Goal: Task Accomplishment & Management: Manage account settings

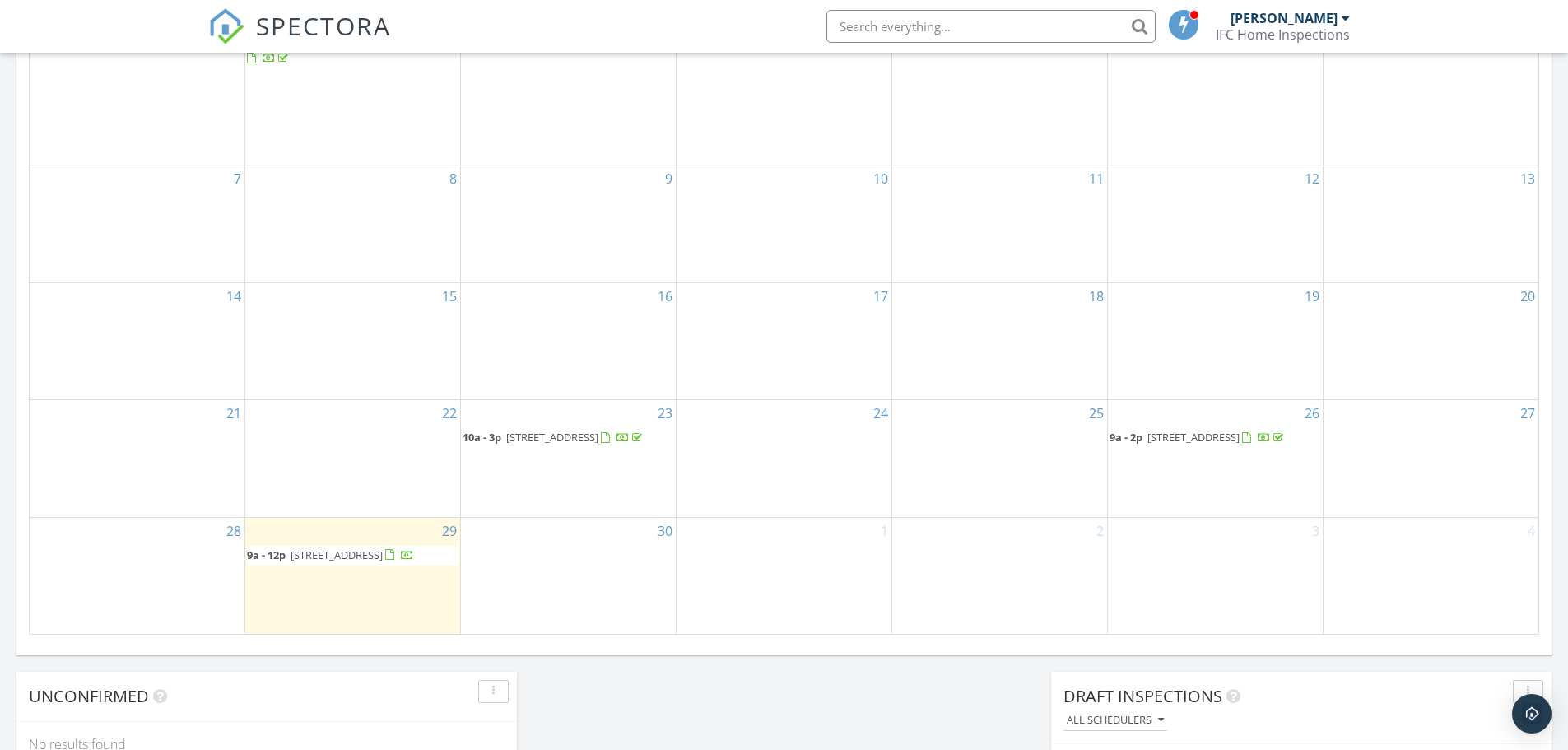
scroll to position [906, 0]
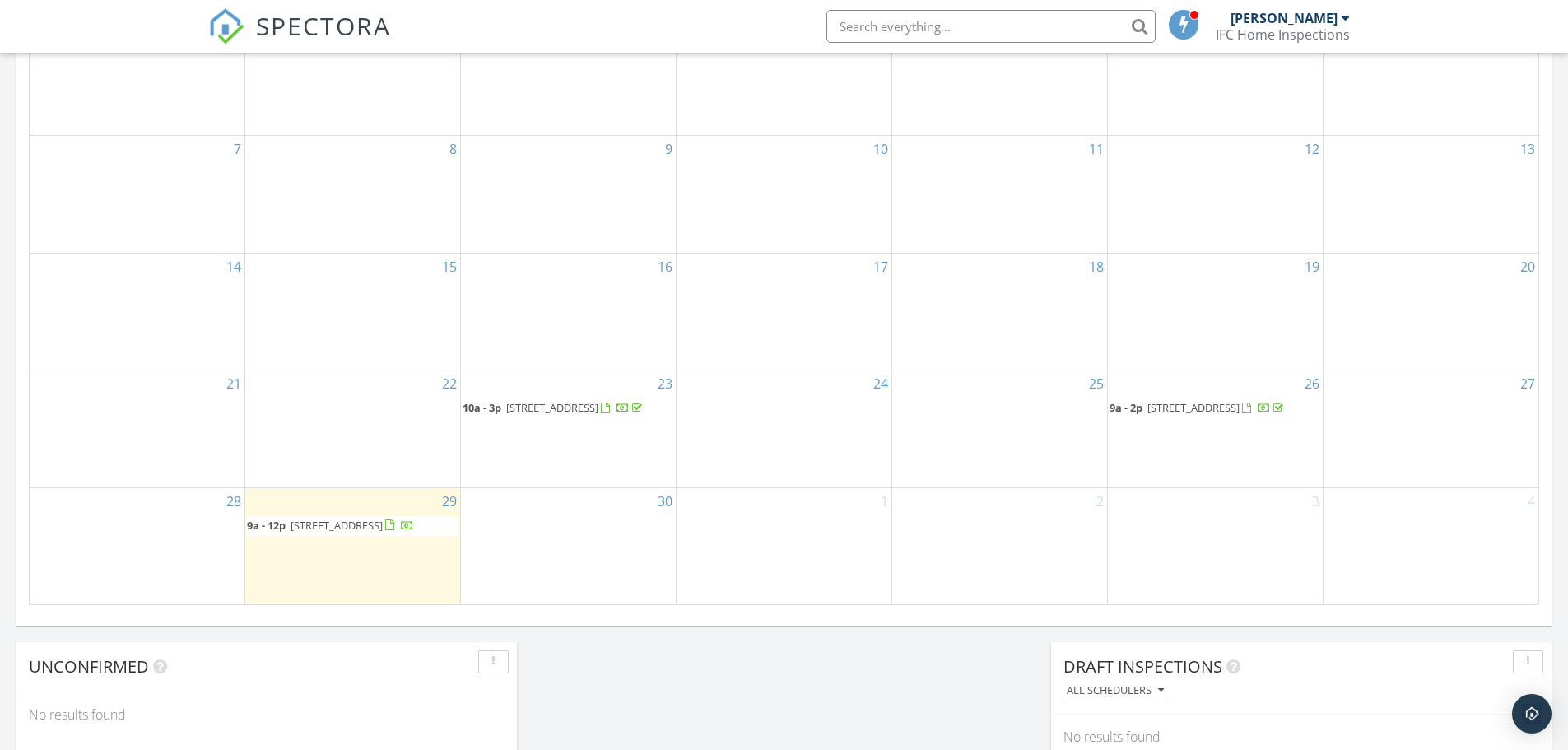
click at [574, 528] on div "30" at bounding box center [567, 547] width 215 height 116
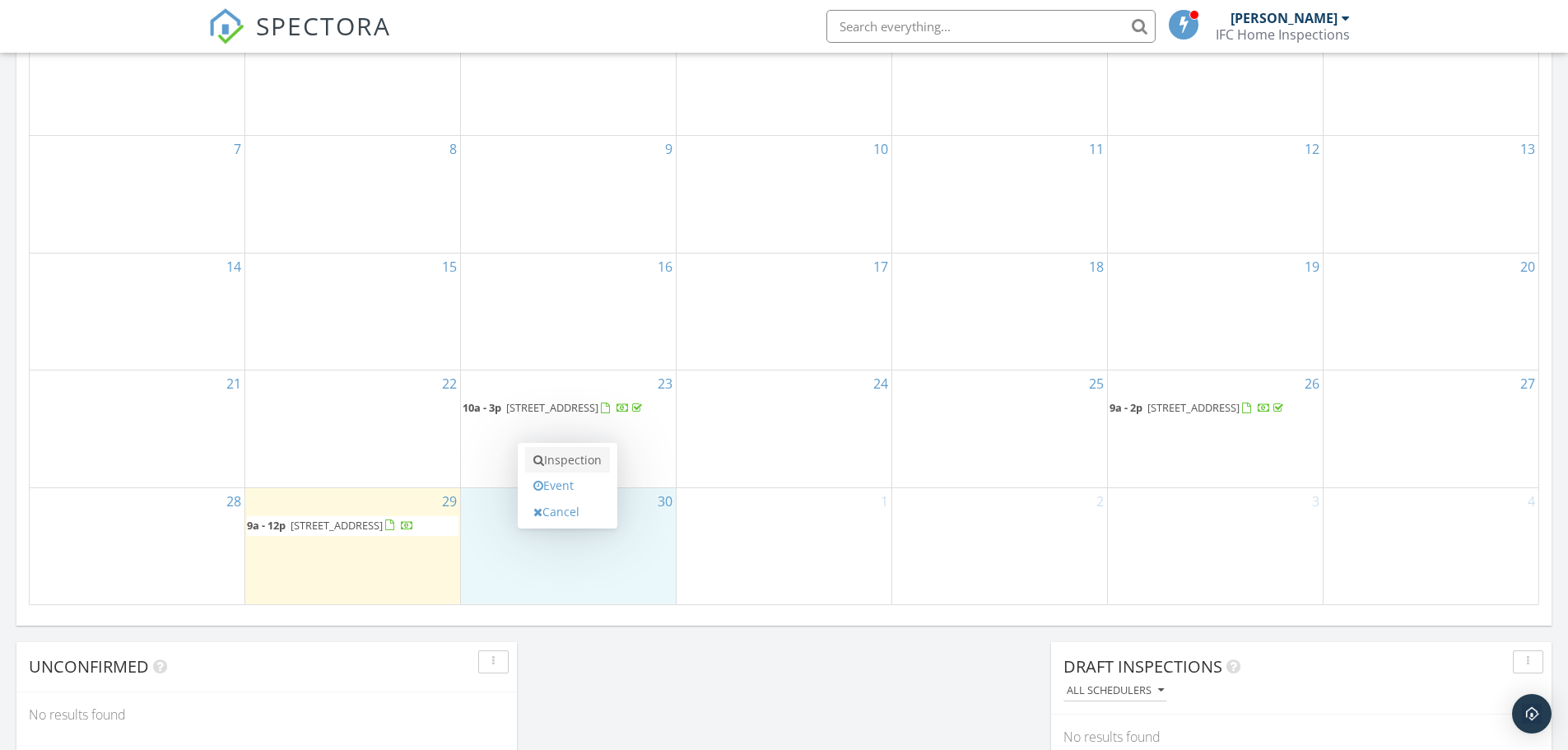
click at [583, 458] on link "Inspection" at bounding box center [567, 460] width 85 height 27
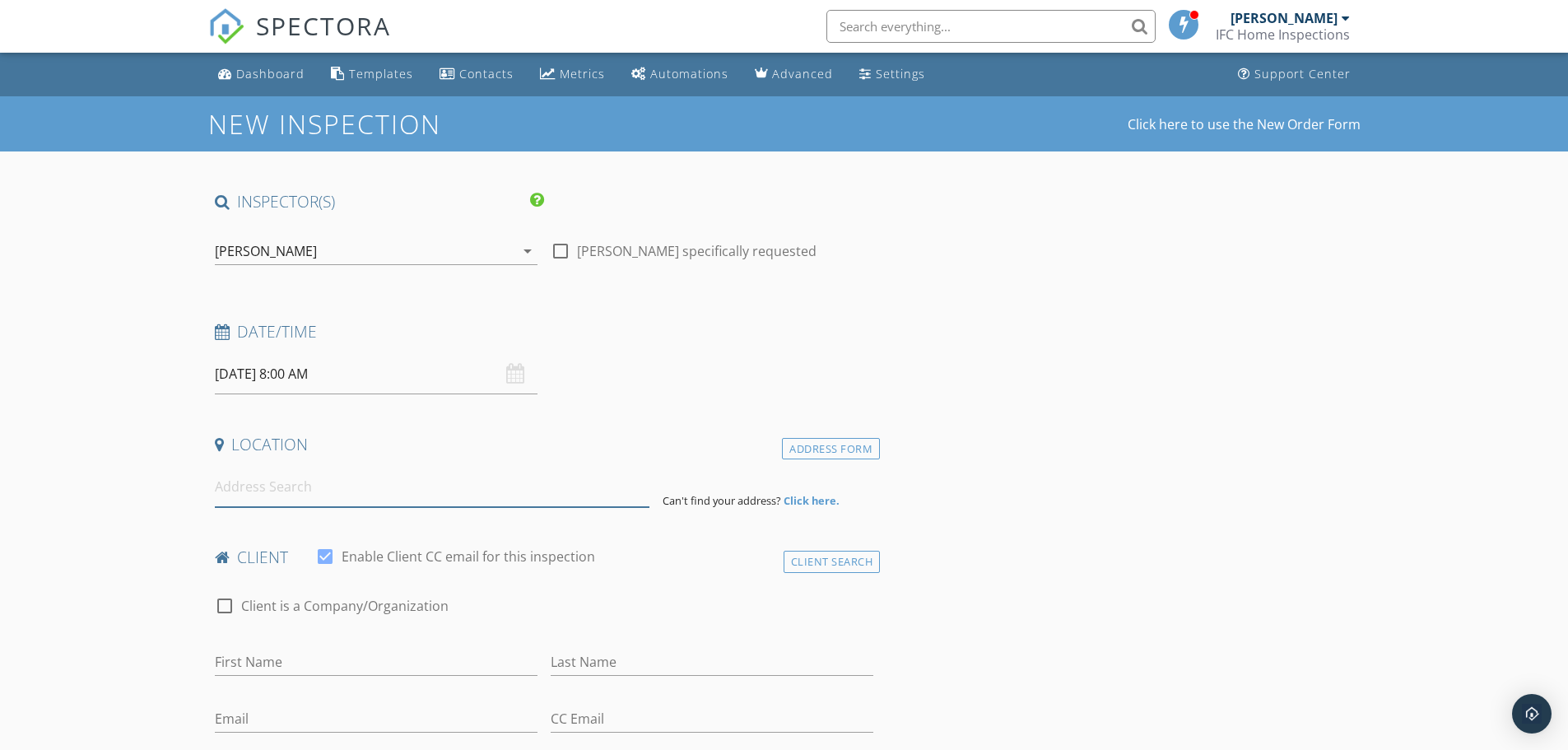
click at [263, 489] on input at bounding box center [432, 487] width 435 height 40
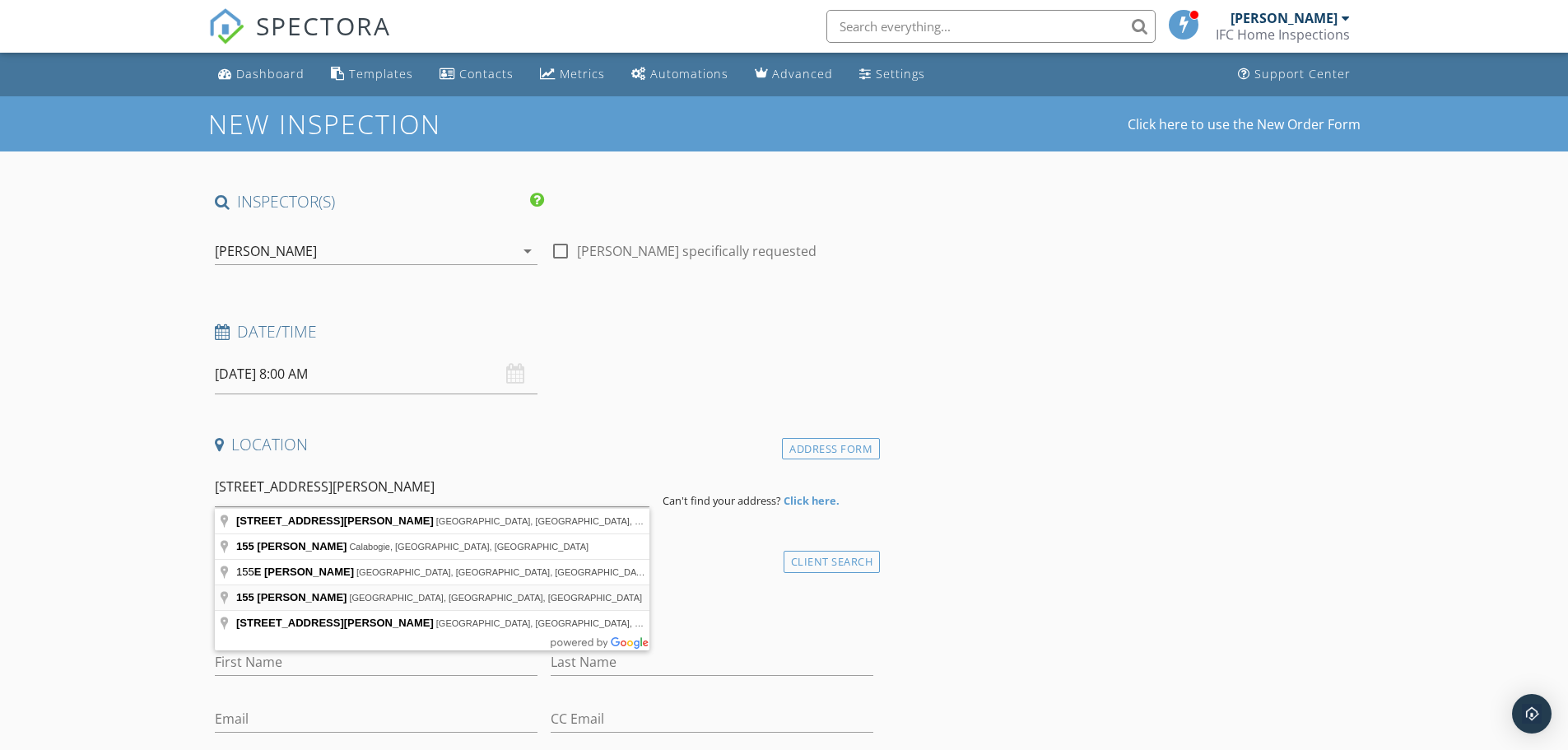
type input "155 Frost Ln, Orderville, UT, USA"
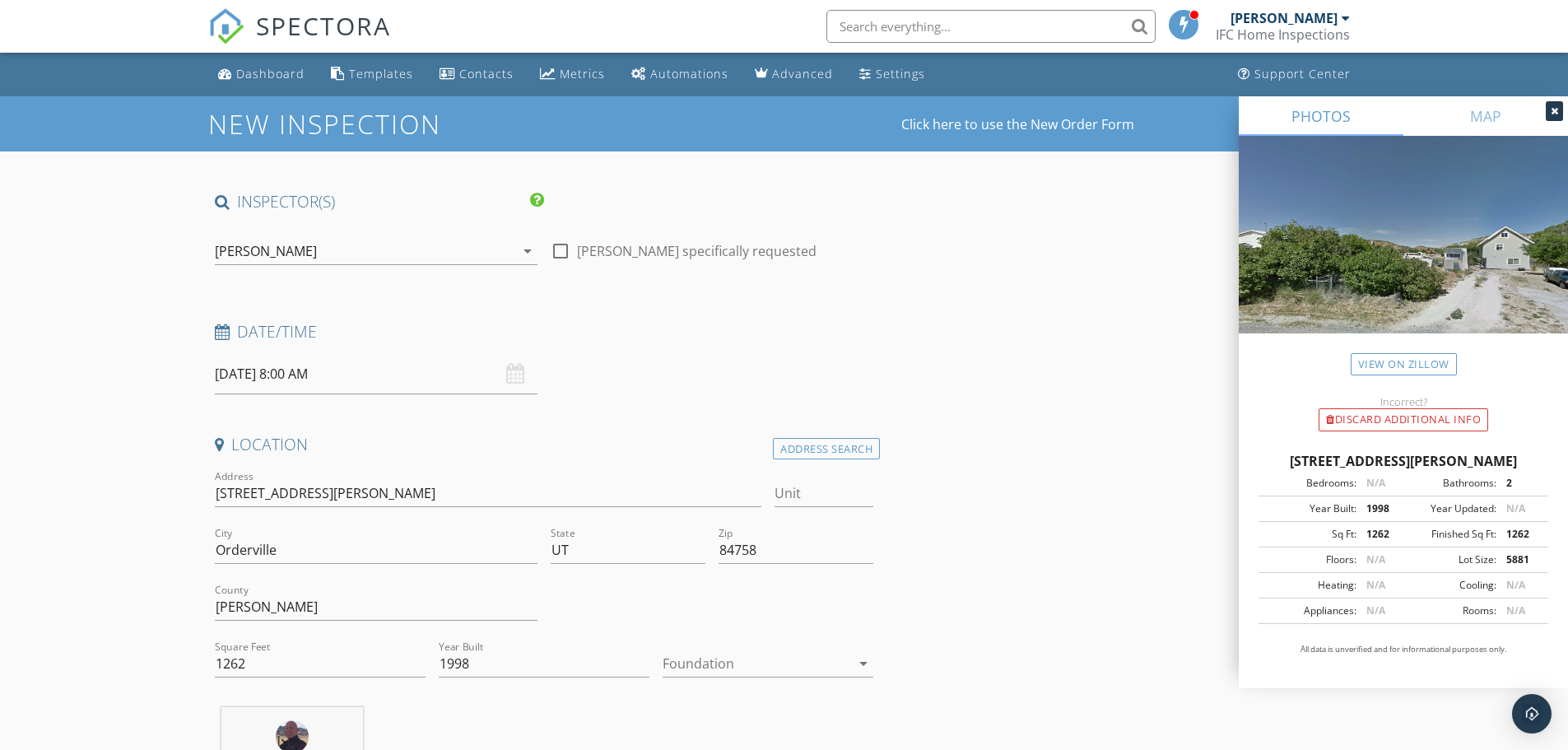
click at [865, 662] on icon "arrow_drop_down" at bounding box center [863, 663] width 20 height 20
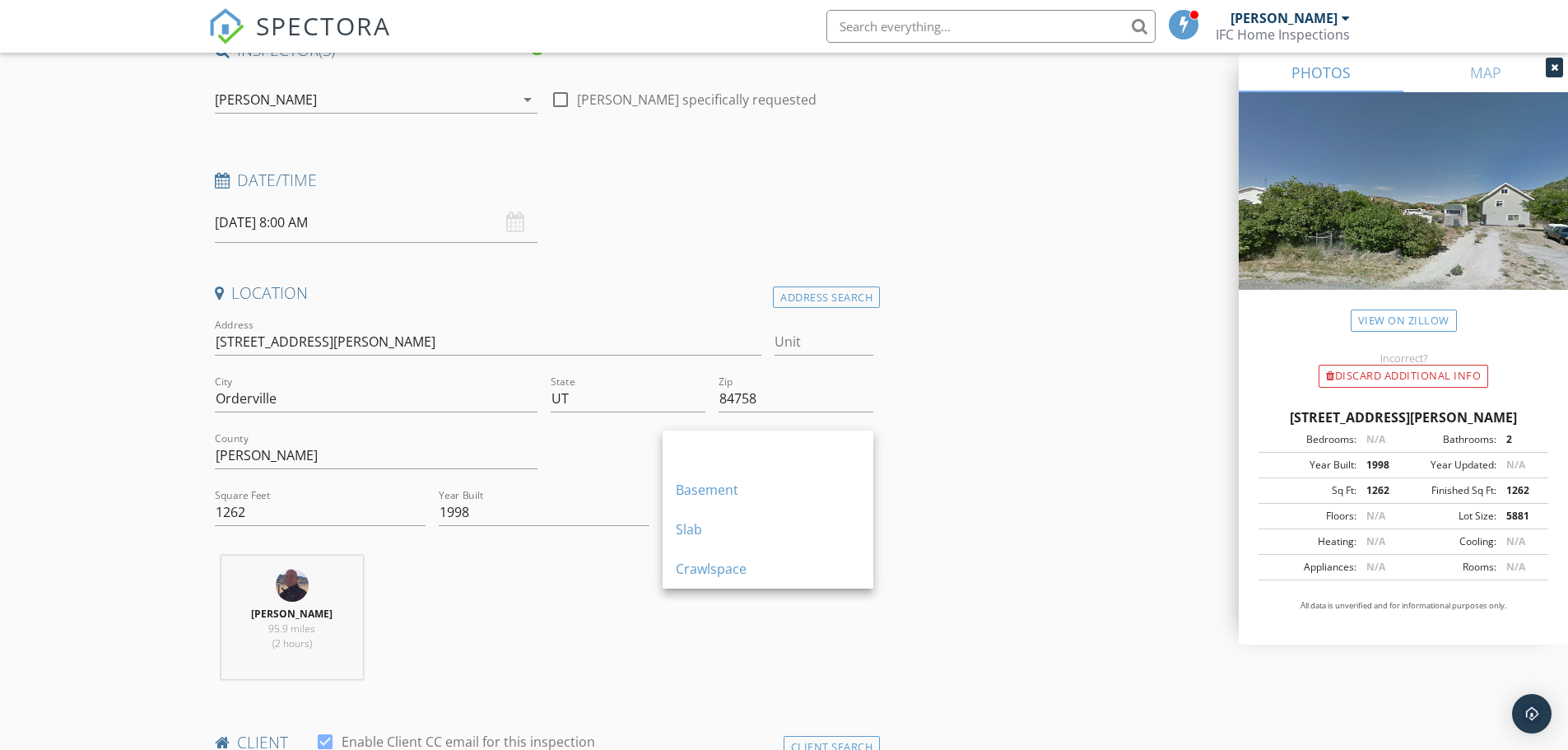
scroll to position [165, 0]
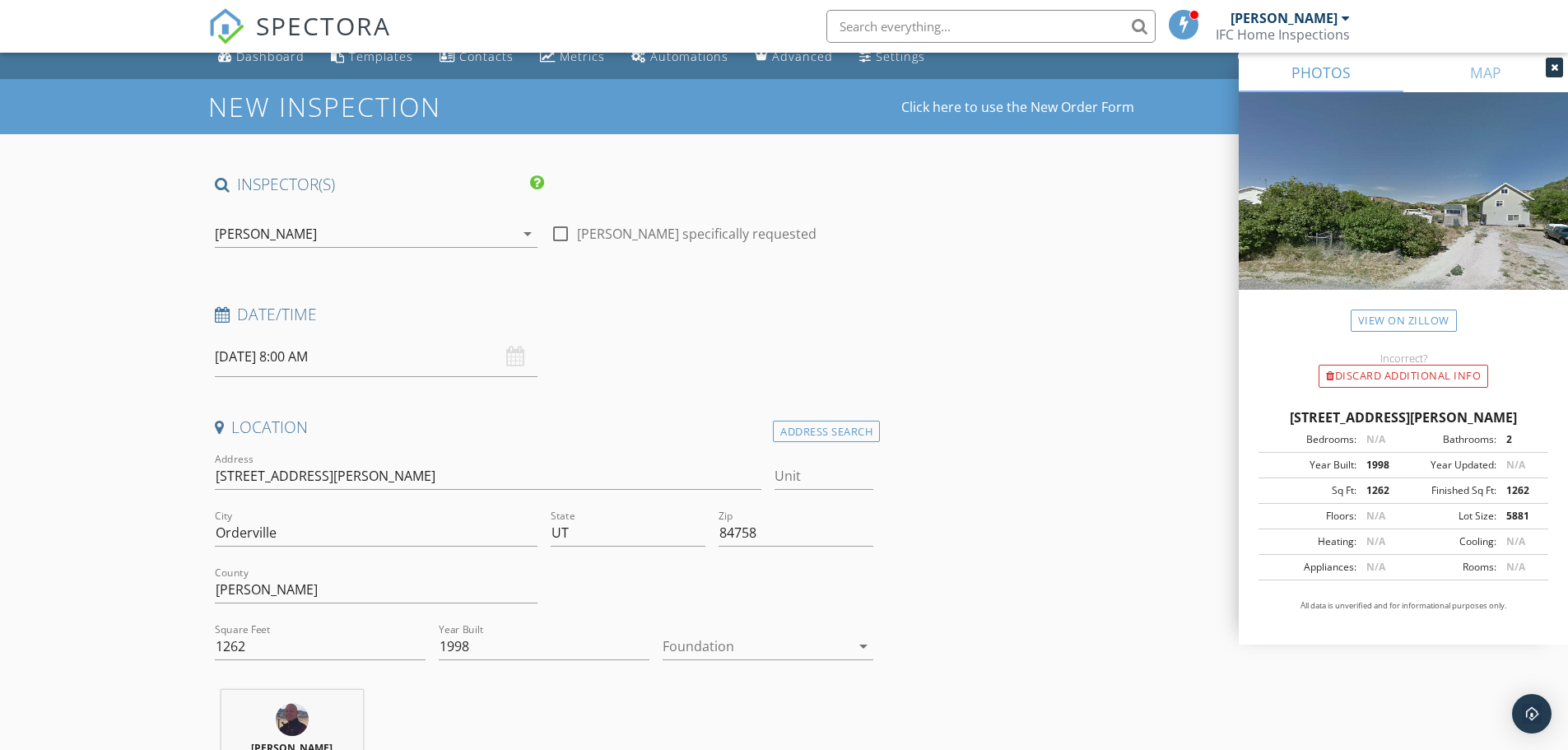
scroll to position [0, 0]
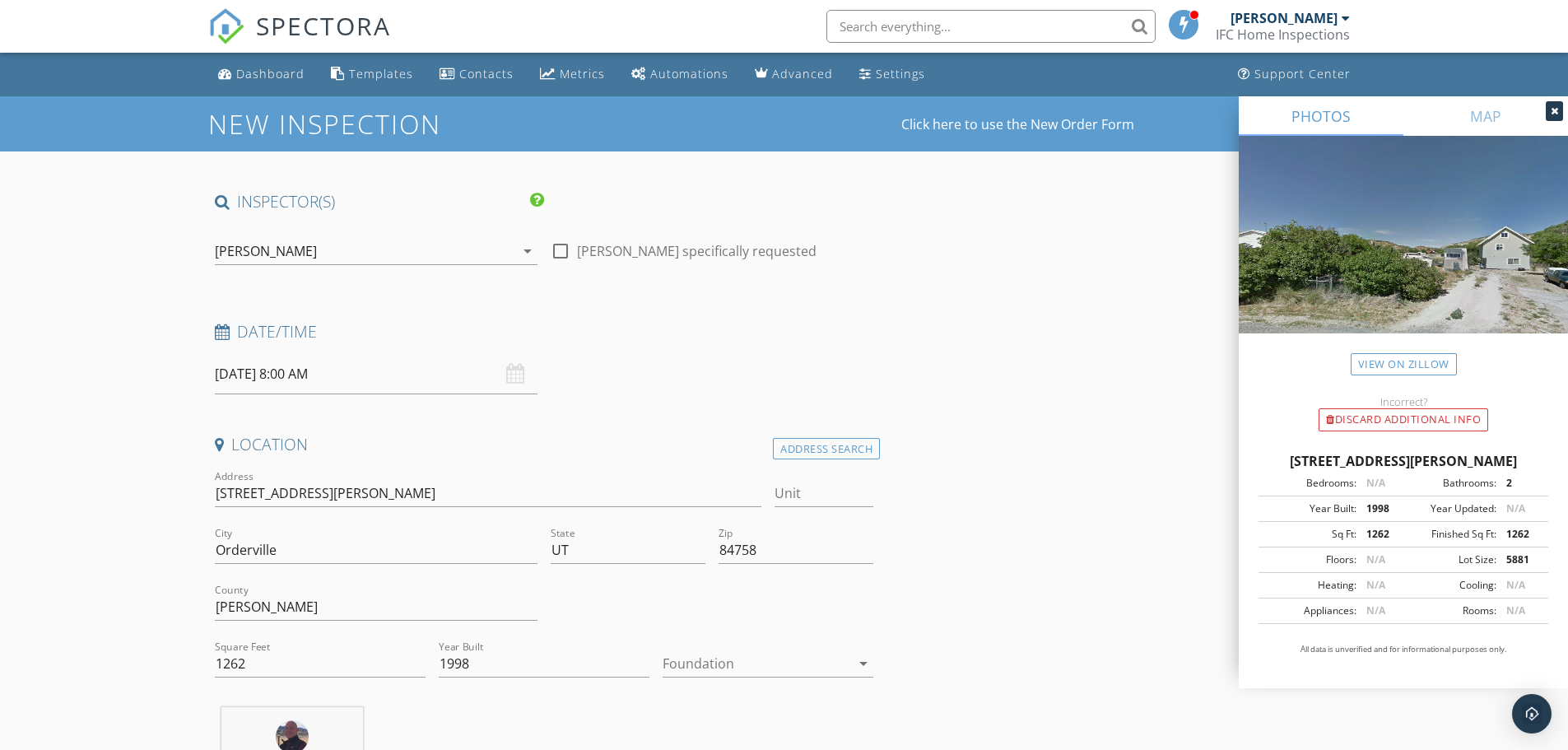
click at [563, 252] on div at bounding box center [560, 250] width 28 height 28
checkbox input "true"
click at [356, 379] on input "09/30/2025 8:00 AM" at bounding box center [376, 374] width 322 height 40
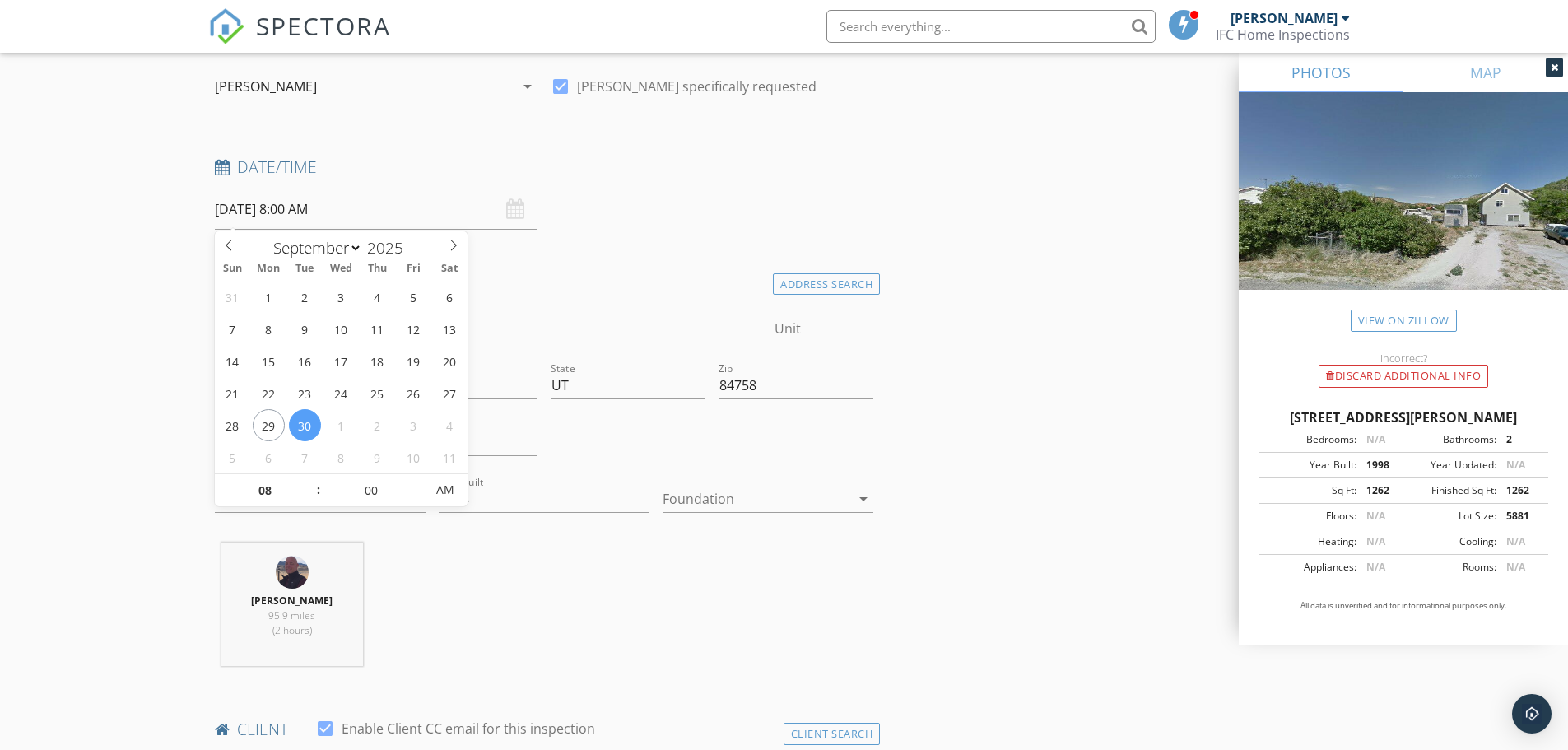
scroll to position [82, 0]
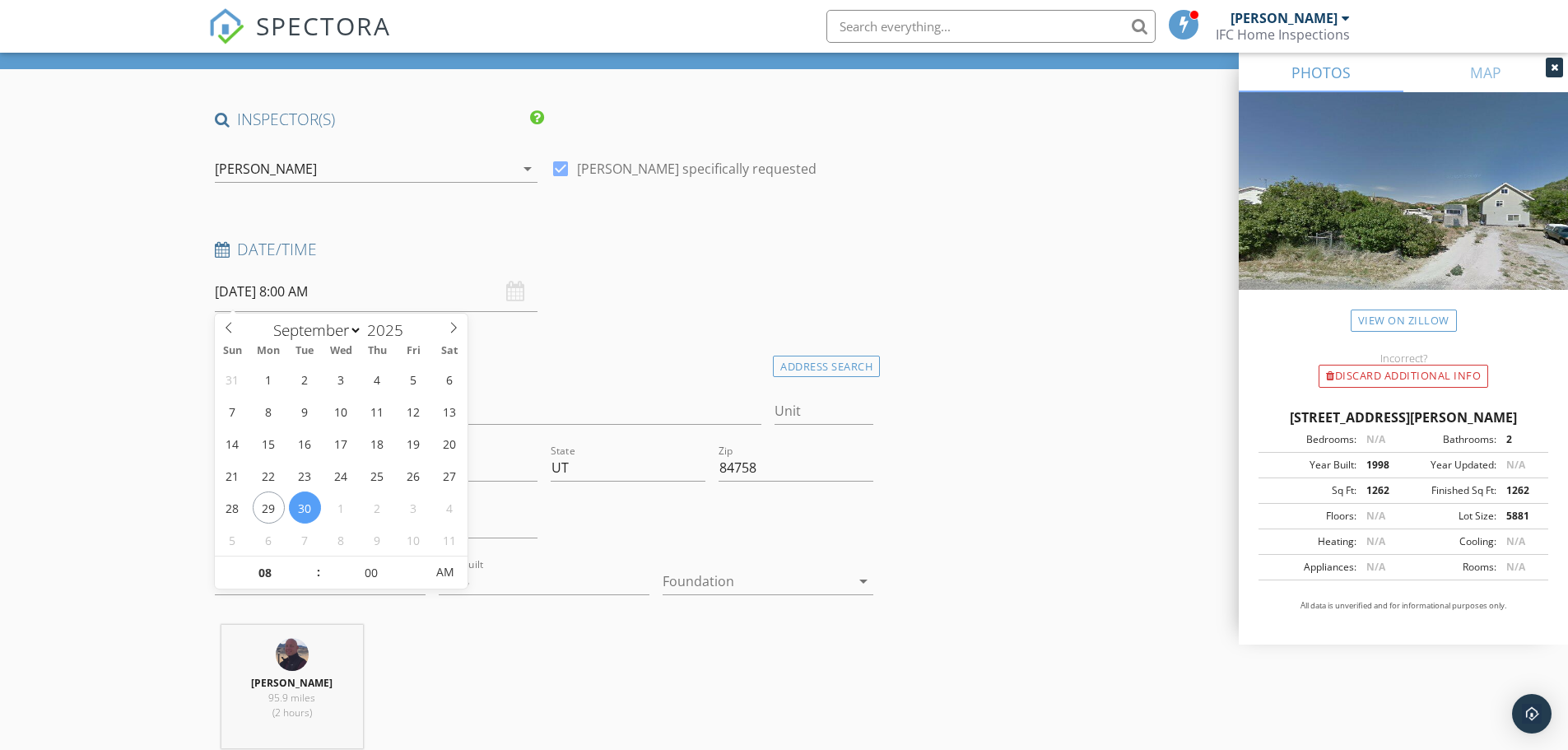
click at [372, 289] on input "09/30/2025 8:00 AM" at bounding box center [376, 292] width 322 height 40
type input "09"
type input "09/30/2025 9:00 AM"
click at [310, 561] on span at bounding box center [310, 564] width 11 height 16
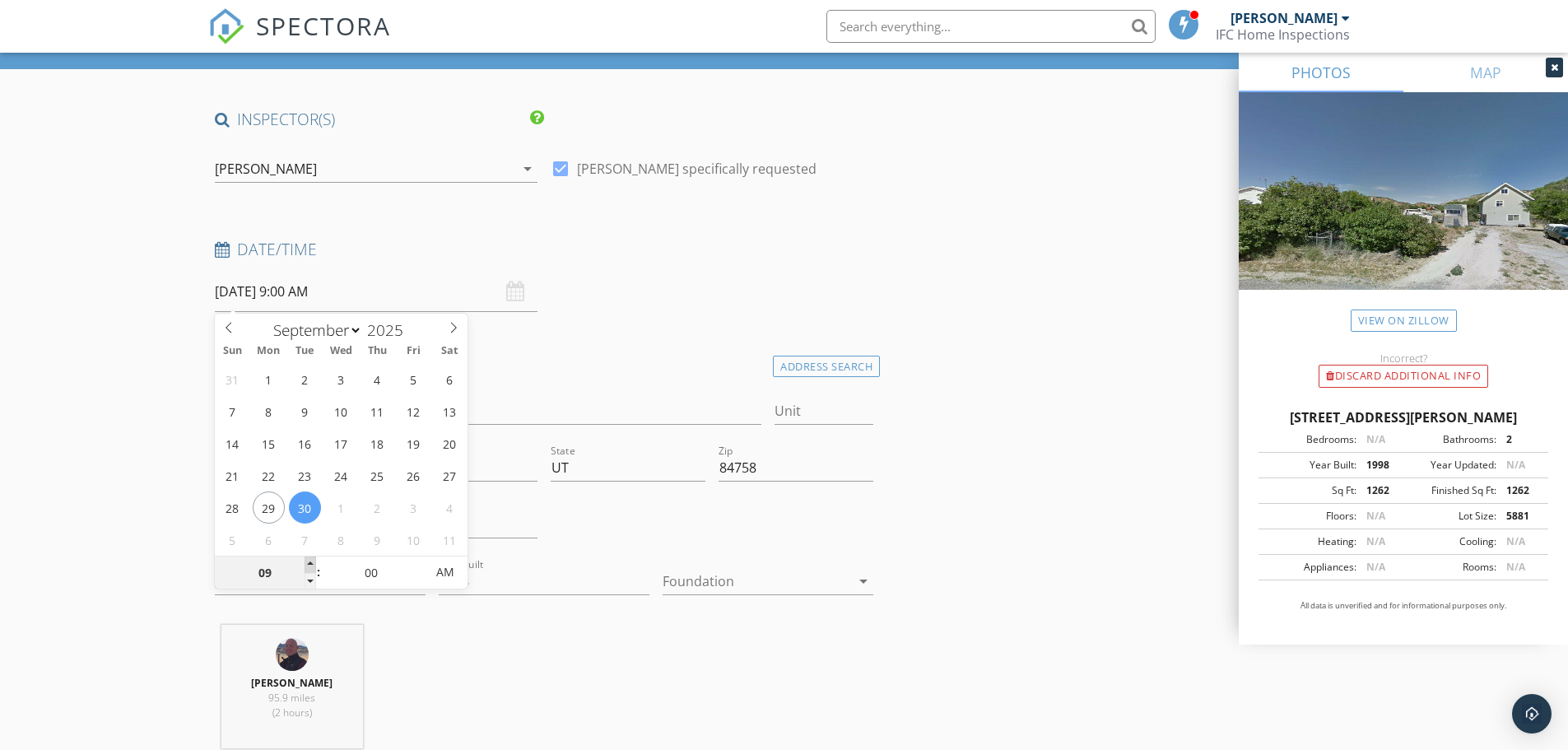
type input "10"
type input "[DATE] 10:00 AM"
click at [310, 561] on span at bounding box center [310, 564] width 11 height 16
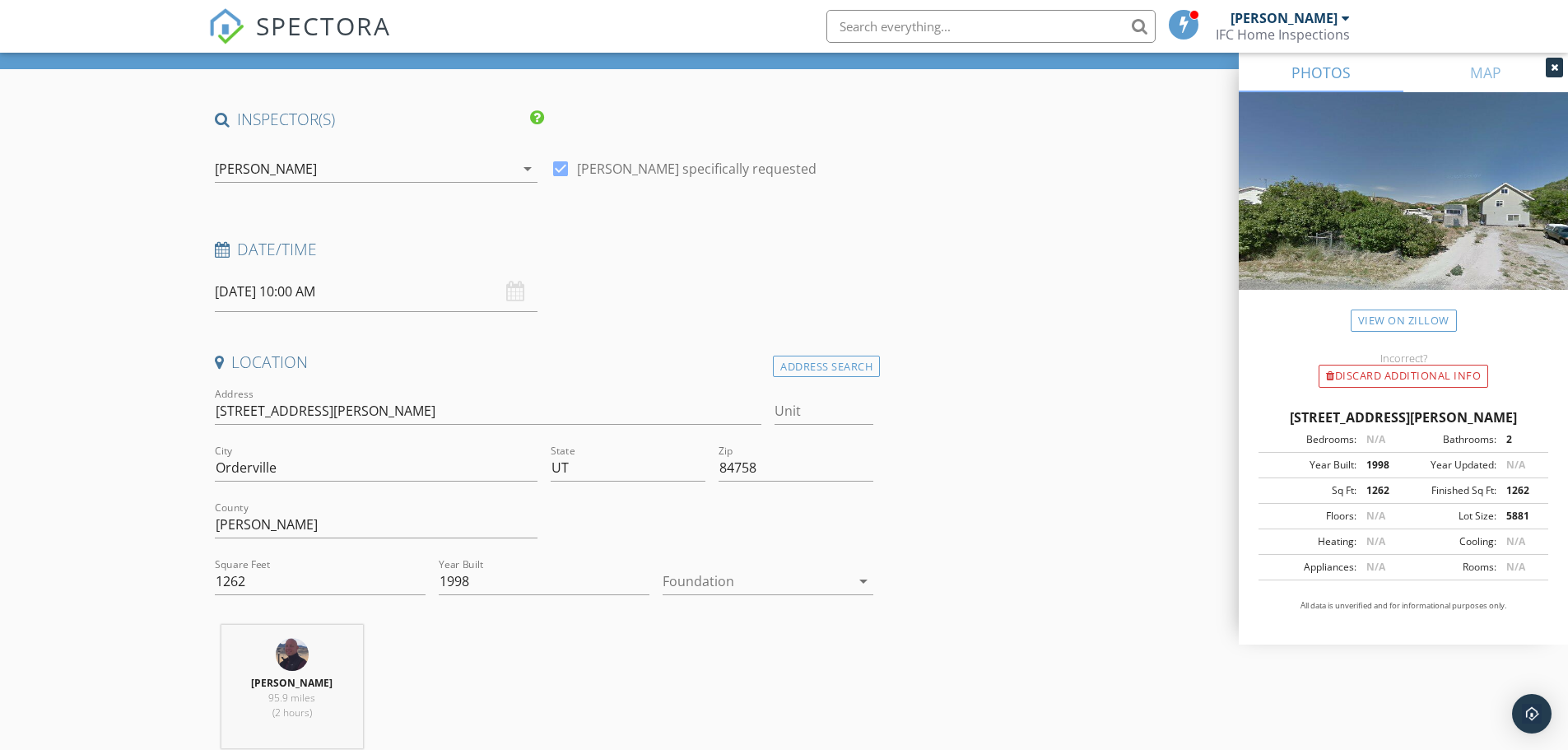
click at [572, 629] on div "Michael Holcomb 95.9 miles (2 hours)" at bounding box center [544, 693] width 672 height 136
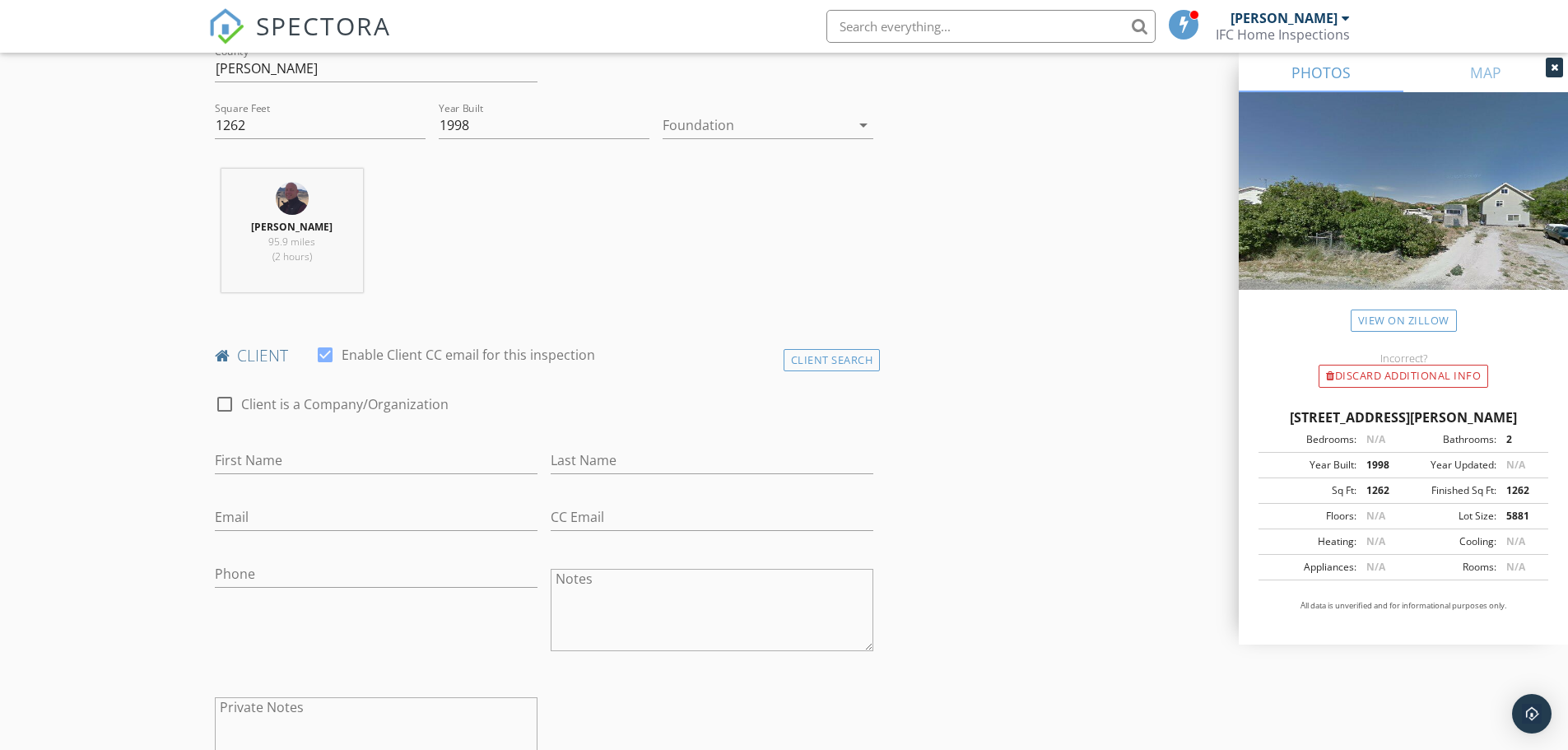
scroll to position [576, 0]
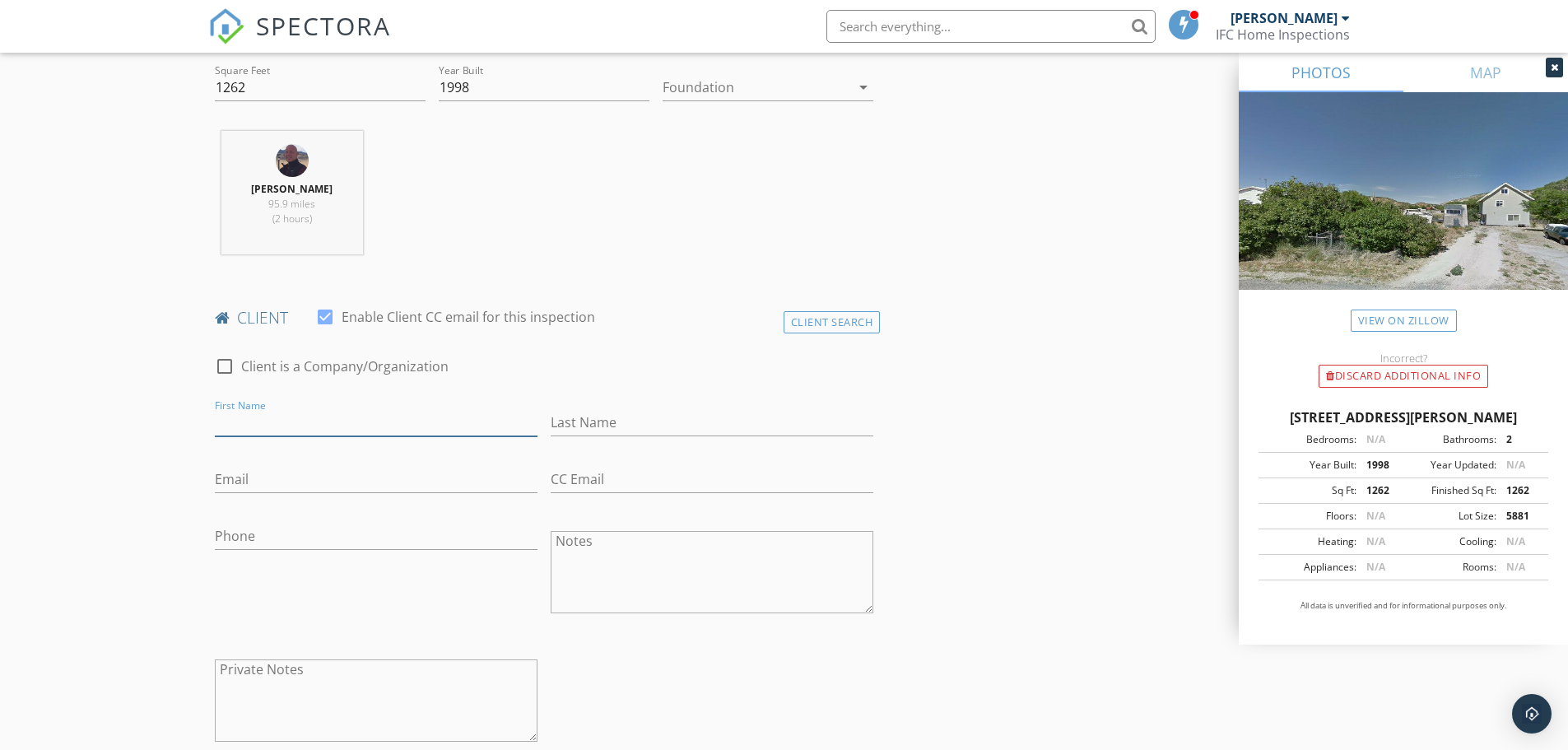
click at [256, 422] on input "First Name" at bounding box center [376, 423] width 322 height 27
type input "[PERSON_NAME]"
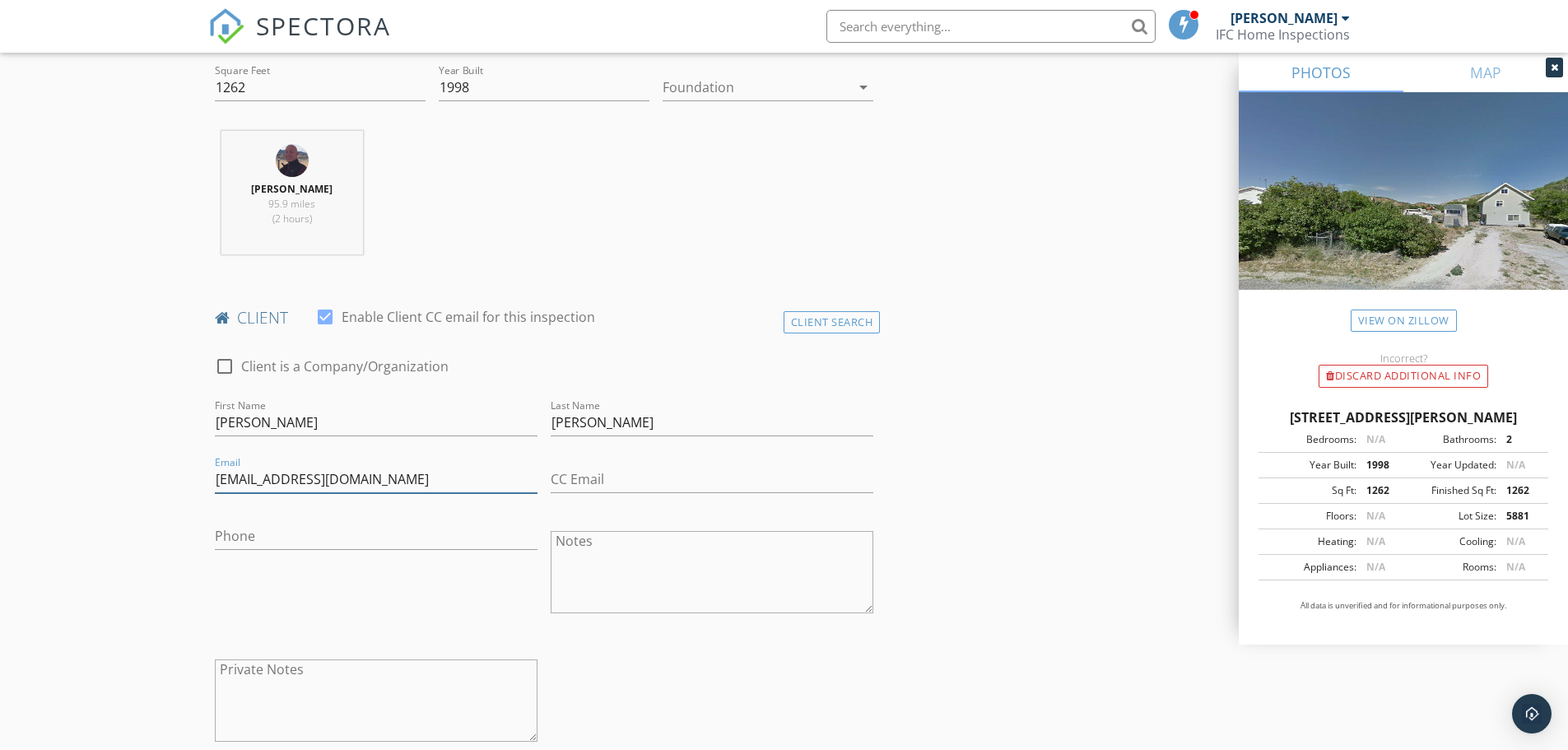
type input "[EMAIL_ADDRESS][DOMAIN_NAME]"
click at [255, 527] on input "Phone" at bounding box center [376, 536] width 322 height 27
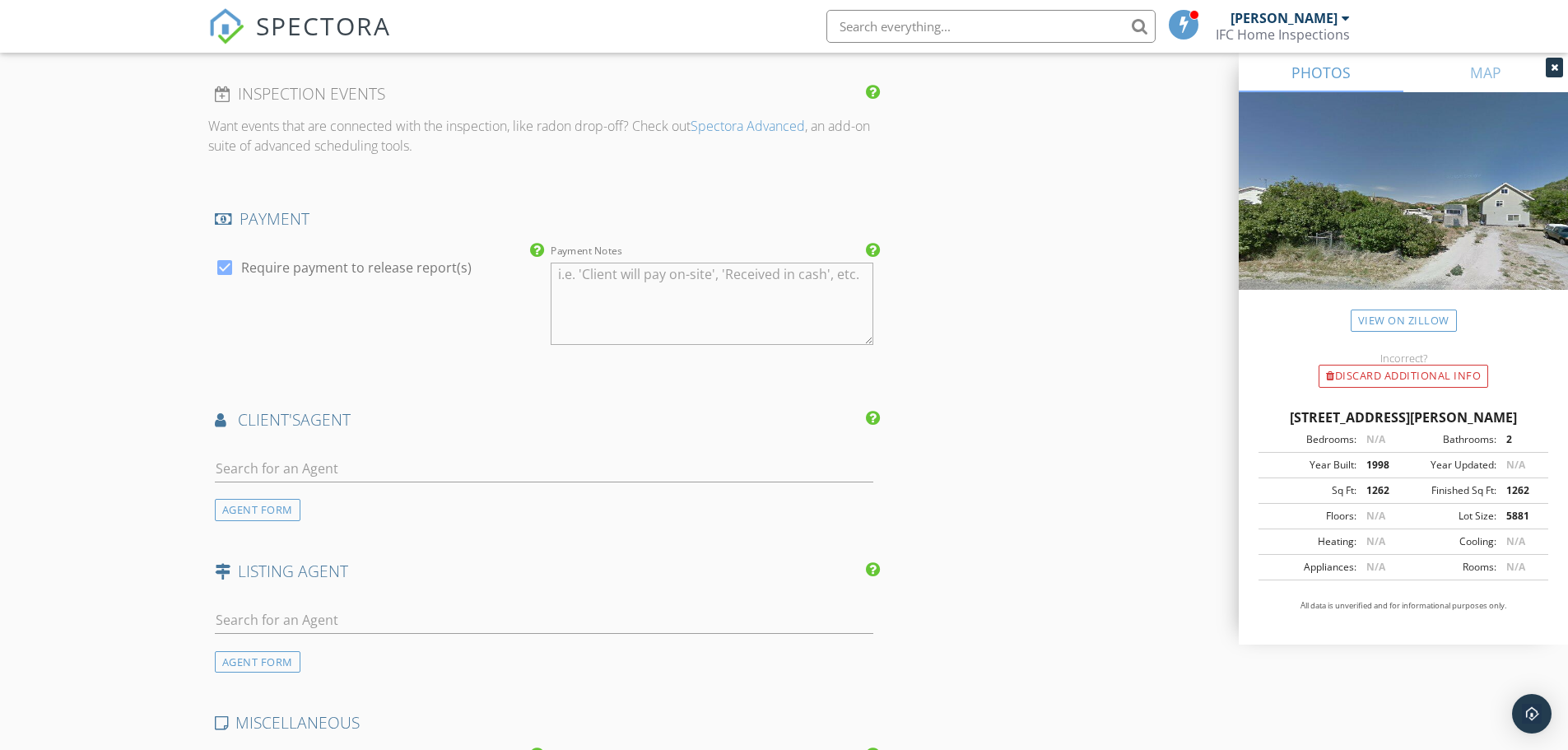
scroll to position [1646, 0]
type input "[PHONE_NUMBER]"
click at [246, 511] on div "AGENT FORM" at bounding box center [258, 509] width 86 height 22
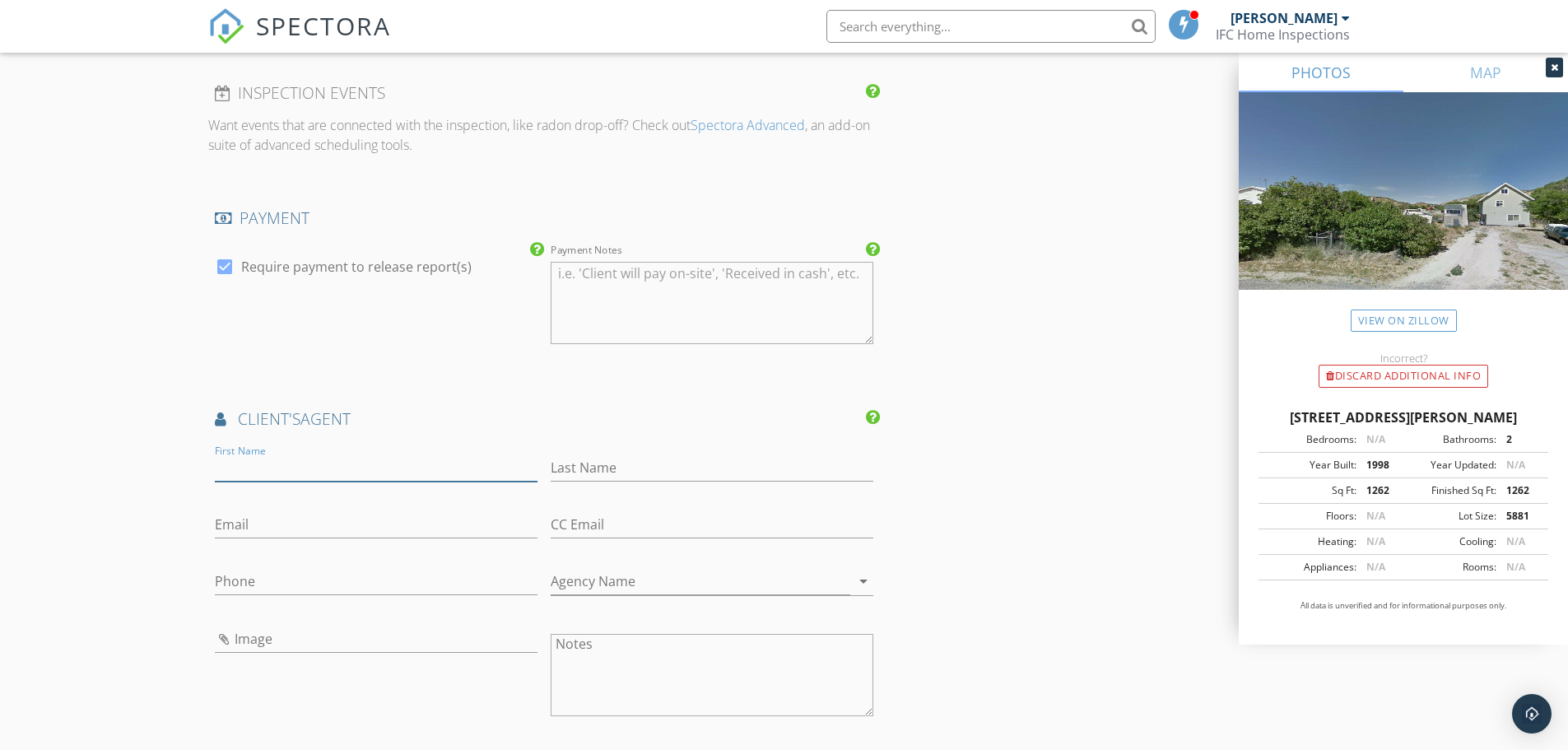
click at [245, 467] on input "First Name" at bounding box center [376, 468] width 322 height 27
type input "[PERSON_NAME]"
click at [267, 525] on input "Email" at bounding box center [376, 525] width 322 height 27
type input "[EMAIL_ADDRESS][DOMAIN_NAME]"
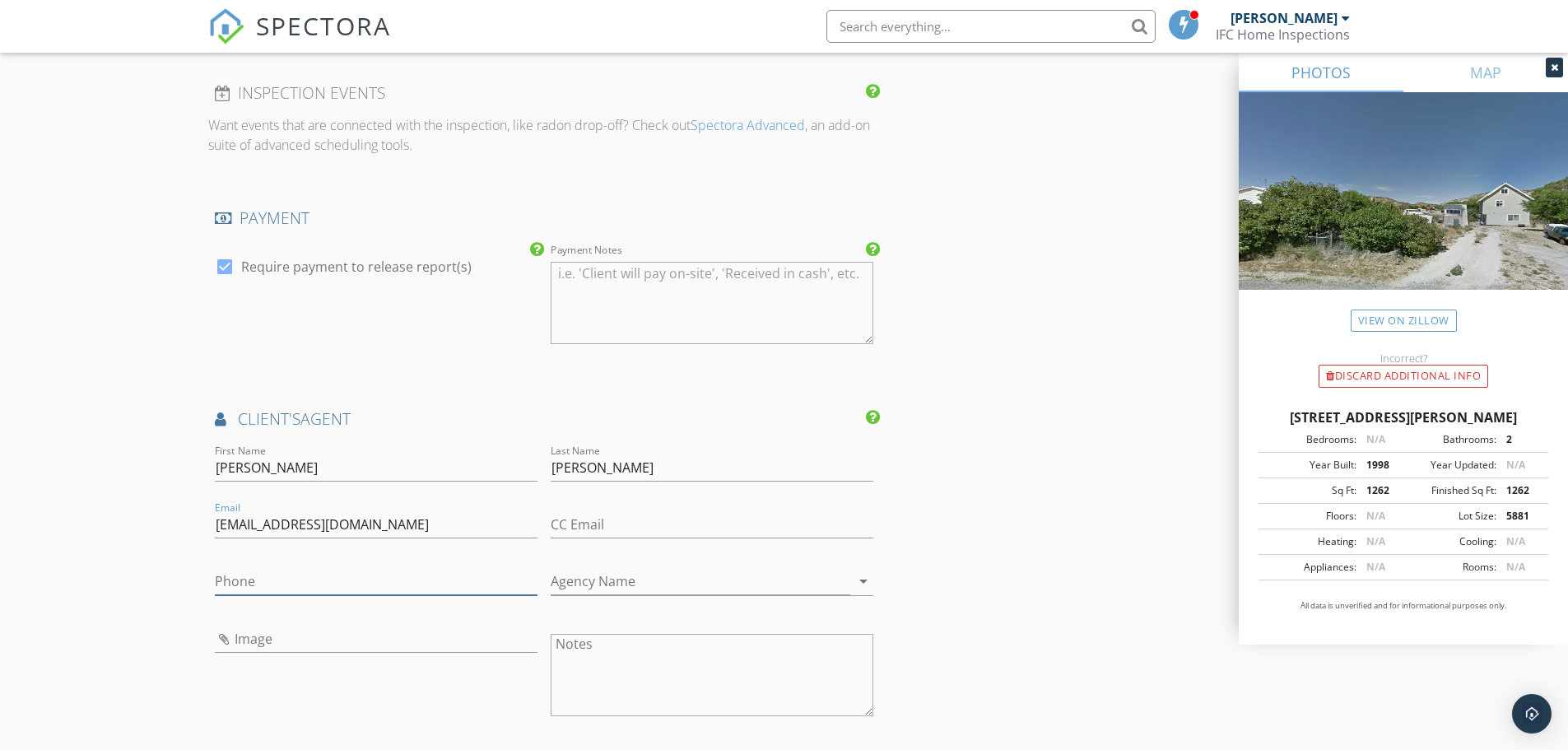
click at [383, 581] on input "Phone" at bounding box center [376, 581] width 322 height 27
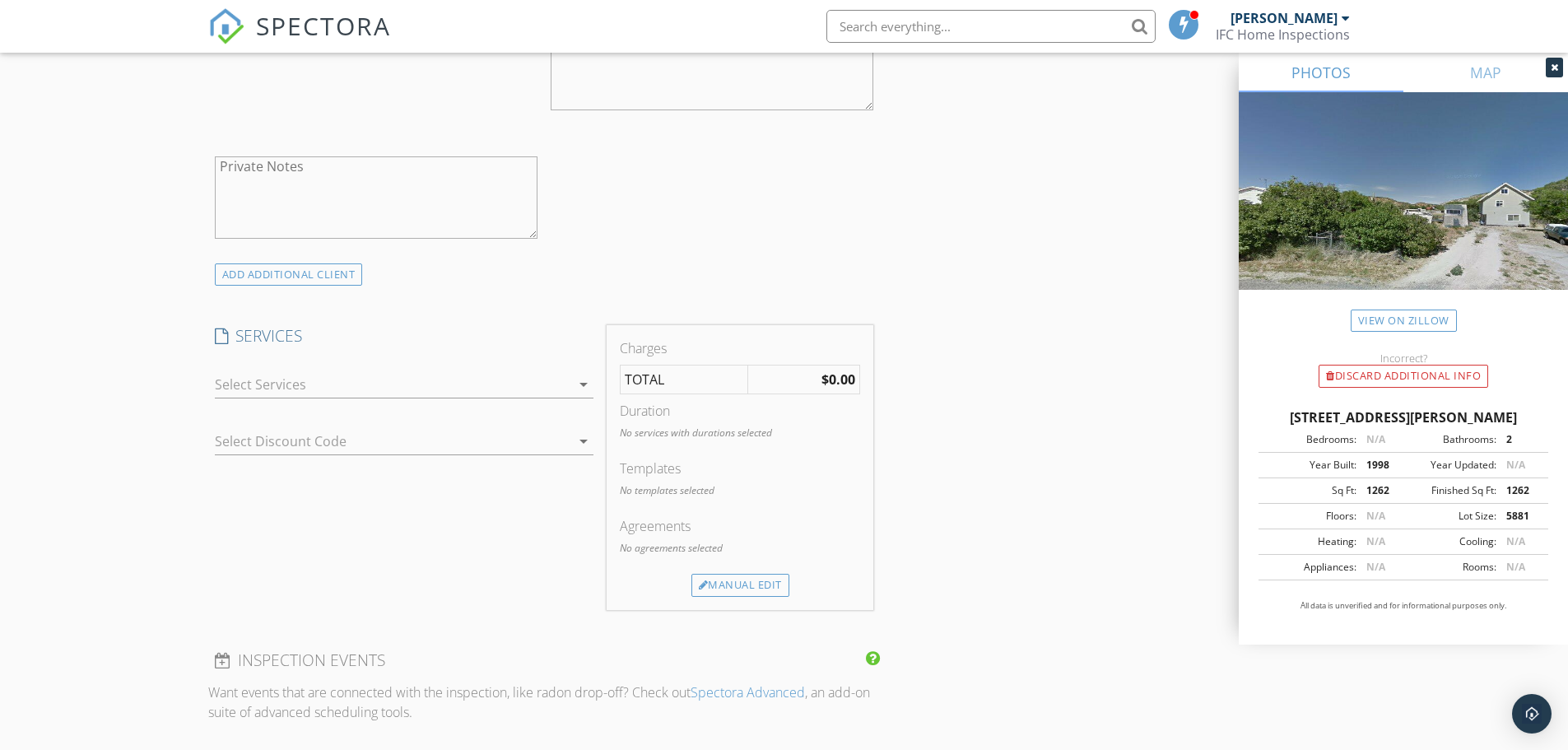
scroll to position [1071, 0]
type input "[PHONE_NUMBER]"
click at [583, 393] on icon "arrow_drop_down" at bounding box center [583, 393] width 20 height 20
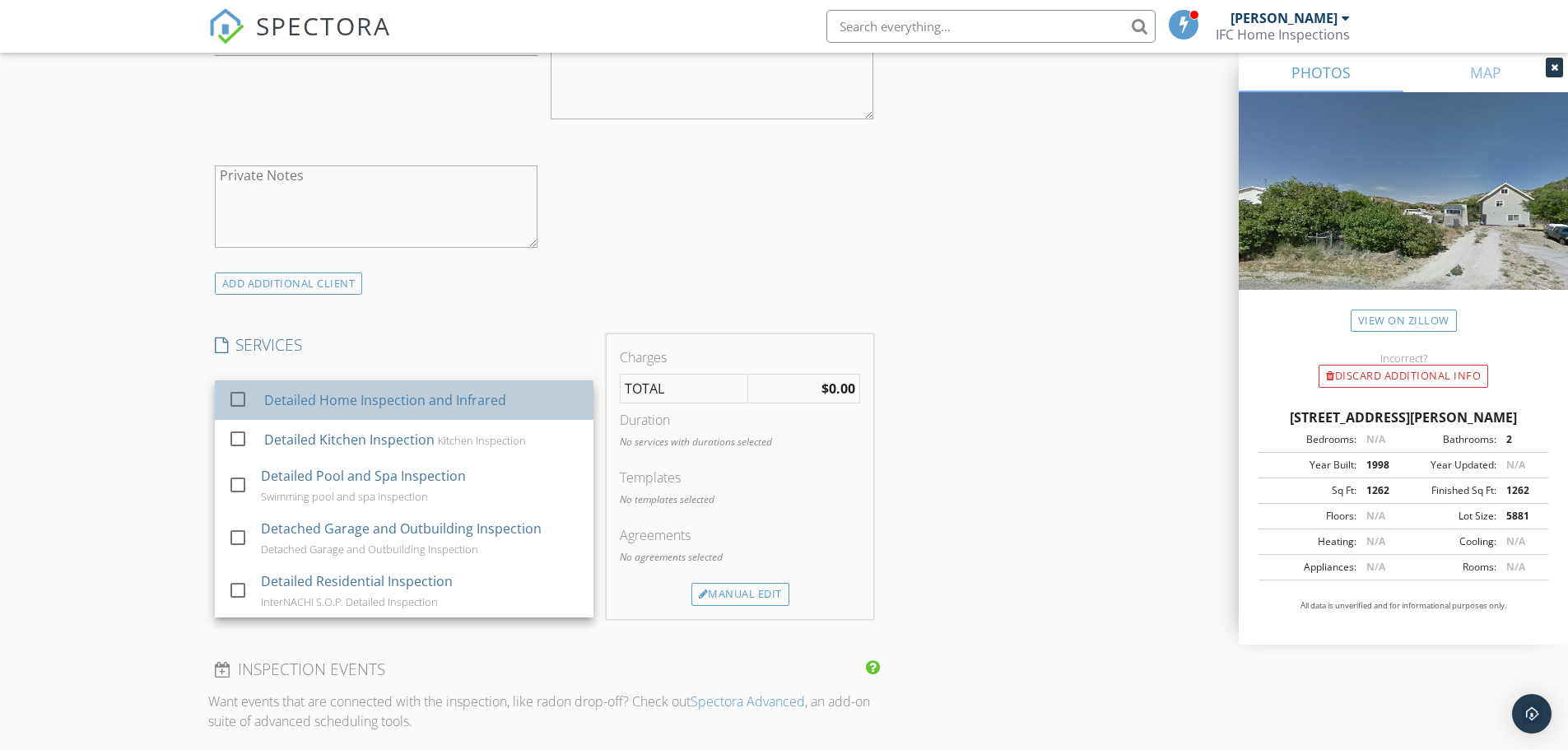
click at [522, 401] on div "Detailed Home Inspection and Infrared" at bounding box center [421, 400] width 316 height 33
checkbox input "false"
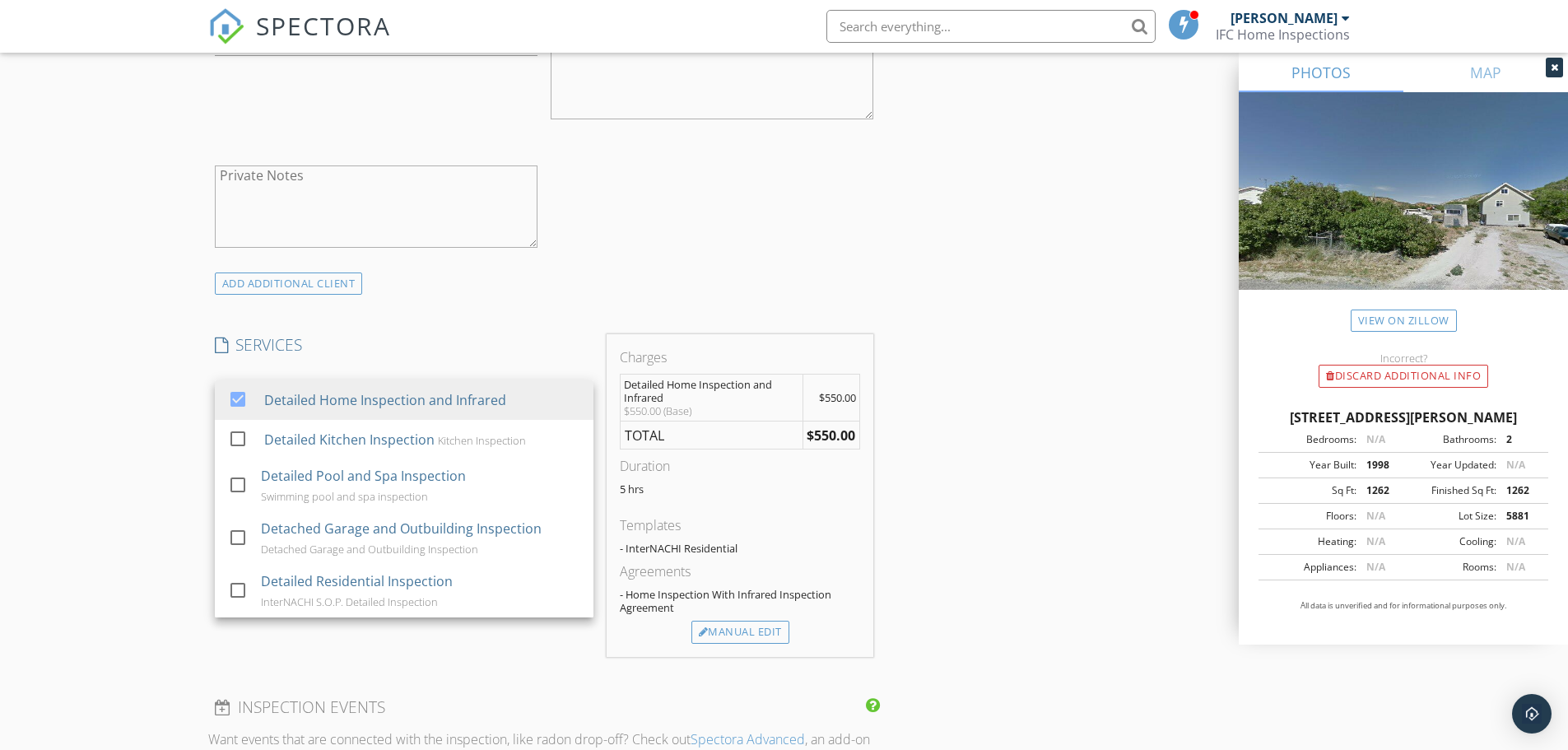
click at [983, 469] on div "INSPECTOR(S) check_box Michael Holcomb PRIMARY Michael Holcomb arrow_drop_down …" at bounding box center [784, 740] width 1152 height 3238
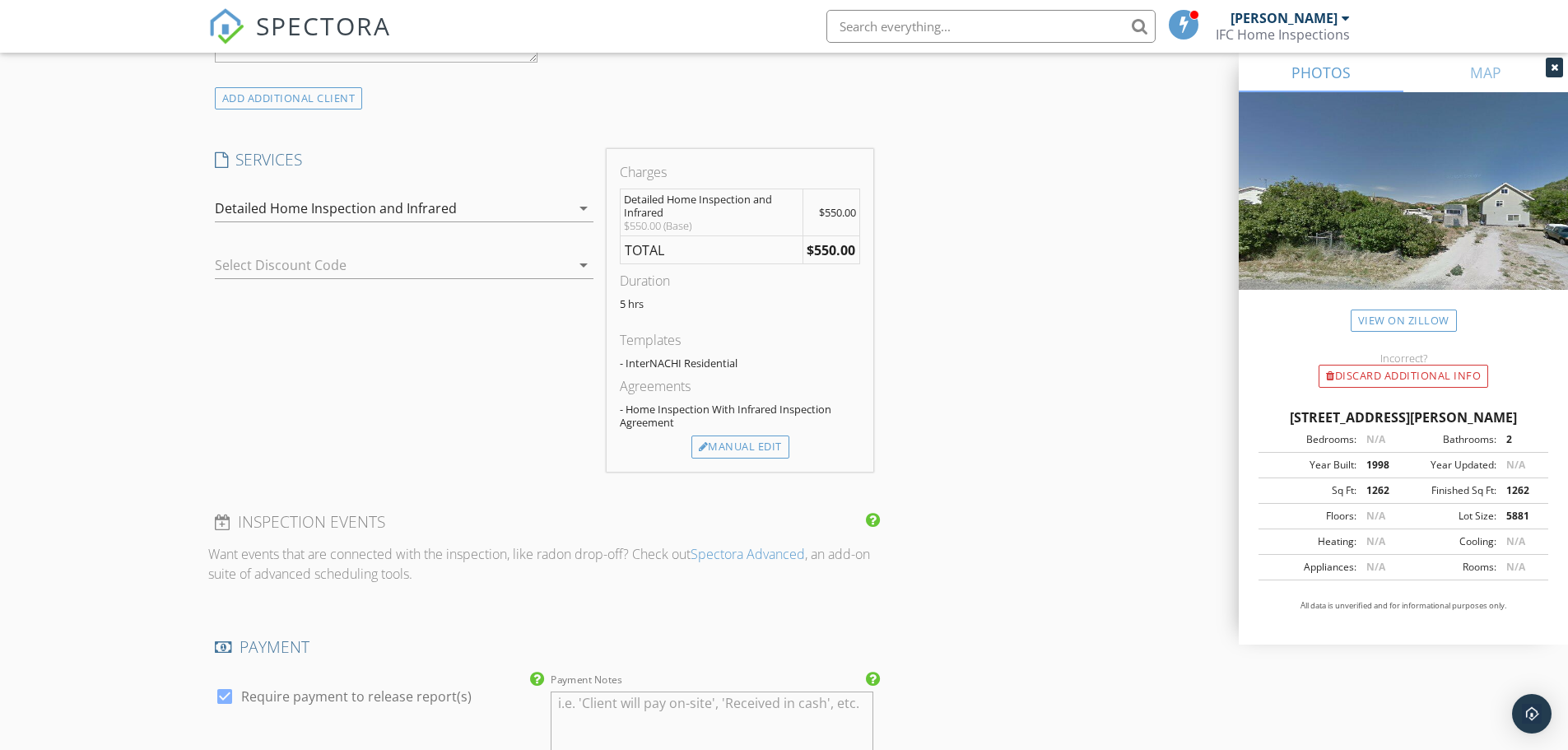
scroll to position [1317, 0]
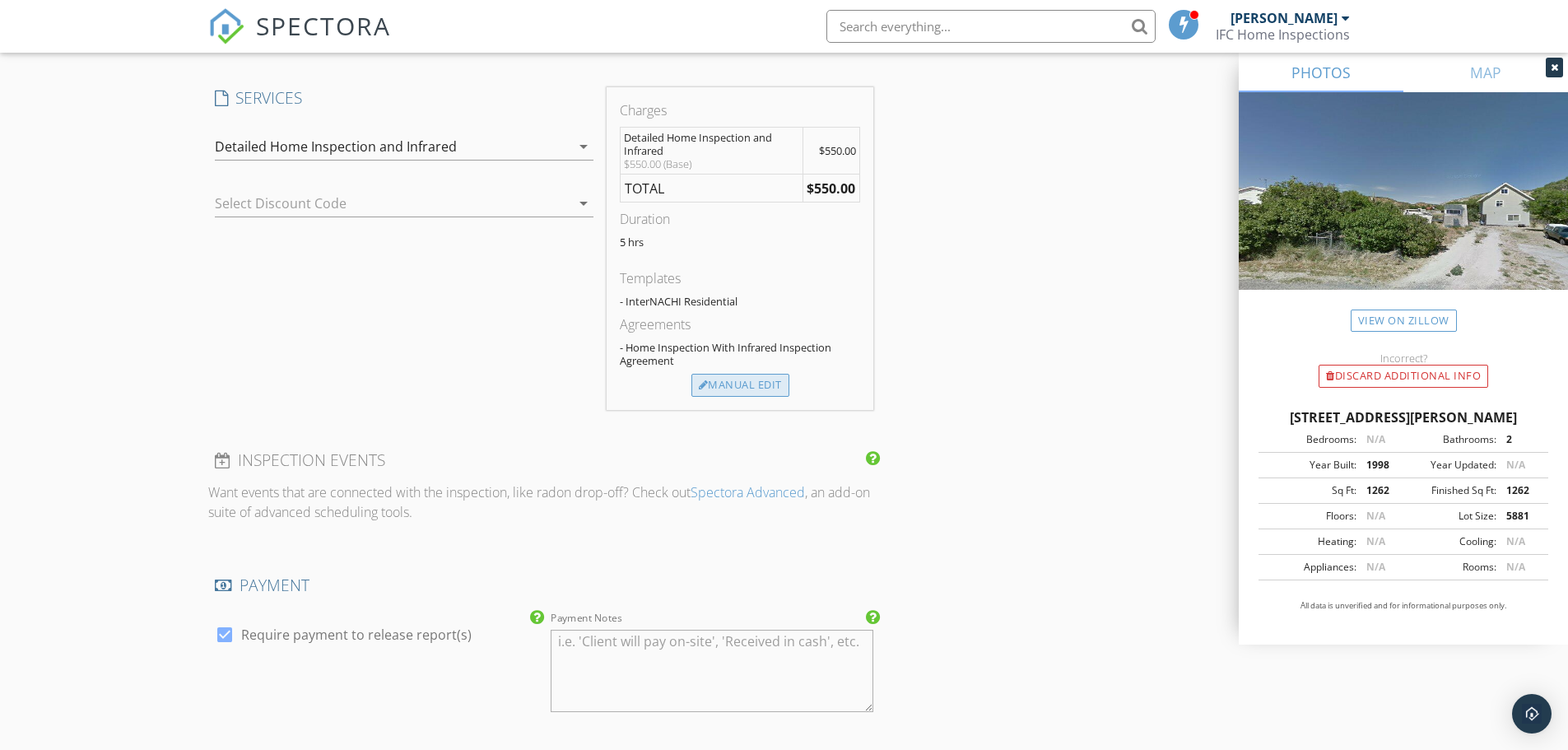
click at [750, 385] on div "Manual Edit" at bounding box center [740, 385] width 98 height 23
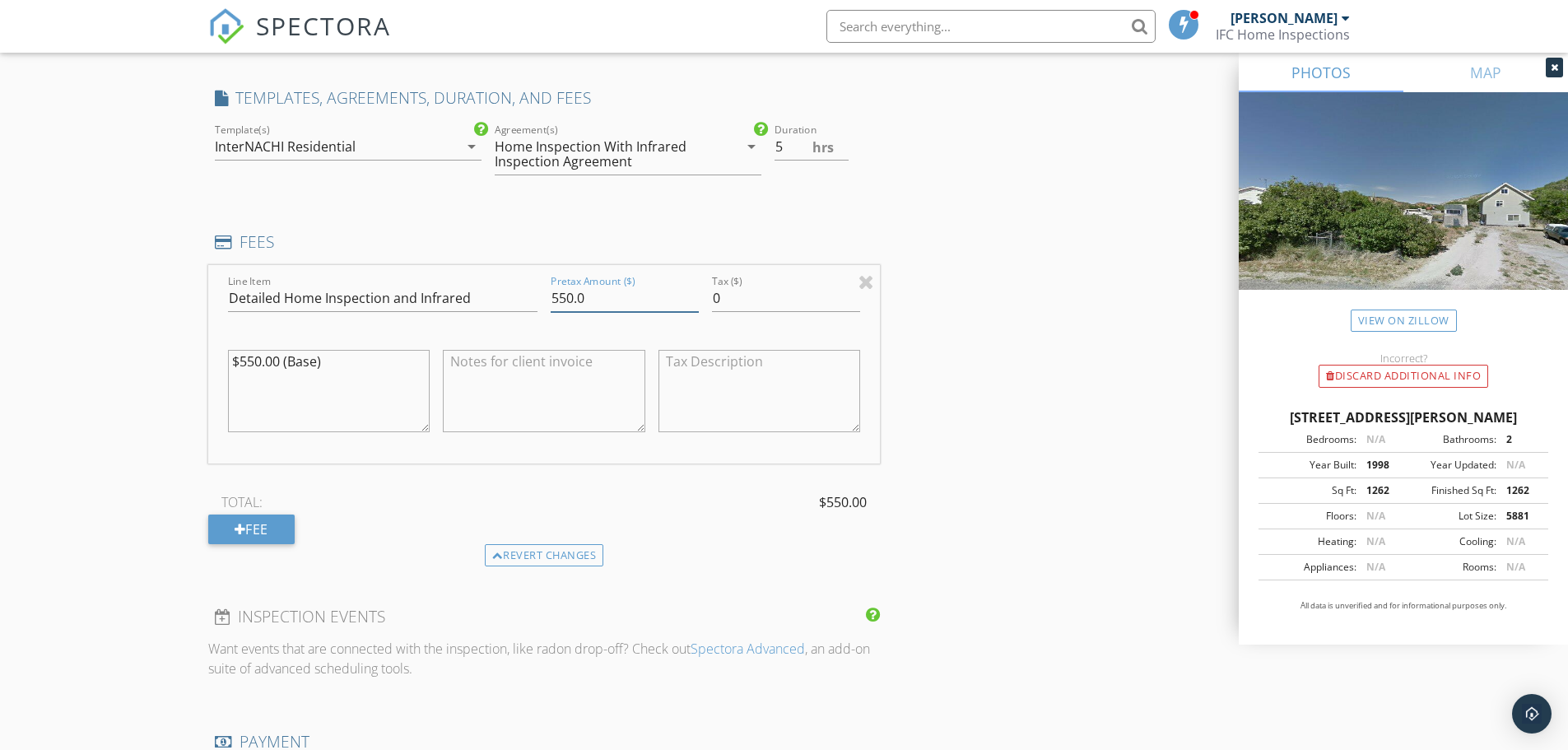
click at [558, 294] on input "550.0" at bounding box center [624, 299] width 148 height 27
click at [565, 295] on input "550.0" at bounding box center [624, 299] width 148 height 27
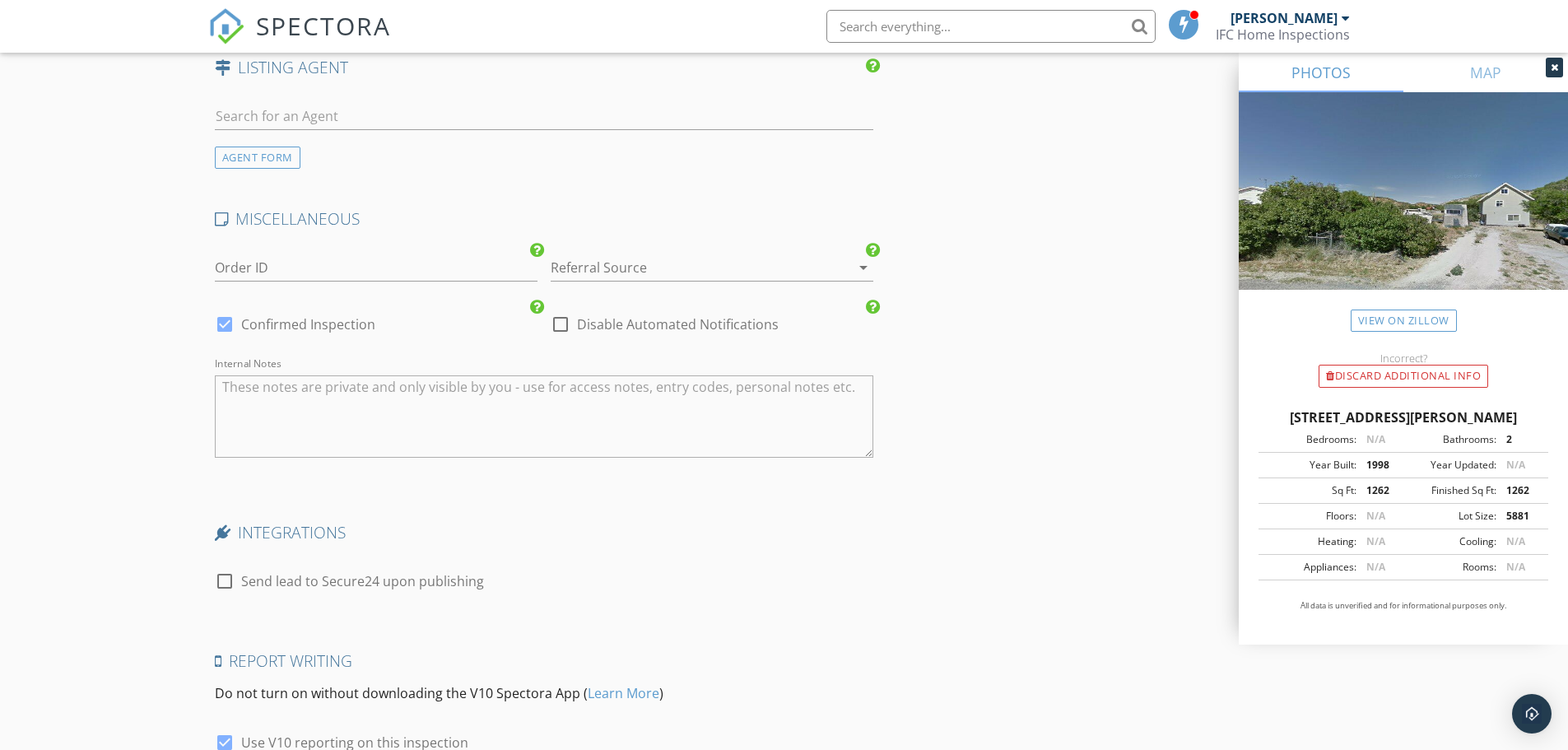
scroll to position [2799, 0]
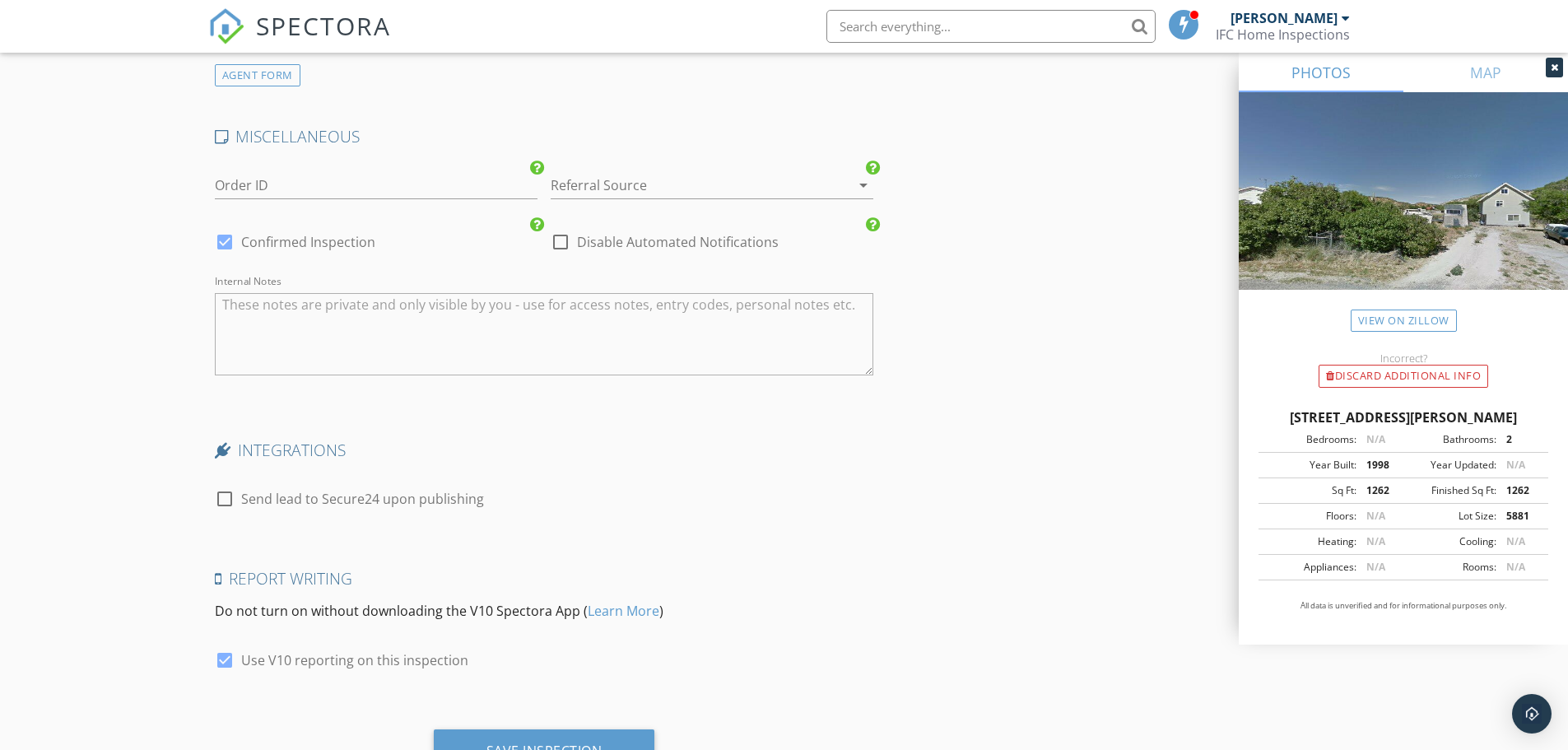
type input "6000.0"
click at [225, 494] on div at bounding box center [224, 498] width 28 height 28
checkbox input "true"
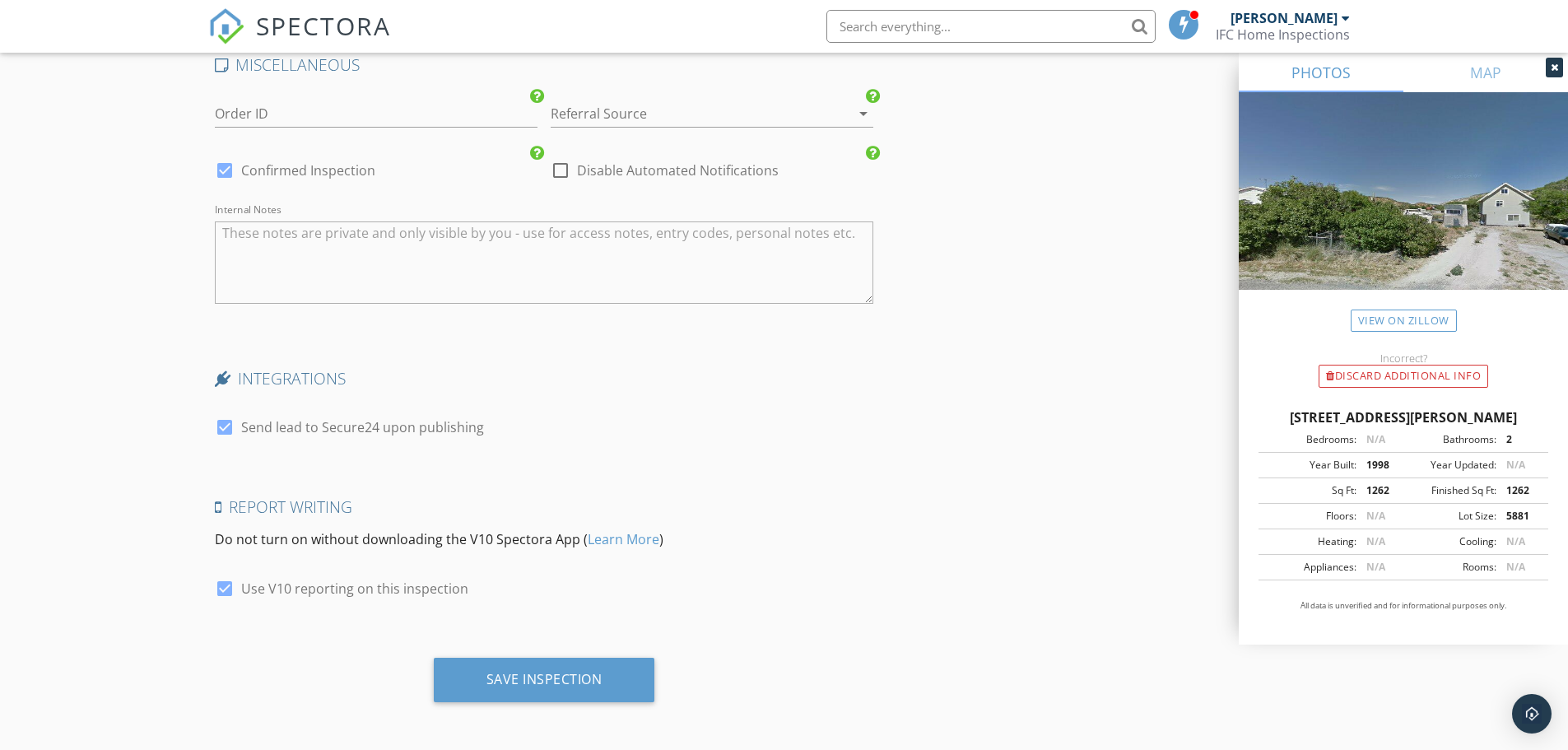
scroll to position [2875, 0]
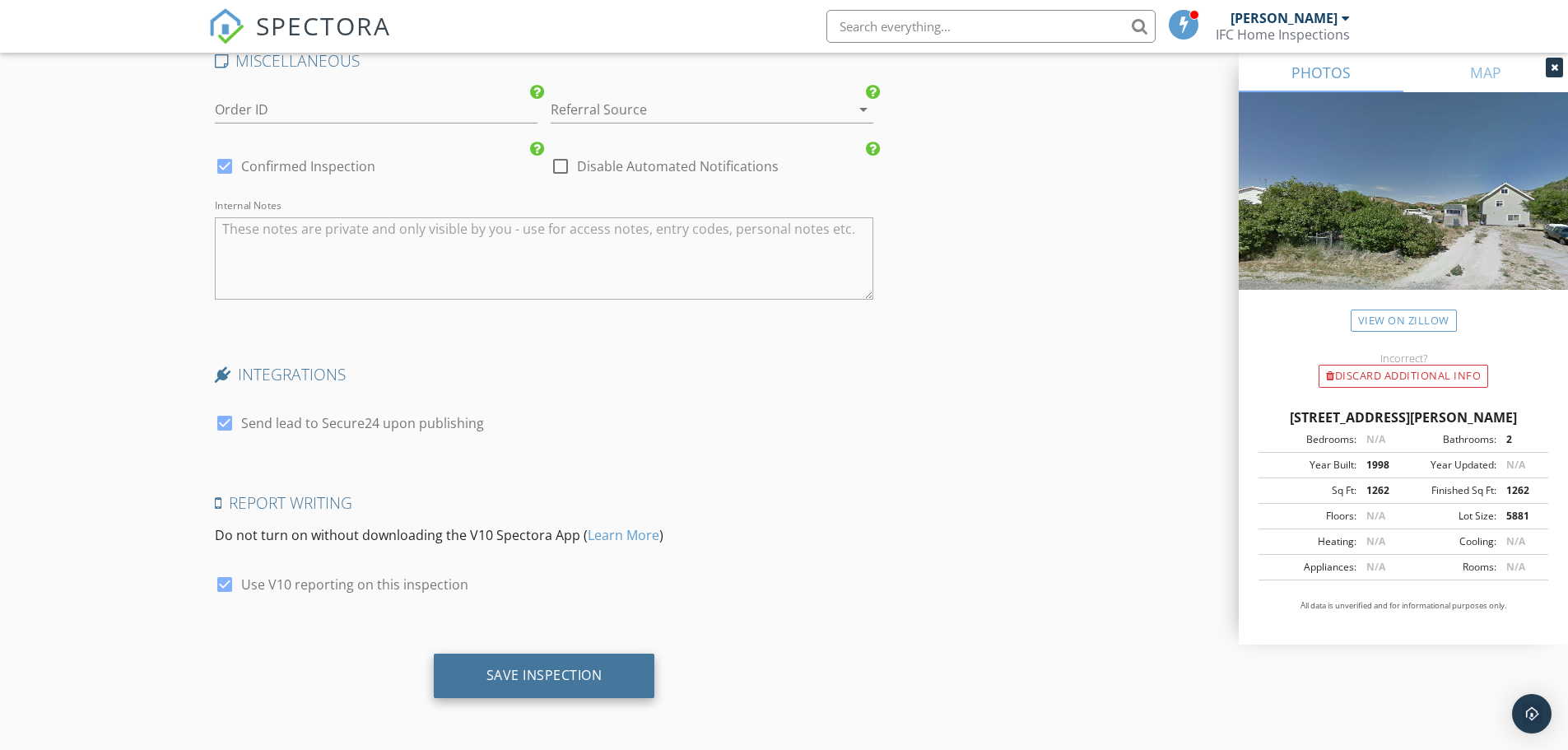
click at [567, 681] on div "Save Inspection" at bounding box center [545, 675] width 116 height 16
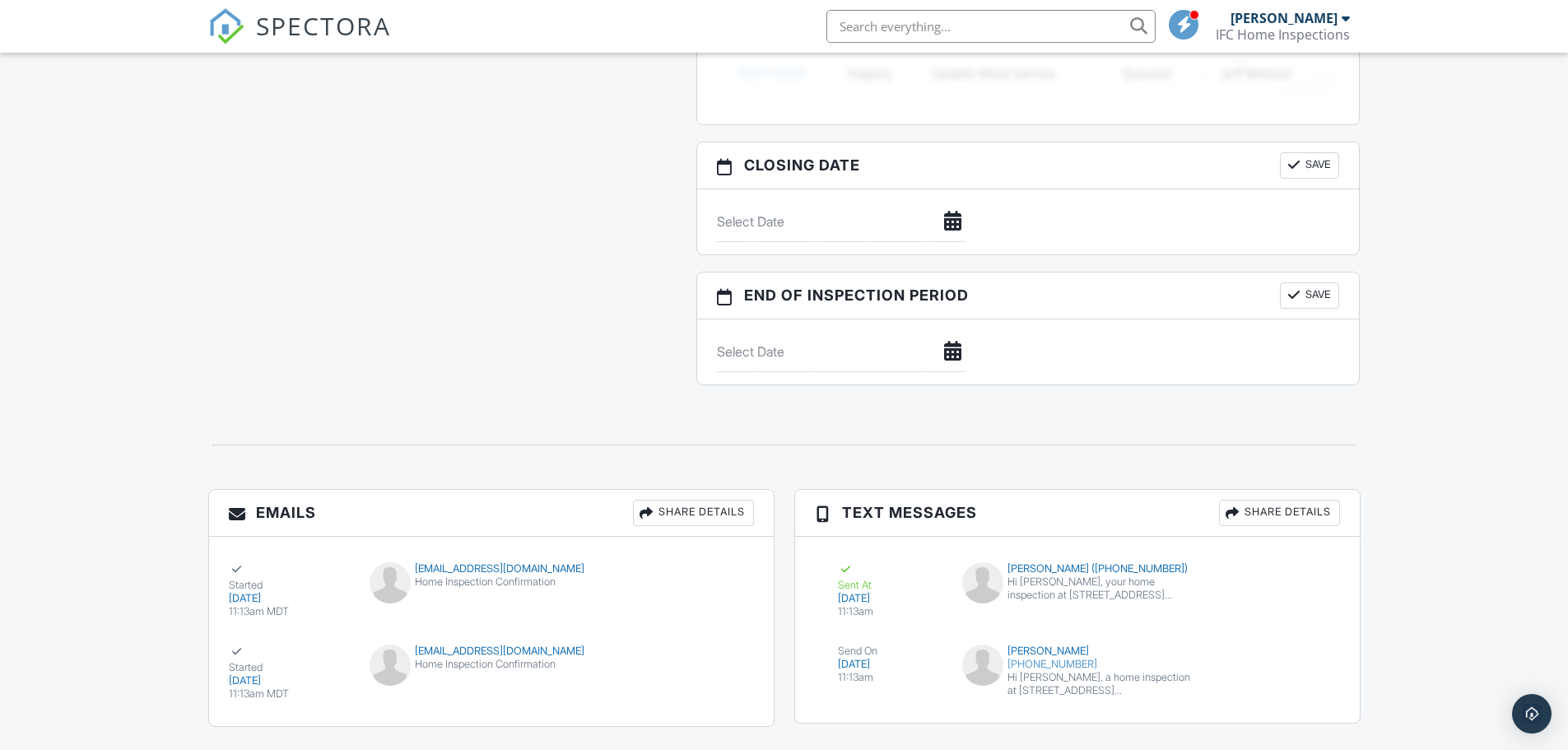
scroll to position [1507, 0]
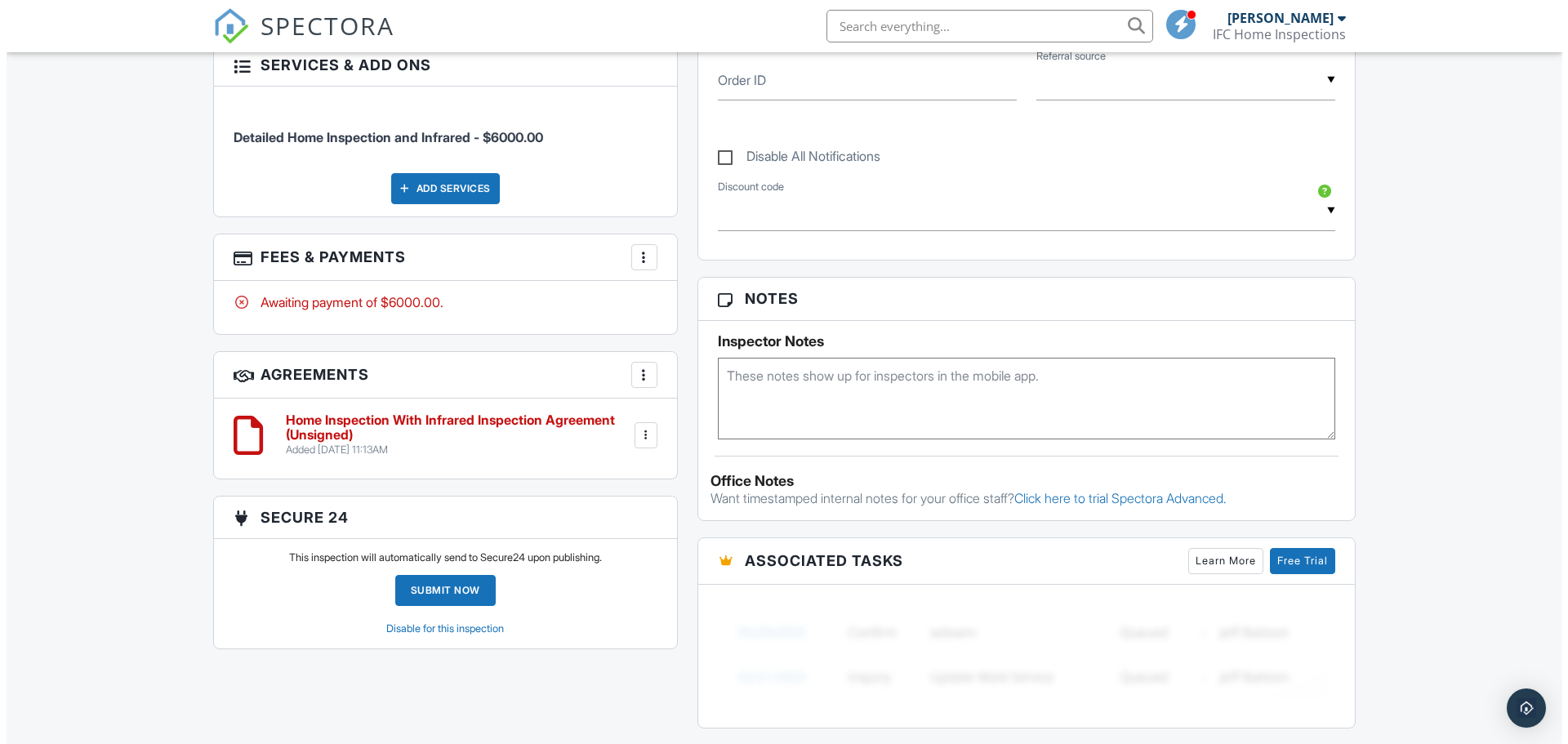
scroll to position [841, 0]
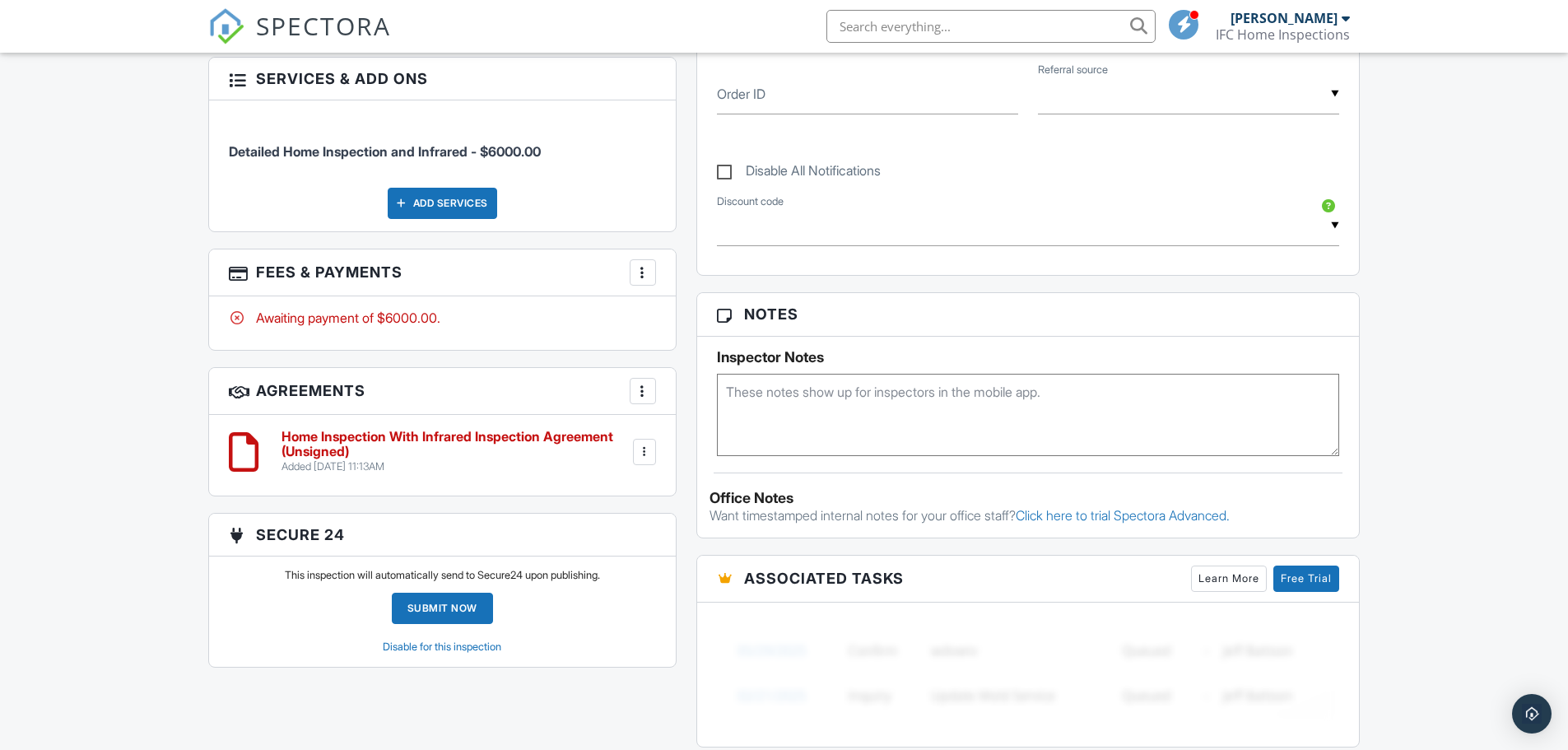
click at [638, 279] on div at bounding box center [642, 272] width 16 height 16
click at [731, 323] on li "Edit Fees & Payments" at bounding box center [725, 323] width 172 height 41
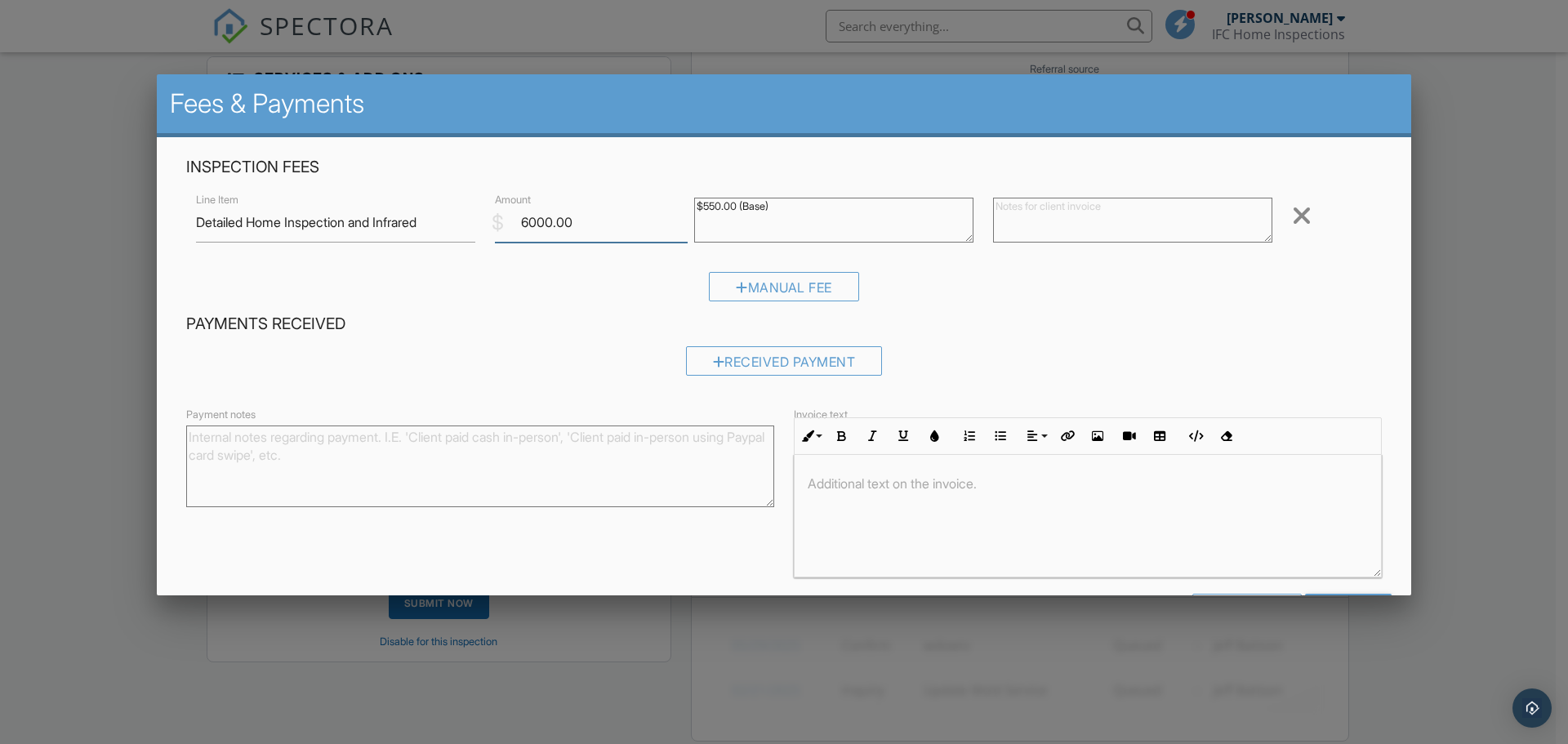
click at [550, 222] on input "6000.00" at bounding box center [592, 222] width 193 height 40
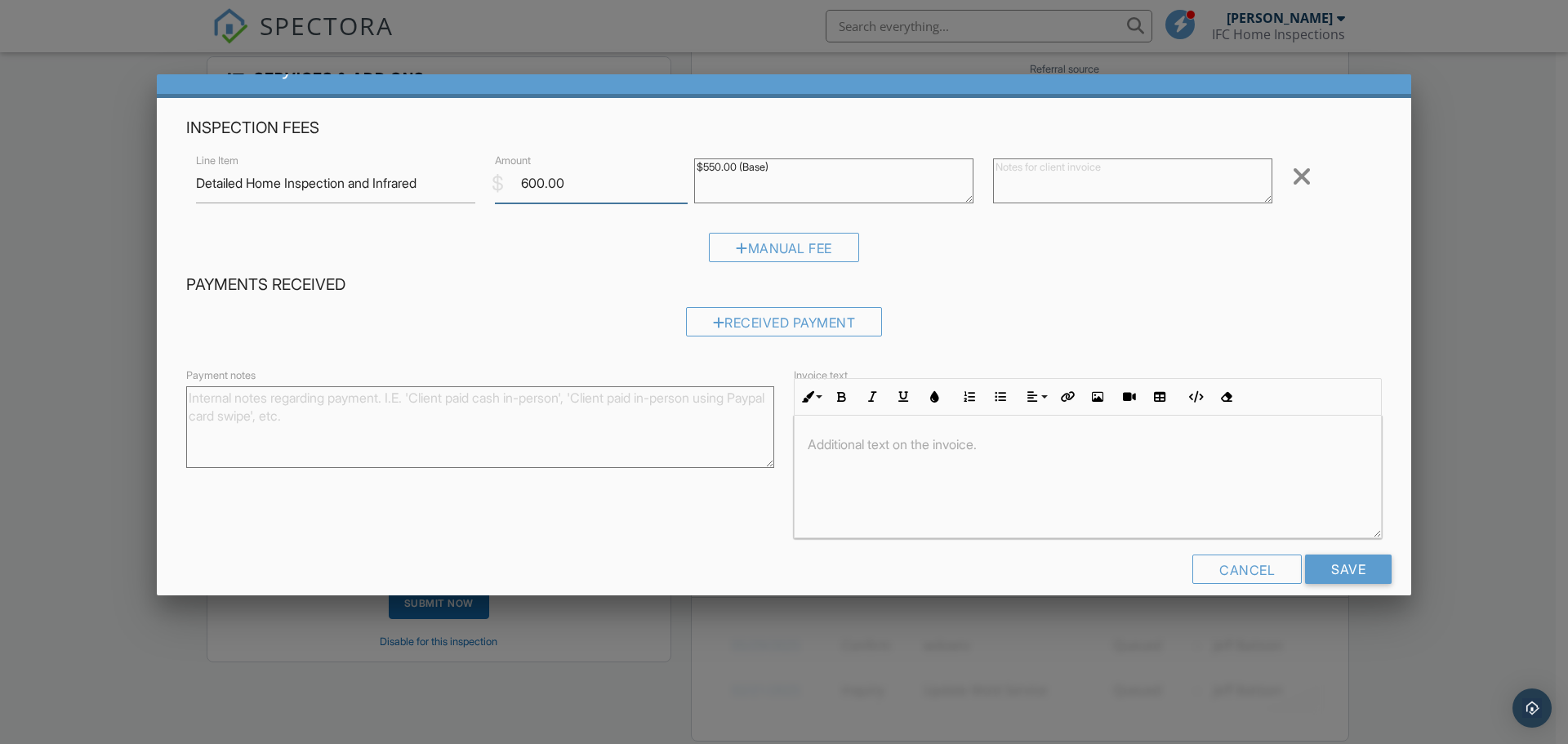
scroll to position [60, 0]
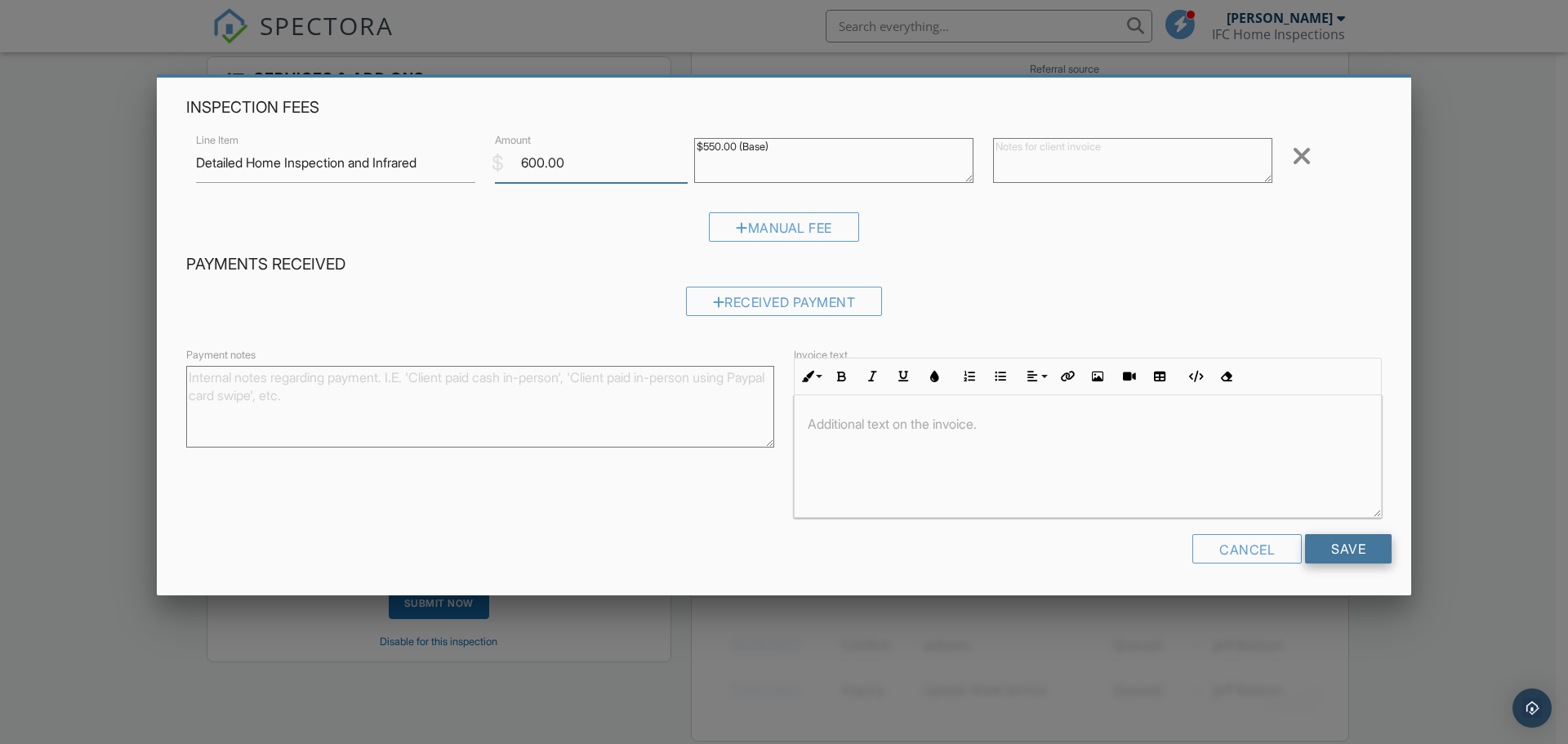
type input "600.00"
click at [1342, 545] on input "Save" at bounding box center [1348, 548] width 86 height 29
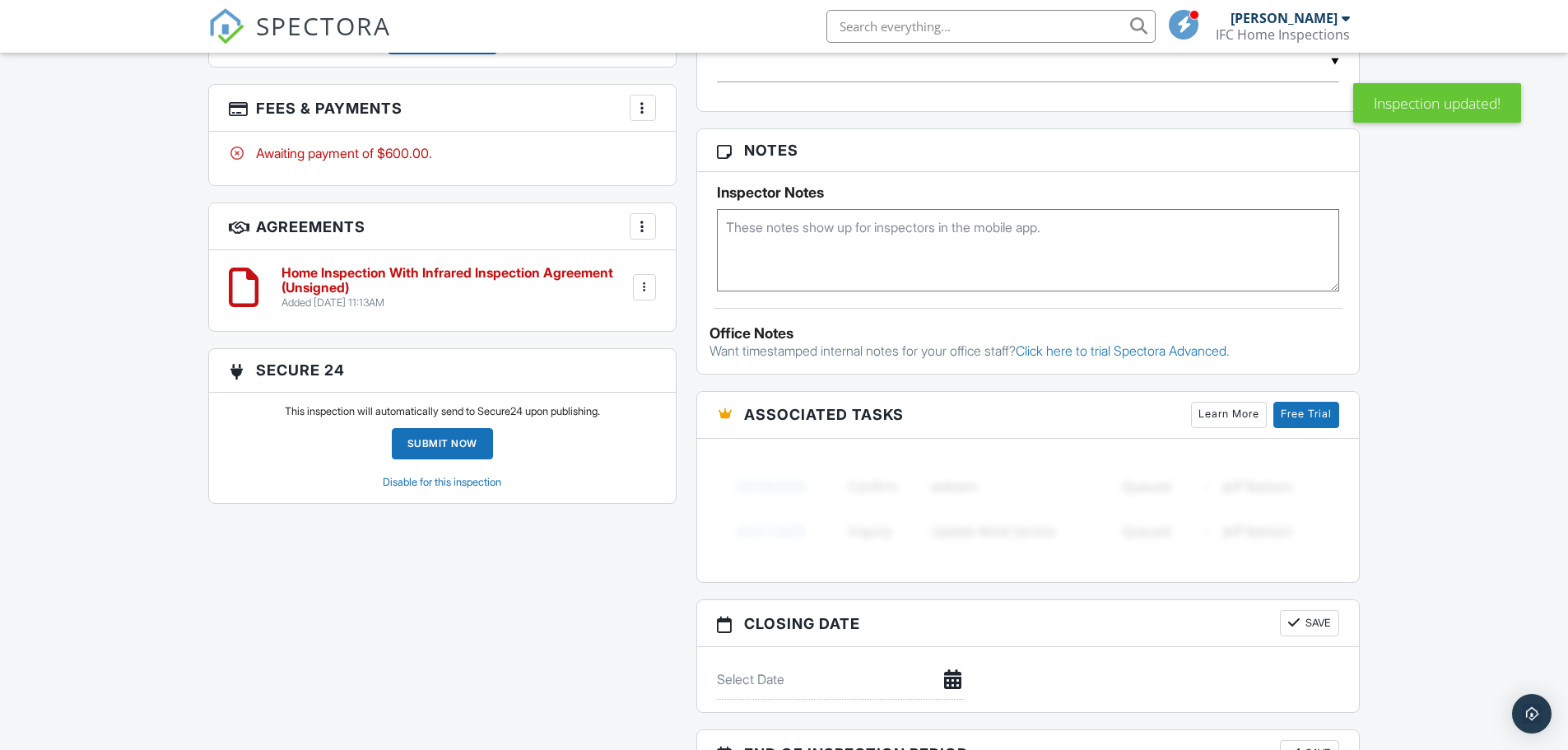
scroll to position [1020, 0]
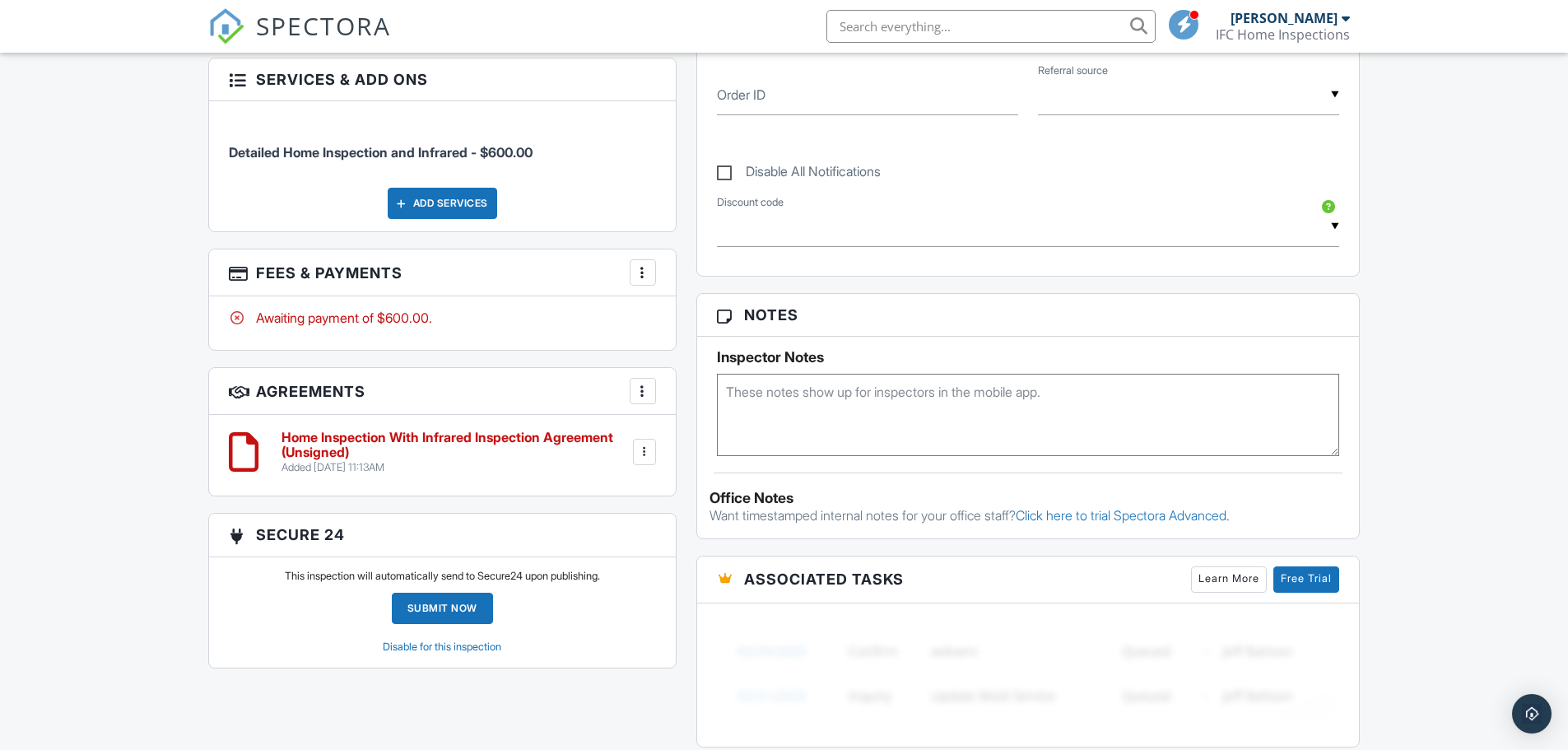
click at [644, 273] on div at bounding box center [642, 272] width 16 height 16
click at [629, 698] on div "All emails and texts are disabled for this inspection! All emails and texts hav…" at bounding box center [784, 243] width 1172 height 1562
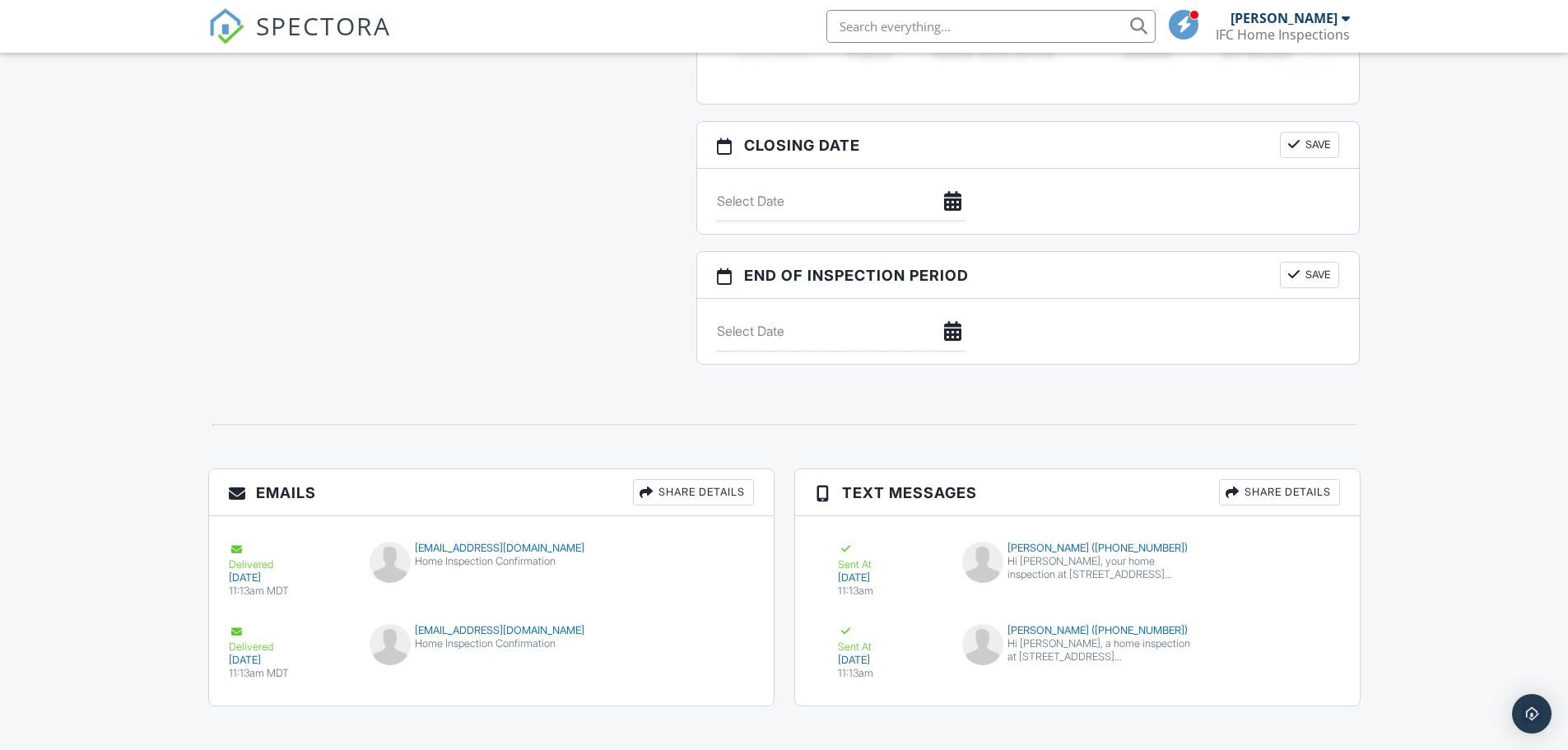
scroll to position [1678, 0]
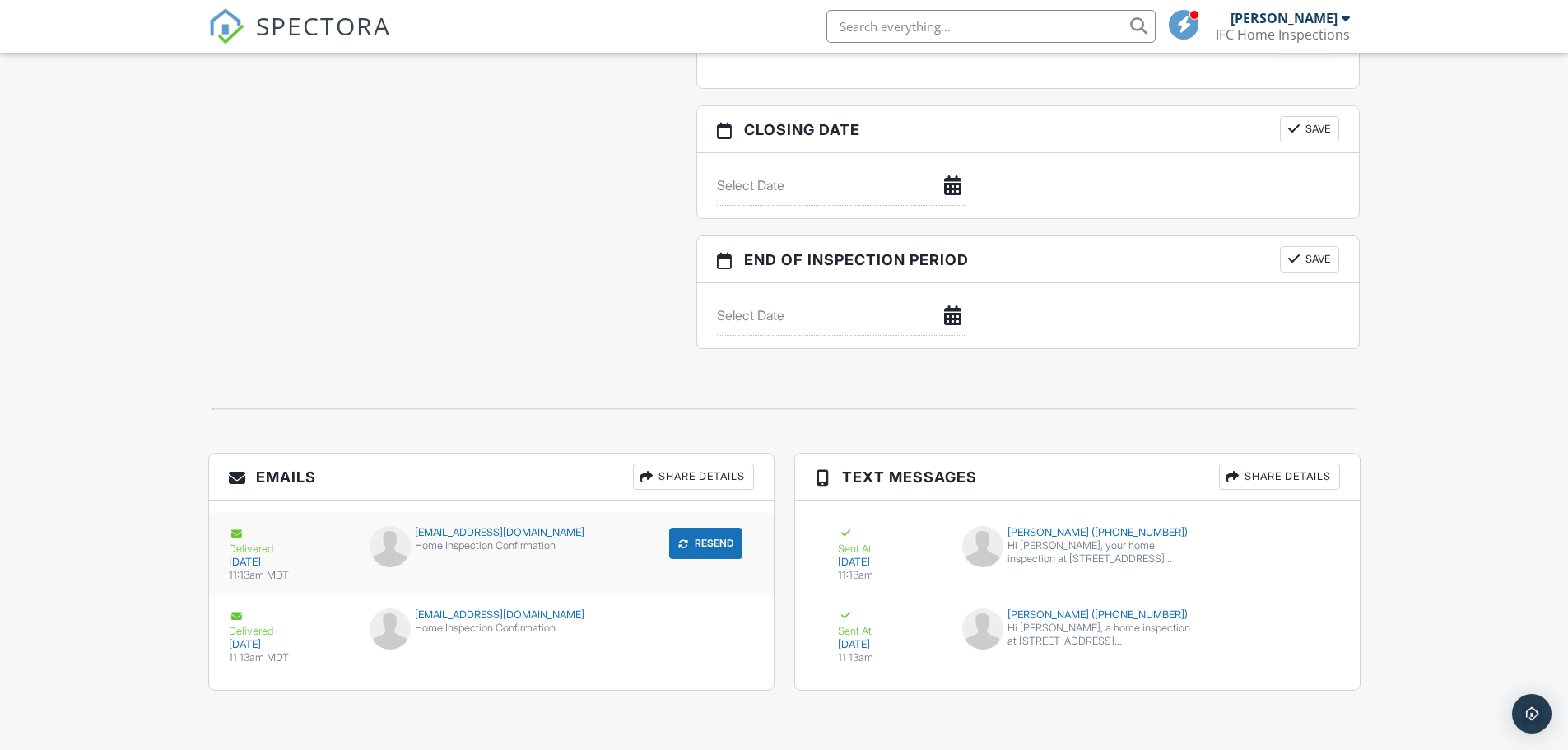
click at [713, 543] on button "Resend" at bounding box center [705, 543] width 73 height 31
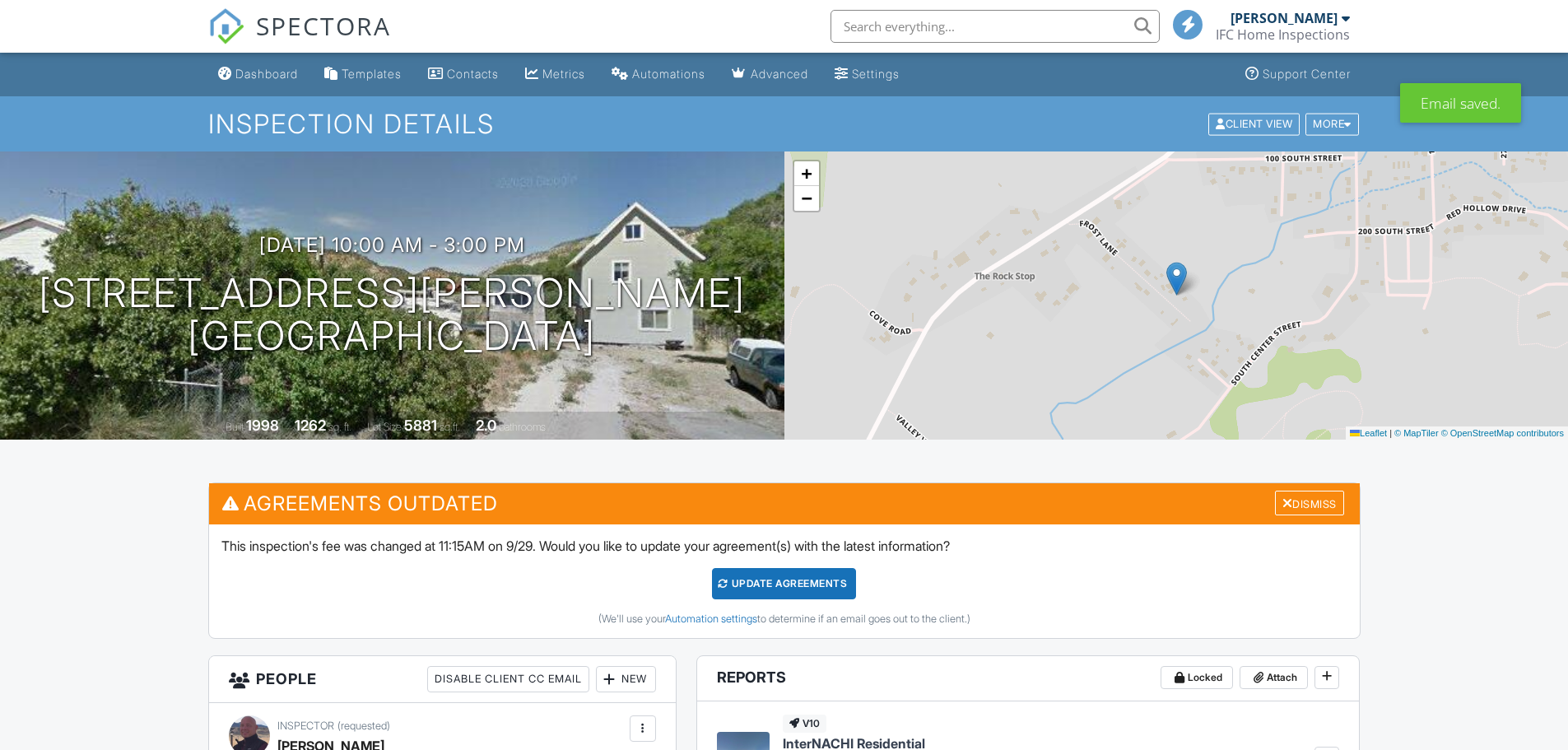
click at [776, 578] on div "Update Agreements" at bounding box center [783, 583] width 144 height 31
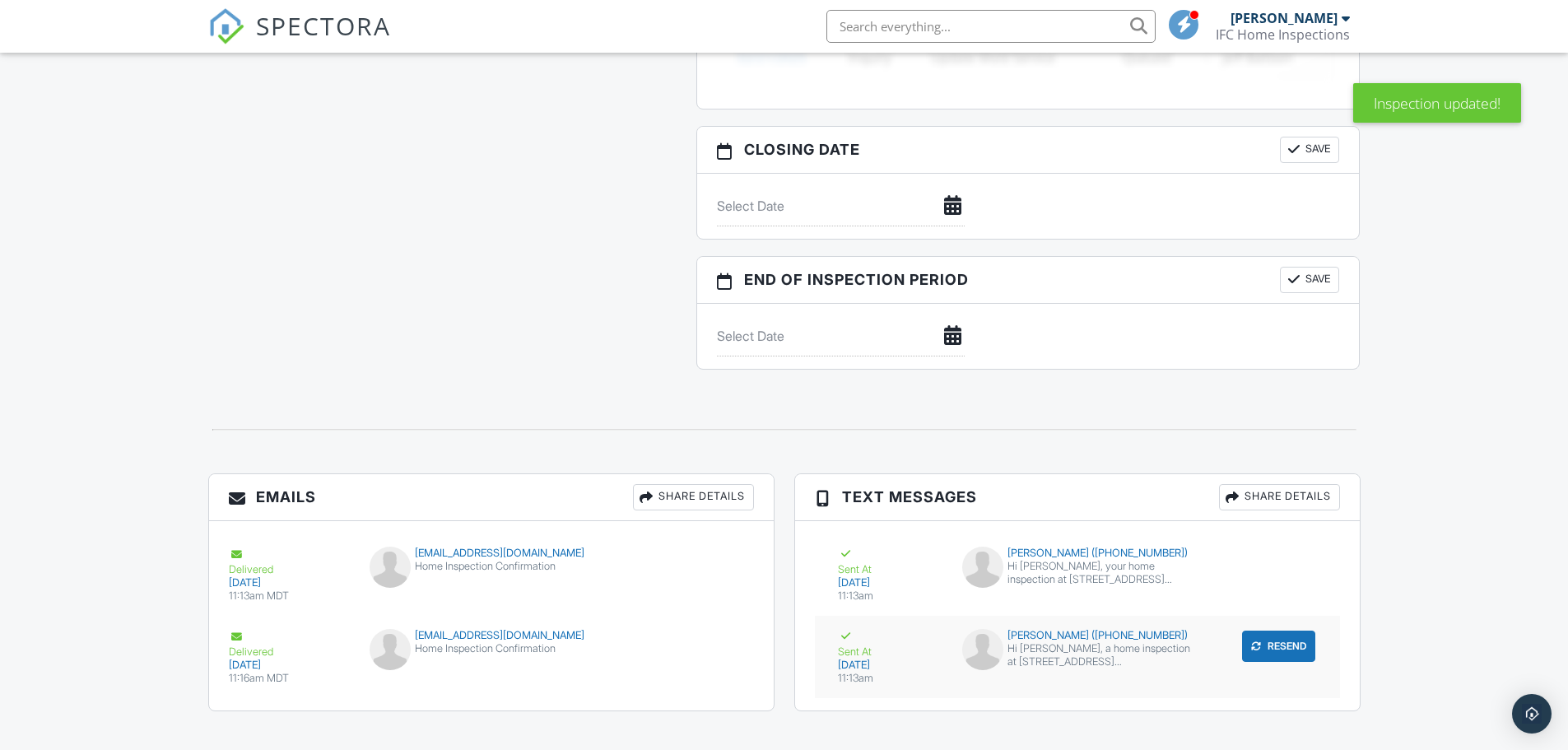
scroll to position [1507, 0]
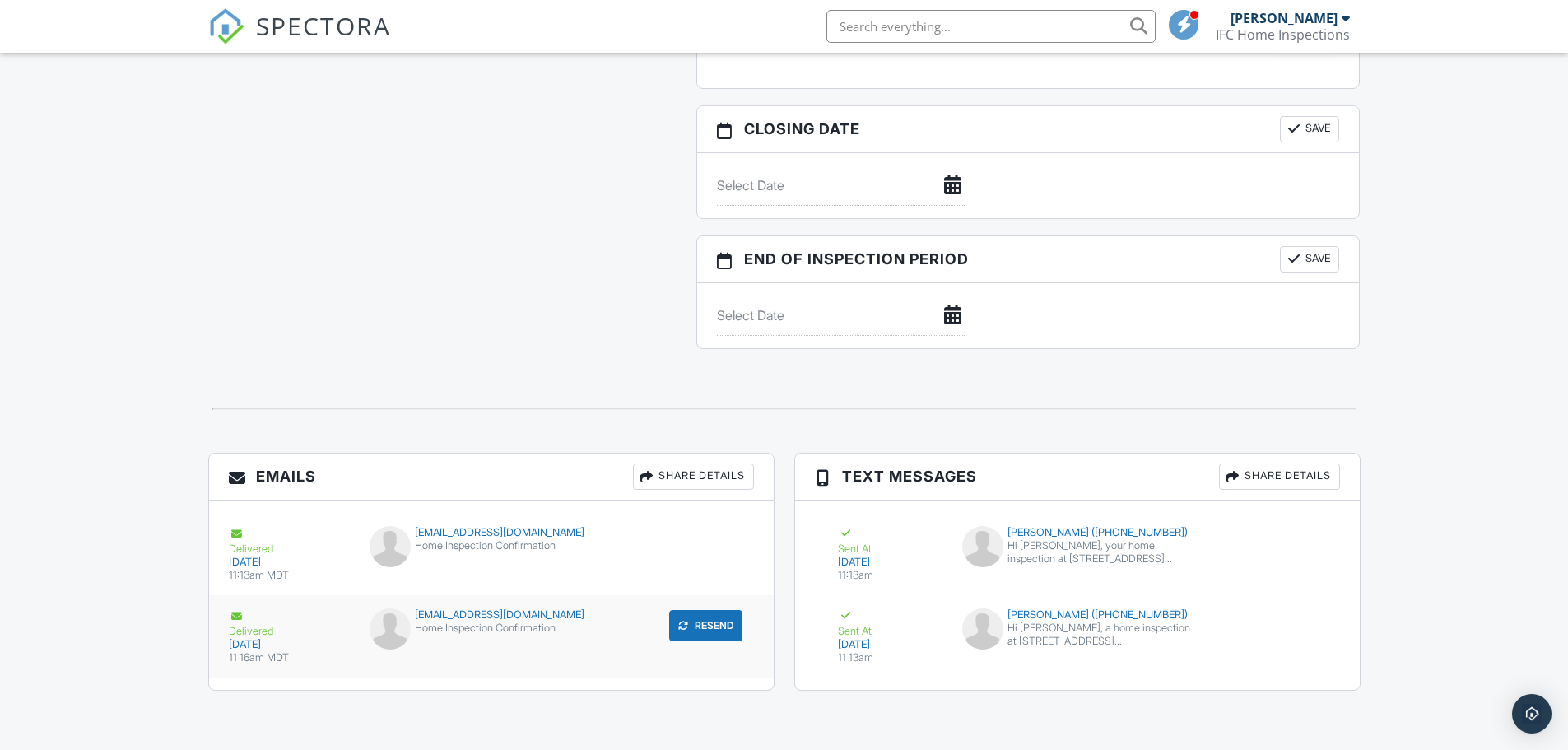
click at [700, 628] on button "Resend" at bounding box center [705, 625] width 73 height 31
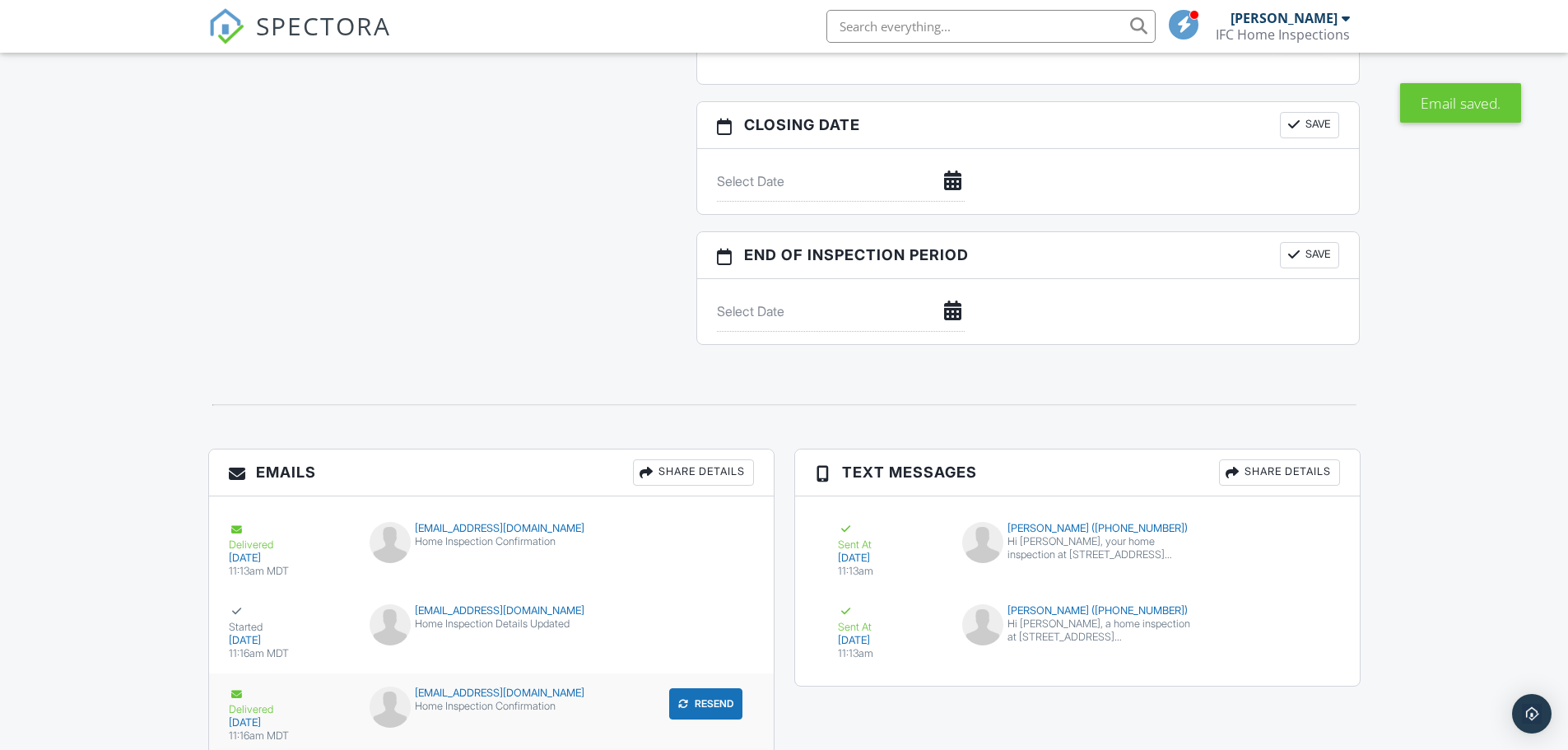
scroll to position [1589, 0]
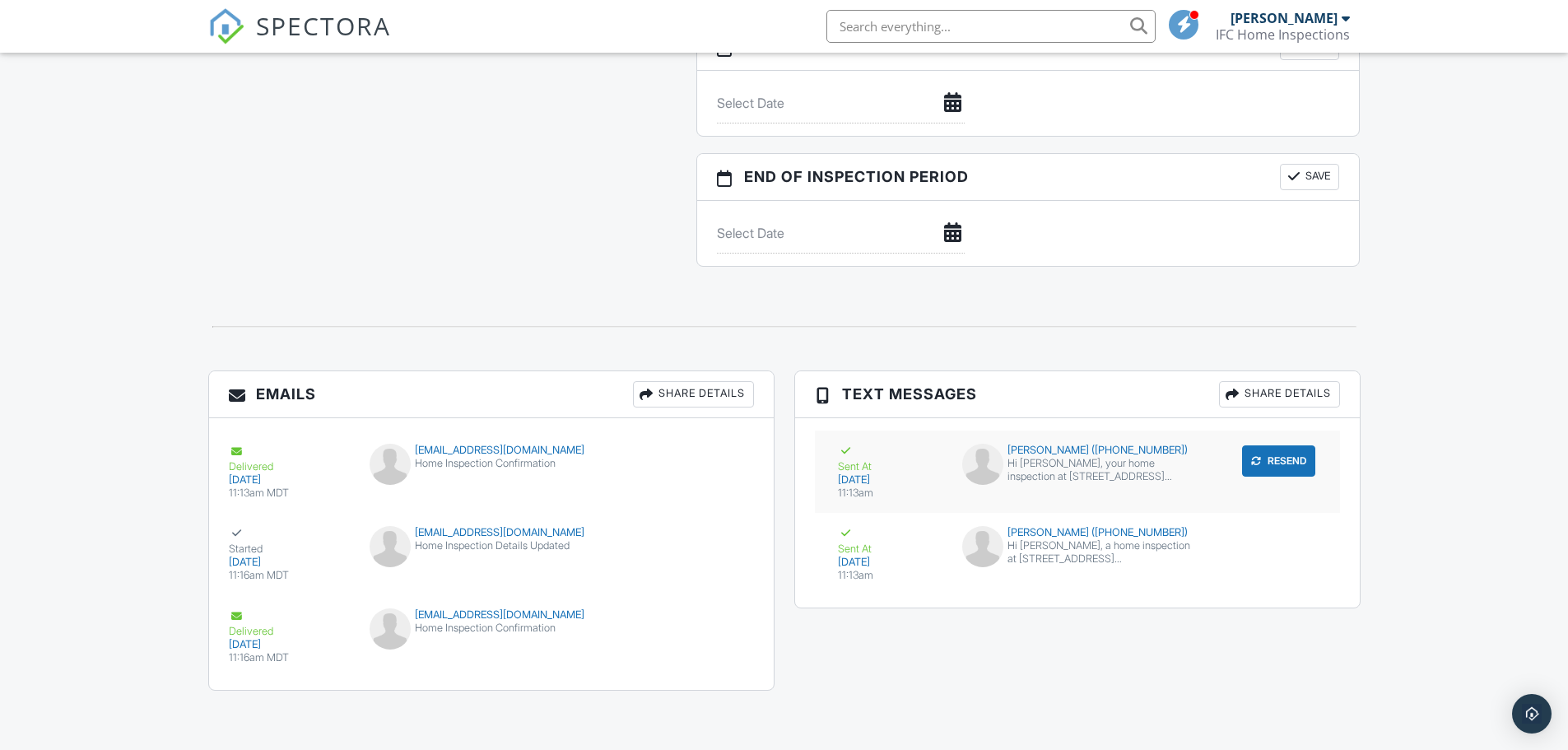
click at [1294, 465] on button "Resend" at bounding box center [1278, 461] width 73 height 31
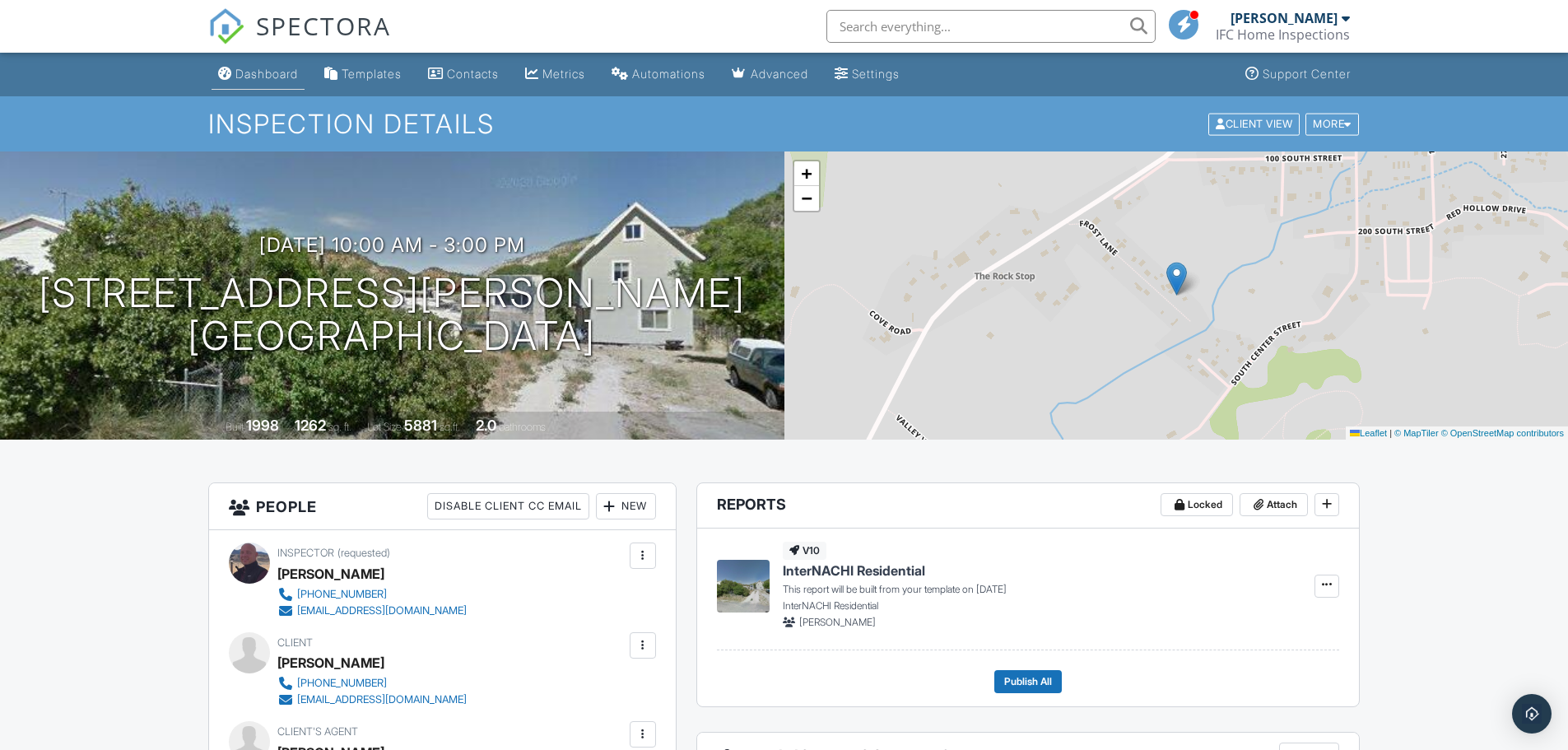
click at [283, 70] on div "Dashboard" at bounding box center [267, 73] width 63 height 14
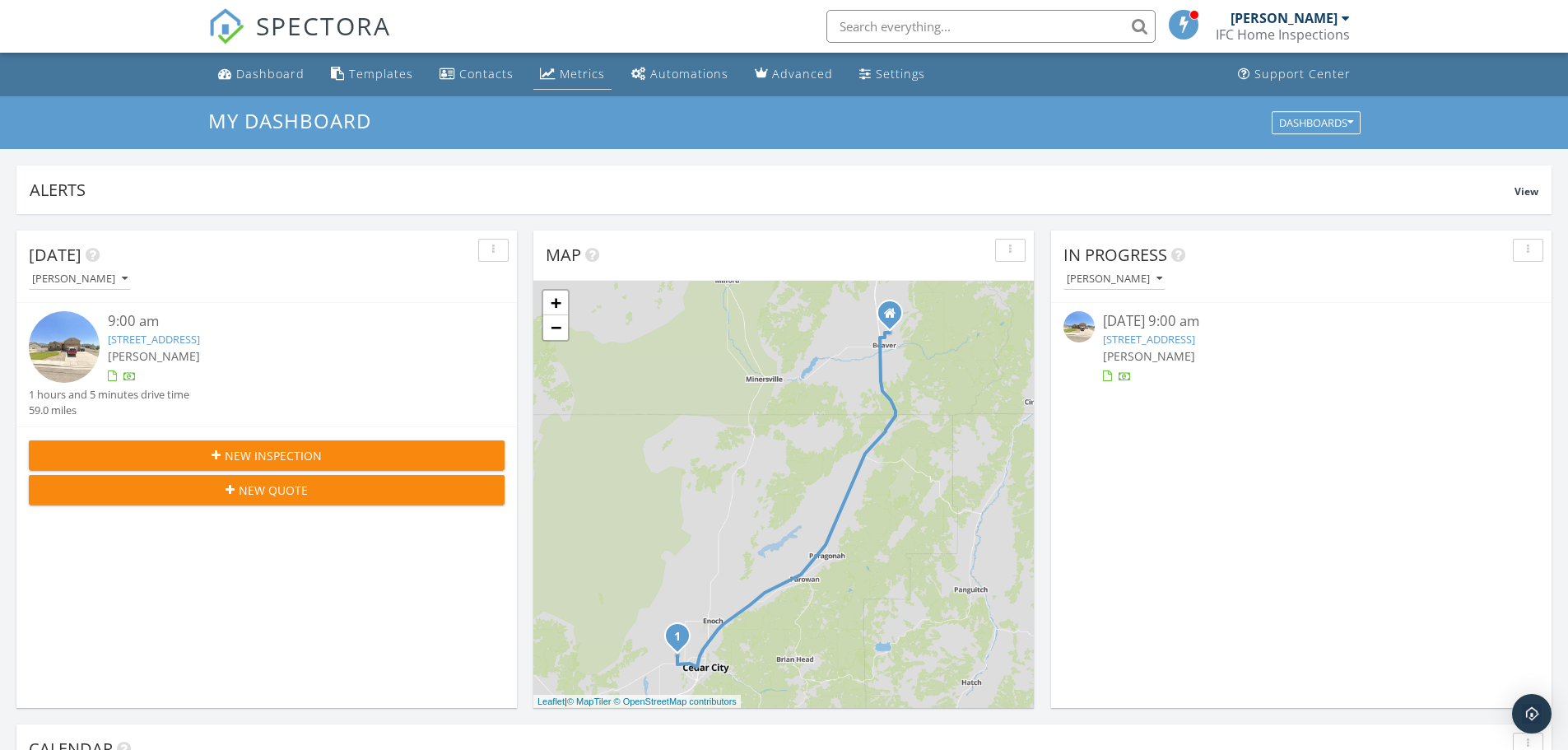
click at [568, 69] on div "Metrics" at bounding box center [582, 73] width 45 height 15
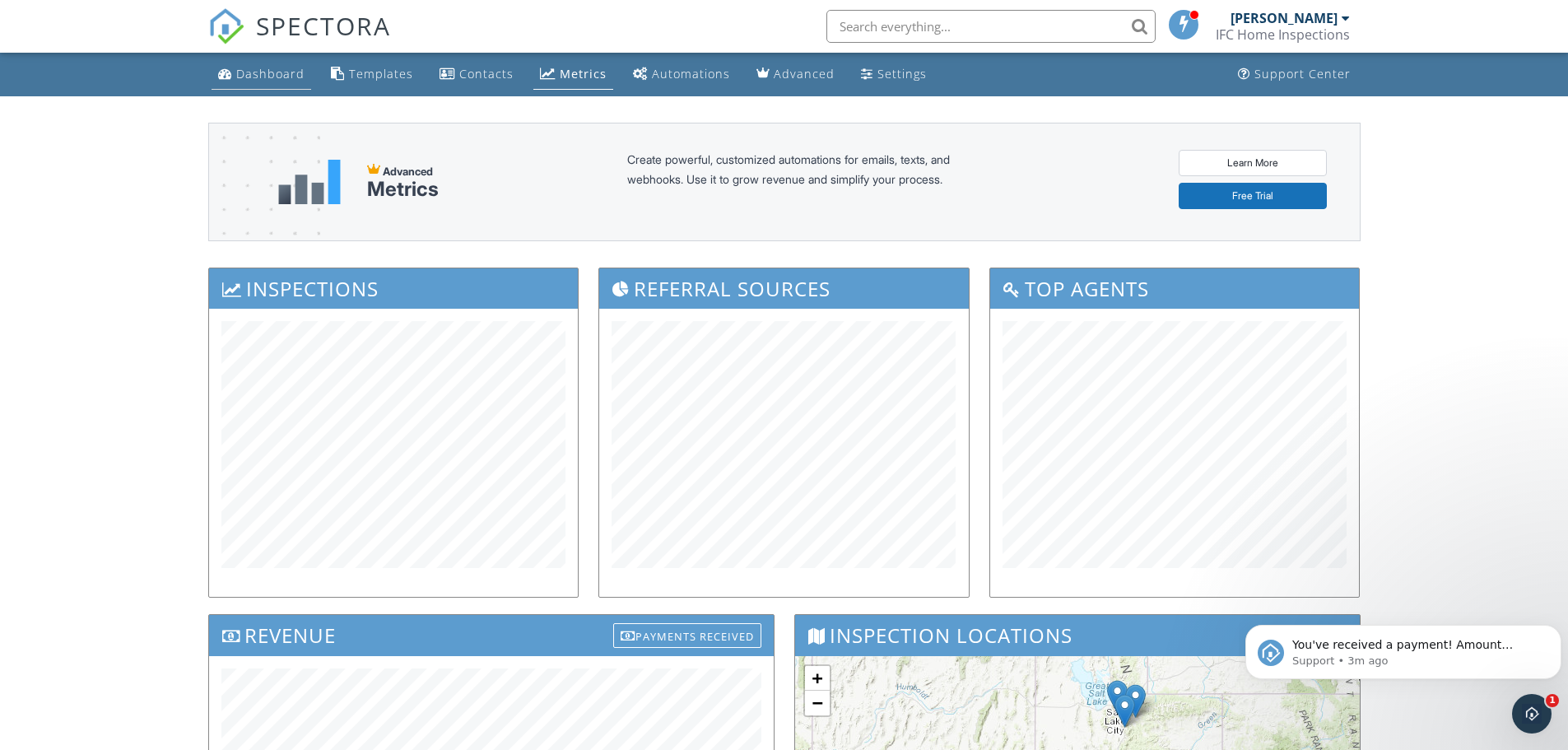
click at [270, 69] on div "Dashboard" at bounding box center [271, 73] width 69 height 15
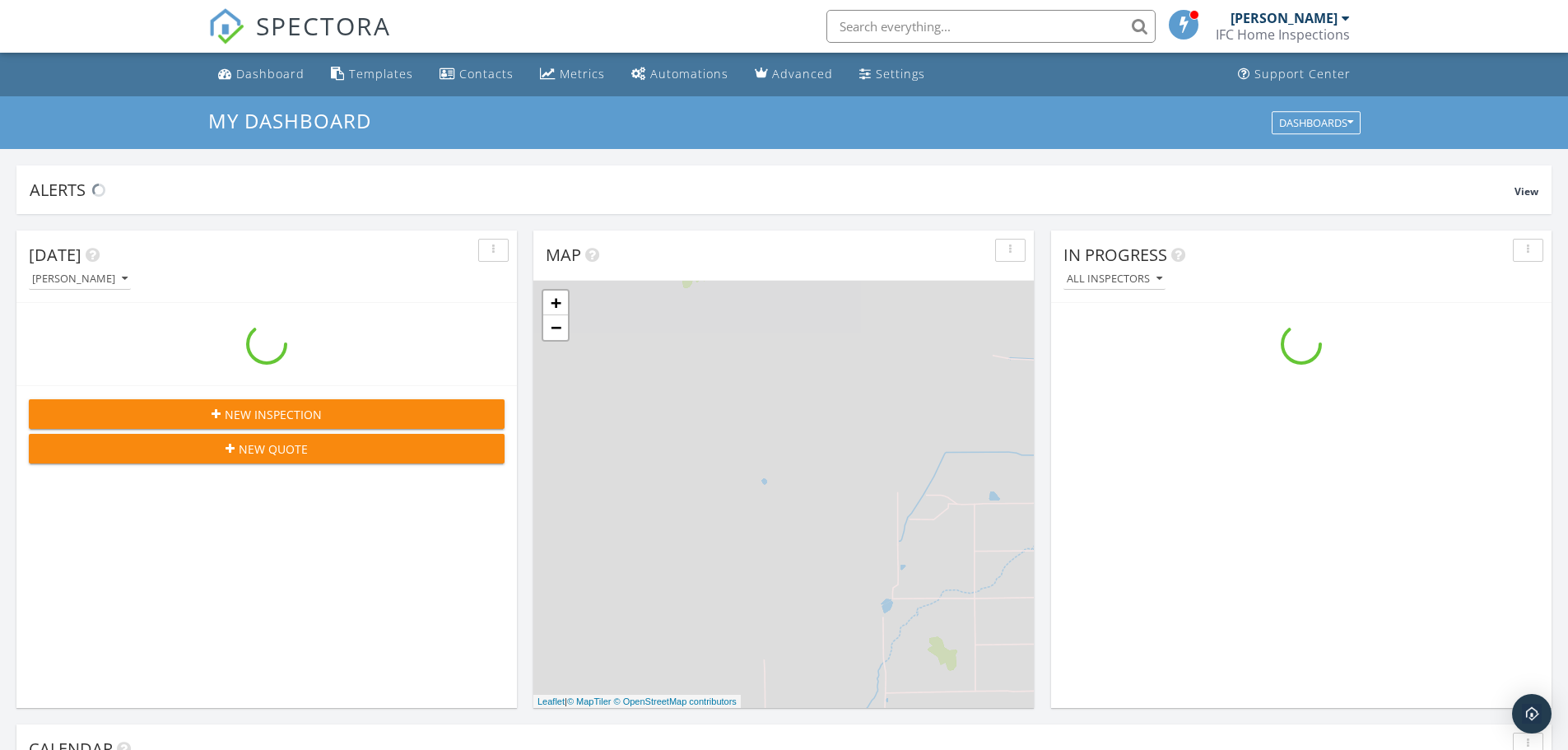
scroll to position [1524, 1593]
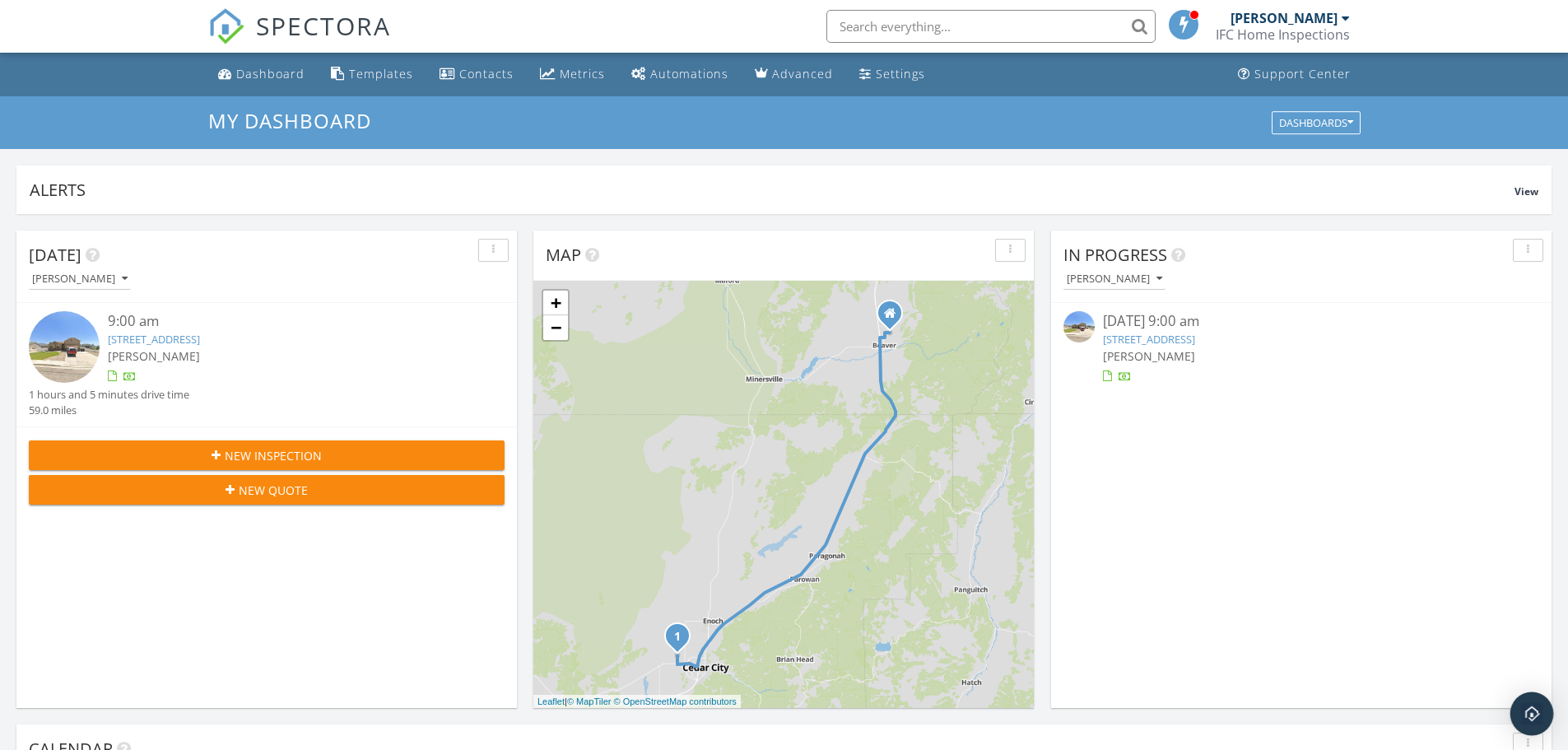
click at [1532, 718] on img "Open Intercom Messenger" at bounding box center [1531, 714] width 21 height 21
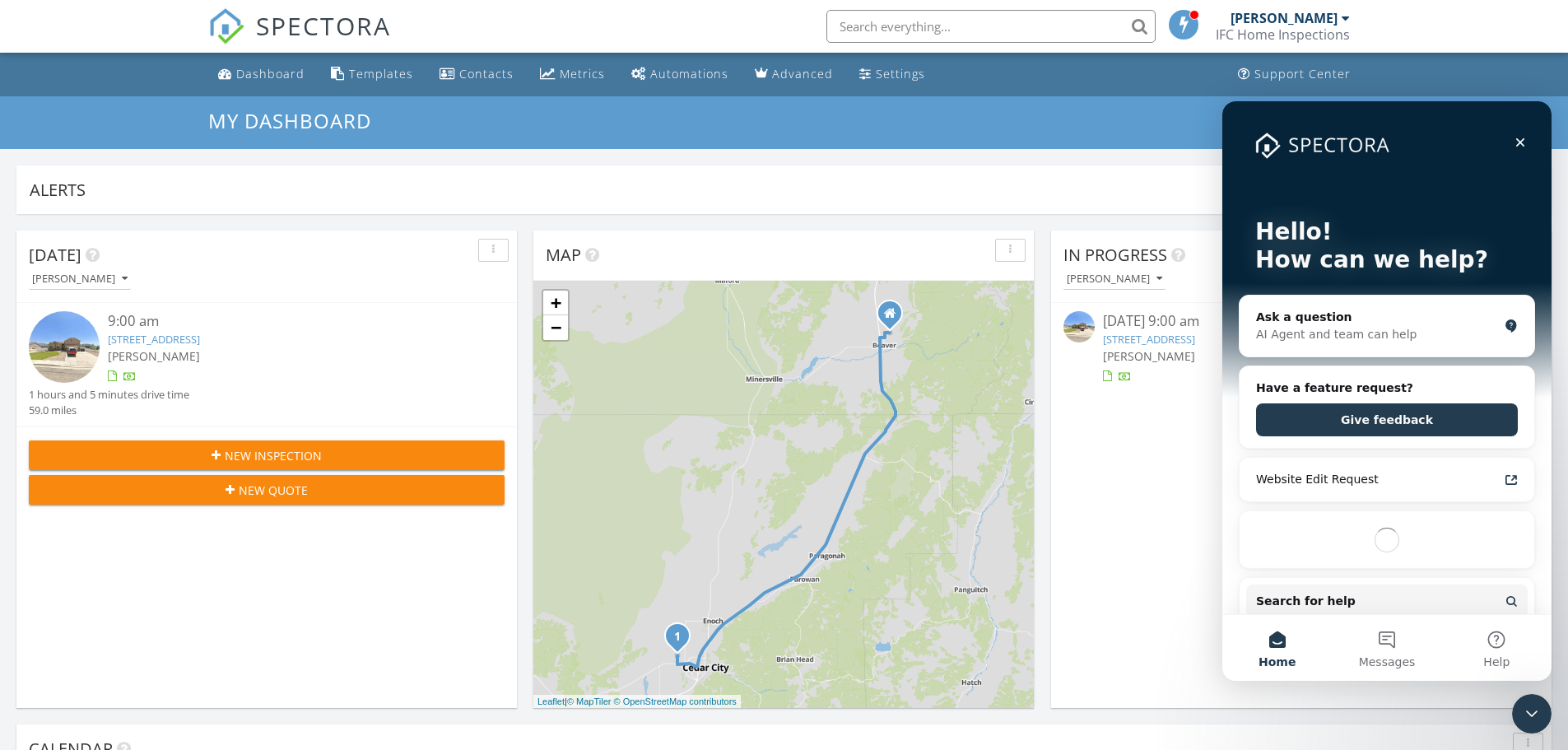
scroll to position [0, 0]
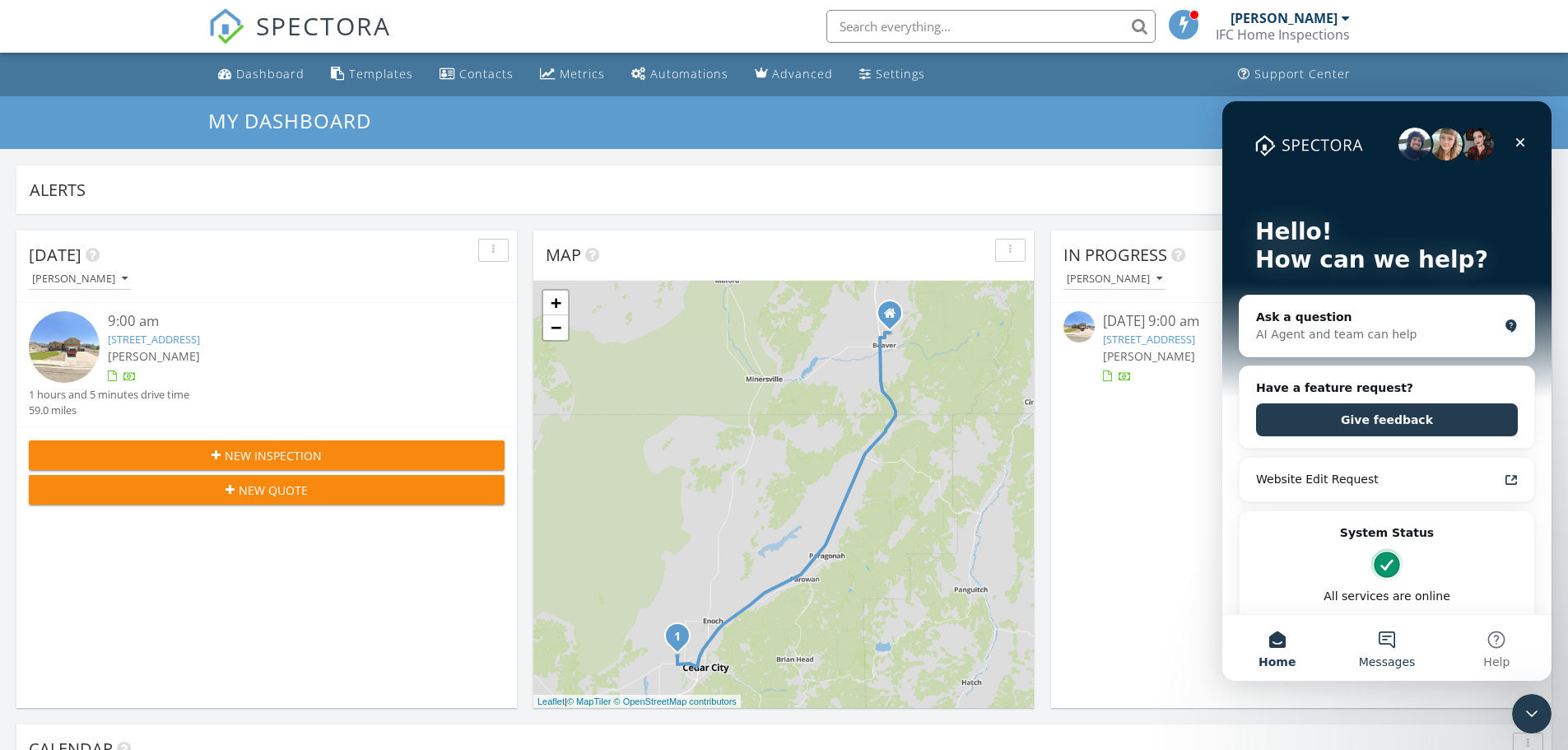
click at [1383, 645] on button "Messages" at bounding box center [1386, 647] width 110 height 66
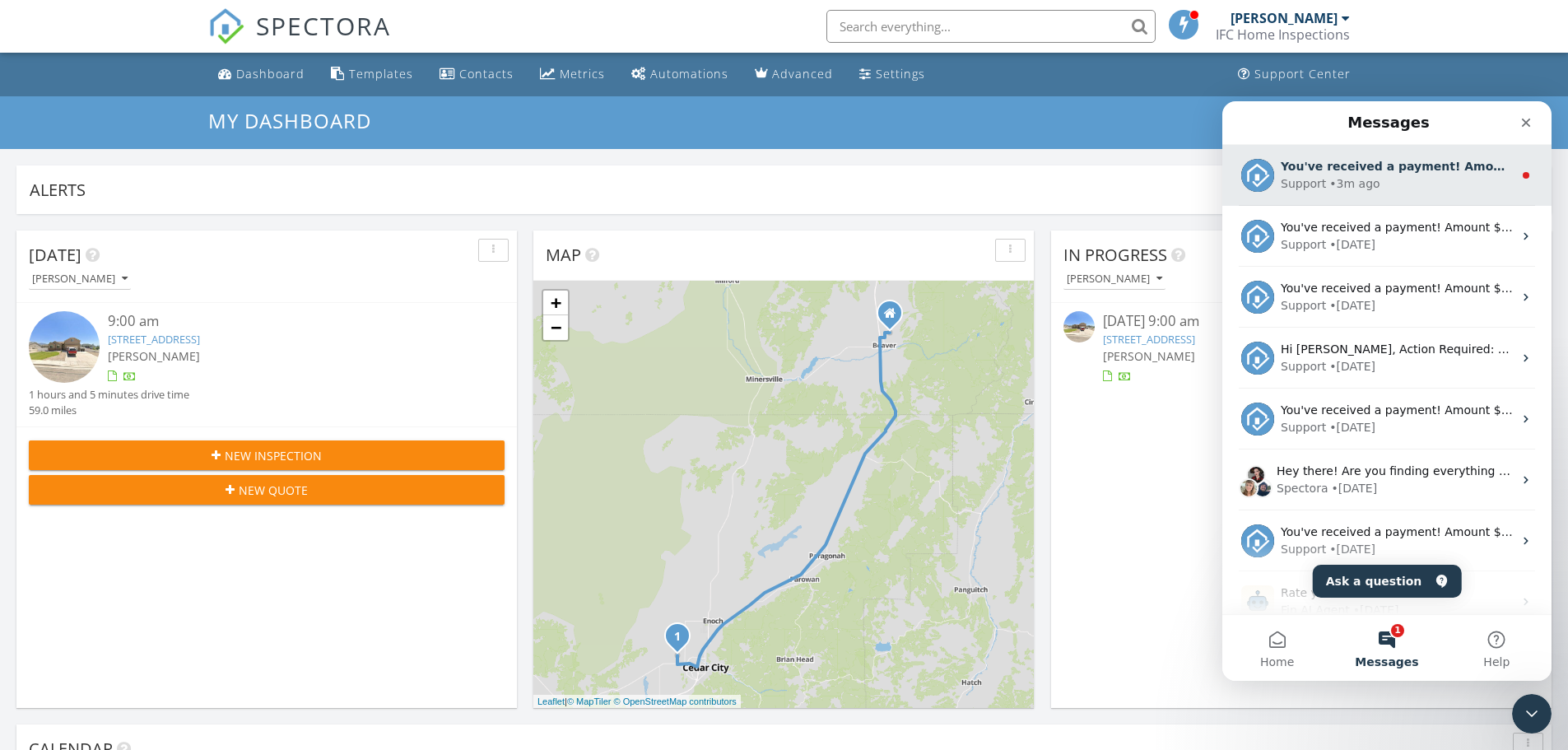
click at [1408, 178] on div "Support • 3m ago" at bounding box center [1395, 184] width 232 height 17
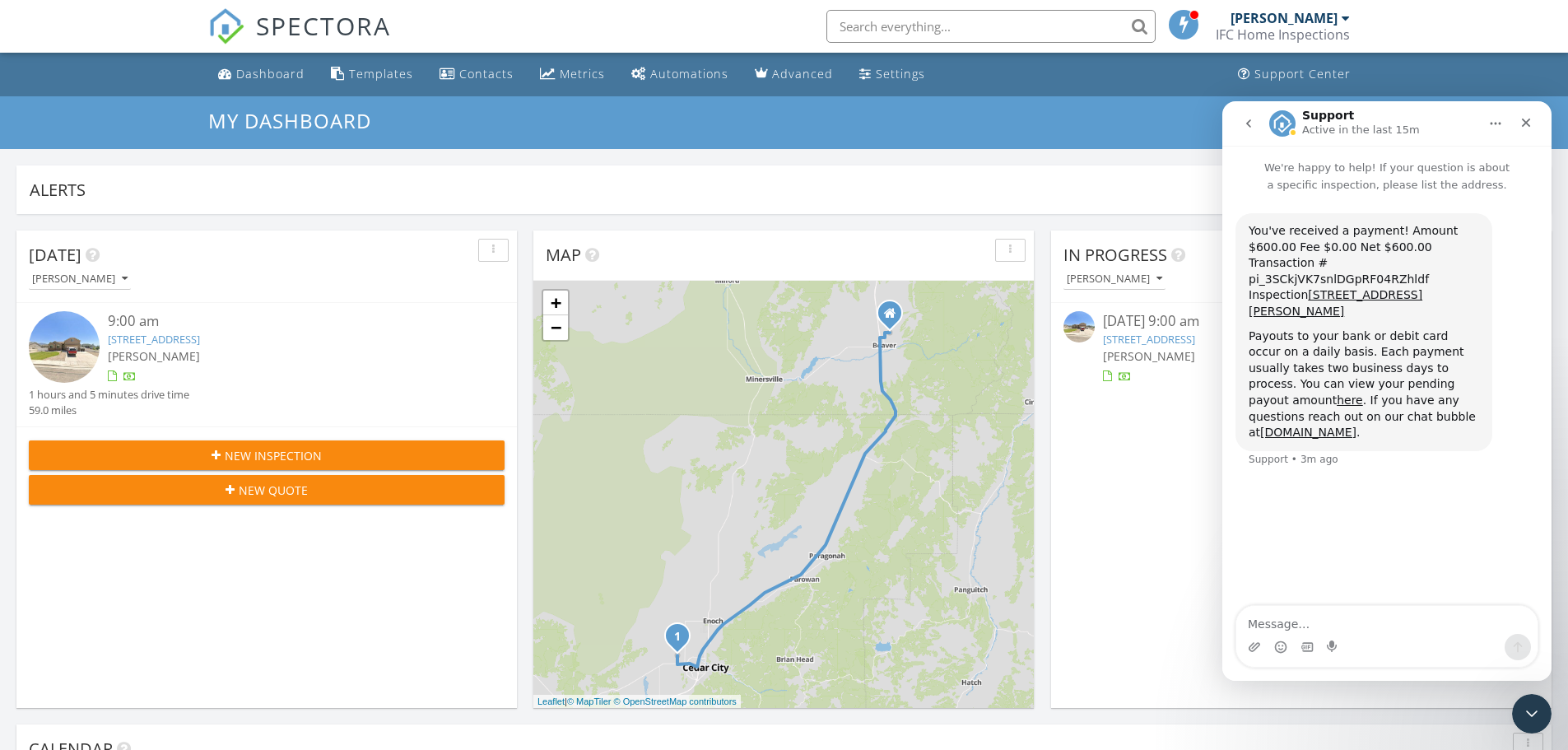
click at [1244, 116] on button "go back" at bounding box center [1248, 123] width 31 height 31
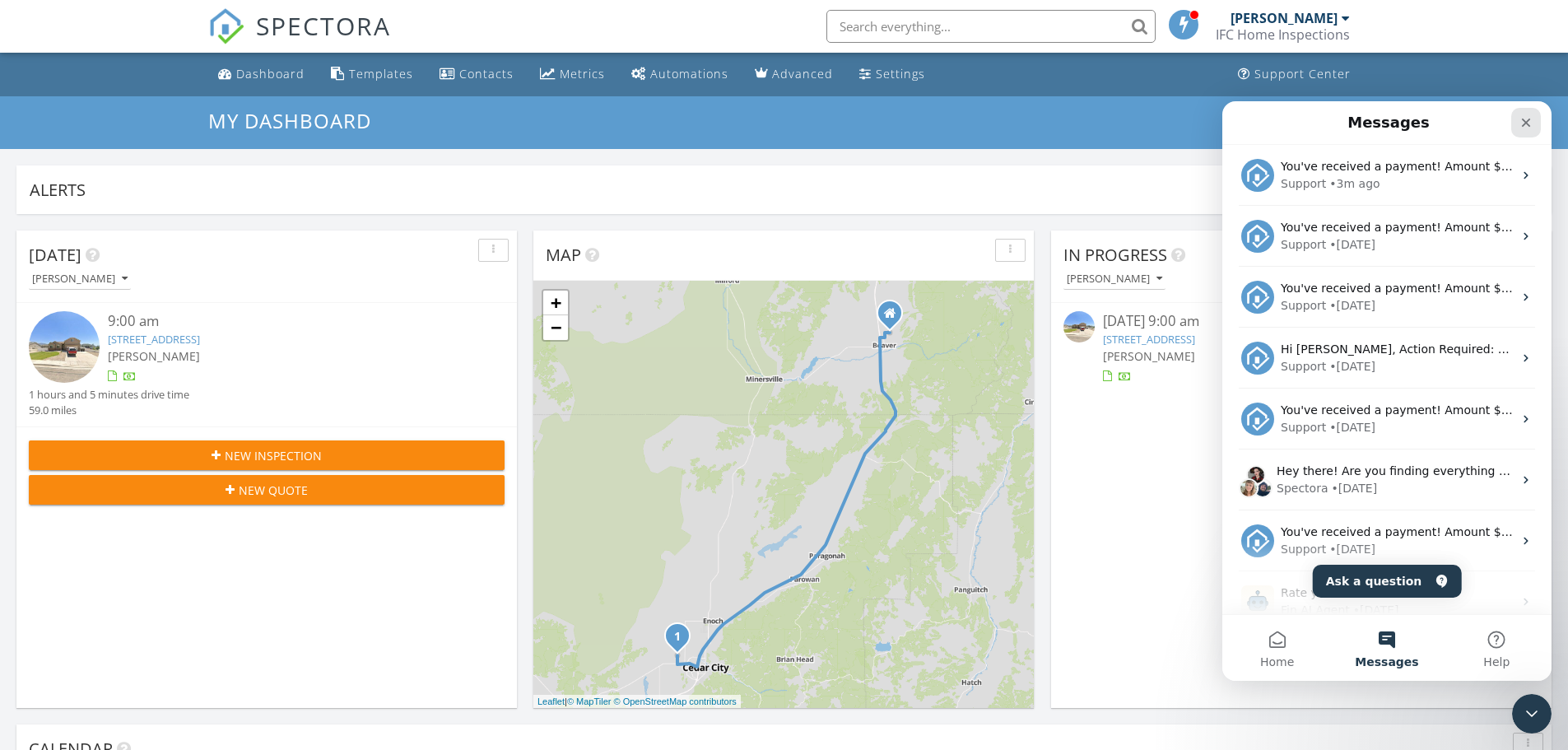
click at [1522, 120] on icon "Close" at bounding box center [1525, 122] width 9 height 9
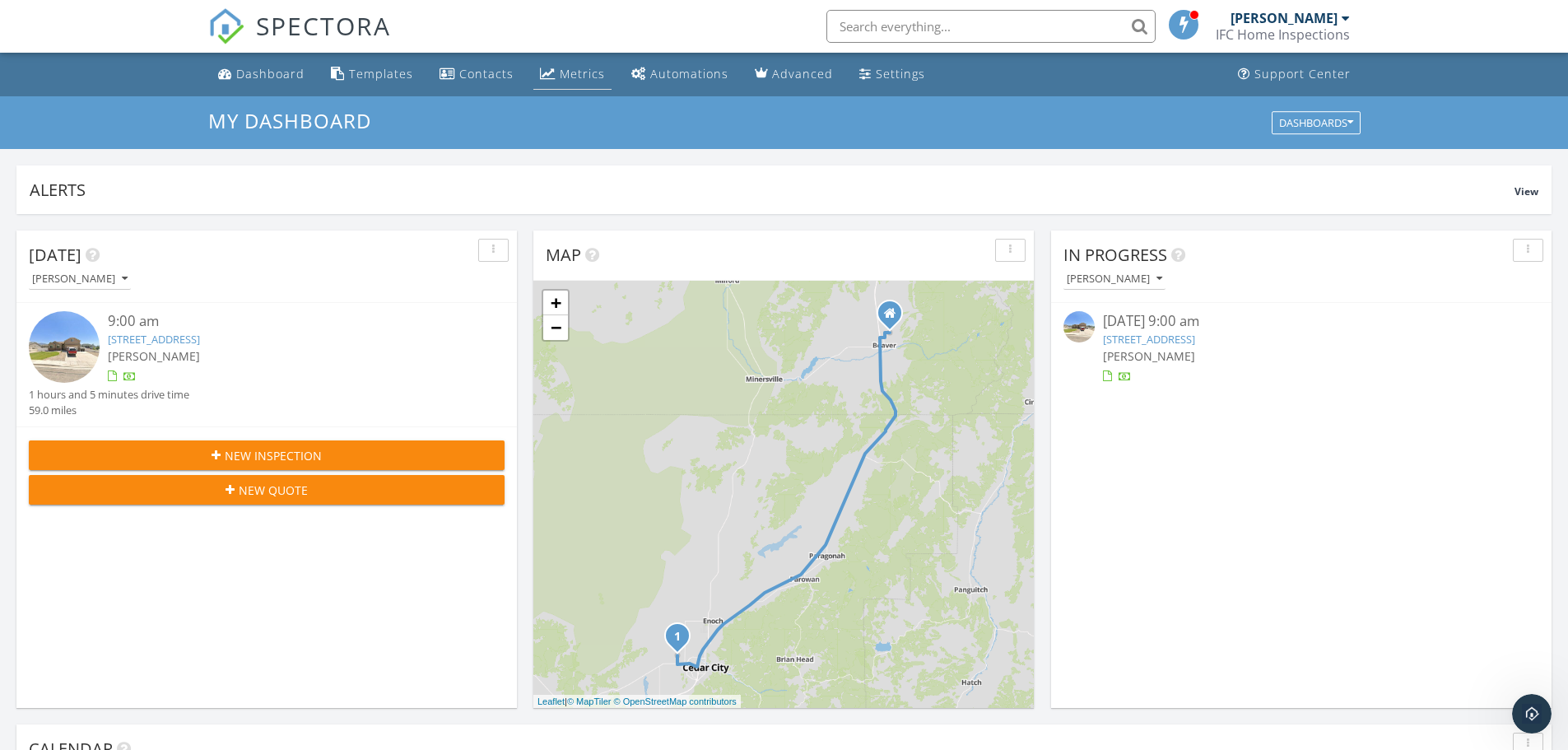
click at [573, 72] on div "Metrics" at bounding box center [582, 73] width 45 height 15
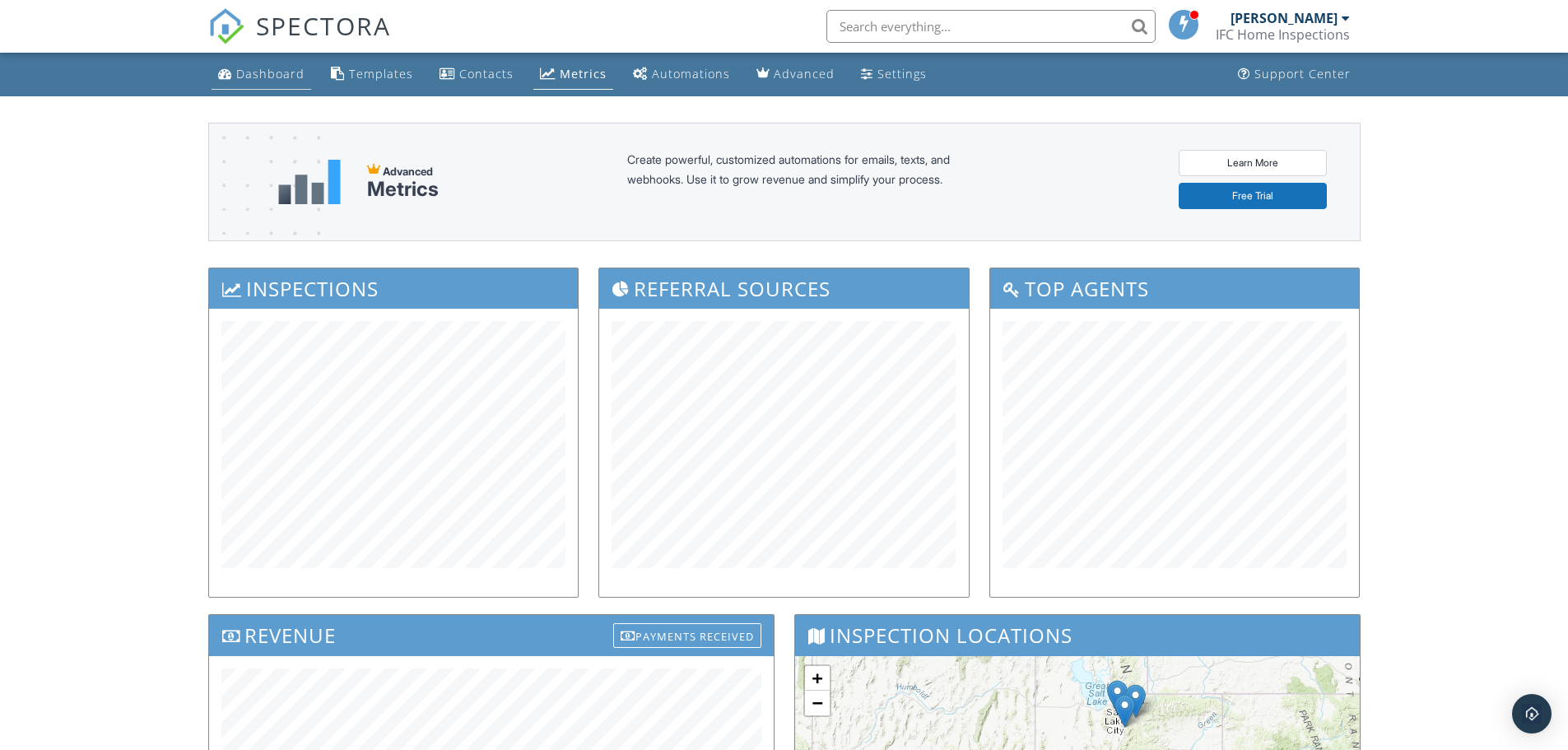
click at [276, 74] on div "Dashboard" at bounding box center [271, 73] width 69 height 15
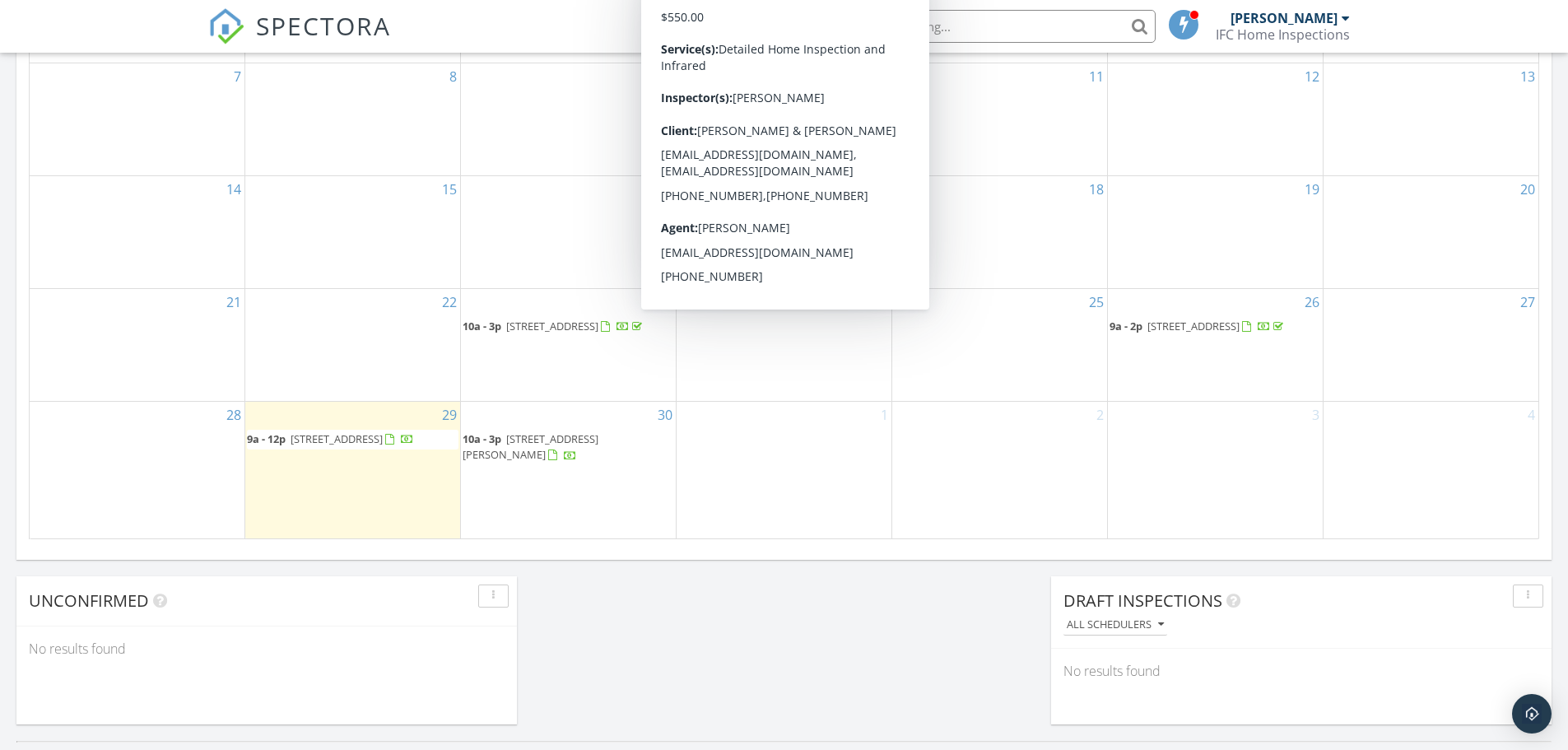
scroll to position [1153, 0]
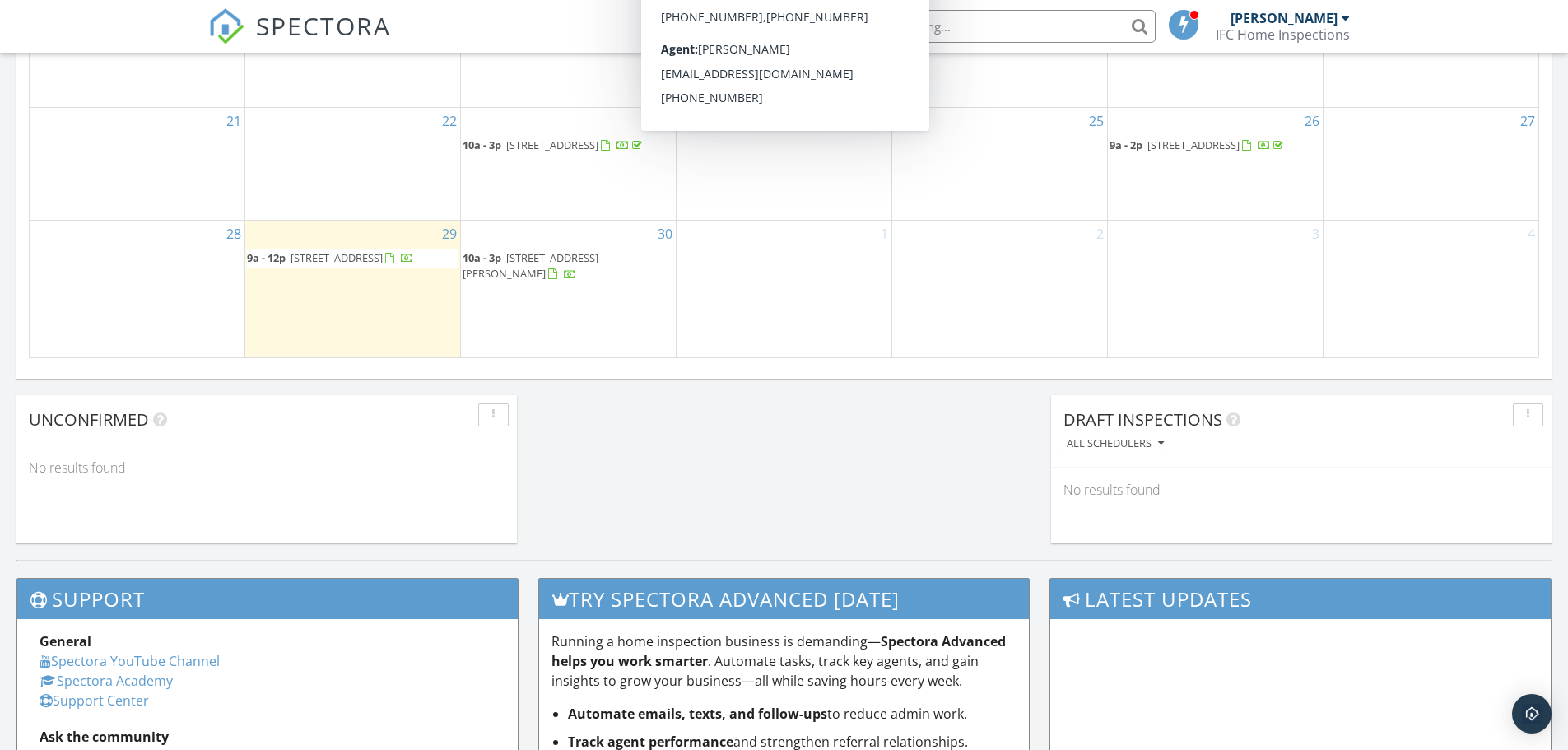
click at [1062, 291] on div "2" at bounding box center [999, 288] width 215 height 135
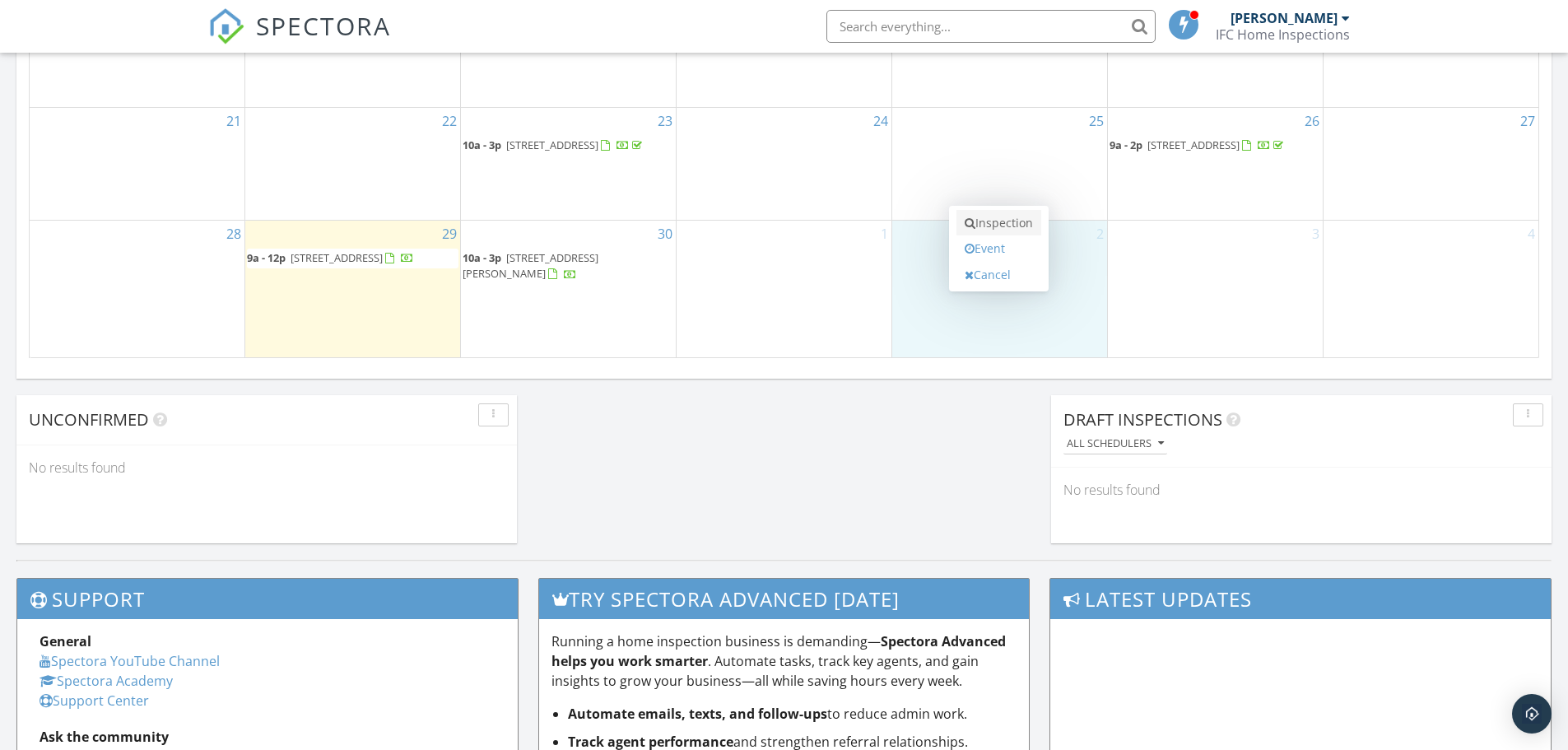
click at [1016, 221] on link "Inspection" at bounding box center [998, 223] width 85 height 27
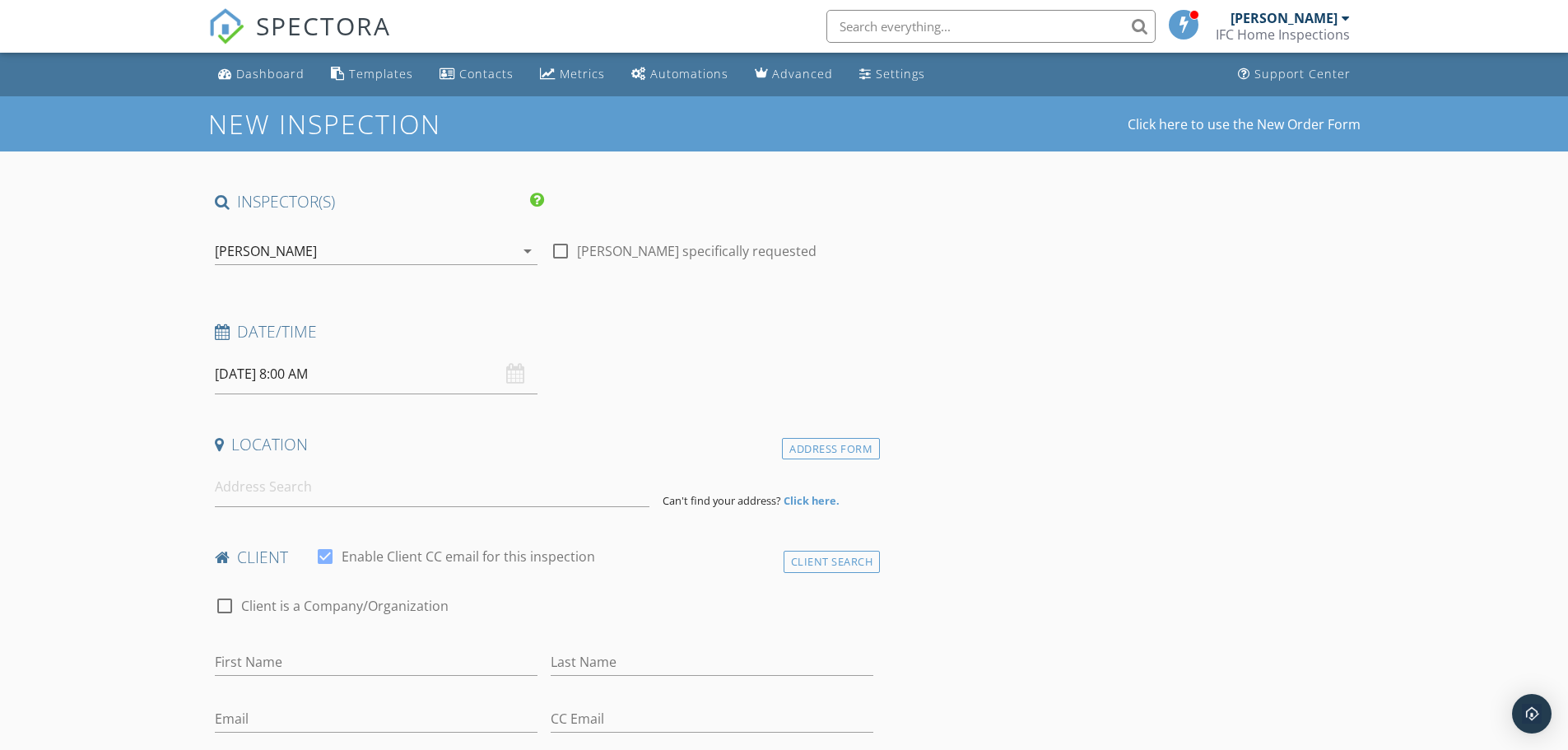
click at [402, 375] on input "10/02/2025 8:00 AM" at bounding box center [376, 374] width 322 height 40
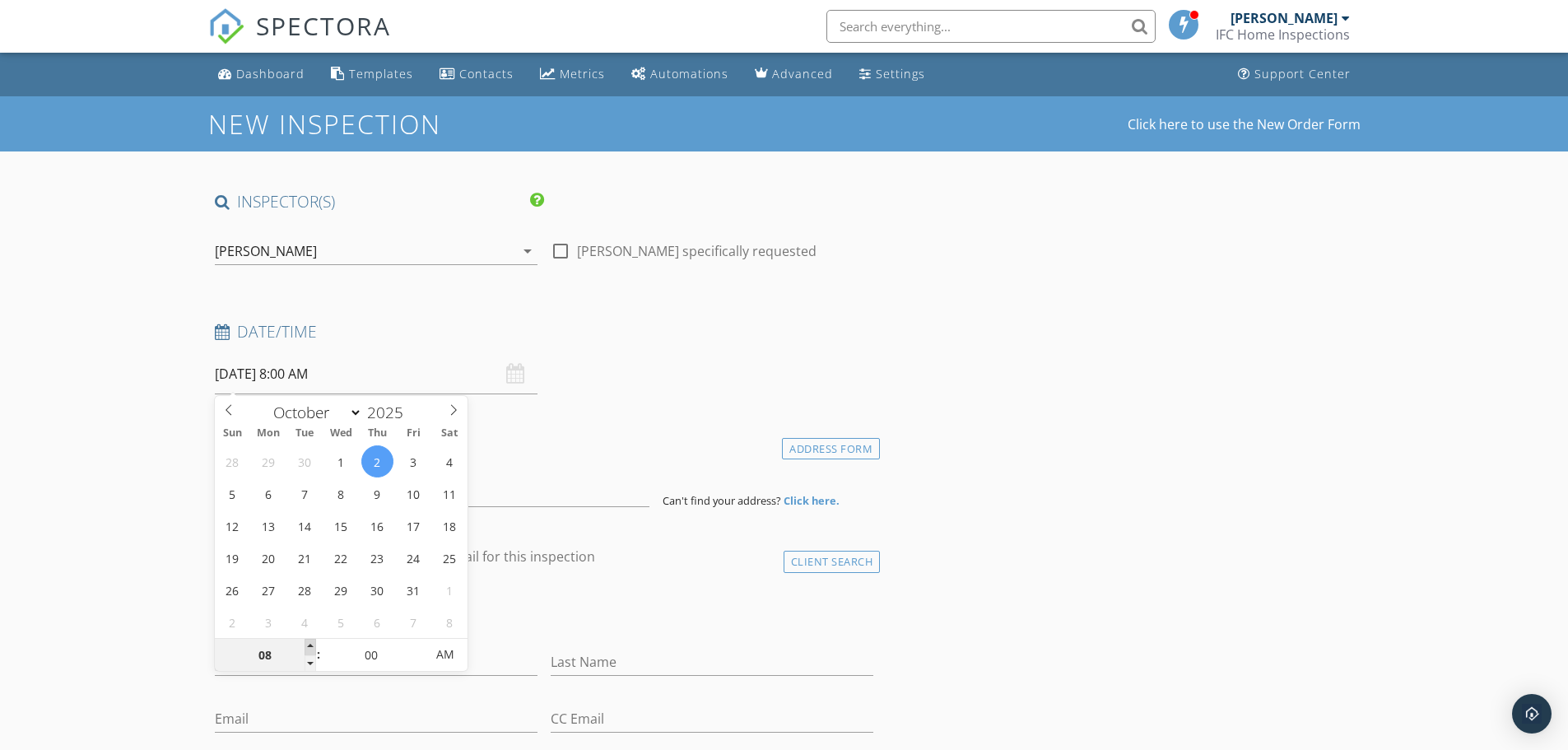
type input "09"
type input "10/02/2025 9:00 AM"
click at [308, 649] on span at bounding box center [310, 646] width 11 height 16
type input "10"
type input "10/02/2025 10:00 AM"
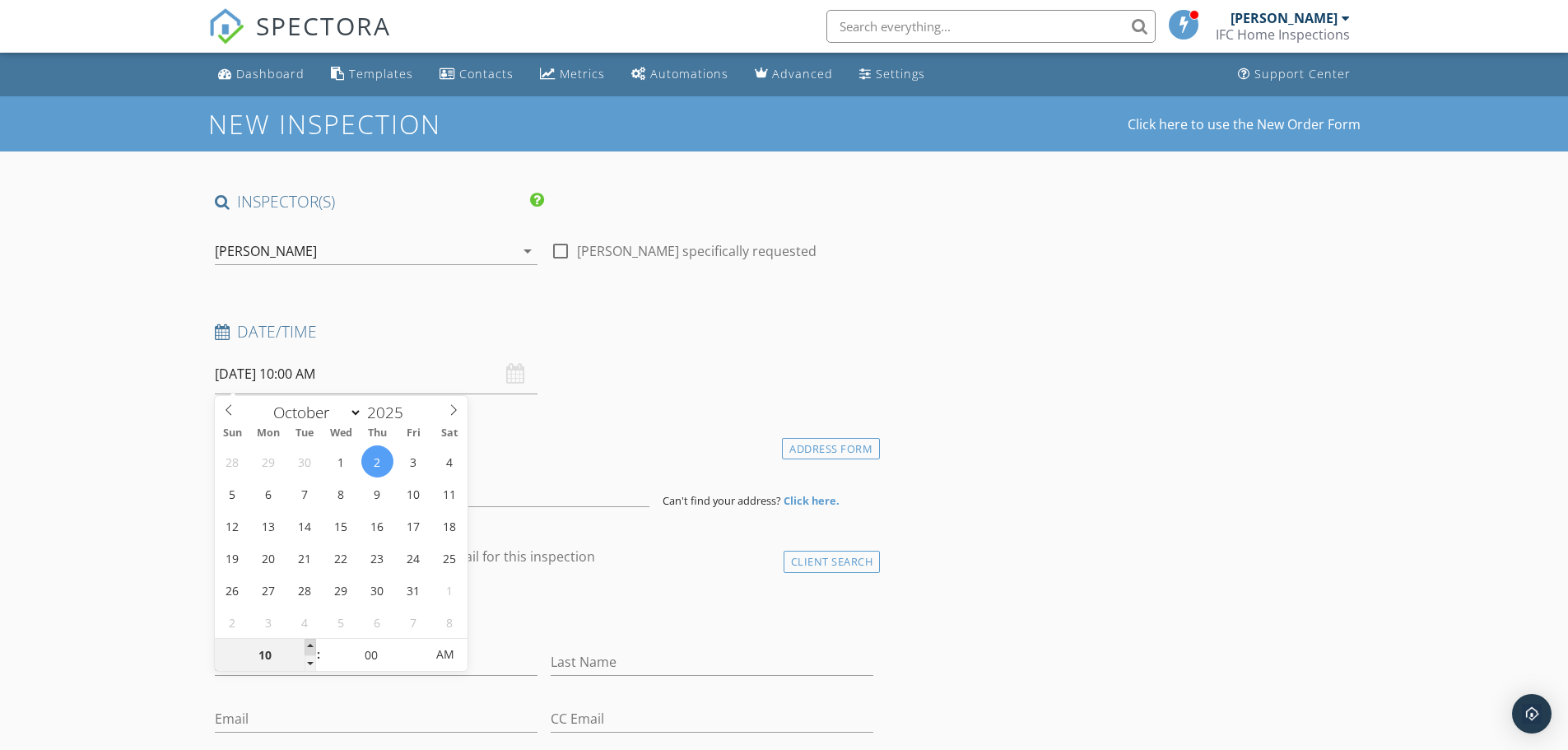
click at [308, 649] on span at bounding box center [310, 646] width 11 height 16
type input "11"
type input "10/02/2025 11:00 AM"
click at [308, 649] on span at bounding box center [310, 646] width 11 height 16
type input "12"
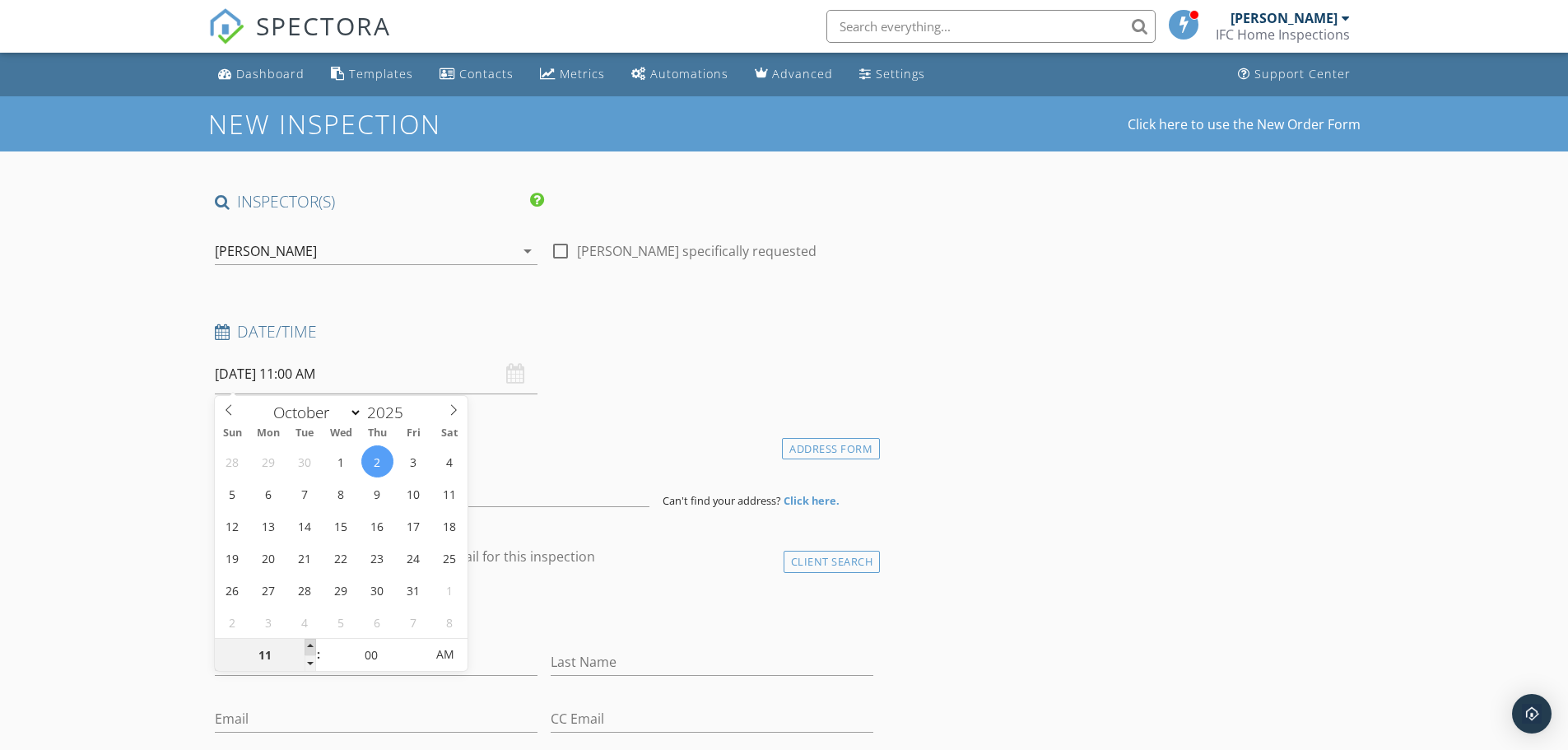
type input "10/02/2025 12:00 PM"
click at [308, 649] on span at bounding box center [310, 646] width 11 height 16
type input "01"
type input "10/02/2025 1:00 PM"
click at [308, 649] on span at bounding box center [310, 646] width 11 height 16
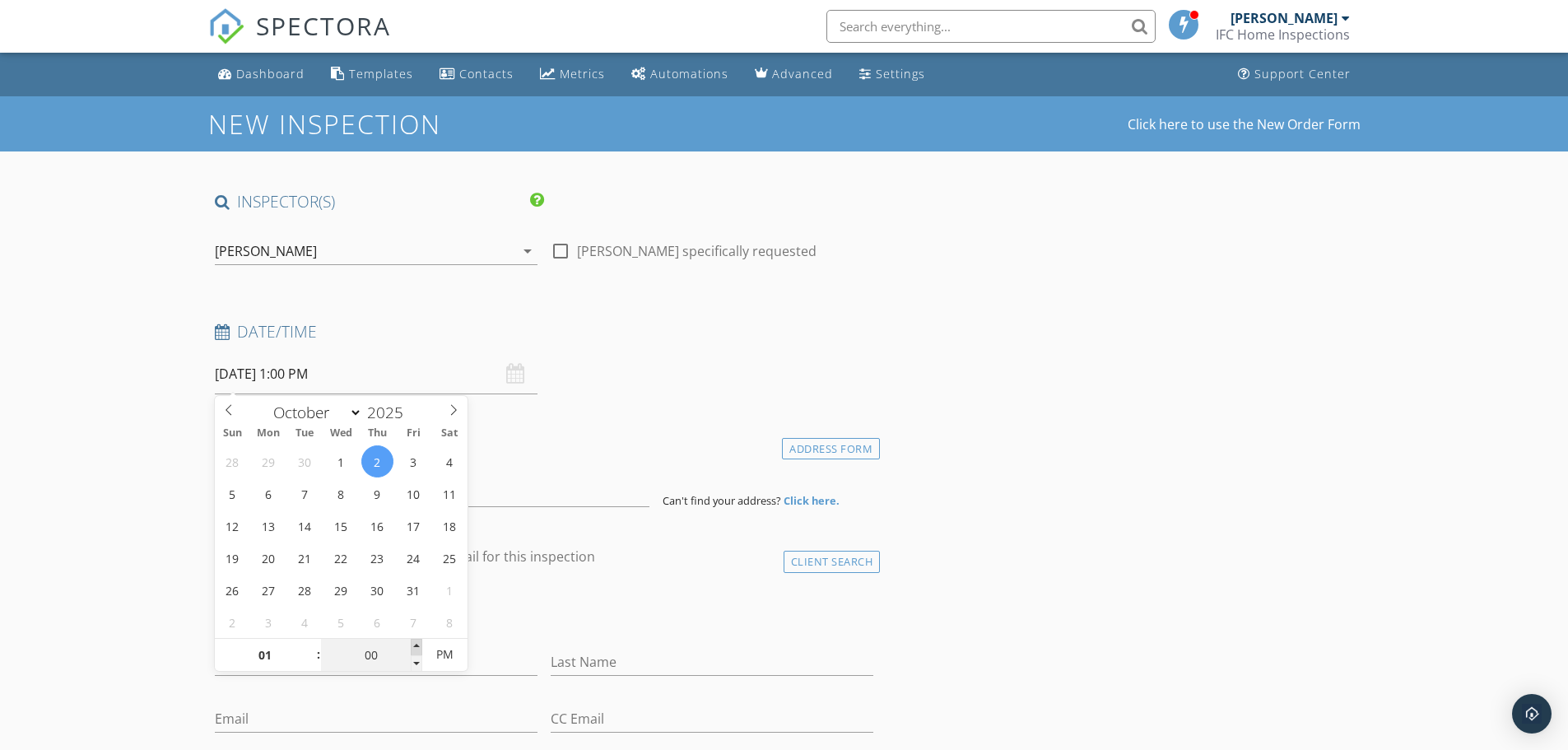
type input "05"
type input "10/02/2025 1:05 PM"
click at [415, 646] on span at bounding box center [417, 646] width 11 height 16
type input "10"
type input "10/02/2025 1:10 PM"
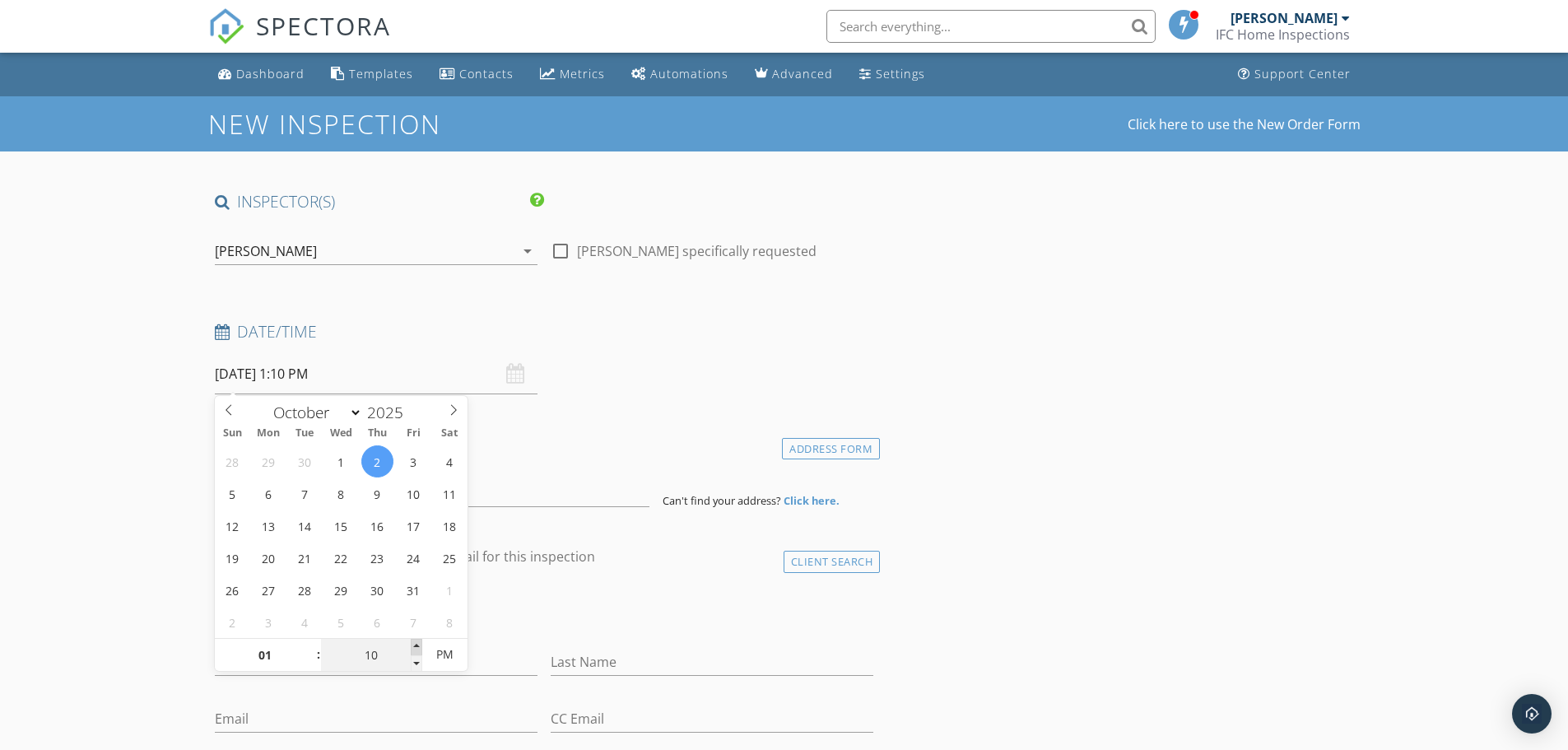
click at [415, 646] on span at bounding box center [417, 646] width 11 height 16
type input "15"
type input "10/02/2025 1:15 PM"
click at [415, 646] on span at bounding box center [417, 646] width 11 height 16
type input "20"
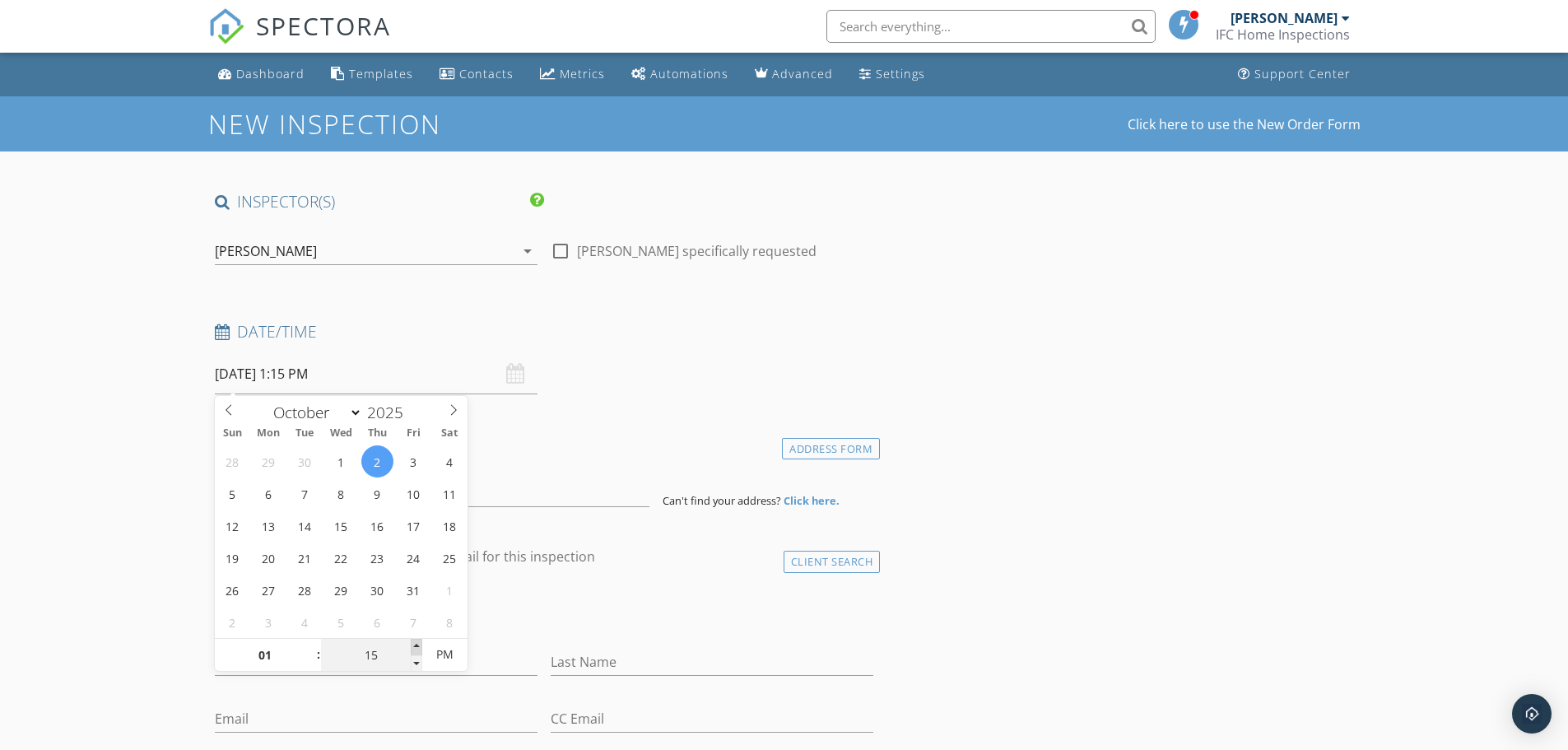
type input "10/02/2025 1:20 PM"
click at [415, 646] on span at bounding box center [417, 646] width 11 height 16
type input "25"
type input "10/02/2025 1:25 PM"
click at [415, 646] on span at bounding box center [417, 646] width 11 height 16
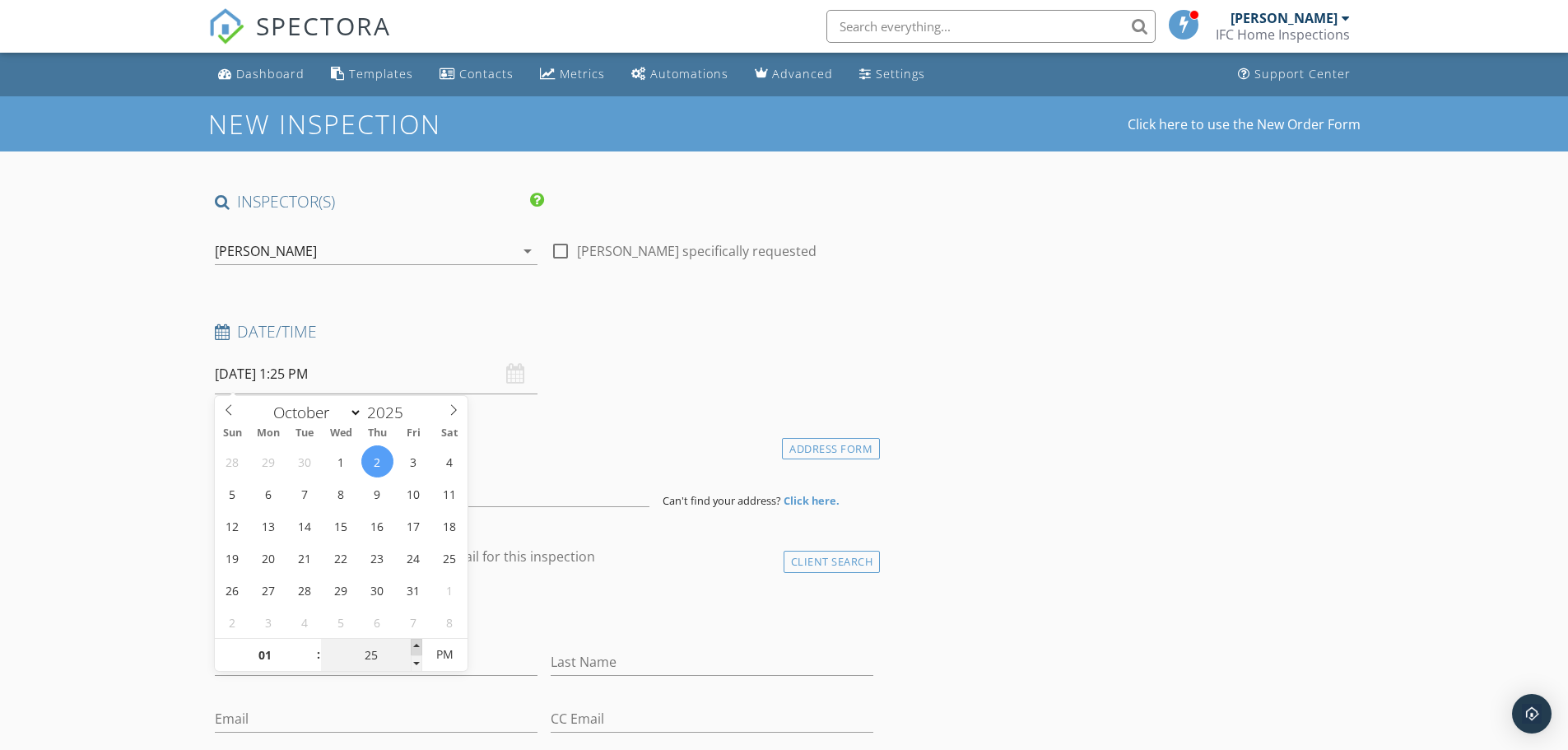
type input "30"
type input "10/02/2025 1:30 PM"
click at [415, 646] on span at bounding box center [417, 646] width 11 height 16
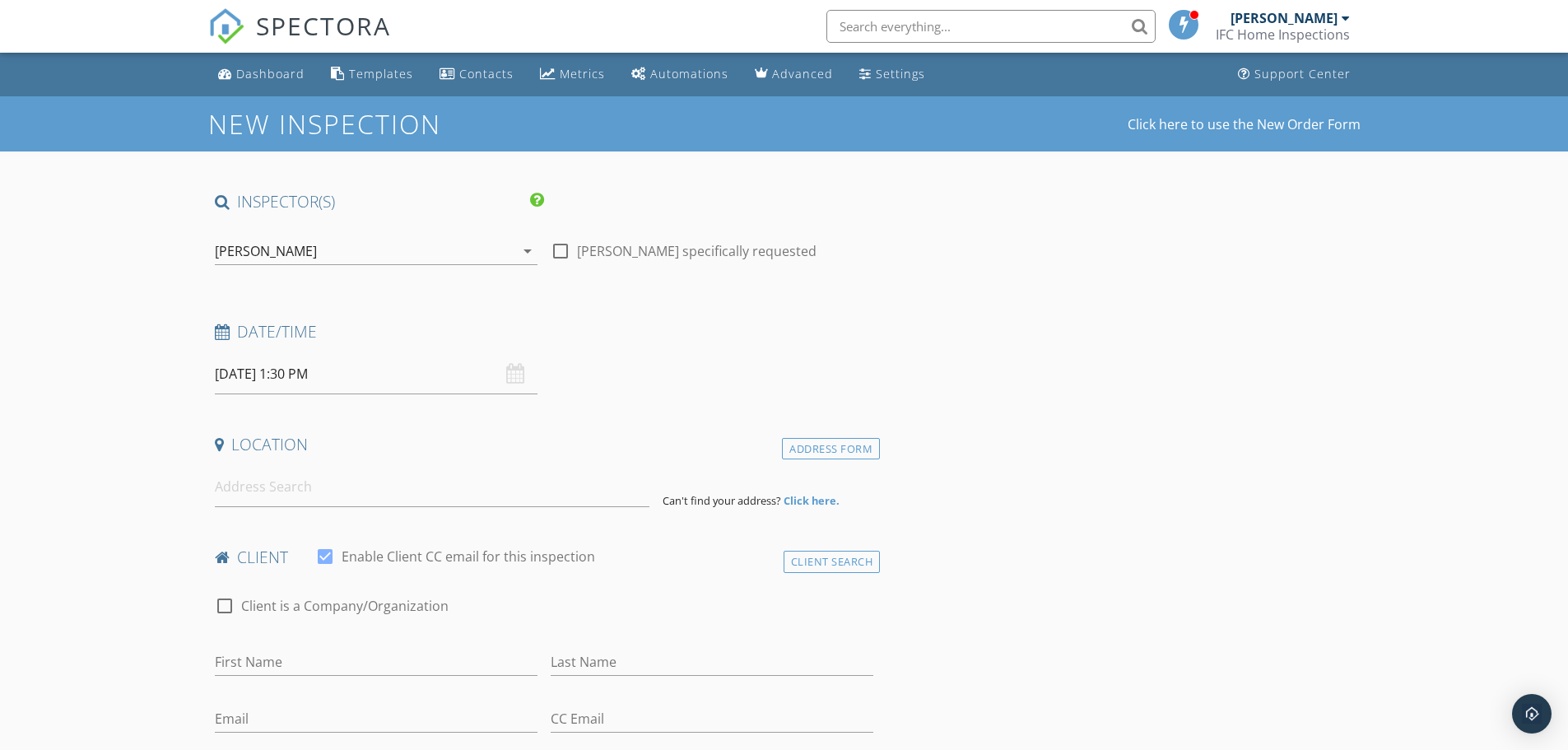
click at [578, 448] on h4 "Location" at bounding box center [544, 445] width 659 height 21
click at [333, 490] on input at bounding box center [432, 487] width 435 height 40
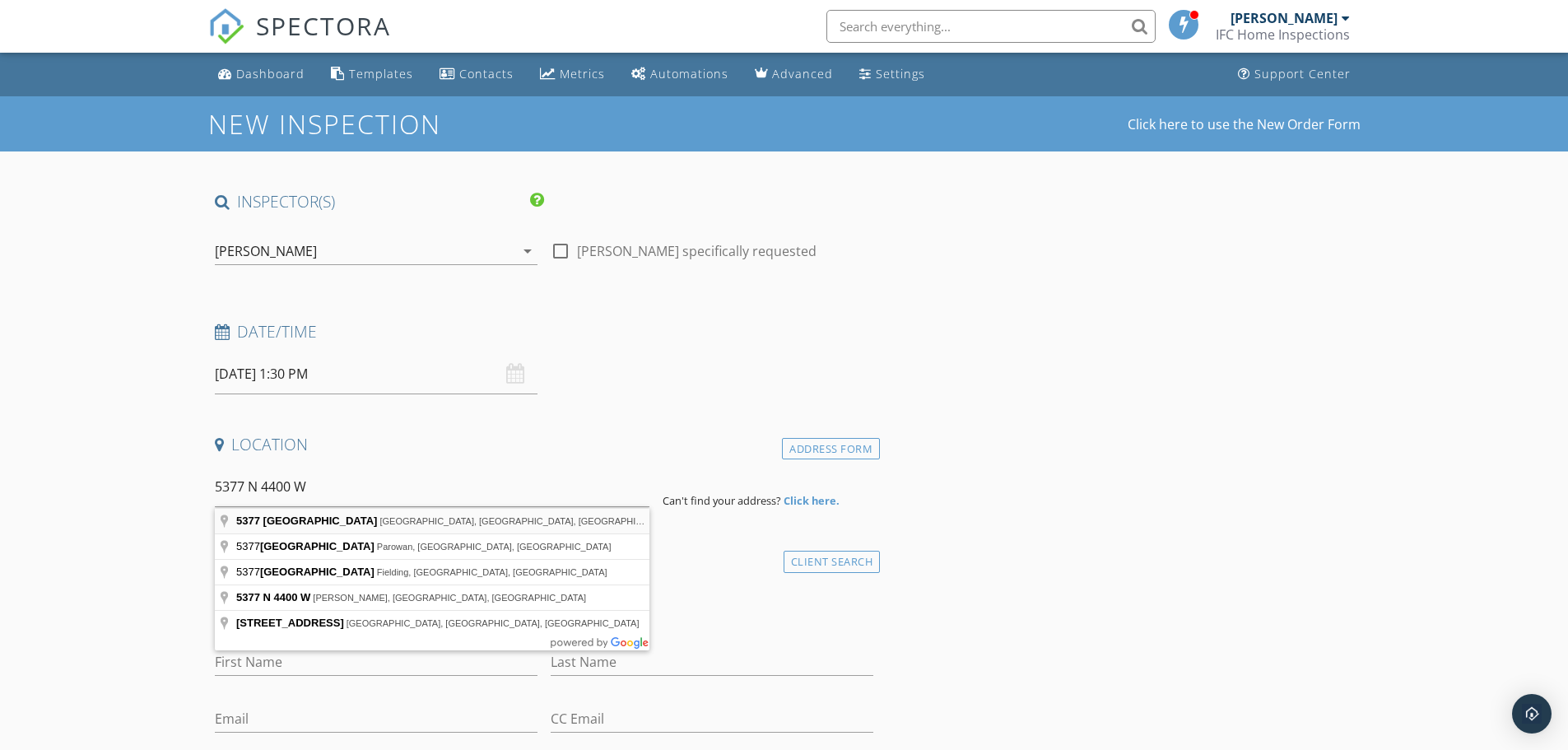
type input "5377 North 4400 West, Cedar City, UT, USA"
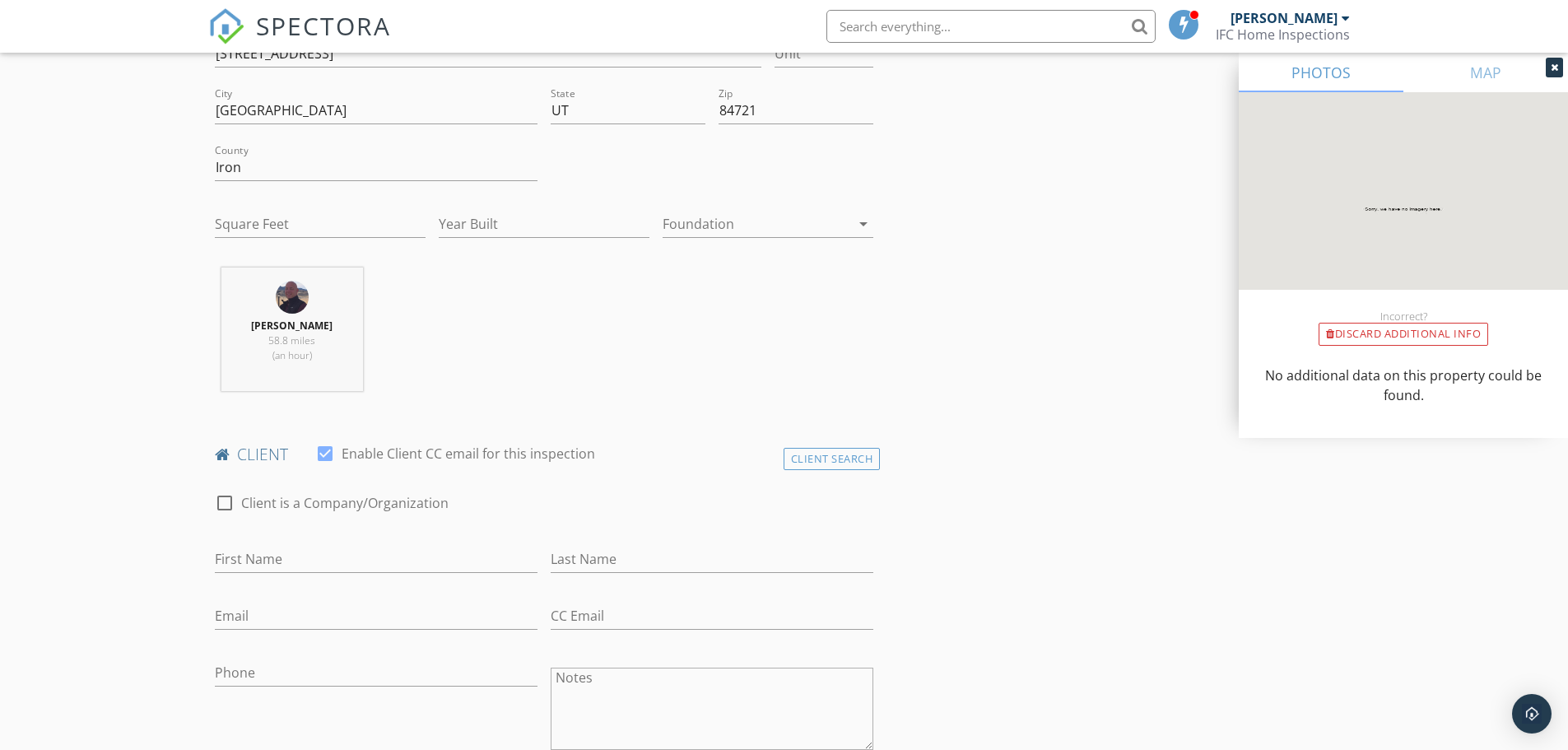
scroll to position [494, 0]
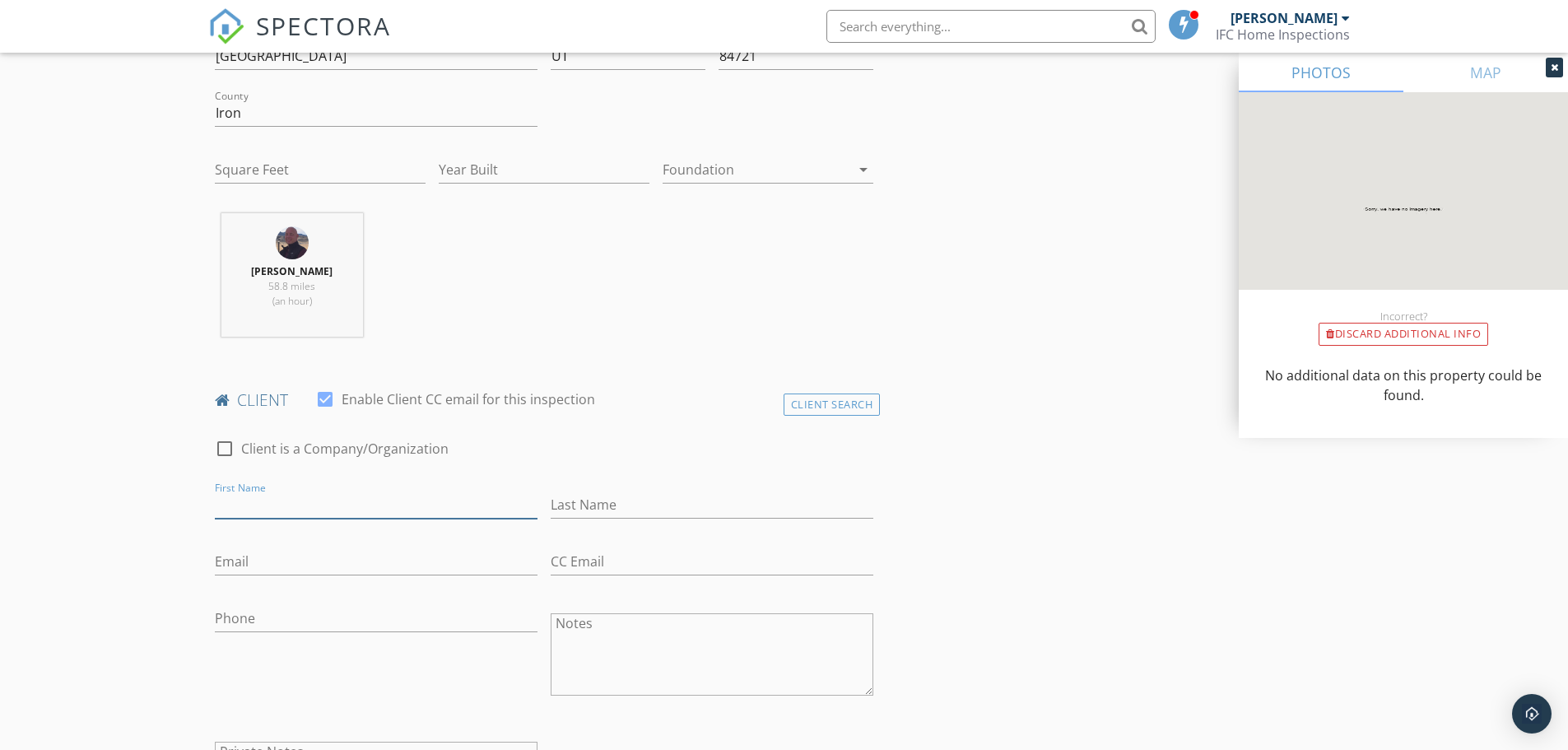
click at [292, 502] on input "First Name" at bounding box center [376, 505] width 322 height 27
type input "Grace"
type input "Wathen"
click at [298, 561] on input "Email" at bounding box center [376, 562] width 322 height 27
type input "grace@graceliving.co"
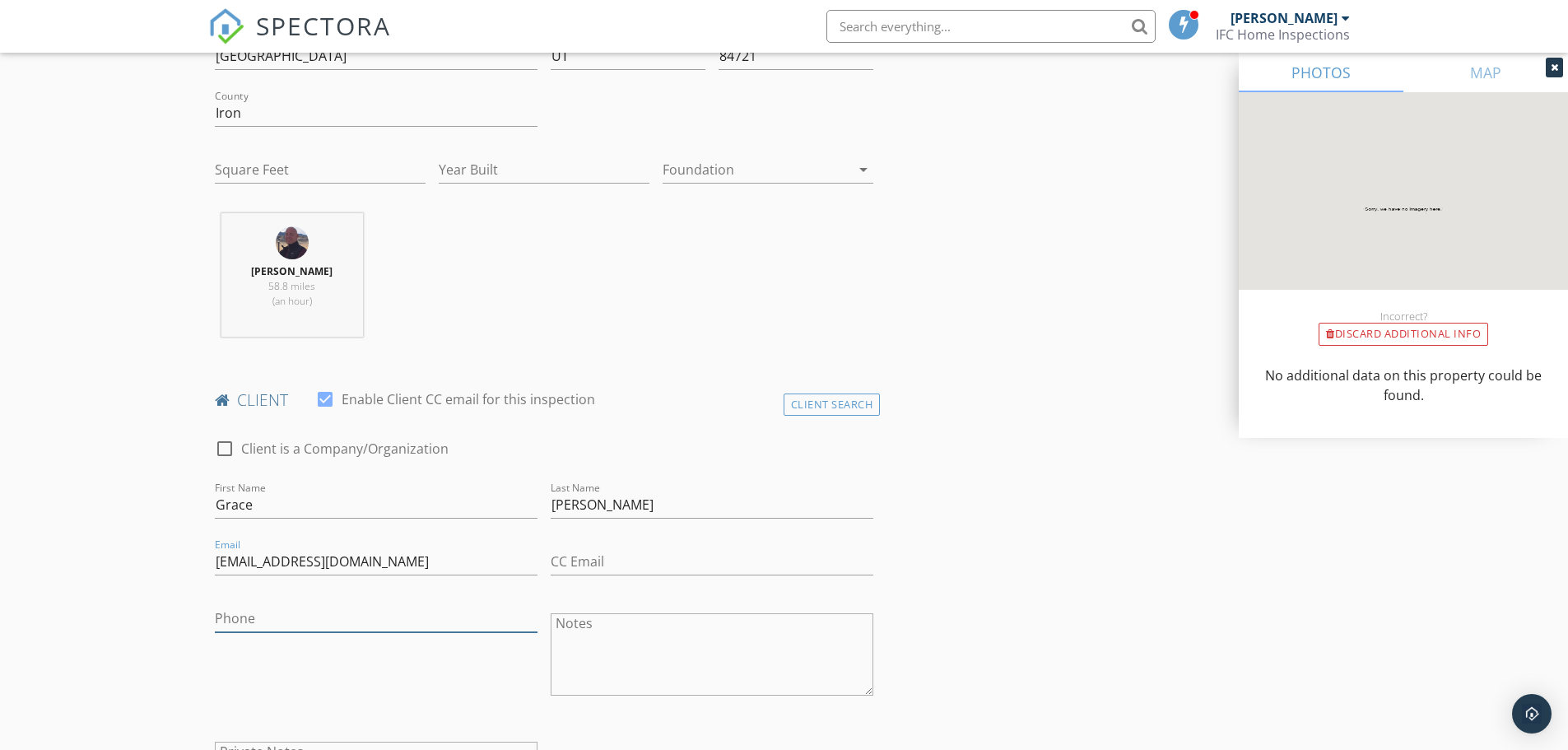
click at [307, 605] on input "Phone" at bounding box center [376, 618] width 322 height 27
type input "8"
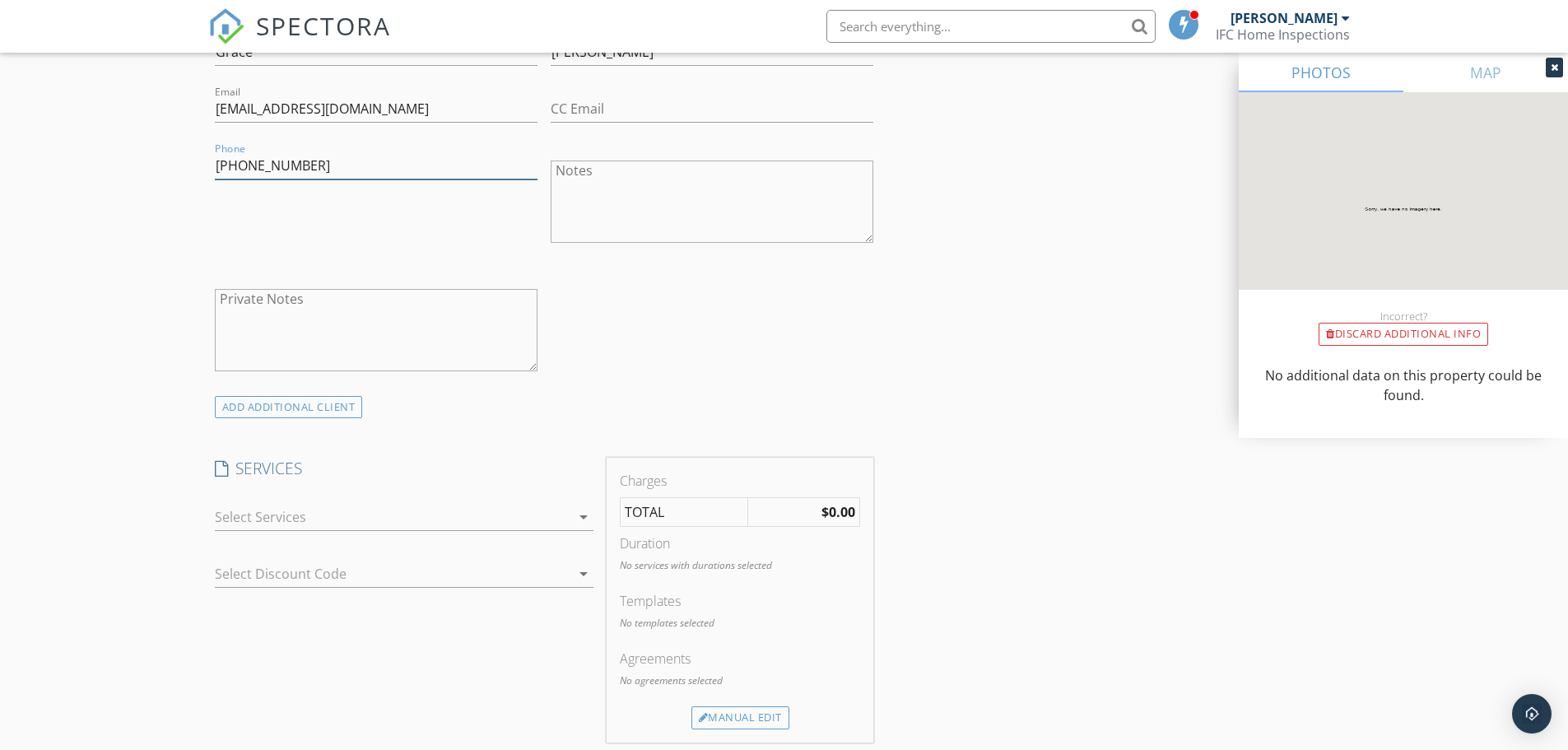
scroll to position [988, 0]
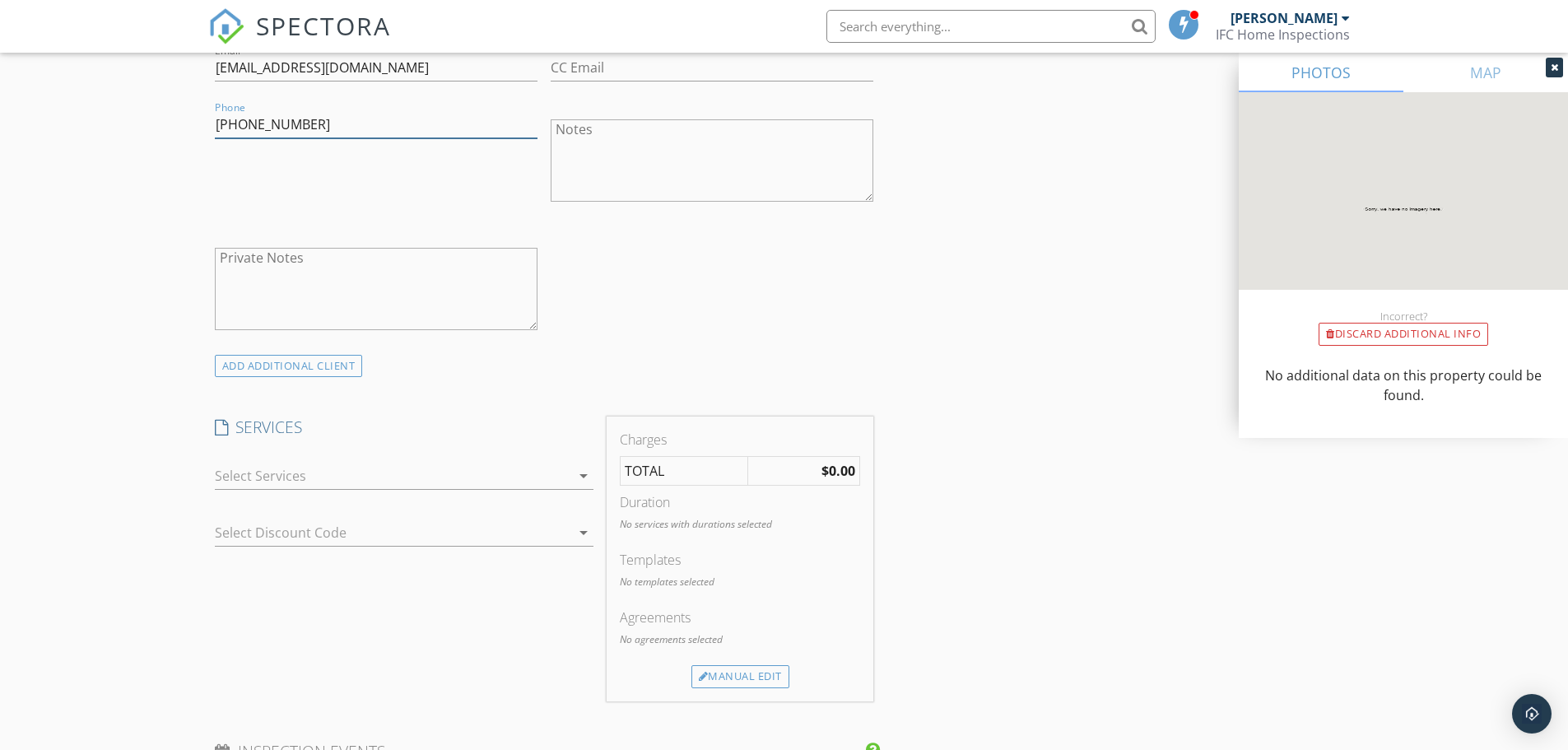
type input "408-892-6640"
click at [584, 475] on icon "arrow_drop_down" at bounding box center [583, 475] width 20 height 20
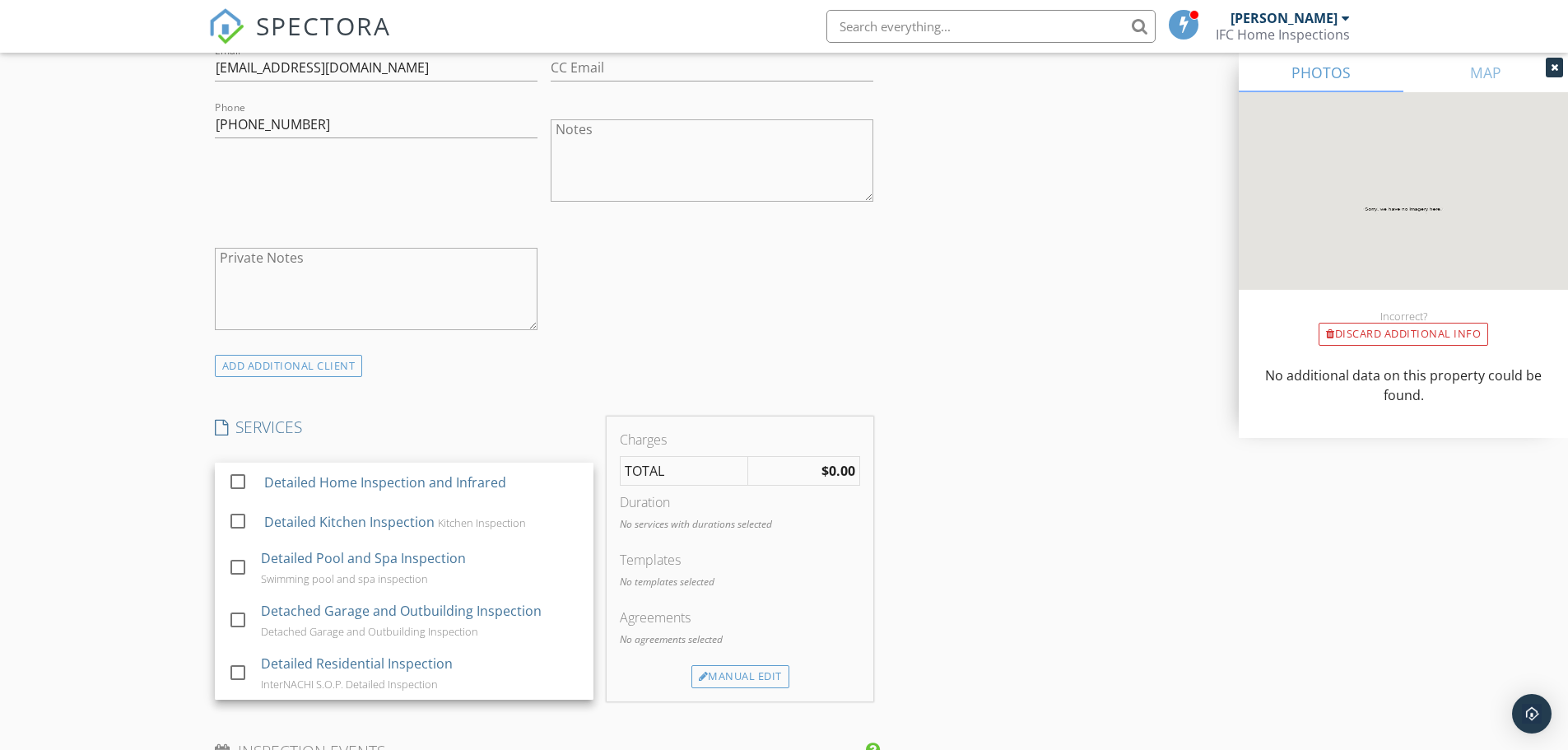
click at [994, 585] on div "INSPECTOR(S) check_box Michael Holcomb PRIMARY Michael Holcomb arrow_drop_down …" at bounding box center [784, 616] width 1152 height 2827
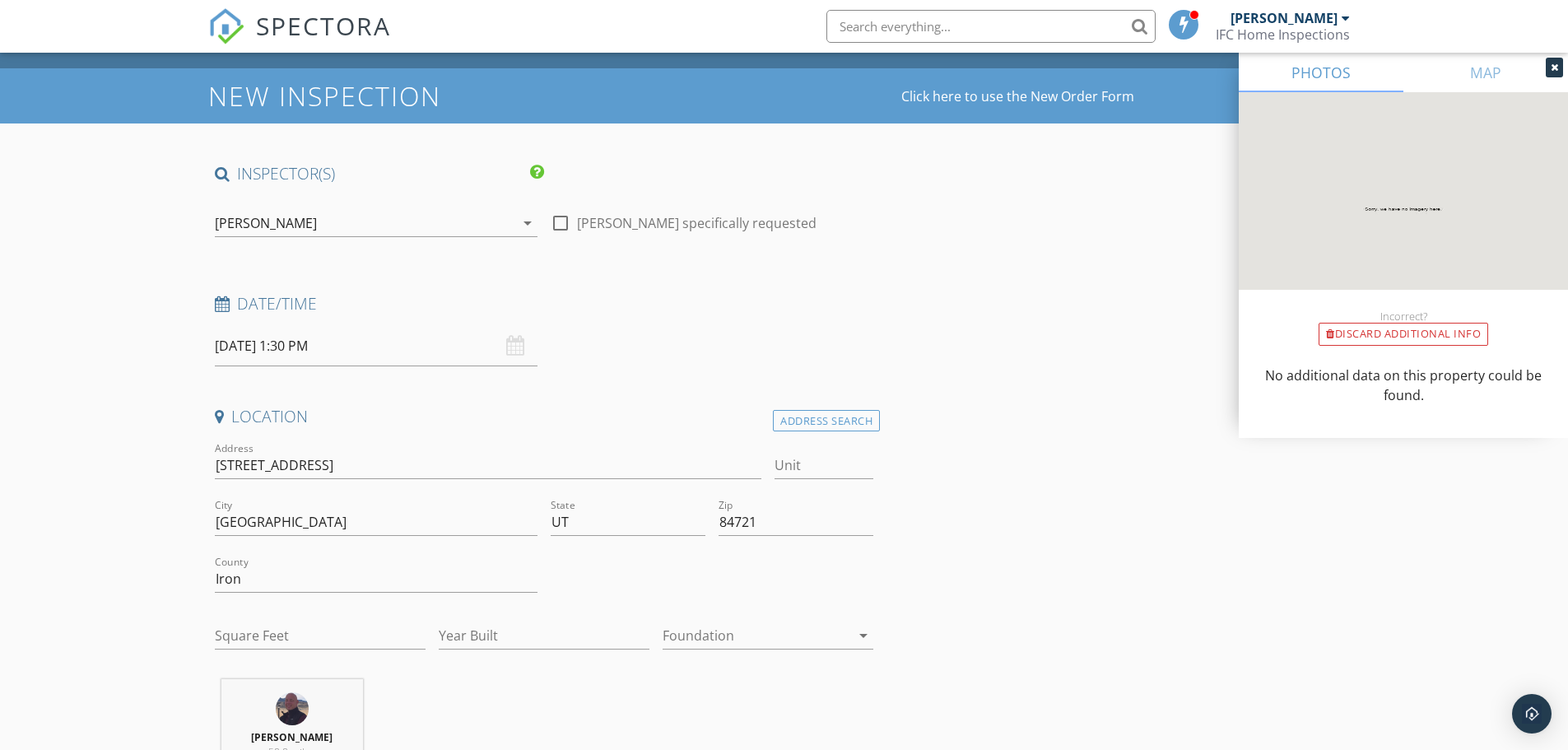
scroll to position [0, 0]
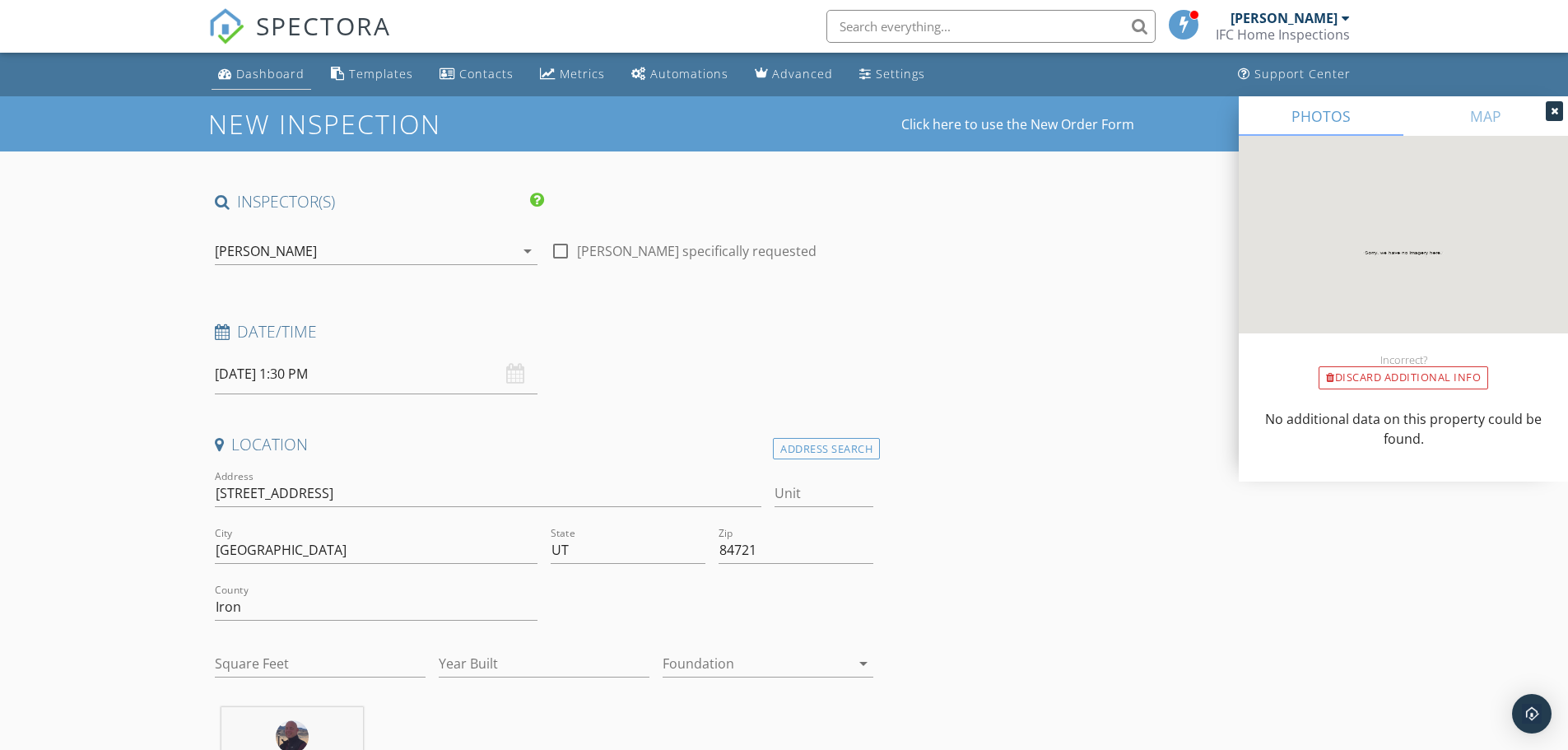
click at [293, 74] on div "Dashboard" at bounding box center [271, 73] width 69 height 15
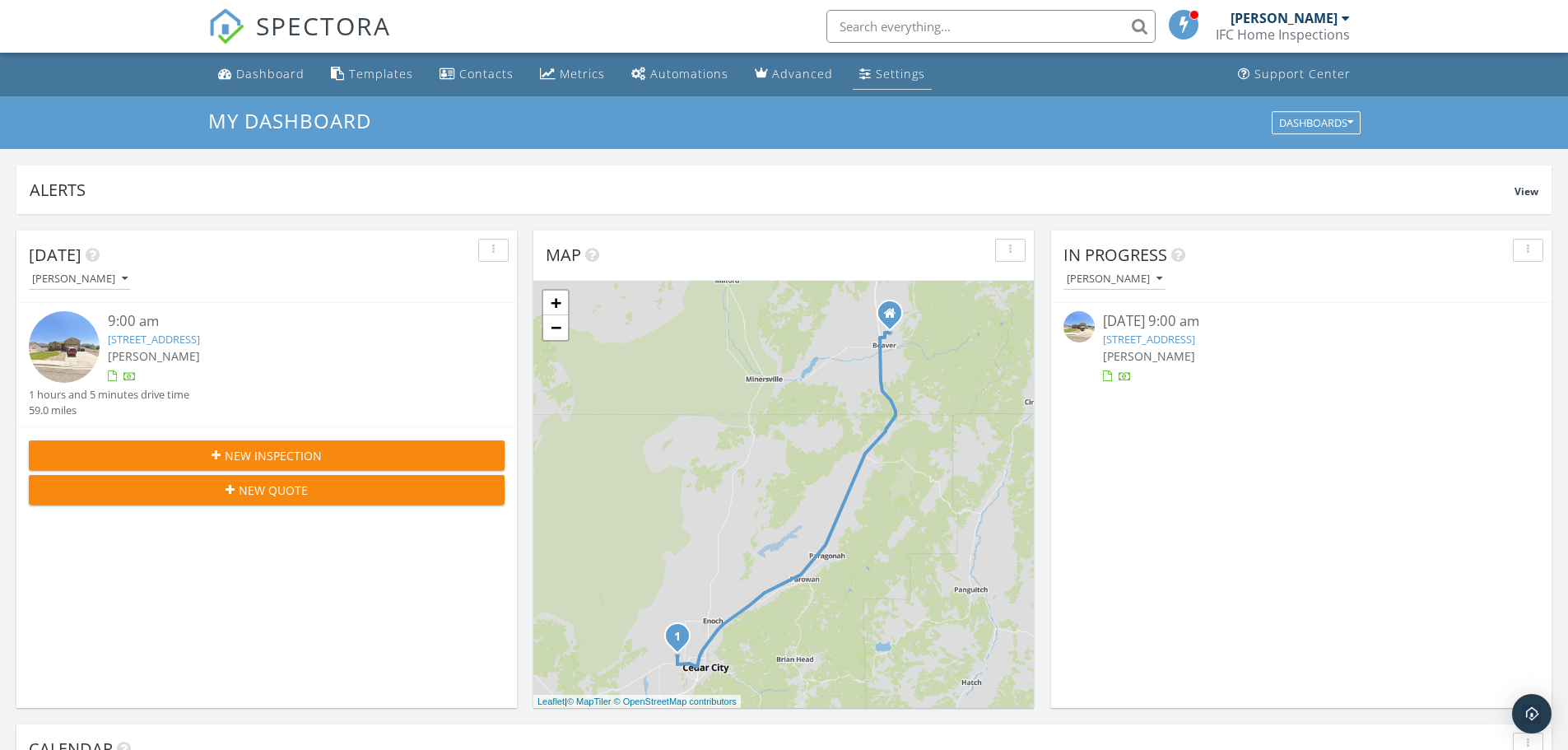
click at [876, 73] on div "Settings" at bounding box center [900, 73] width 50 height 15
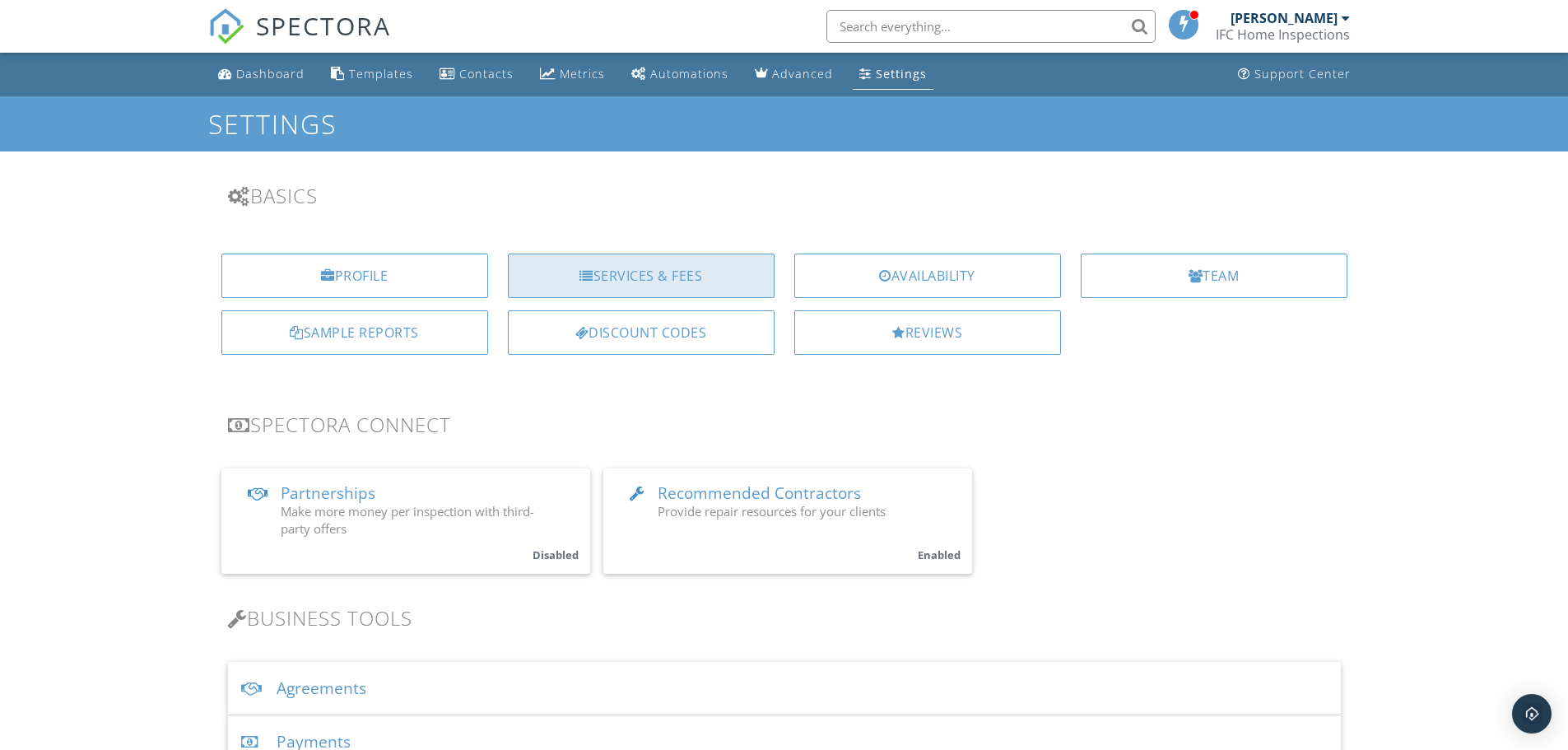
click at [703, 276] on div "Services & Fees" at bounding box center [641, 276] width 267 height 45
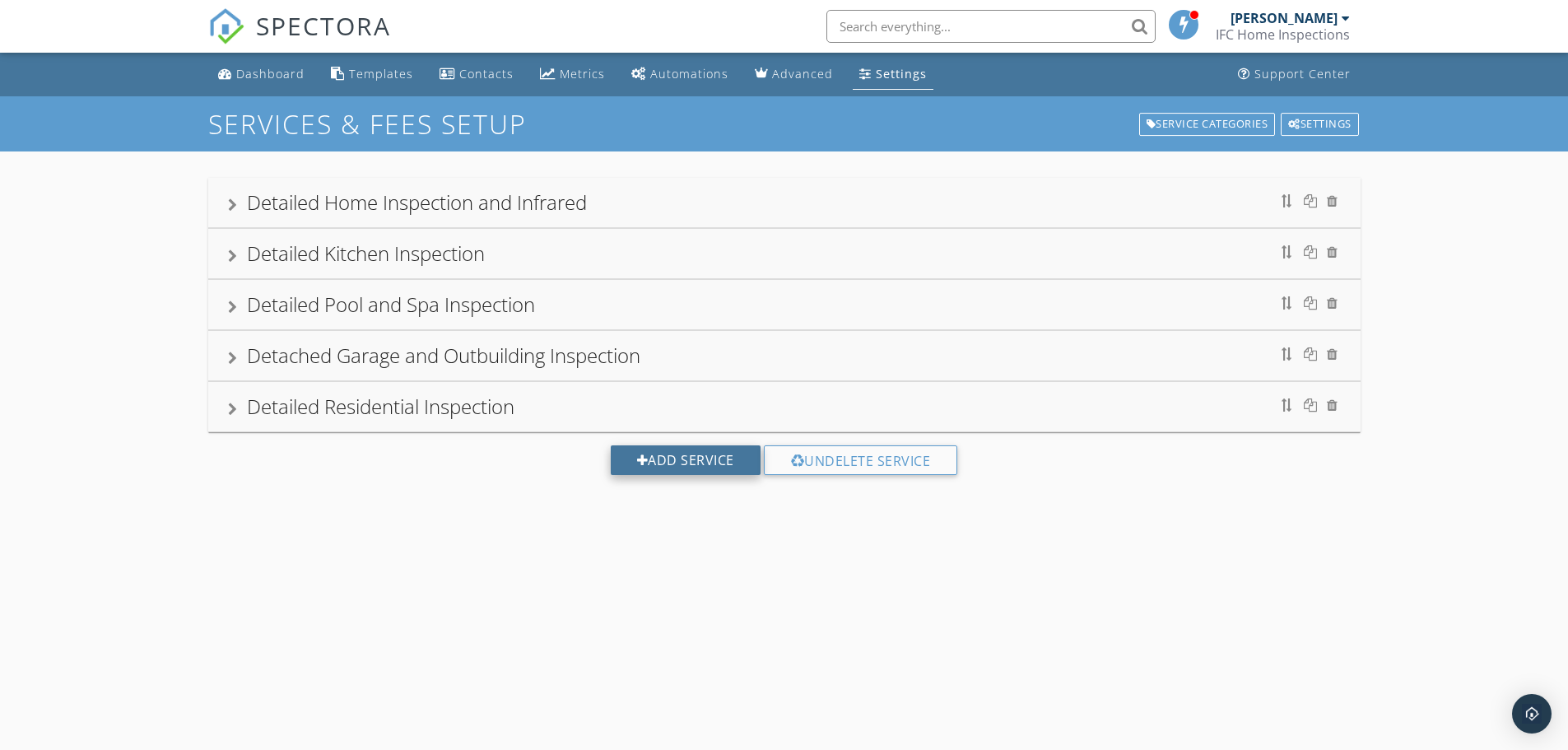
click at [689, 459] on div "Add Service" at bounding box center [685, 460] width 150 height 30
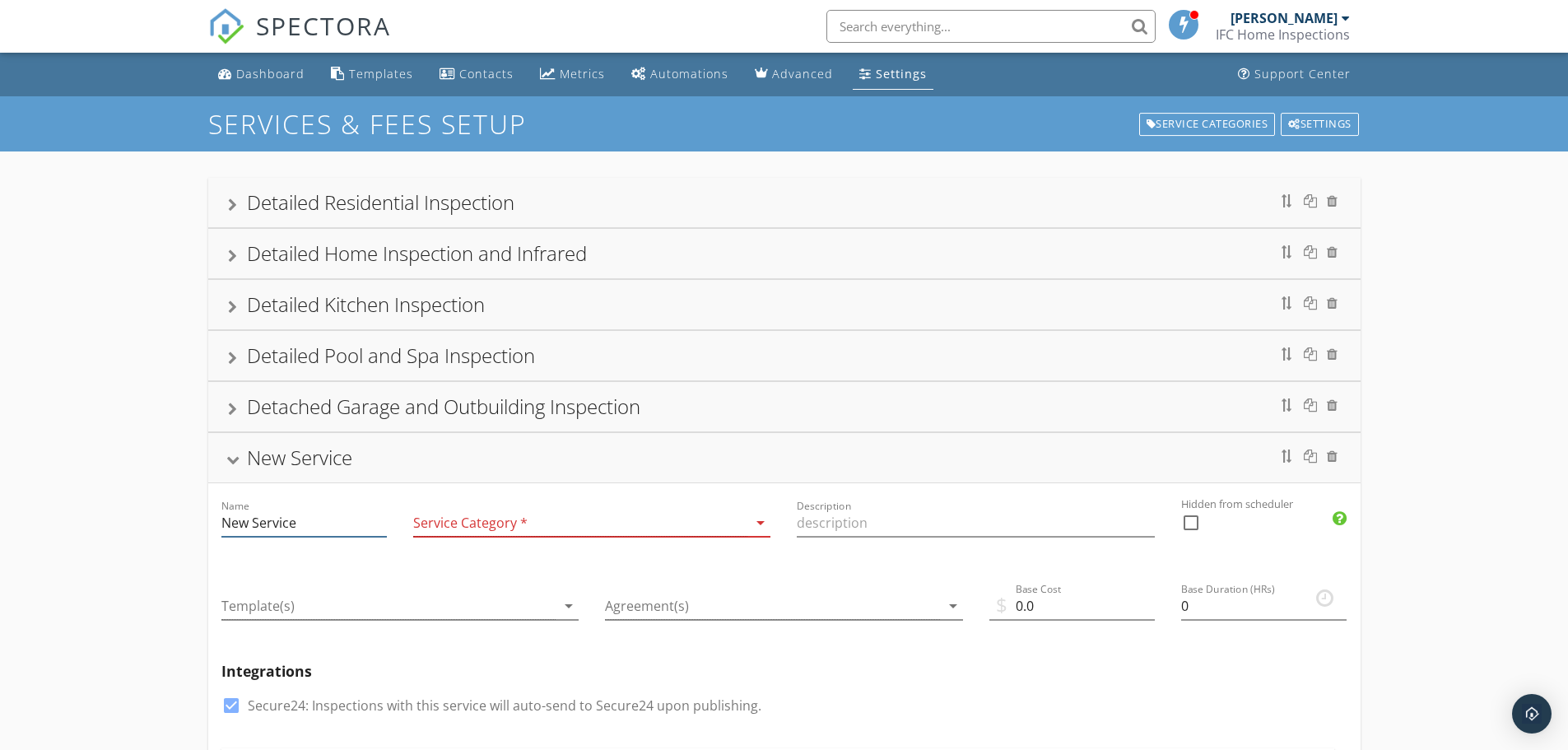
click at [316, 524] on input "New Service" at bounding box center [303, 523] width 165 height 27
type input "N"
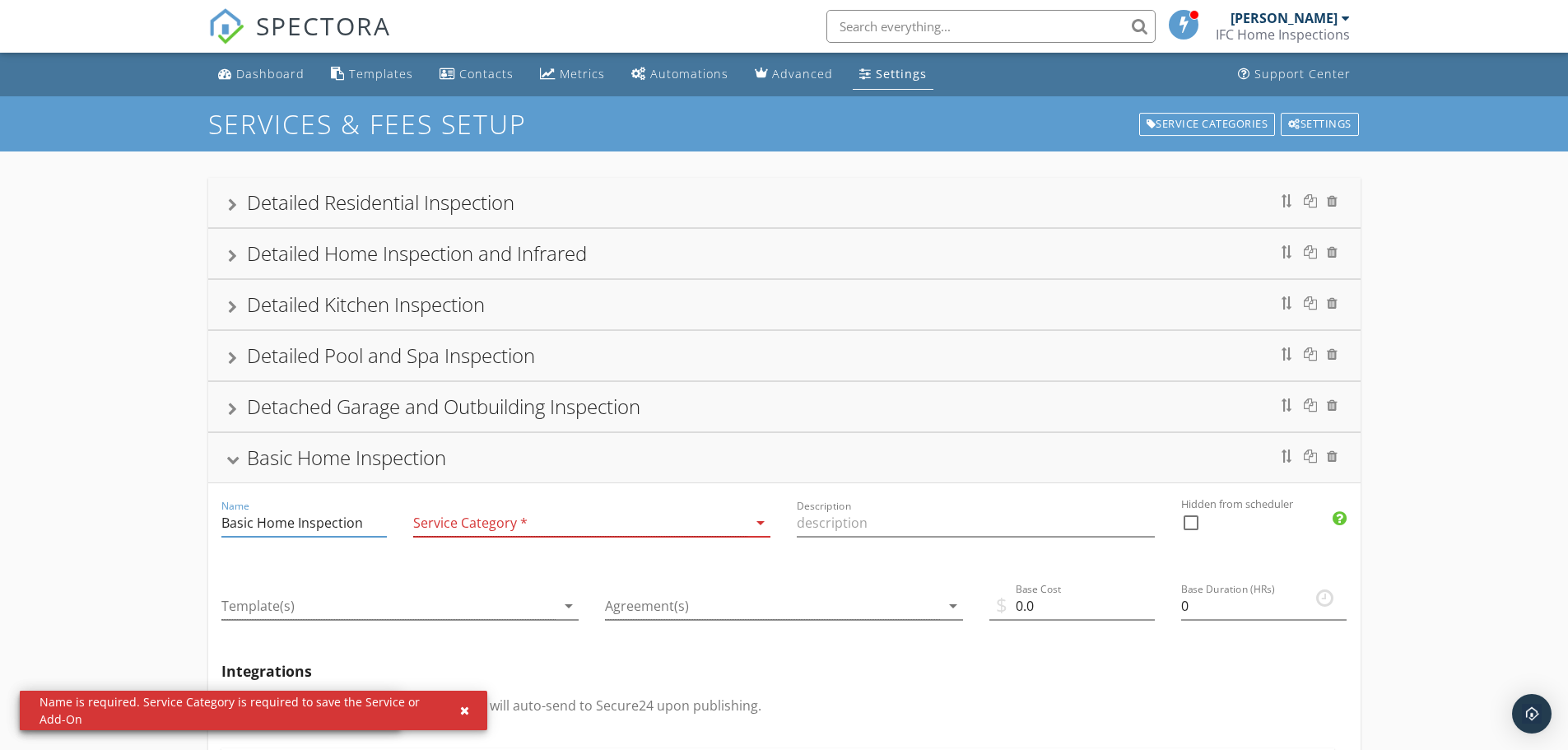
type input "Basic Home Inspection"
click at [760, 525] on icon "arrow_drop_down" at bounding box center [760, 522] width 20 height 20
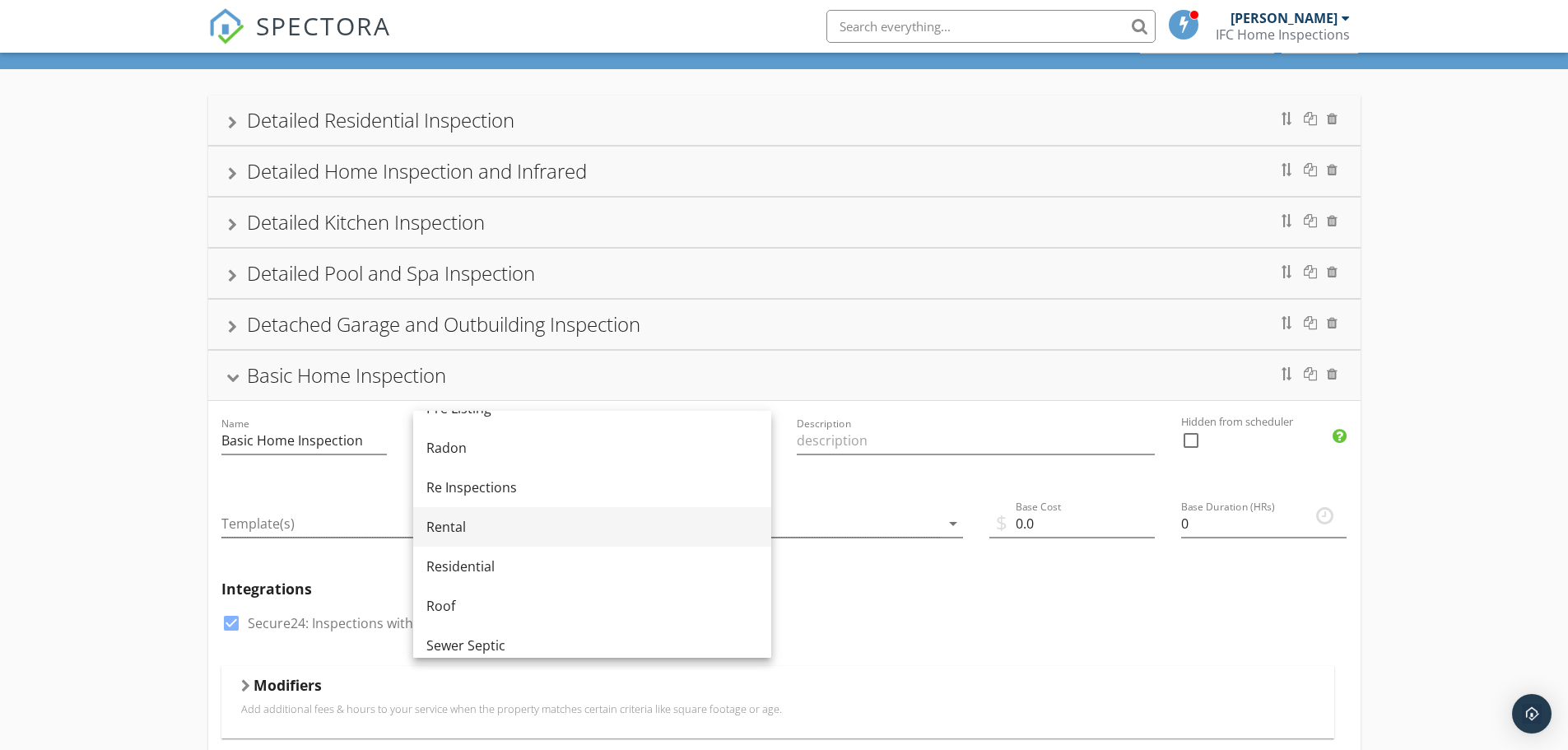
scroll to position [740, 0]
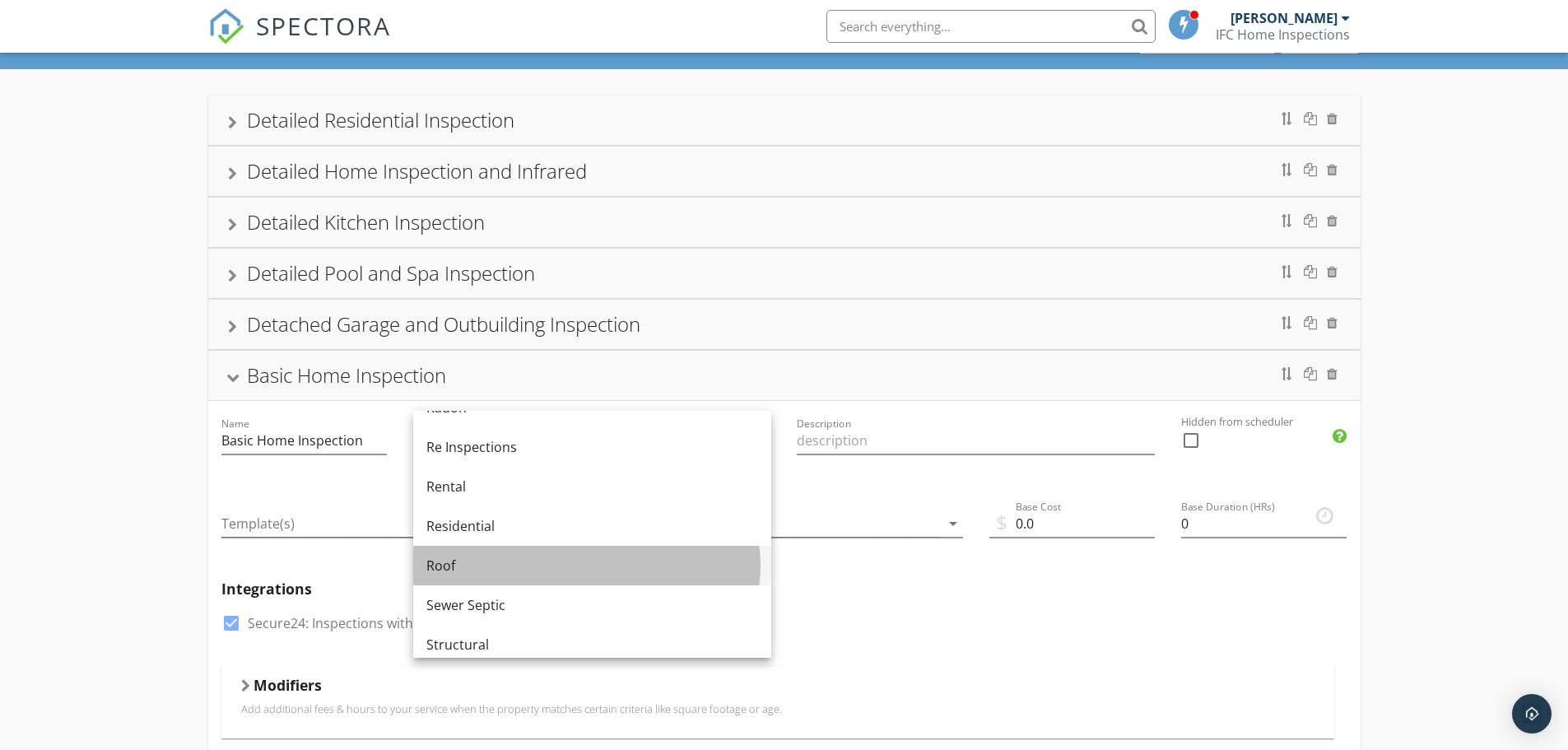
click at [634, 546] on div "Roof" at bounding box center [592, 565] width 332 height 39
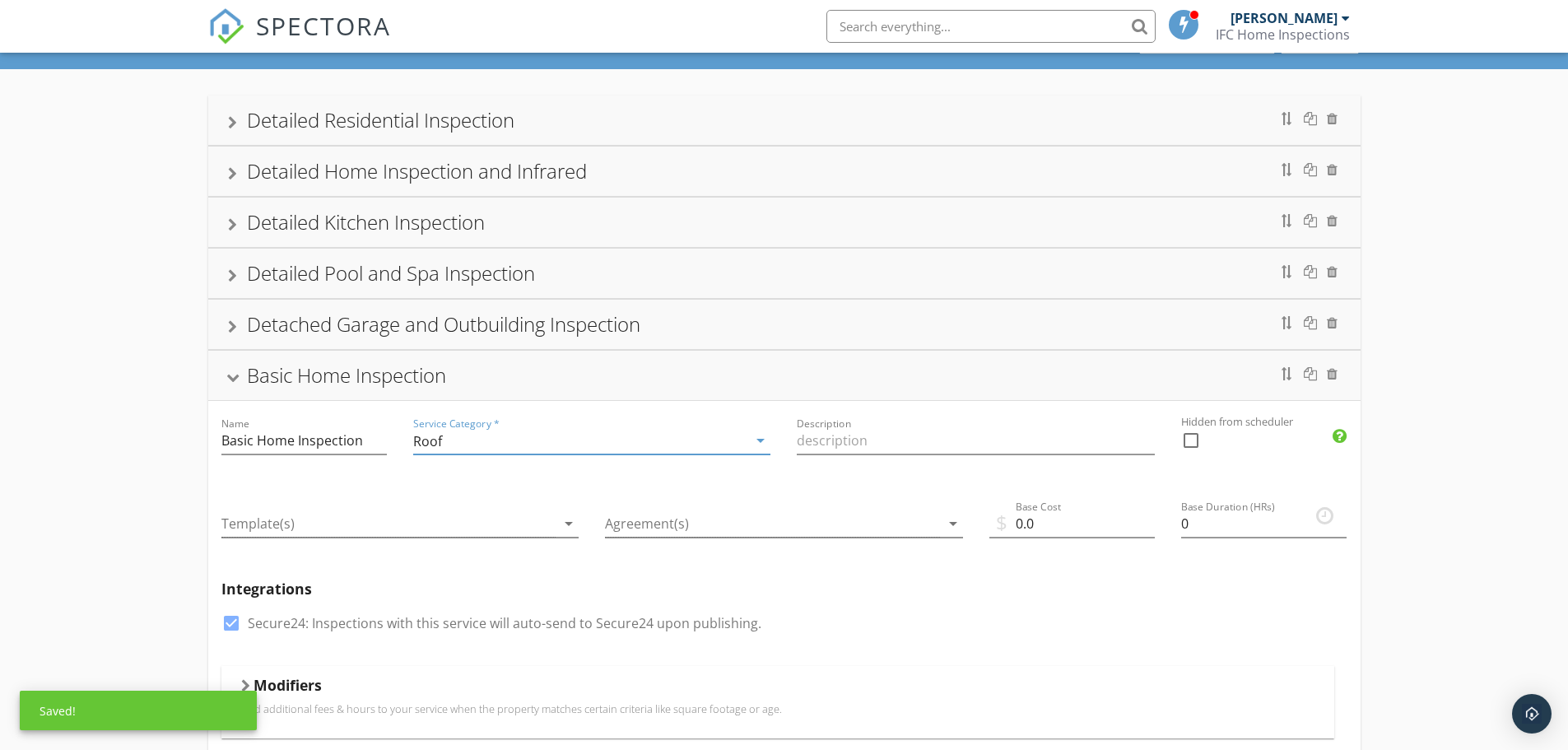
click at [759, 438] on icon "arrow_drop_down" at bounding box center [760, 440] width 20 height 20
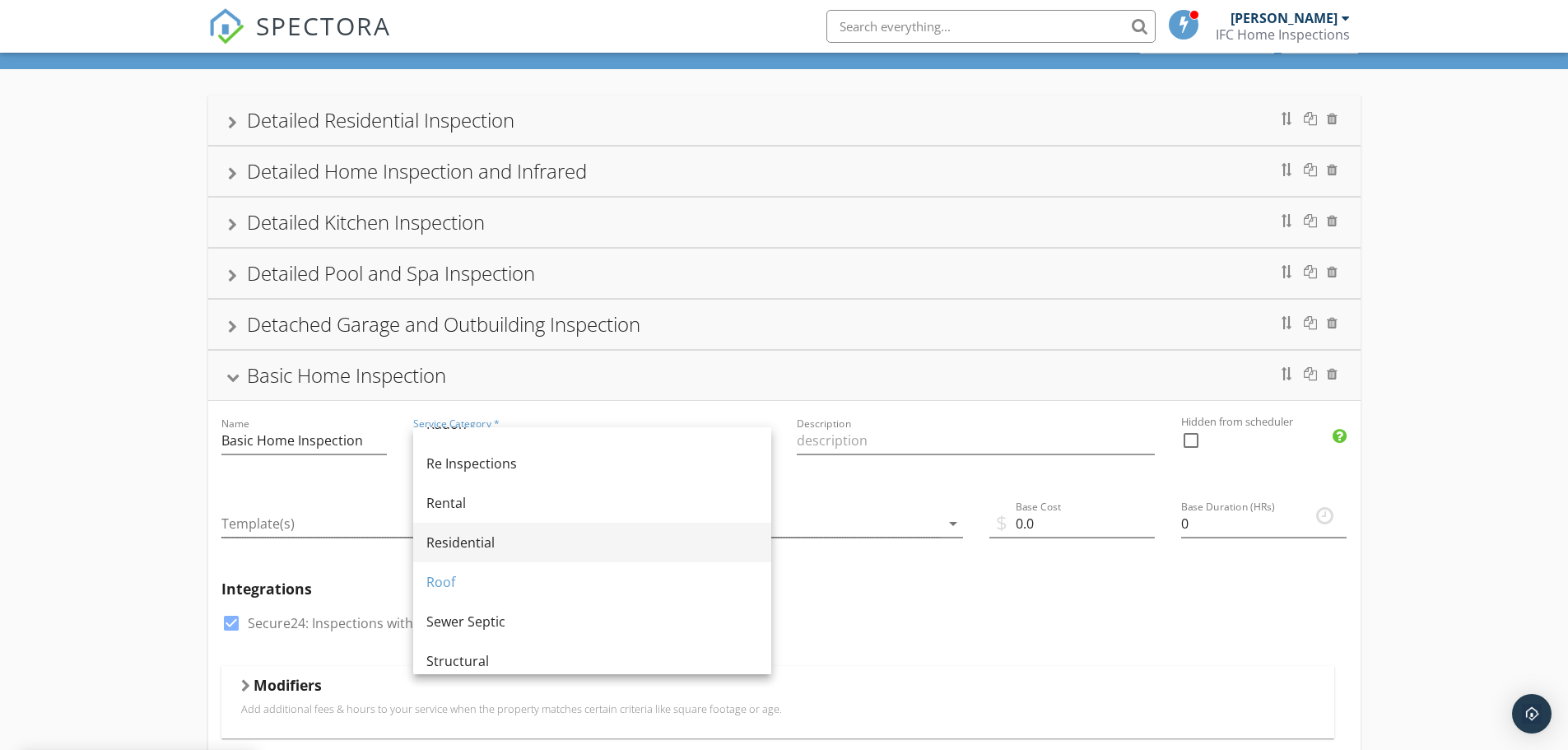
click at [549, 541] on div "Residential" at bounding box center [592, 542] width 332 height 20
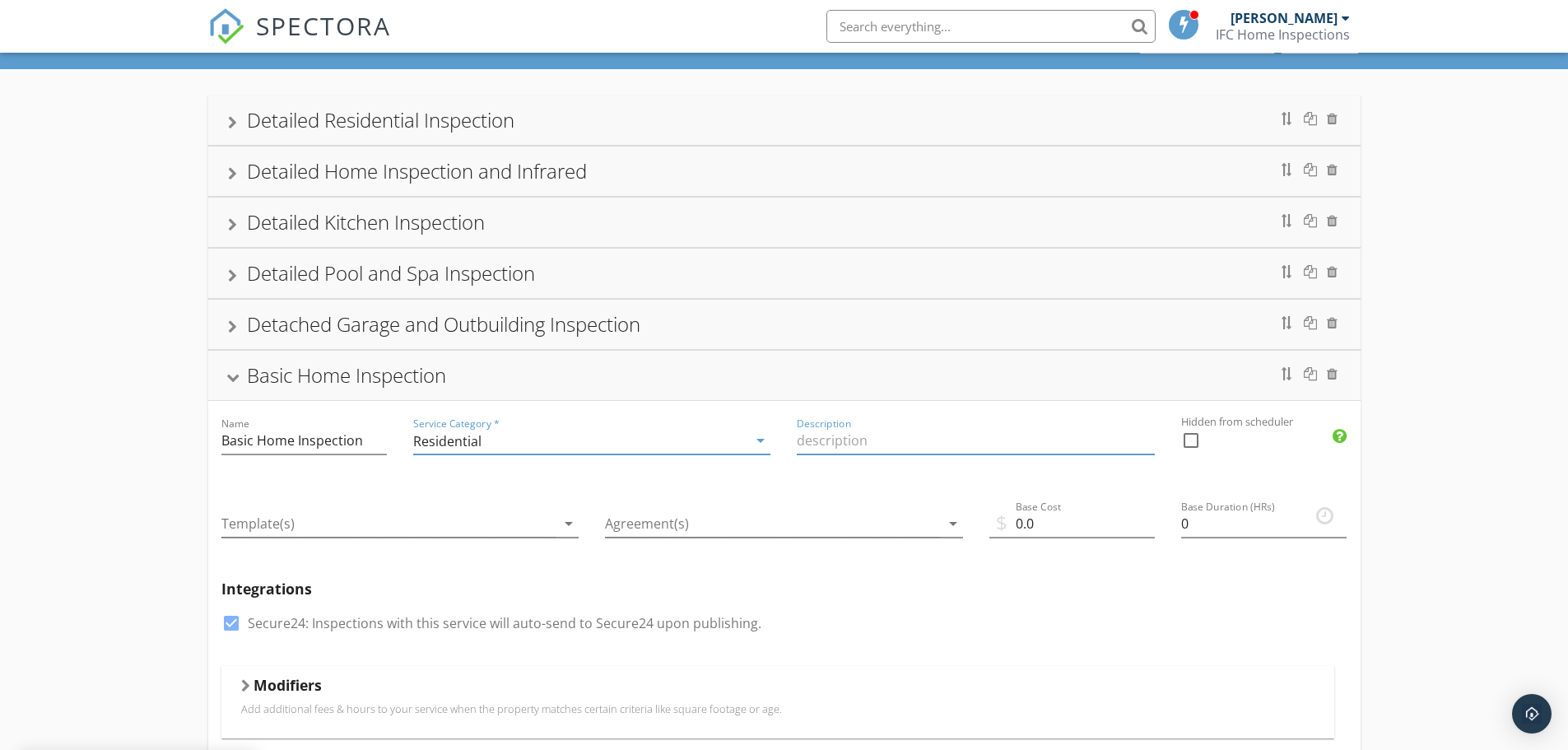
click at [979, 447] on input "Description" at bounding box center [975, 441] width 358 height 27
type input "Basic Home Inspection InterNACHI SOP"
click at [567, 519] on icon "arrow_drop_down" at bounding box center [568, 523] width 20 height 20
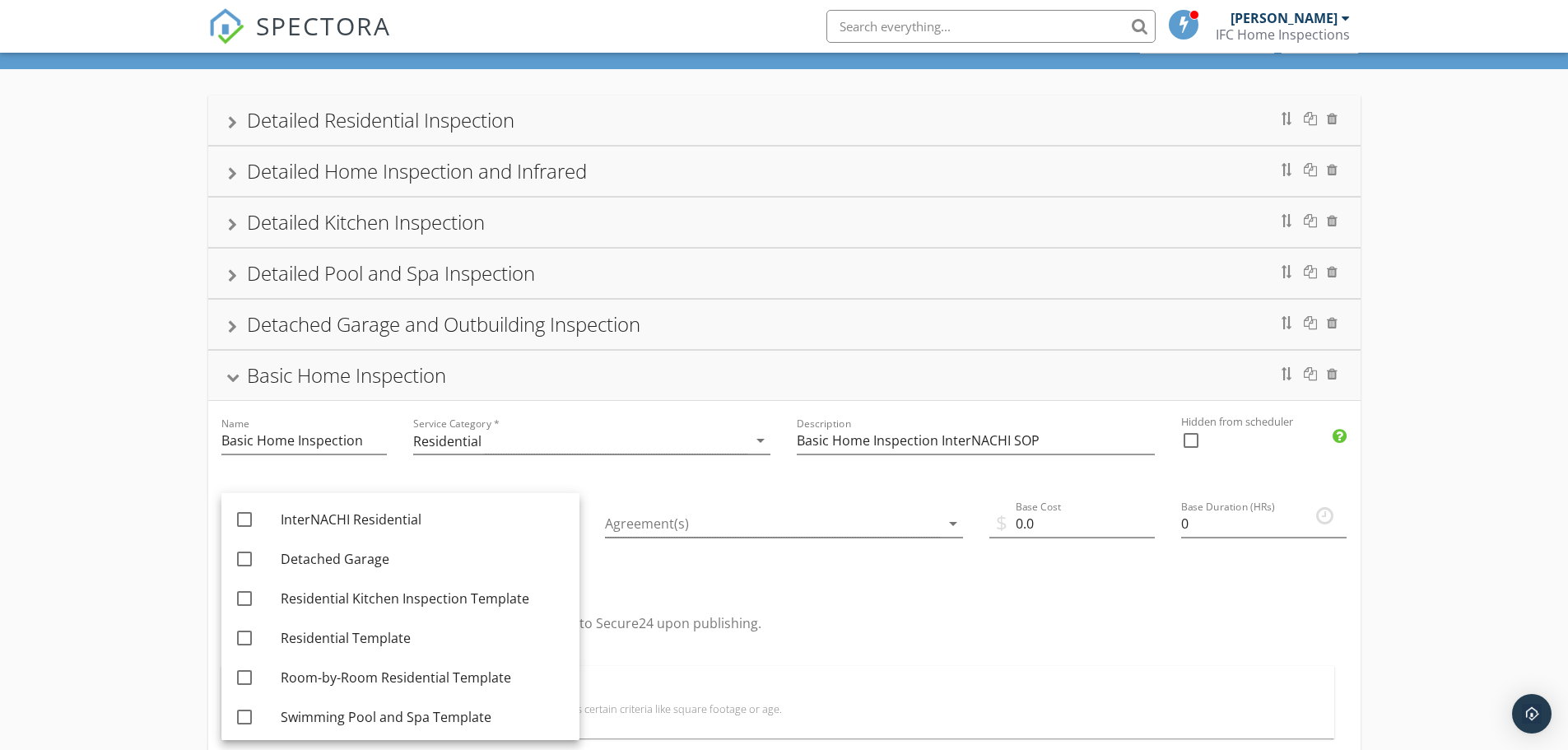
click at [779, 577] on div "Integrations check_box Secure24: Inspections with this service will auto-send t…" at bounding box center [784, 616] width 1152 height 99
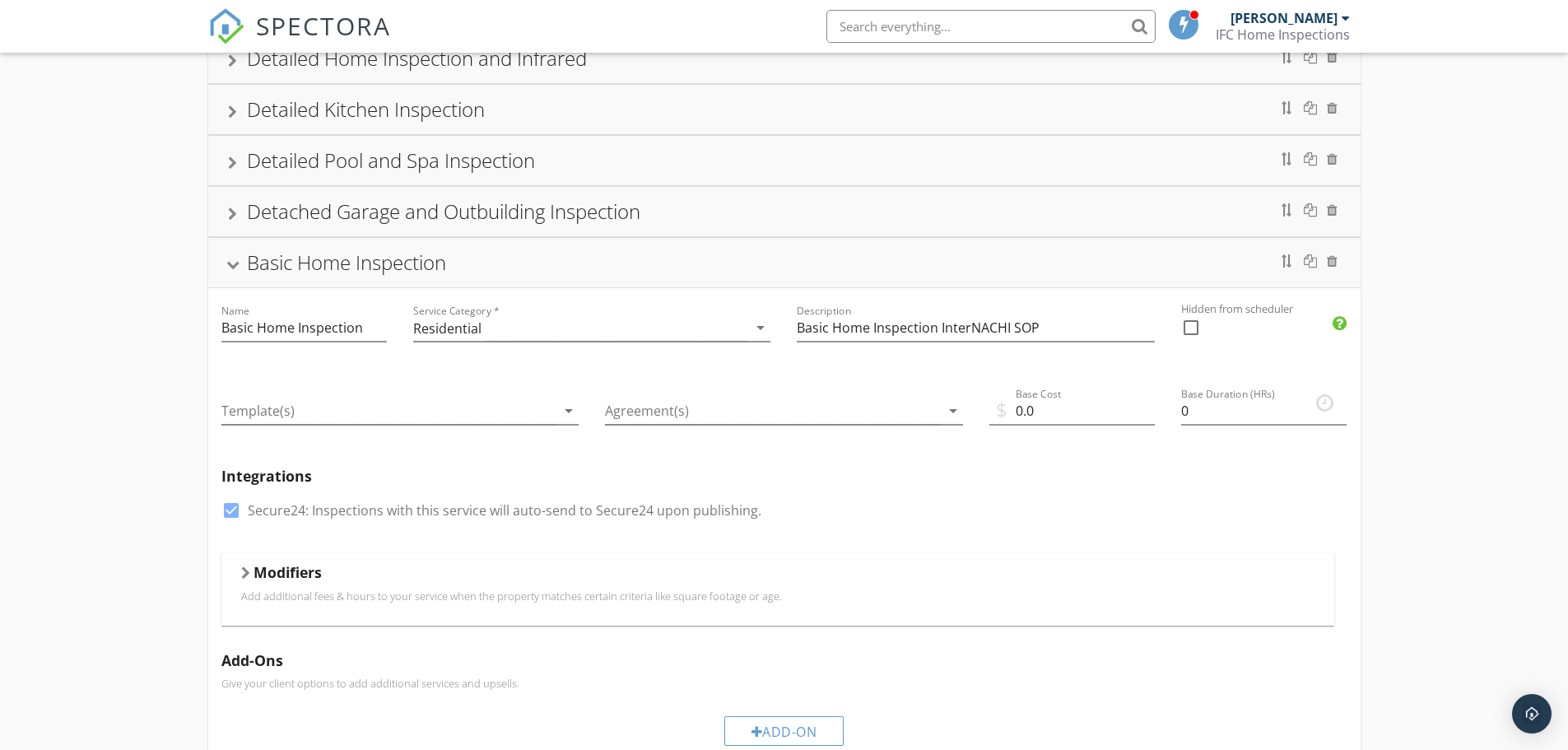
scroll to position [0, 0]
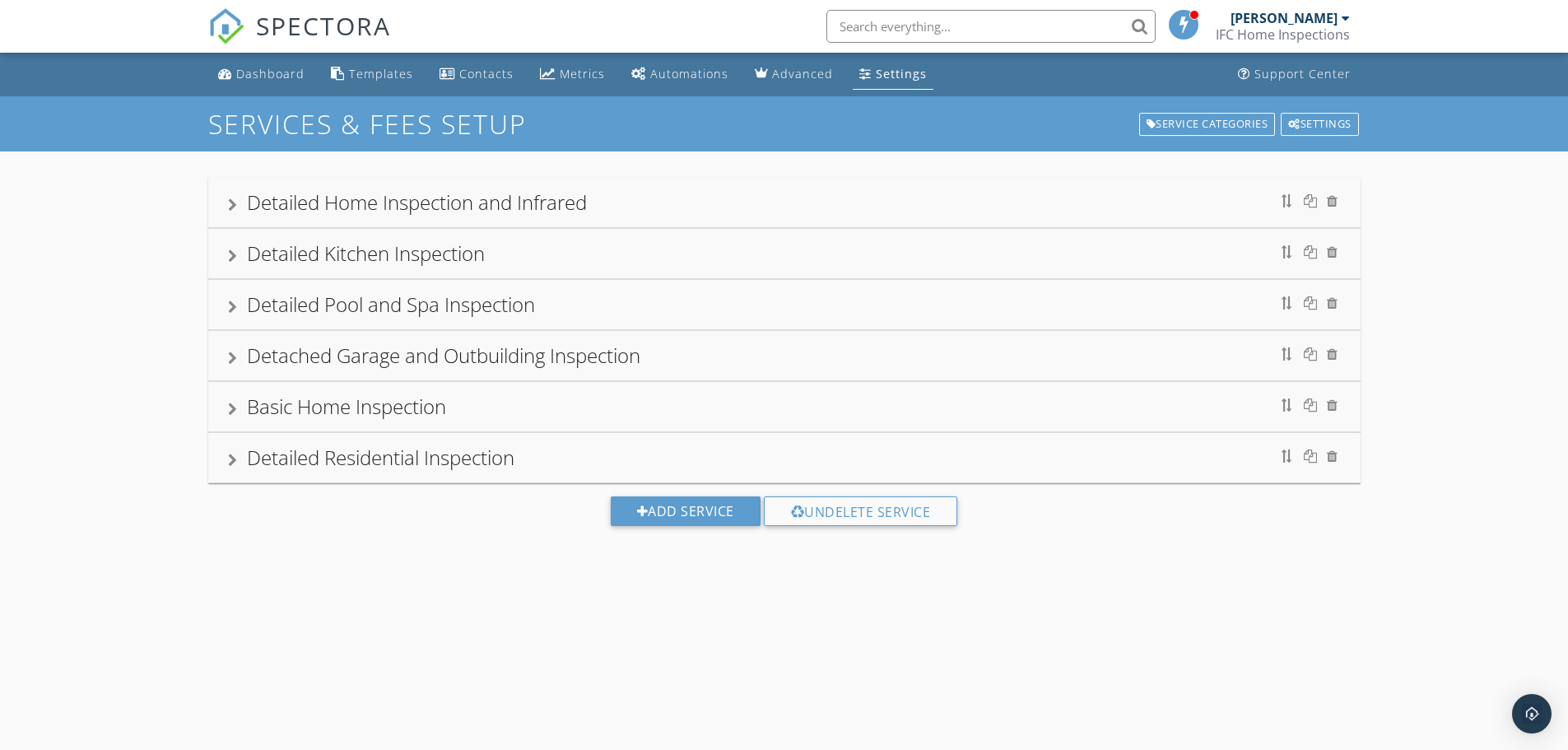
click at [881, 68] on div "Settings" at bounding box center [900, 73] width 51 height 15
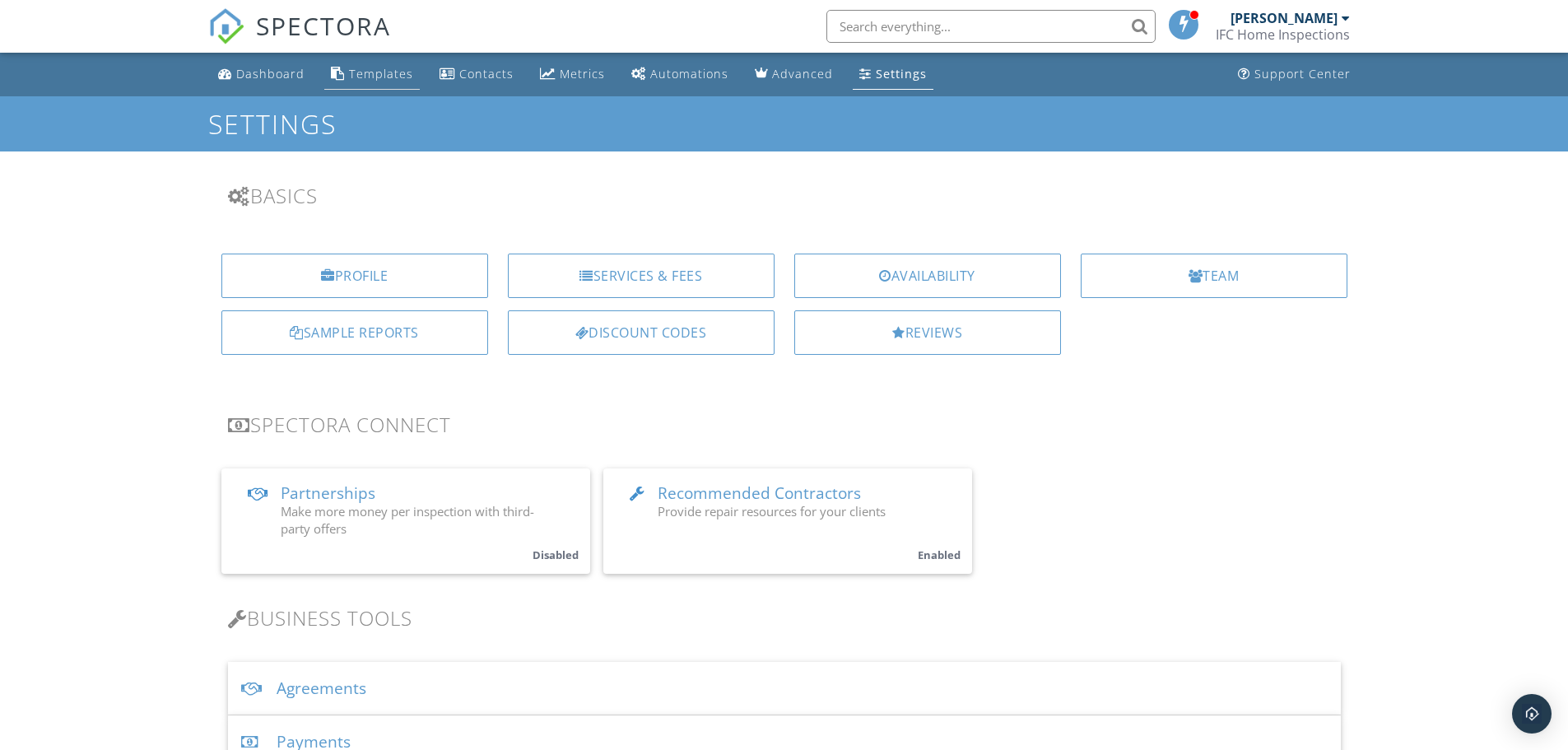
click at [381, 69] on div "Templates" at bounding box center [381, 73] width 64 height 15
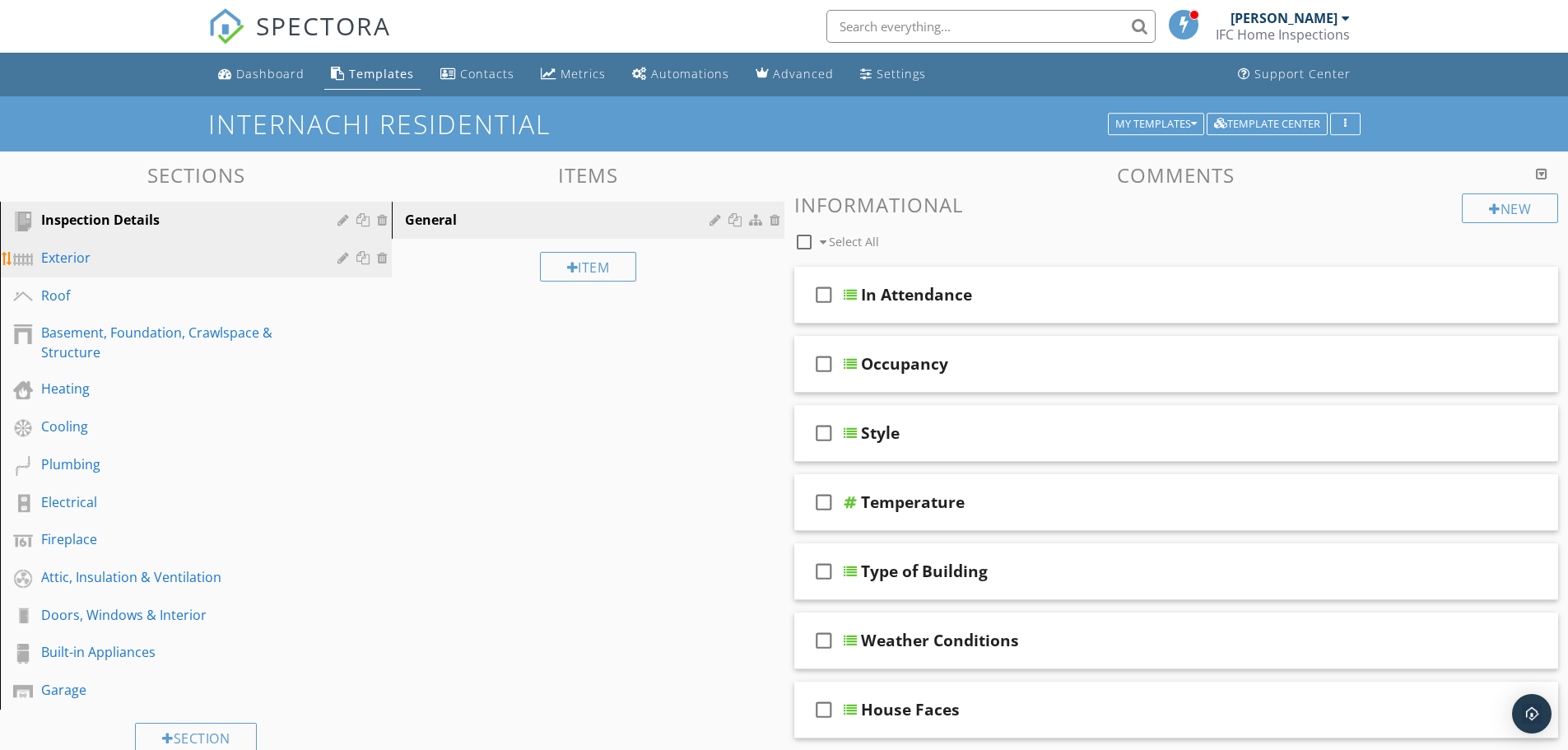
click at [118, 260] on div "Exterior" at bounding box center [177, 258] width 273 height 20
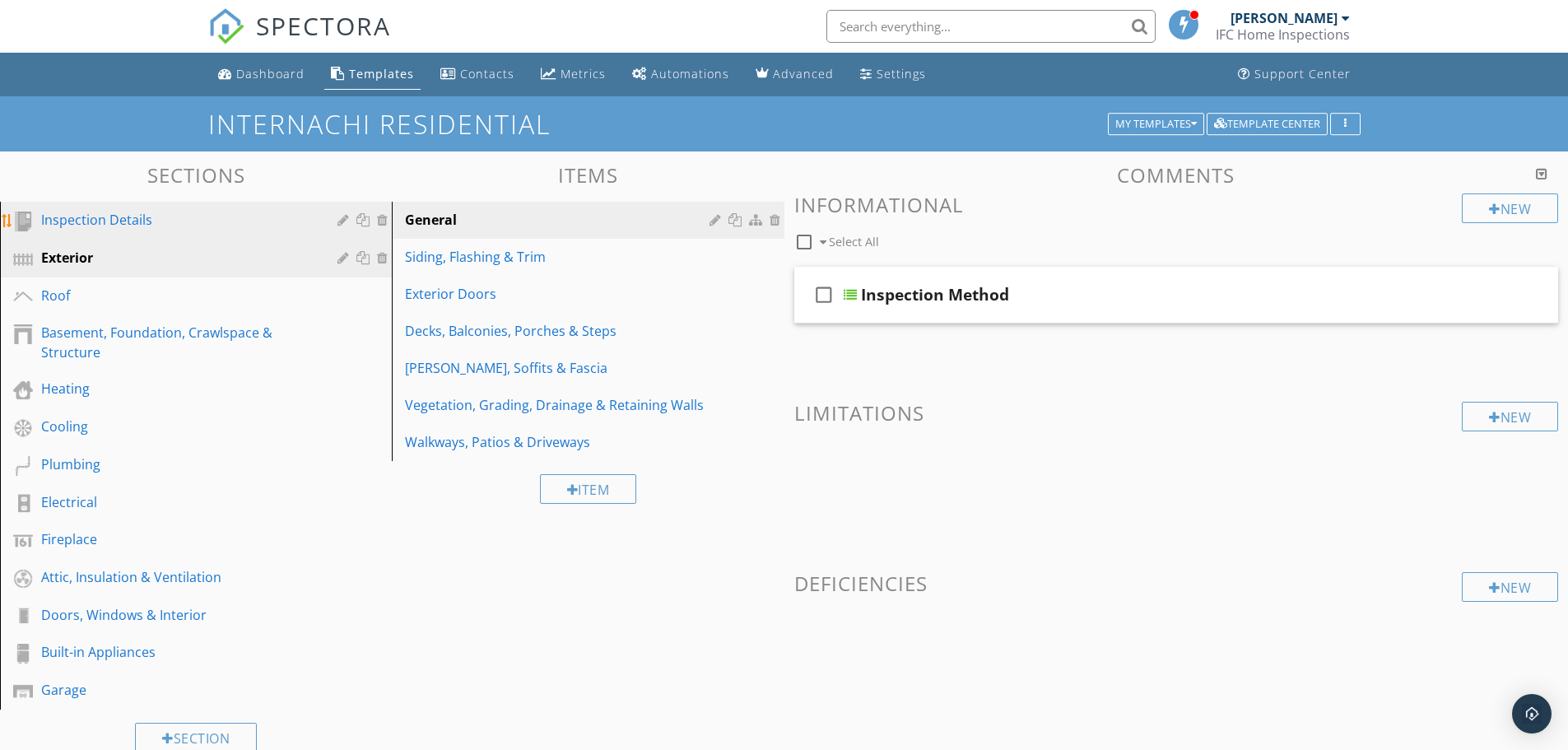
click at [130, 227] on div "Inspection Details" at bounding box center [177, 219] width 273 height 20
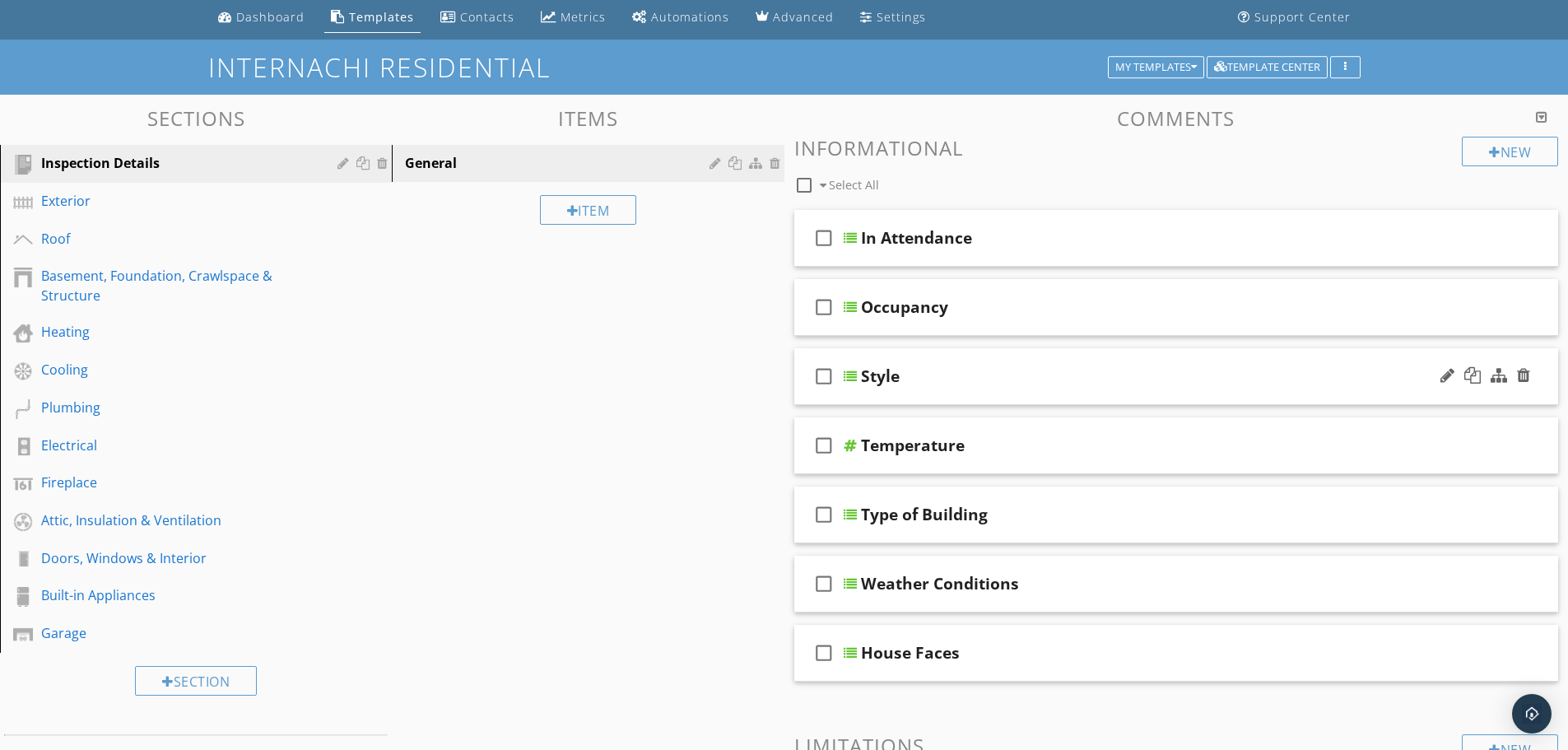
scroll to position [82, 0]
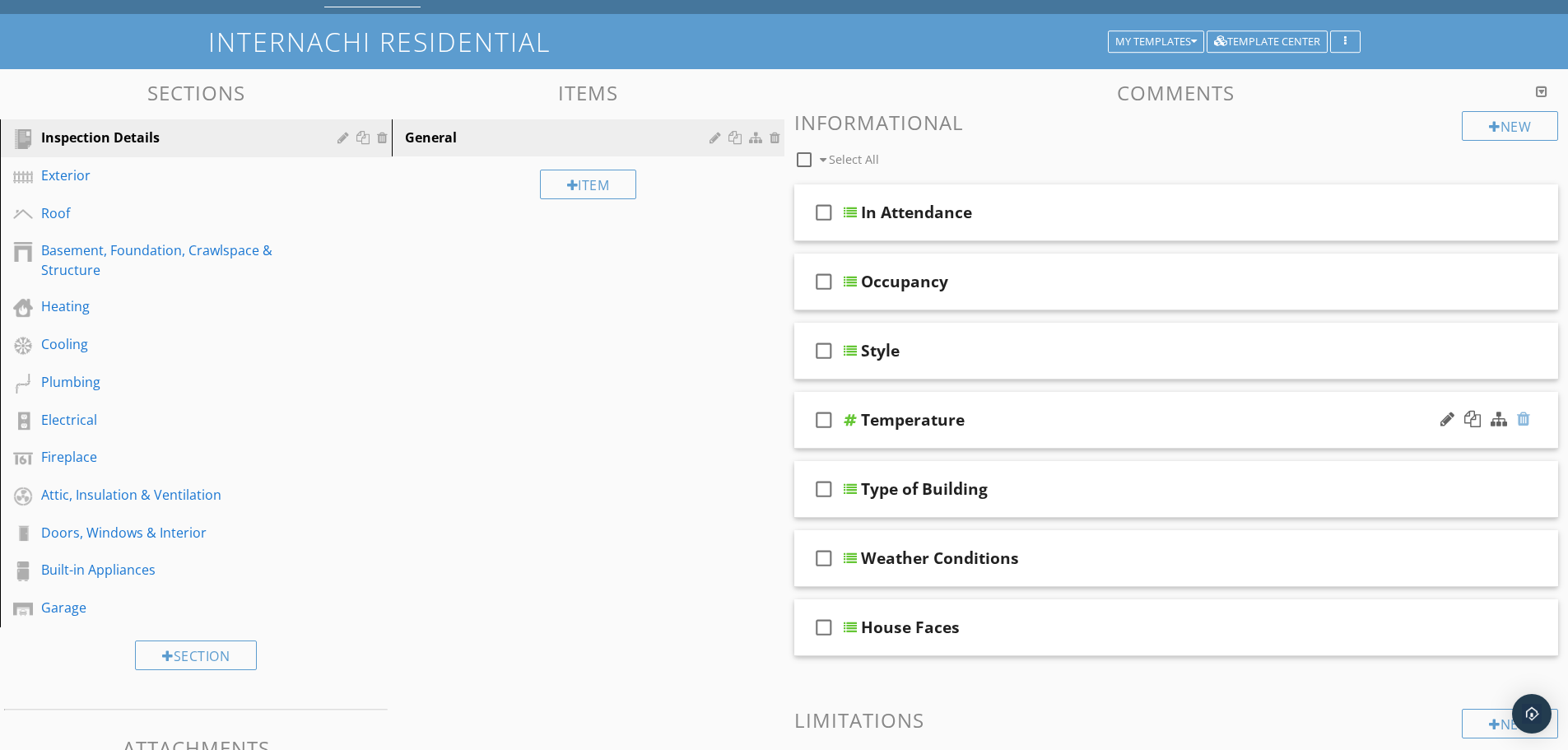
click at [1521, 419] on div at bounding box center [1523, 419] width 13 height 16
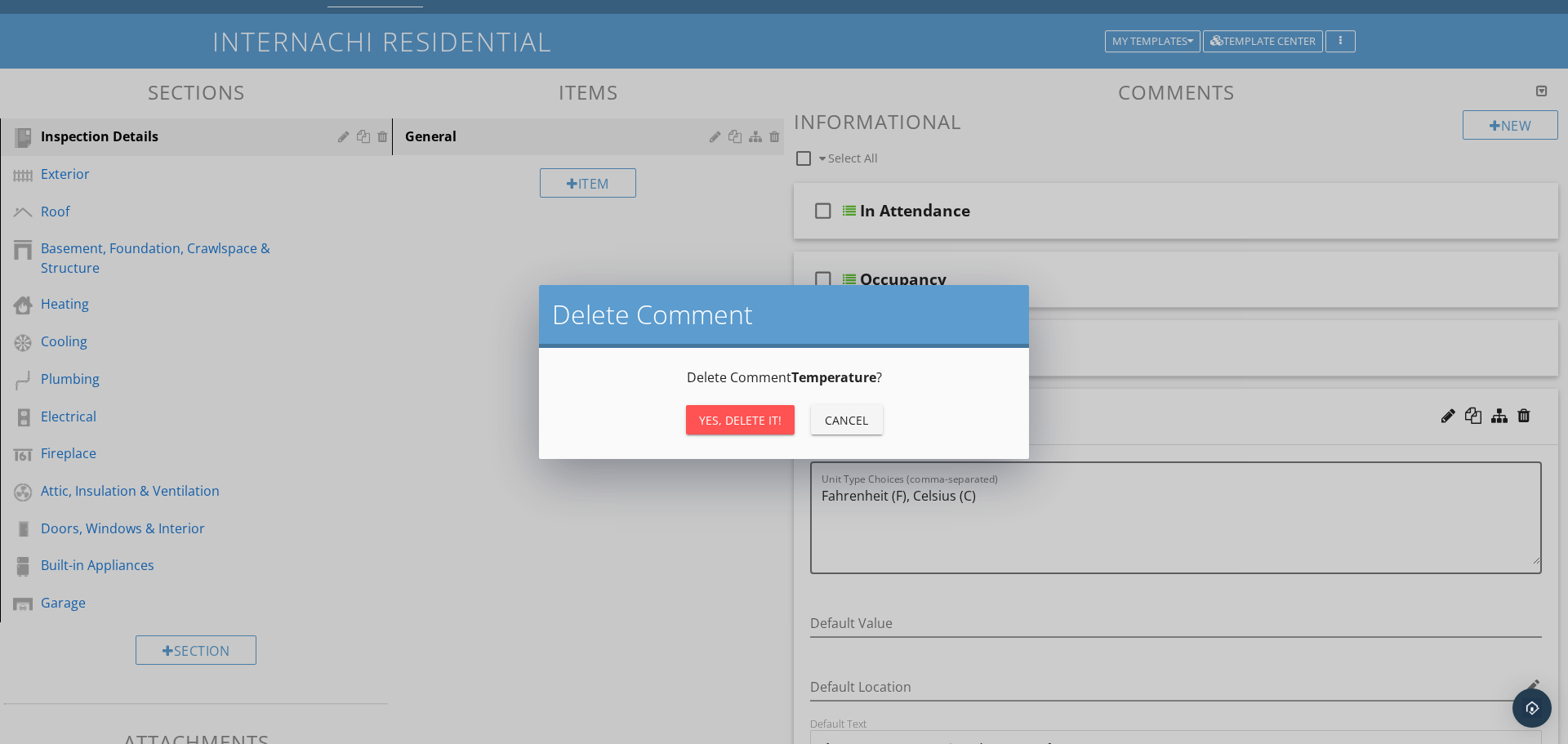
click at [764, 419] on div "Yes, Delete it!" at bounding box center [739, 420] width 82 height 17
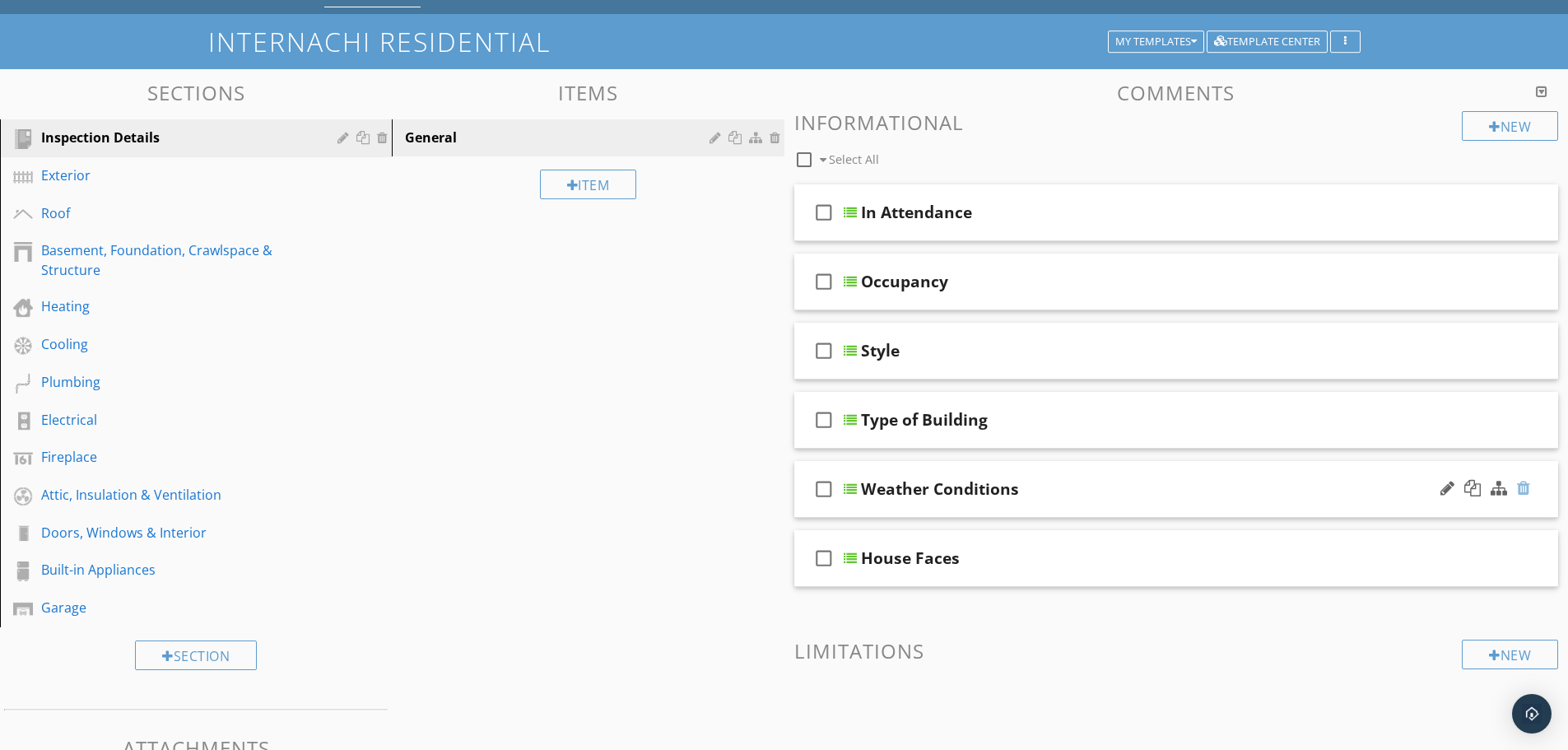
click at [1524, 488] on div at bounding box center [1523, 488] width 13 height 16
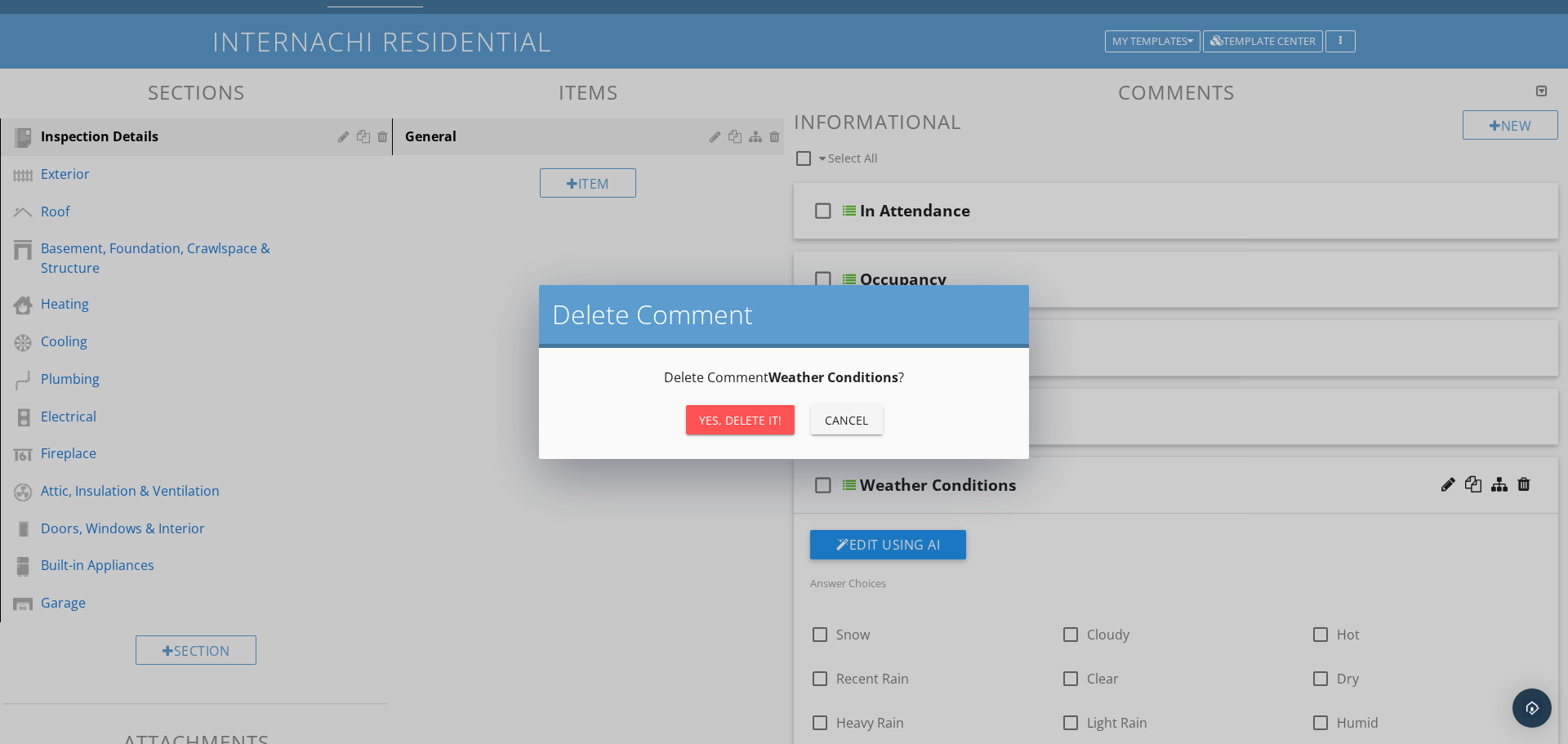
click at [735, 421] on div "Yes, Delete it!" at bounding box center [739, 420] width 82 height 17
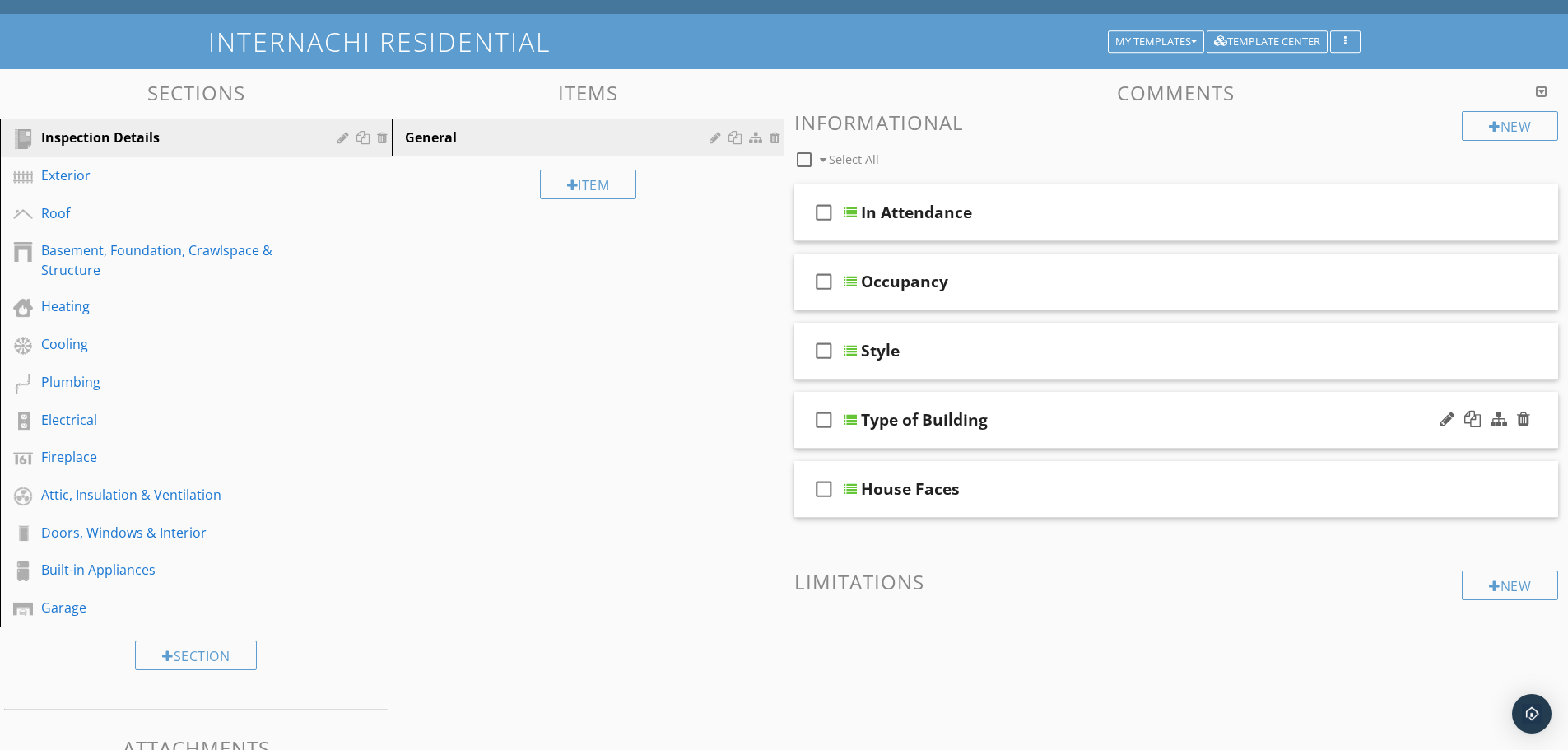
click at [1007, 414] on div "Type of Building" at bounding box center [1134, 420] width 548 height 20
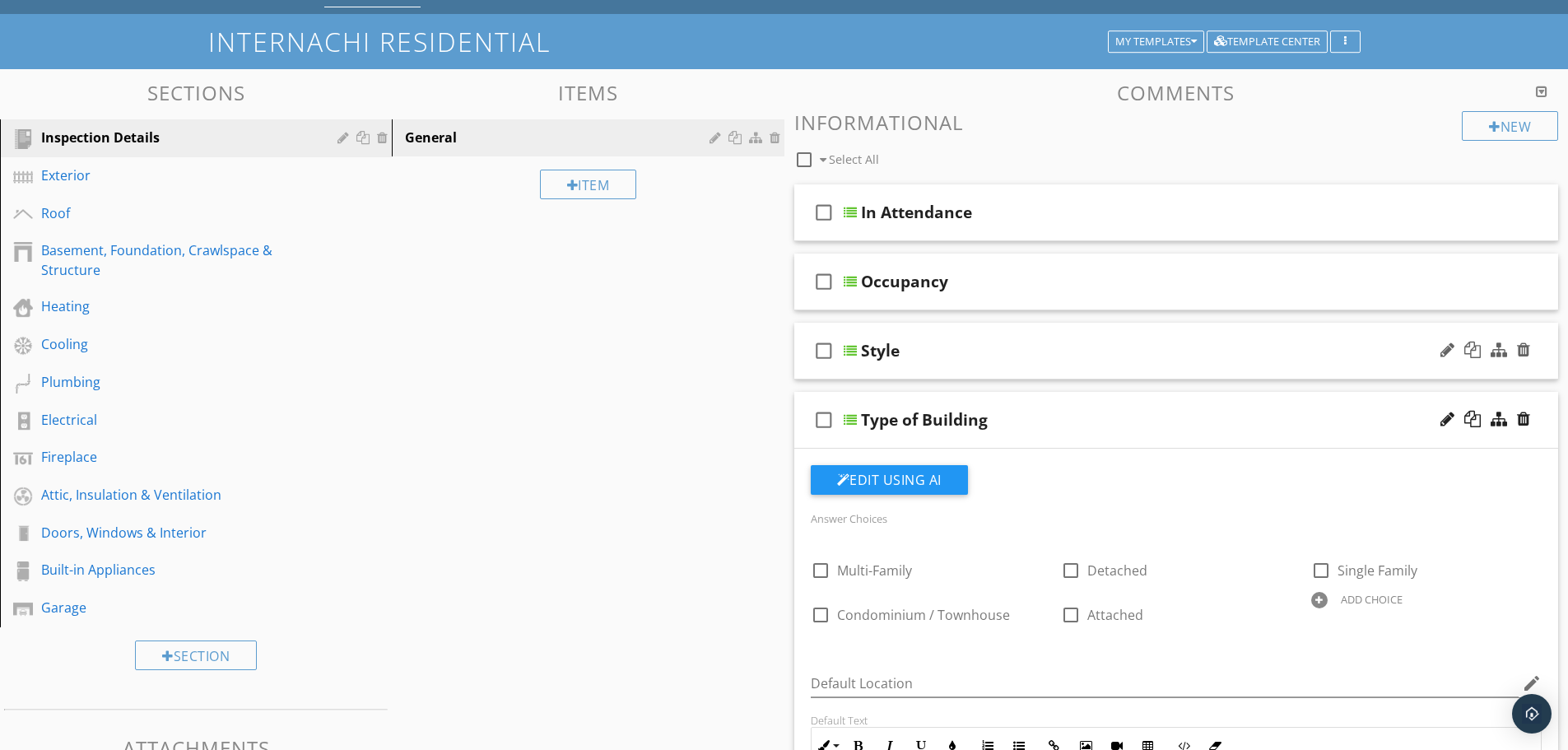
click at [1024, 346] on div "Style" at bounding box center [1134, 350] width 548 height 20
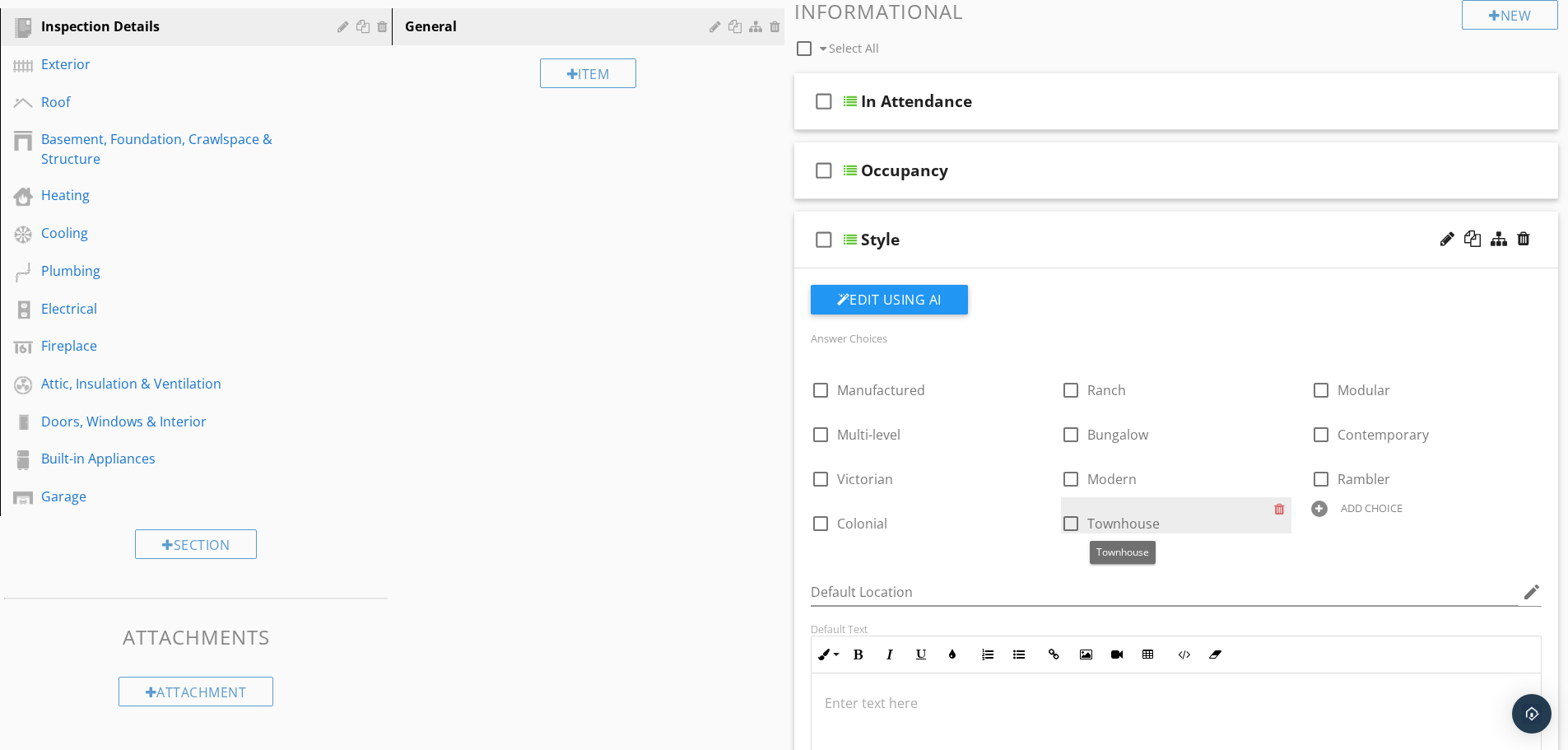
scroll to position [165, 0]
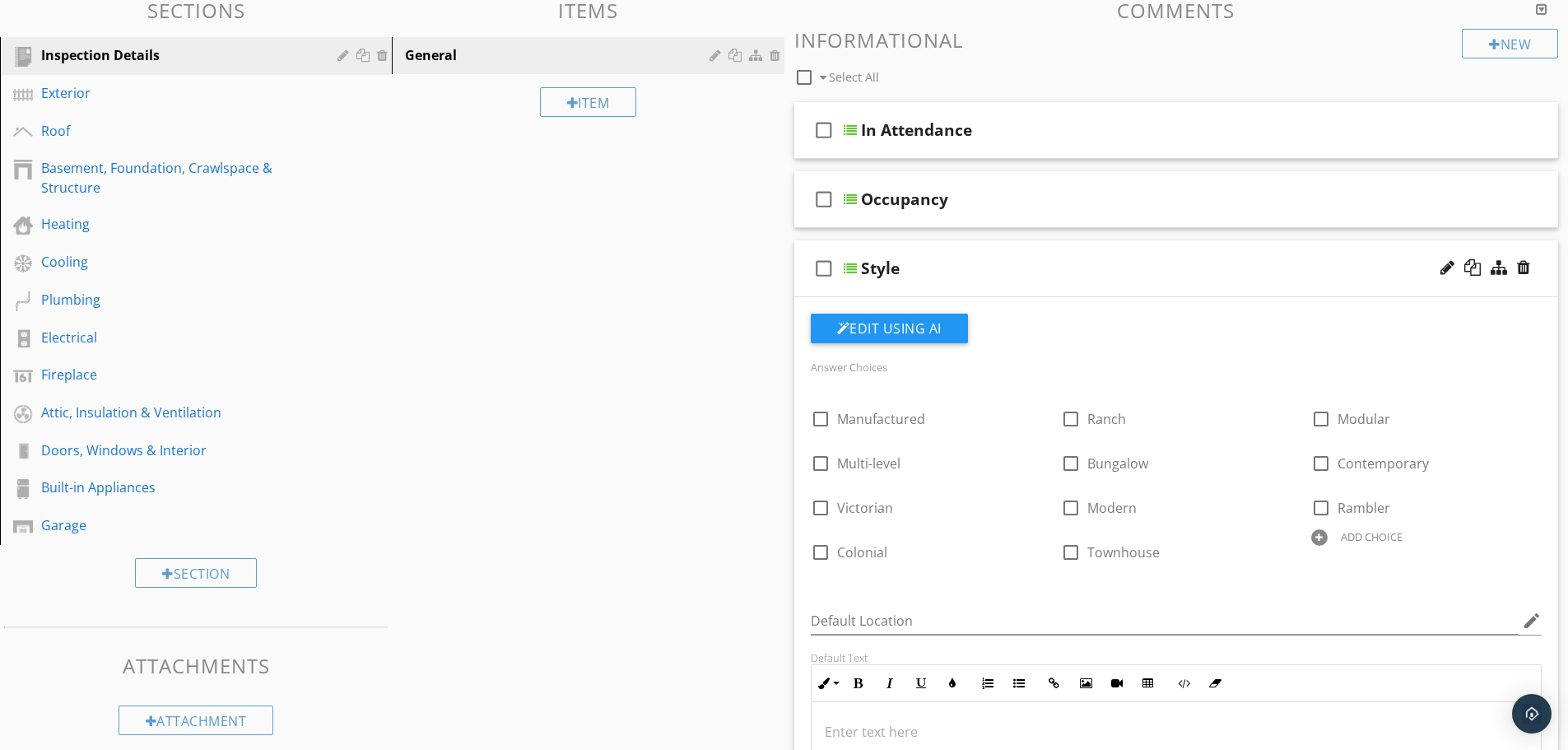
click at [1021, 271] on div "Style" at bounding box center [1134, 268] width 548 height 20
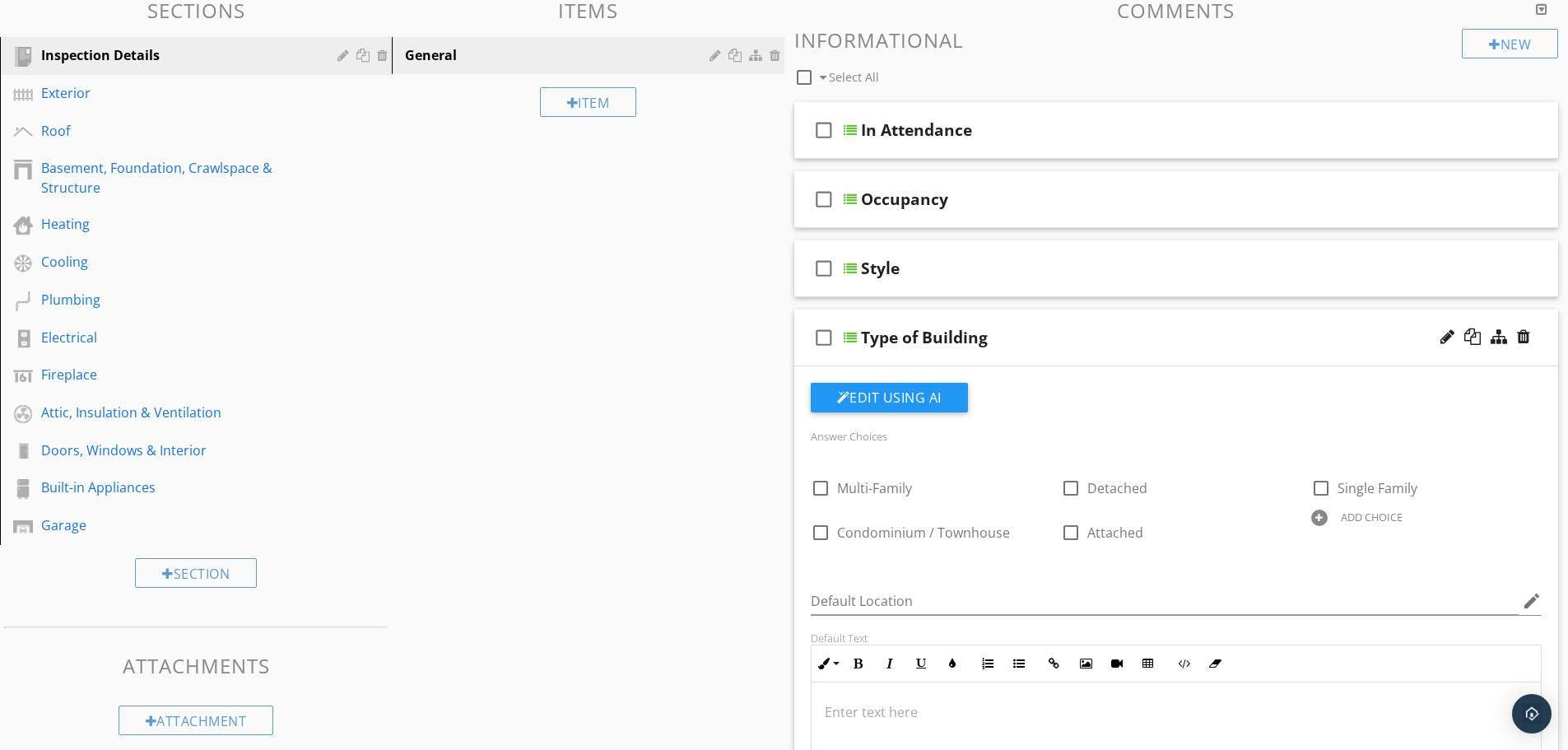
click at [1099, 337] on div "Type of Building" at bounding box center [1134, 337] width 548 height 20
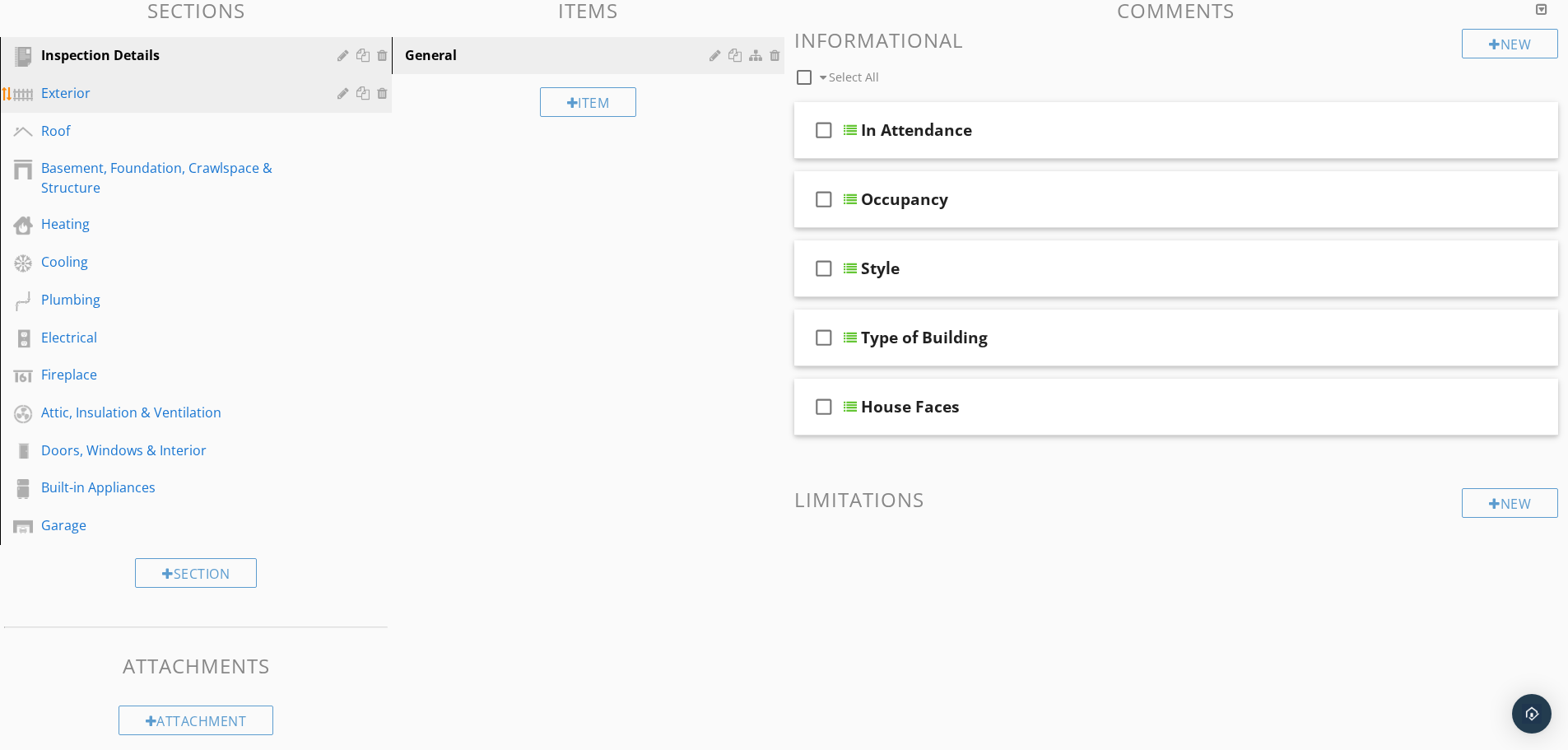
click at [126, 103] on div "Exterior" at bounding box center [208, 94] width 334 height 21
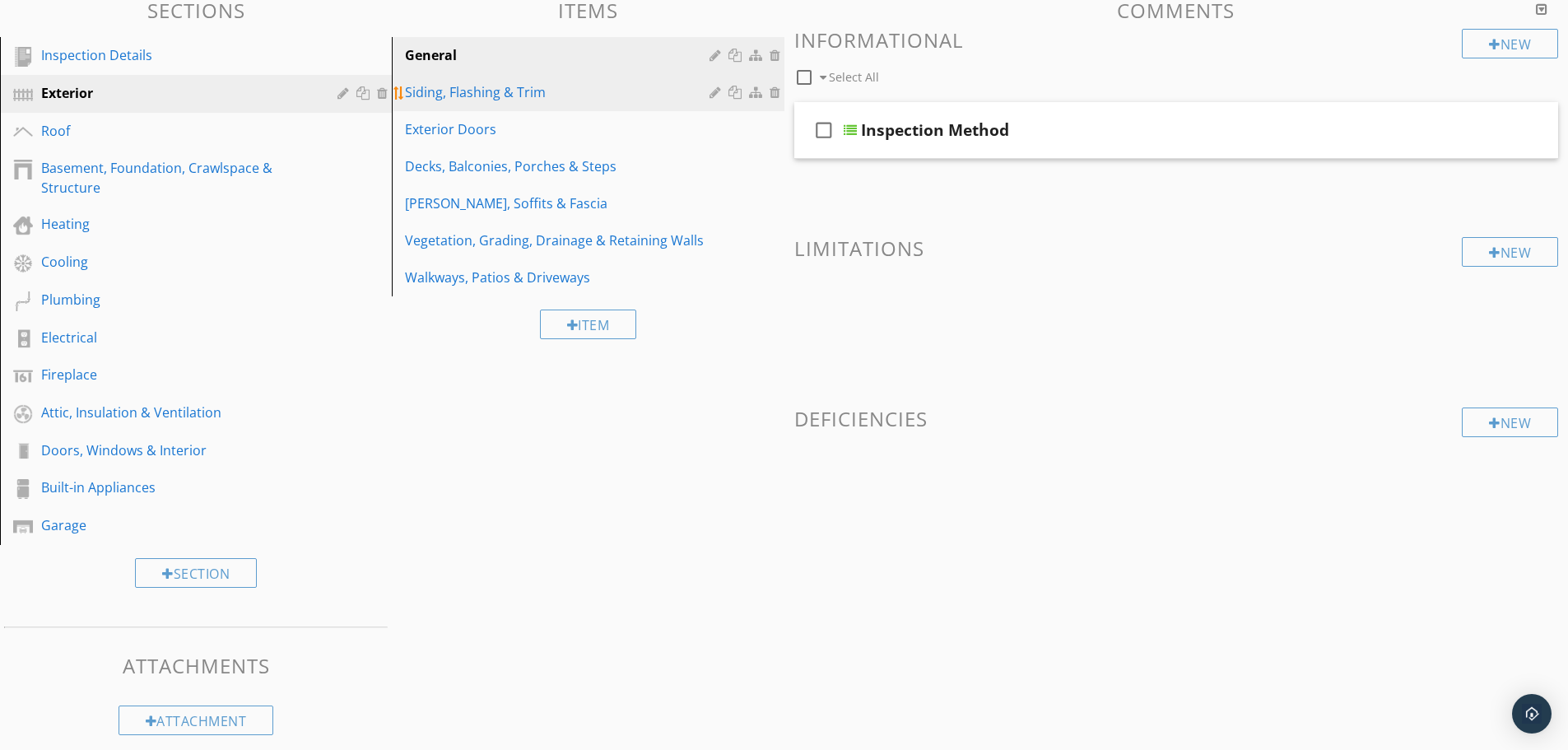
click at [494, 102] on div "Siding, Flashing & Trim" at bounding box center [559, 92] width 309 height 20
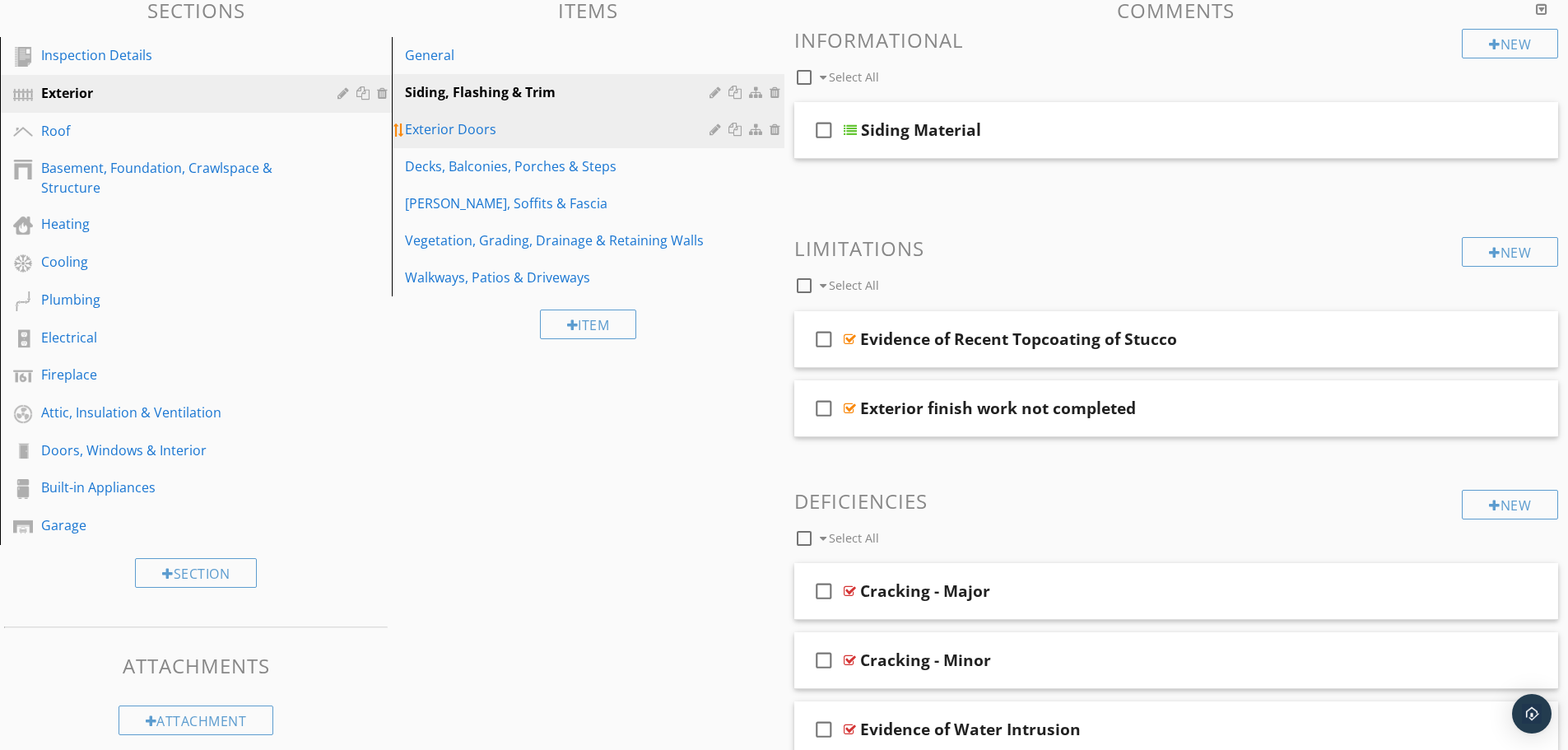
click at [554, 135] on div "Exterior Doors" at bounding box center [559, 129] width 309 height 20
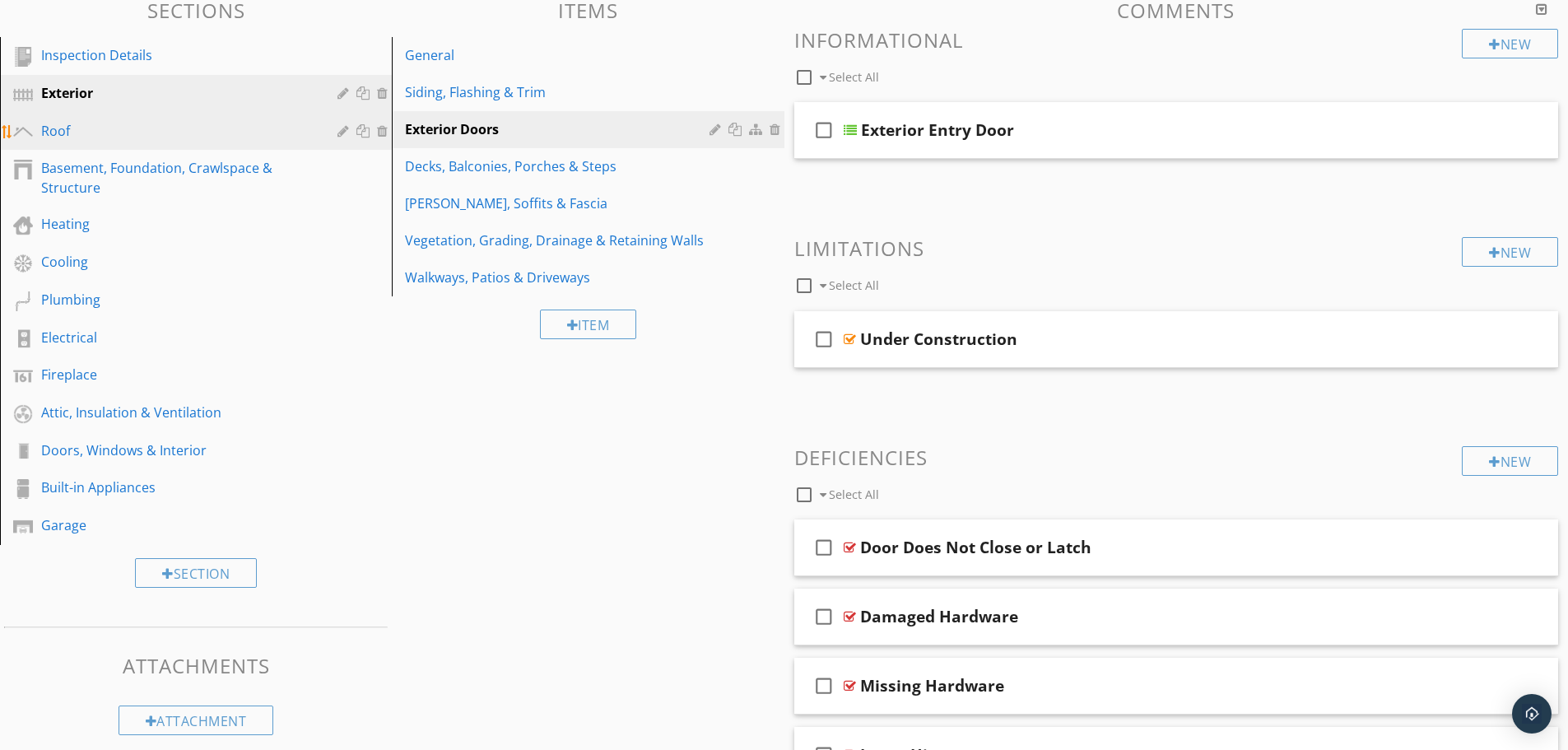
click at [104, 131] on div "Roof" at bounding box center [177, 131] width 273 height 20
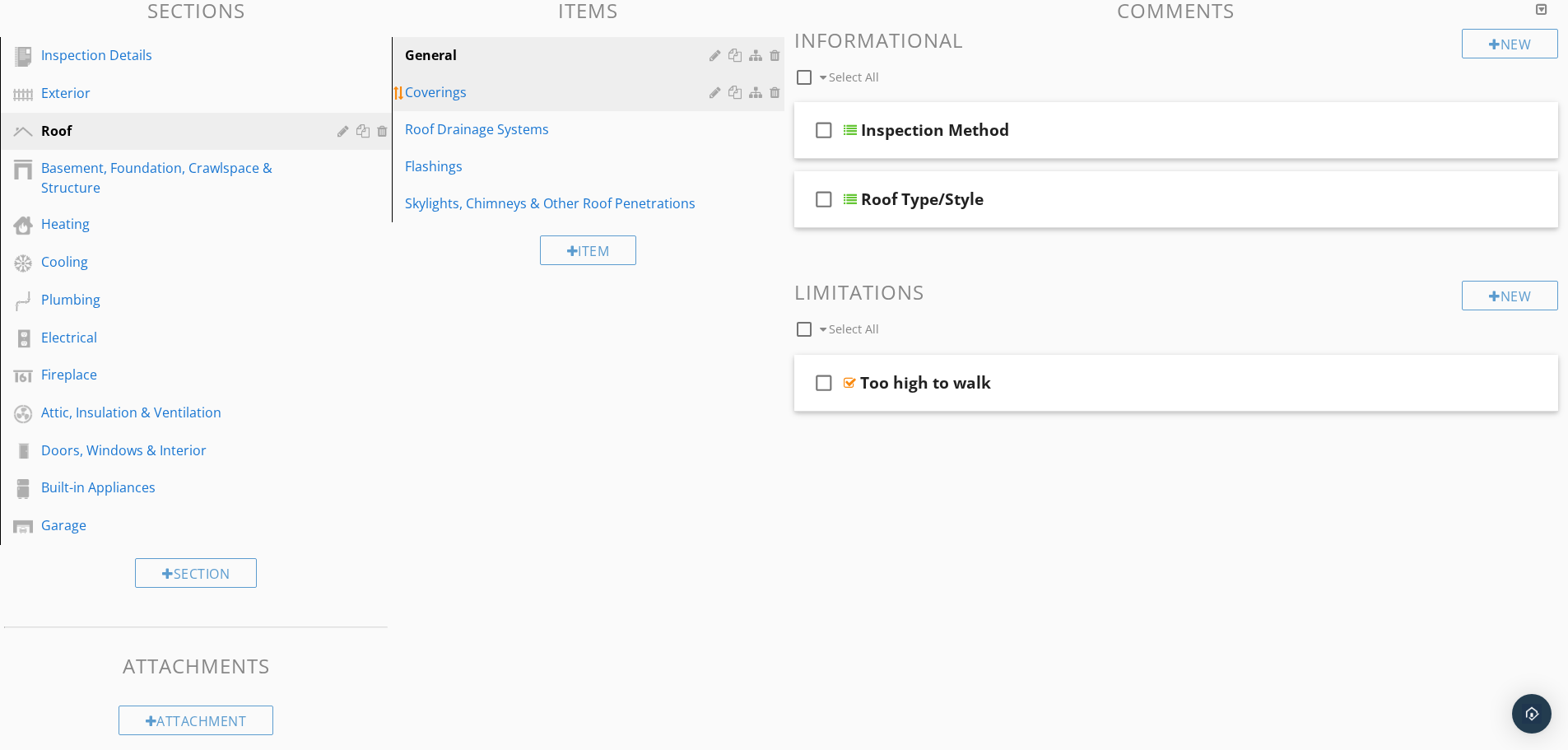
click at [537, 105] on link "Coverings" at bounding box center [589, 93] width 386 height 36
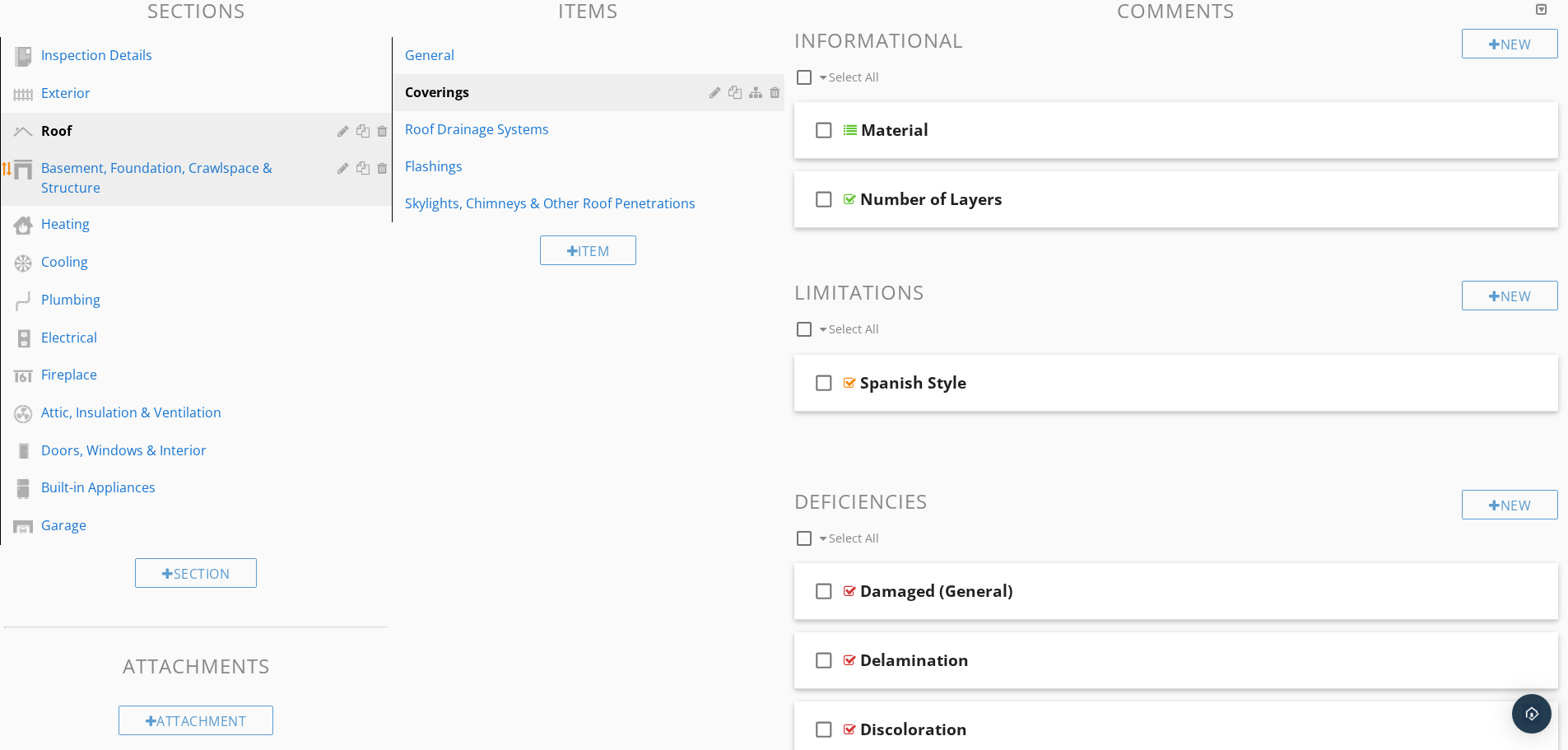
click at [231, 179] on div "Basement, Foundation, Crawlspace & Structure" at bounding box center [177, 177] width 273 height 39
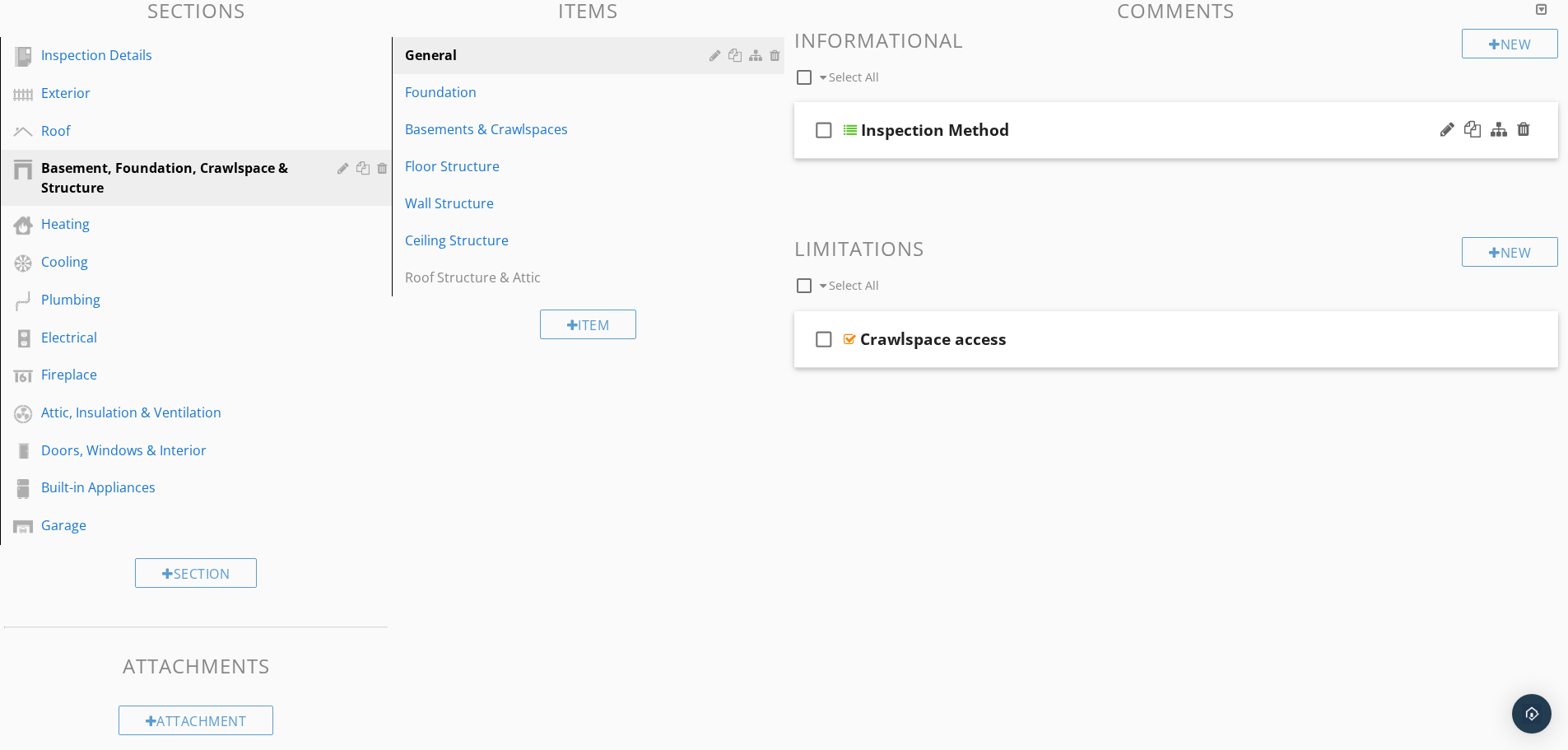
click at [1082, 132] on div "Inspection Method" at bounding box center [1134, 130] width 548 height 20
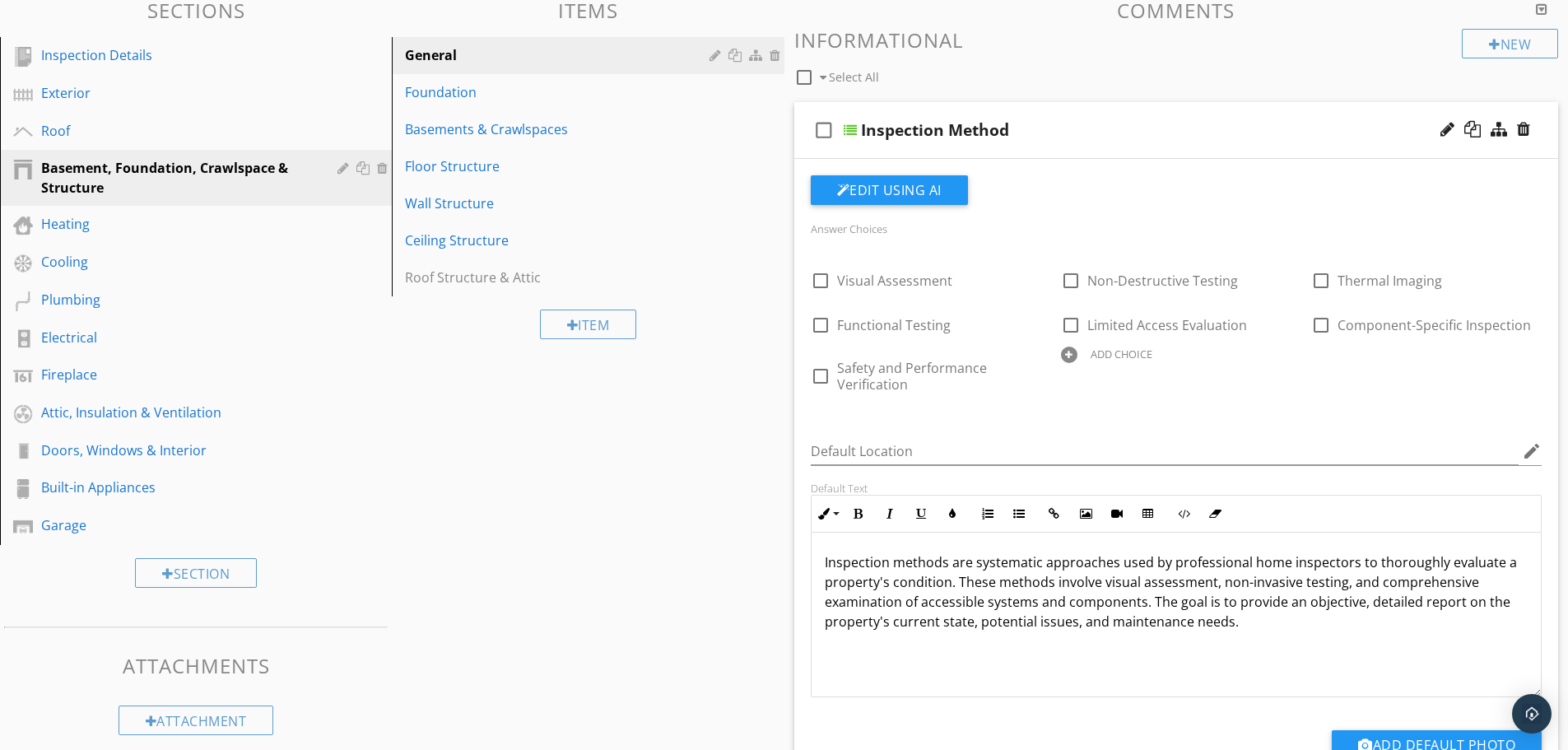
click at [1082, 132] on div "Inspection Method" at bounding box center [1134, 130] width 548 height 20
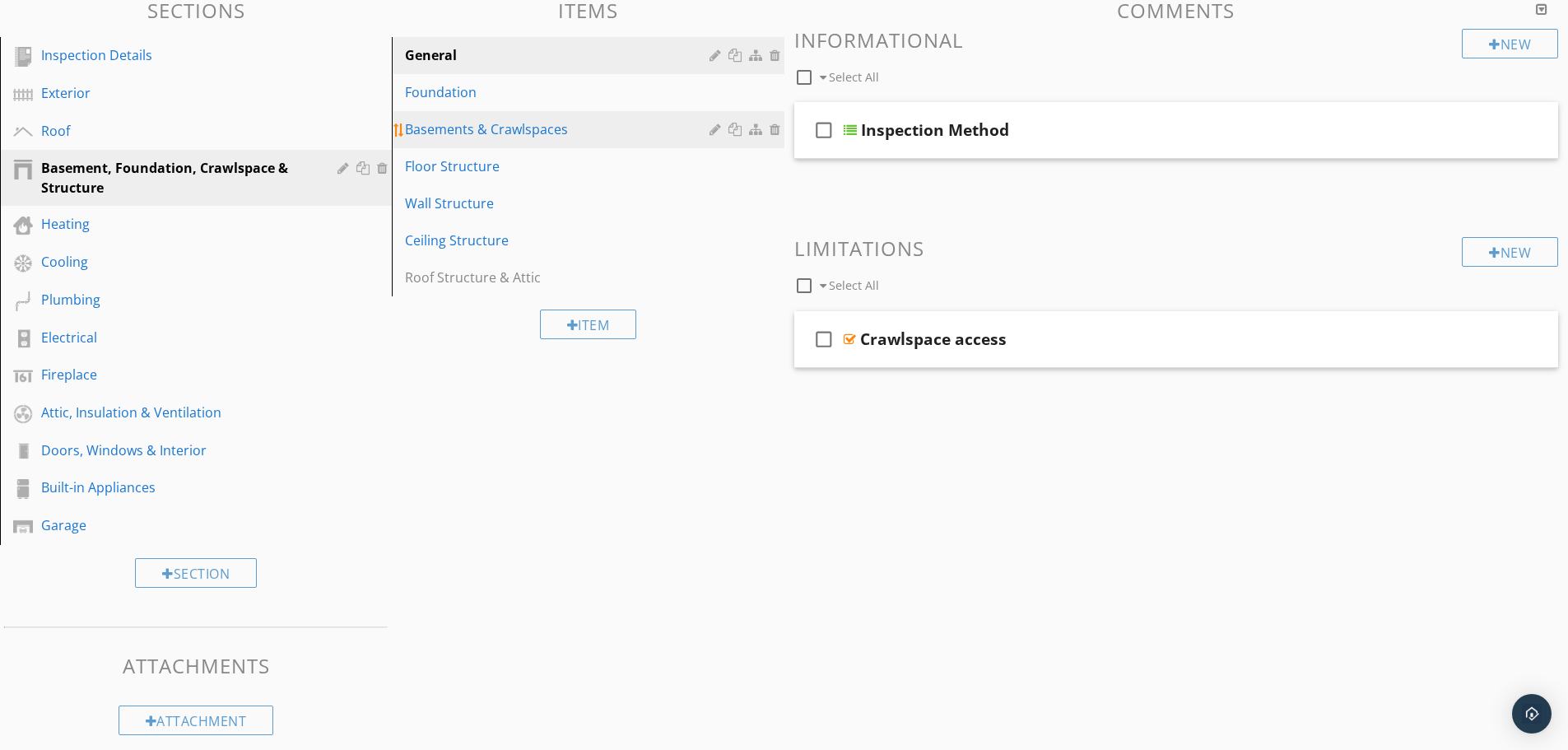
click at [521, 126] on div "Basements & Crawlspaces" at bounding box center [559, 129] width 309 height 20
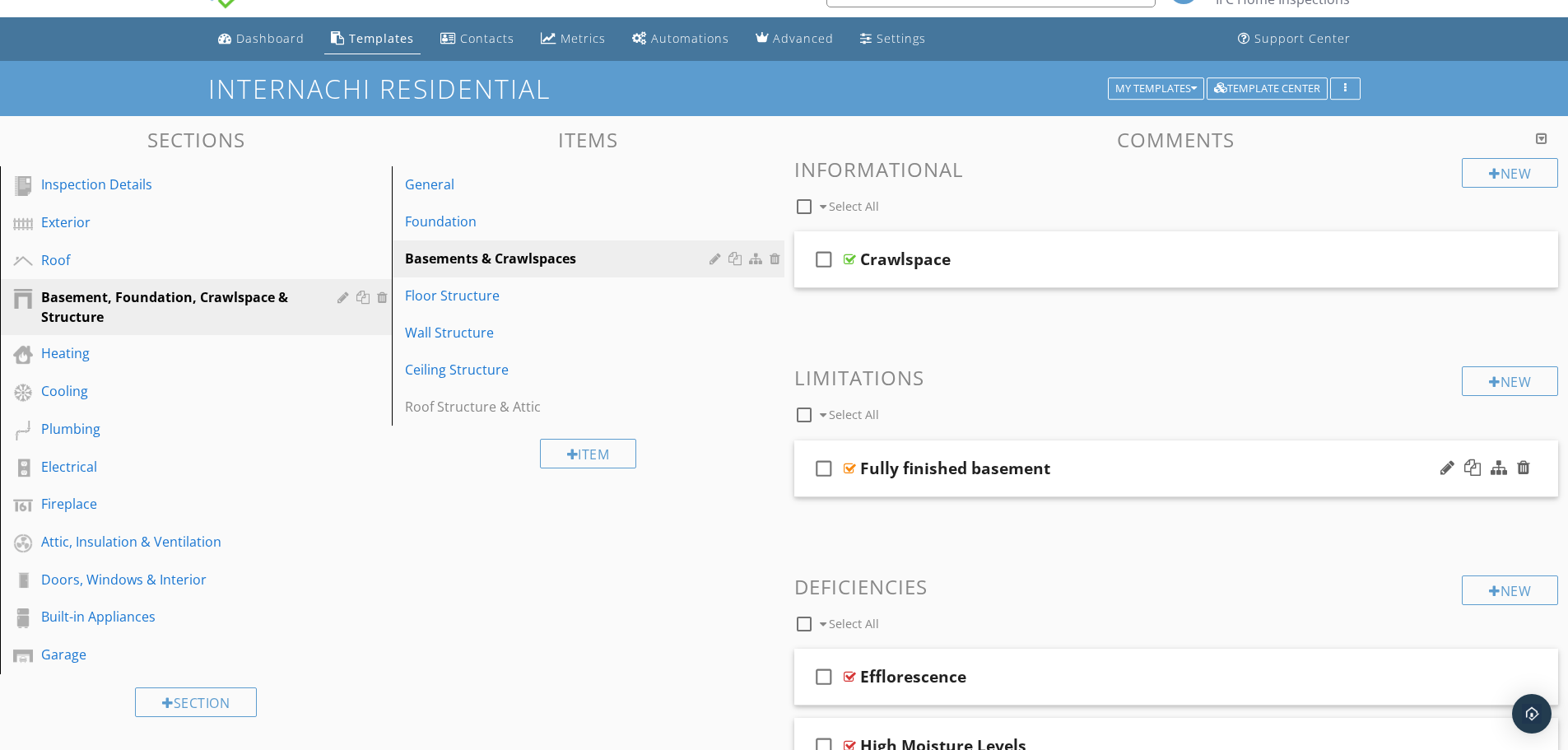
scroll to position [21, 0]
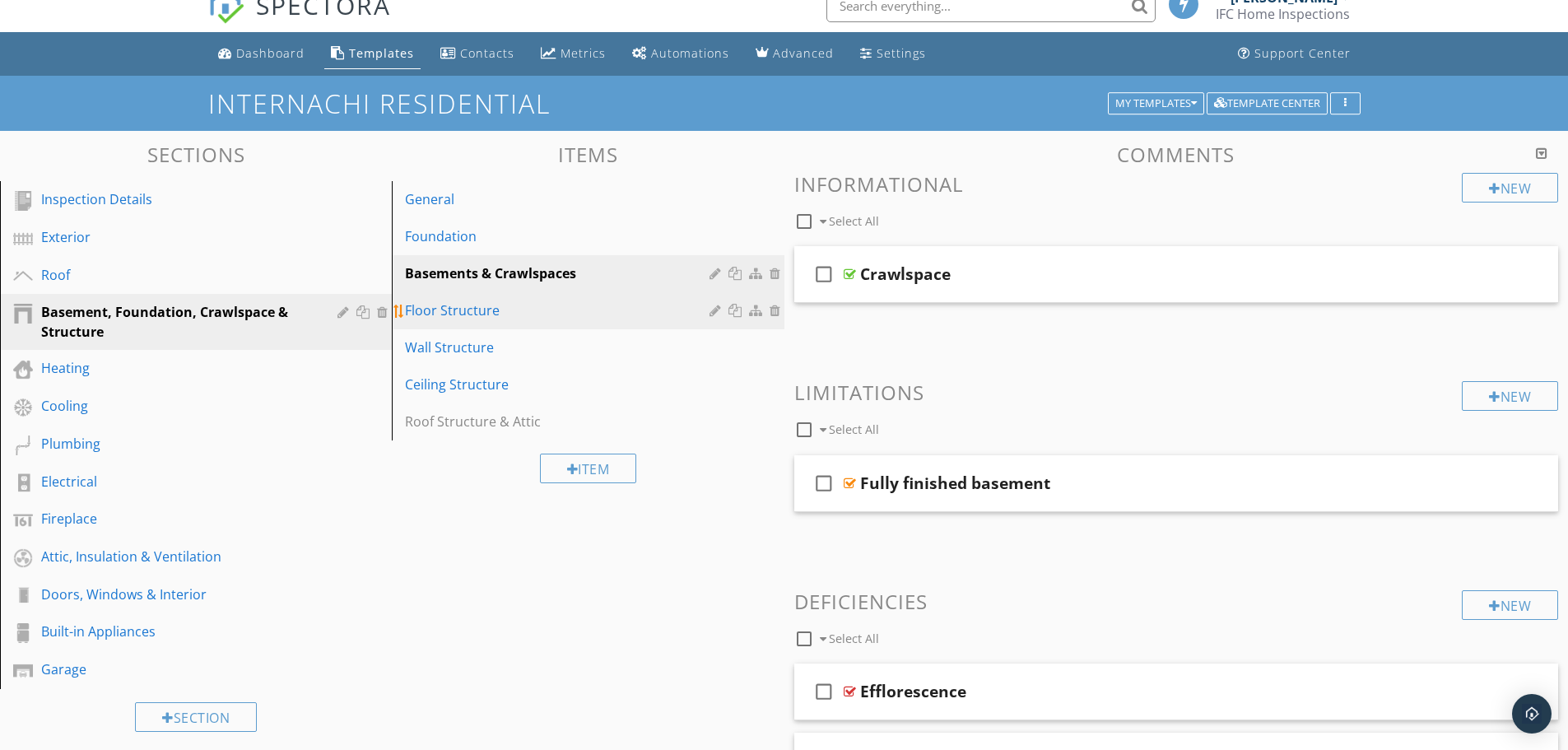
click at [531, 312] on div "Floor Structure" at bounding box center [559, 310] width 309 height 20
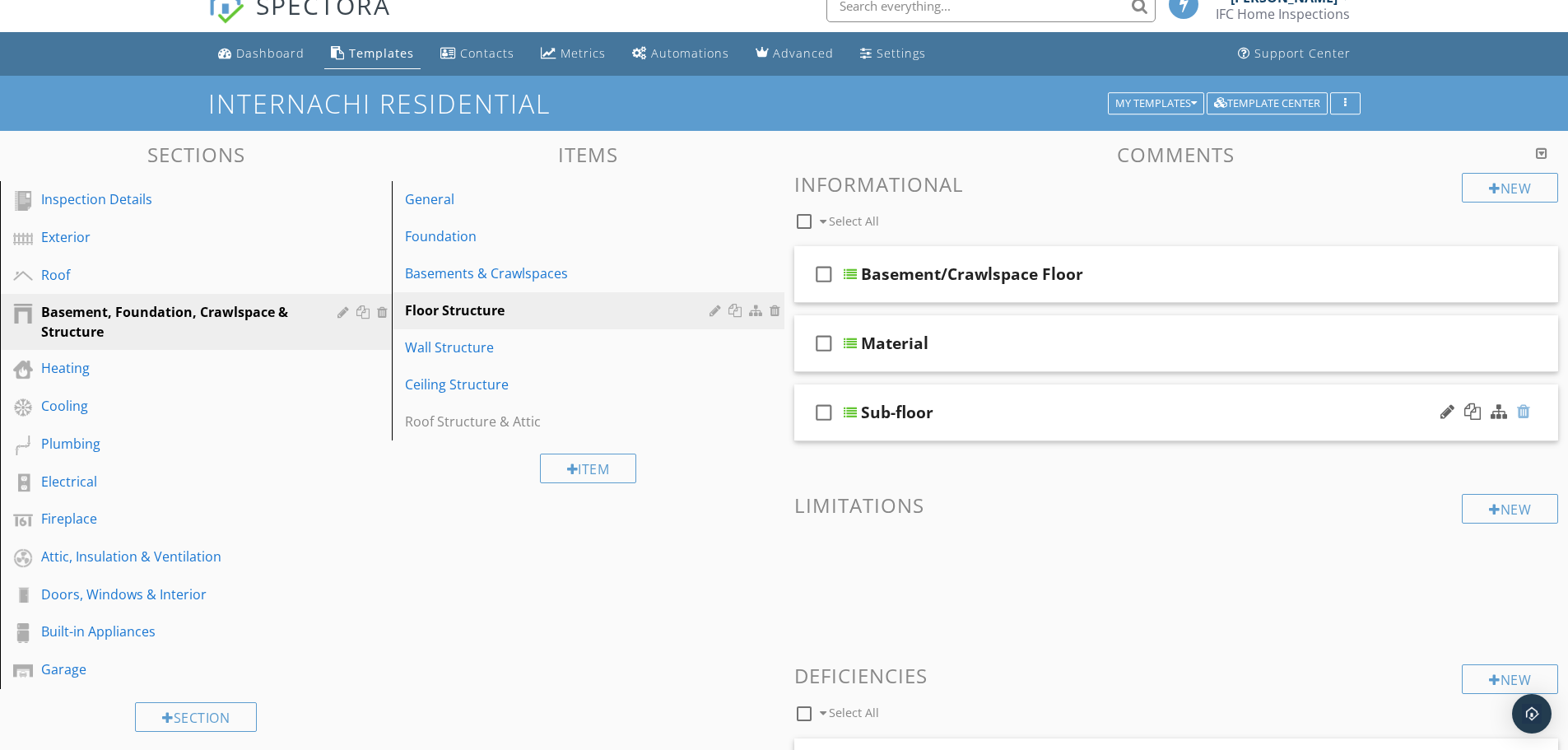
click at [1524, 411] on div at bounding box center [1523, 411] width 13 height 16
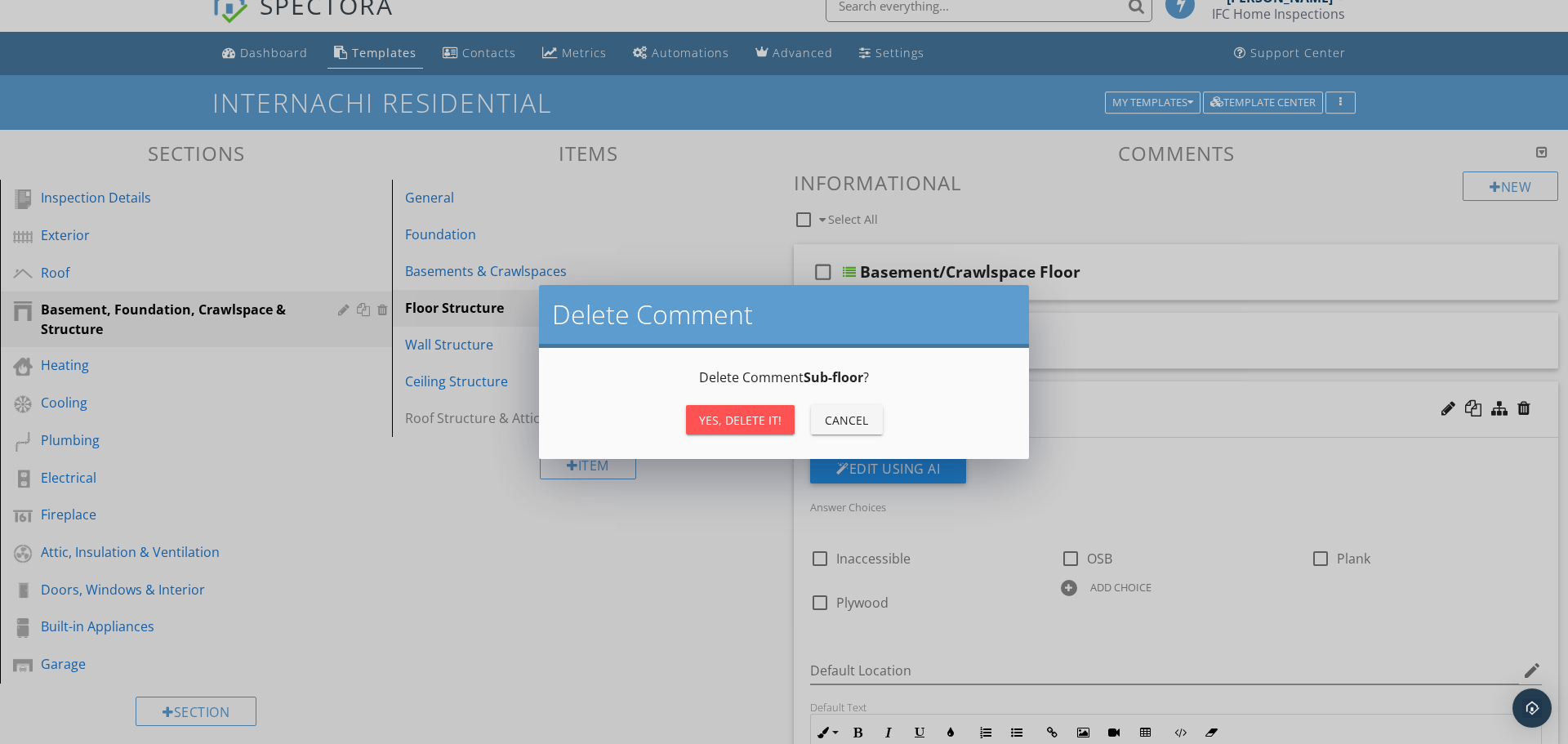
click at [744, 413] on div "Yes, Delete it!" at bounding box center [739, 420] width 82 height 17
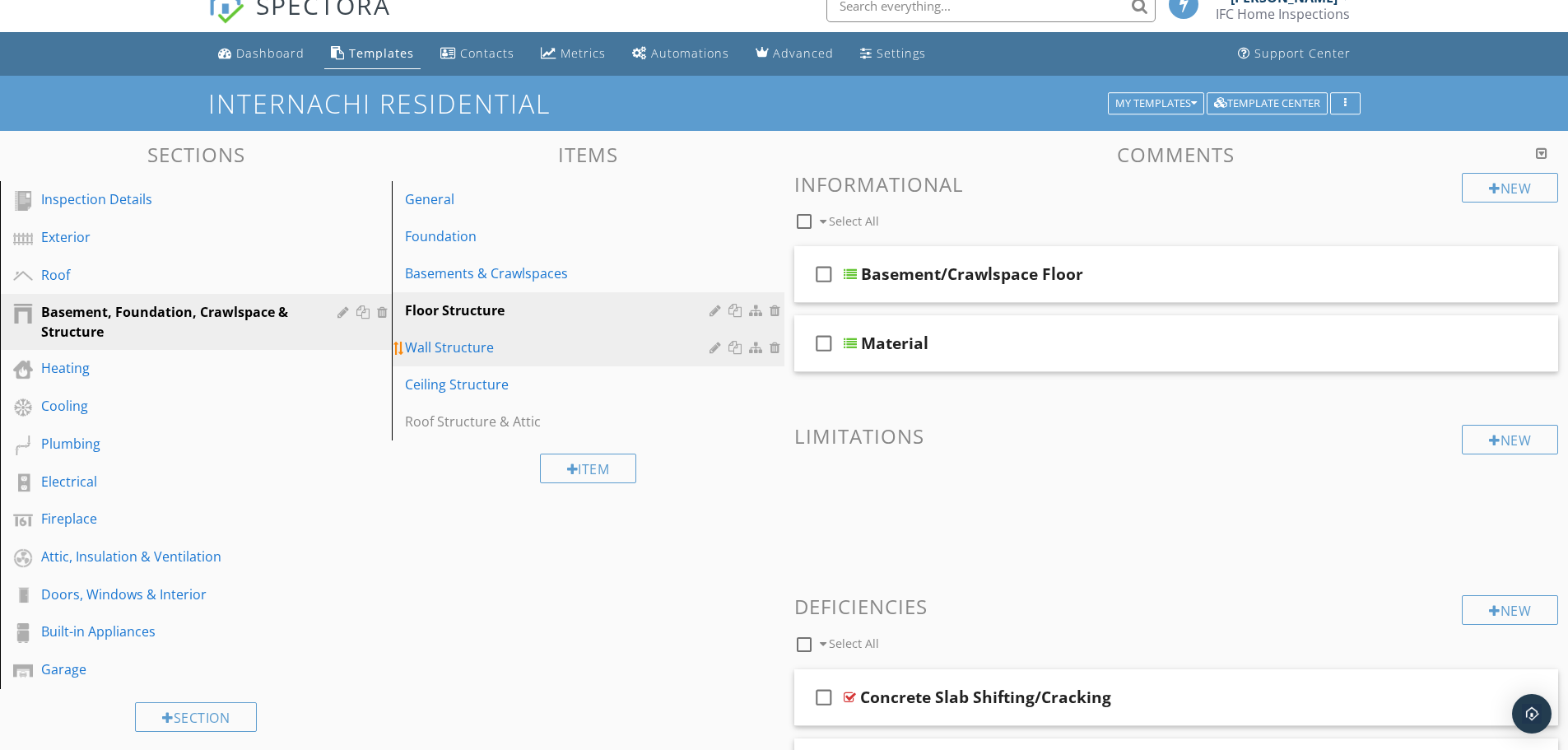
click at [517, 336] on link "Wall Structure" at bounding box center [589, 347] width 386 height 36
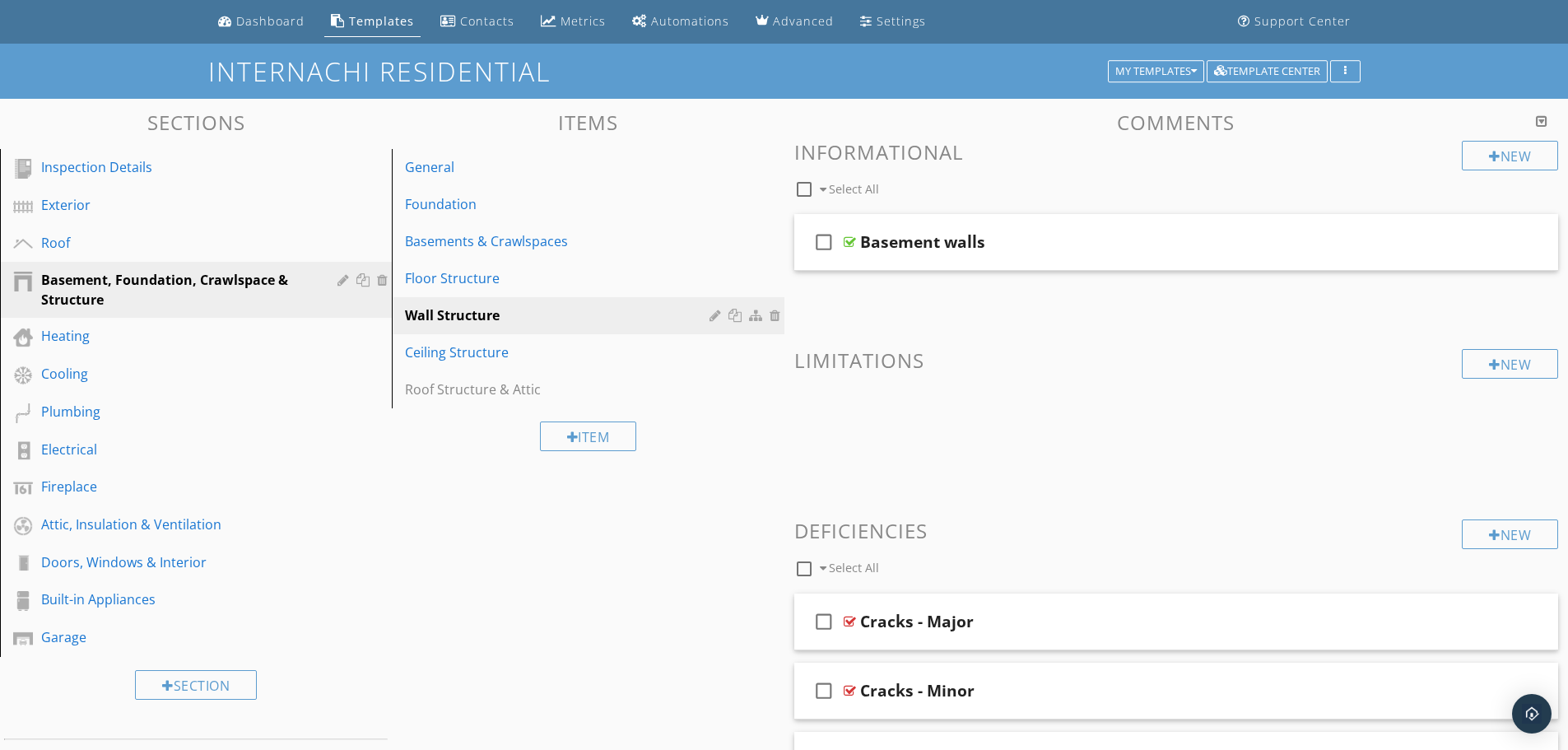
scroll to position [52, 0]
click at [542, 357] on div "Ceiling Structure" at bounding box center [559, 353] width 309 height 20
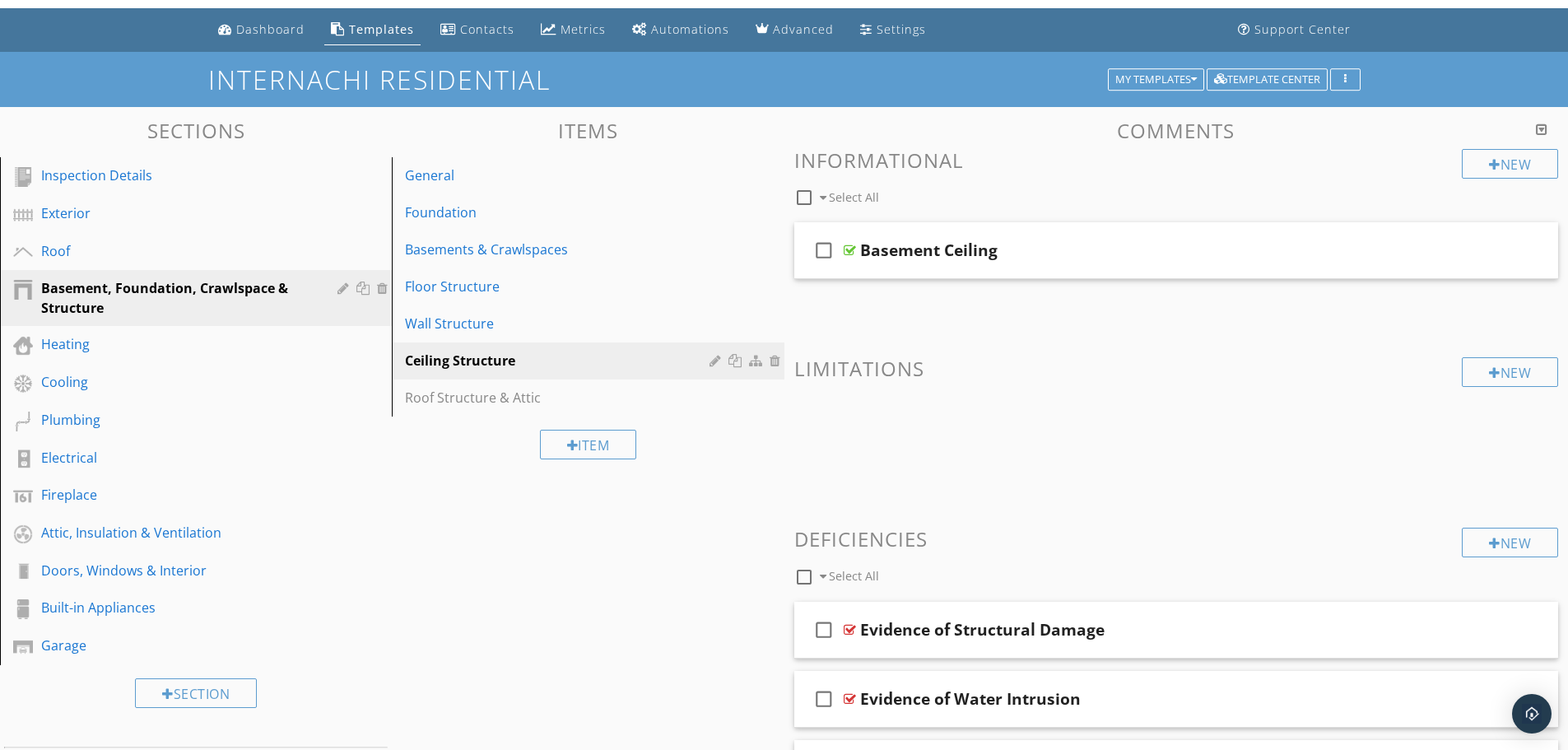
scroll to position [0, 0]
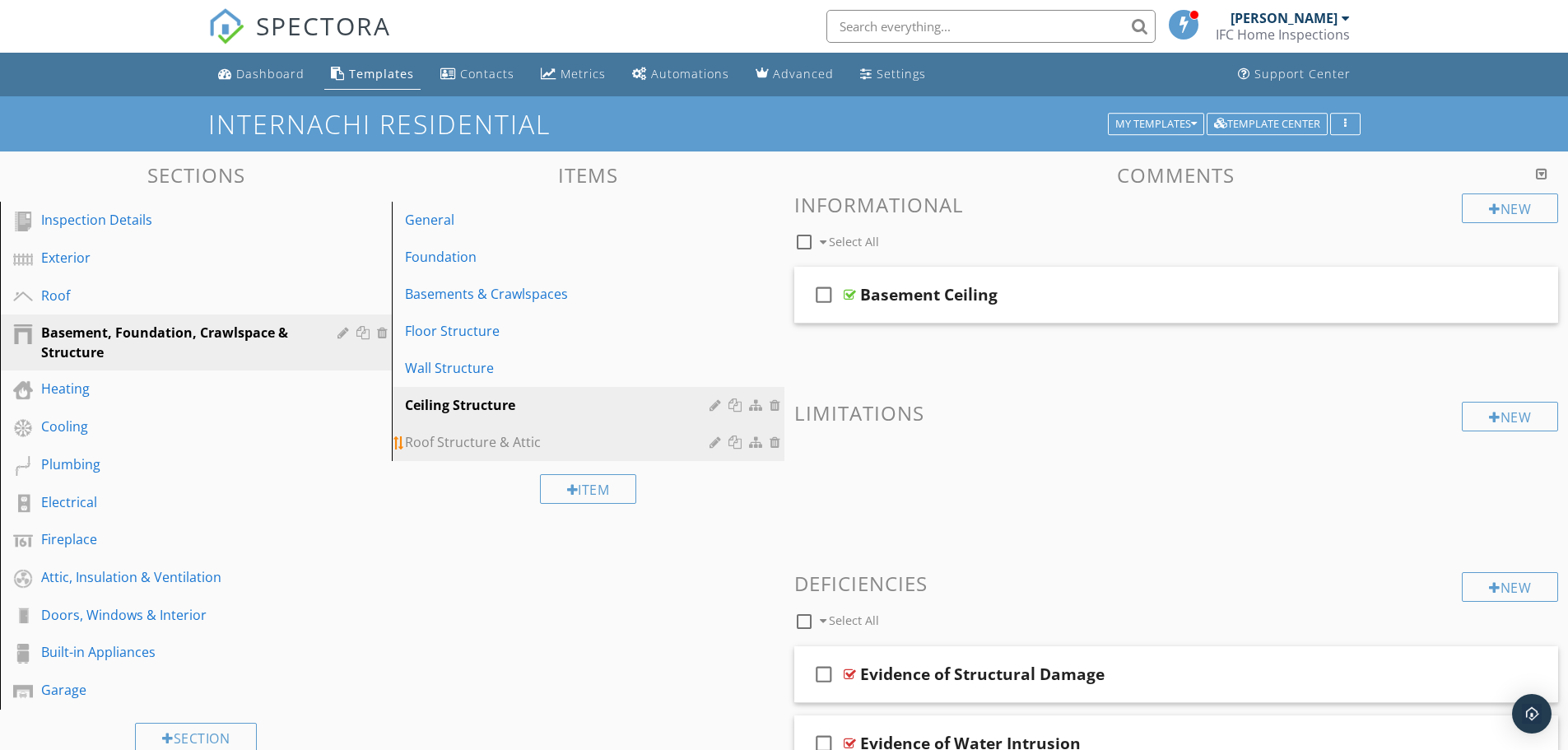
click at [520, 443] on div "Roof Structure & Attic" at bounding box center [559, 442] width 309 height 20
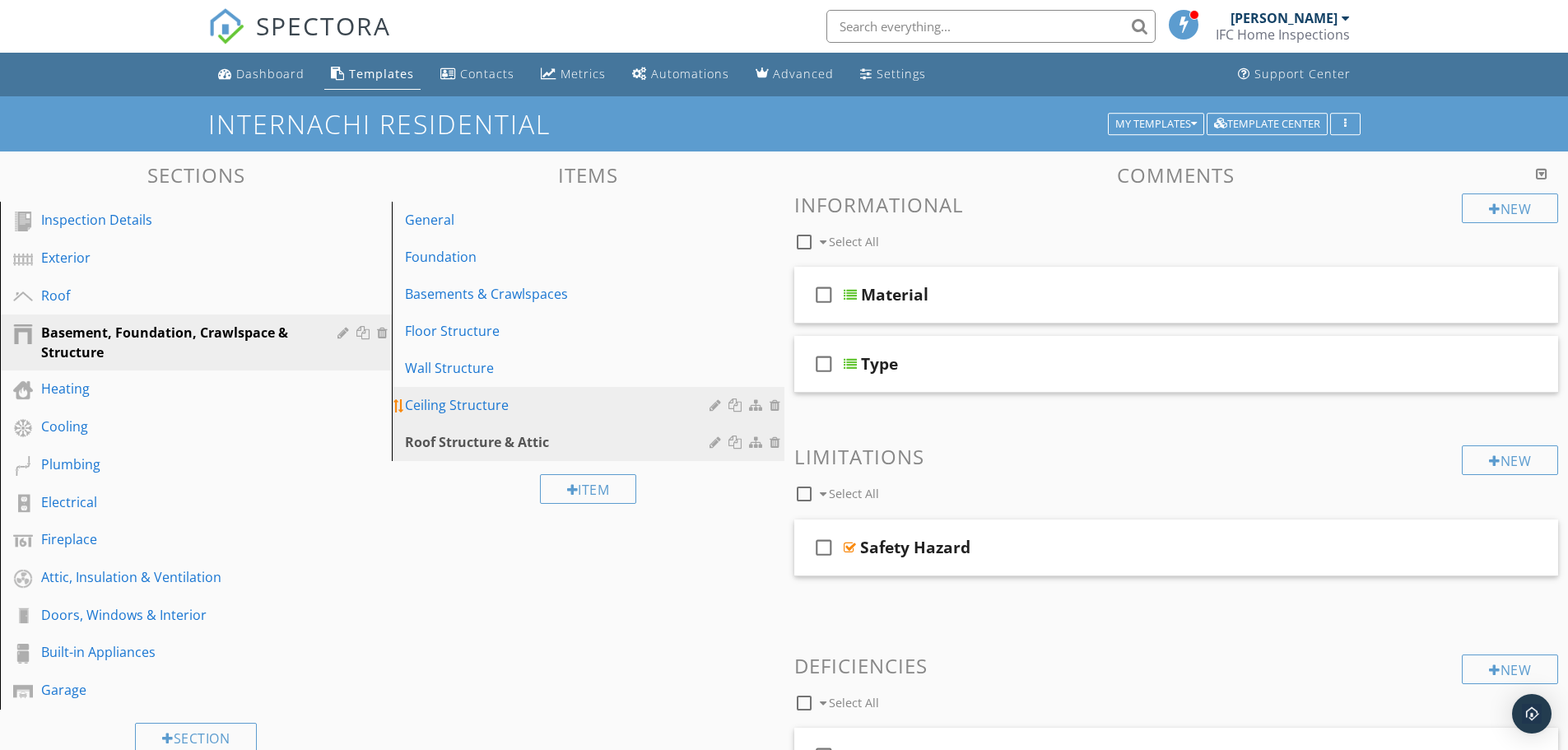
click at [477, 396] on div "Ceiling Structure" at bounding box center [559, 405] width 309 height 20
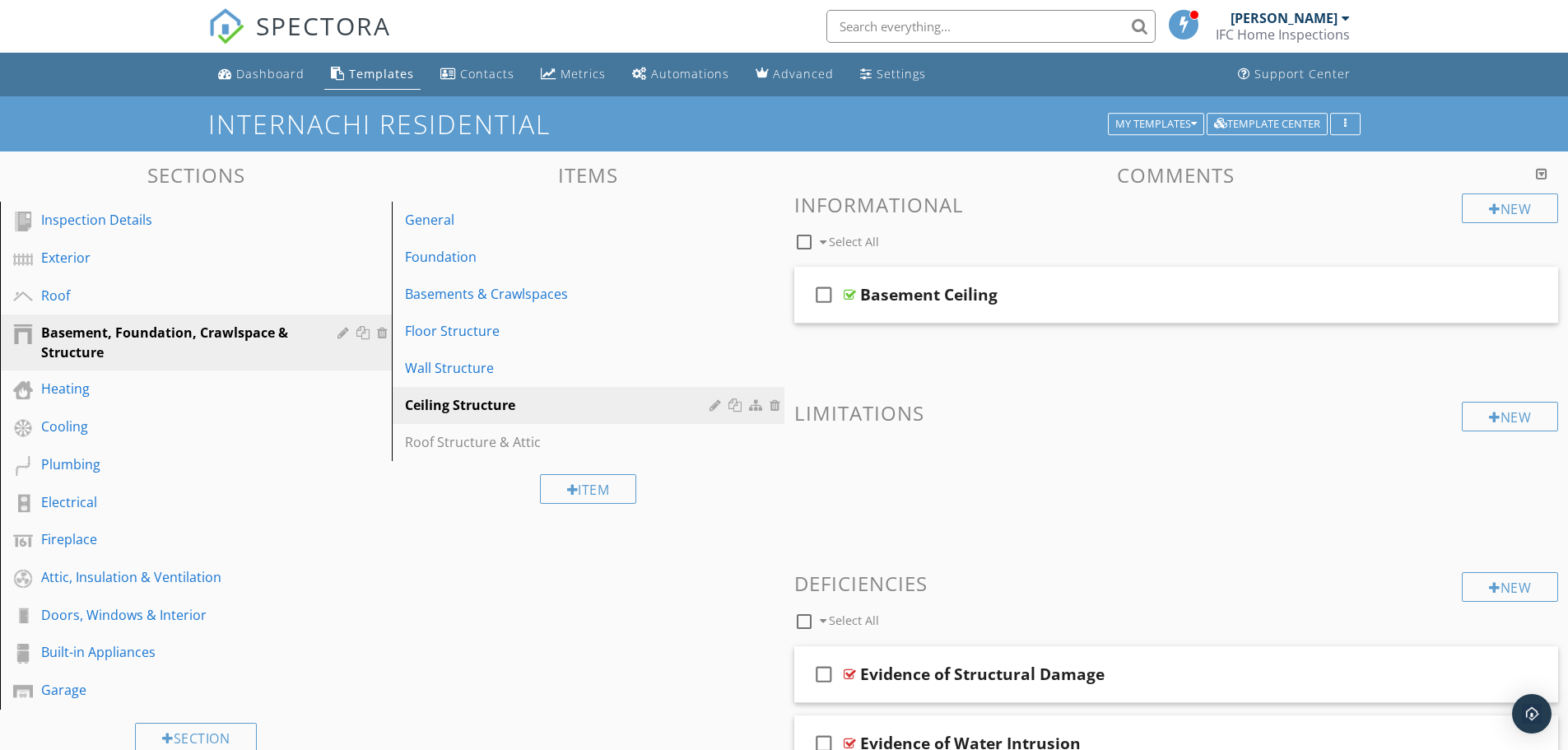
click at [476, 552] on div "Sections Inspection Details Exterior Roof Basement, Foundation, Crawlspace & St…" at bounding box center [784, 557] width 1568 height 812
click at [803, 243] on div at bounding box center [803, 241] width 28 height 28
click at [803, 240] on div at bounding box center [803, 241] width 28 height 28
checkbox input "false"
click at [732, 519] on div "Sections Inspection Details Exterior Roof Basement, Foundation, Crawlspace & St…" at bounding box center [784, 557] width 1568 height 812
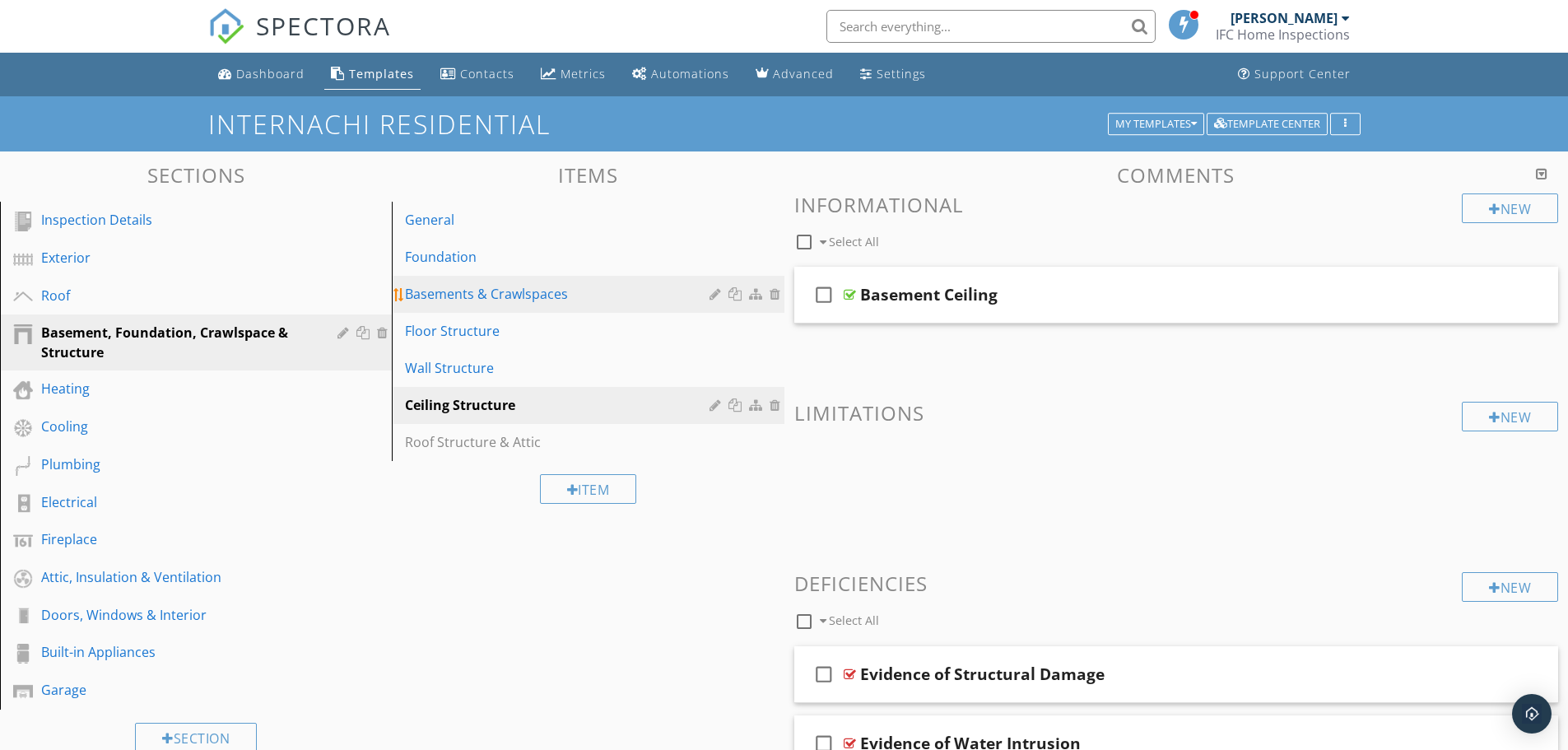
click at [562, 306] on link "Basements & Crawlspaces" at bounding box center [589, 294] width 386 height 36
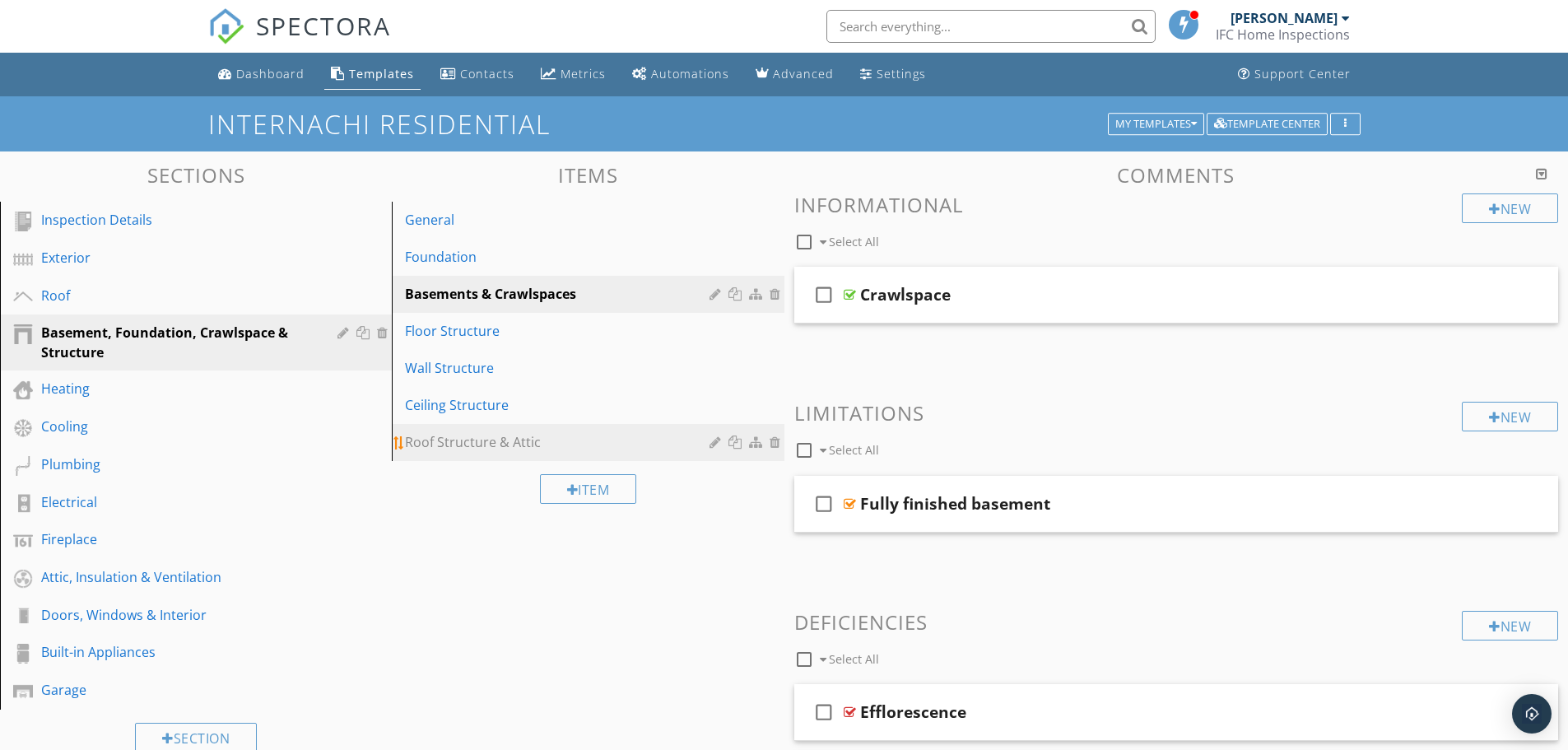
click at [566, 439] on div "Roof Structure & Attic" at bounding box center [559, 442] width 309 height 20
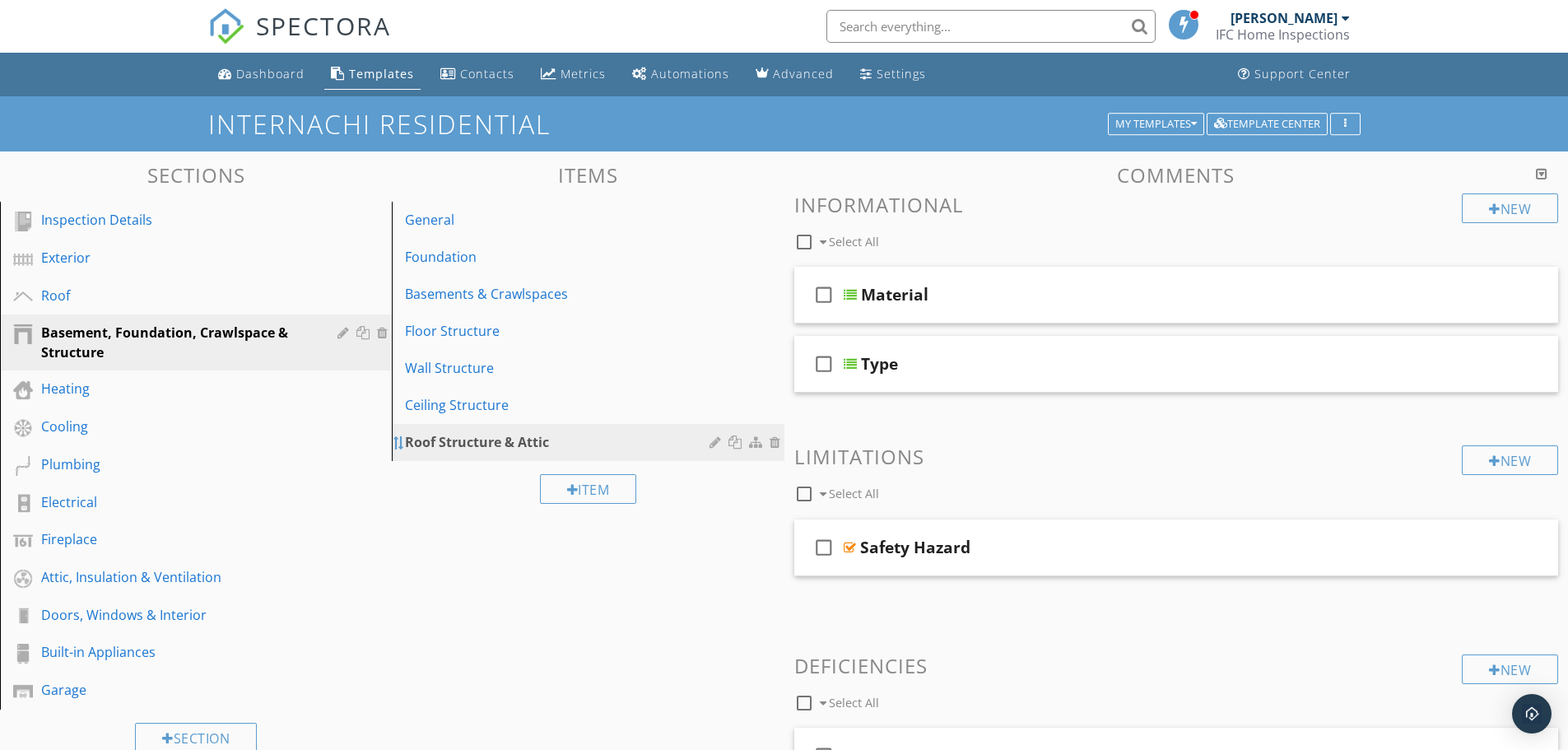
click at [397, 445] on div at bounding box center [400, 443] width 13 height 13
click at [1540, 173] on div at bounding box center [1541, 174] width 11 height 13
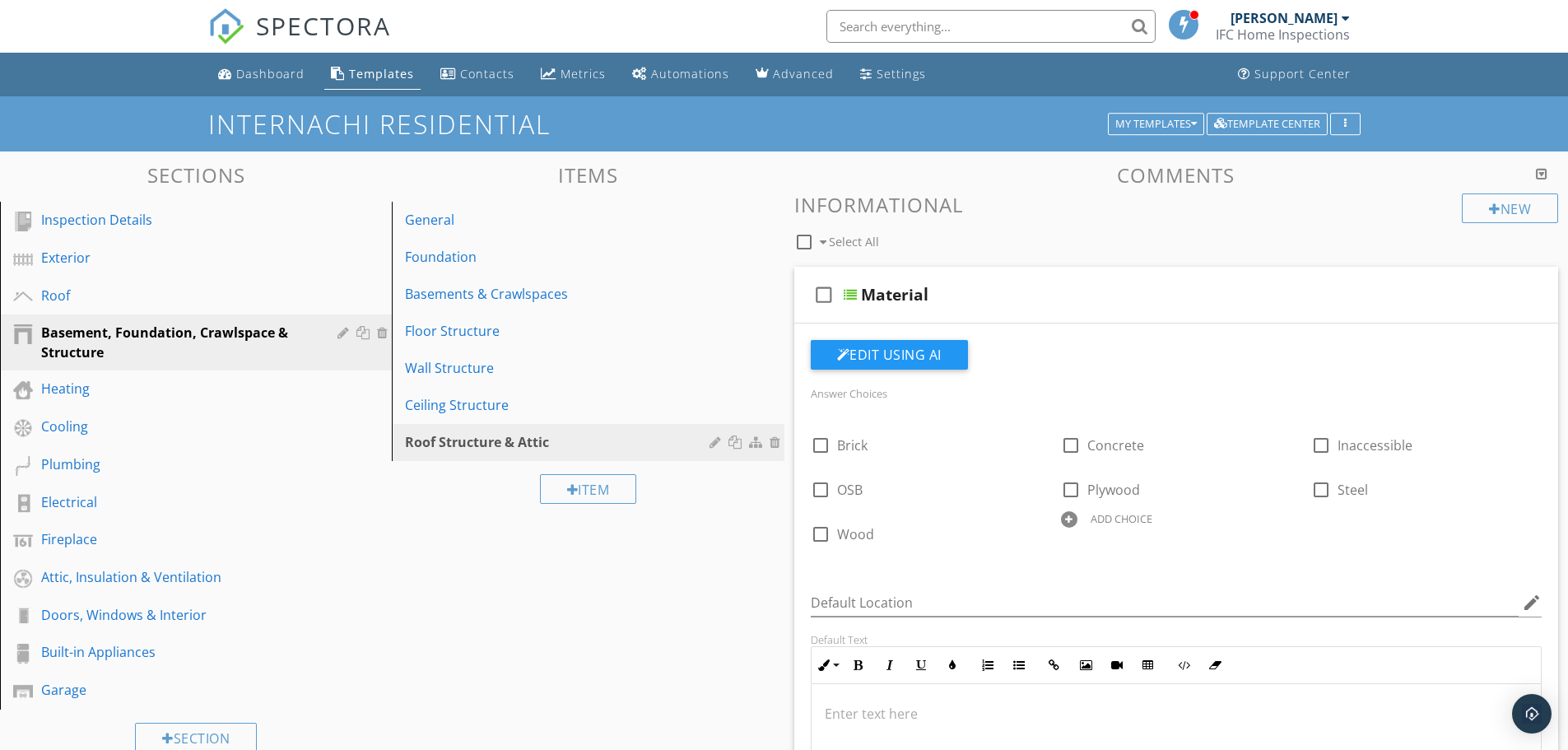
click at [1540, 173] on div at bounding box center [1541, 174] width 11 height 13
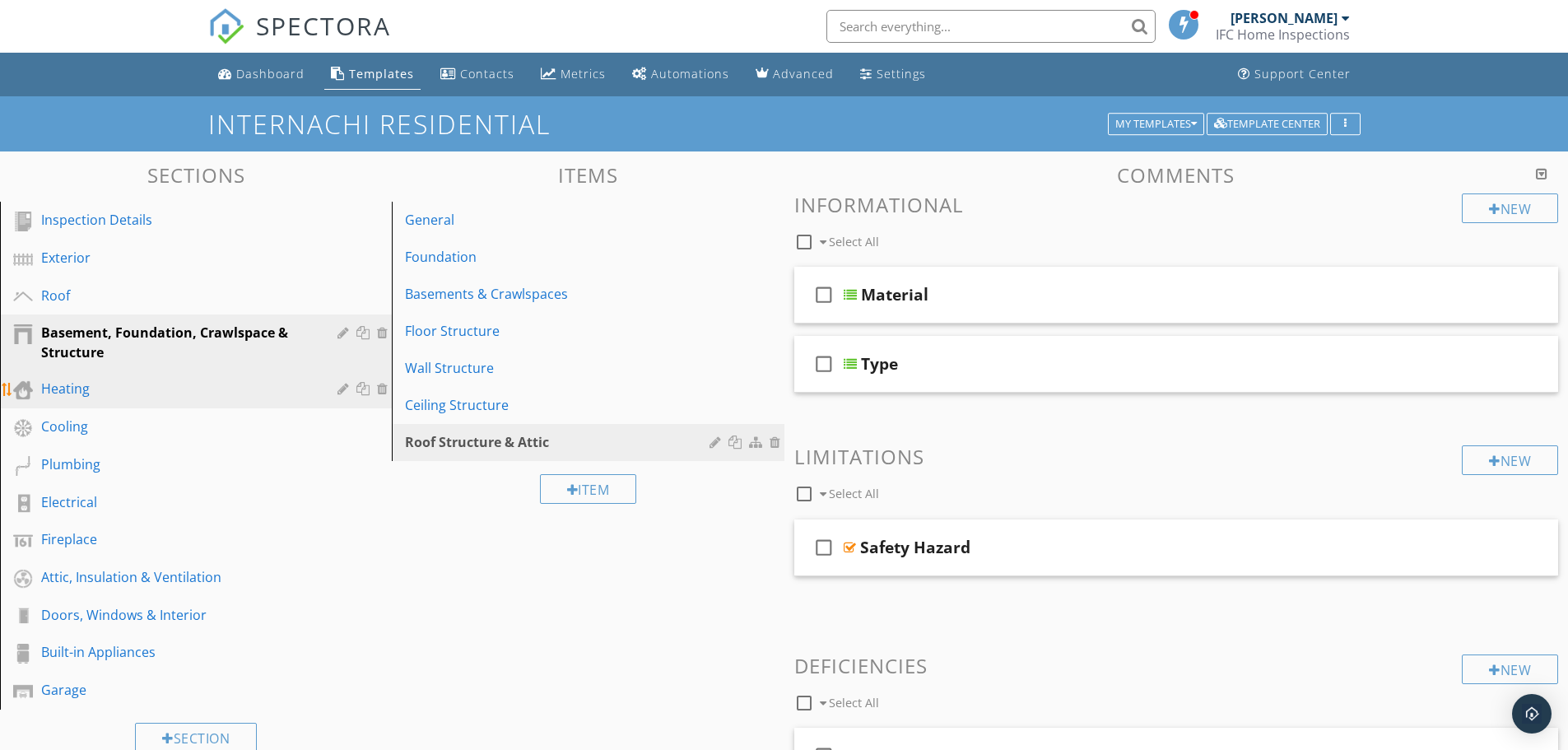
click at [140, 393] on div "Heating" at bounding box center [177, 388] width 273 height 20
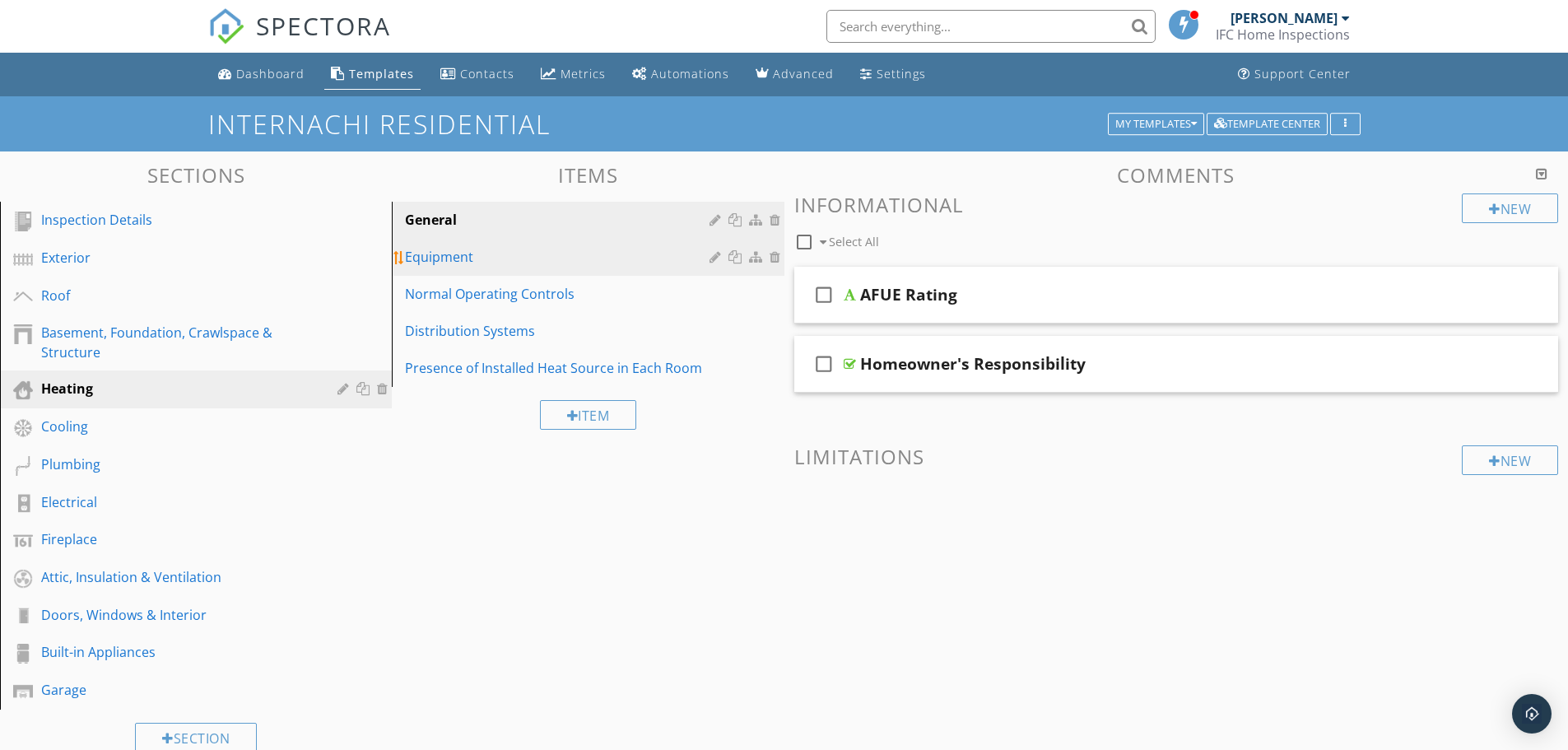
click at [588, 268] on link "Equipment" at bounding box center [589, 257] width 386 height 36
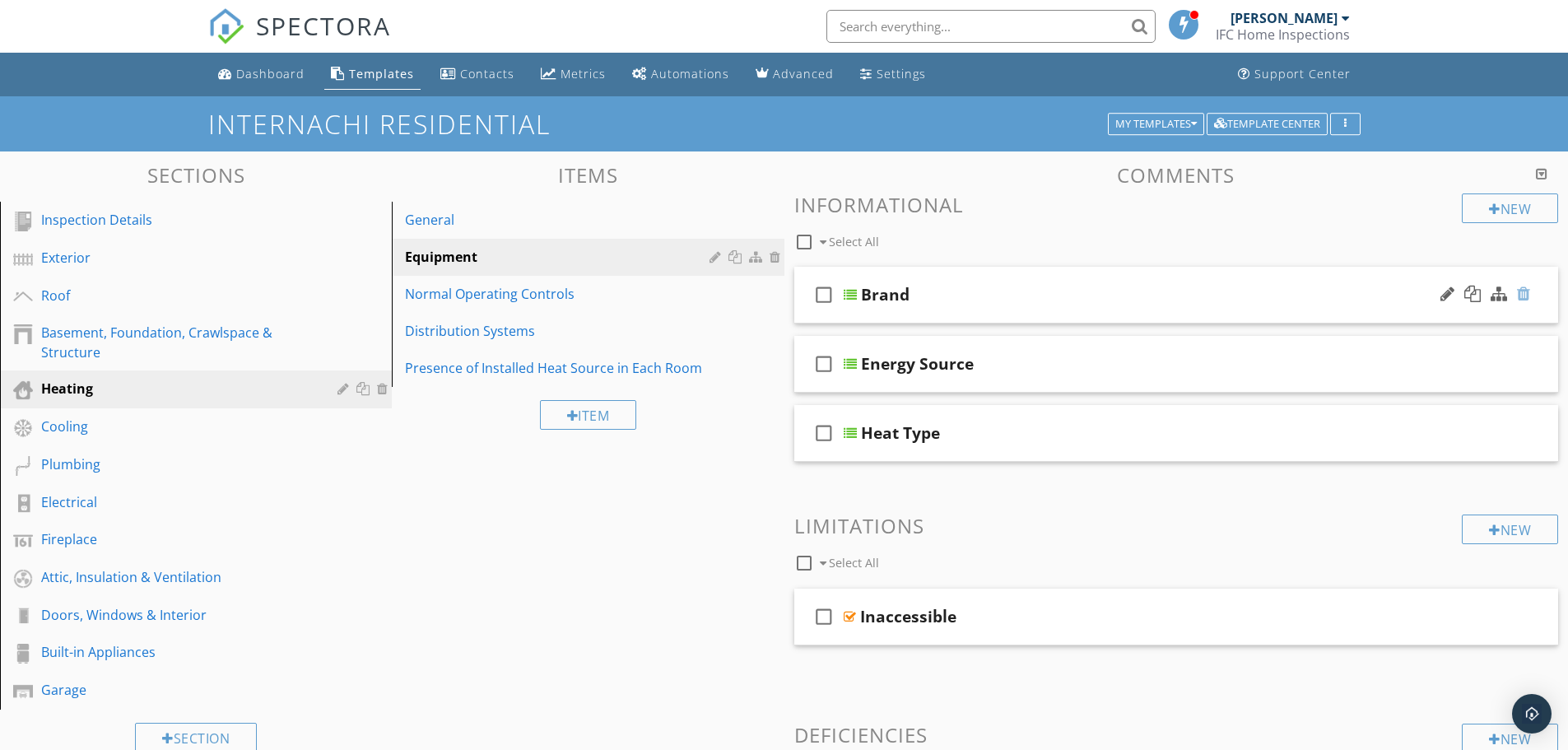
click at [1523, 292] on div at bounding box center [1523, 293] width 13 height 16
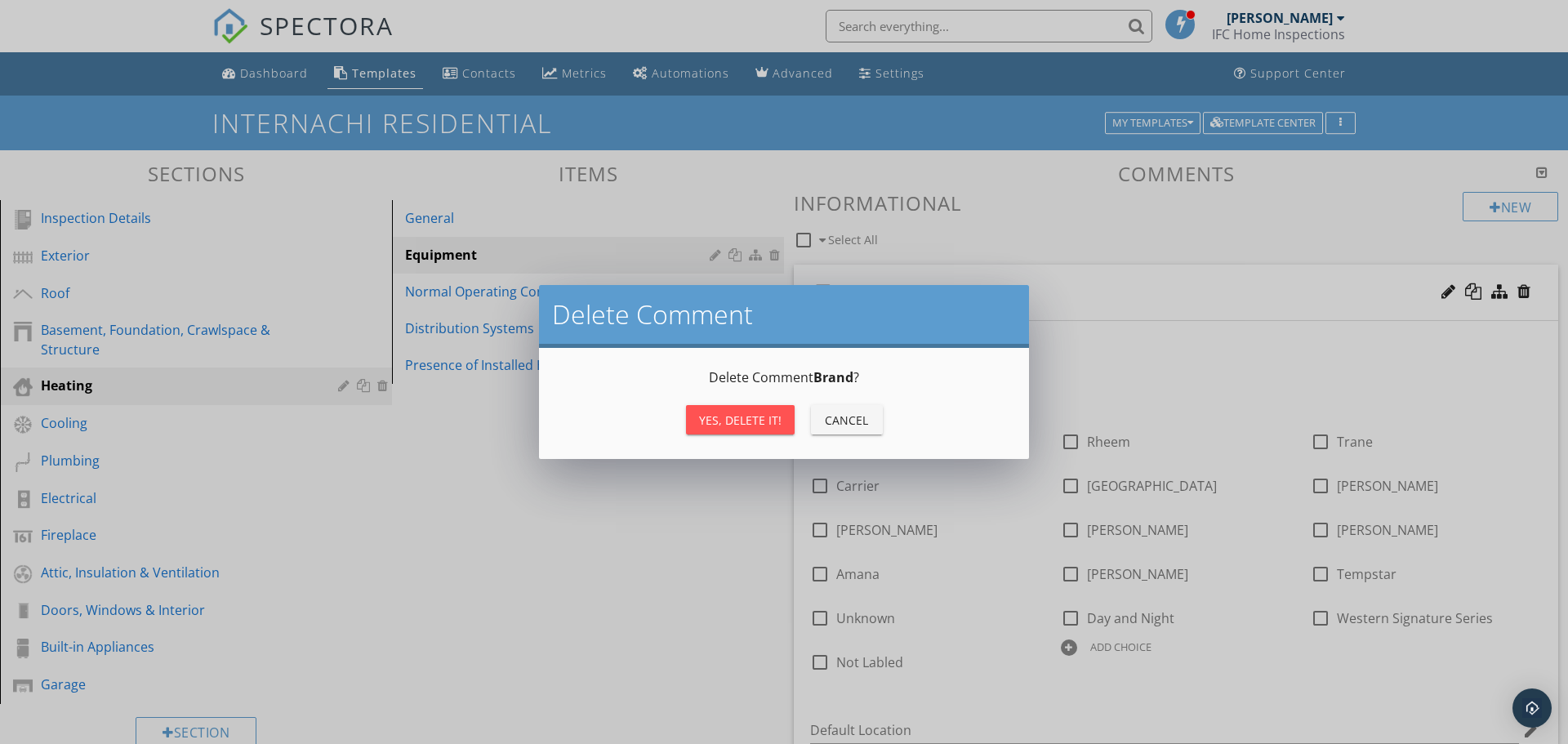
click at [763, 414] on div "Yes, Delete it!" at bounding box center [739, 420] width 82 height 17
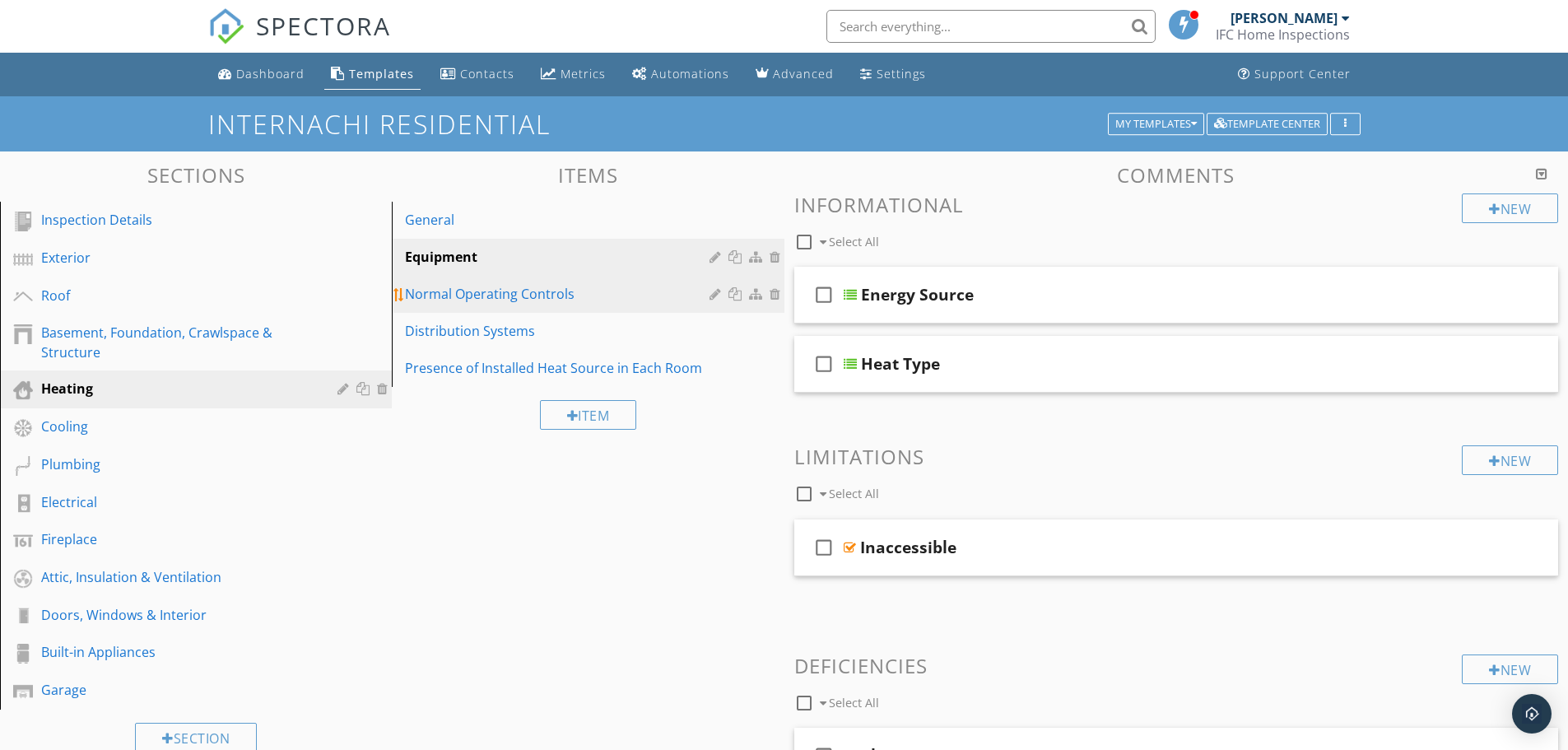
click at [510, 299] on div "Normal Operating Controls" at bounding box center [559, 294] width 309 height 20
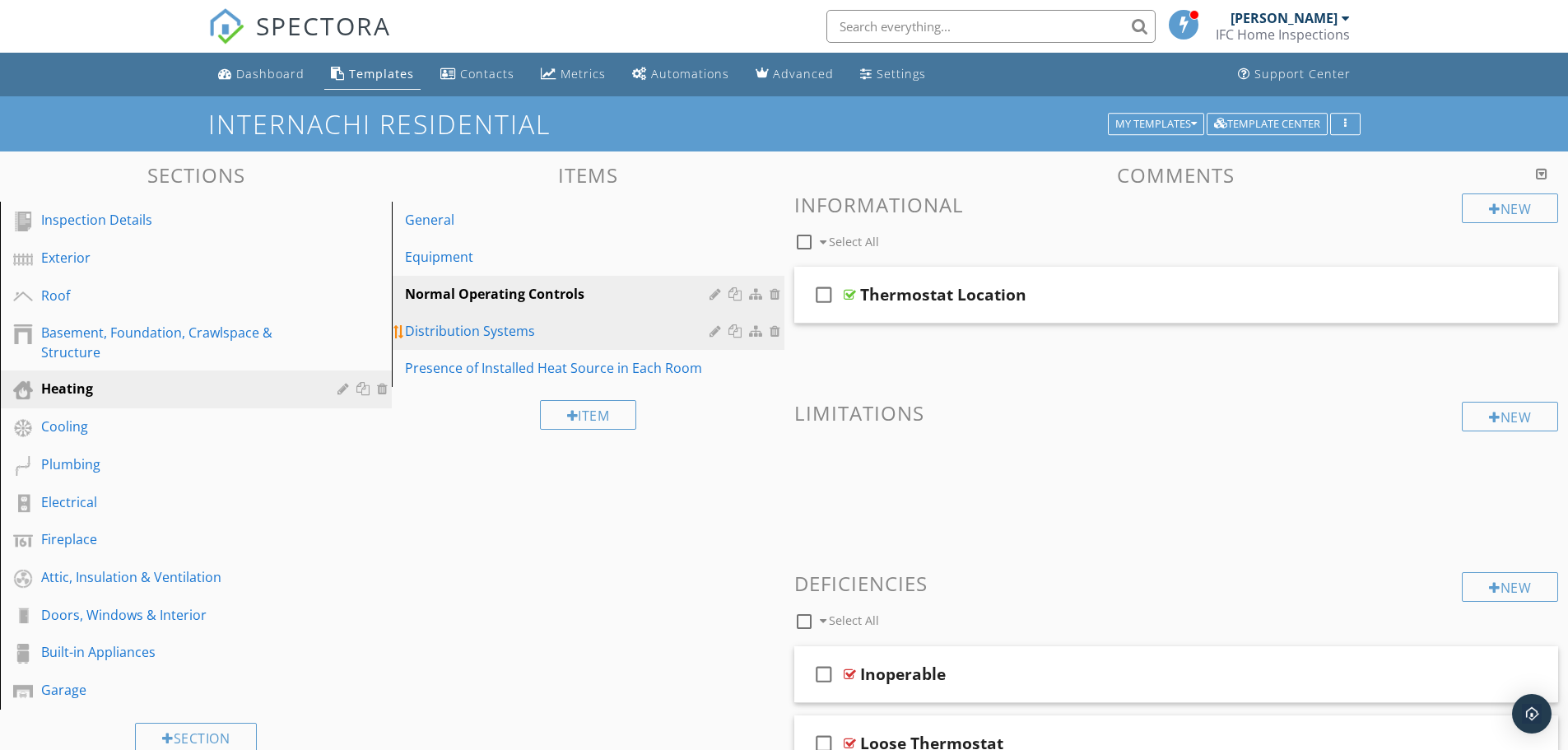
click at [520, 336] on div "Distribution Systems" at bounding box center [559, 330] width 309 height 20
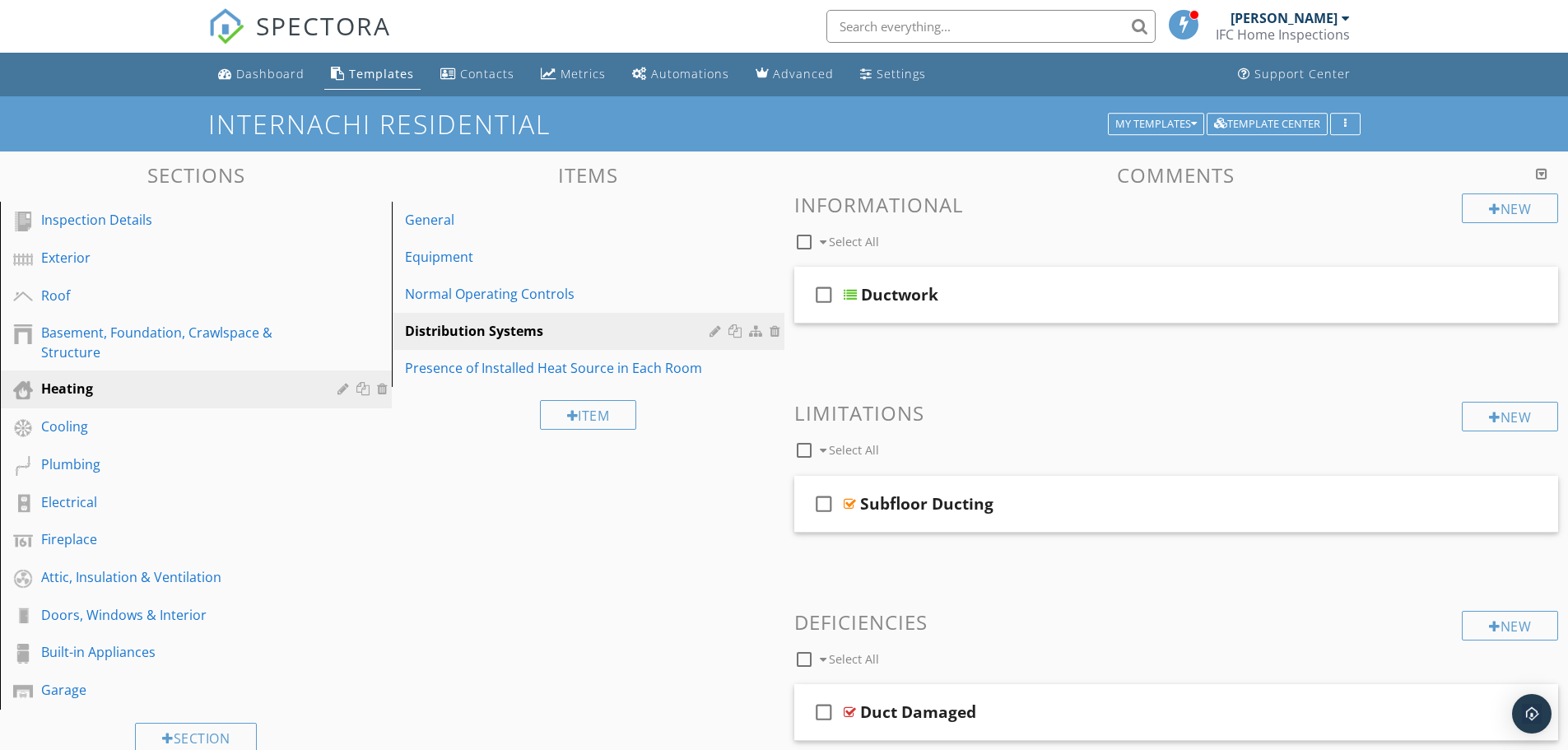
click at [711, 465] on div "Sections Inspection Details Exterior Roof Basement, Foundation, Crawlspace & St…" at bounding box center [784, 611] width 1568 height 919
click at [645, 357] on link "Presence of Installed Heat Source in Each Room" at bounding box center [589, 368] width 386 height 36
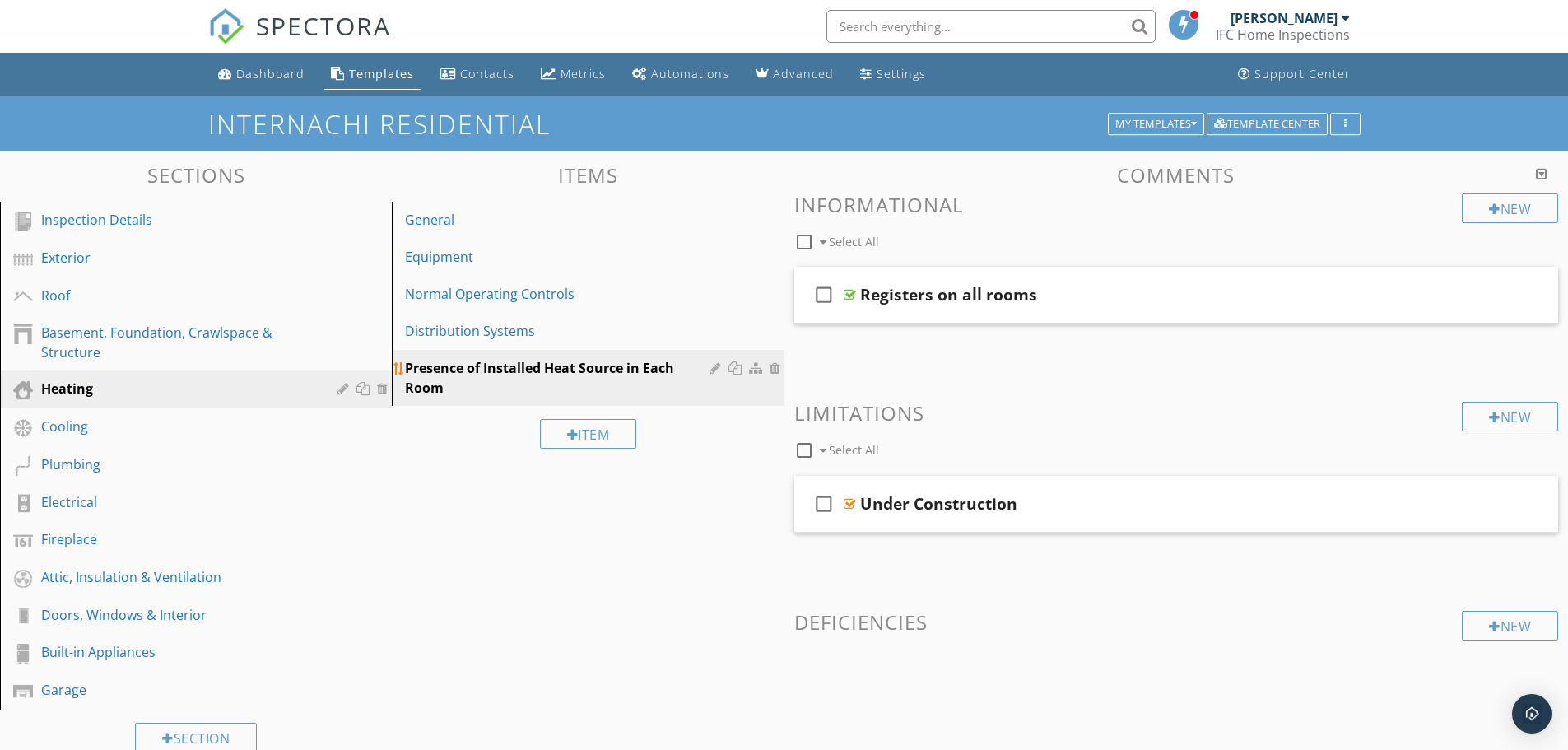
click at [774, 368] on div at bounding box center [777, 368] width 15 height 13
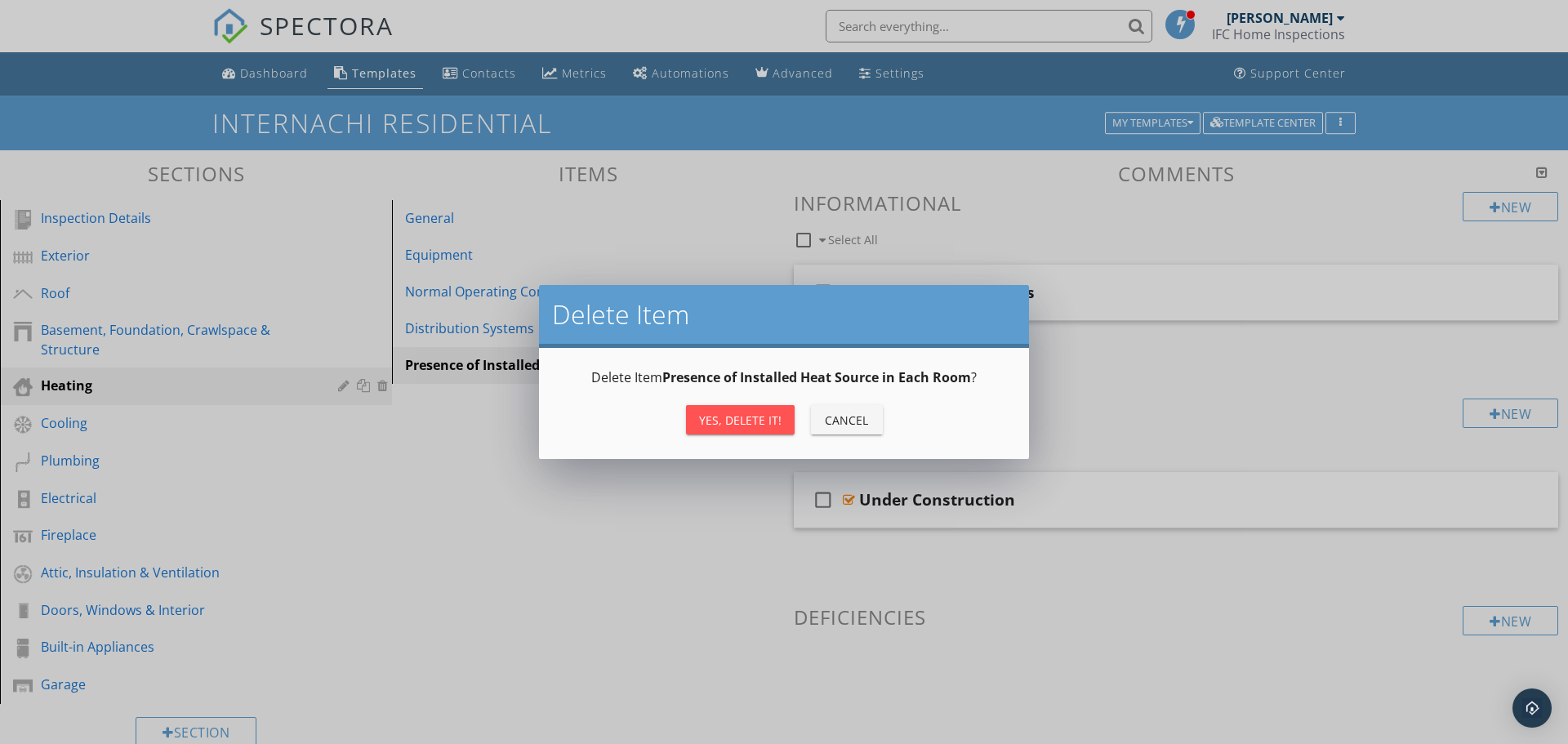
click at [747, 418] on div "Yes, Delete it!" at bounding box center [739, 420] width 82 height 17
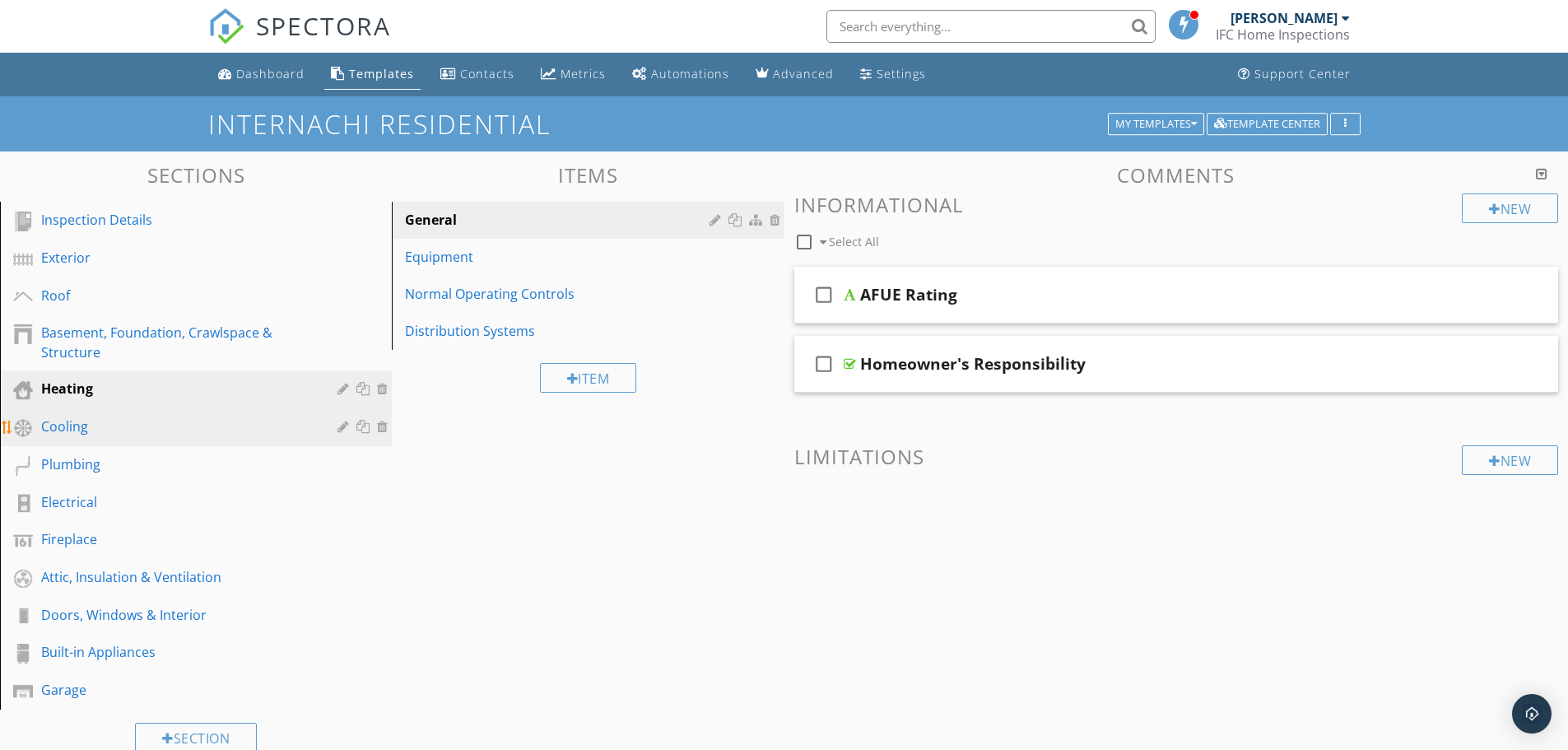
click at [163, 429] on div "Cooling" at bounding box center [177, 427] width 273 height 20
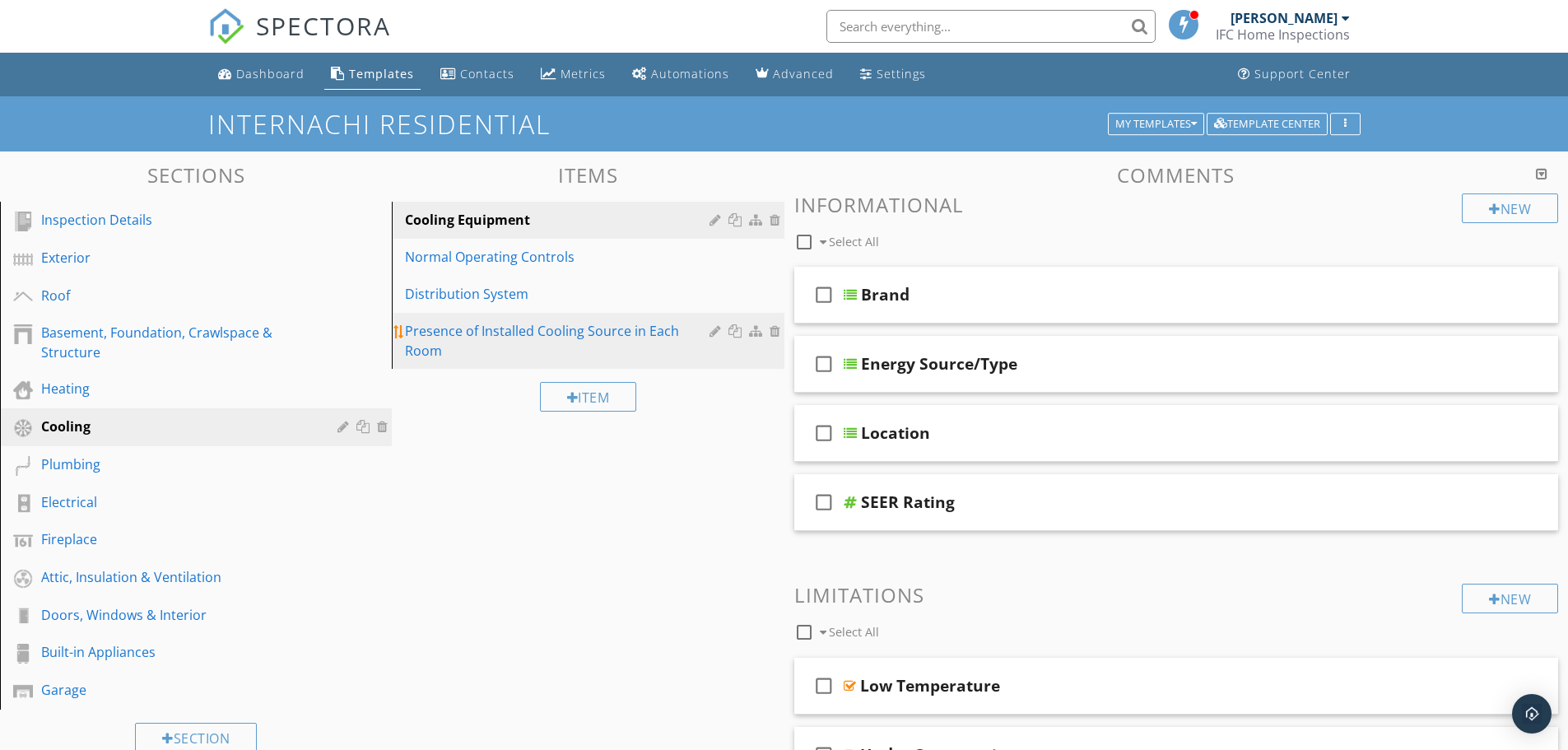
click at [774, 333] on div at bounding box center [777, 331] width 15 height 13
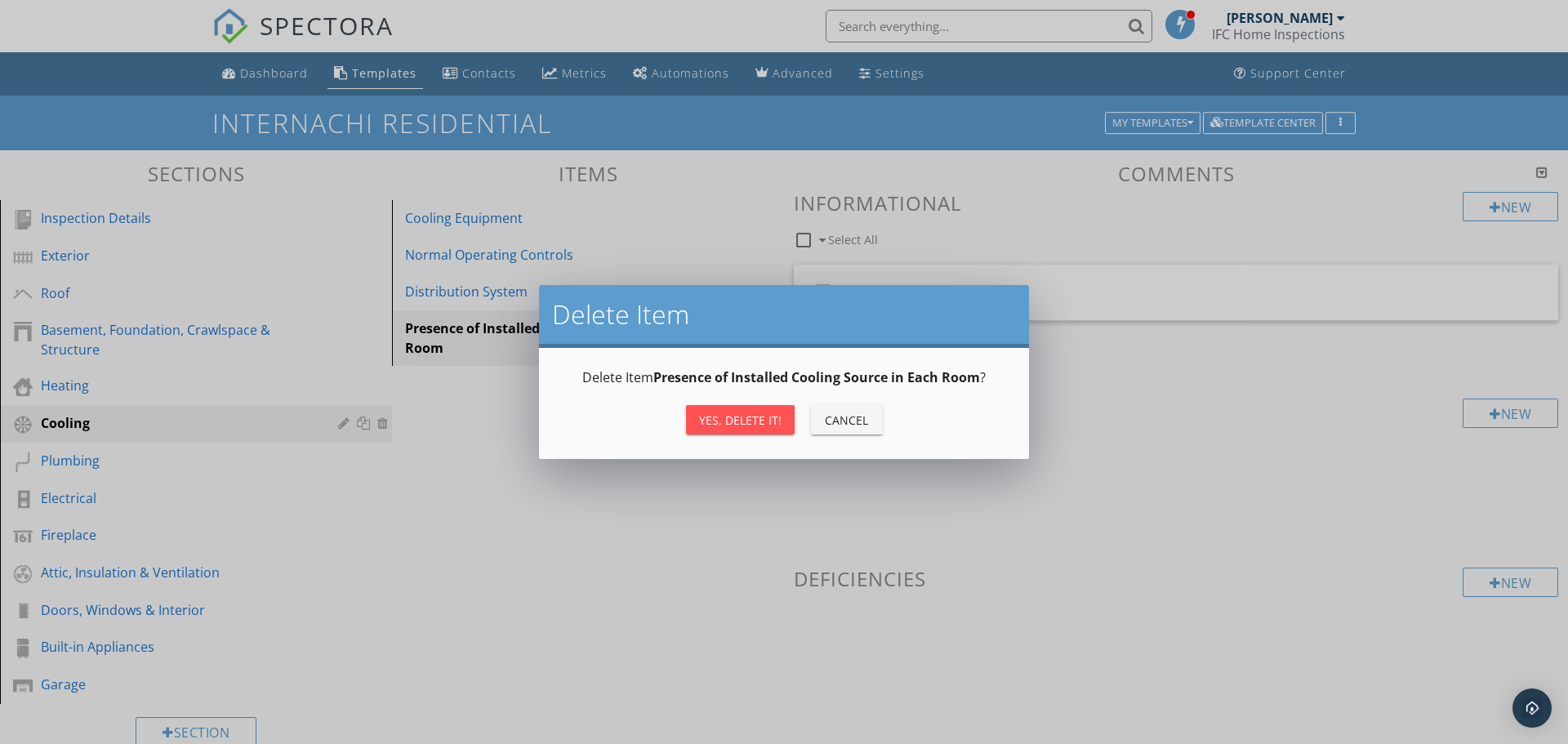
click at [732, 420] on div "Yes, Delete it!" at bounding box center [739, 420] width 82 height 17
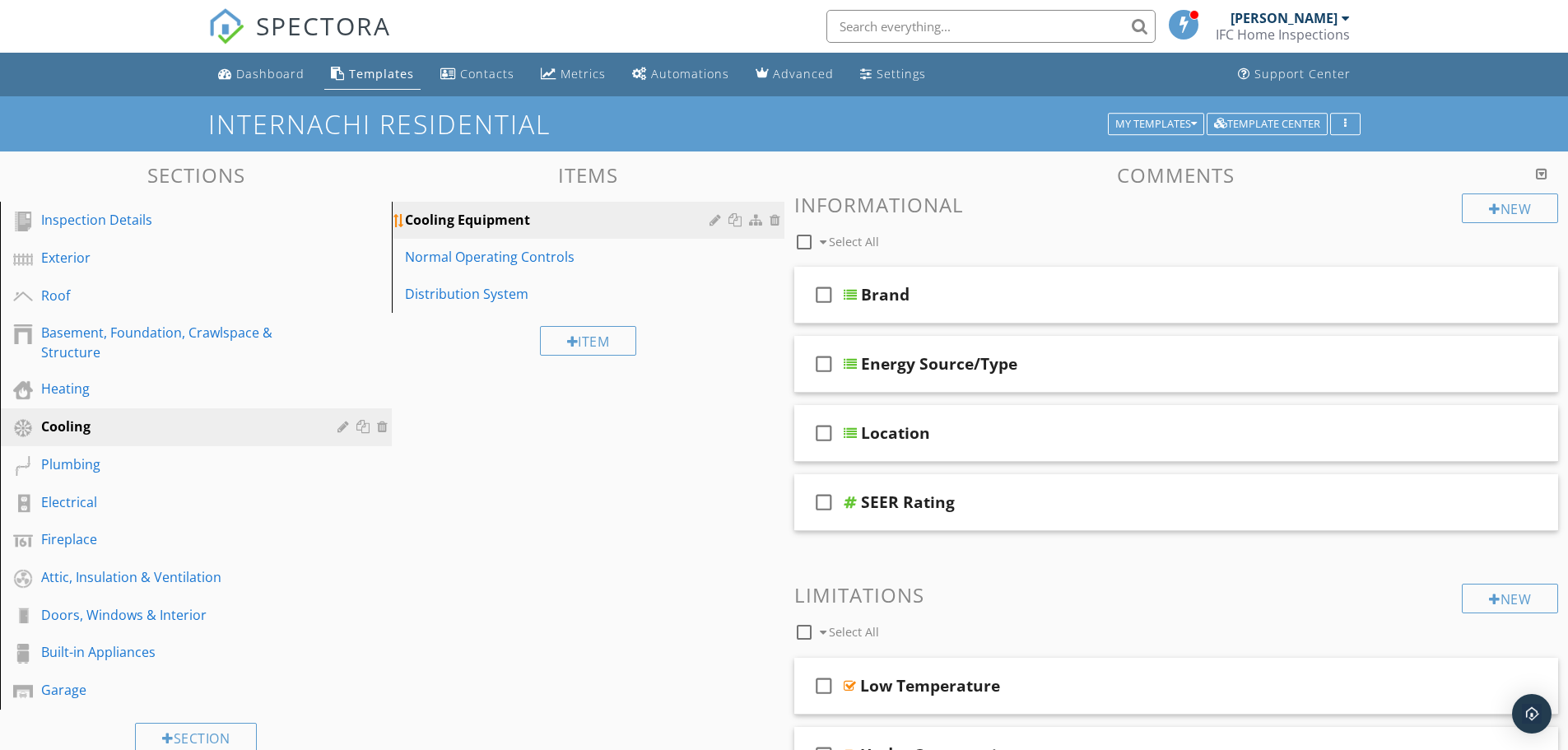
click at [568, 221] on div "Cooling Equipment" at bounding box center [559, 219] width 309 height 20
click at [1523, 291] on div at bounding box center [1523, 293] width 13 height 16
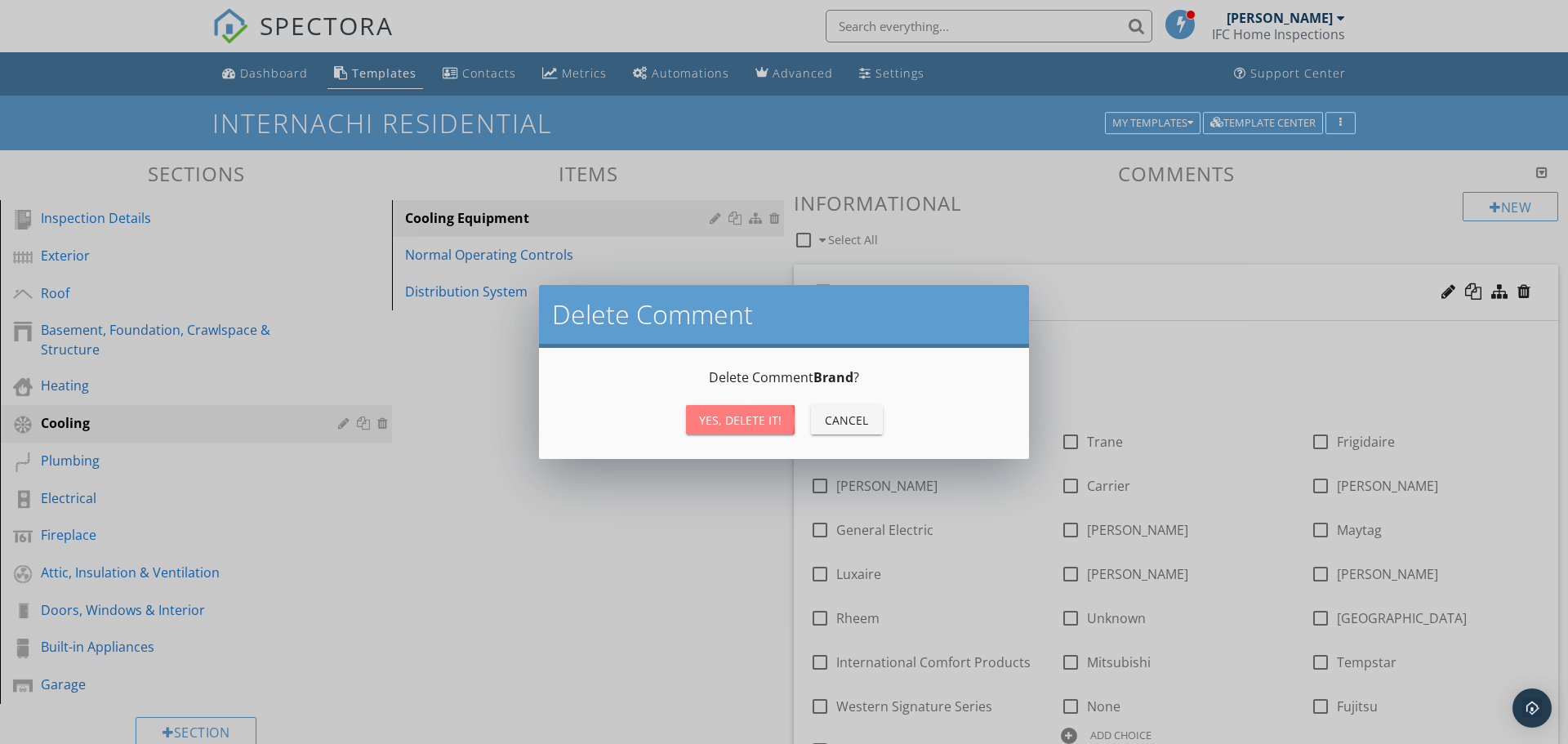
click at [752, 419] on div "Yes, Delete it!" at bounding box center [739, 420] width 82 height 17
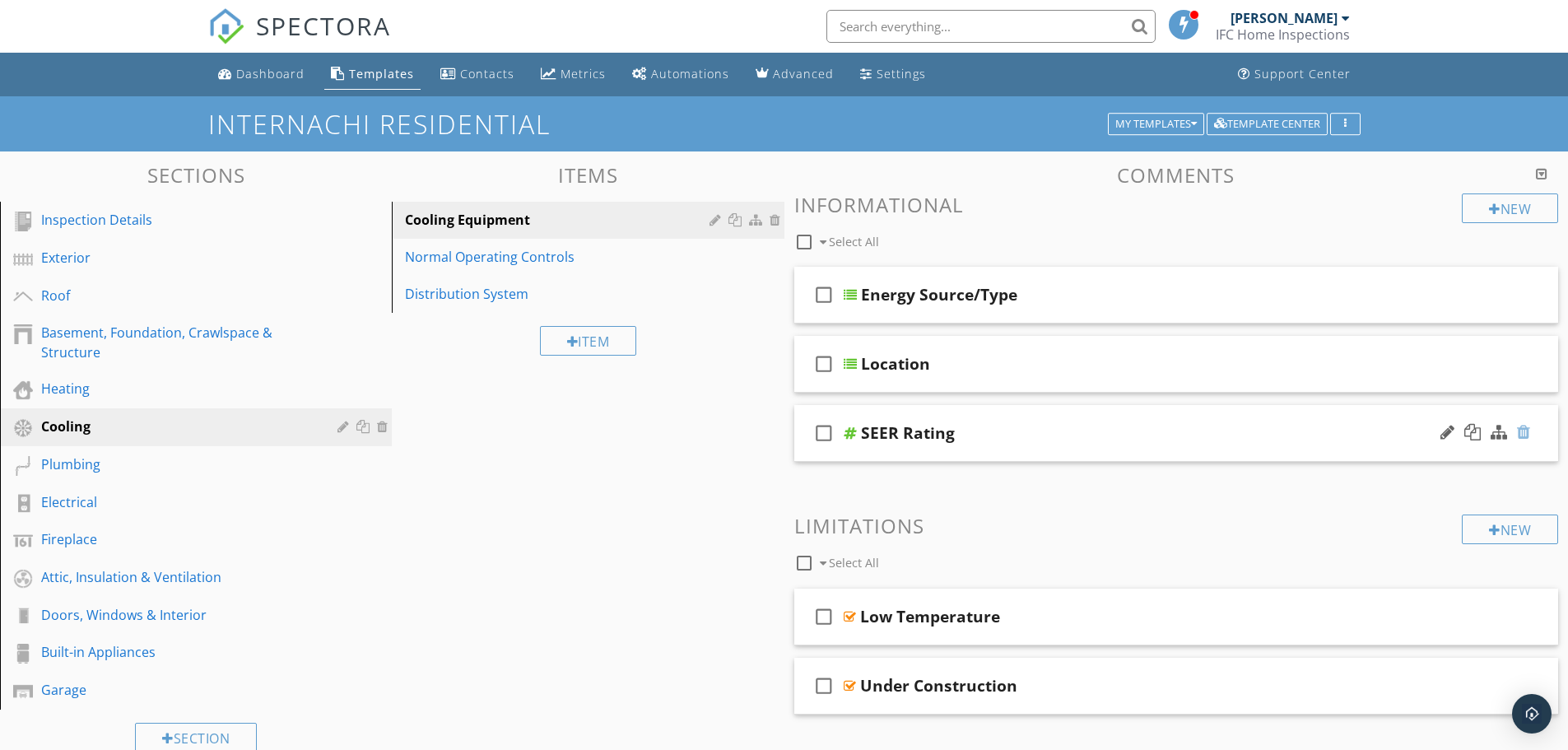
click at [1526, 427] on div at bounding box center [1523, 431] width 13 height 16
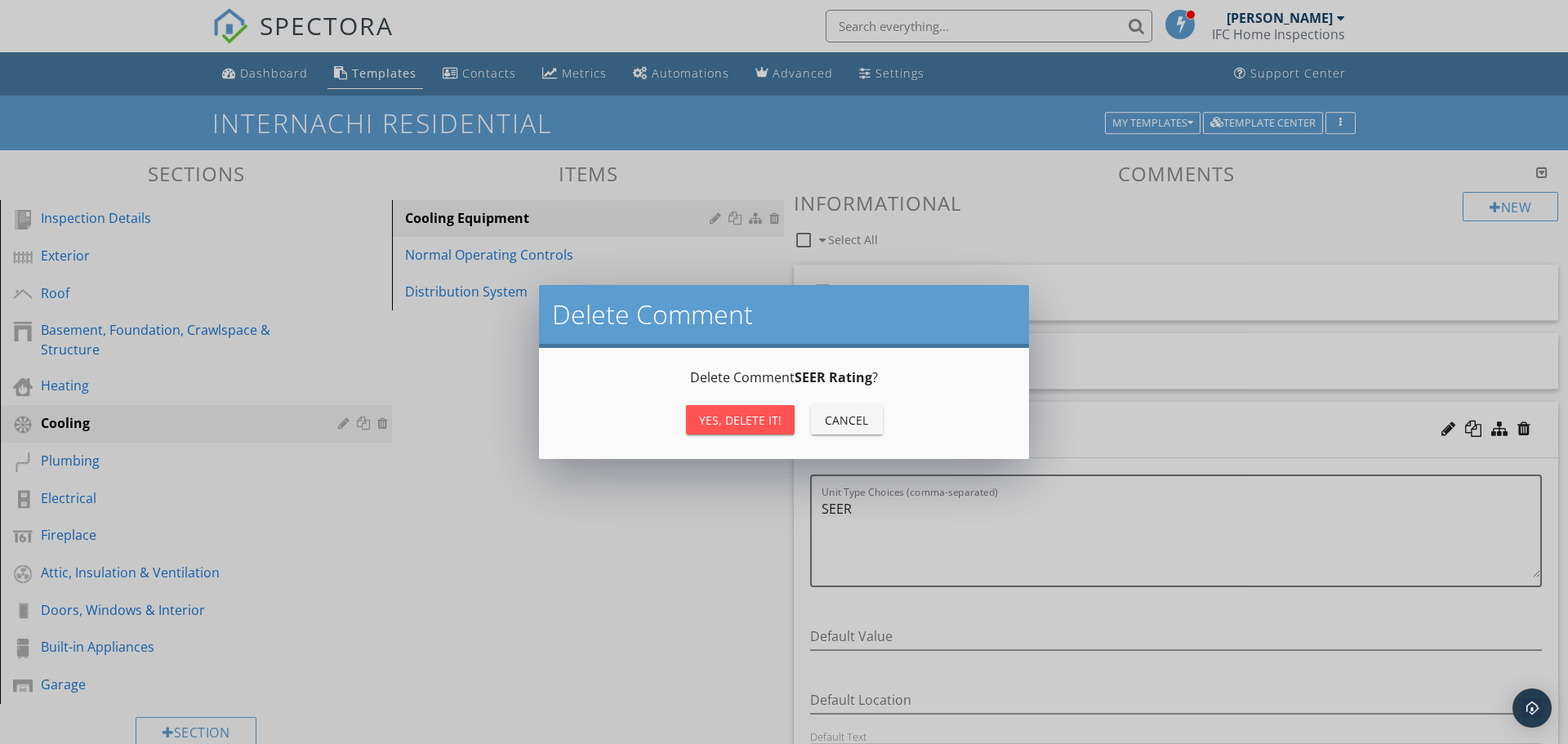
click at [774, 423] on div "Yes, Delete it!" at bounding box center [739, 420] width 82 height 17
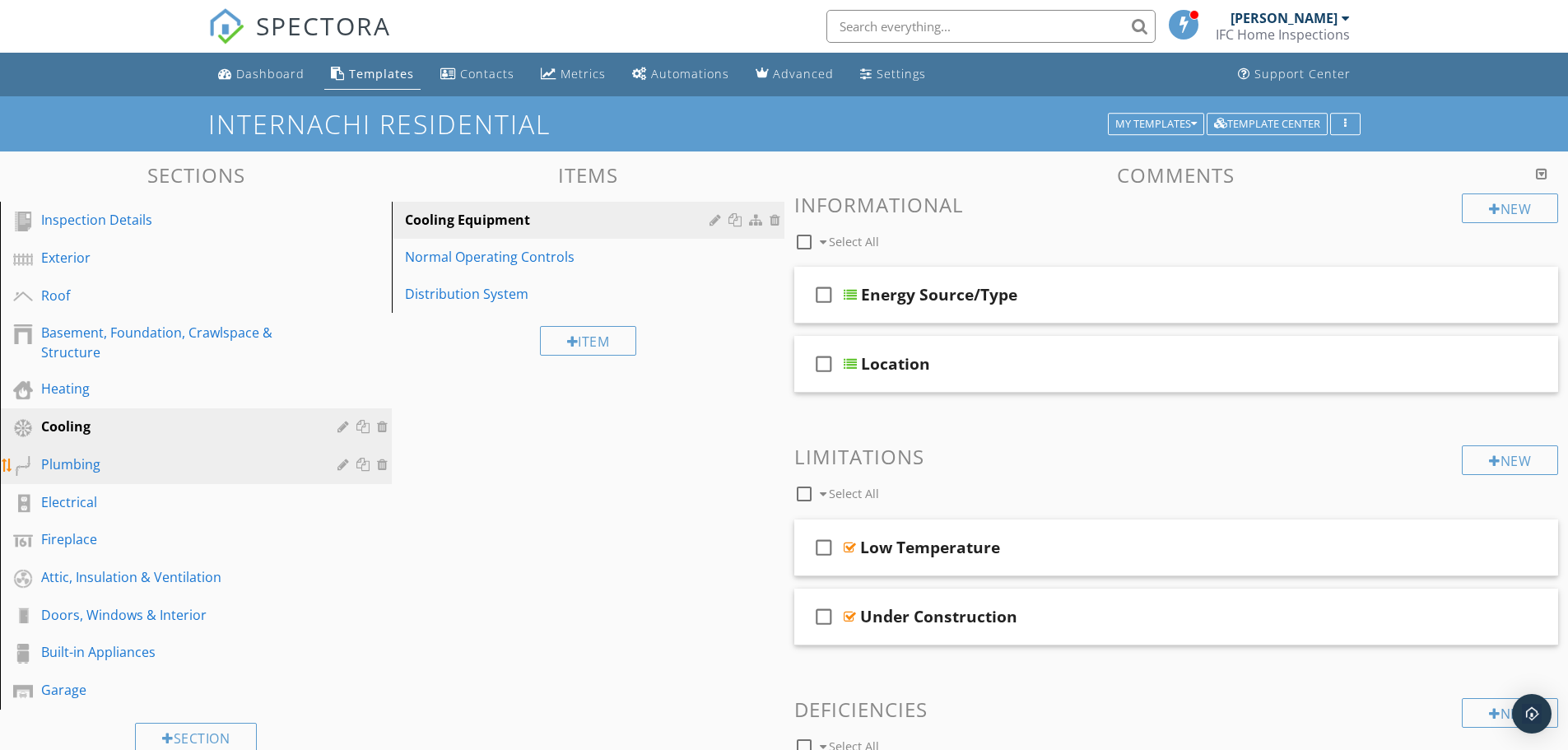
click at [211, 461] on div "Plumbing" at bounding box center [177, 464] width 273 height 20
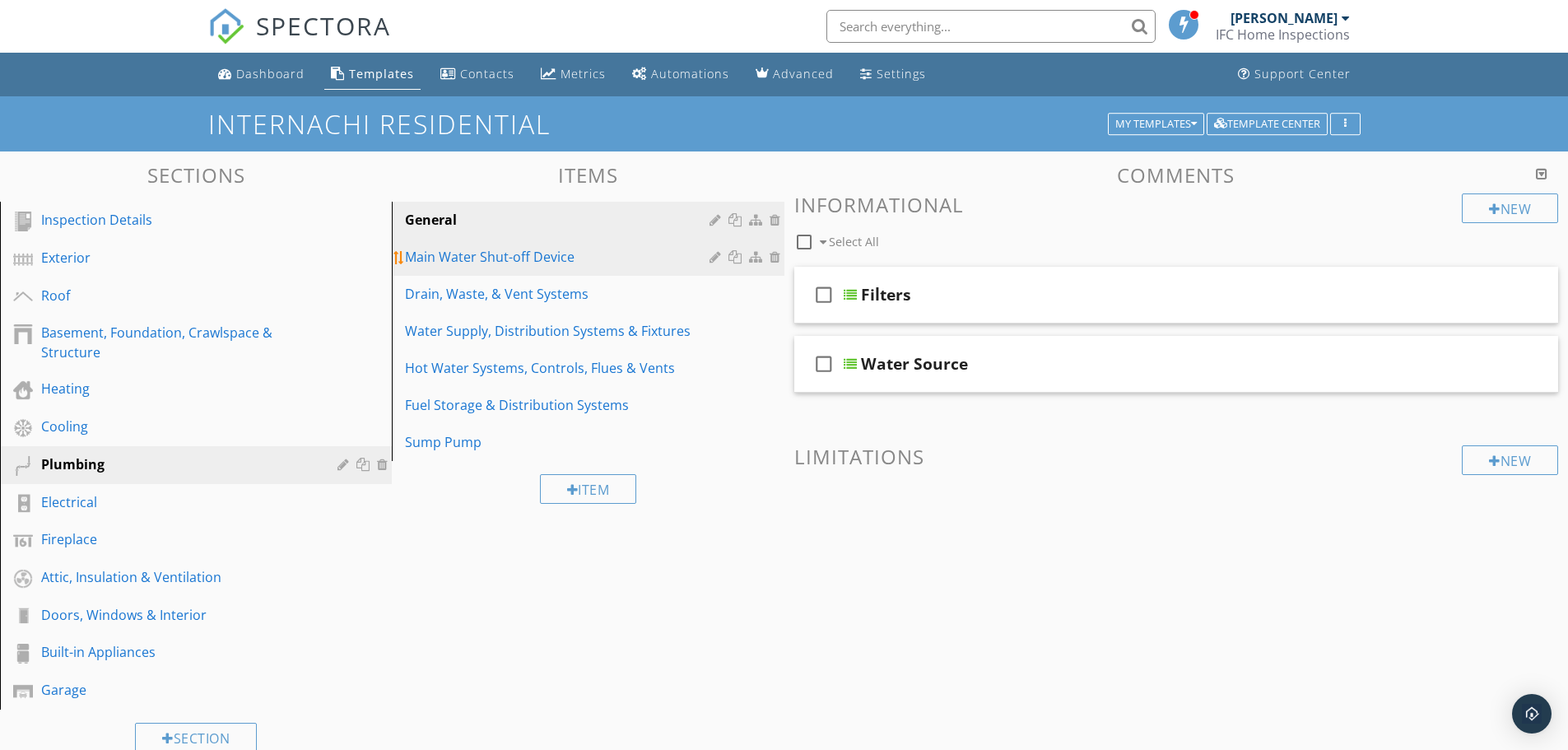
click at [590, 264] on div "Main Water Shut-off Device" at bounding box center [559, 257] width 309 height 20
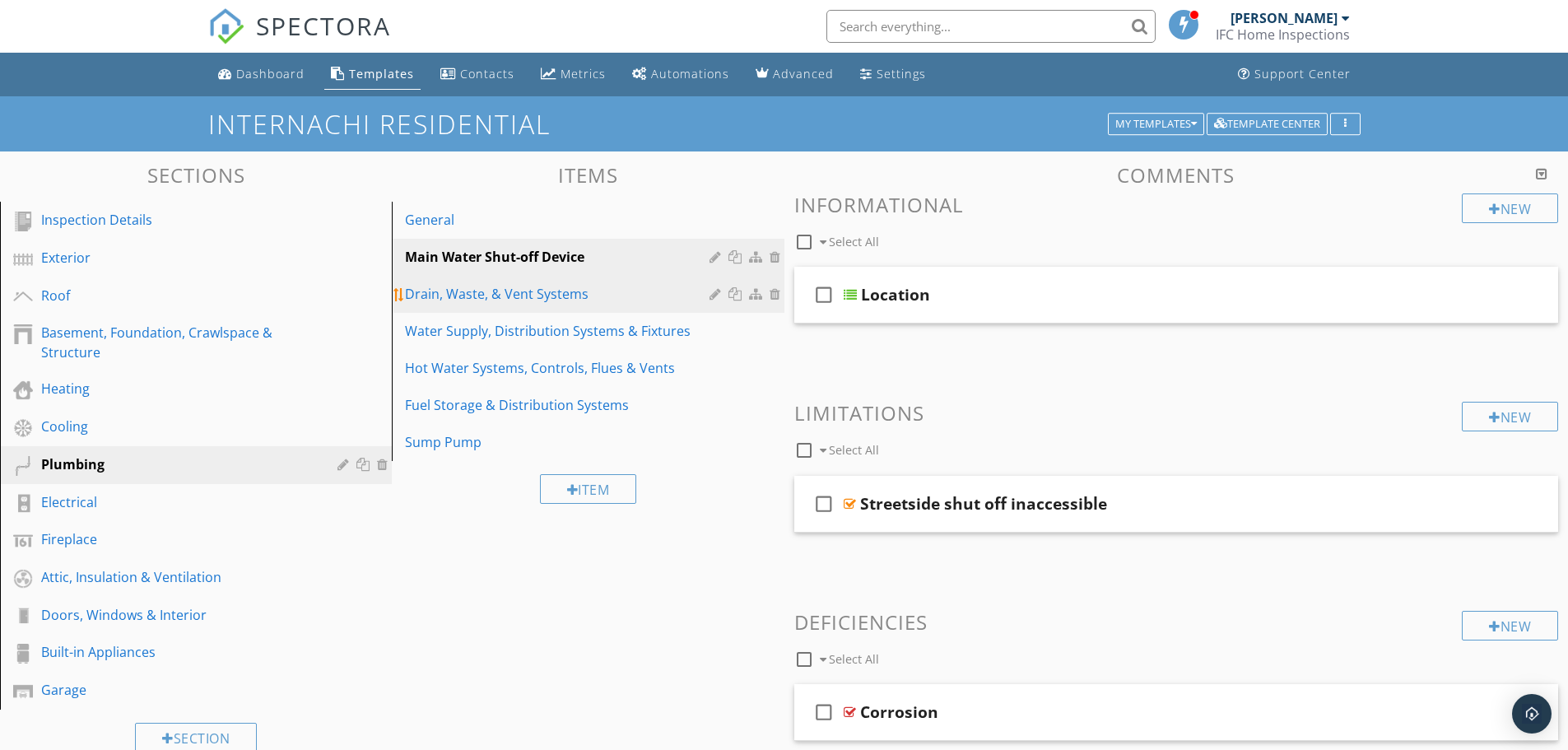
click at [601, 291] on div "Drain, Waste, & Vent Systems" at bounding box center [559, 294] width 309 height 20
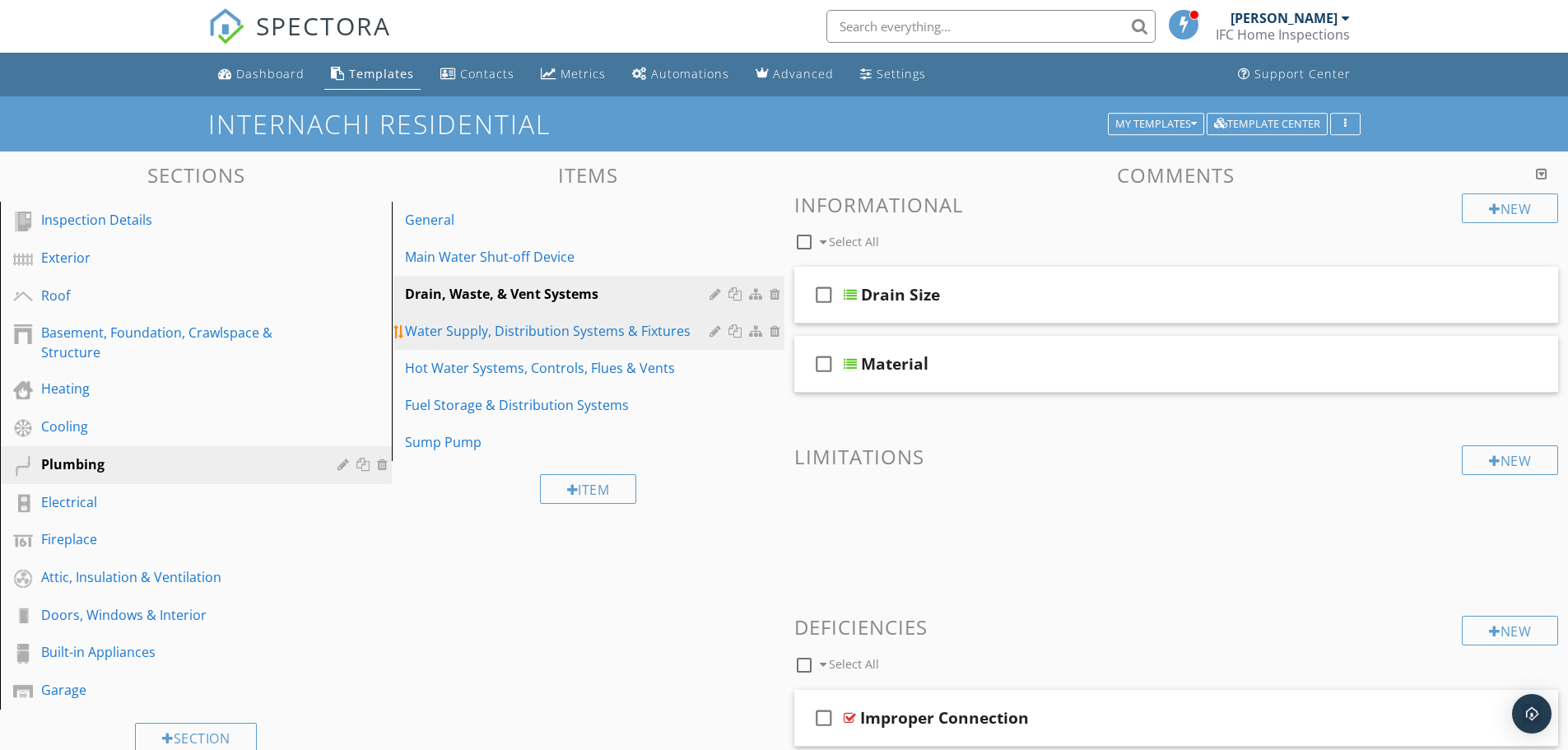
click at [615, 326] on div "Water Supply, Distribution Systems & Fixtures" at bounding box center [559, 330] width 309 height 20
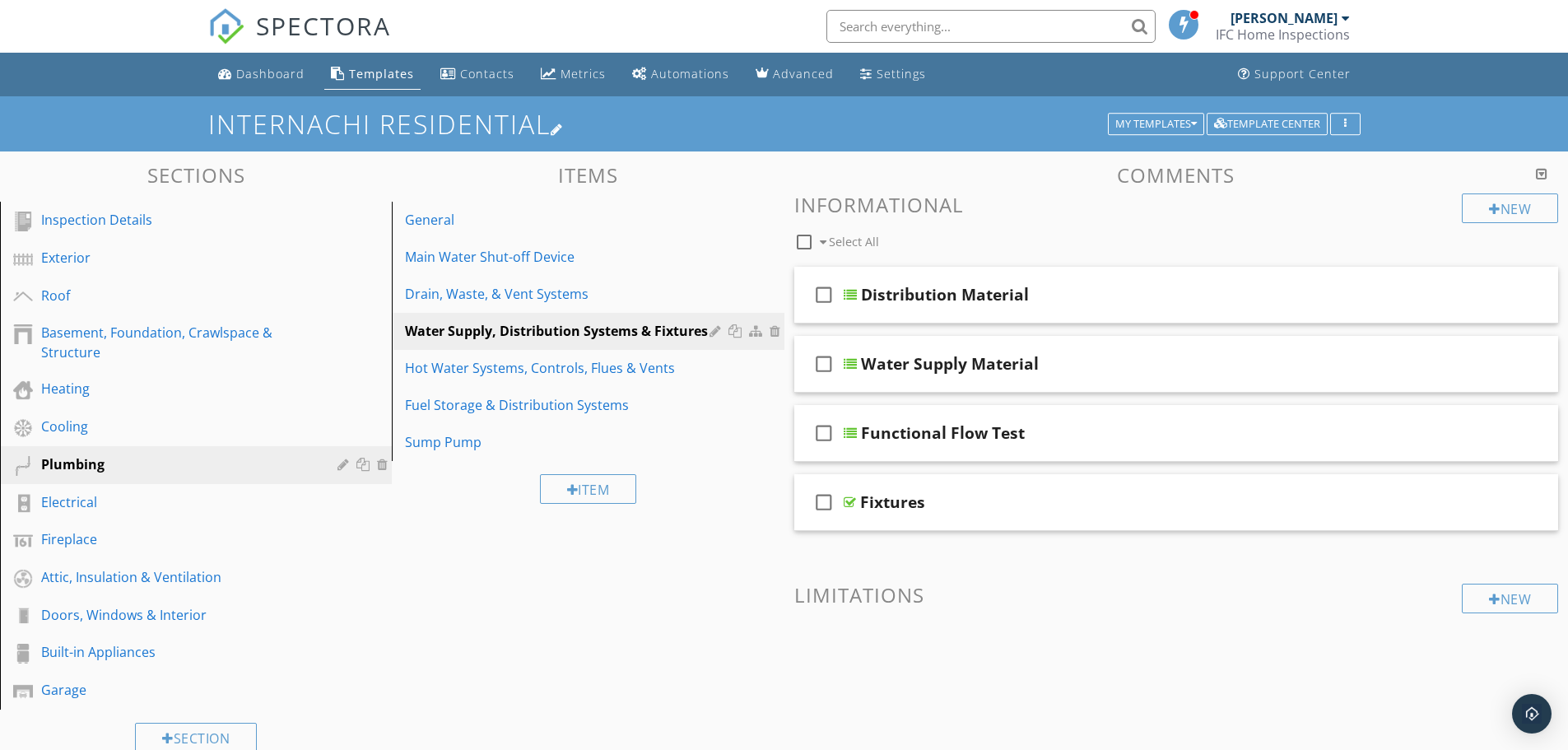
click at [564, 129] on div at bounding box center [557, 130] width 13 height 13
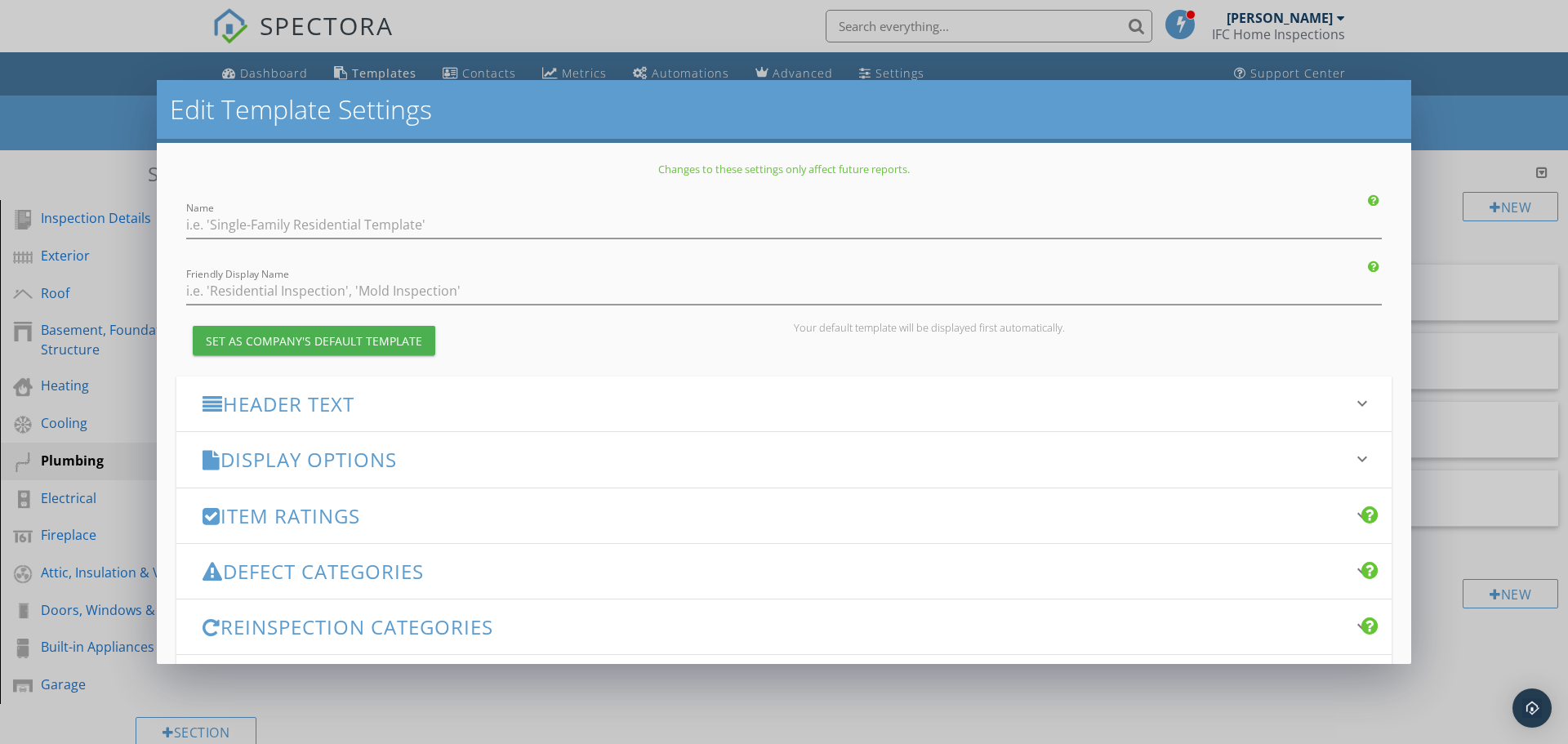
type input "InterNACHI Residential"
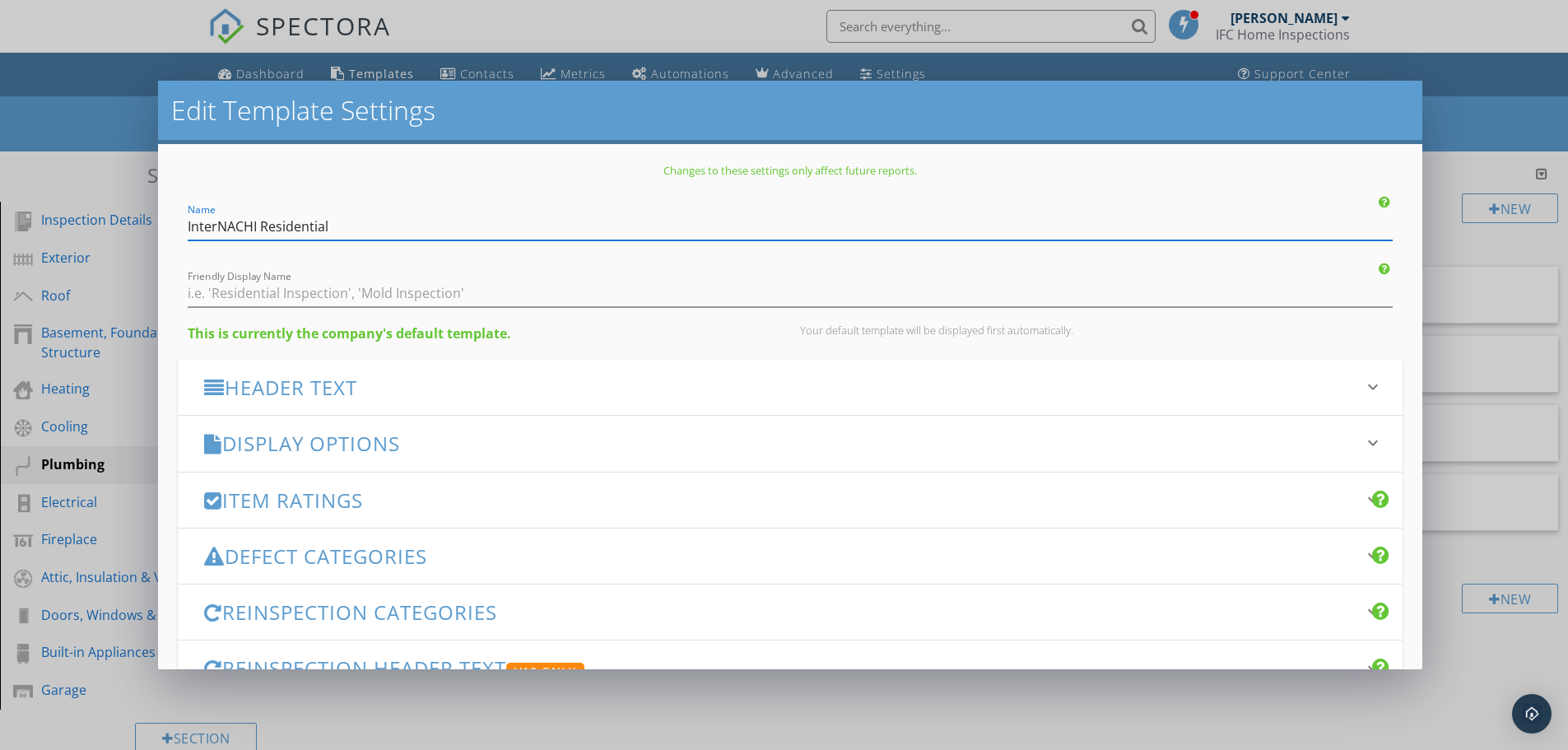
click at [78, 107] on div "Edit Template Settings Changes to these settings only affect future reports. Na…" at bounding box center [784, 375] width 1568 height 750
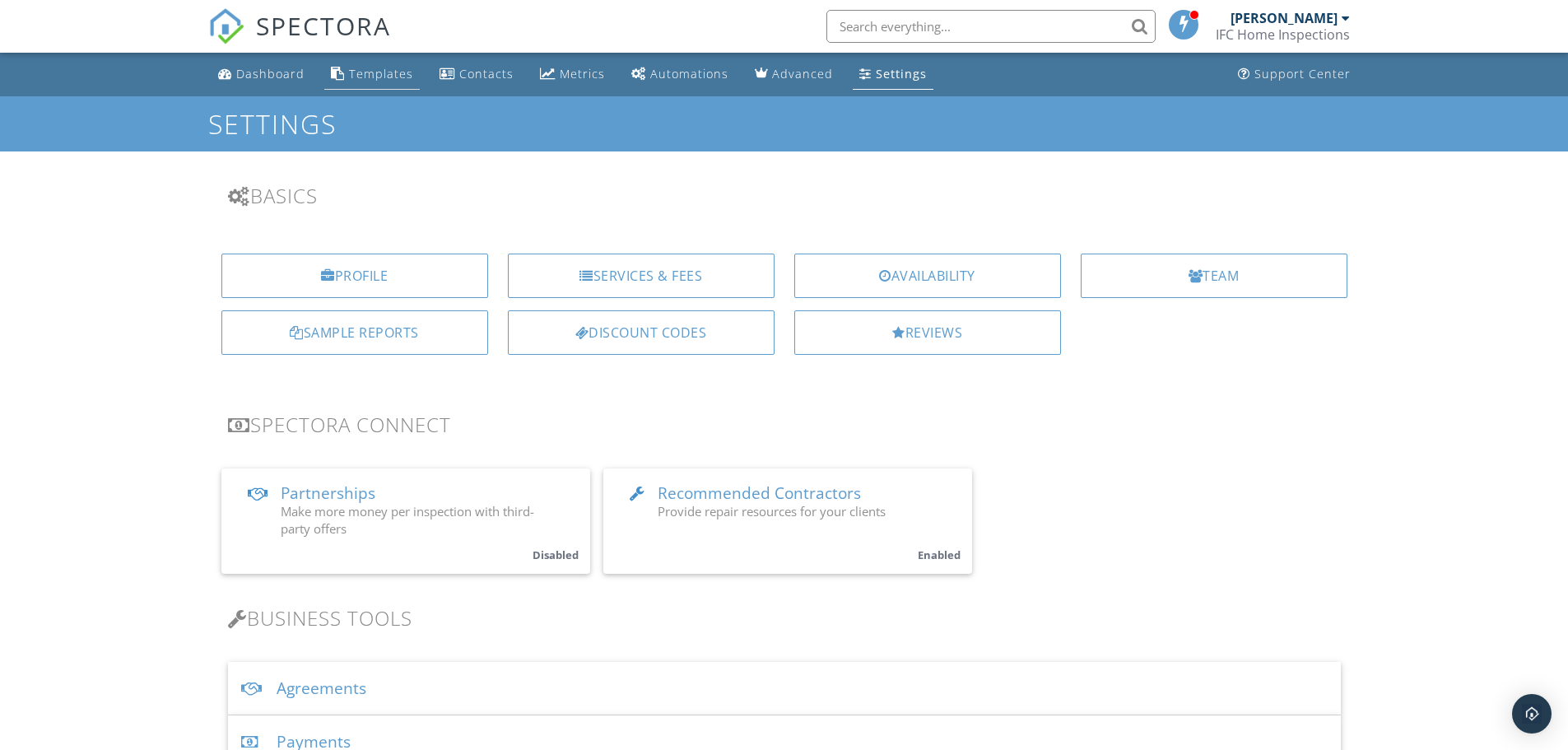
click at [376, 73] on div "Templates" at bounding box center [381, 73] width 64 height 15
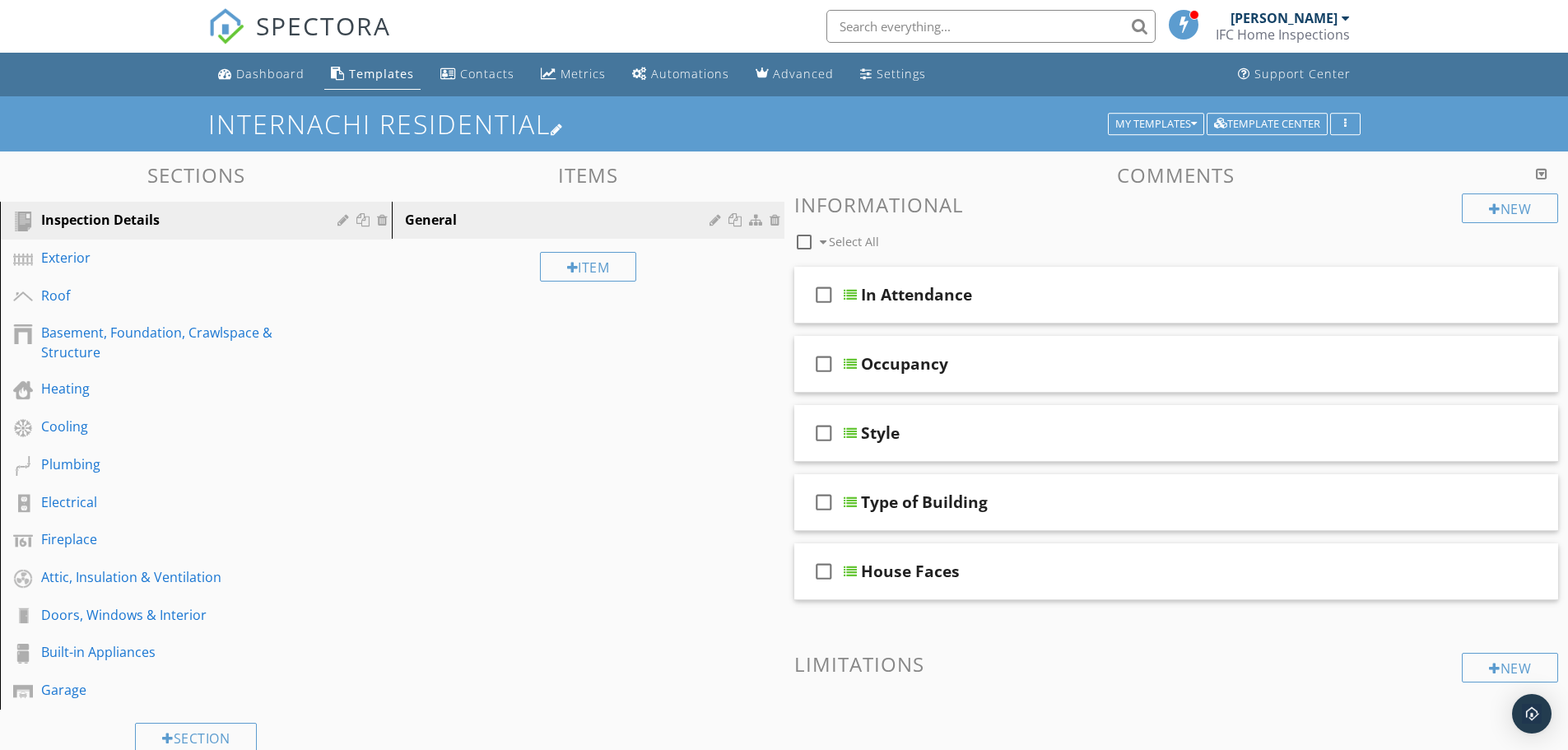
click at [564, 129] on div at bounding box center [557, 130] width 13 height 13
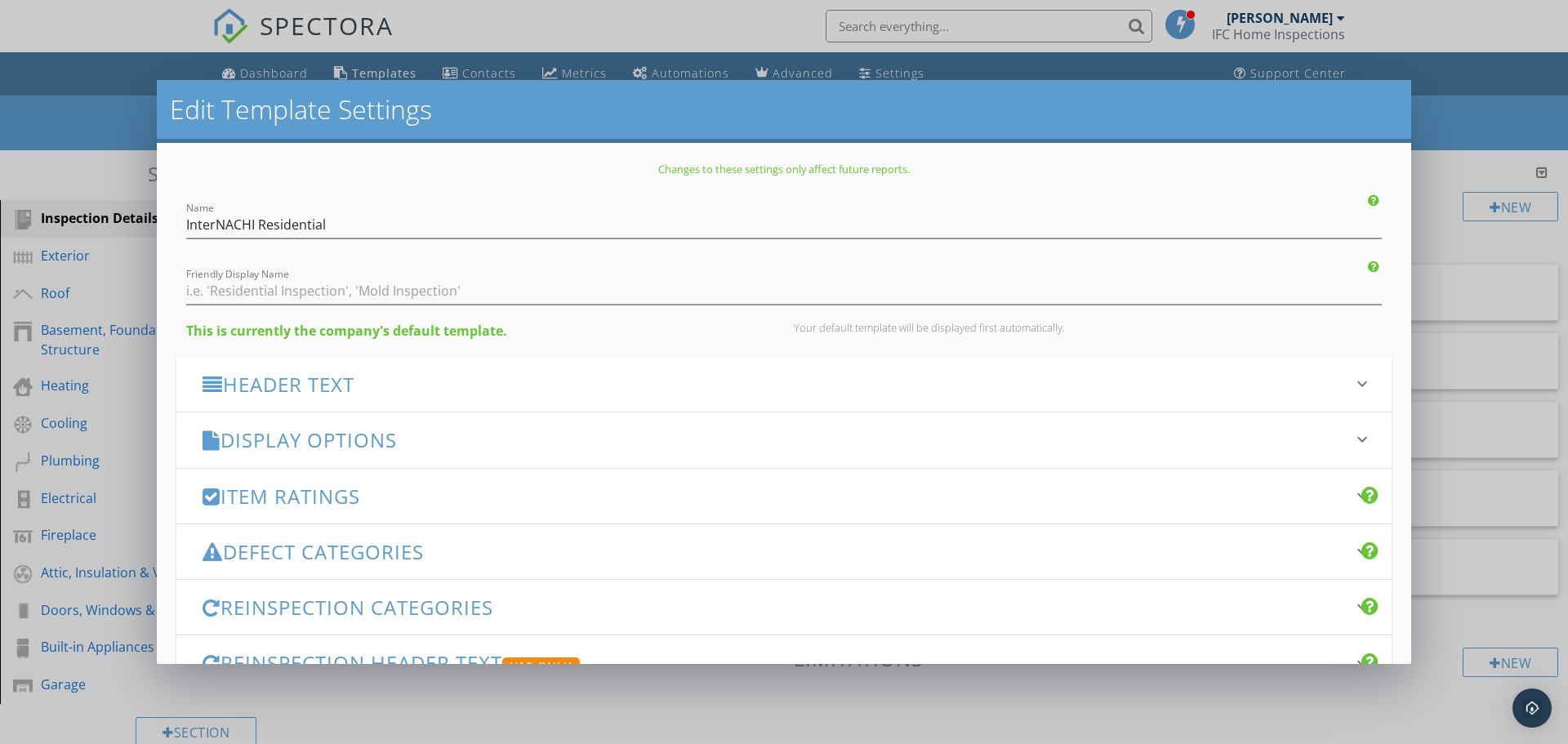
click at [183, 224] on div "Name InterNACHI Residential" at bounding box center [784, 220] width 1216 height 37
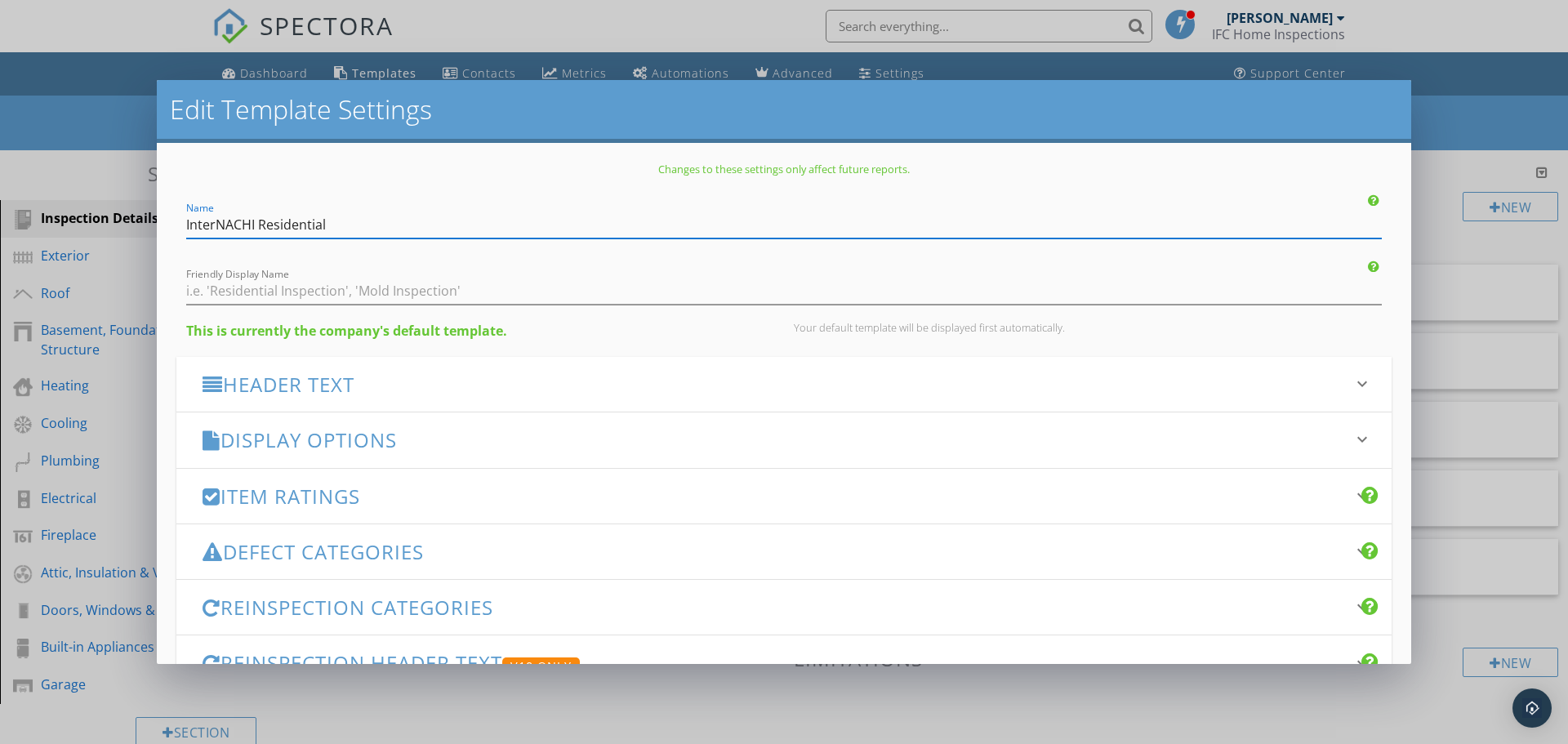
click at [187, 222] on input "InterNACHI Residential" at bounding box center [784, 224] width 1196 height 27
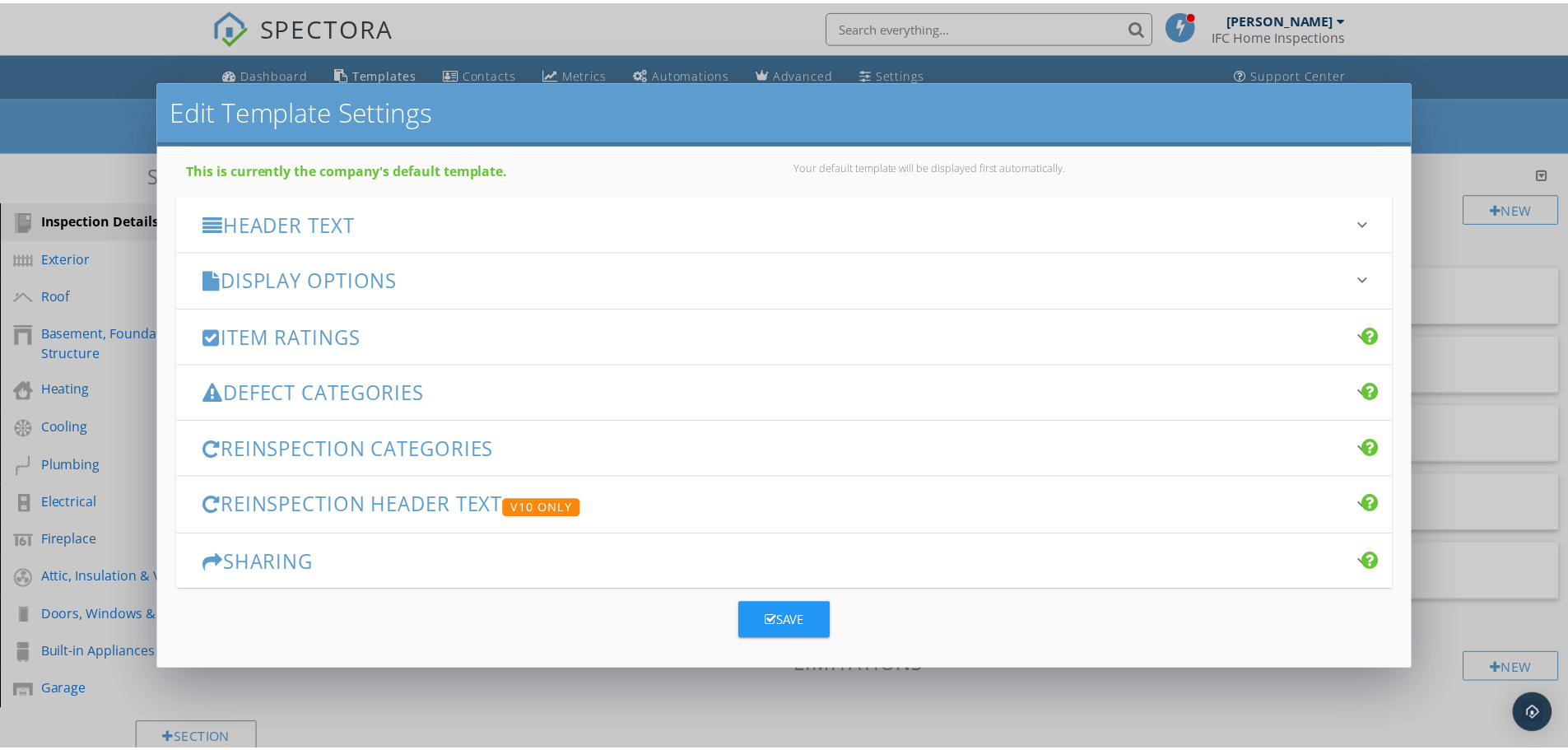
scroll to position [170, 0]
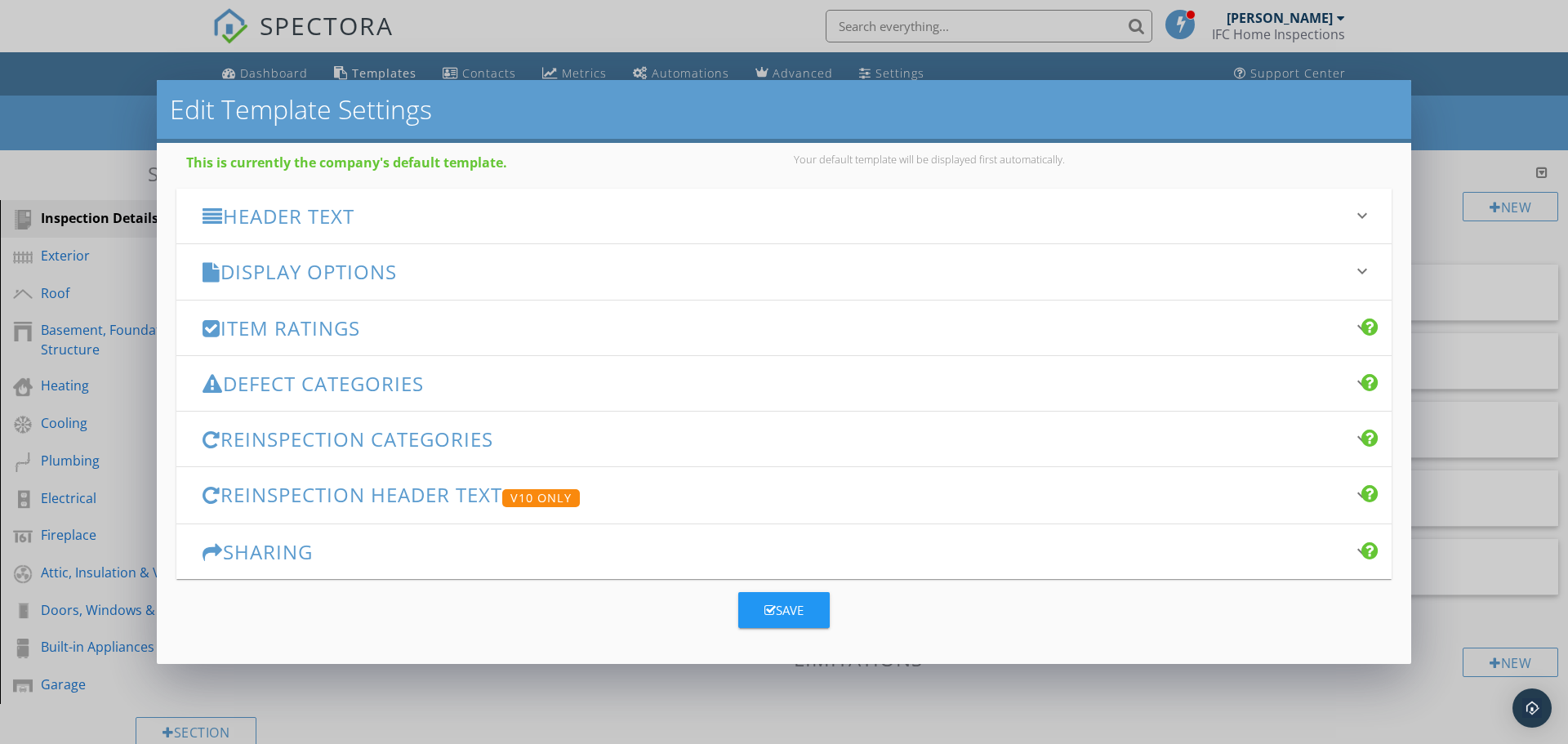
type input "Basic InterNACHI Residential"
click at [776, 603] on div "Save" at bounding box center [784, 611] width 39 height 19
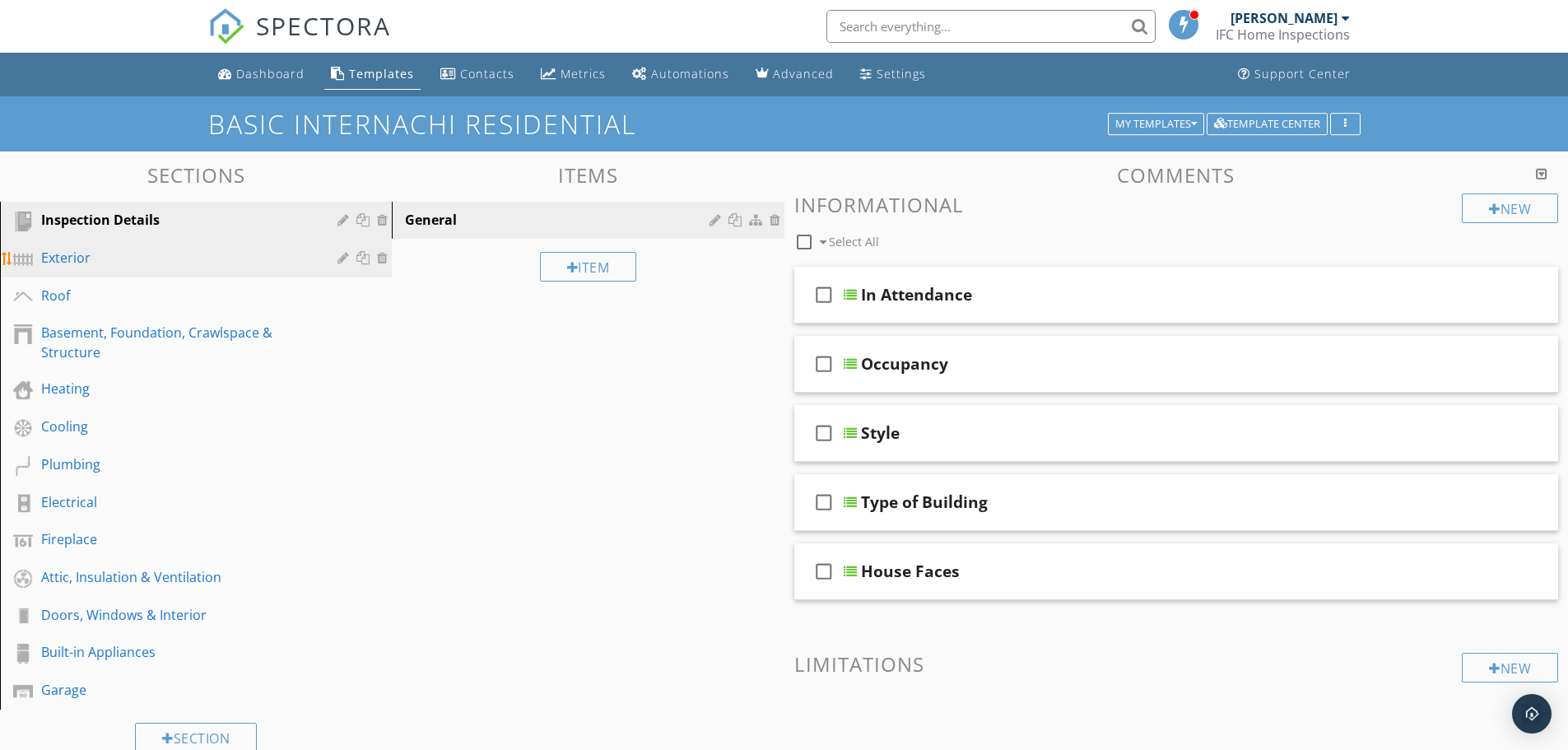
click at [237, 250] on div "Exterior" at bounding box center [177, 258] width 273 height 20
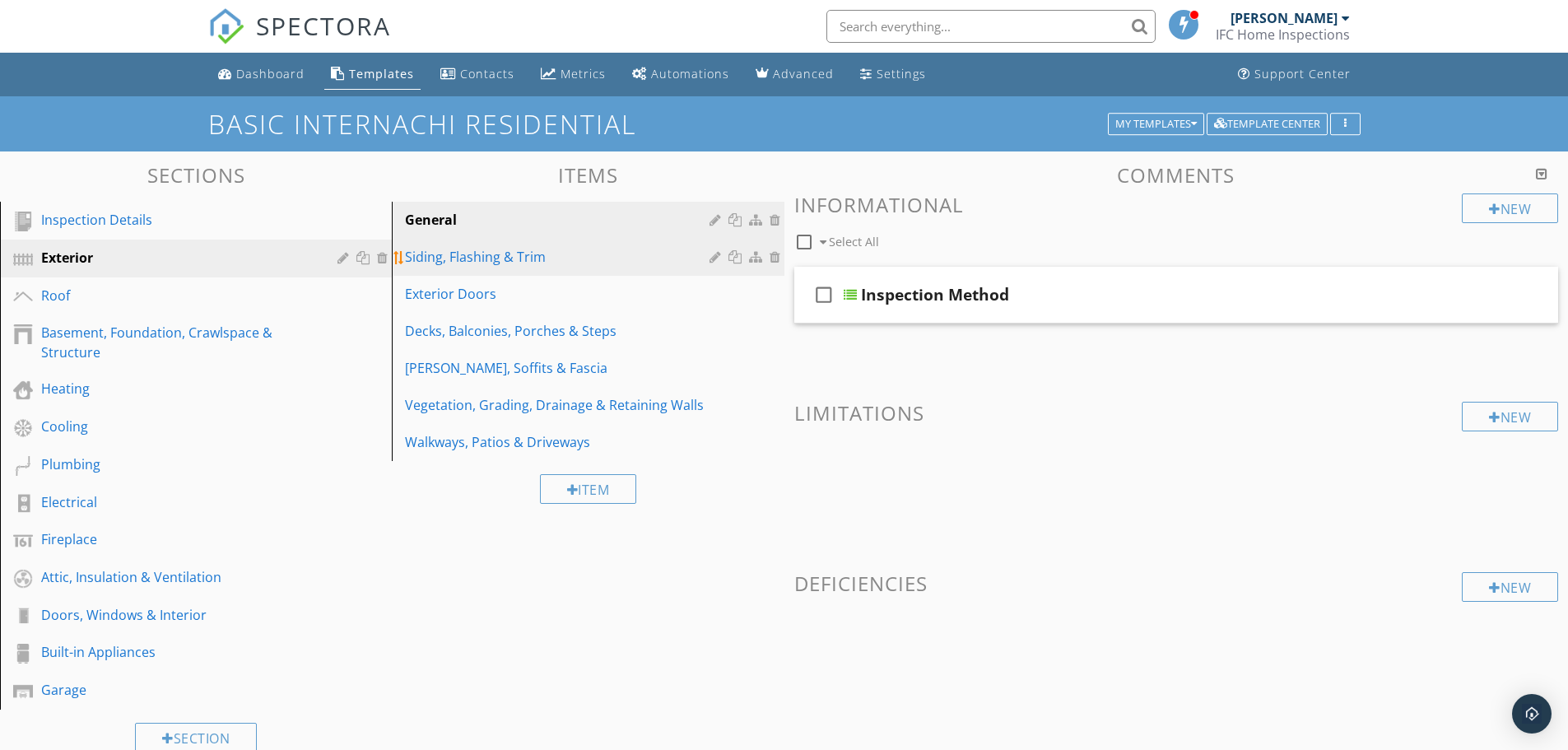
click at [523, 267] on link "Siding, Flashing & Trim" at bounding box center [589, 257] width 386 height 36
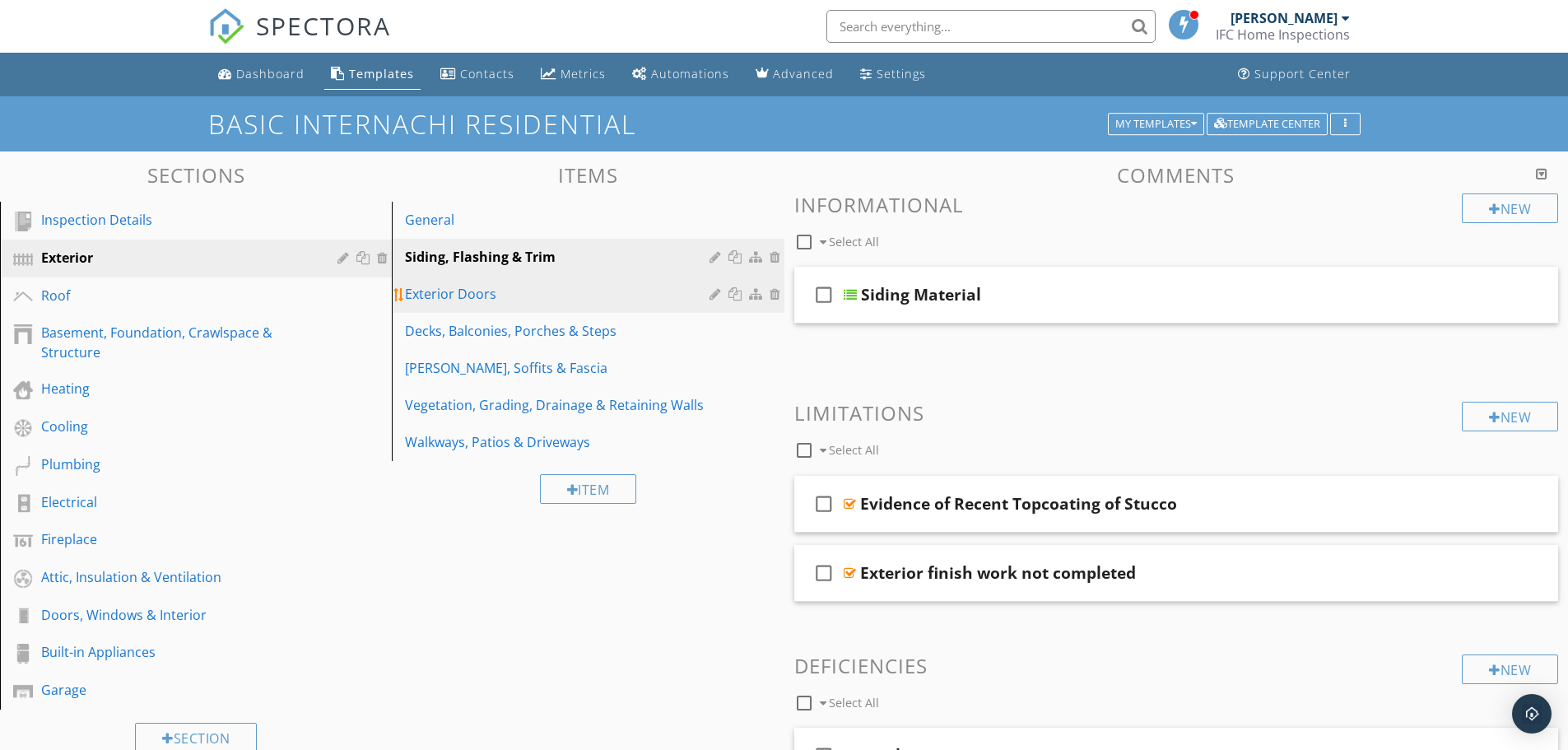
click at [510, 295] on div "Exterior Doors" at bounding box center [559, 294] width 309 height 20
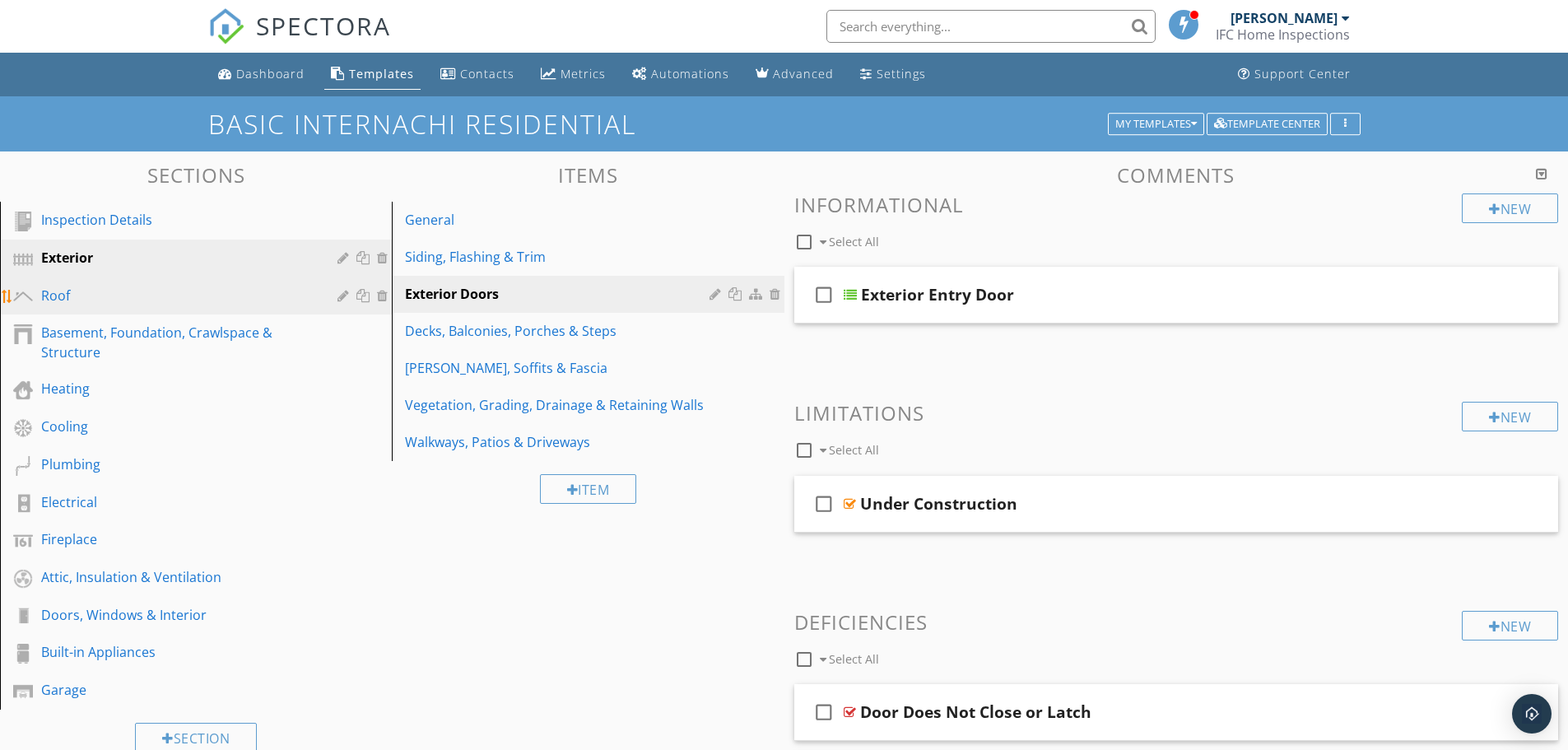
click at [175, 296] on div "Roof" at bounding box center [177, 295] width 273 height 20
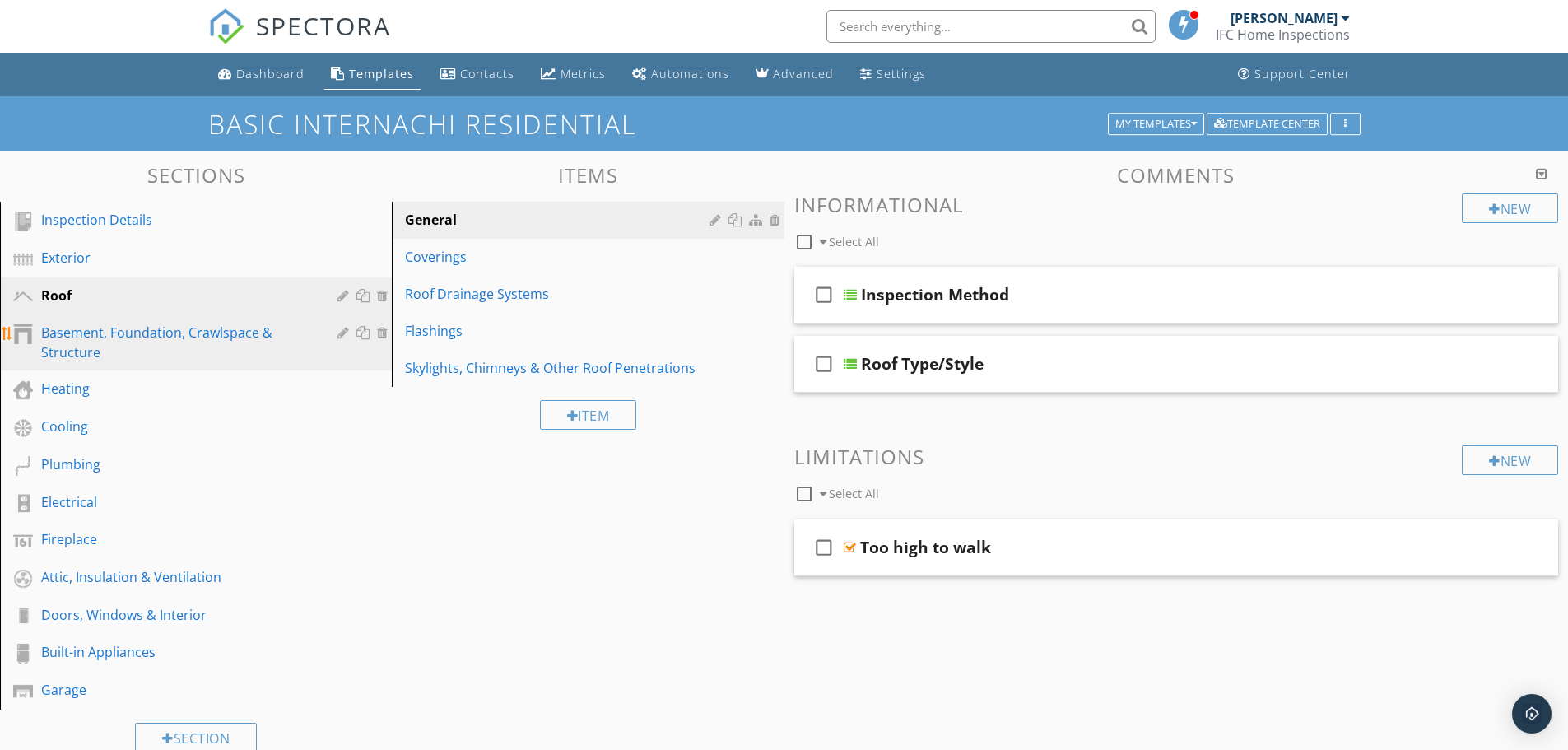
click at [189, 336] on div "Basement, Foundation, Crawlspace & Structure" at bounding box center [177, 342] width 273 height 39
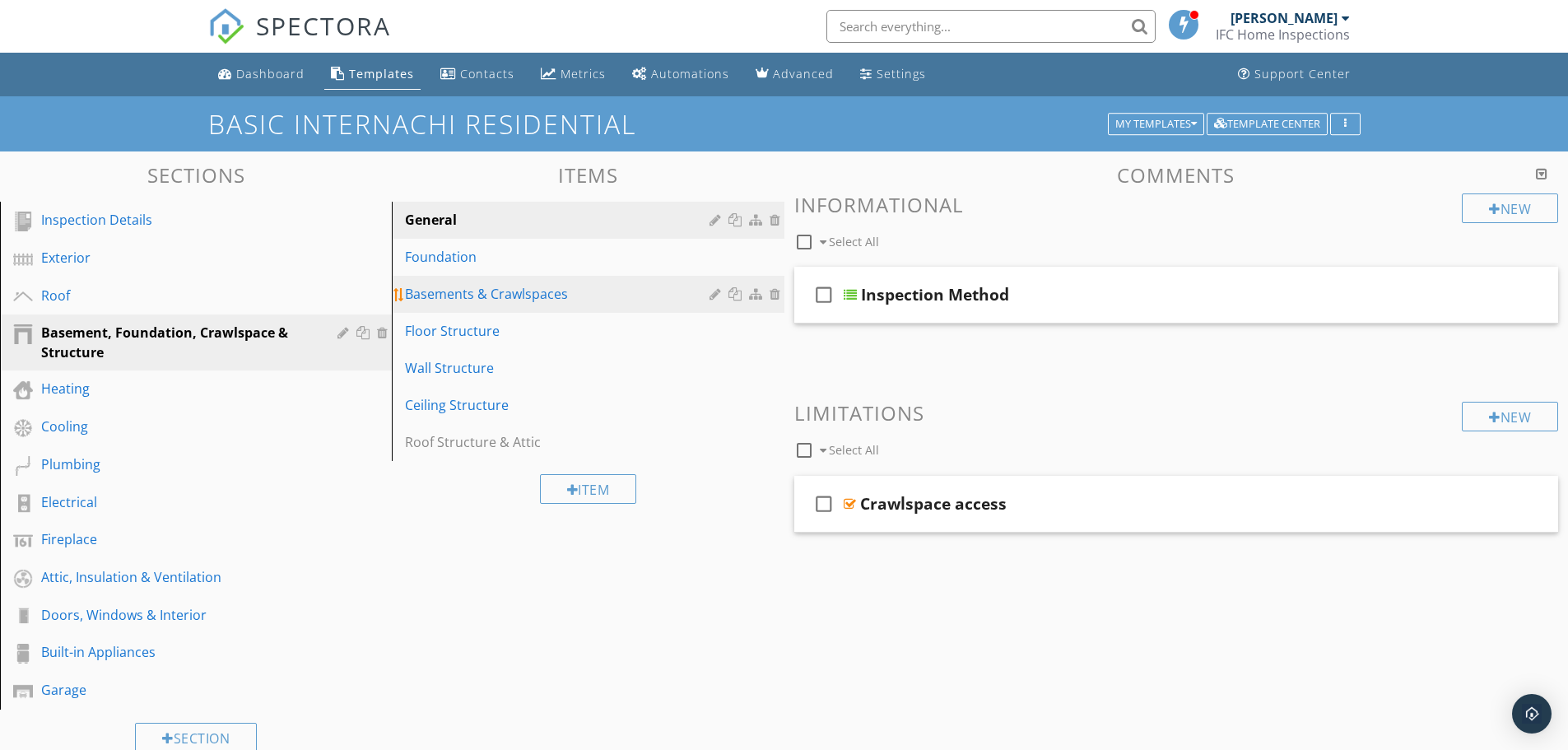
click at [578, 294] on div "Basements & Crawlspaces" at bounding box center [559, 294] width 309 height 20
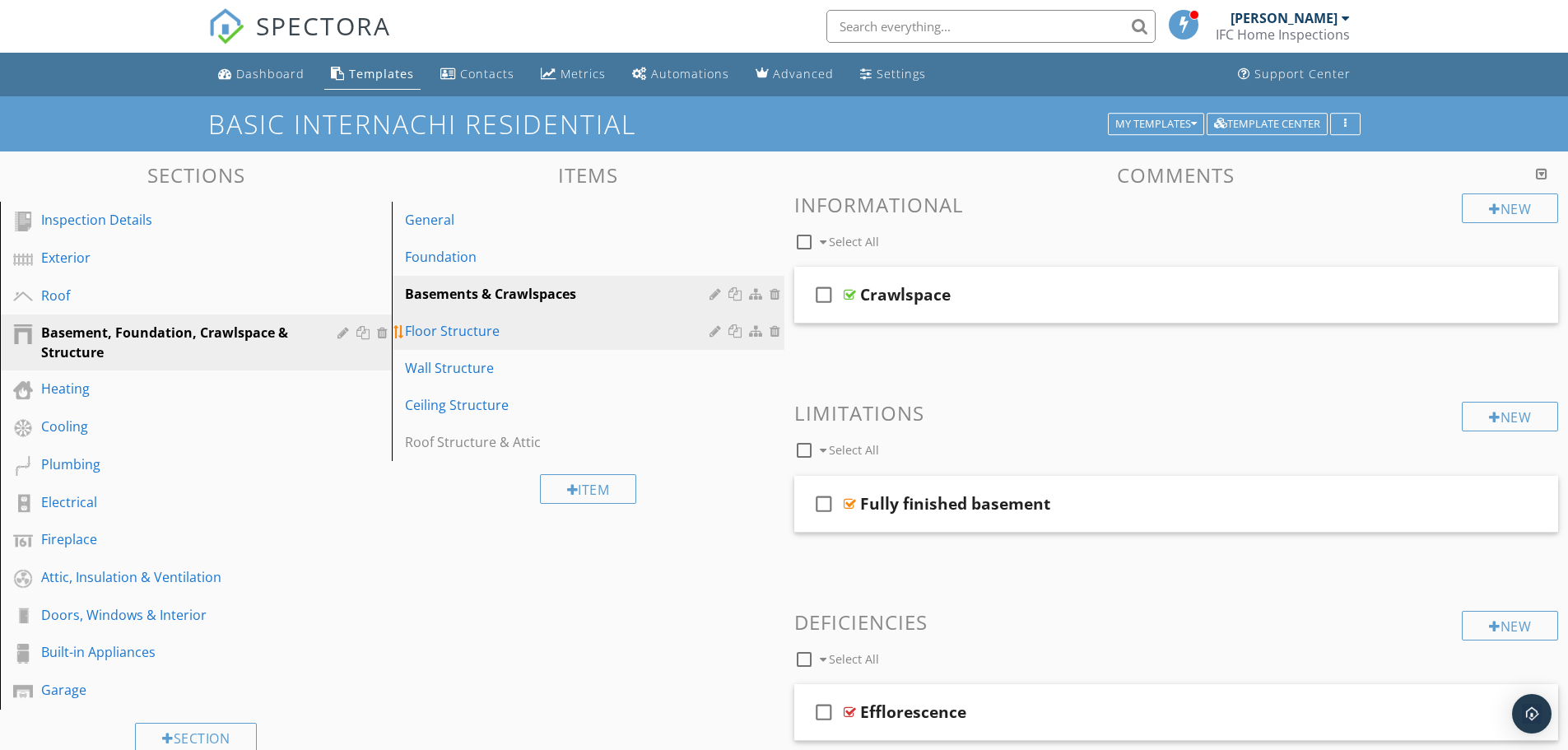
click at [532, 333] on div "Floor Structure" at bounding box center [559, 330] width 309 height 20
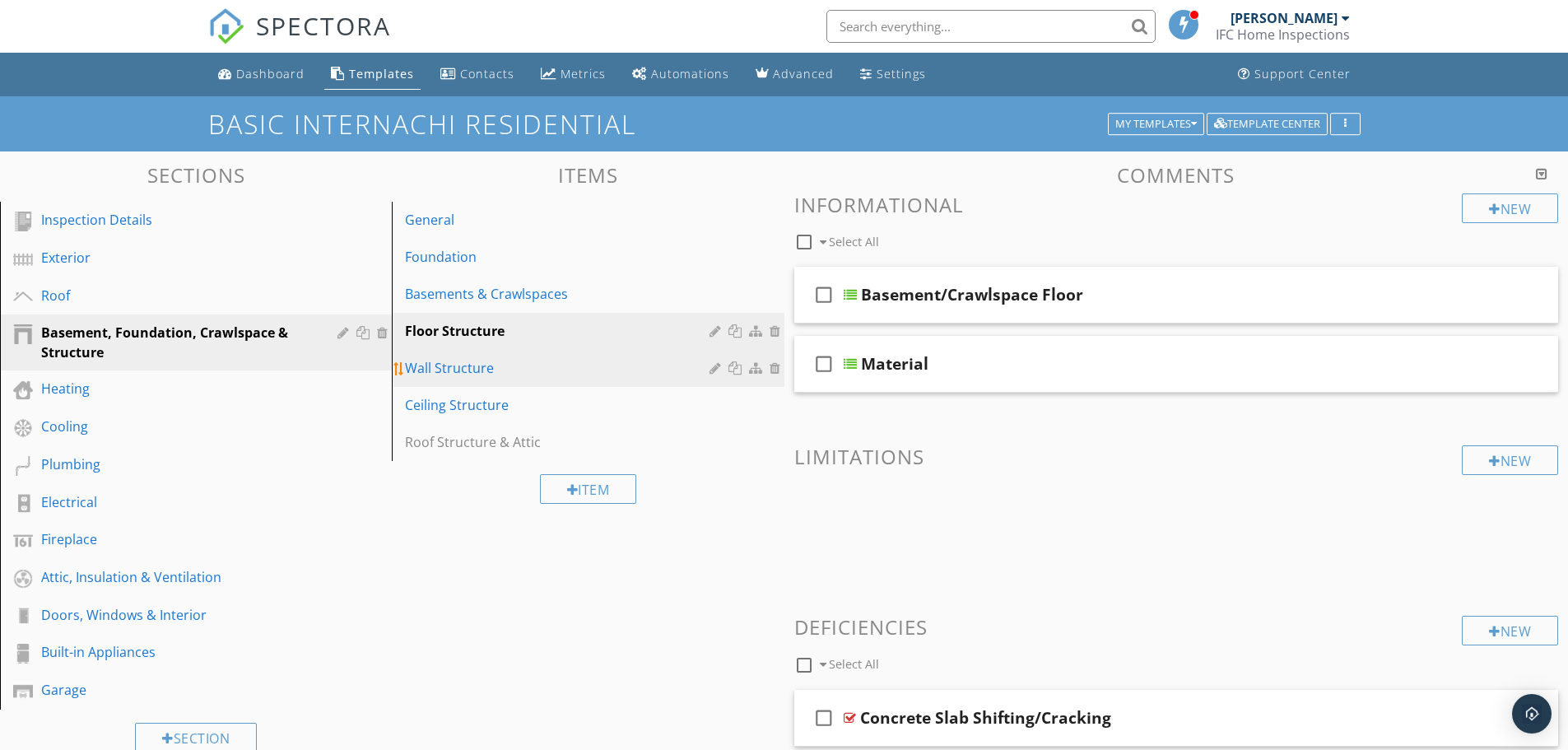
click at [562, 368] on div "Wall Structure" at bounding box center [559, 367] width 309 height 20
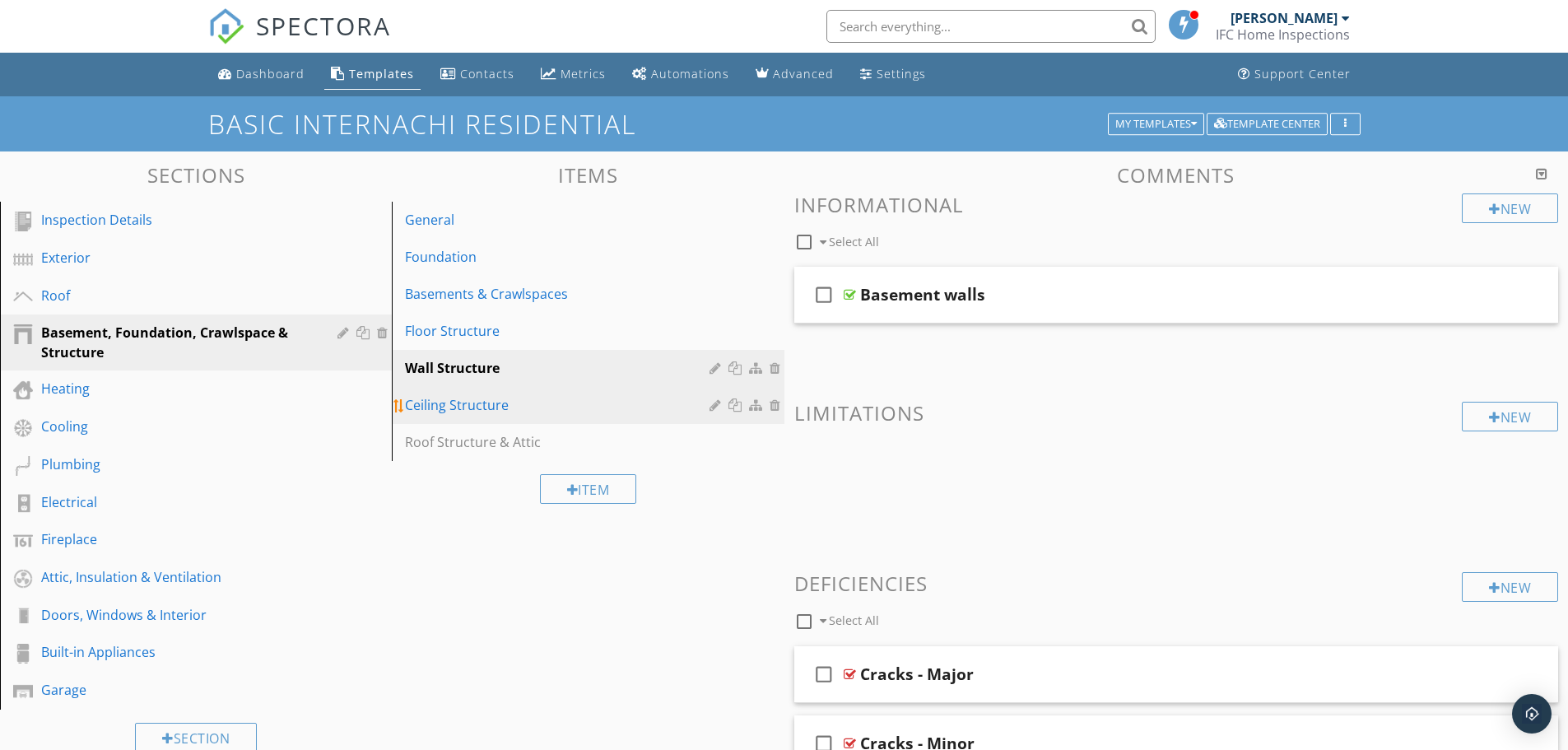
click at [557, 408] on div "Ceiling Structure" at bounding box center [559, 405] width 309 height 20
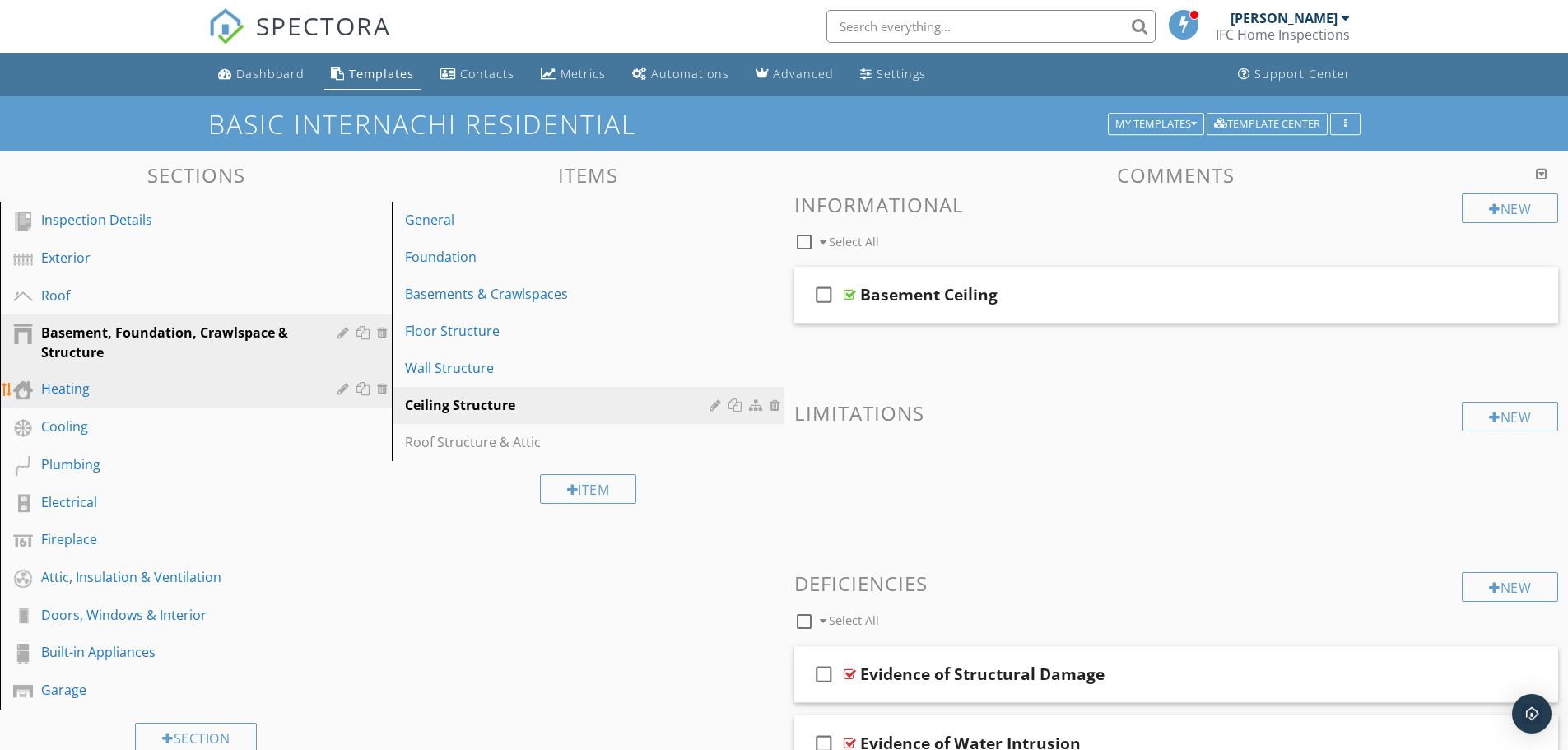
click at [180, 394] on div "Heating" at bounding box center [177, 388] width 273 height 20
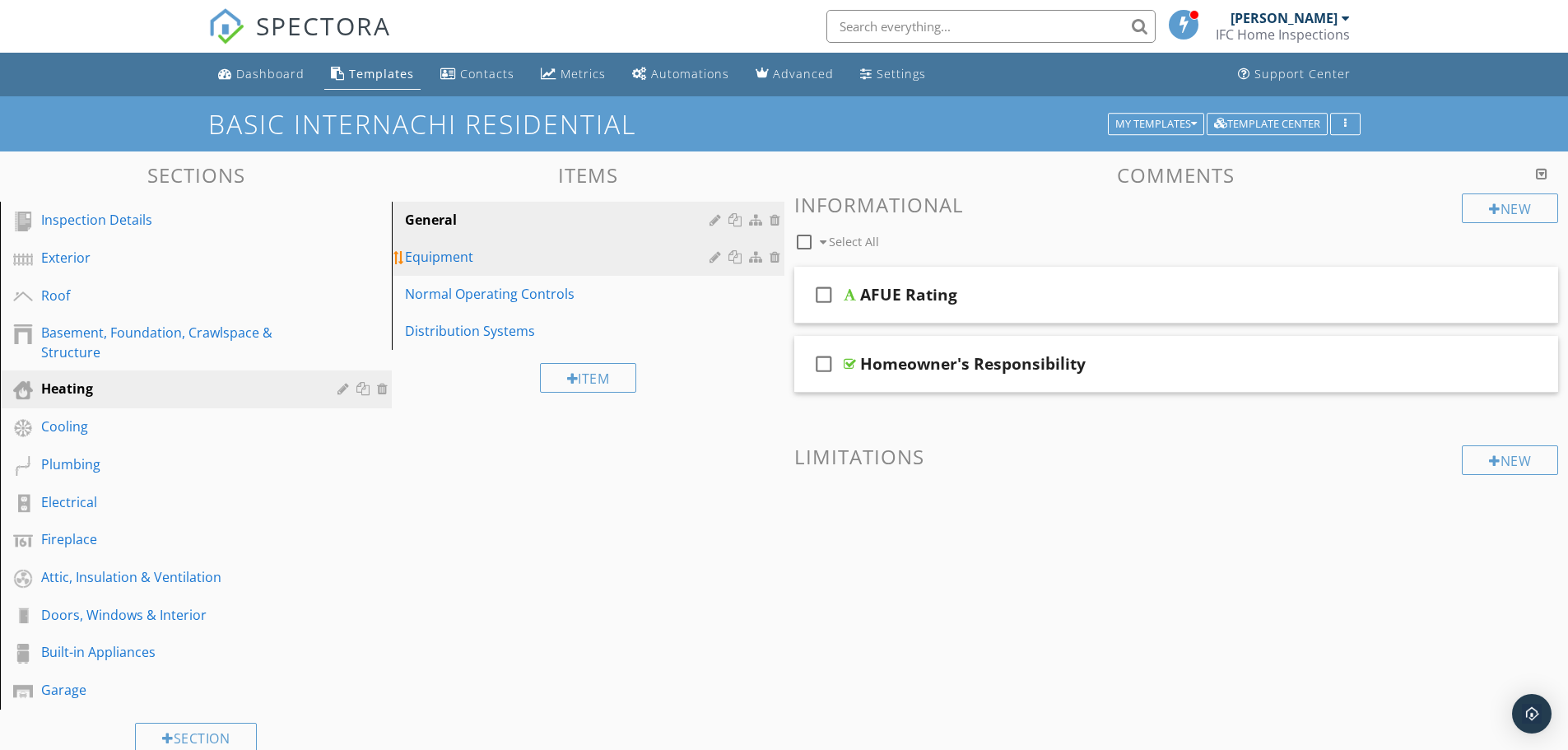
click at [453, 259] on div "Equipment" at bounding box center [559, 257] width 309 height 20
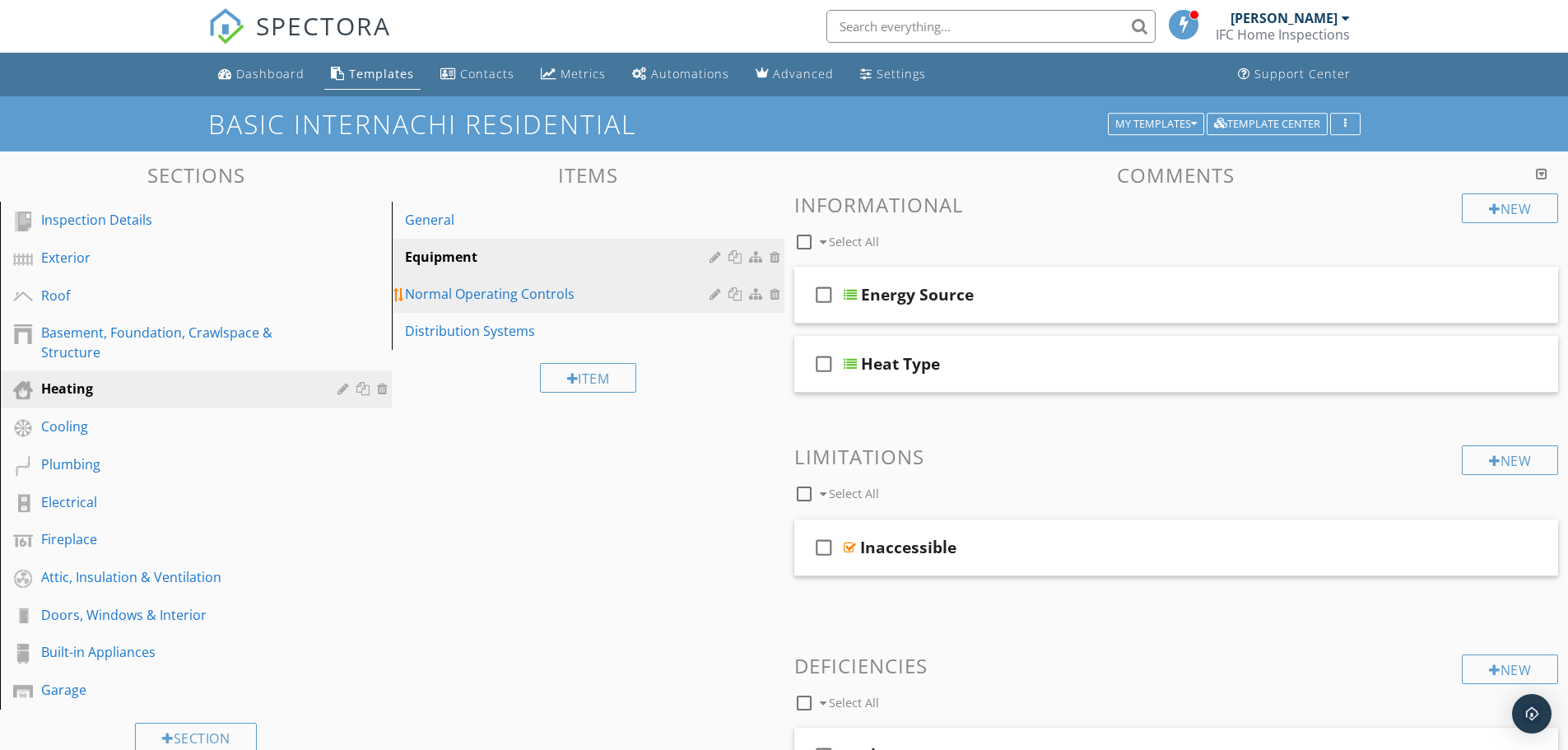
click at [520, 291] on div "Normal Operating Controls" at bounding box center [559, 294] width 309 height 20
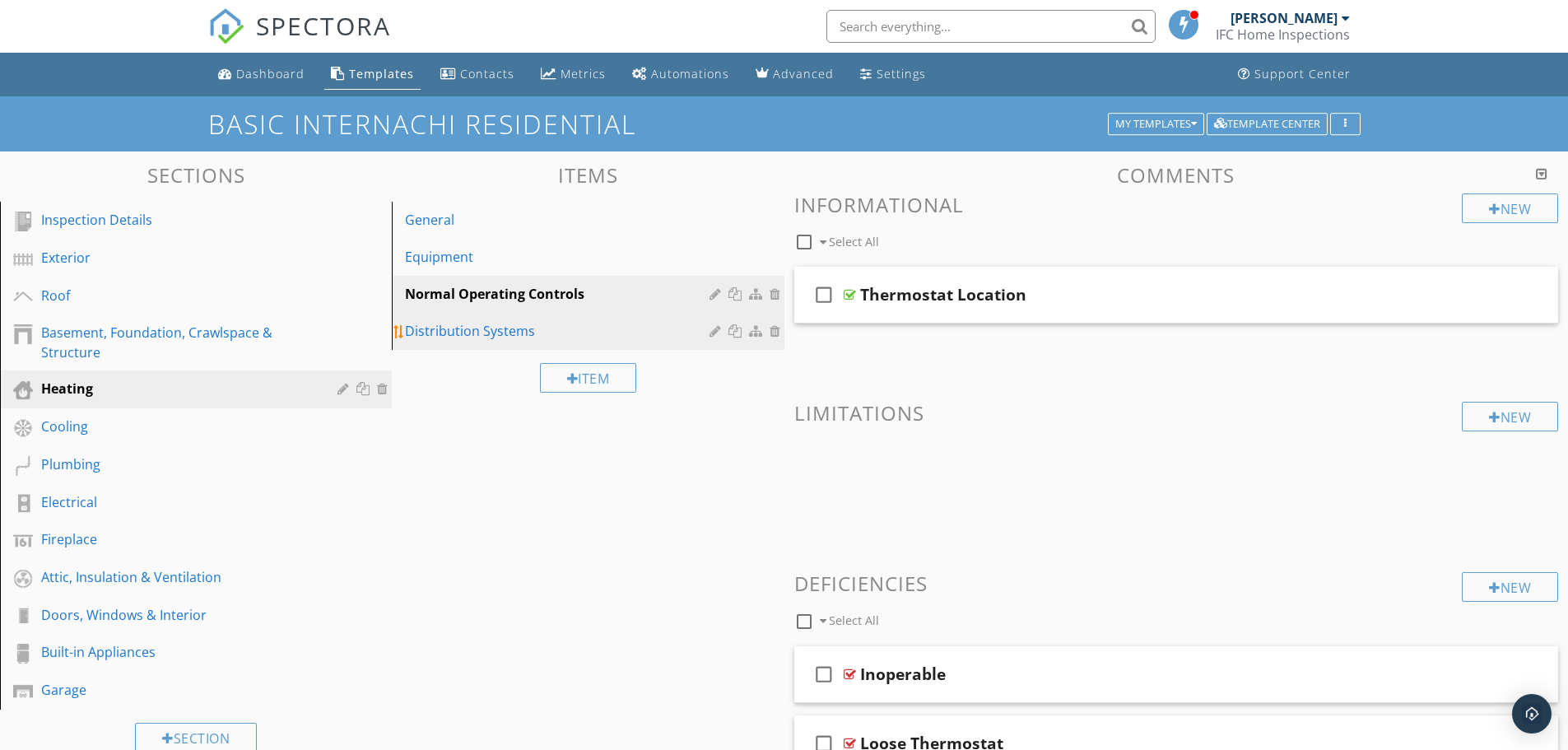
click at [503, 332] on div "Distribution Systems" at bounding box center [559, 330] width 309 height 20
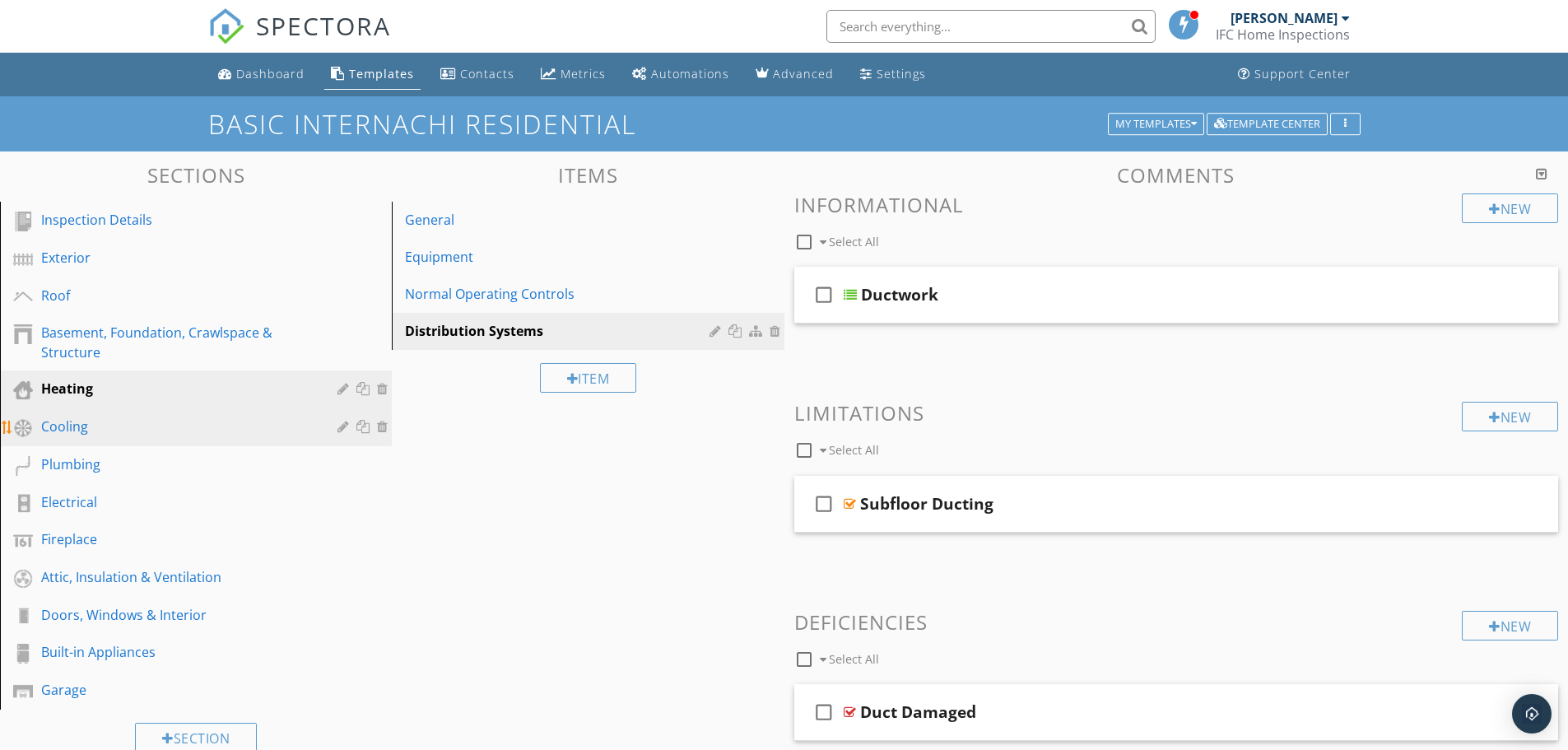
click at [160, 433] on div "Cooling" at bounding box center [177, 427] width 273 height 20
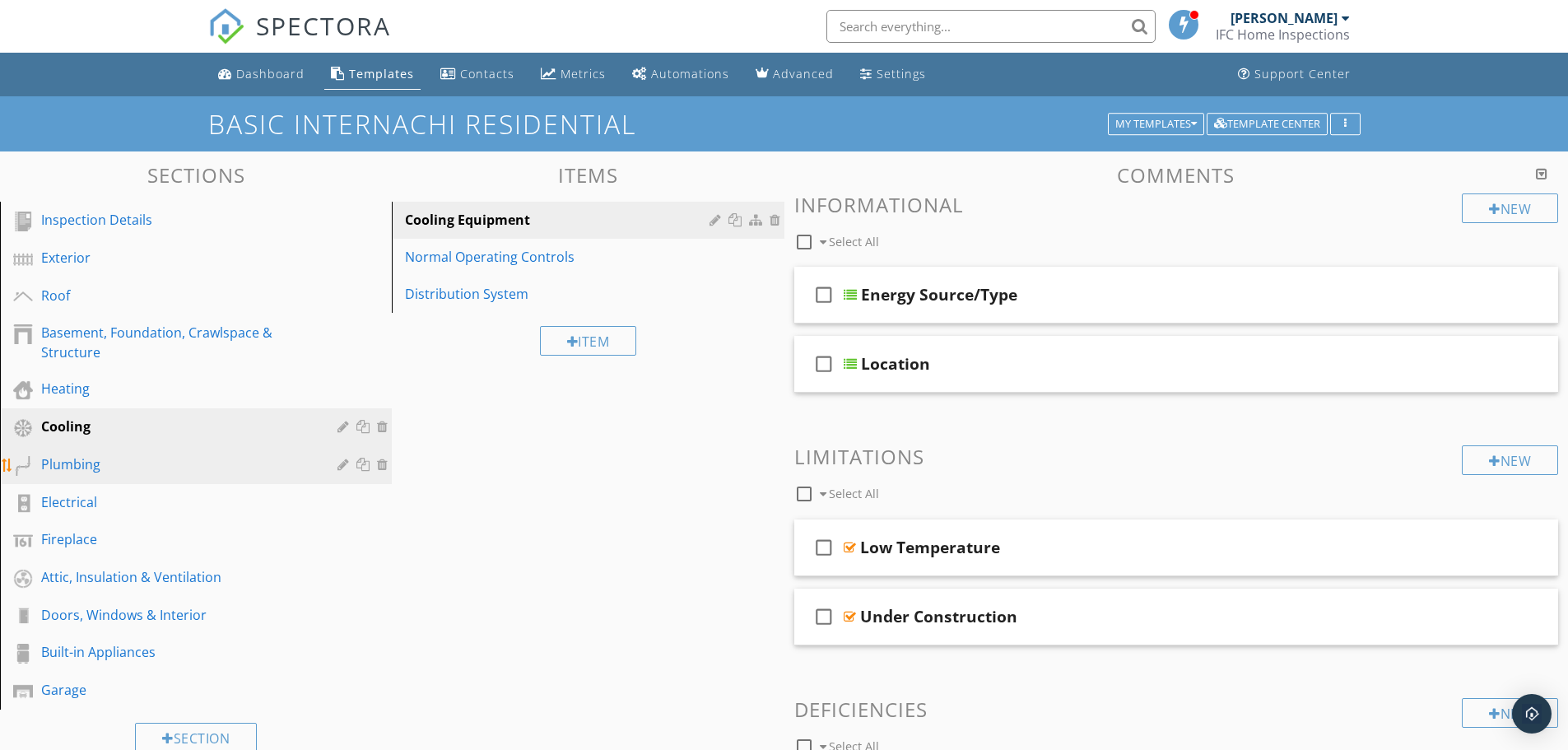
click at [200, 474] on div "Plumbing" at bounding box center [208, 465] width 334 height 21
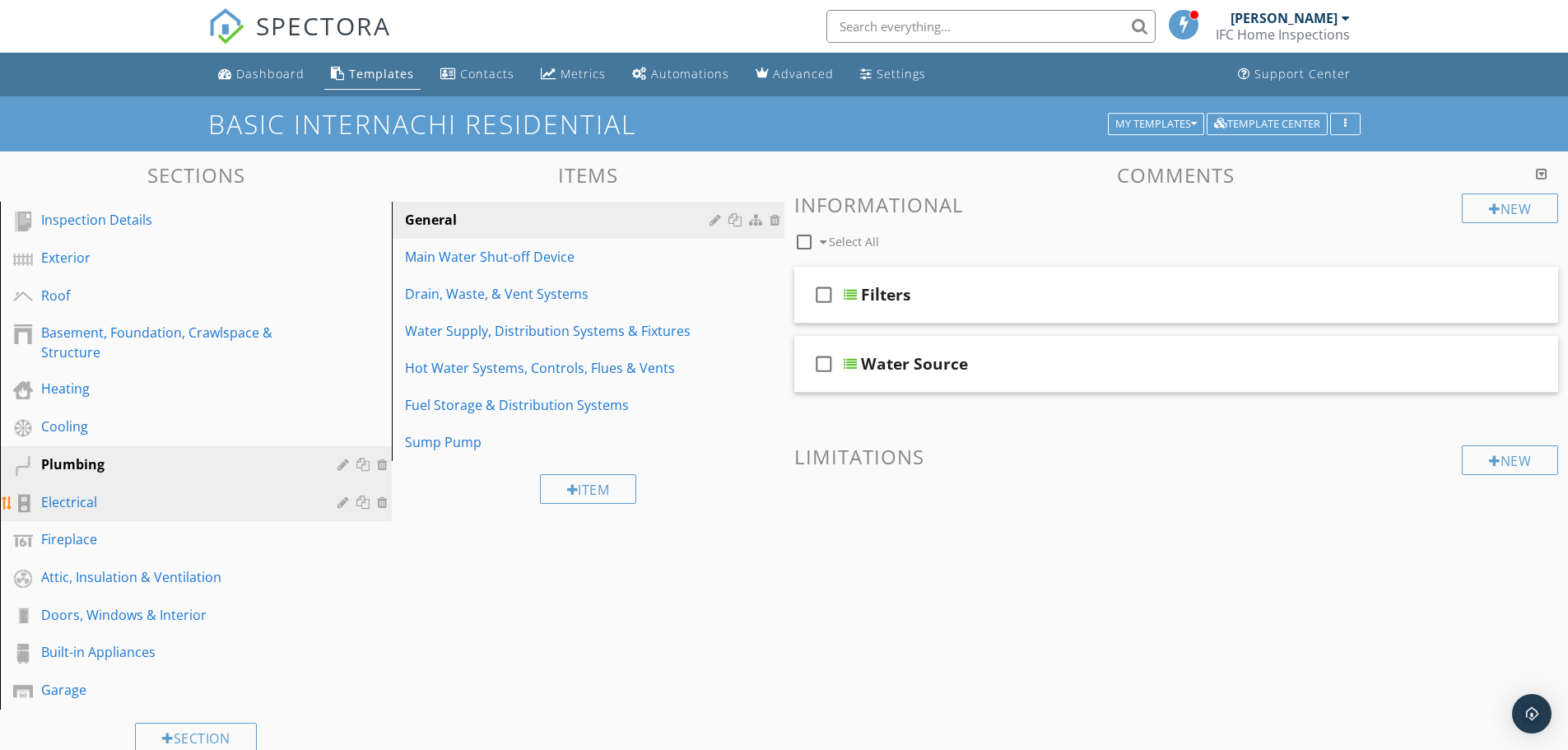
click at [249, 504] on div "Electrical" at bounding box center [177, 502] width 273 height 20
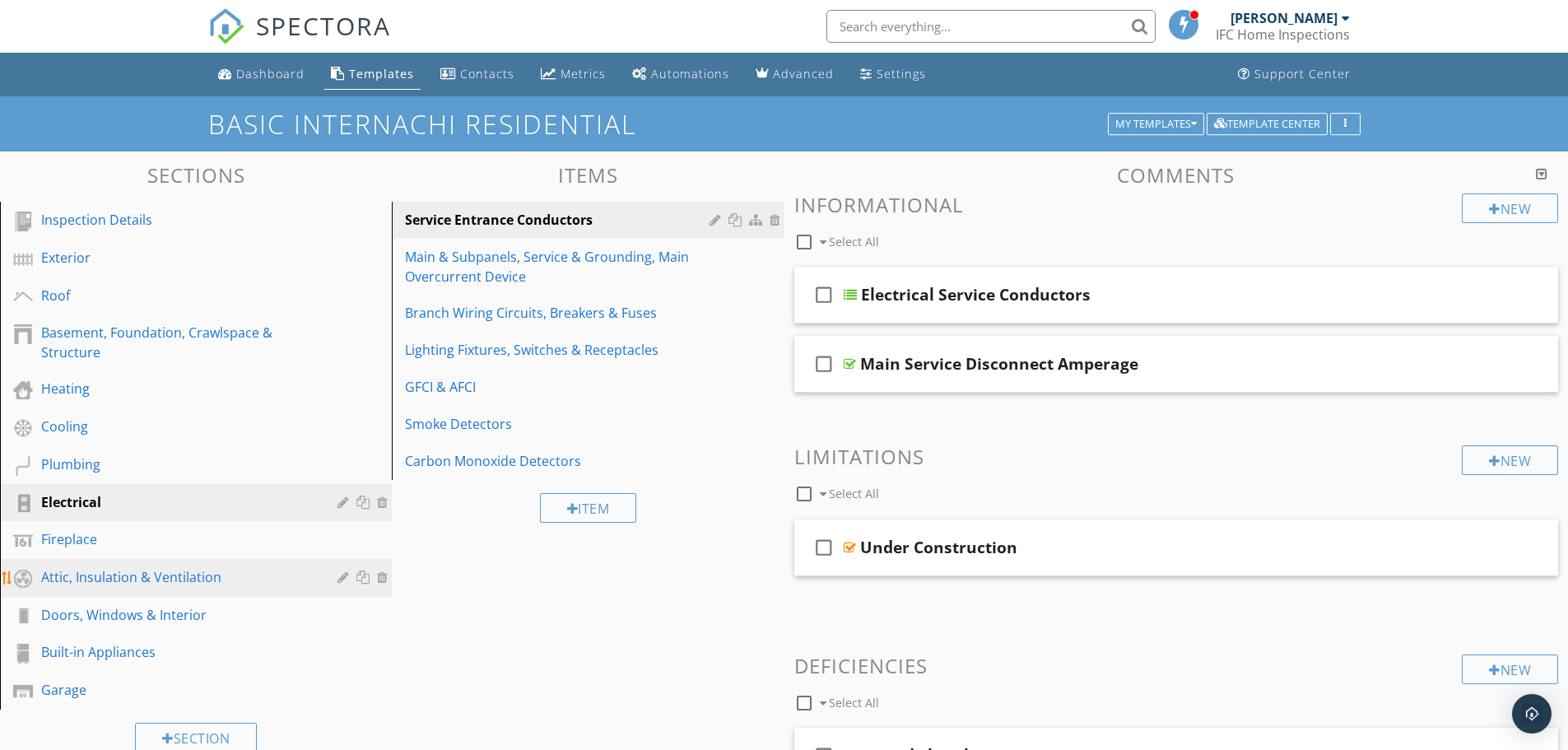
click at [208, 574] on div "Attic, Insulation & Ventilation" at bounding box center [177, 576] width 273 height 20
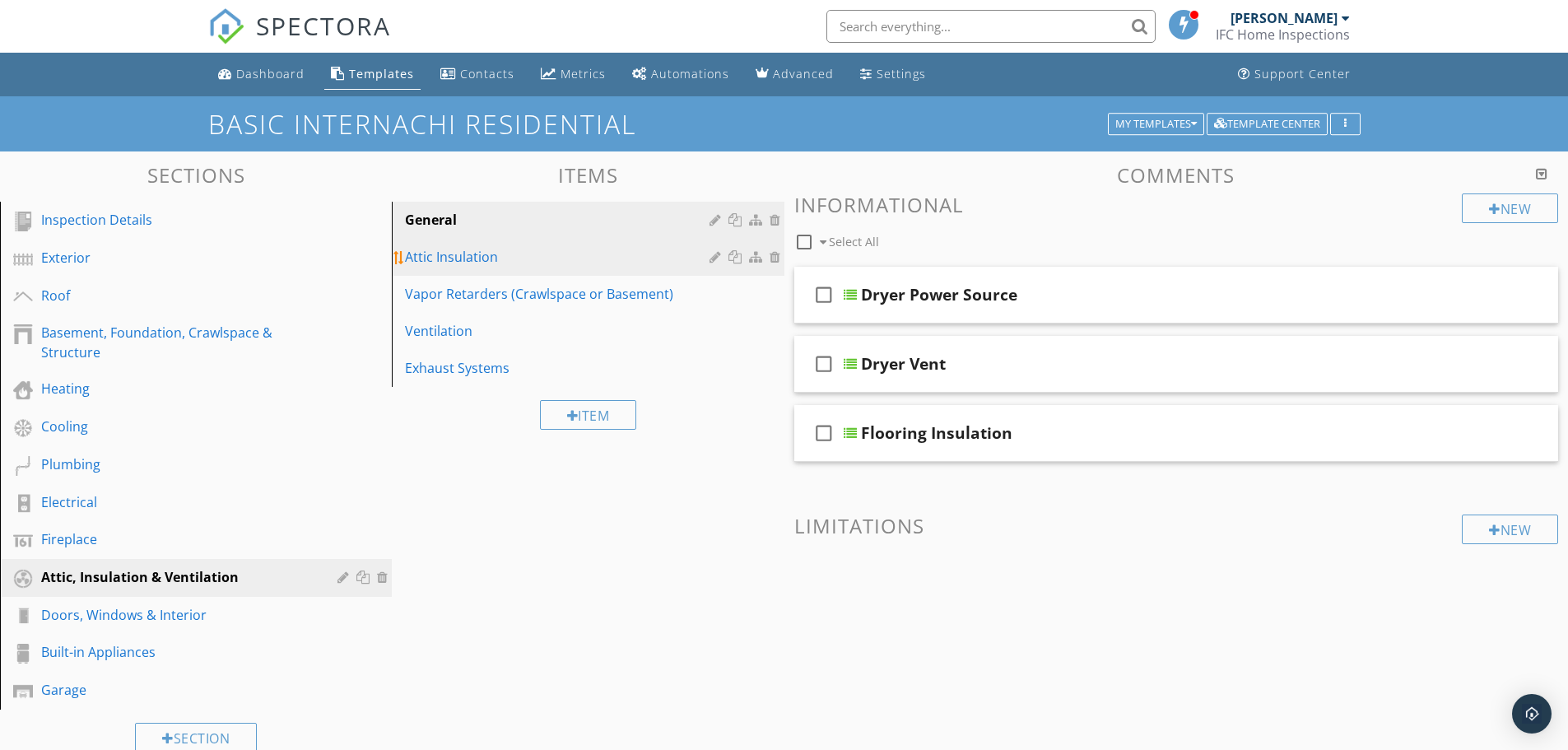
click at [572, 264] on div "Attic Insulation" at bounding box center [559, 257] width 309 height 20
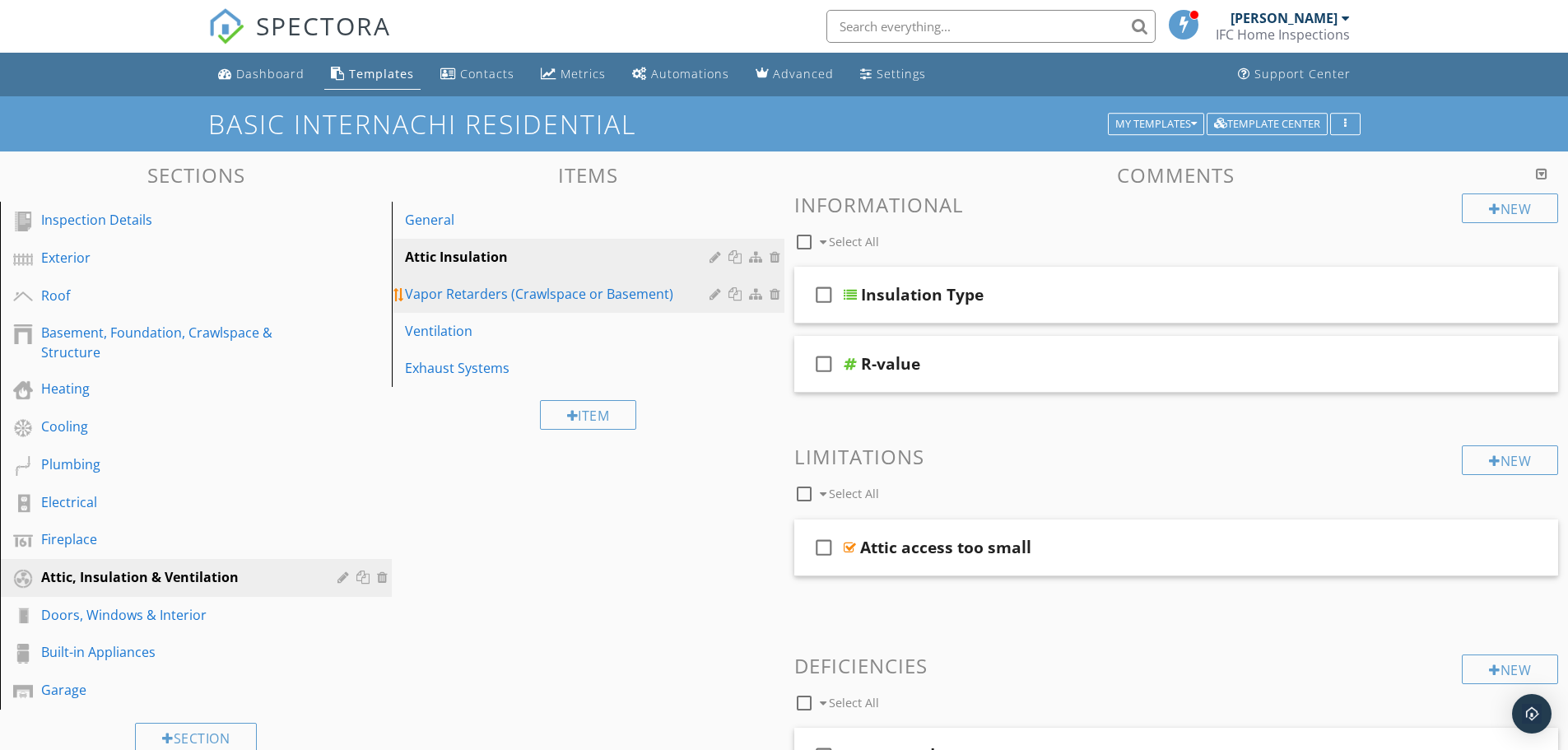
click at [651, 300] on div "Vapor Retarders (Crawlspace or Basement)" at bounding box center [559, 294] width 309 height 20
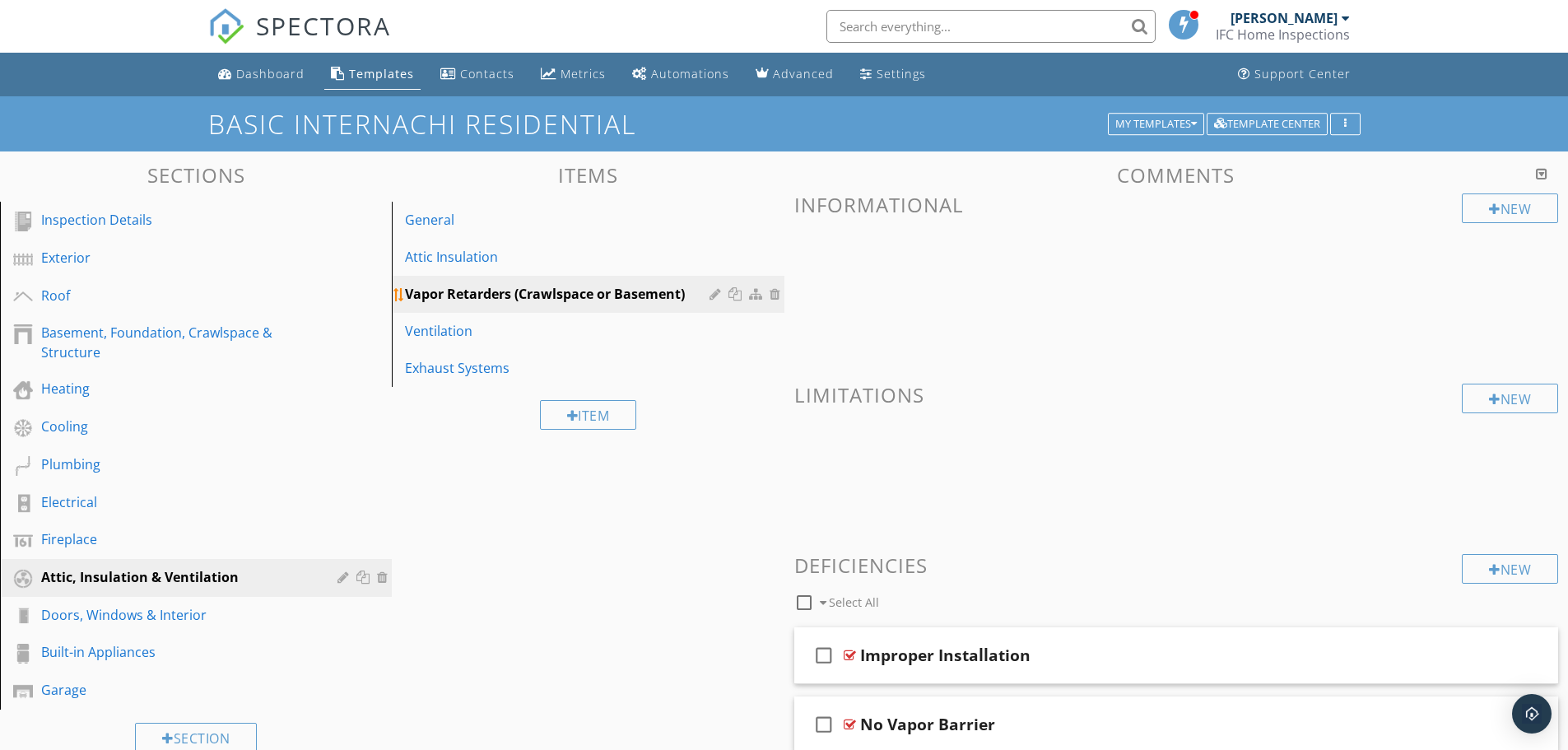
click at [775, 293] on div at bounding box center [777, 294] width 15 height 13
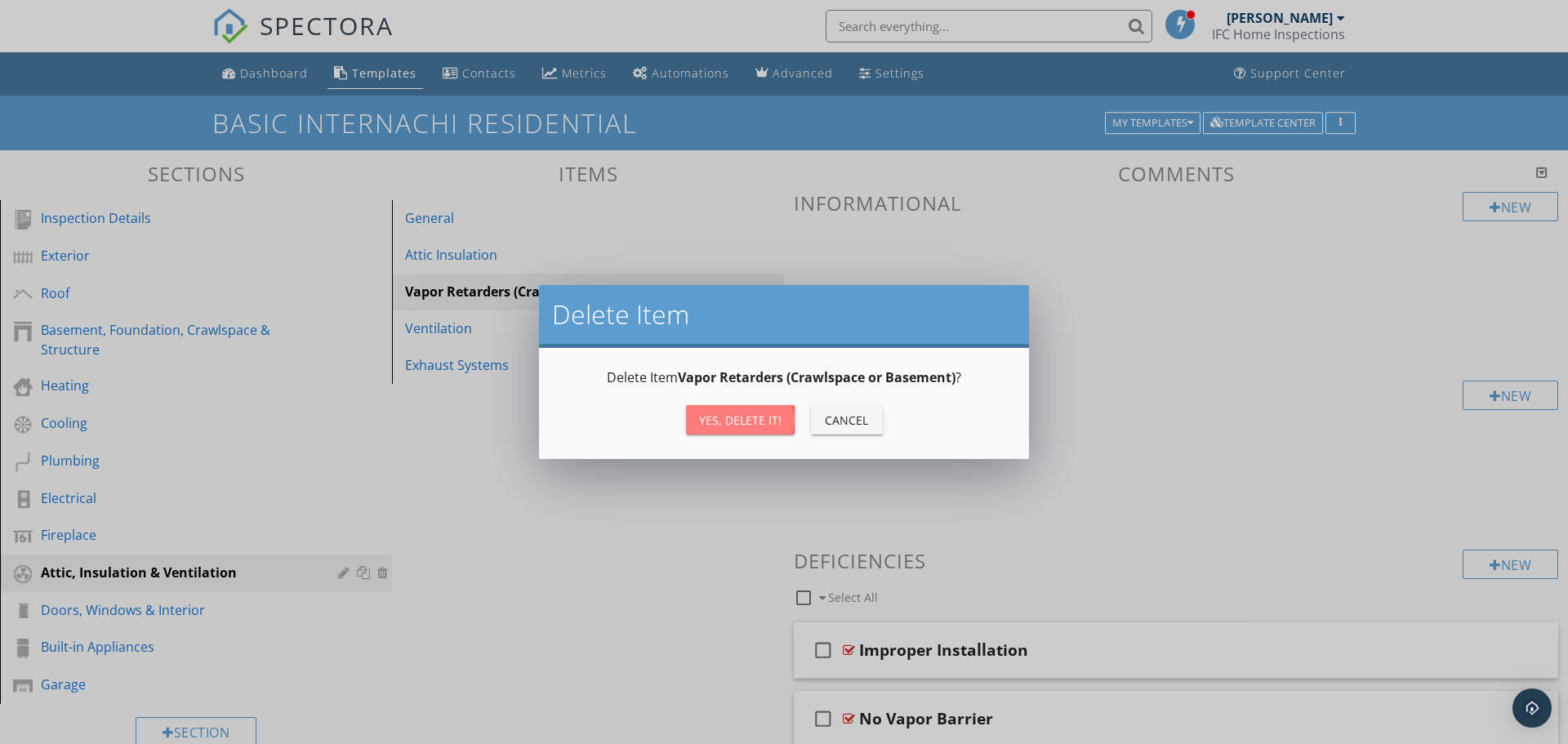
click at [760, 415] on div "Yes, Delete it!" at bounding box center [739, 420] width 82 height 17
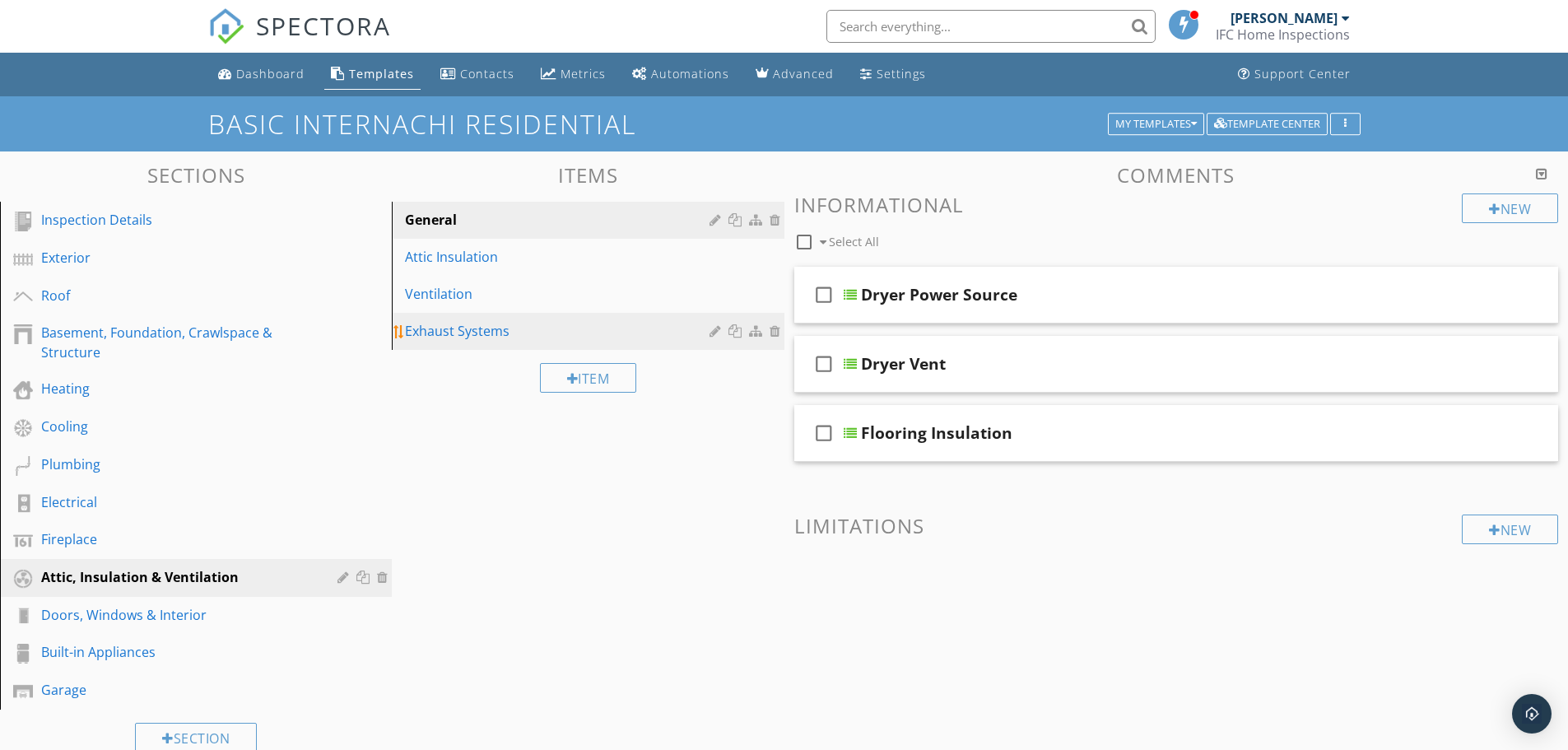
click at [535, 330] on div "Exhaust Systems" at bounding box center [559, 330] width 309 height 20
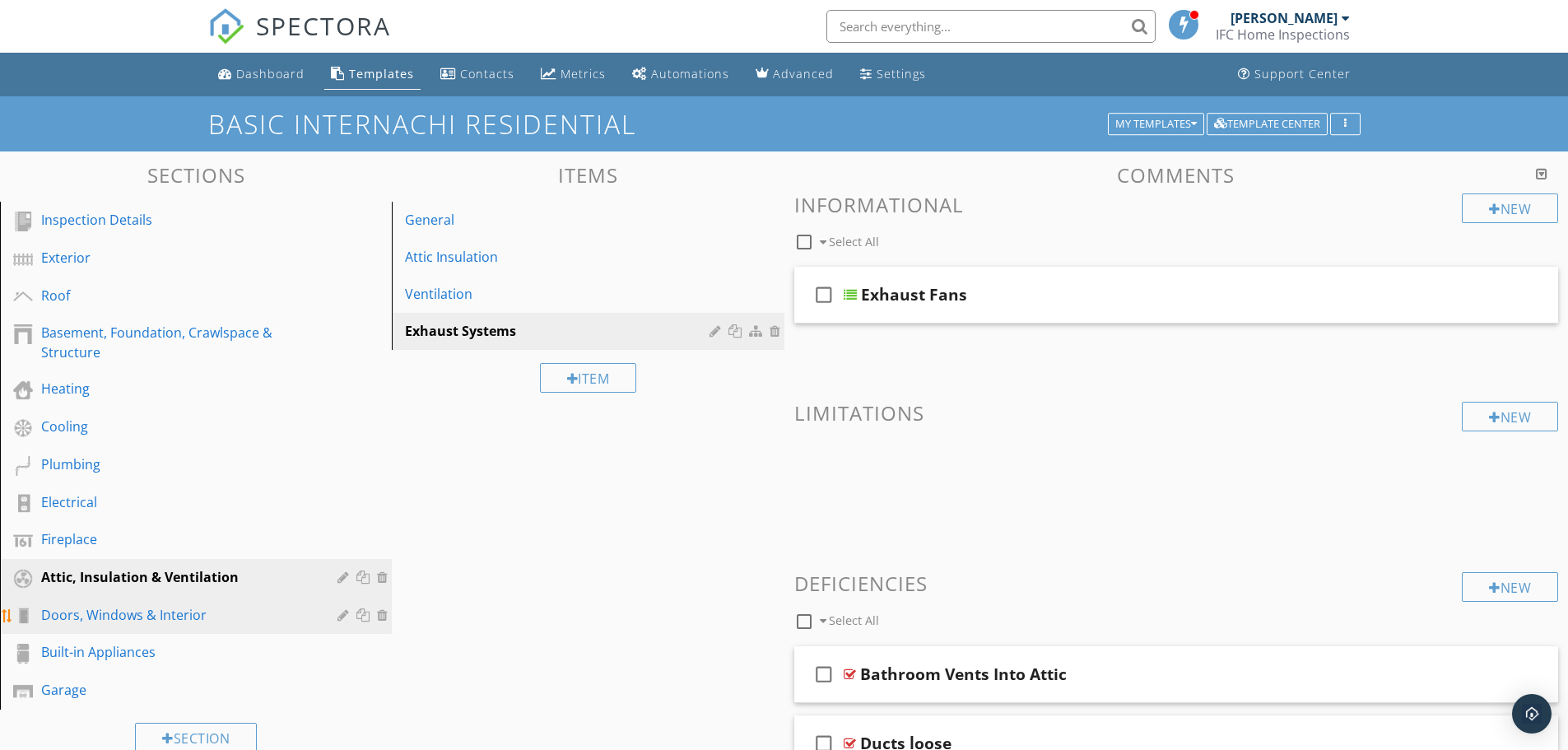
click at [176, 615] on div "Doors, Windows & Interior" at bounding box center [177, 615] width 273 height 20
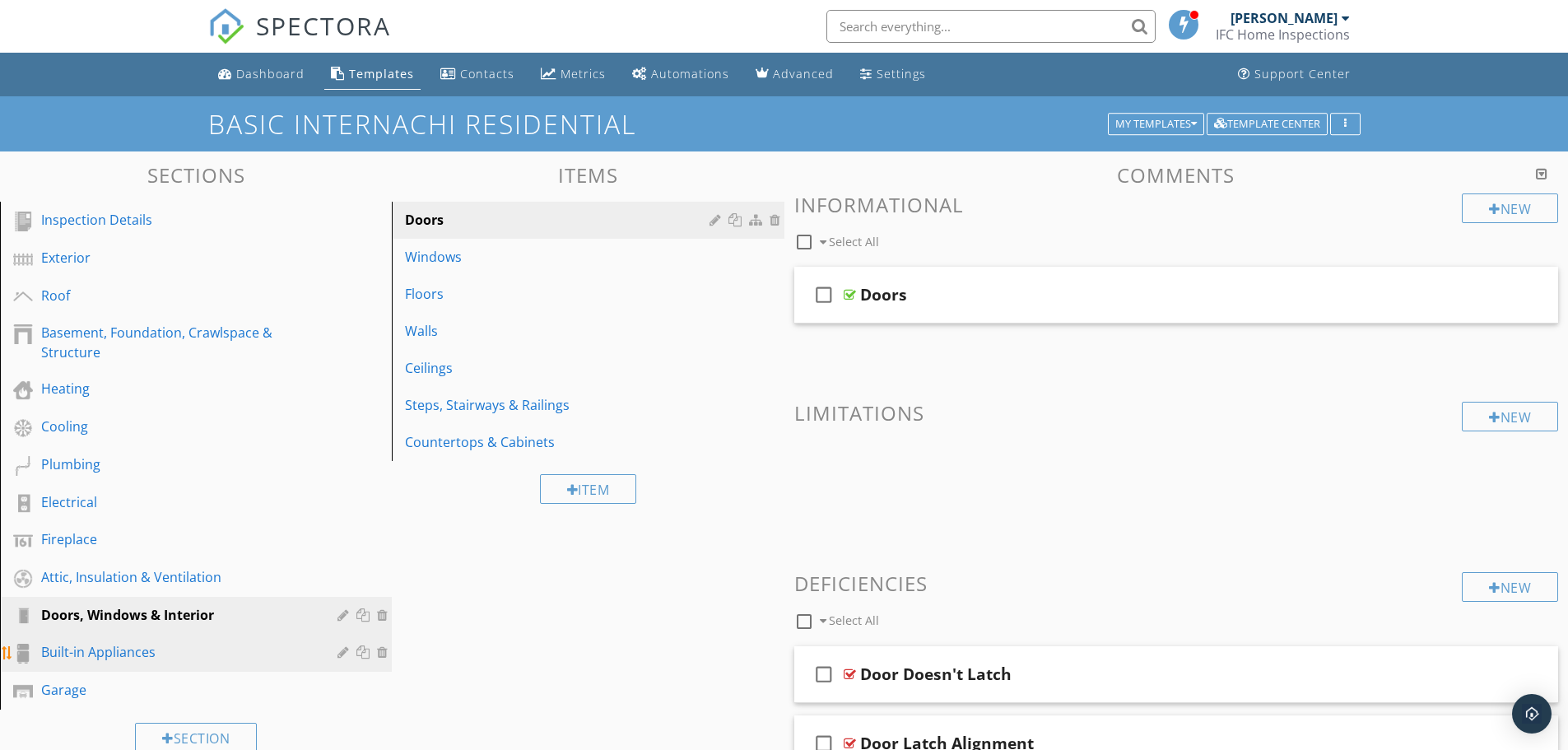
click at [199, 648] on div "Built-in Appliances" at bounding box center [177, 652] width 273 height 20
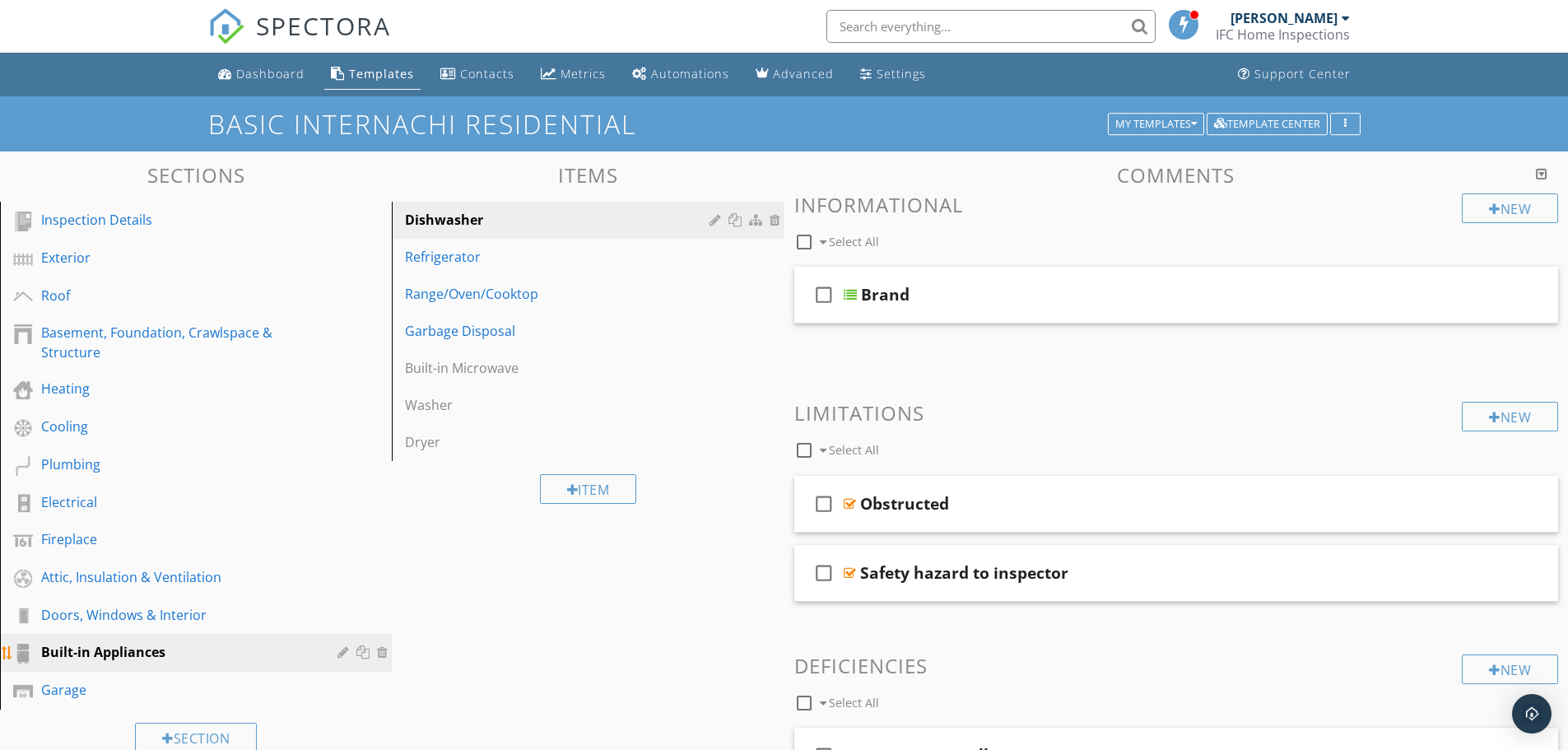
click at [381, 654] on div at bounding box center [384, 652] width 15 height 13
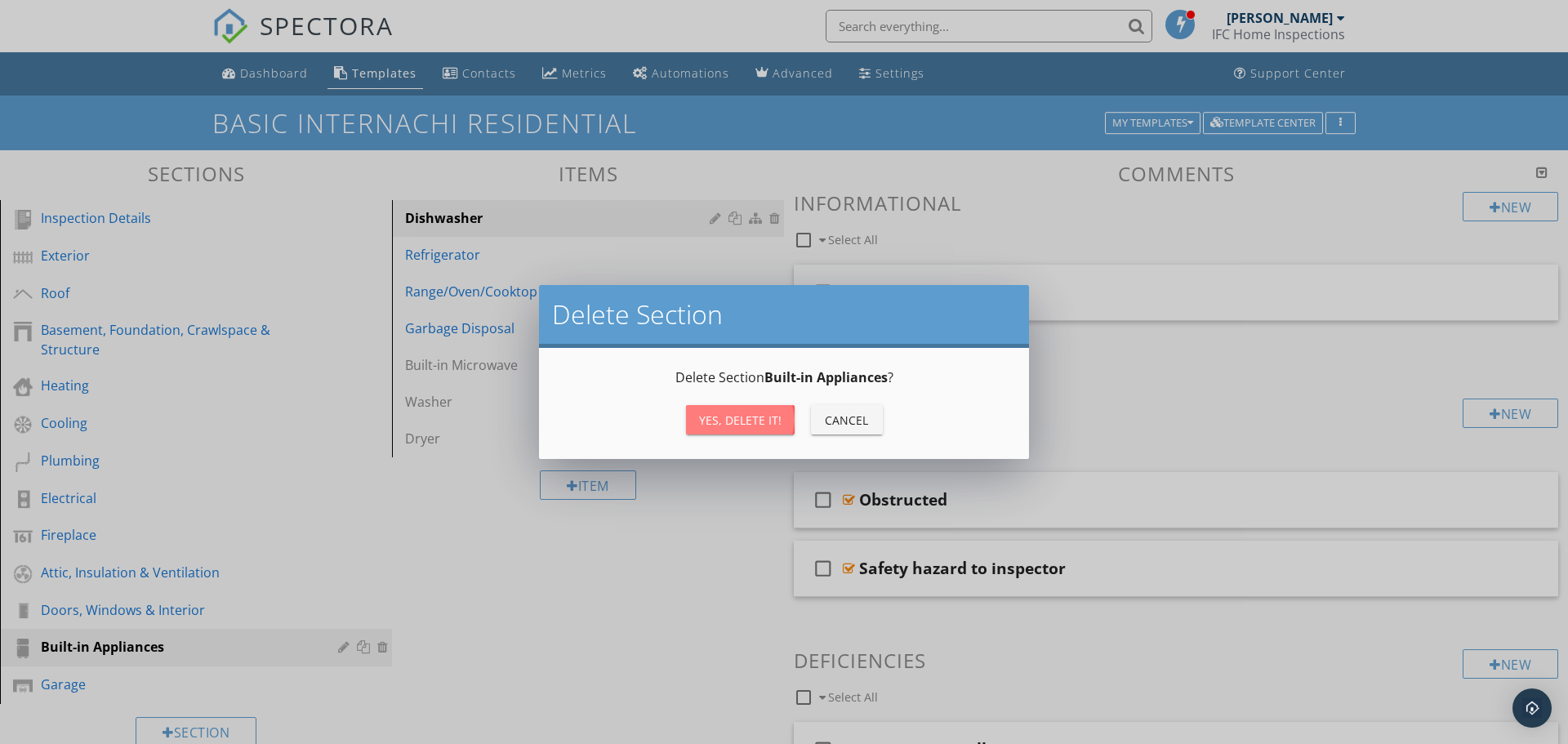
click at [722, 416] on div "Yes, Delete it!" at bounding box center [739, 420] width 82 height 17
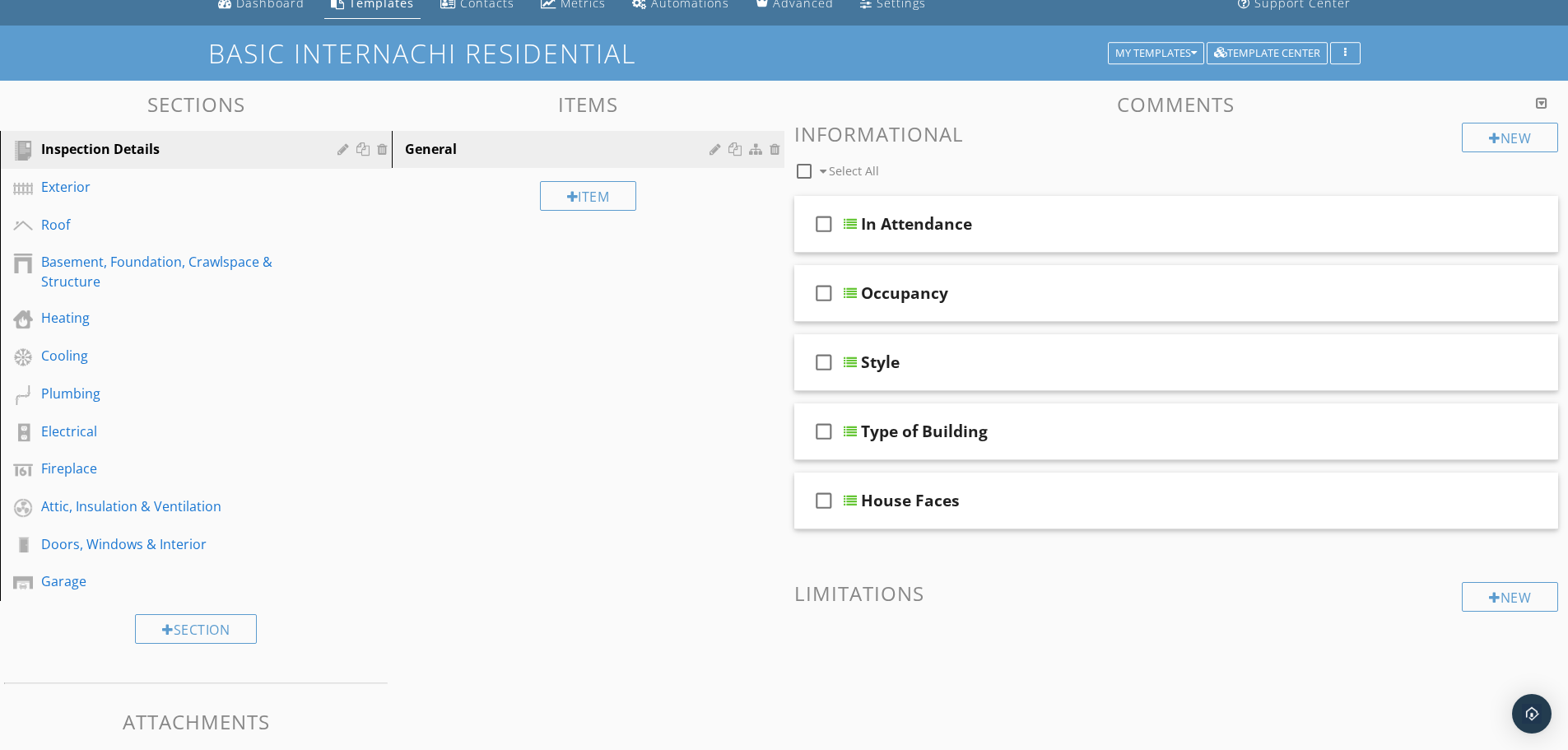
scroll to position [0, 0]
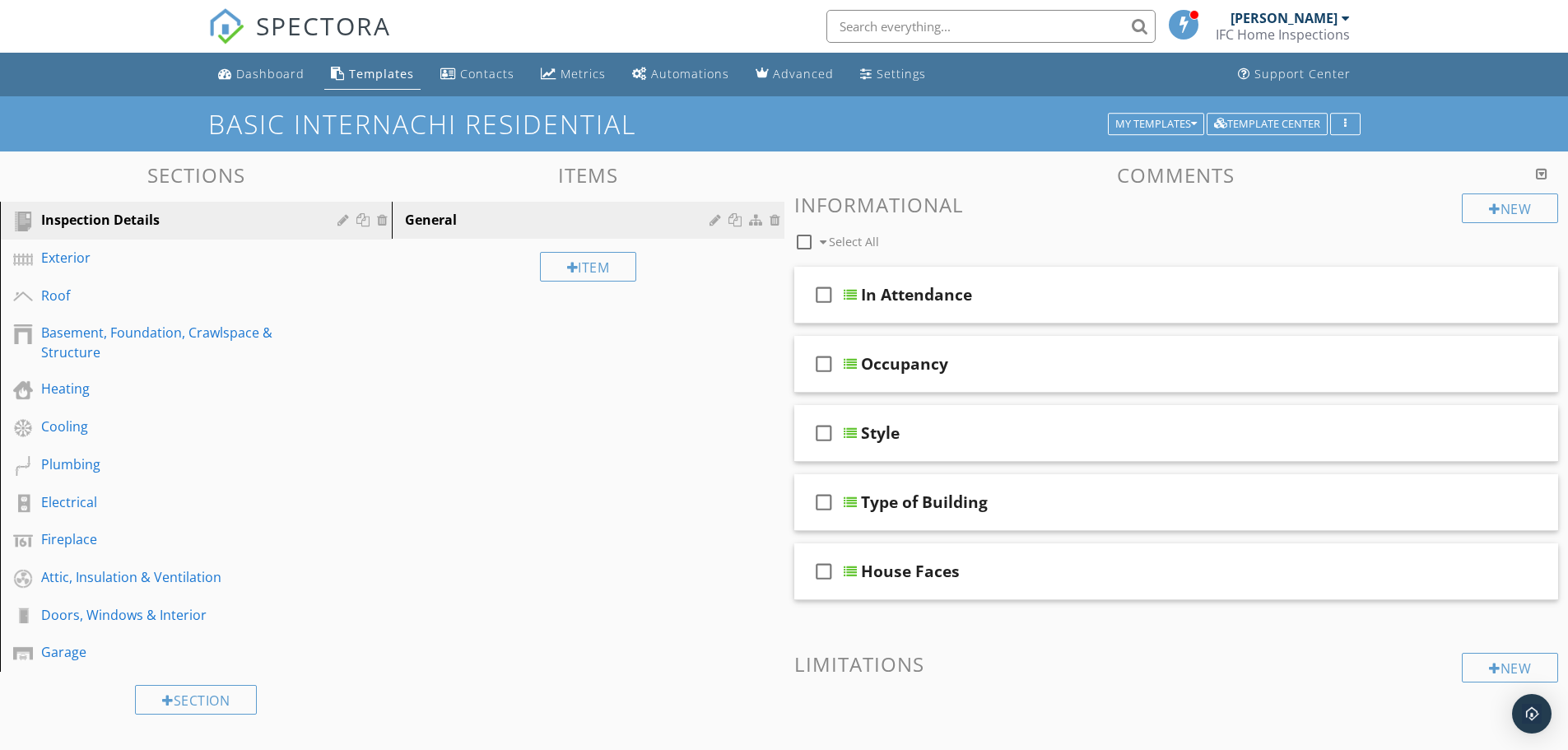
click at [382, 74] on div "Templates" at bounding box center [382, 73] width 65 height 15
click at [1148, 121] on button "My Templates" at bounding box center [1155, 124] width 96 height 23
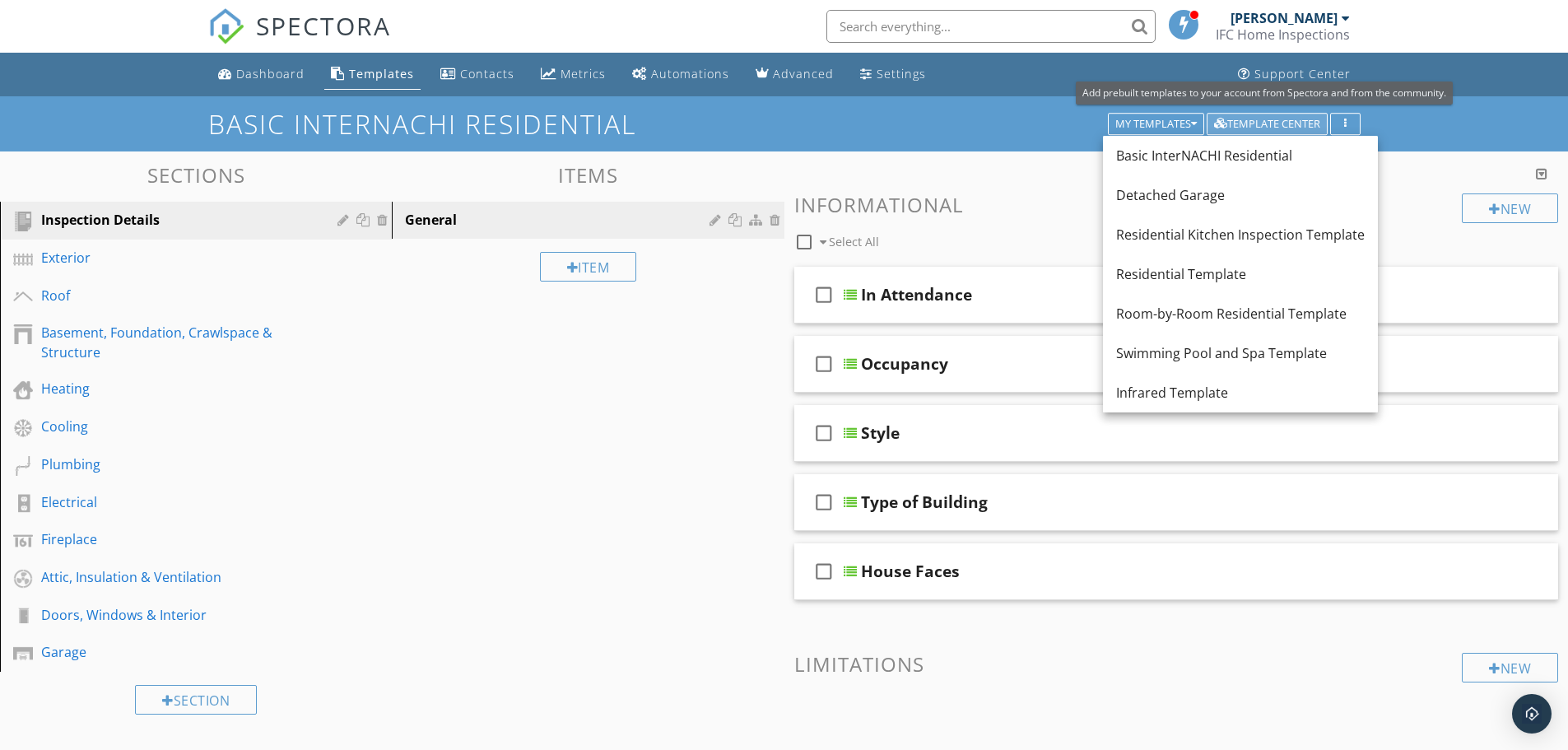
click at [1256, 123] on div "Template Center" at bounding box center [1267, 124] width 106 height 11
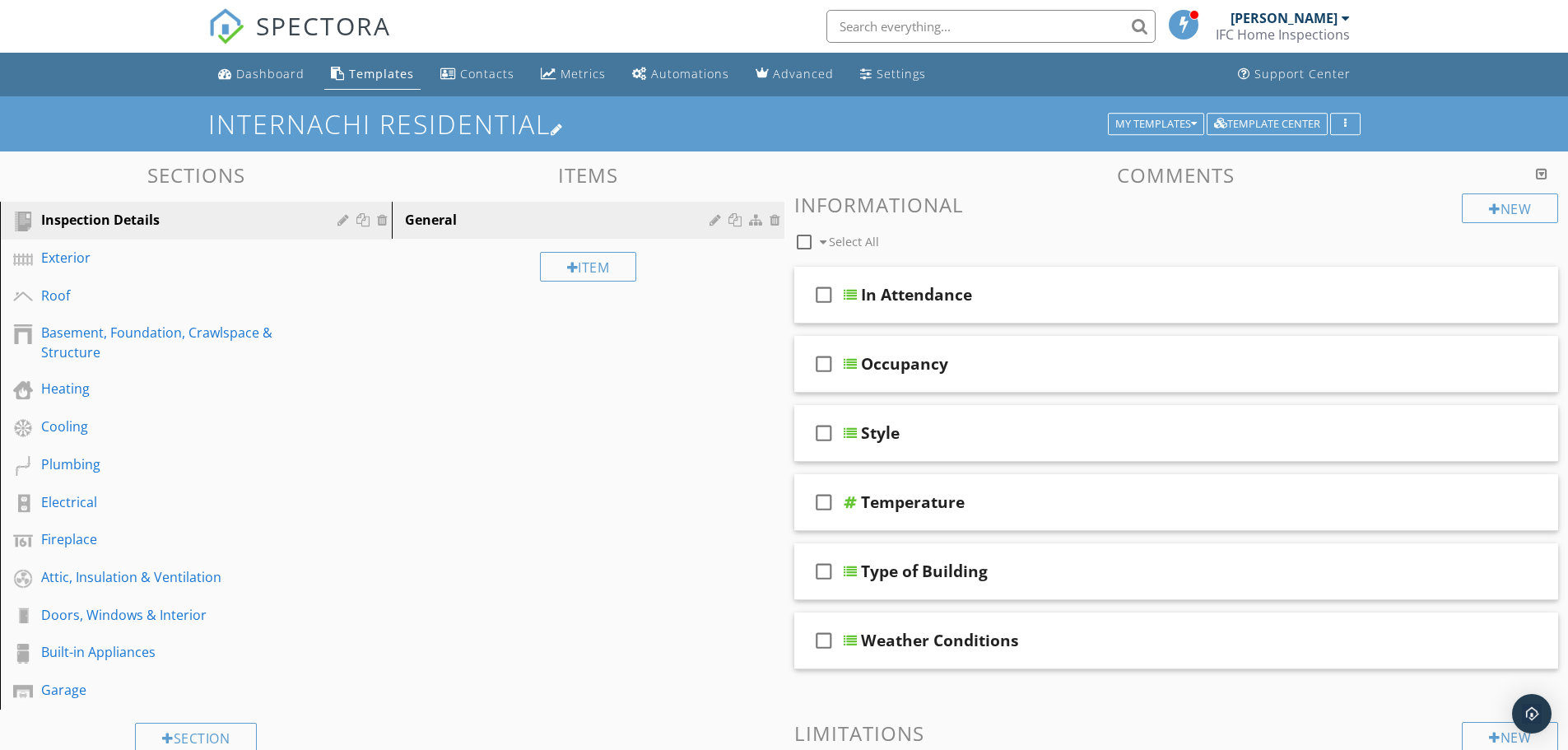
click at [564, 128] on div at bounding box center [557, 130] width 13 height 13
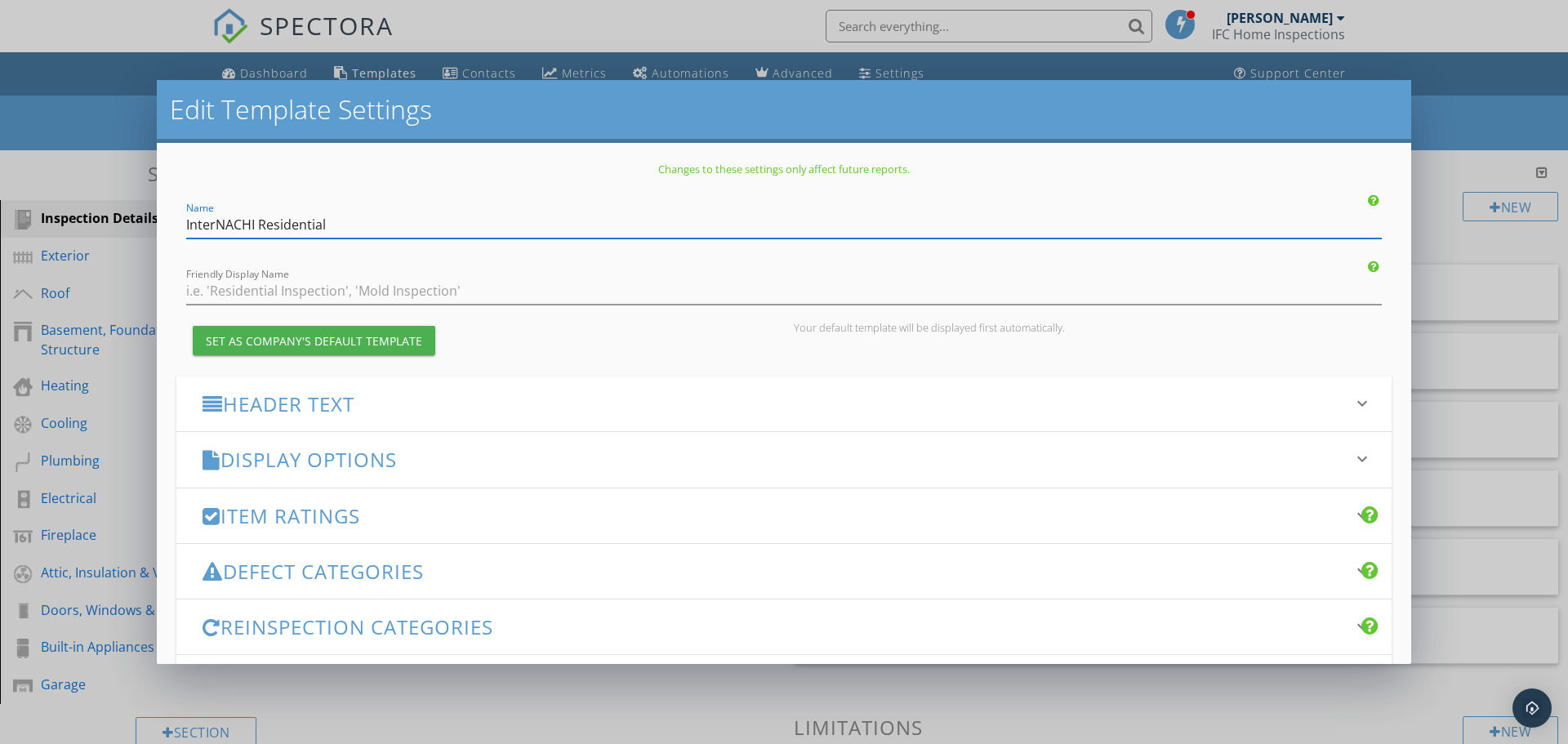
click at [184, 225] on div "Name InterNACHI Residential" at bounding box center [784, 220] width 1216 height 37
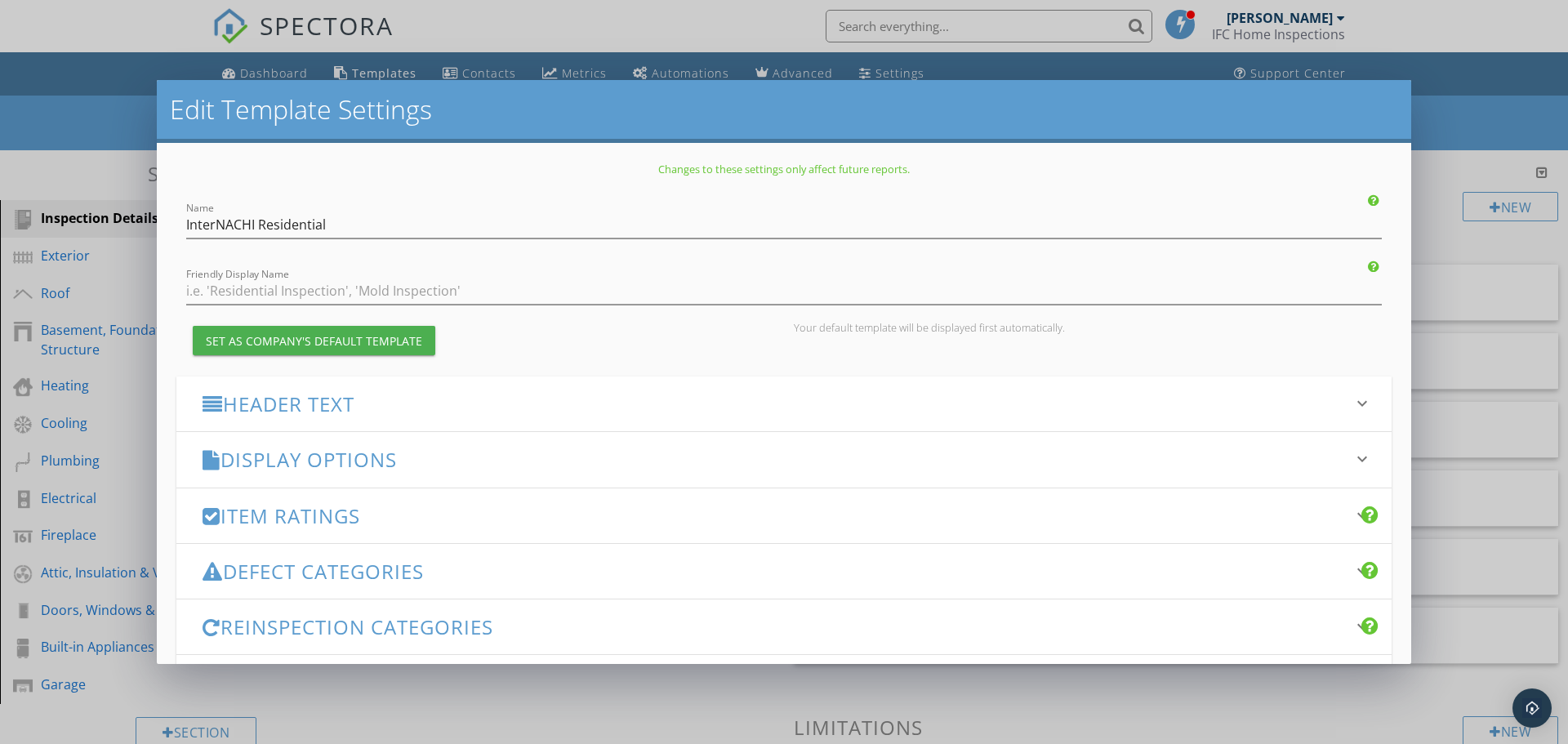
click at [186, 227] on div "Name InterNACHI Residential" at bounding box center [784, 220] width 1216 height 37
click at [188, 226] on input "InterNACHI Residential" at bounding box center [784, 224] width 1196 height 27
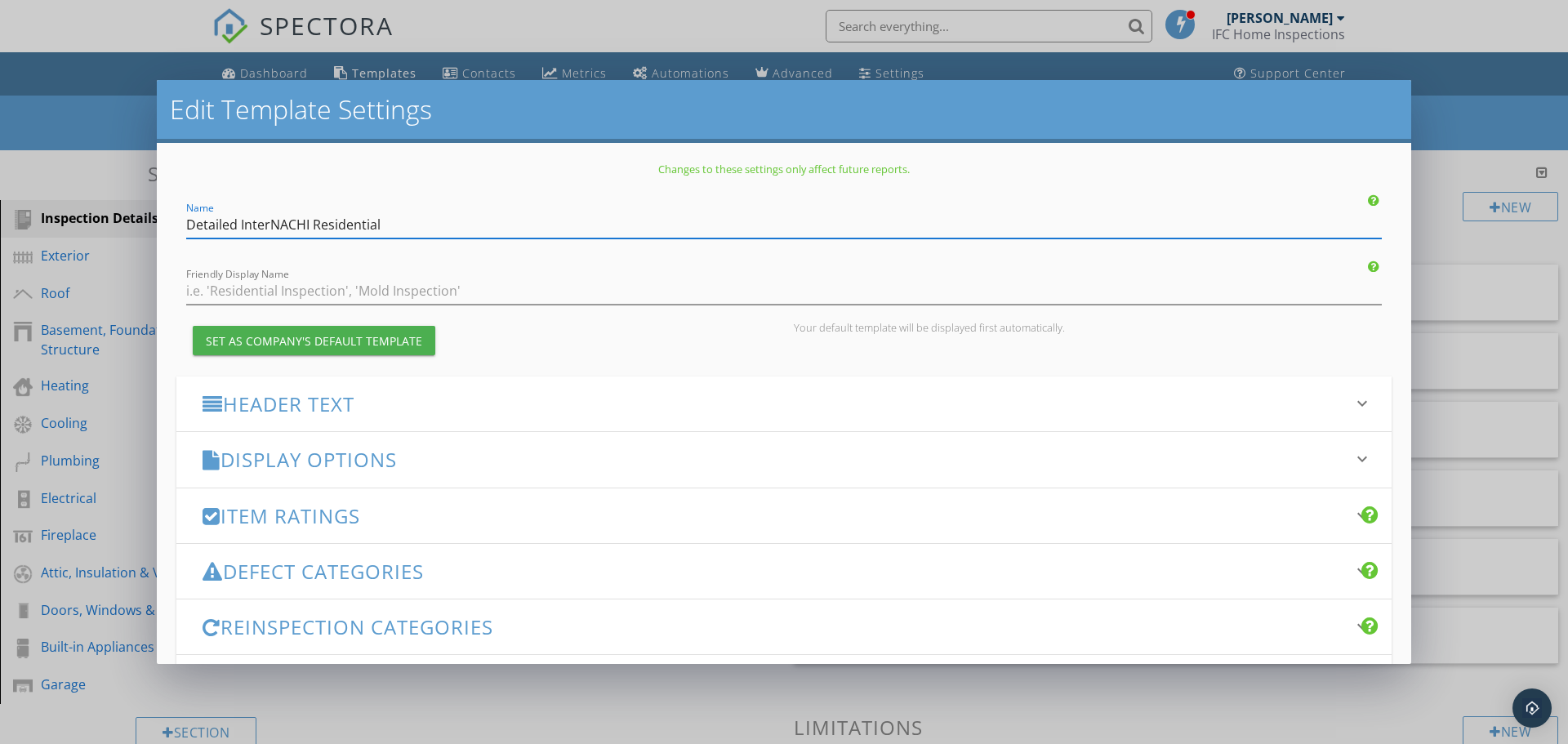
type input "Detailed InterNACHI Residential"
click at [392, 338] on div "Set as Company's Default Template" at bounding box center [313, 341] width 217 height 17
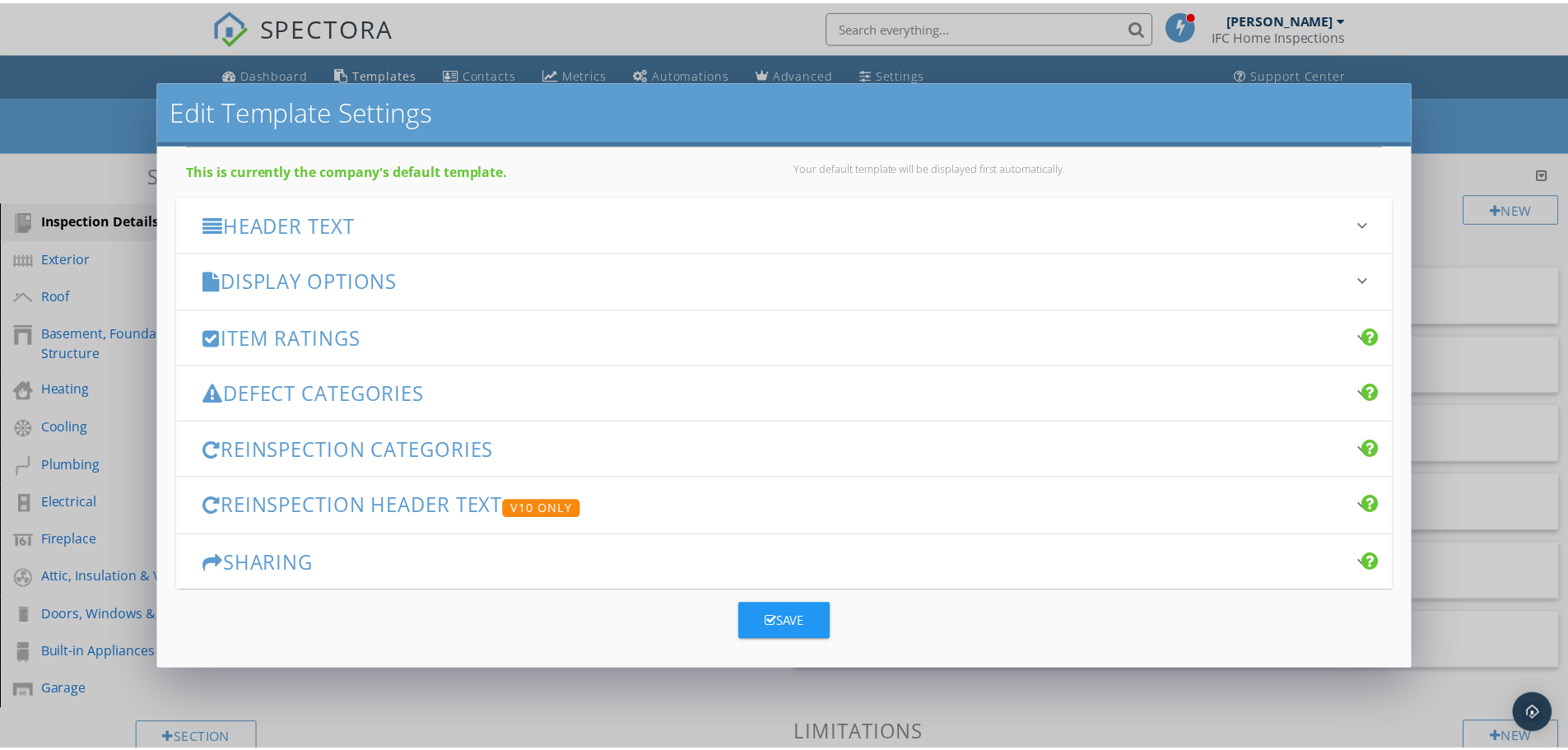
scroll to position [170, 0]
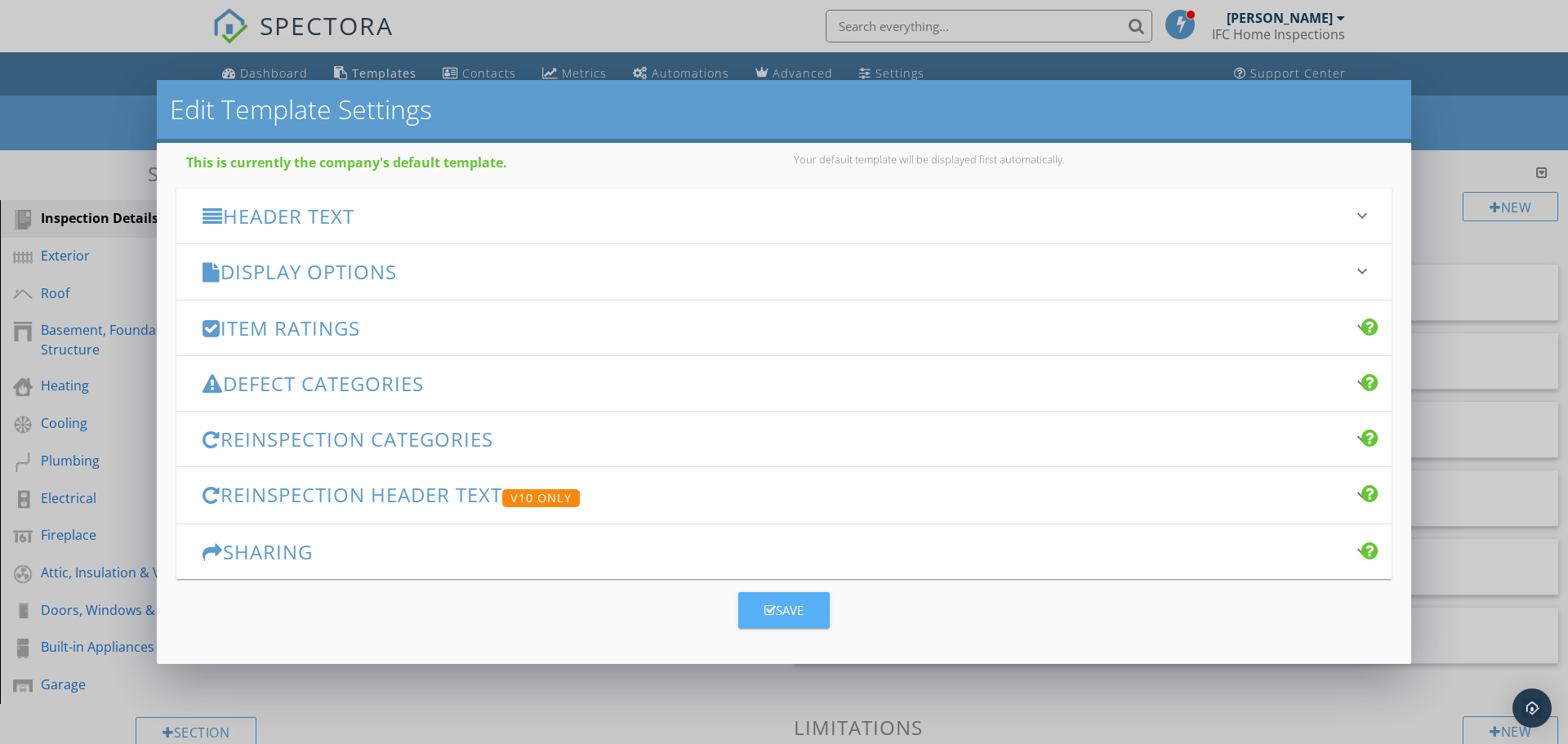
click at [779, 618] on div "Save" at bounding box center [784, 611] width 39 height 19
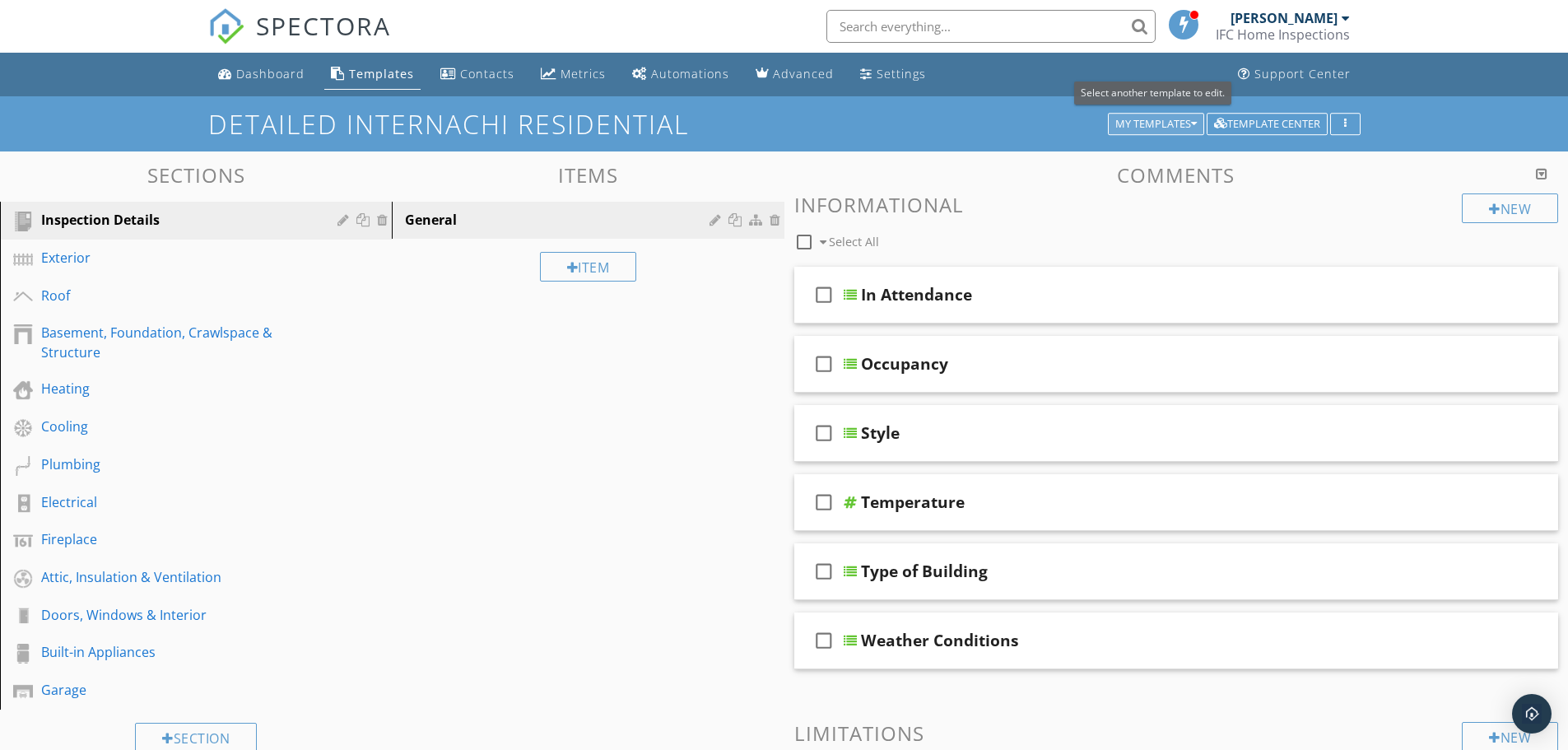
click at [1142, 123] on div "My Templates" at bounding box center [1155, 124] width 81 height 11
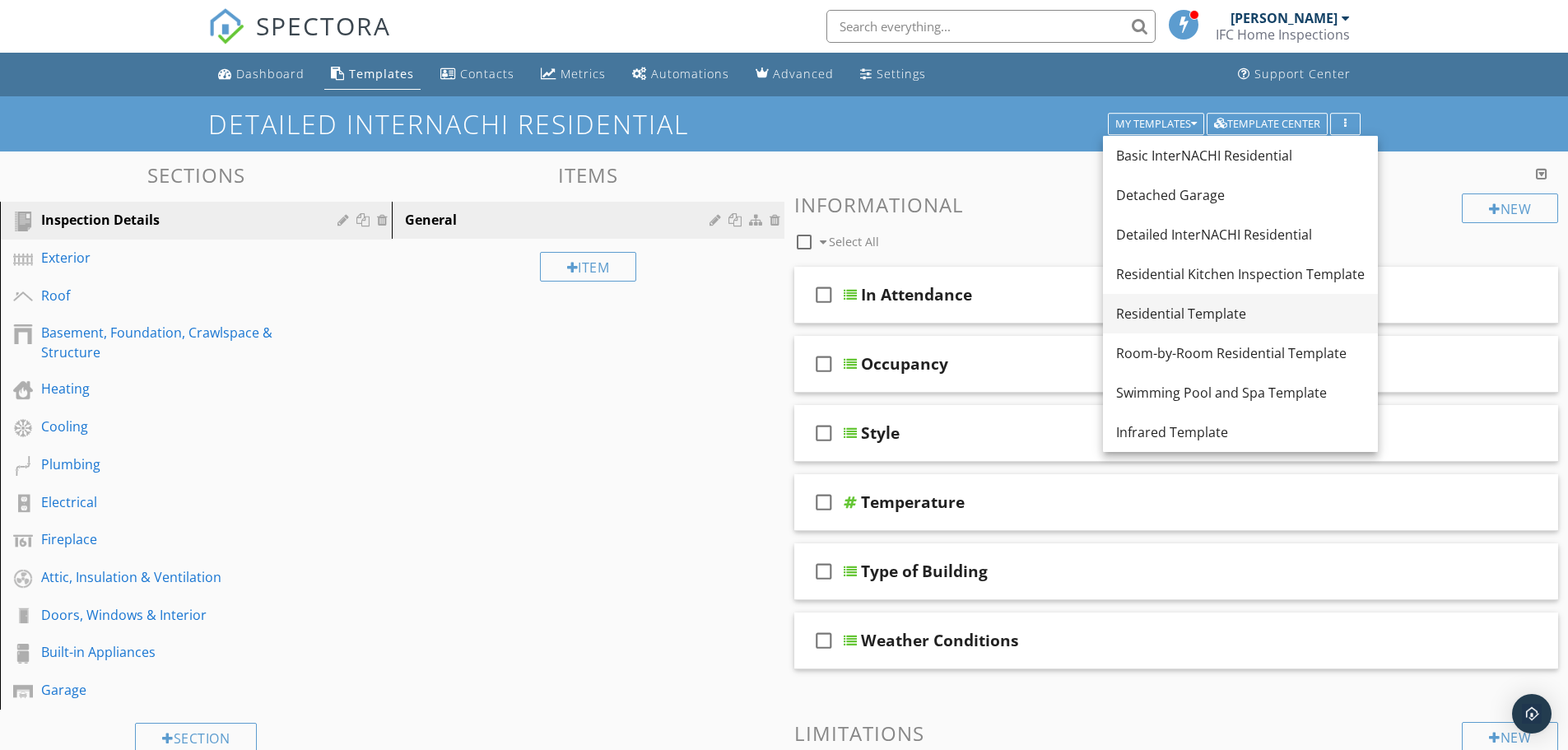
click at [1259, 313] on div "Residential Template" at bounding box center [1240, 313] width 249 height 20
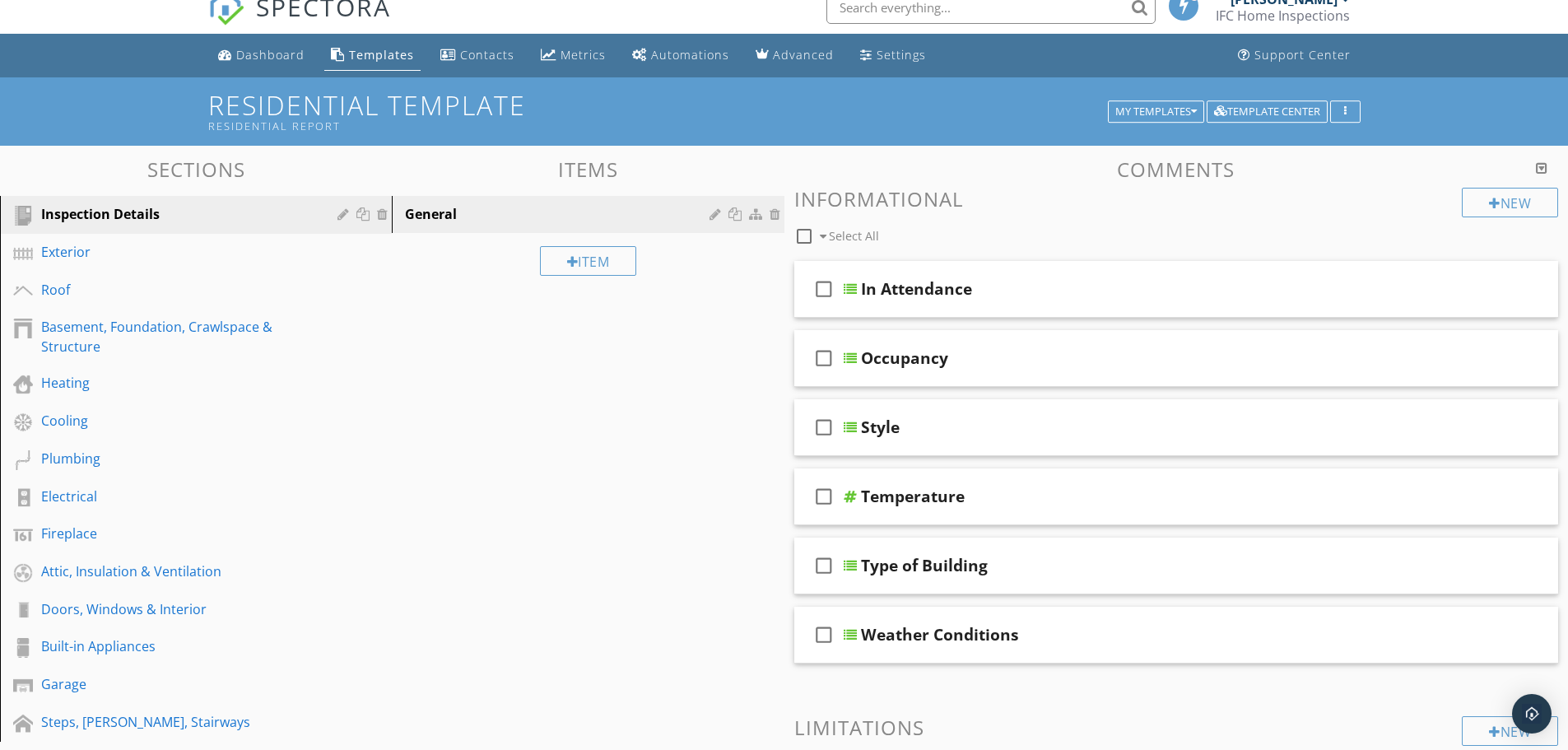
scroll to position [0, 0]
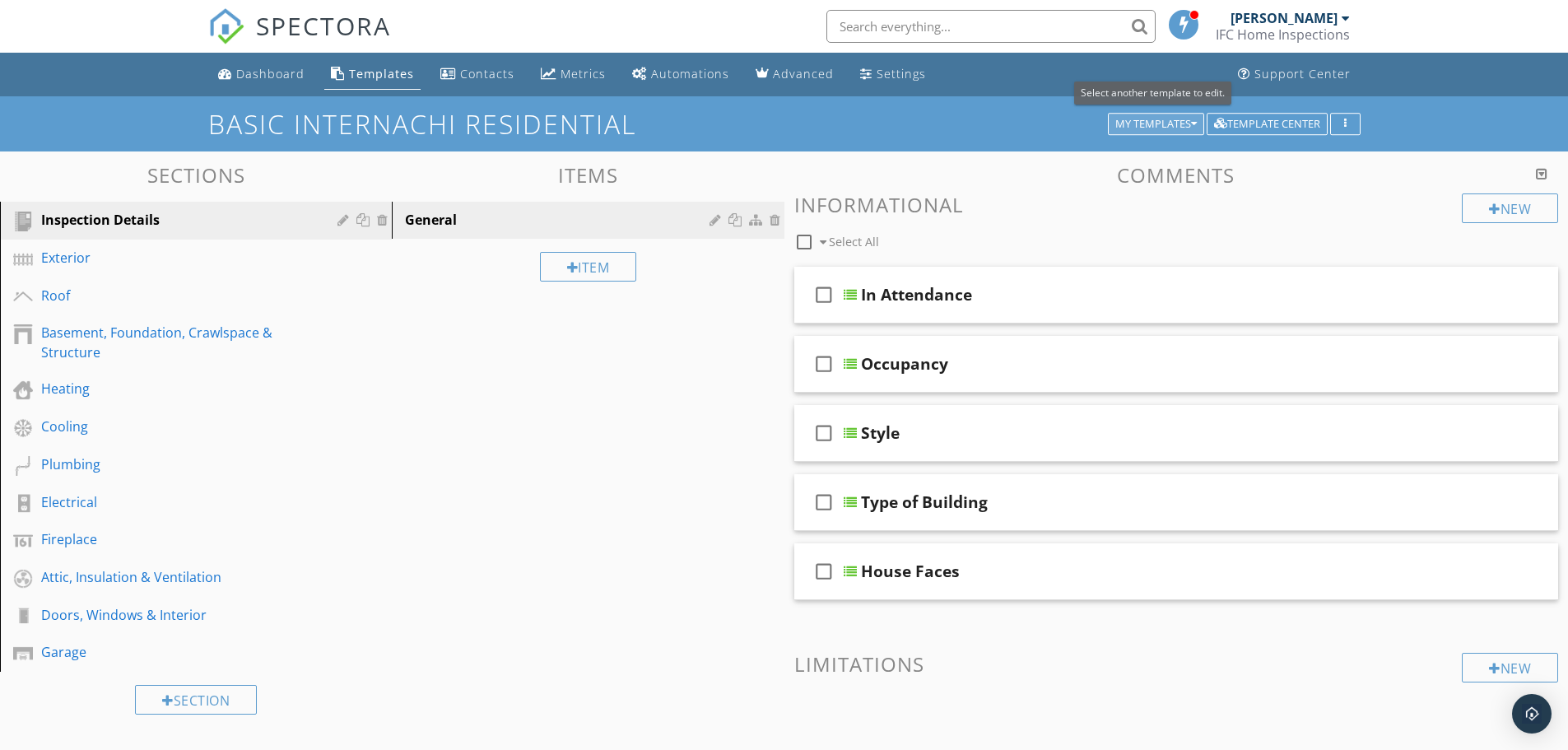
click at [1154, 120] on div "My Templates" at bounding box center [1155, 124] width 81 height 11
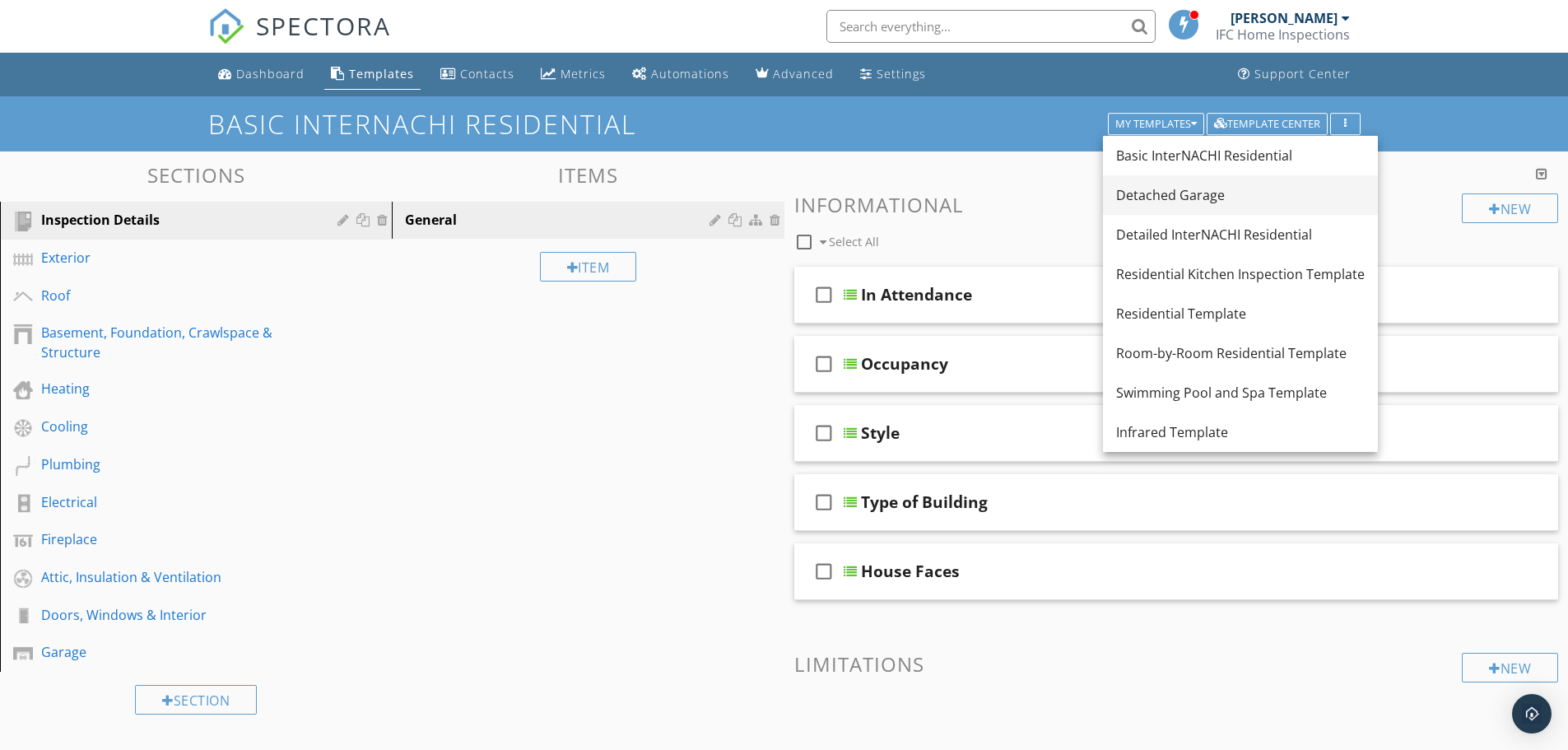
drag, startPoint x: 1189, startPoint y: 232, endPoint x: 1178, endPoint y: 179, distance: 54.1
click at [1178, 179] on div "Basic InterNACHI Residential Detached Garage Detailed InterNACHI Residential Re…" at bounding box center [1240, 293] width 275 height 316
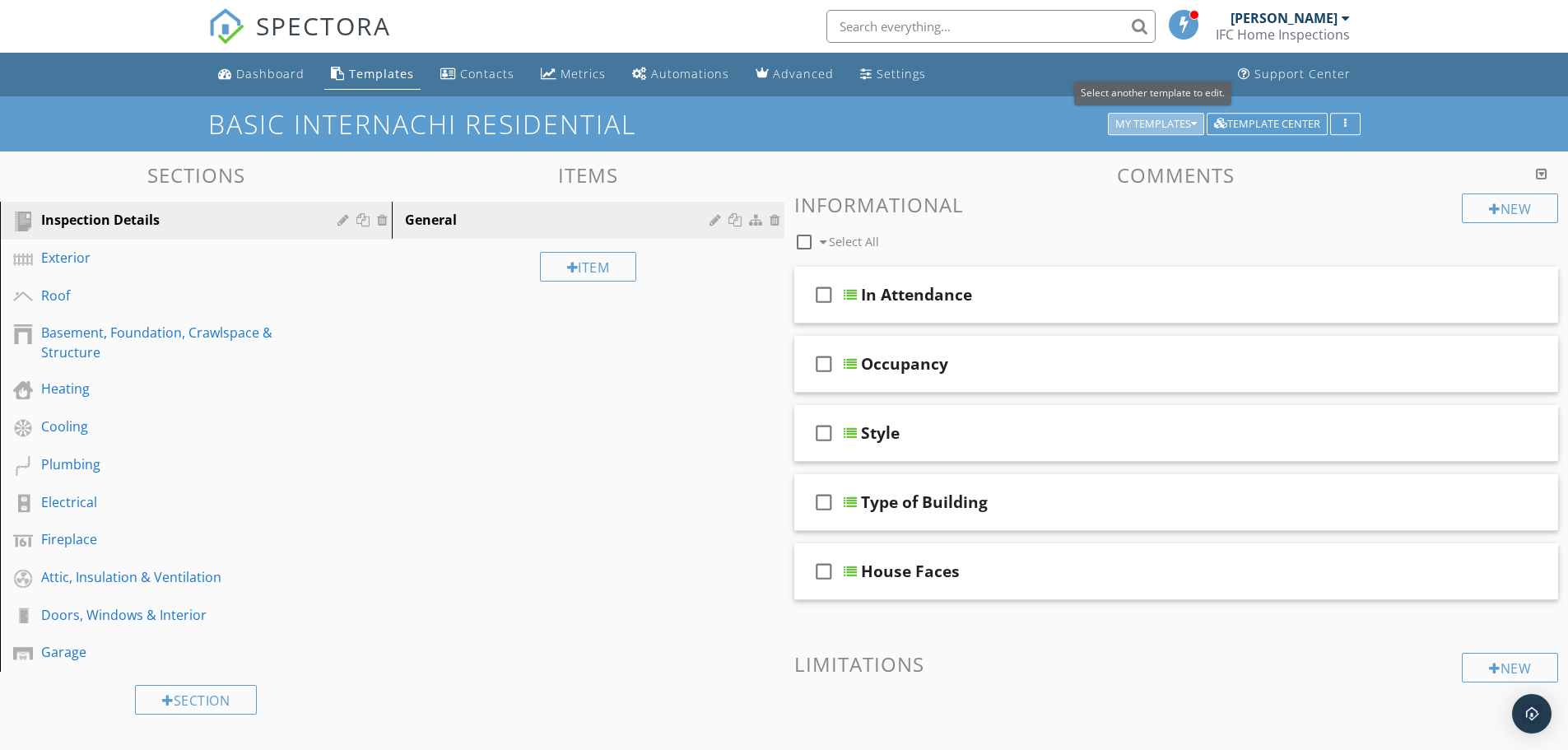
click at [1143, 122] on div "My Templates" at bounding box center [1155, 124] width 81 height 11
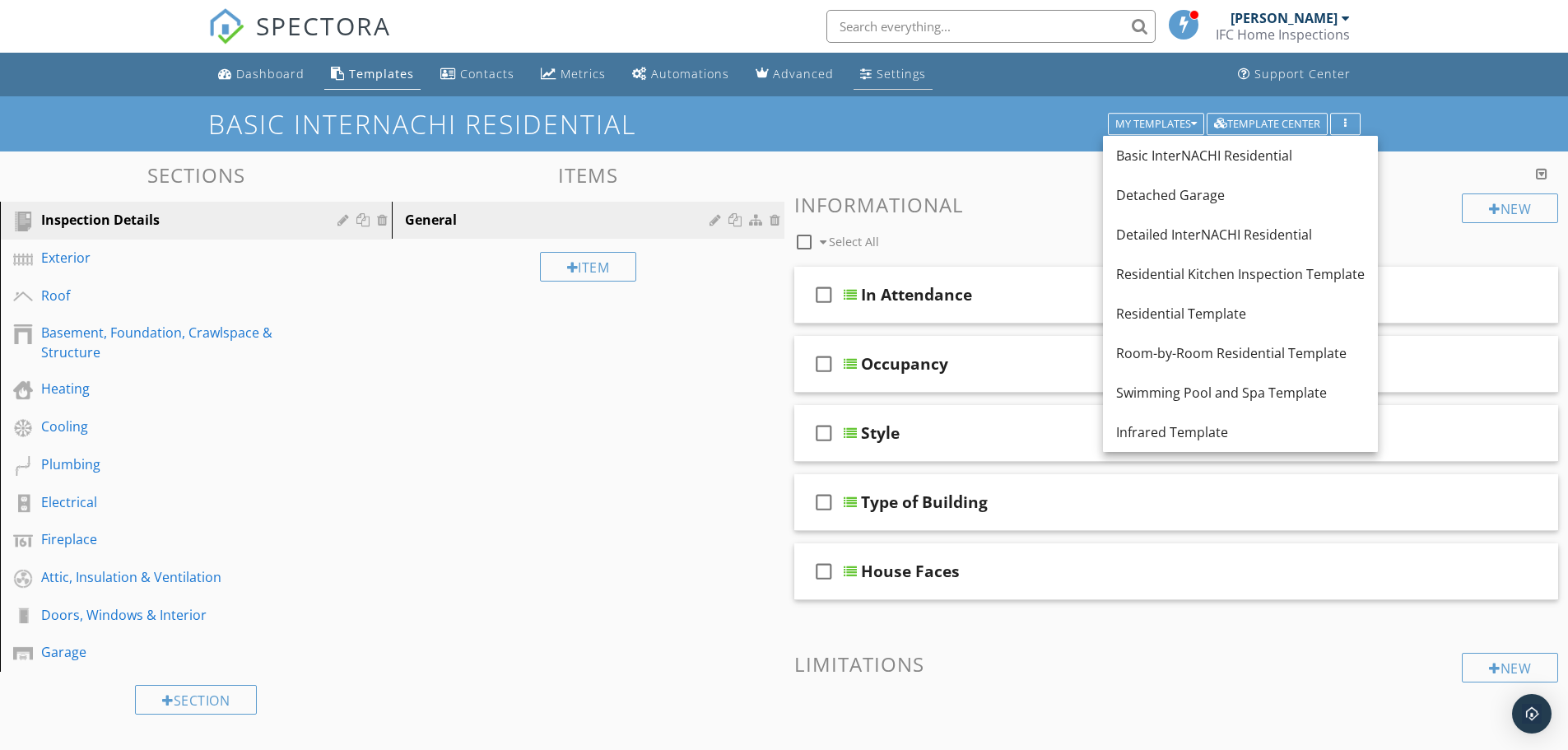
click at [878, 72] on div "Settings" at bounding box center [901, 73] width 50 height 15
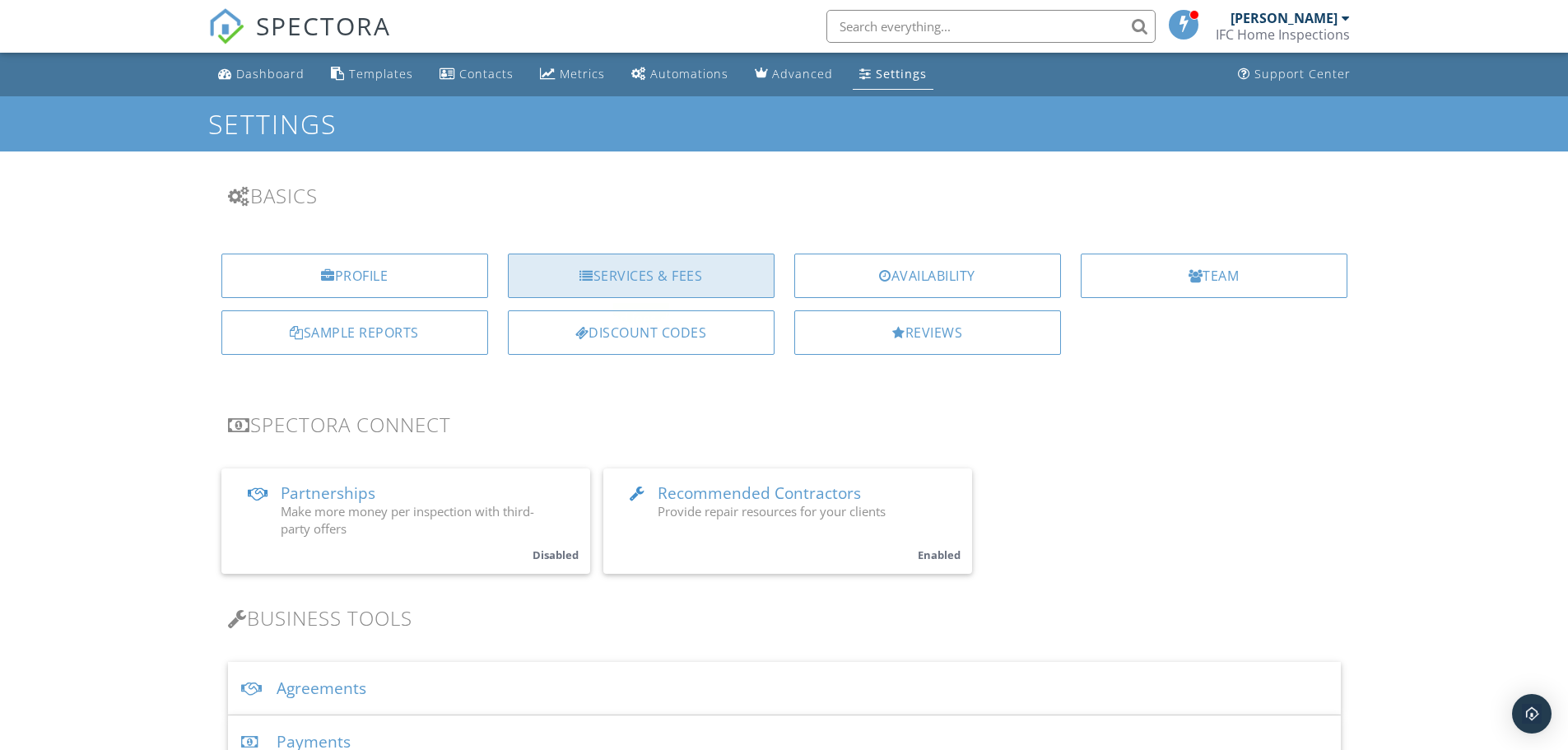
click at [673, 274] on div "Services & Fees" at bounding box center [641, 276] width 267 height 45
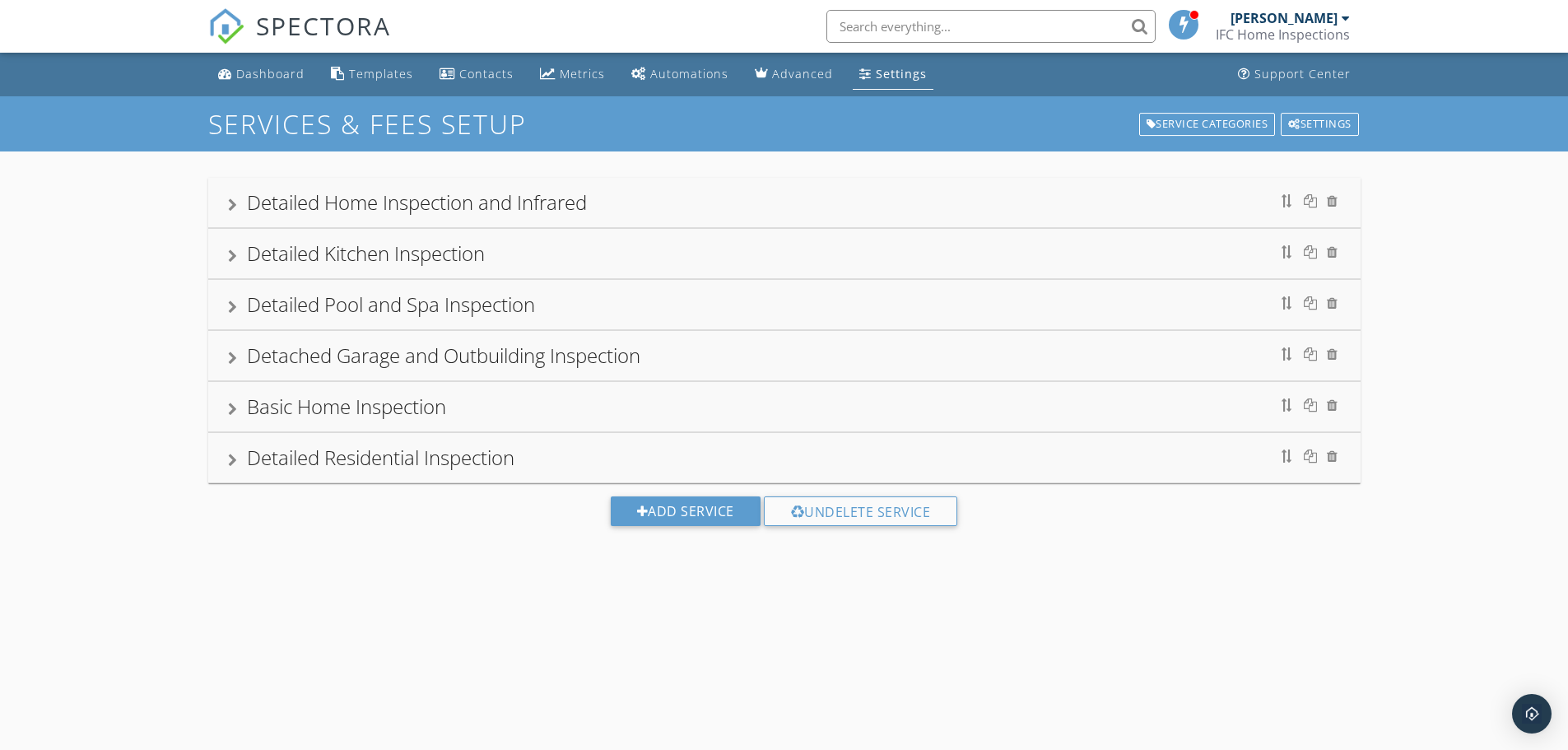
click at [560, 408] on div "Basic Home Inspection" at bounding box center [784, 406] width 1112 height 30
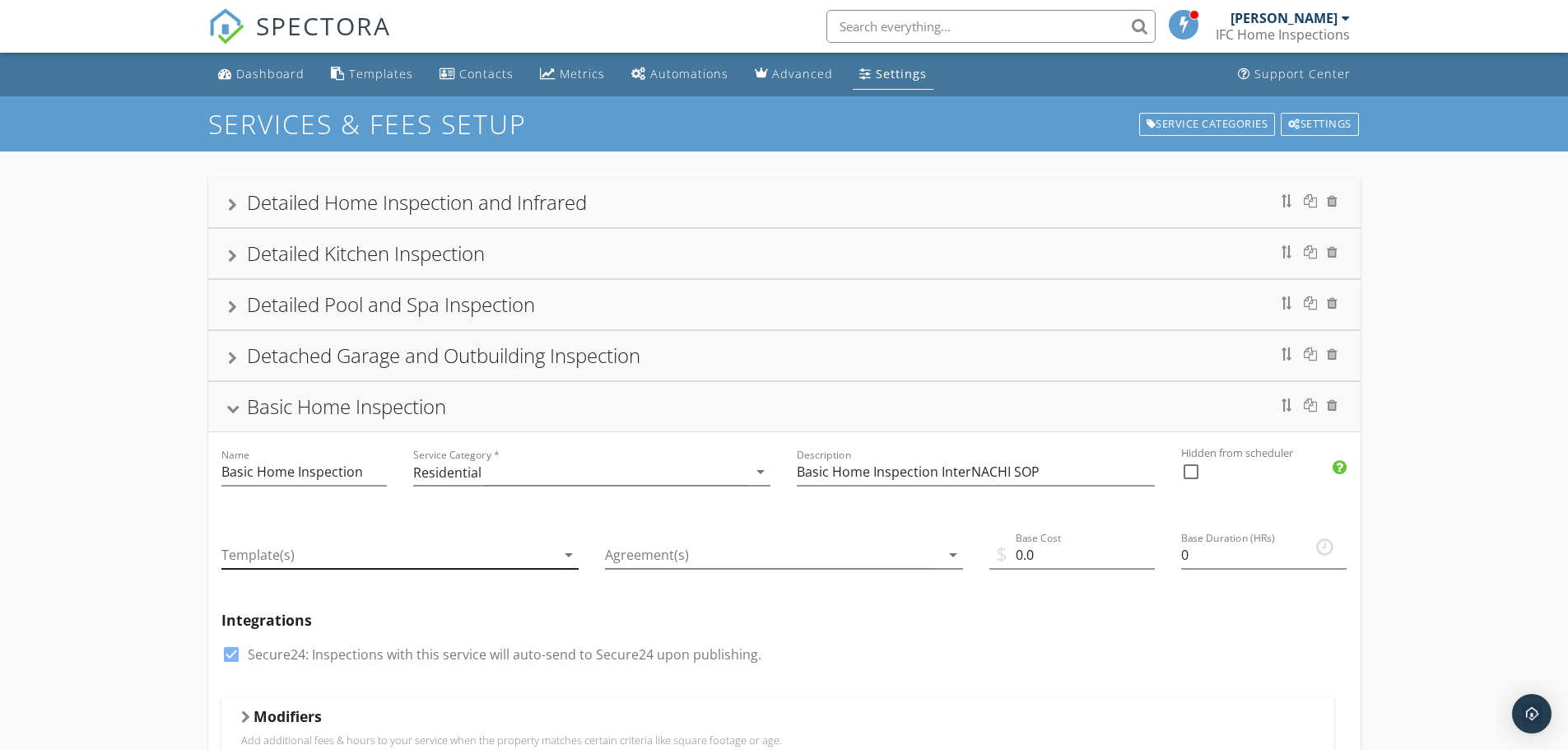
click at [569, 555] on icon "arrow_drop_down" at bounding box center [568, 554] width 20 height 20
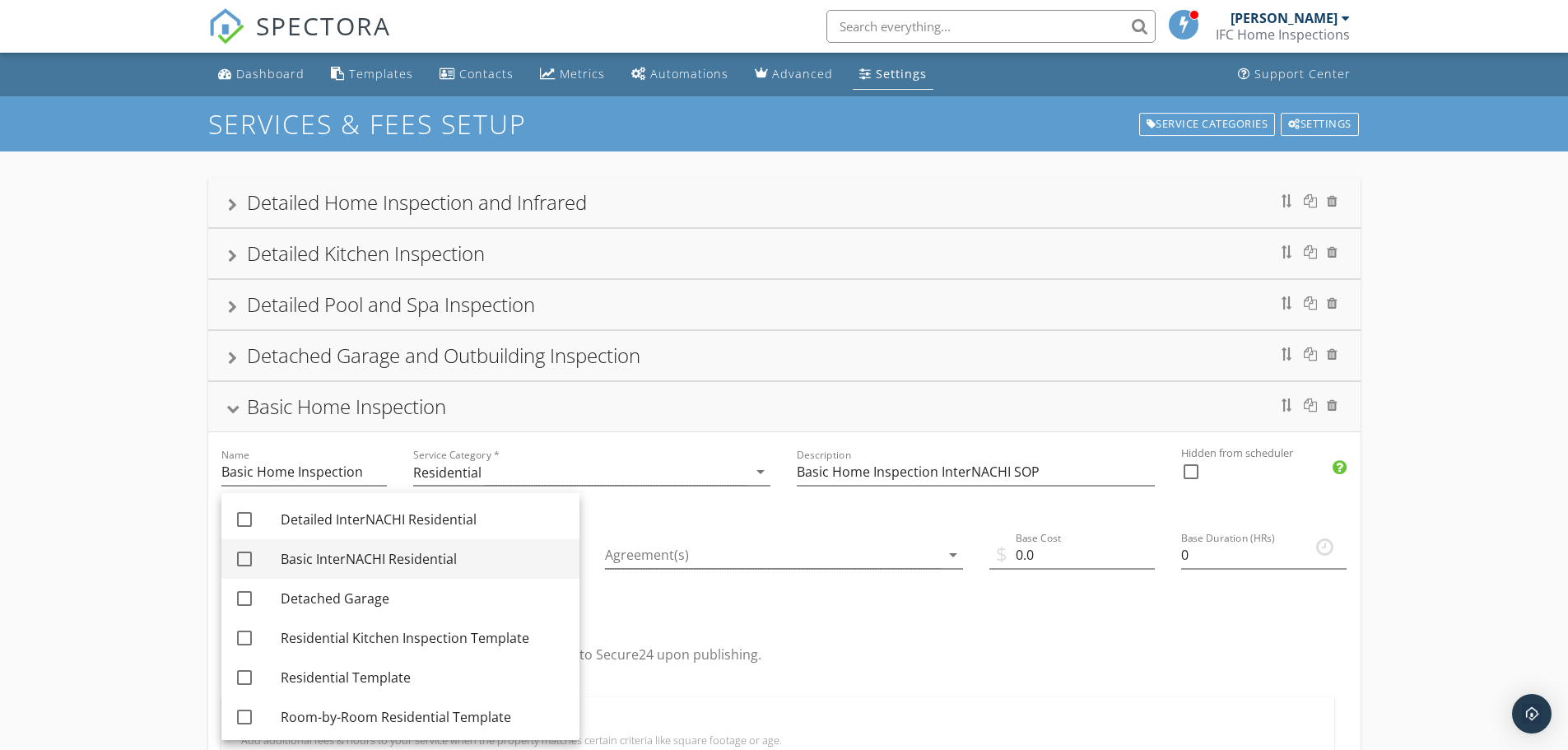
click at [444, 556] on div "Basic InterNACHI Residential" at bounding box center [423, 558] width 285 height 20
checkbox input "true"
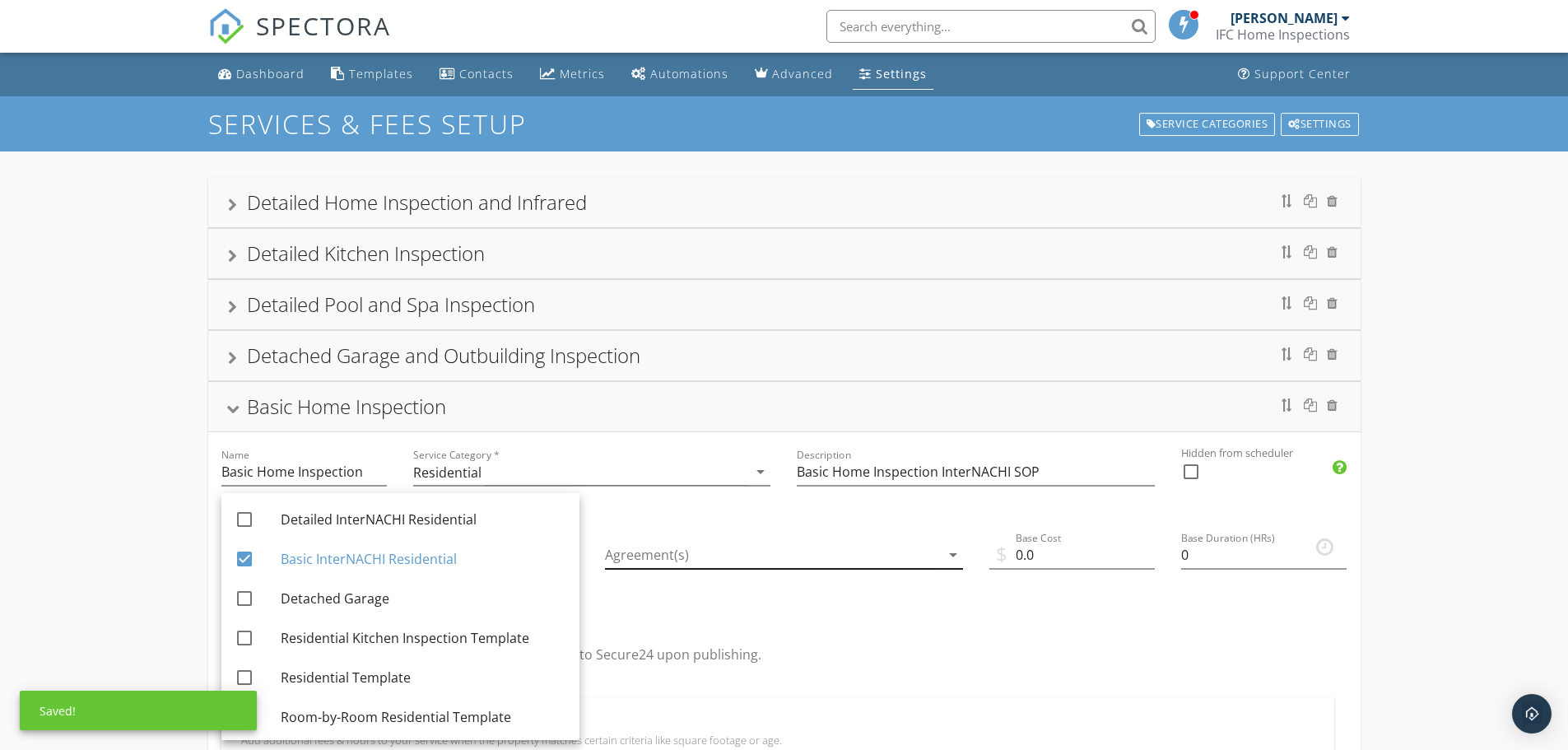
click at [950, 552] on icon "arrow_drop_down" at bounding box center [953, 554] width 20 height 20
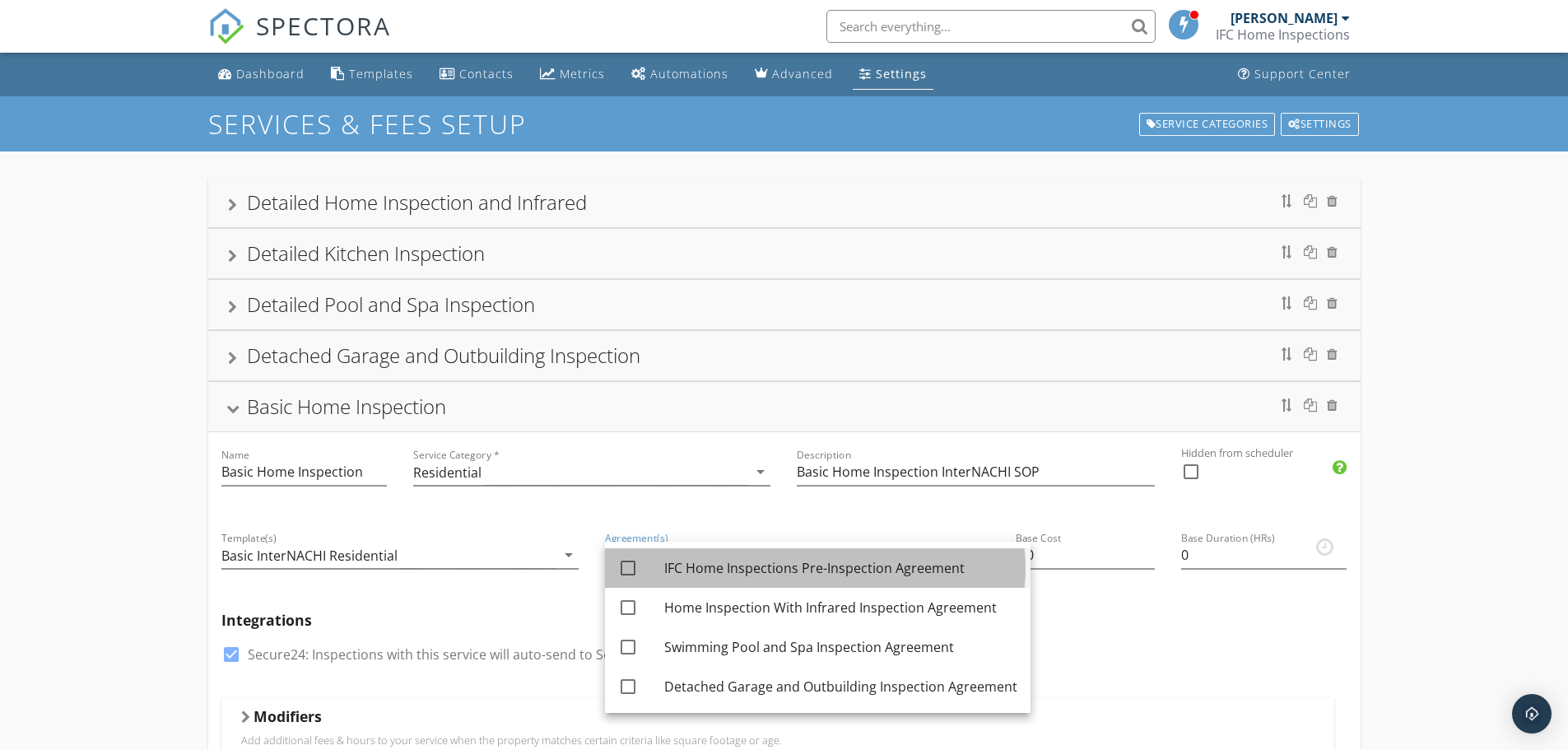
click at [879, 567] on div "IFC Home Inspections Pre-Inspection Agreement" at bounding box center [840, 568] width 353 height 20
checkbox input "true"
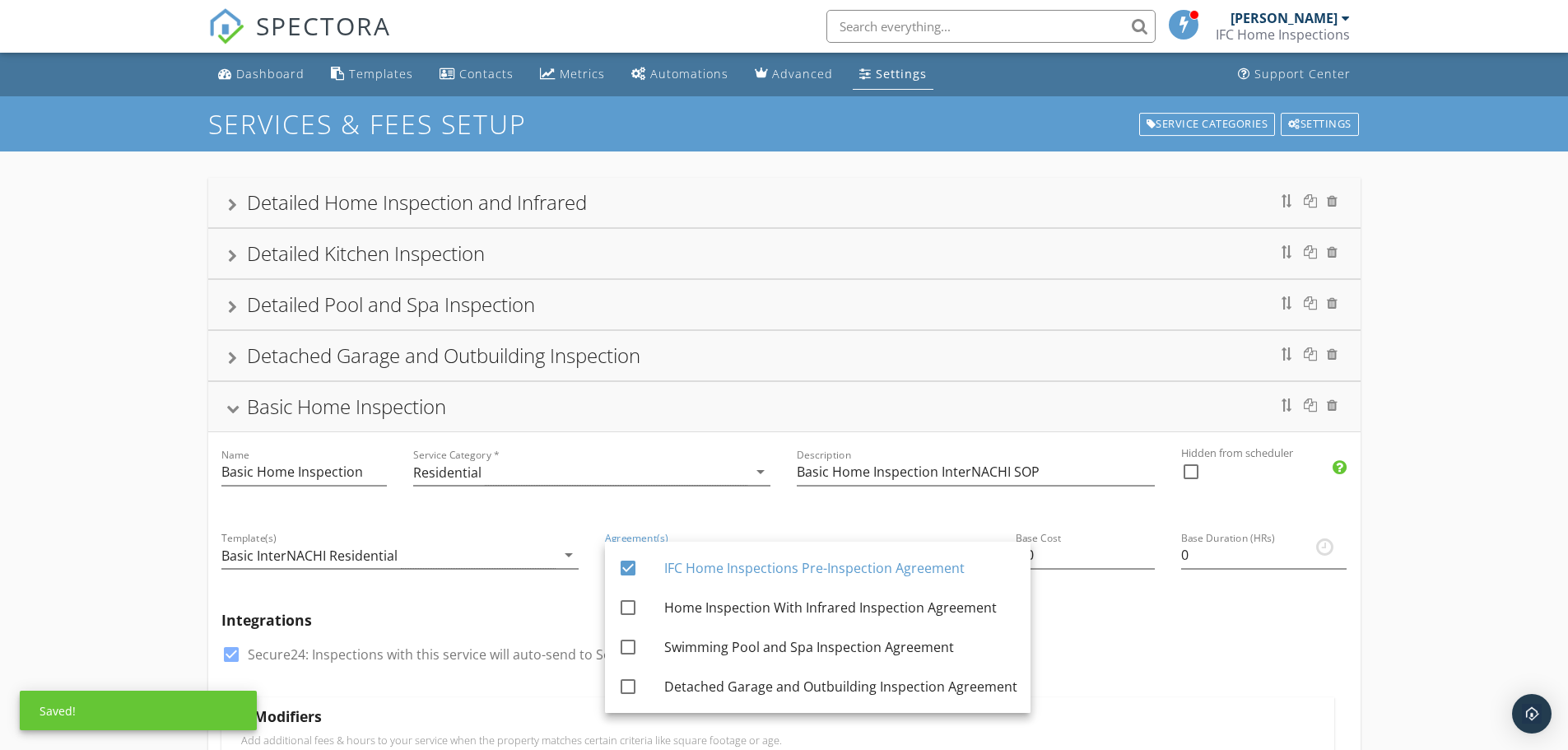
click at [1142, 620] on h5 "Integrations" at bounding box center [784, 619] width 1125 height 16
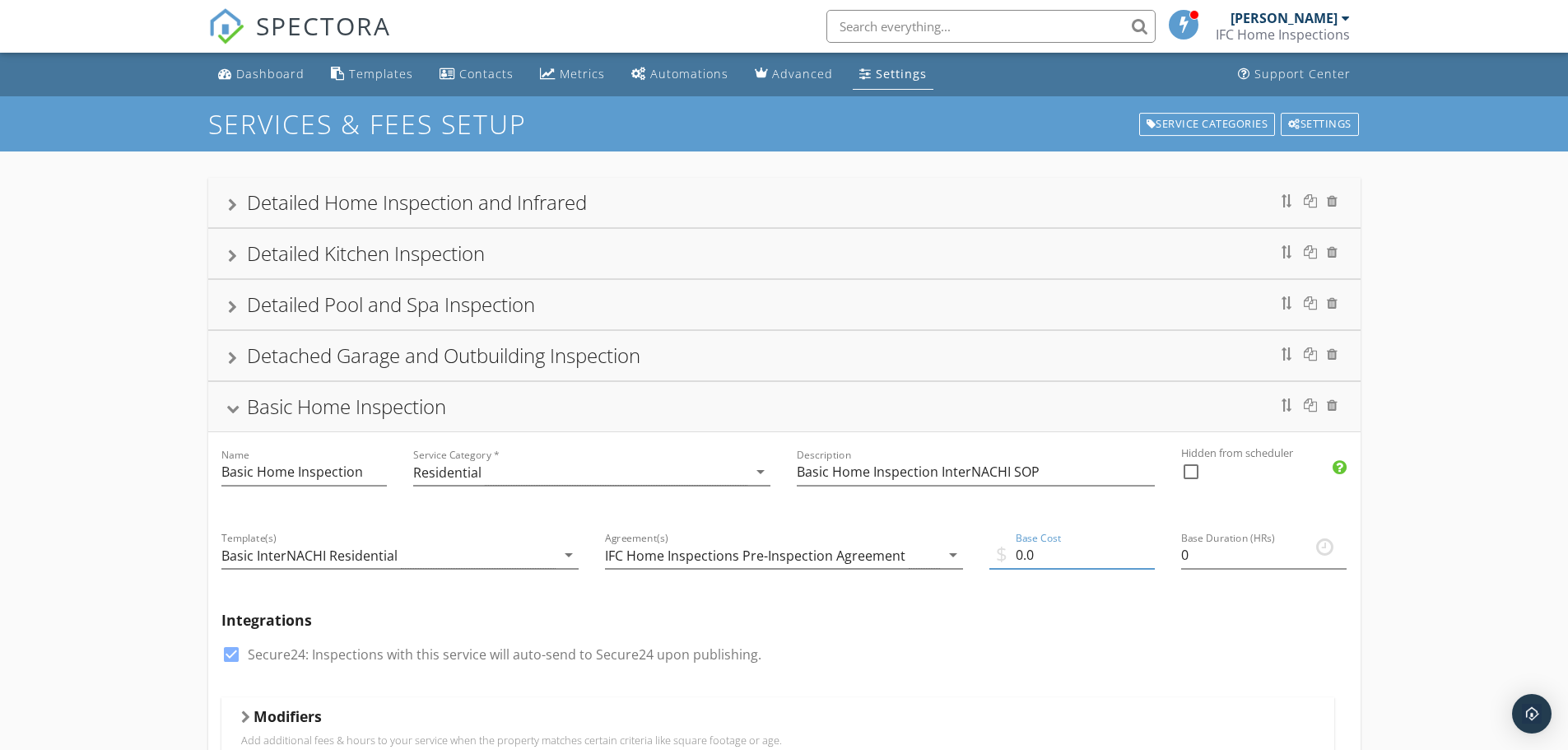
click at [1021, 554] on input "0.0" at bounding box center [1071, 555] width 165 height 27
type input "350.0"
click at [1232, 555] on input "0" at bounding box center [1263, 555] width 165 height 27
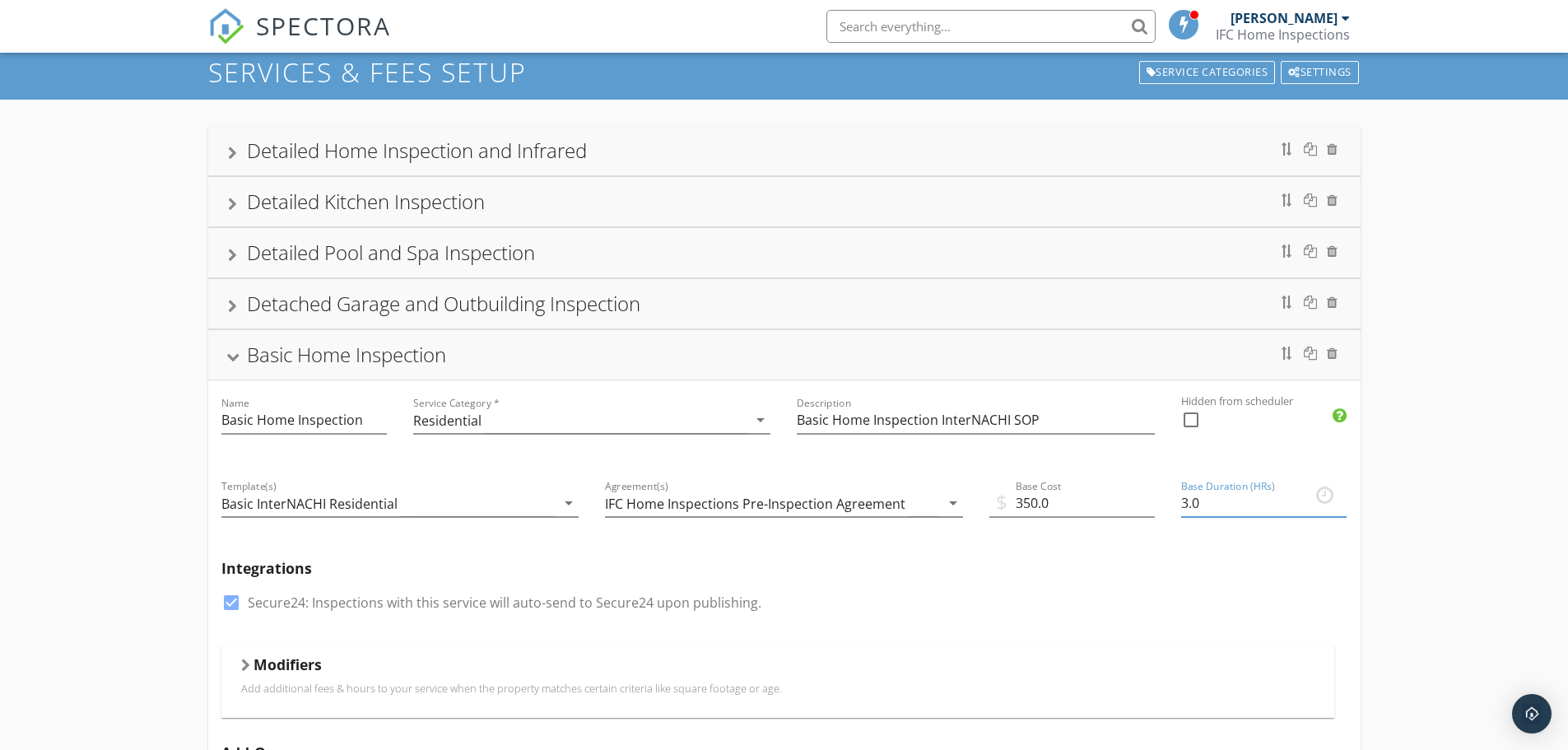
scroll to position [42, 0]
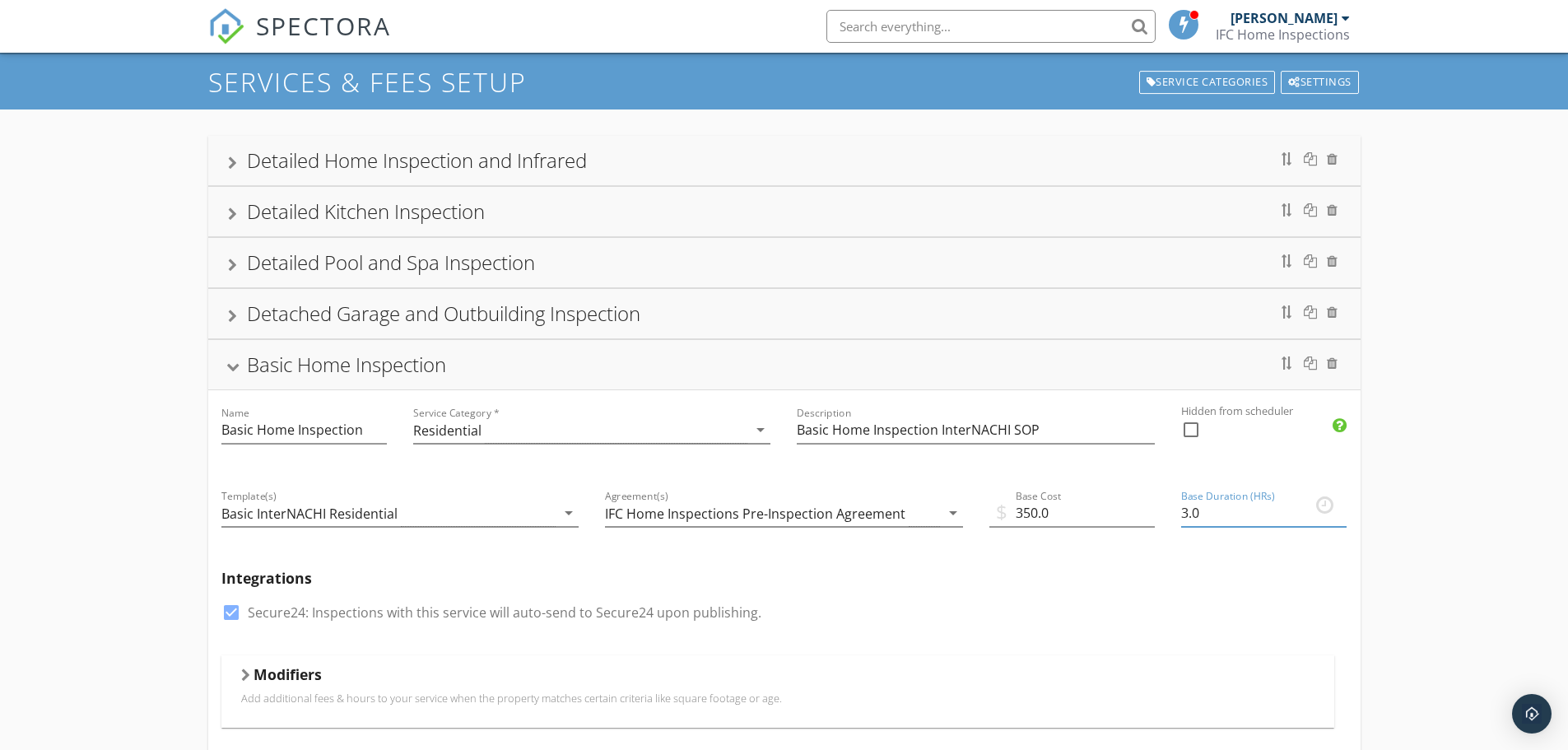
type input "3.0"
click at [1431, 469] on div "Detailed Home Inspection and Infrared Detailed Kitchen Inspection Detailed Pool…" at bounding box center [784, 677] width 1568 height 1135
click at [881, 321] on div "Detached Garage and Outbuilding Inspection" at bounding box center [784, 313] width 1112 height 30
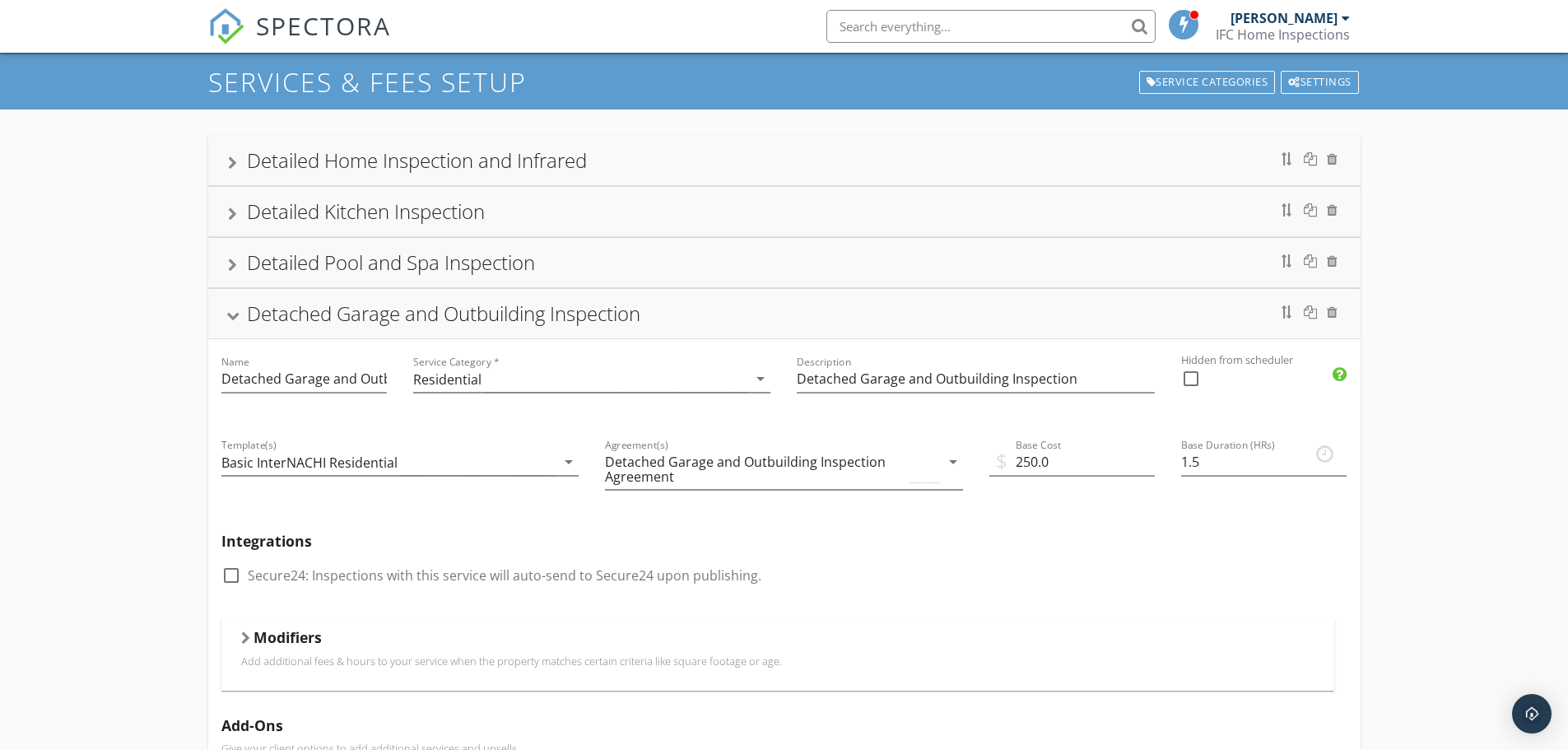
click at [866, 323] on div "Detached Garage and Outbuilding Inspection" at bounding box center [784, 313] width 1112 height 30
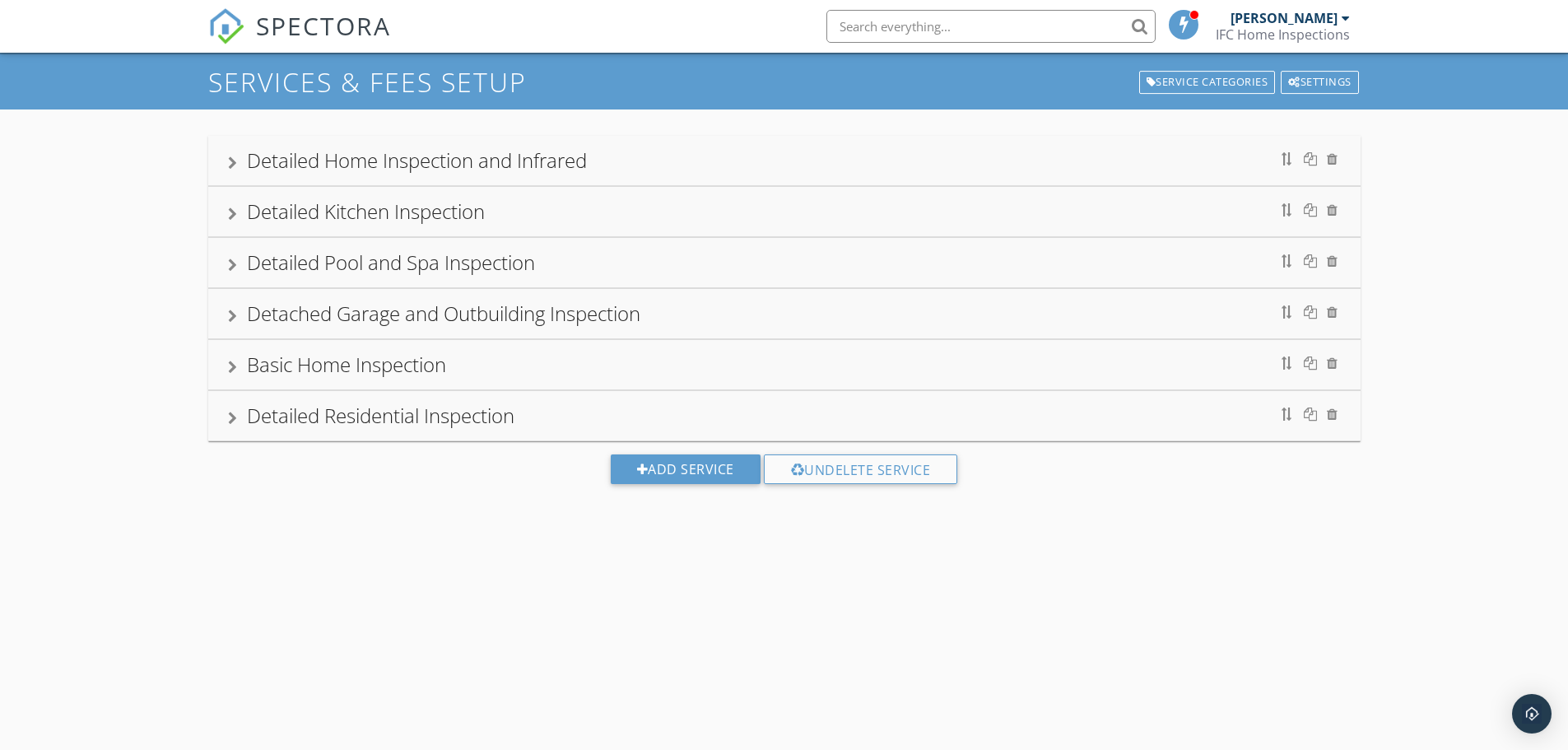
click at [443, 366] on div "Basic Home Inspection" at bounding box center [346, 365] width 199 height 27
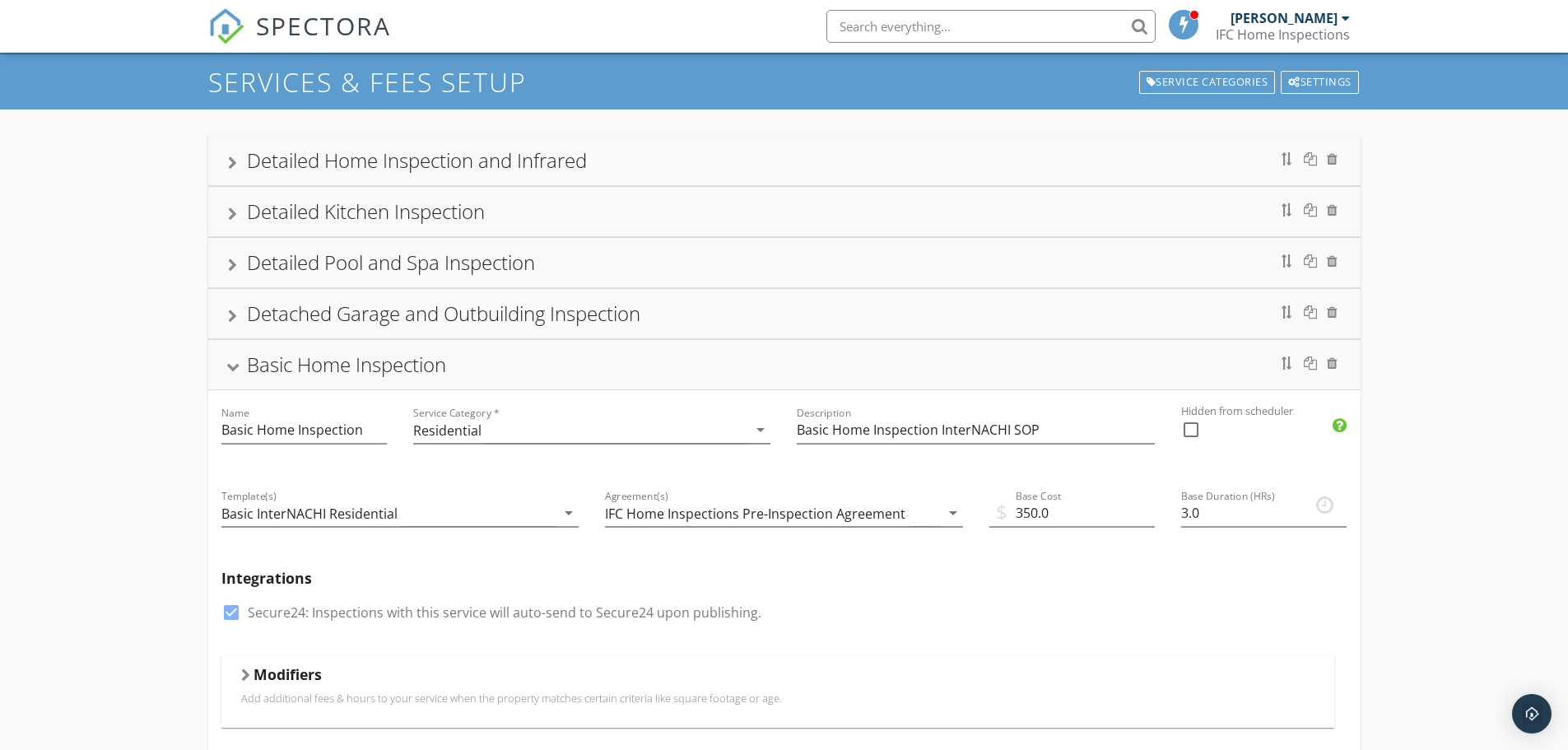
click at [426, 371] on div "Basic Home Inspection" at bounding box center [346, 365] width 199 height 27
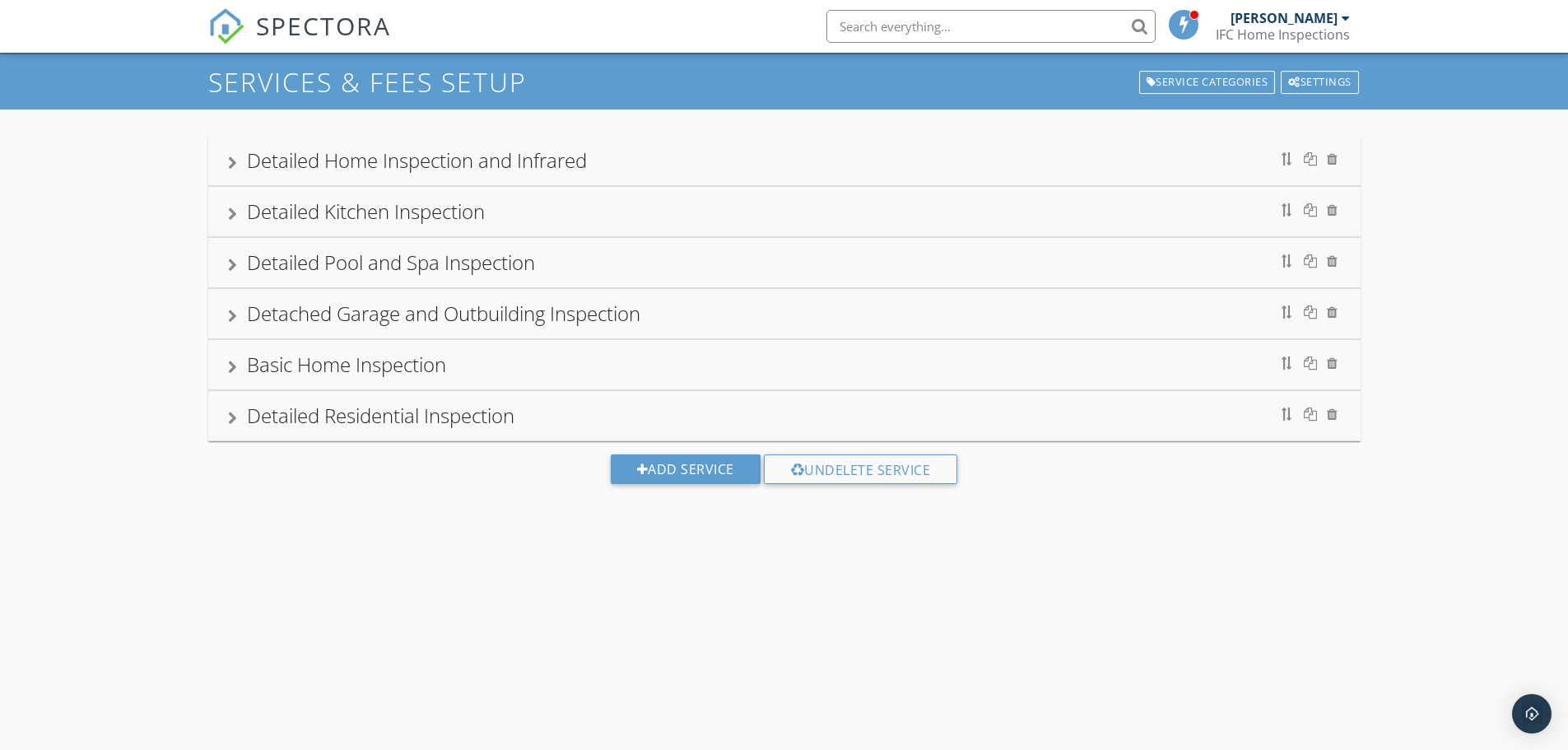
click at [492, 422] on div "Detailed Residential Inspection" at bounding box center [381, 415] width 267 height 27
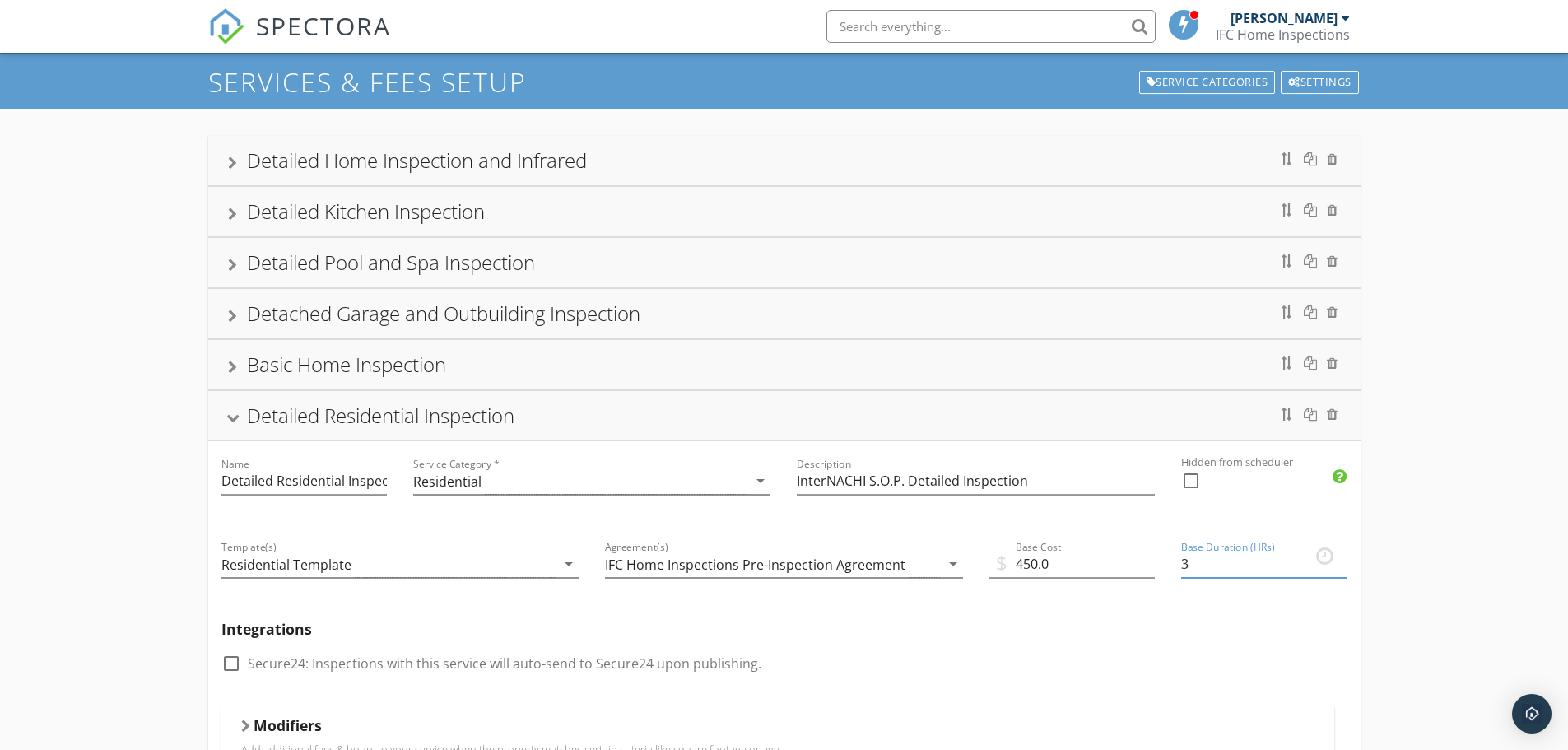
click at [1191, 562] on input "3" at bounding box center [1263, 564] width 165 height 27
type input "4"
click at [624, 431] on div "Detailed Residential Inspection" at bounding box center [784, 416] width 1152 height 50
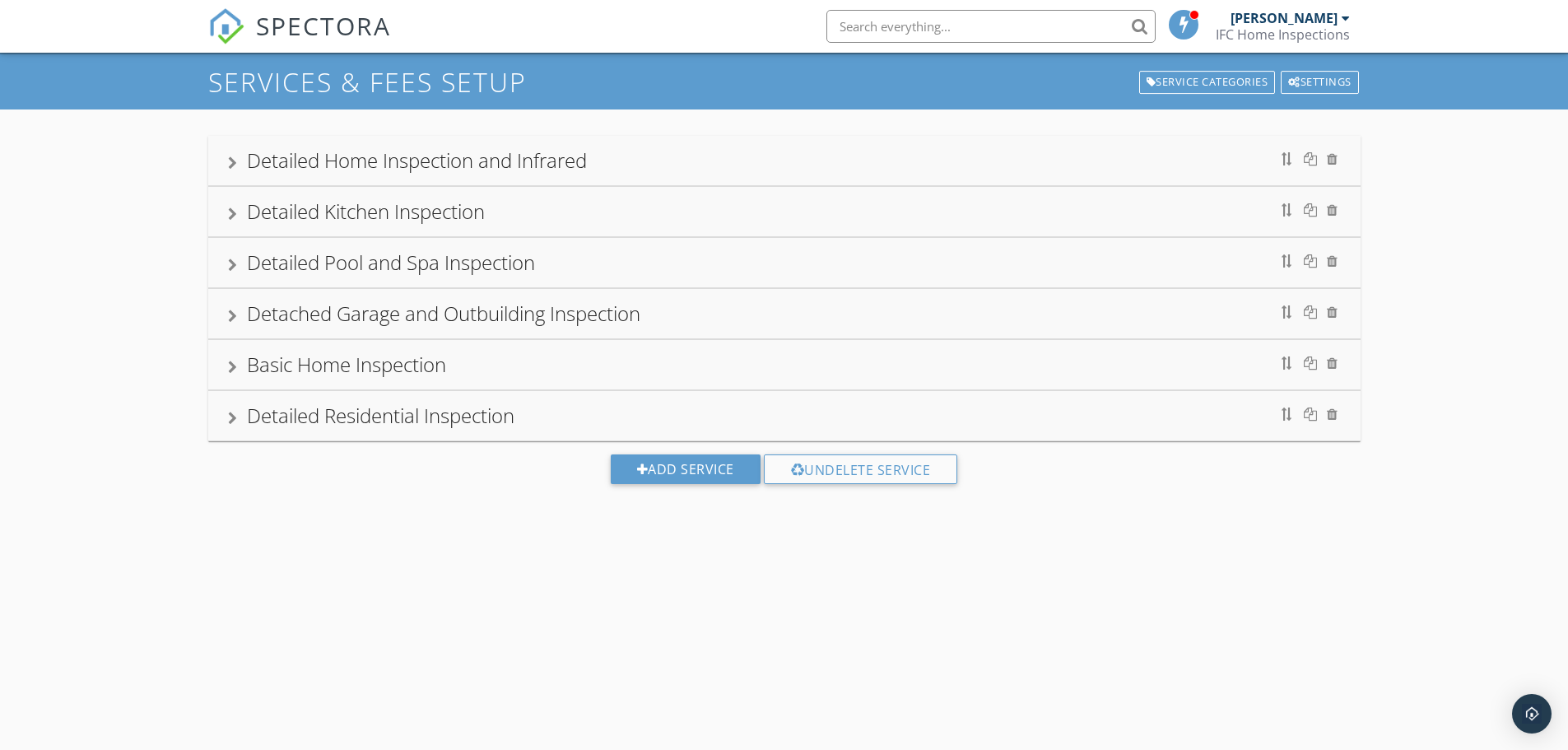
click at [535, 164] on div "Detailed Home Inspection and Infrared" at bounding box center [417, 160] width 340 height 27
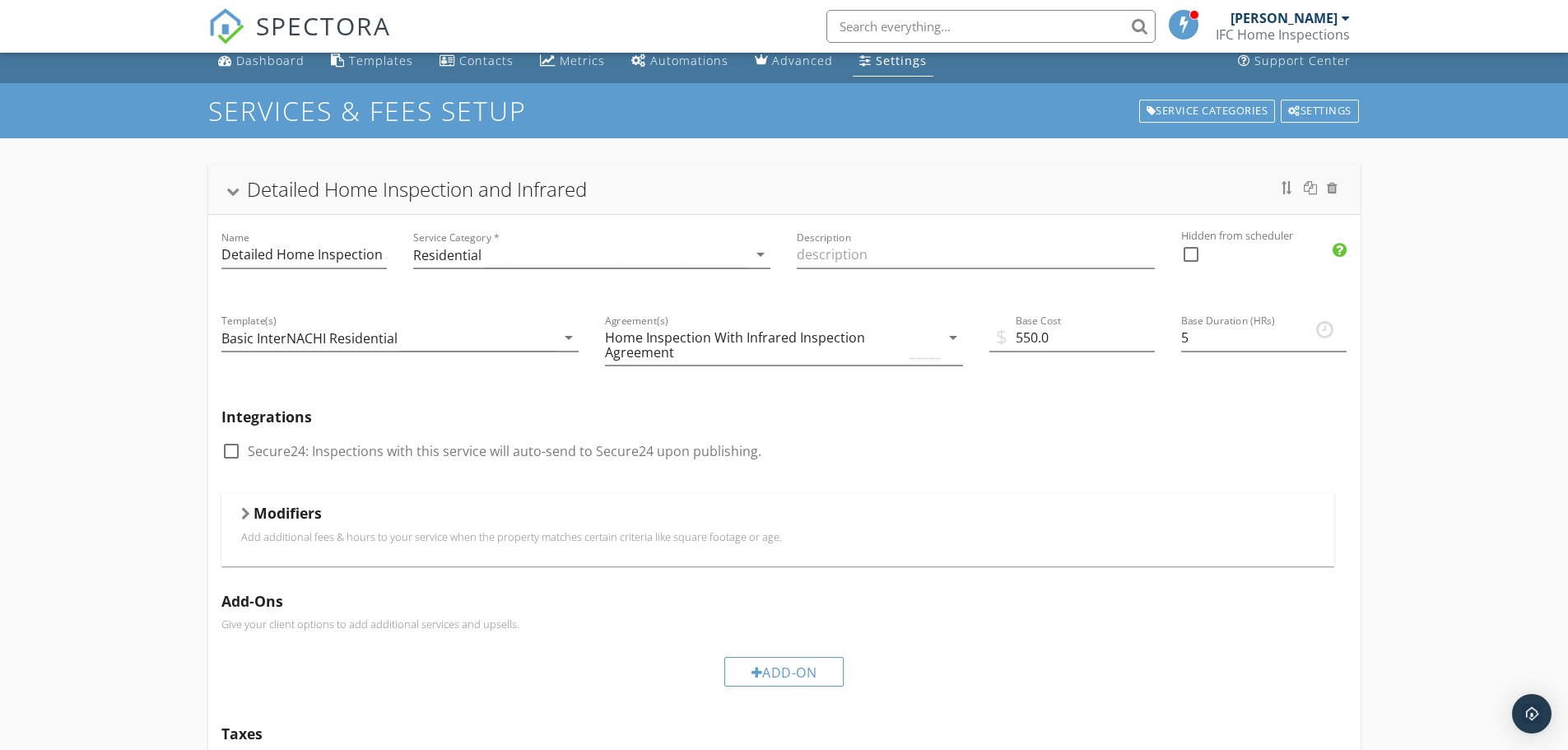
scroll to position [0, 0]
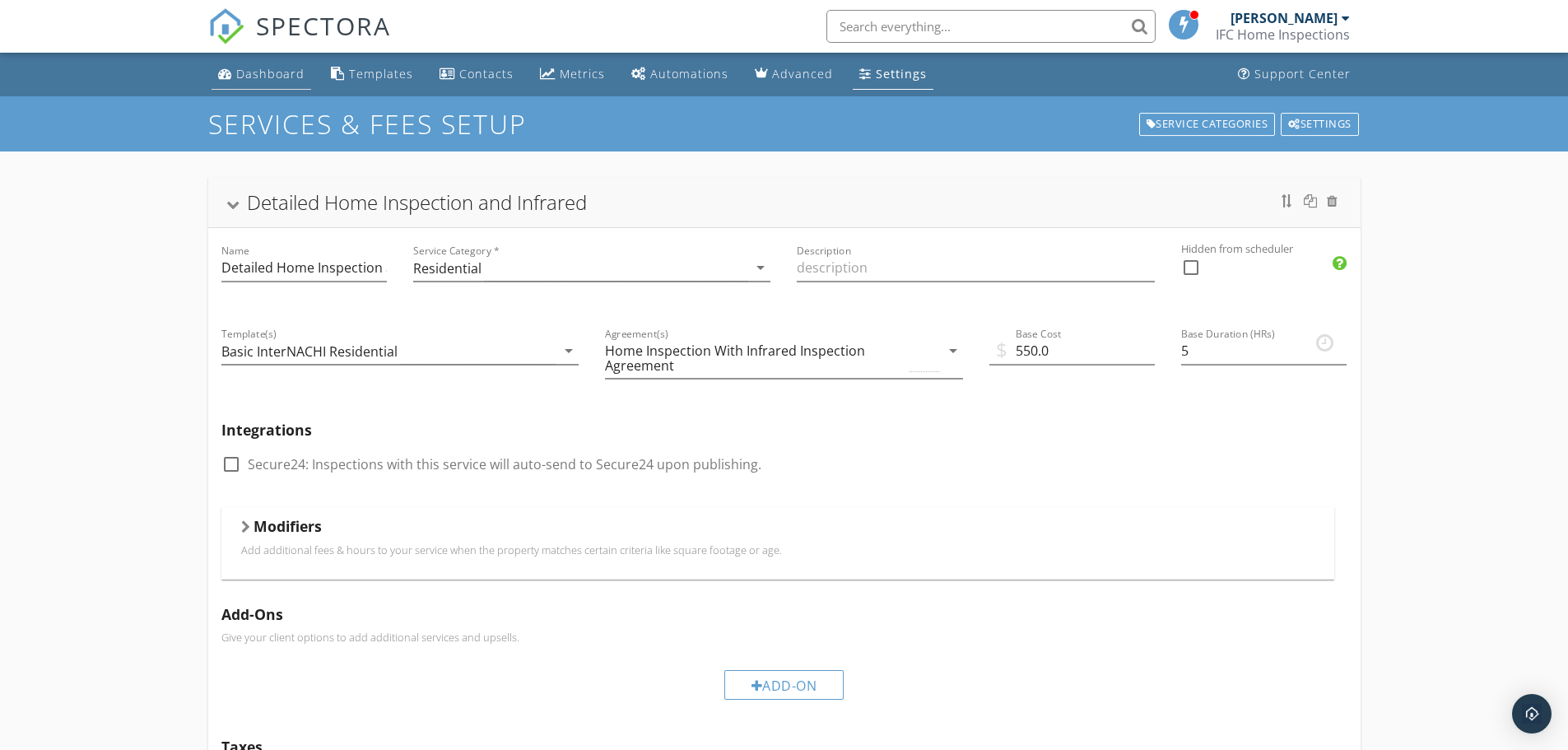
click at [284, 71] on div "Dashboard" at bounding box center [271, 73] width 69 height 15
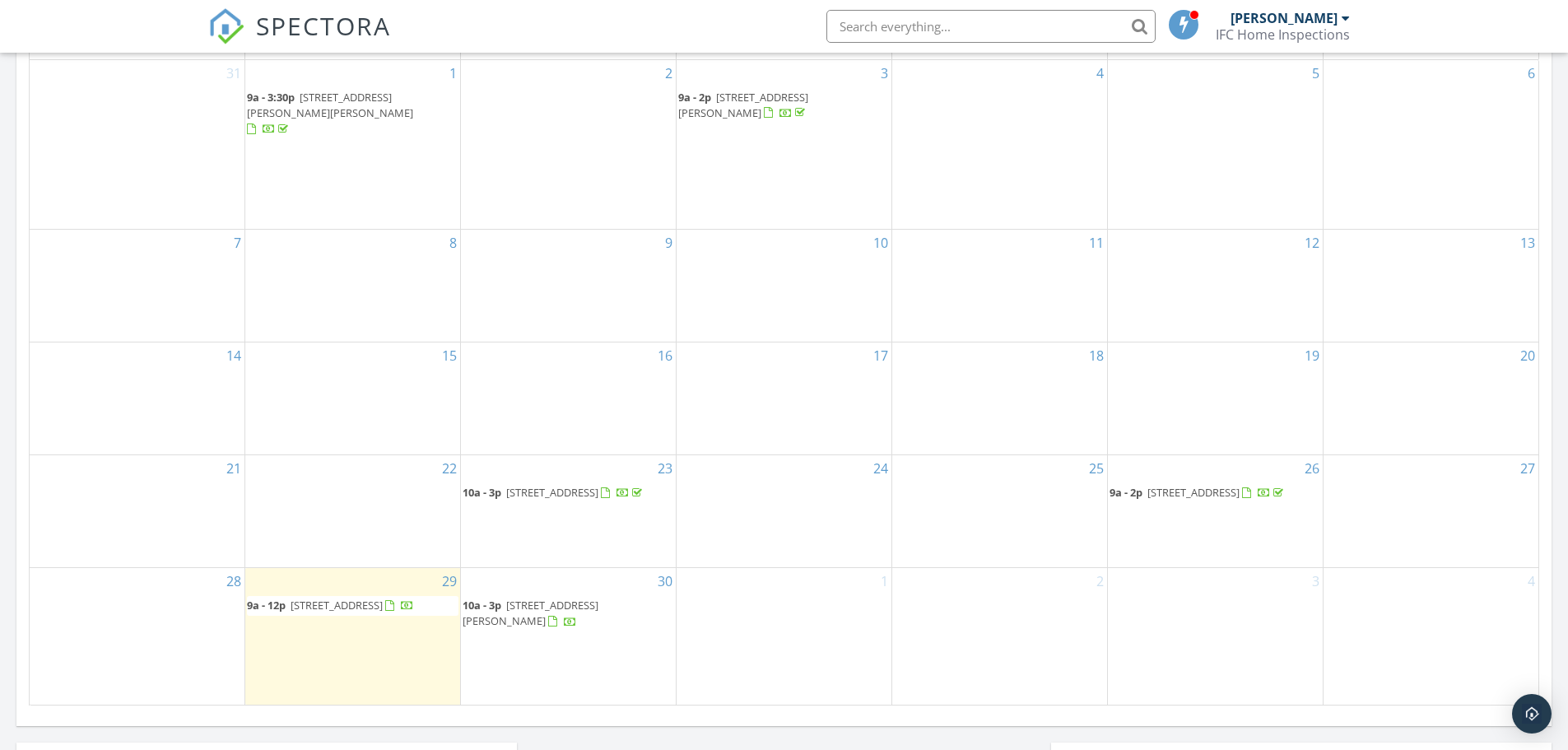
scroll to position [988, 0]
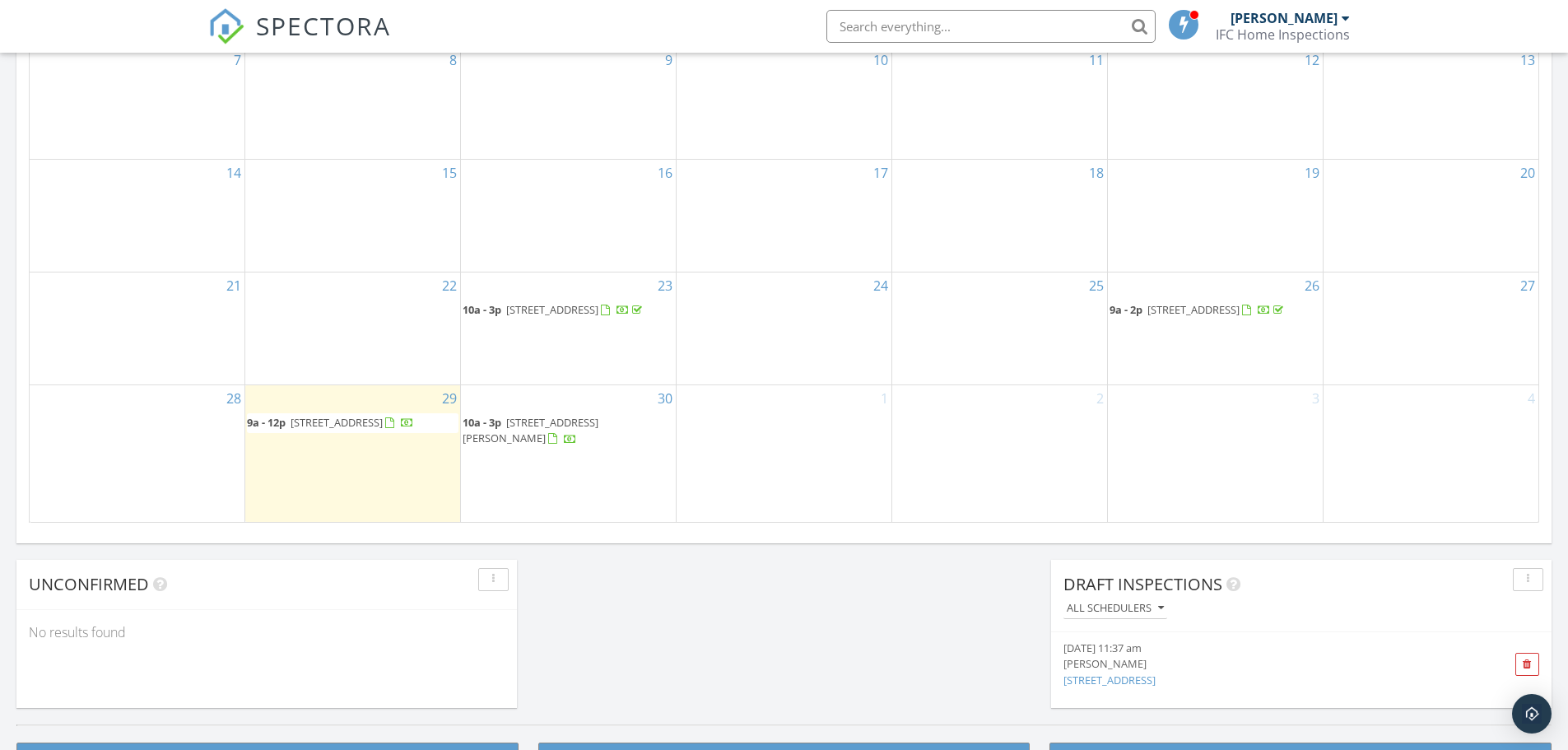
click at [997, 460] on div "2" at bounding box center [999, 453] width 215 height 135
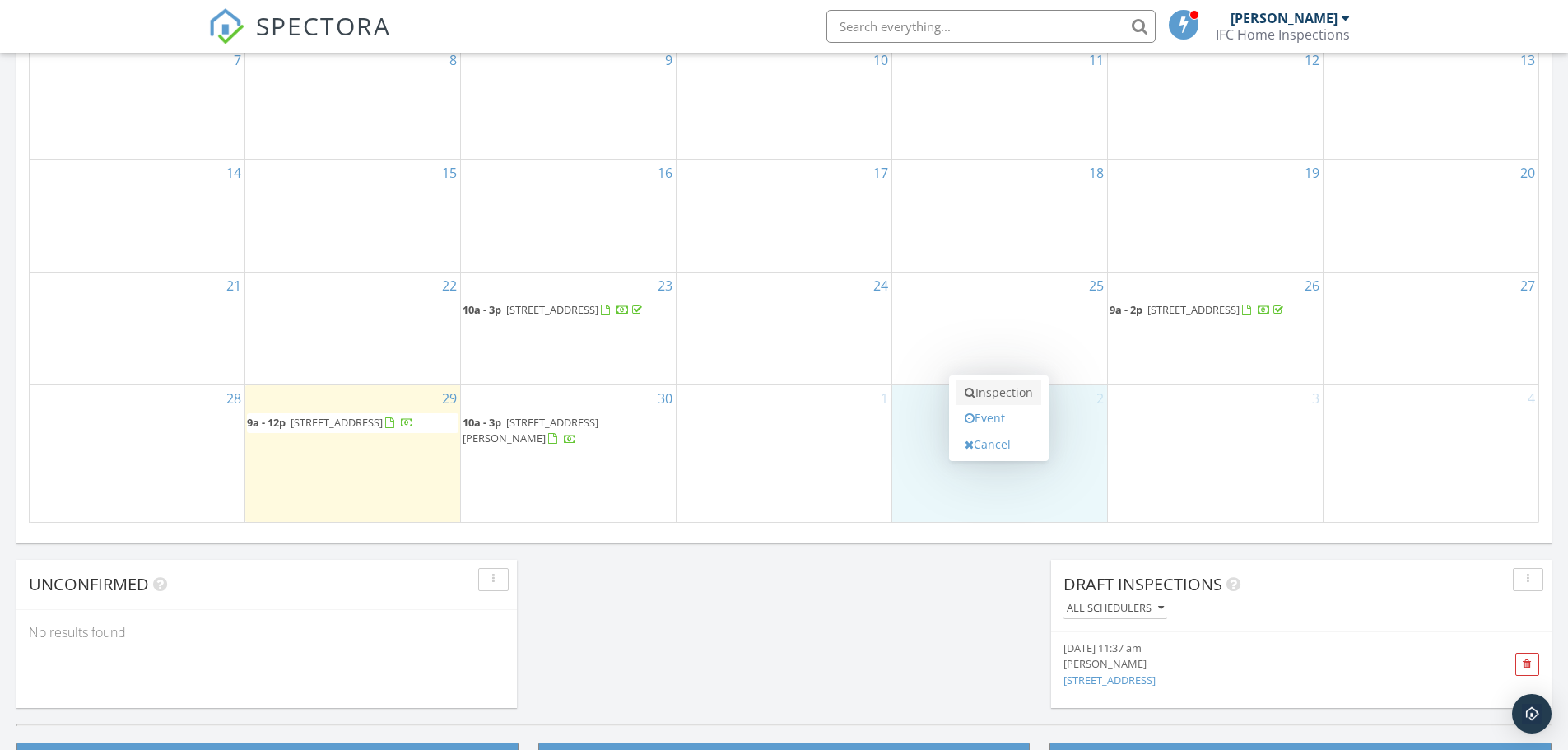
click at [1010, 397] on link "Inspection" at bounding box center [998, 393] width 85 height 27
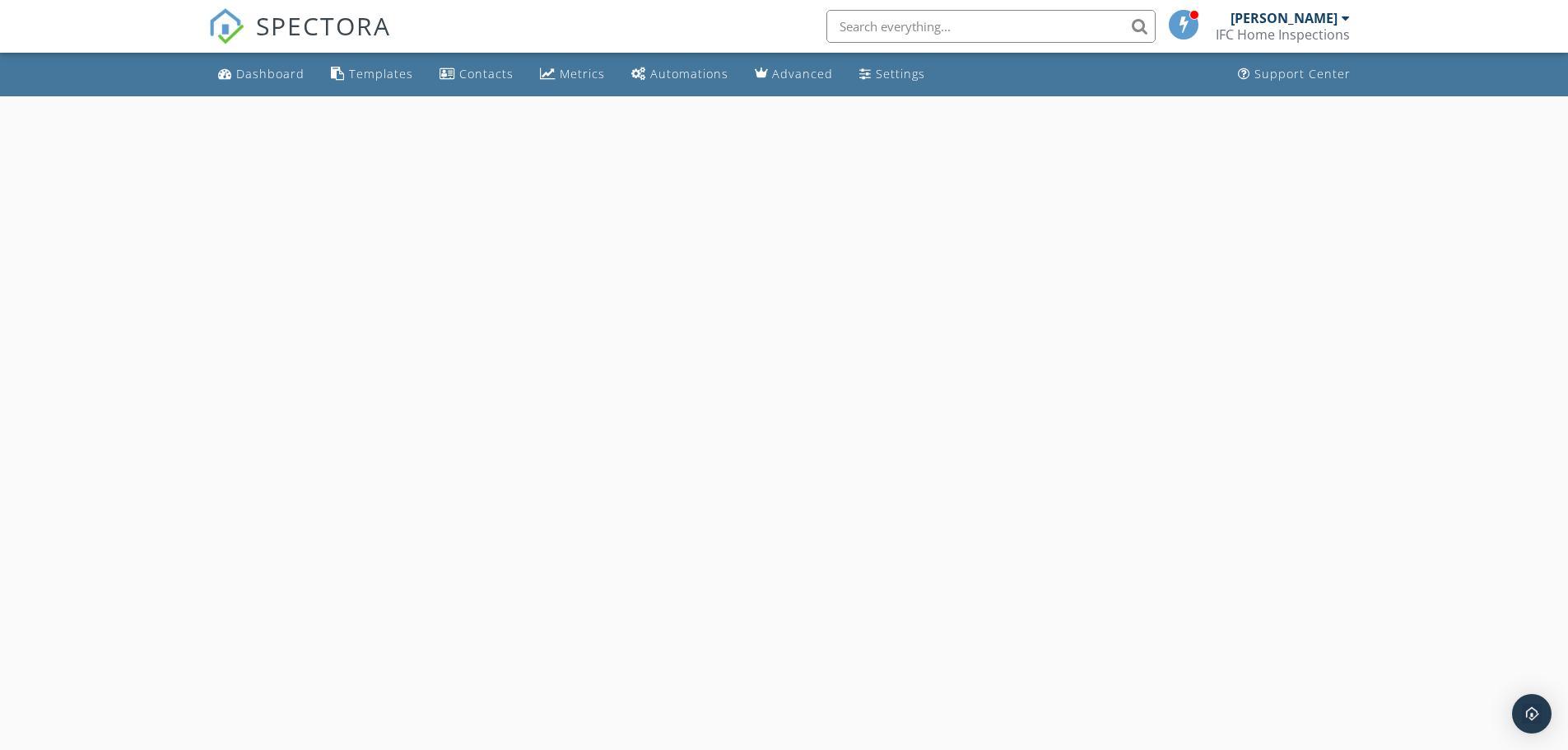
select select "9"
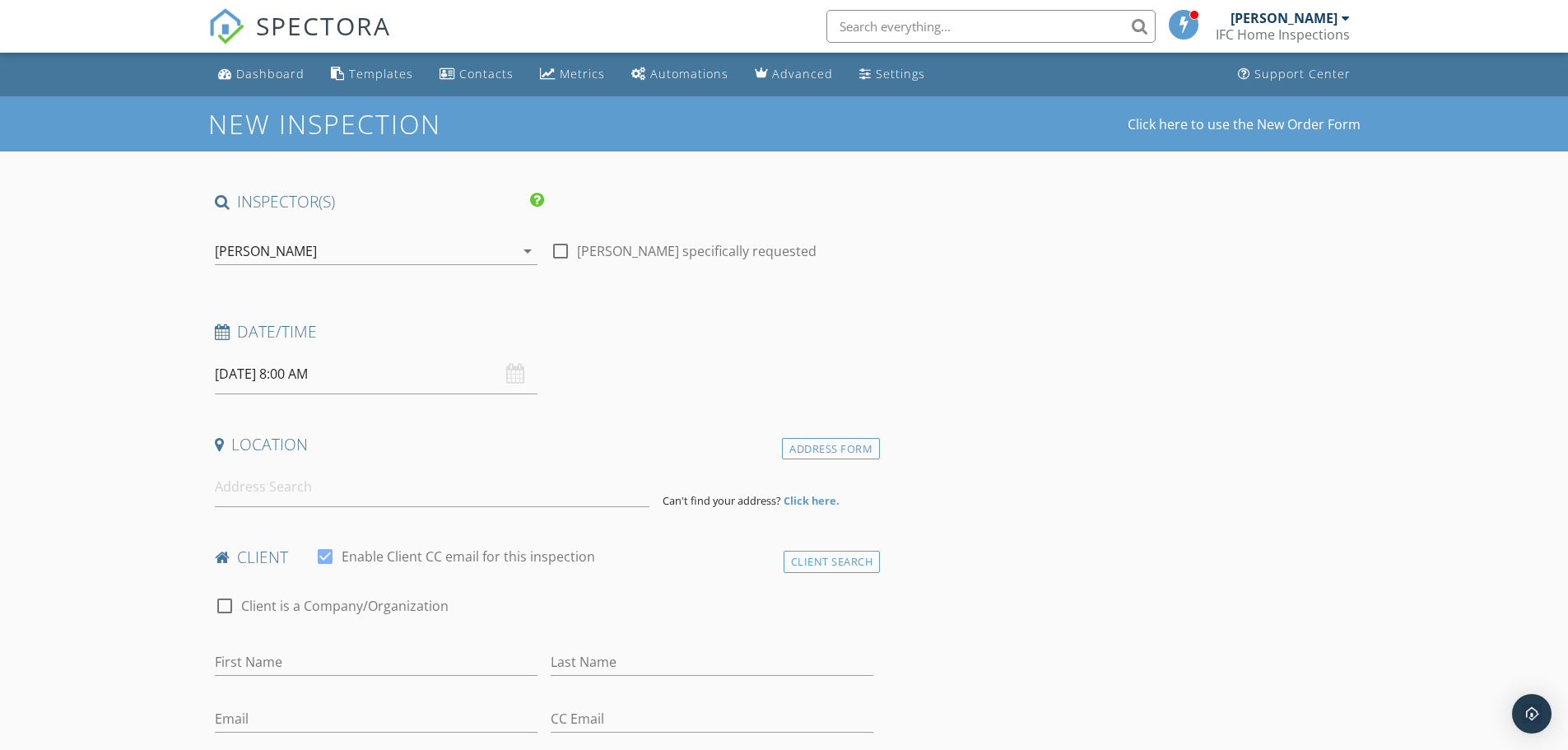
click at [386, 378] on input "[DATE] 8:00 AM" at bounding box center [376, 374] width 322 height 40
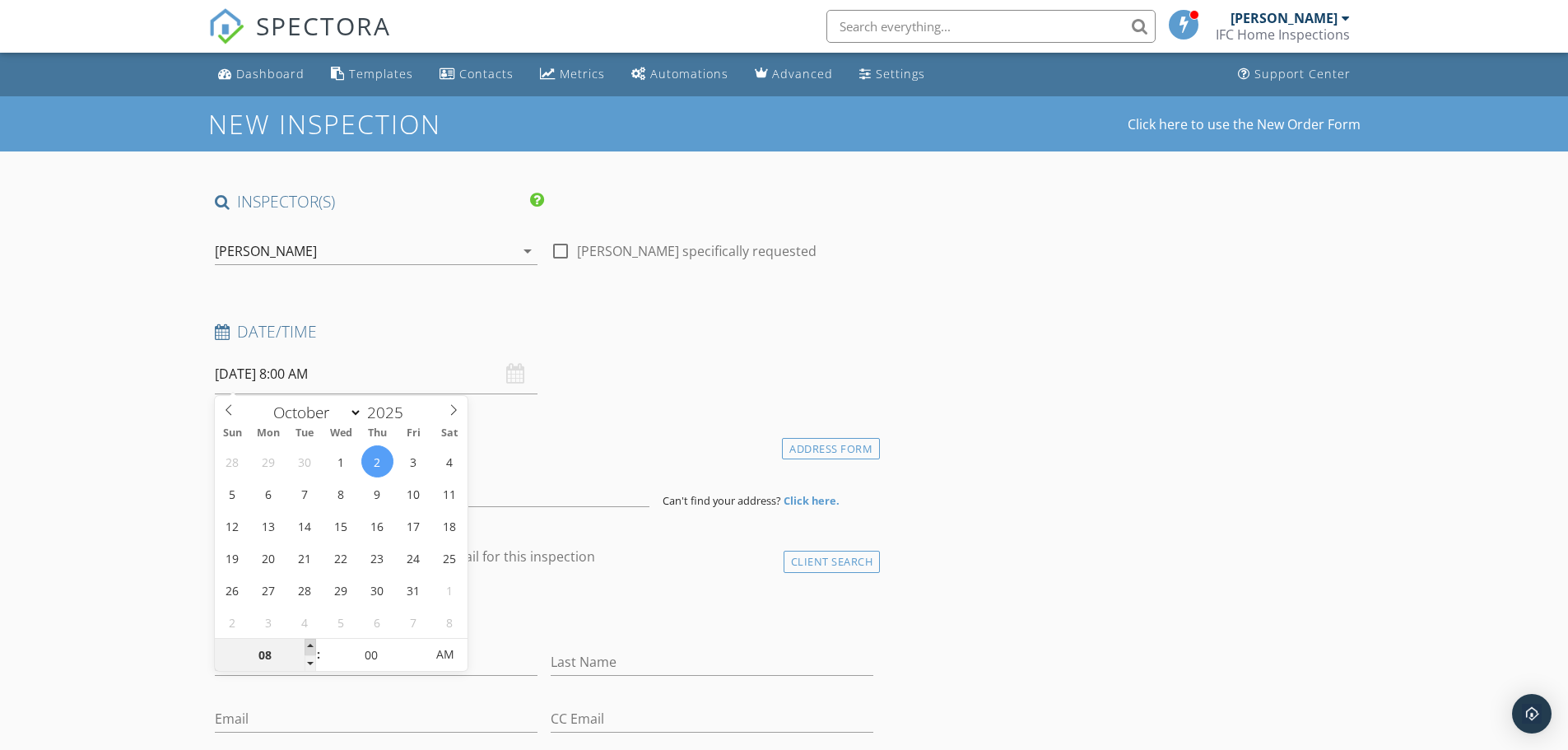
type input "09"
type input "[DATE] 9:00 AM"
click at [307, 645] on span at bounding box center [310, 646] width 11 height 16
type input "10"
type input "[DATE] 10:00 AM"
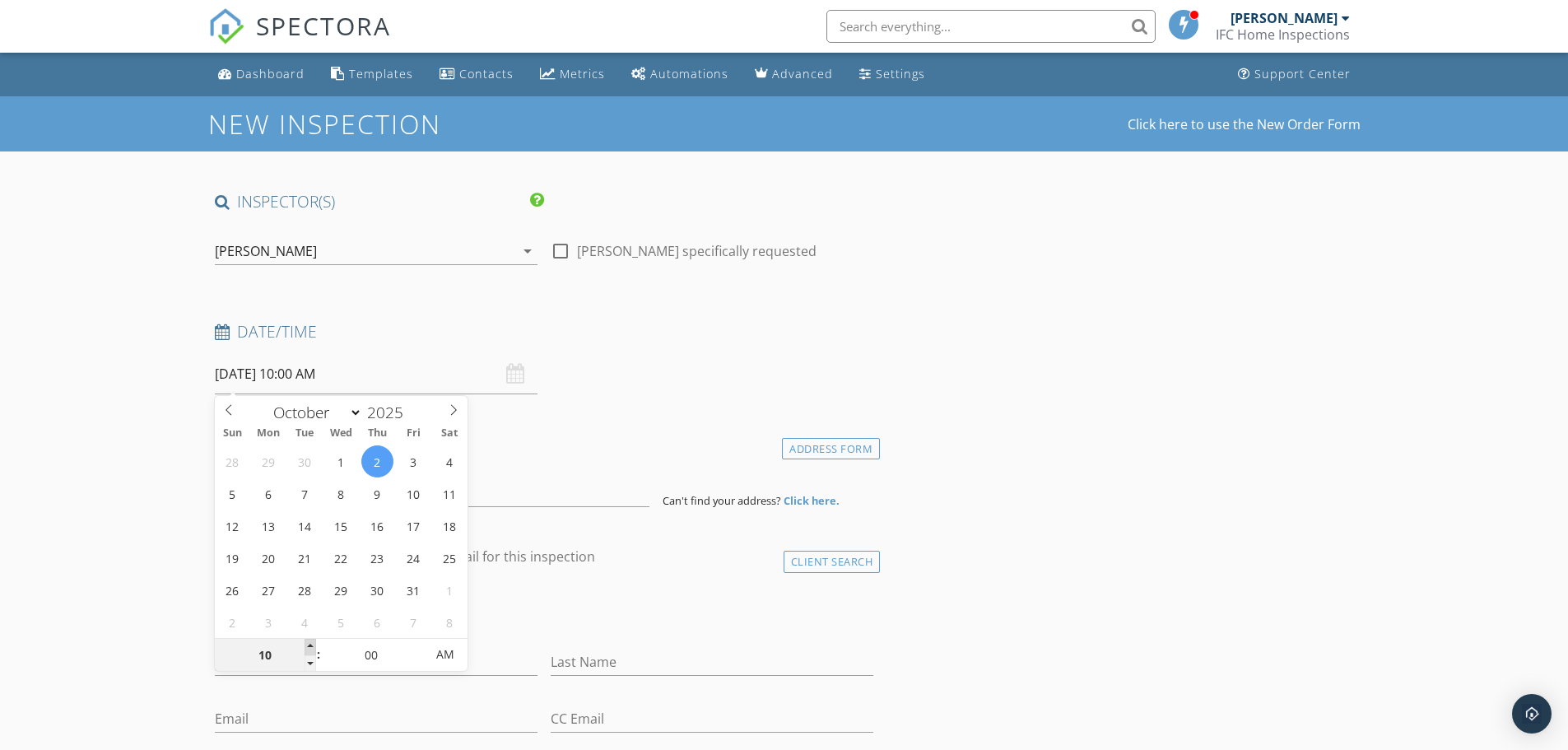
click at [307, 645] on span at bounding box center [310, 646] width 11 height 16
type input "11"
type input "[DATE] 11:00 AM"
click at [307, 645] on span at bounding box center [310, 646] width 11 height 16
type input "12"
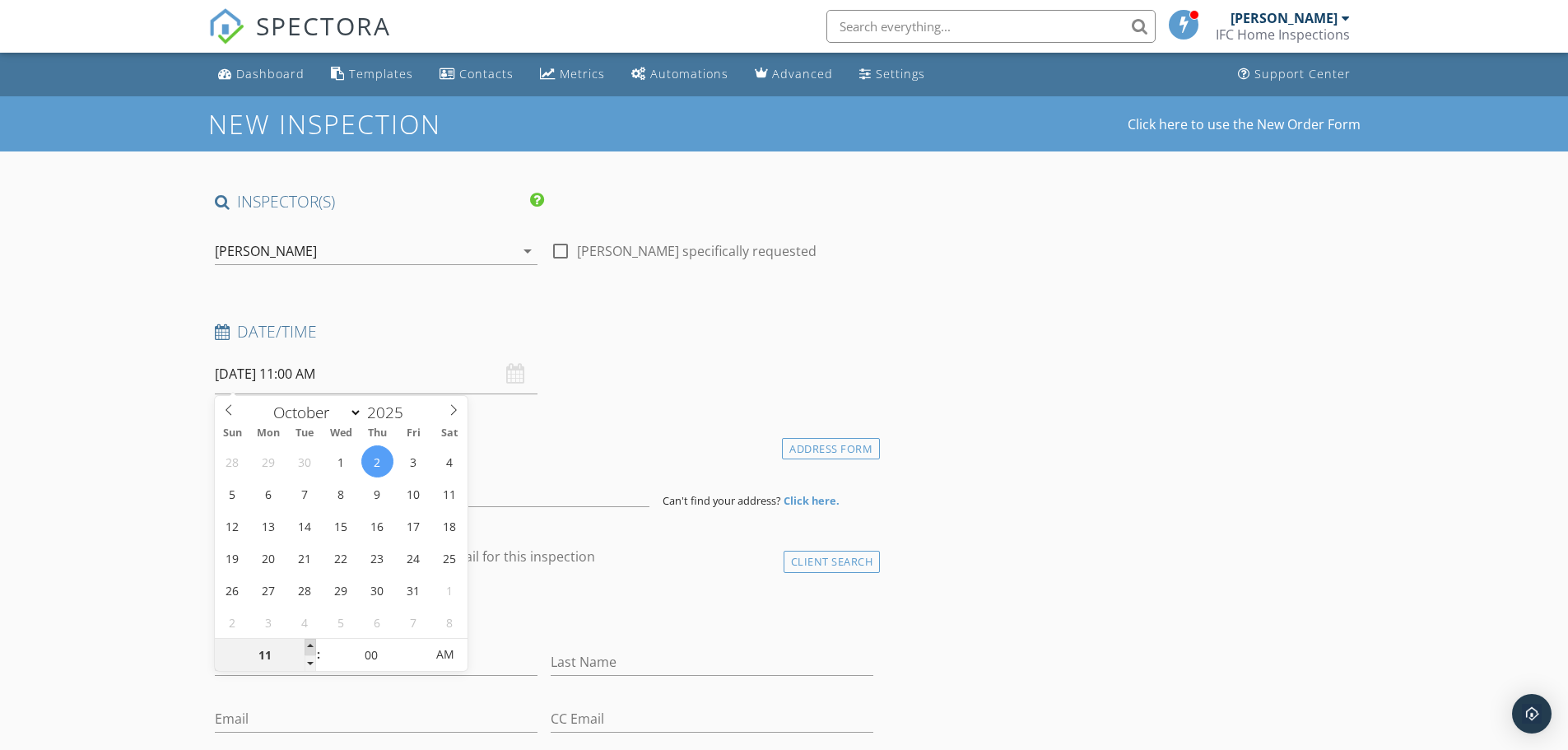
type input "[DATE] 12:00 PM"
click at [307, 645] on span at bounding box center [310, 646] width 11 height 16
type input "01"
type input "10/02/2025 1:00 PM"
click at [307, 645] on span at bounding box center [310, 646] width 11 height 16
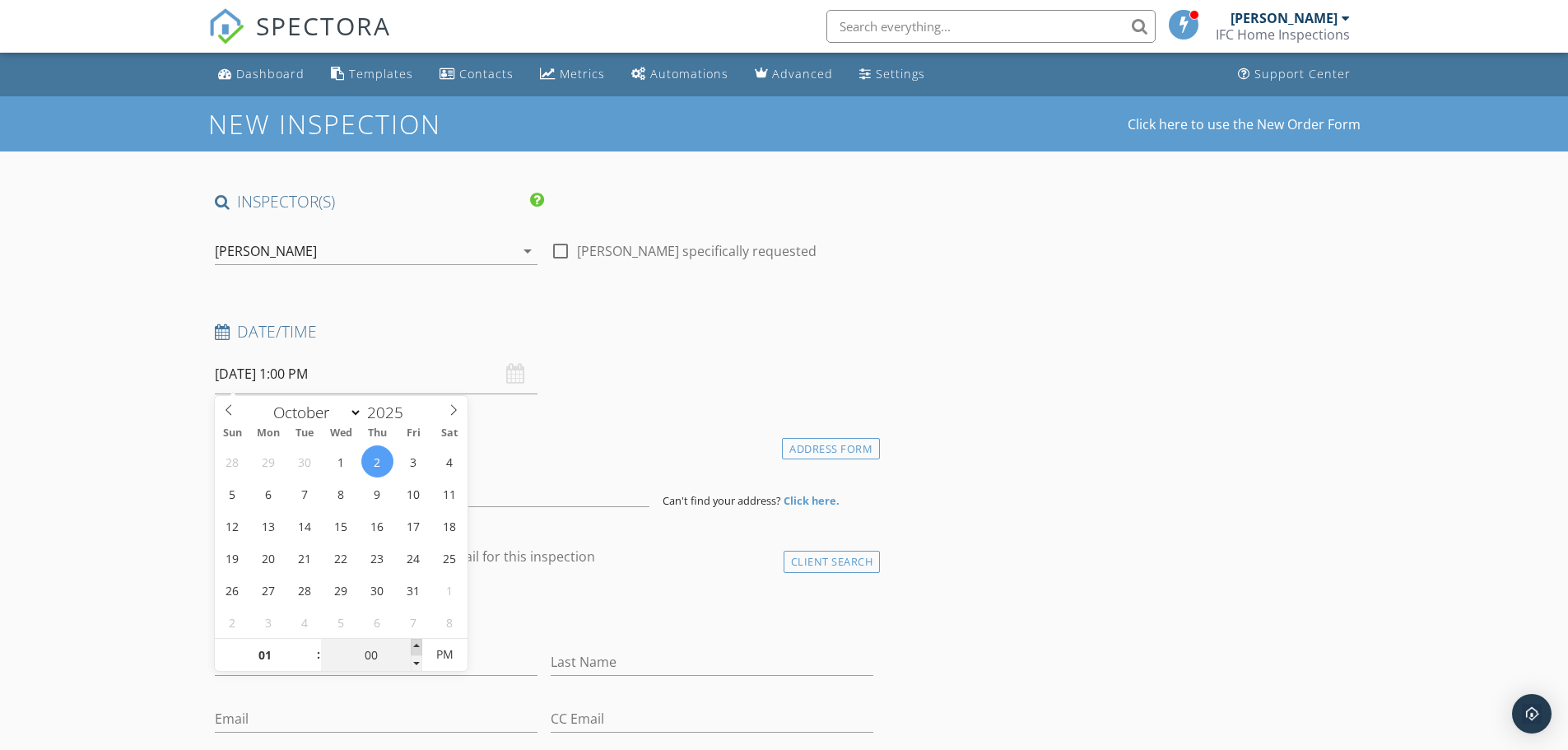
type input "05"
type input "10/02/2025 1:05 PM"
click at [419, 649] on span at bounding box center [417, 646] width 11 height 16
type input "10"
type input "10/02/2025 1:10 PM"
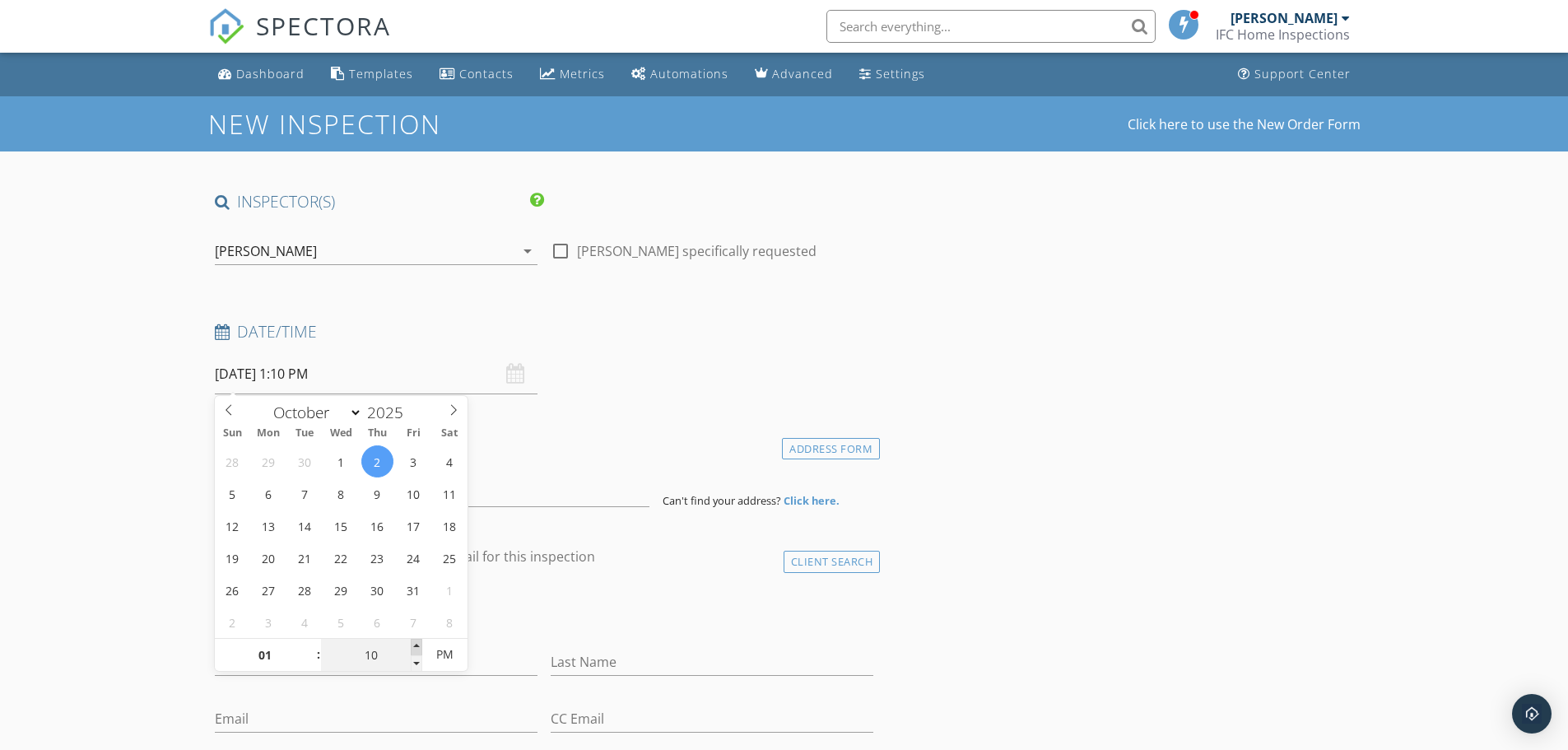
click at [419, 649] on span at bounding box center [417, 646] width 11 height 16
type input "15"
type input "10/02/2025 1:15 PM"
click at [419, 649] on span at bounding box center [417, 646] width 11 height 16
type input "20"
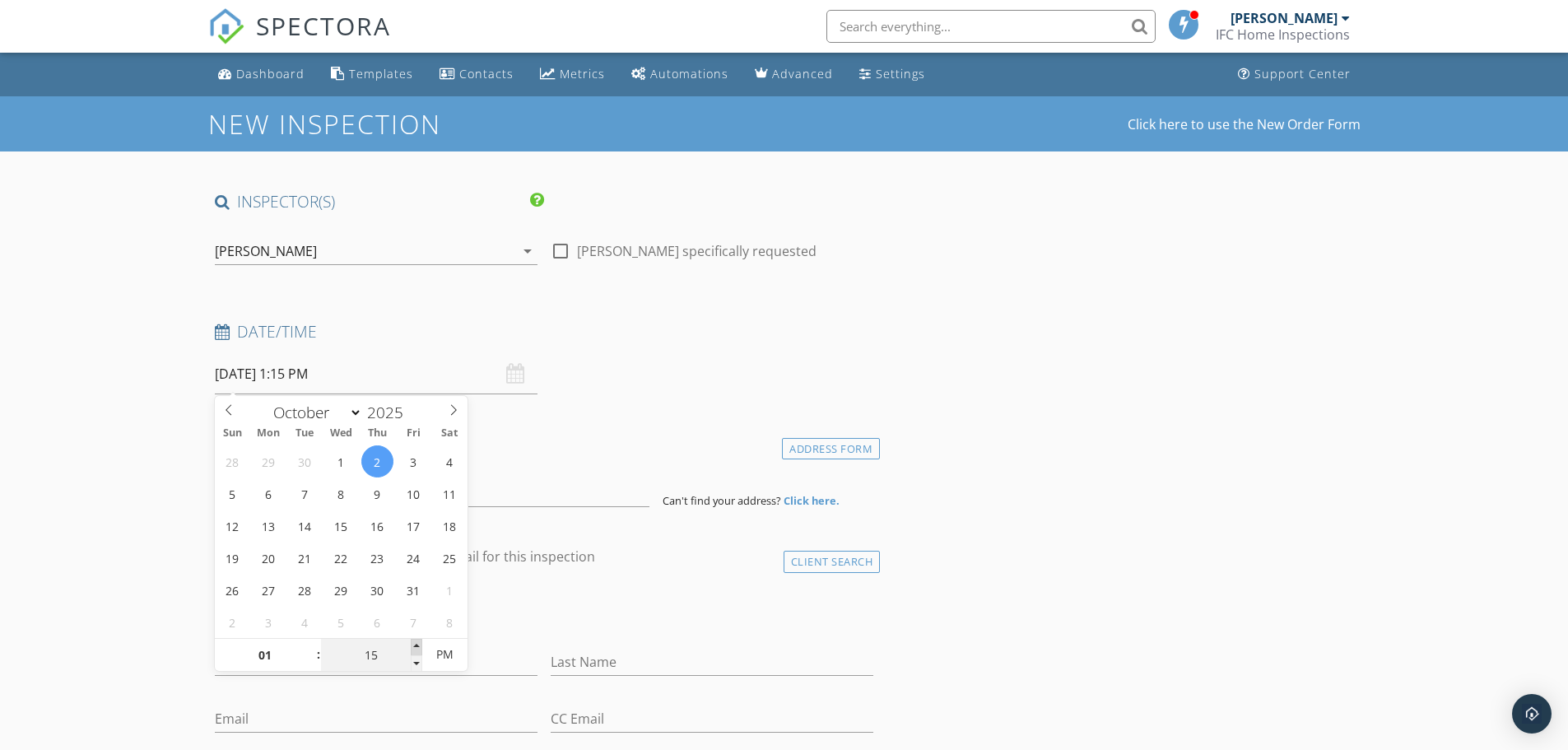
type input "10/02/2025 1:20 PM"
click at [419, 649] on span at bounding box center [417, 646] width 11 height 16
type input "25"
type input "10/02/2025 1:25 PM"
click at [419, 649] on span at bounding box center [417, 646] width 11 height 16
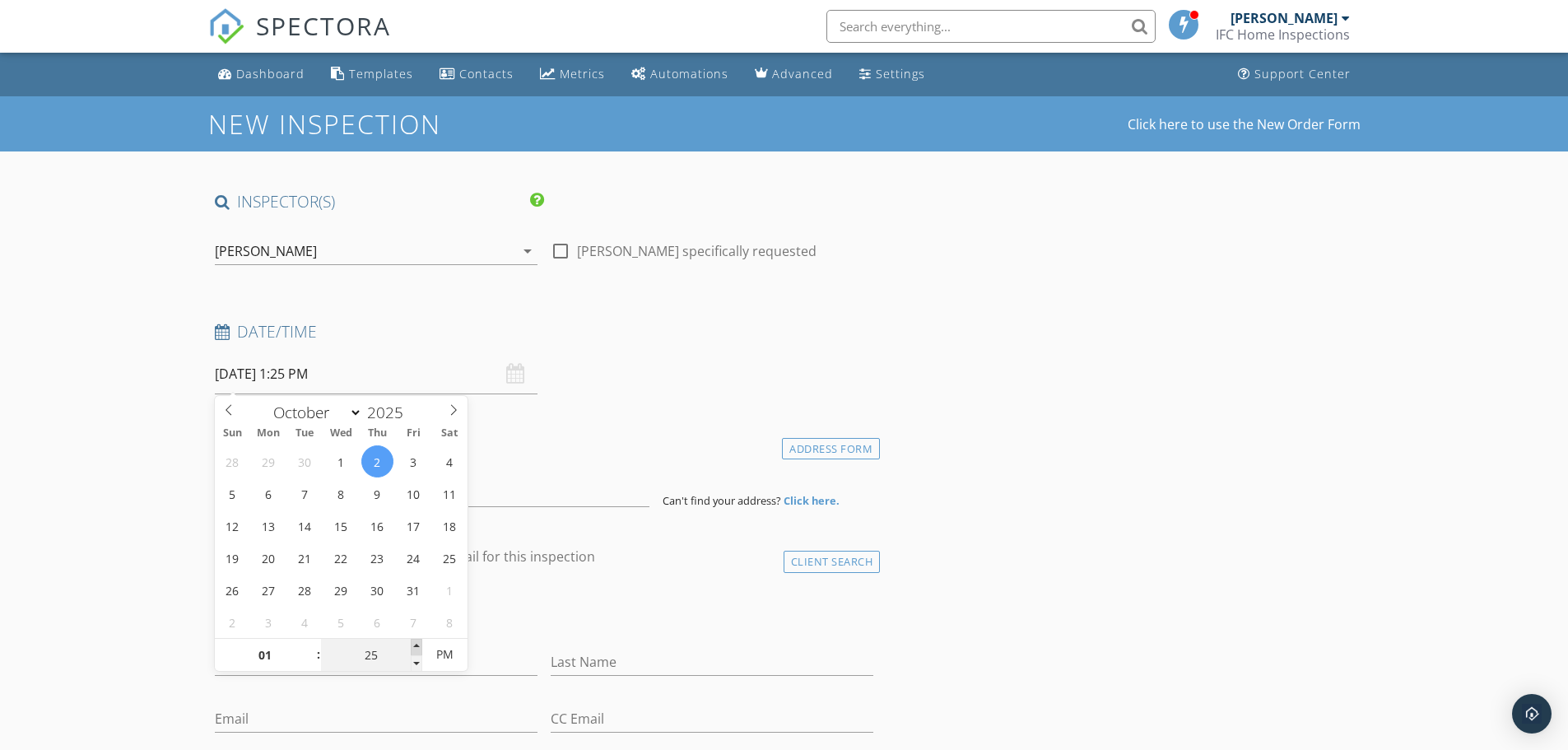
type input "30"
type input "10/02/2025 1:30 PM"
click at [419, 649] on span at bounding box center [417, 646] width 11 height 16
click at [574, 459] on div "Location" at bounding box center [544, 450] width 672 height 33
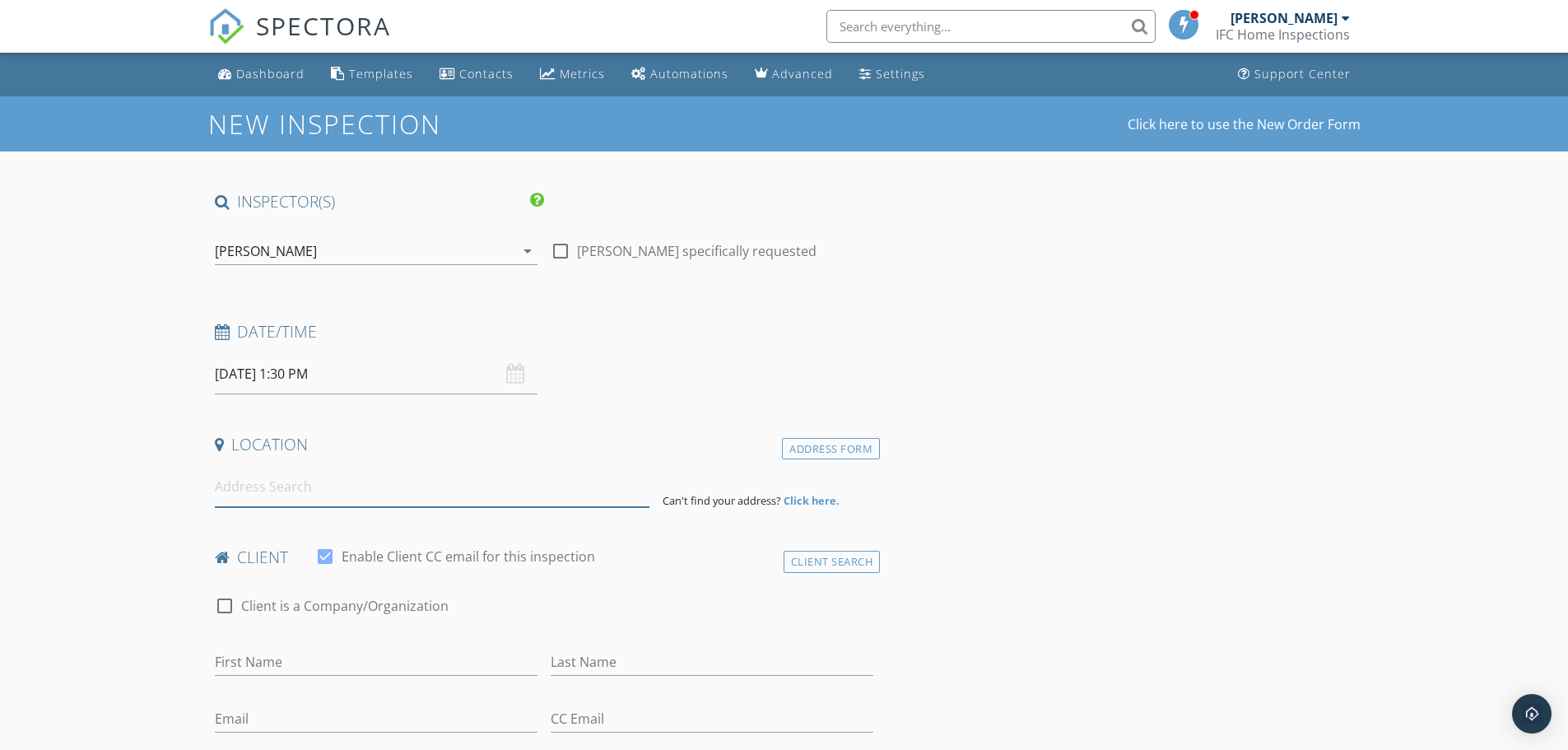
click at [260, 494] on input at bounding box center [432, 487] width 435 height 40
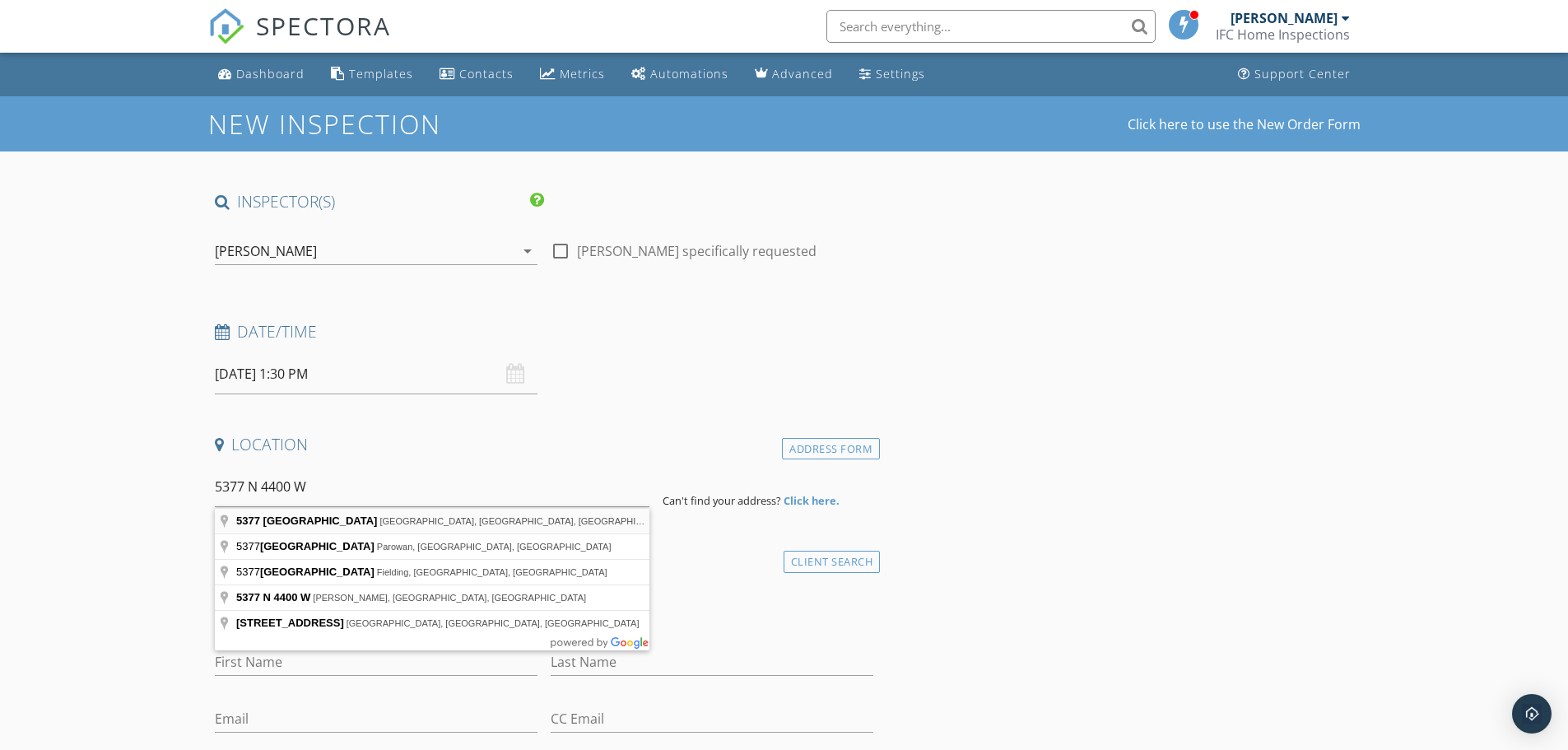
type input "5377 North 4400 West, Cedar City, UT, USA"
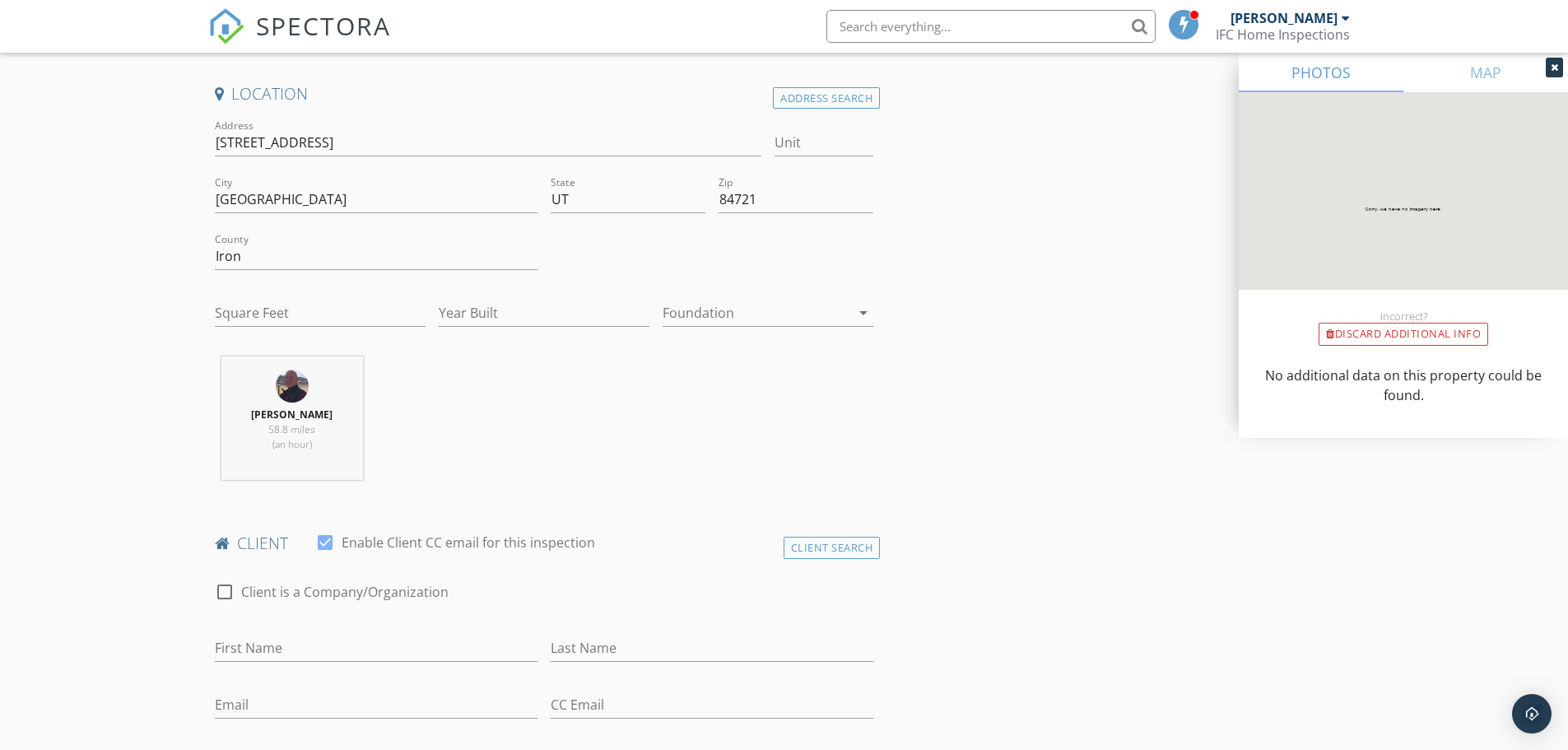
scroll to position [411, 0]
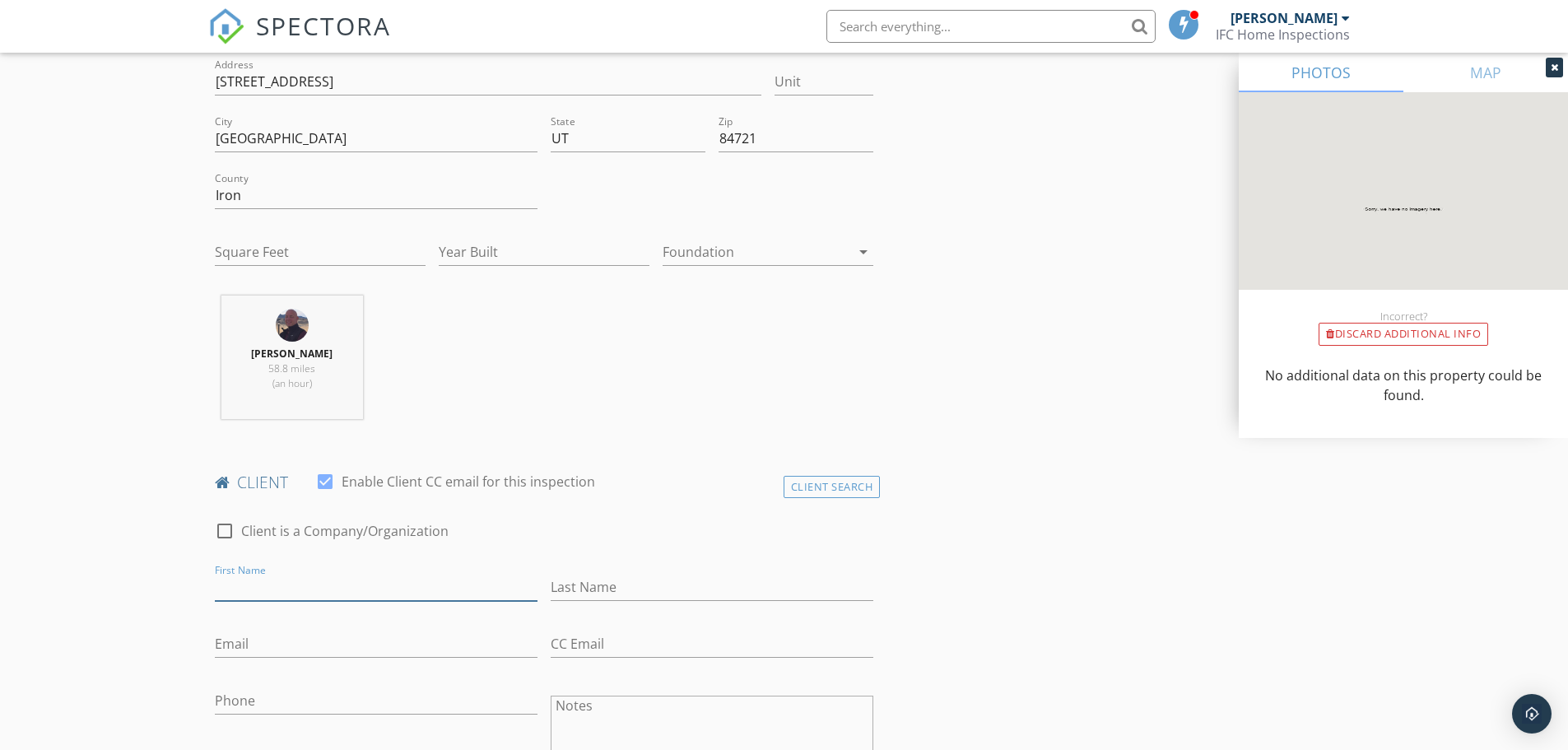
click at [270, 594] on input "First Name" at bounding box center [376, 587] width 322 height 27
type input "Grace"
type input "Wathen"
click at [253, 639] on input "Email" at bounding box center [376, 644] width 322 height 27
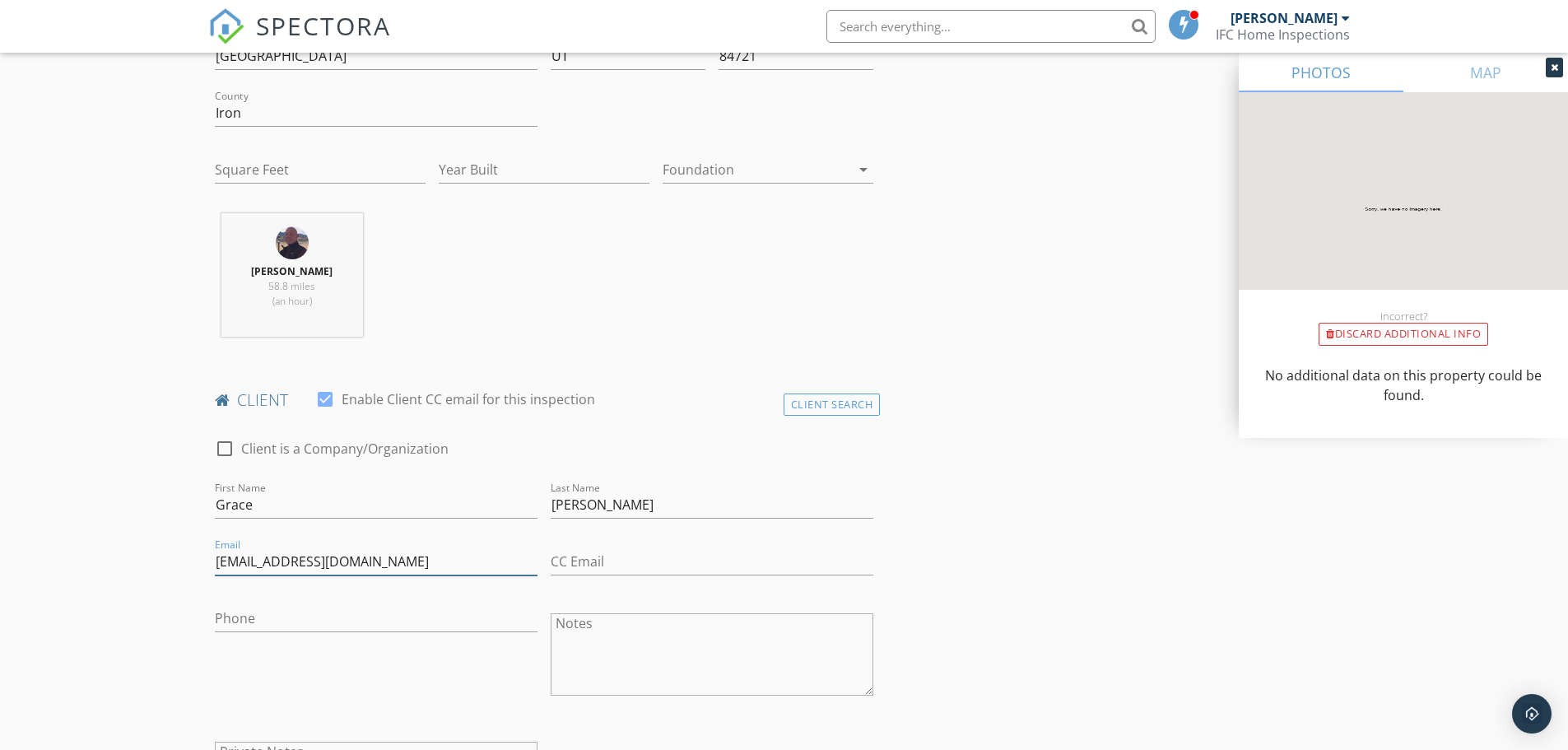
type input "[EMAIL_ADDRESS][DOMAIN_NAME]"
click at [329, 609] on input "Phone" at bounding box center [376, 618] width 322 height 27
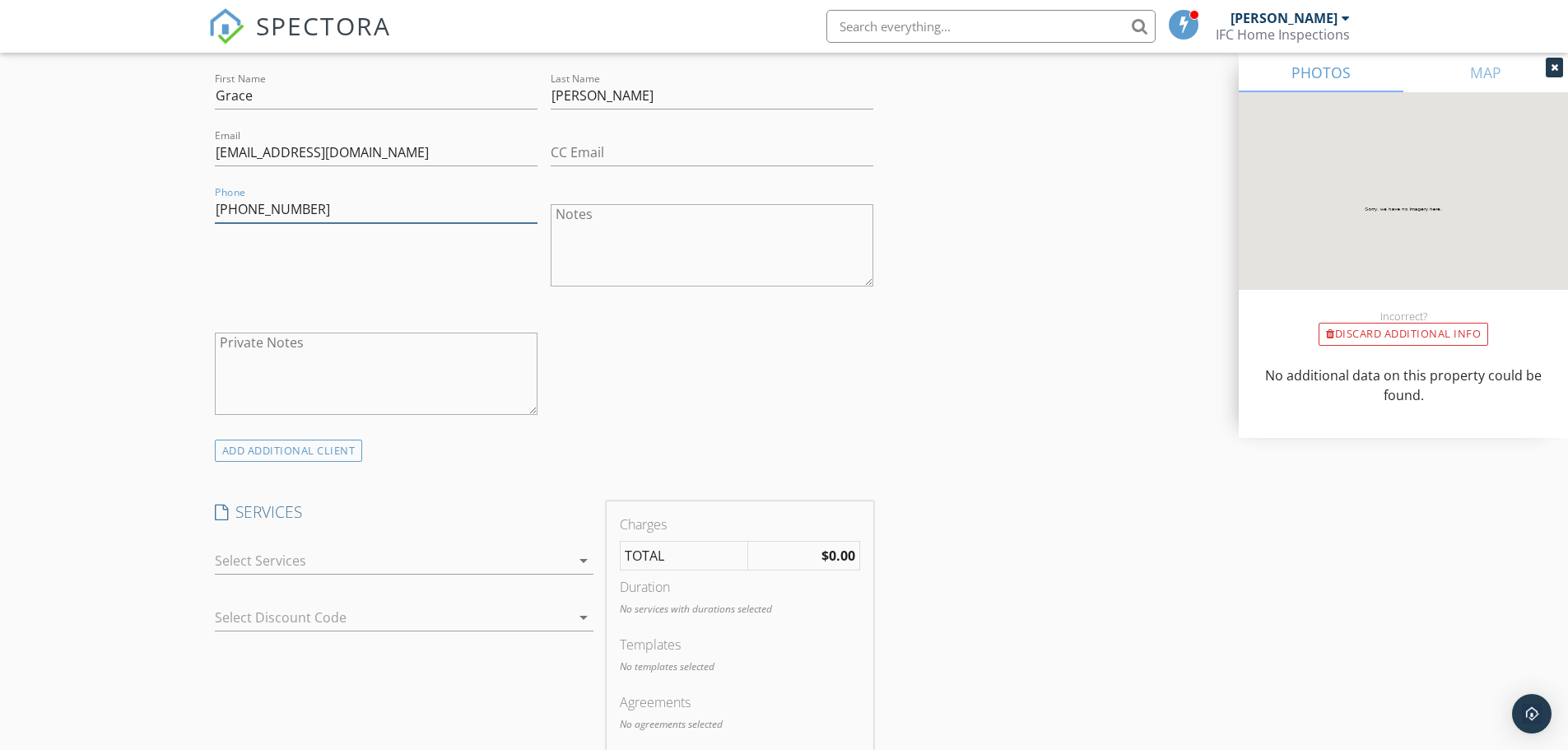
scroll to position [906, 0]
type input "[PHONE_NUMBER]"
click at [583, 559] on icon "arrow_drop_down" at bounding box center [583, 558] width 20 height 20
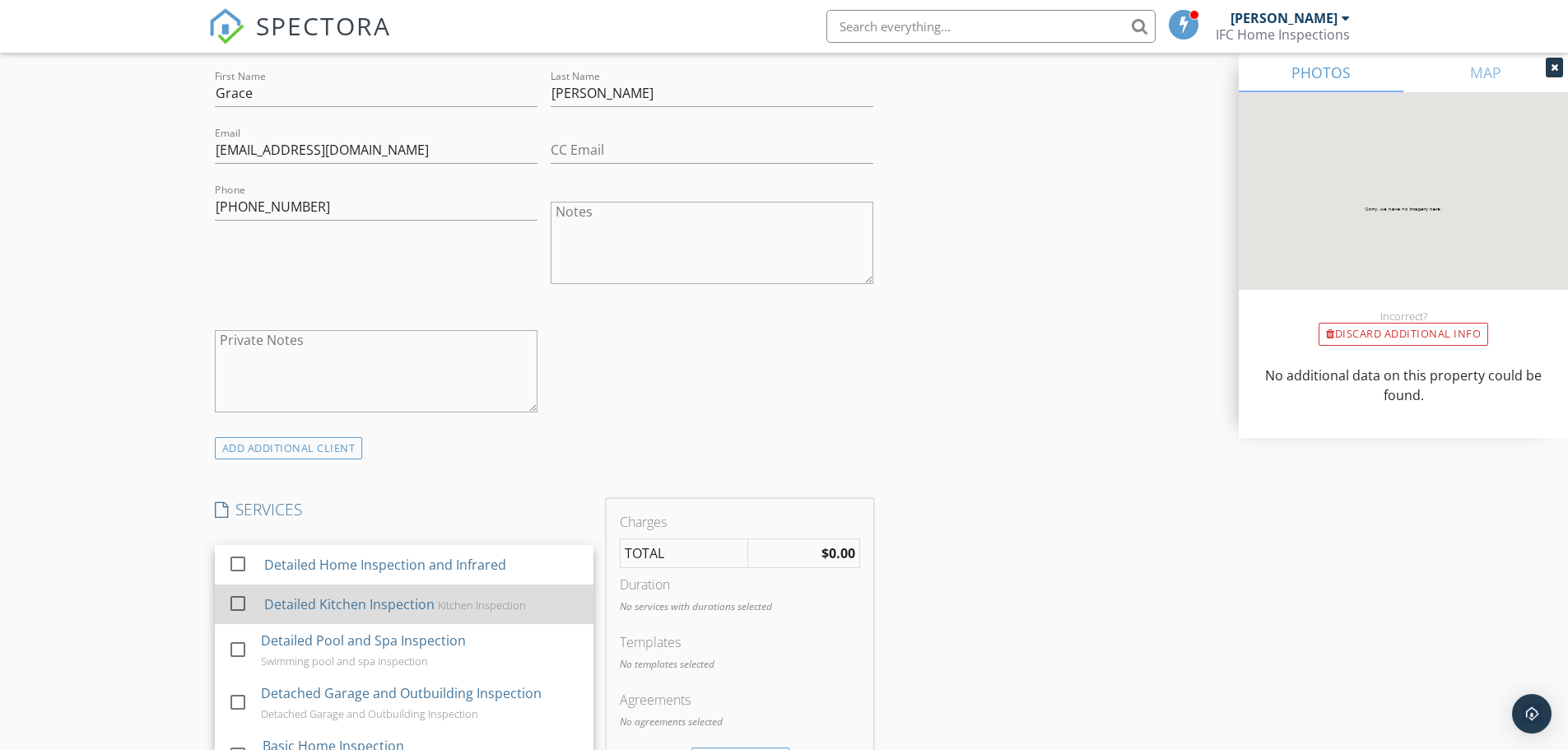
scroll to position [43, 0]
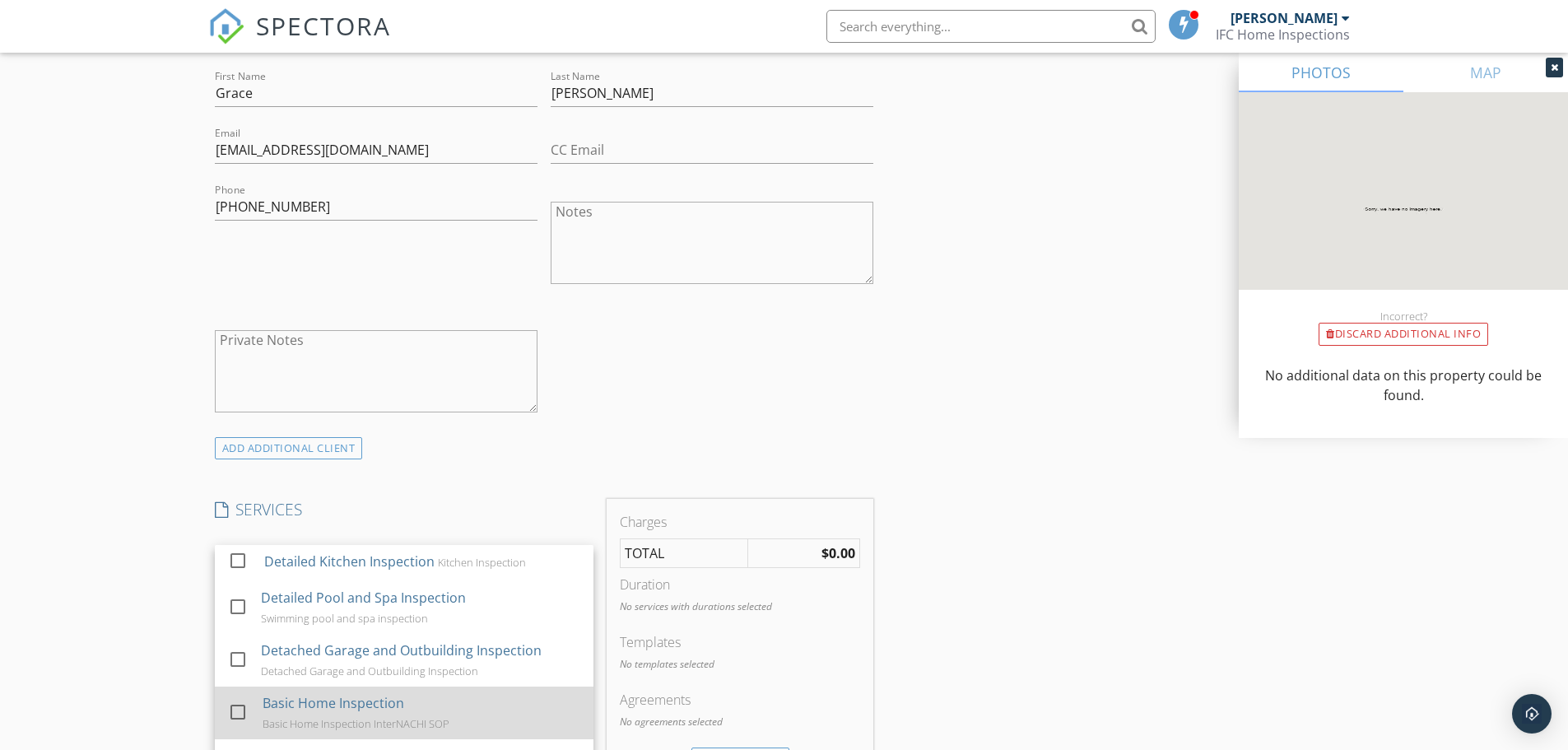
click at [483, 707] on div "Basic Home Inspection Basic Home Inspection InterNACHI SOP" at bounding box center [421, 713] width 318 height 52
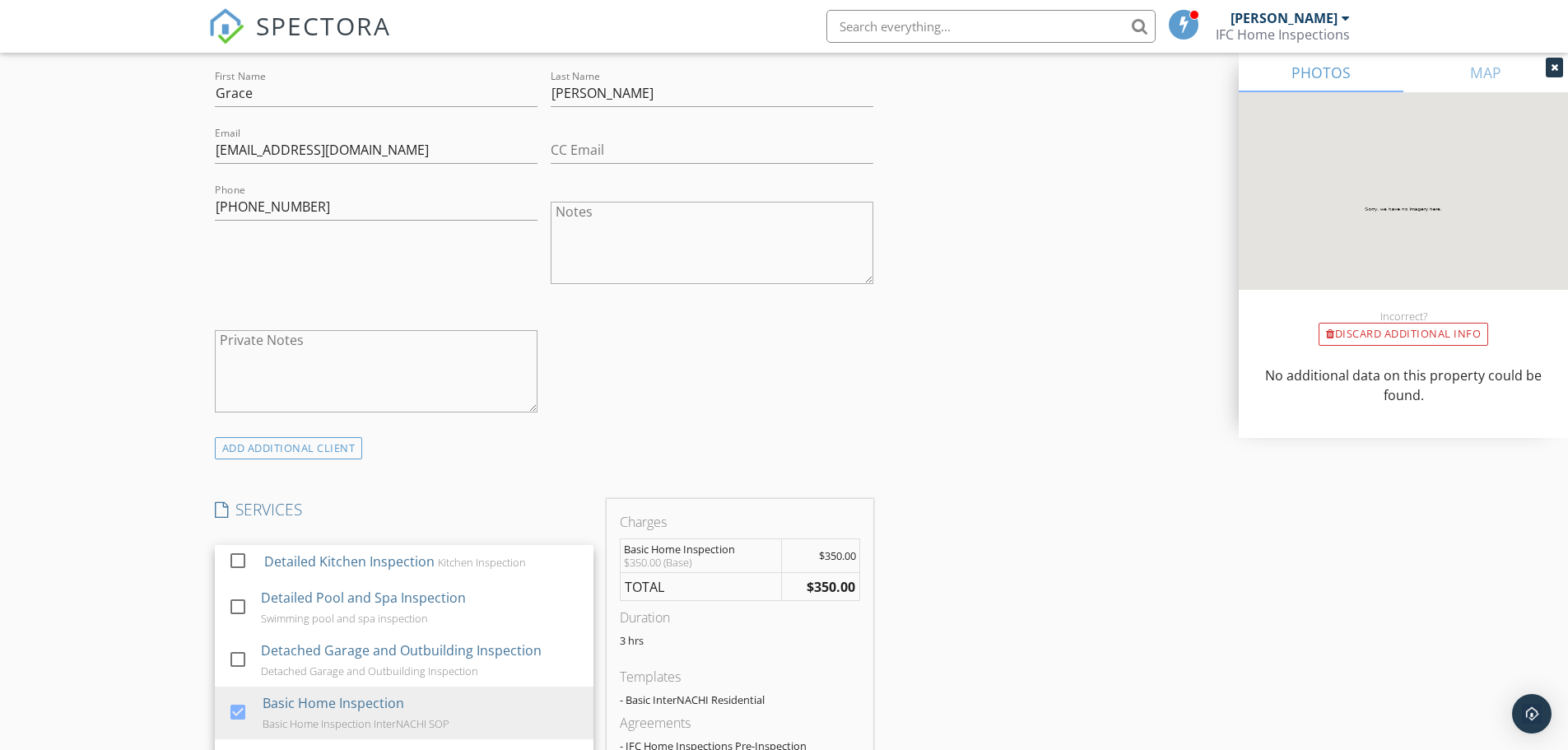
click at [993, 428] on div "INSPECTOR(S) check_box Michael Holcomb PRIMARY Michael Holcomb arrow_drop_down …" at bounding box center [784, 711] width 1152 height 2852
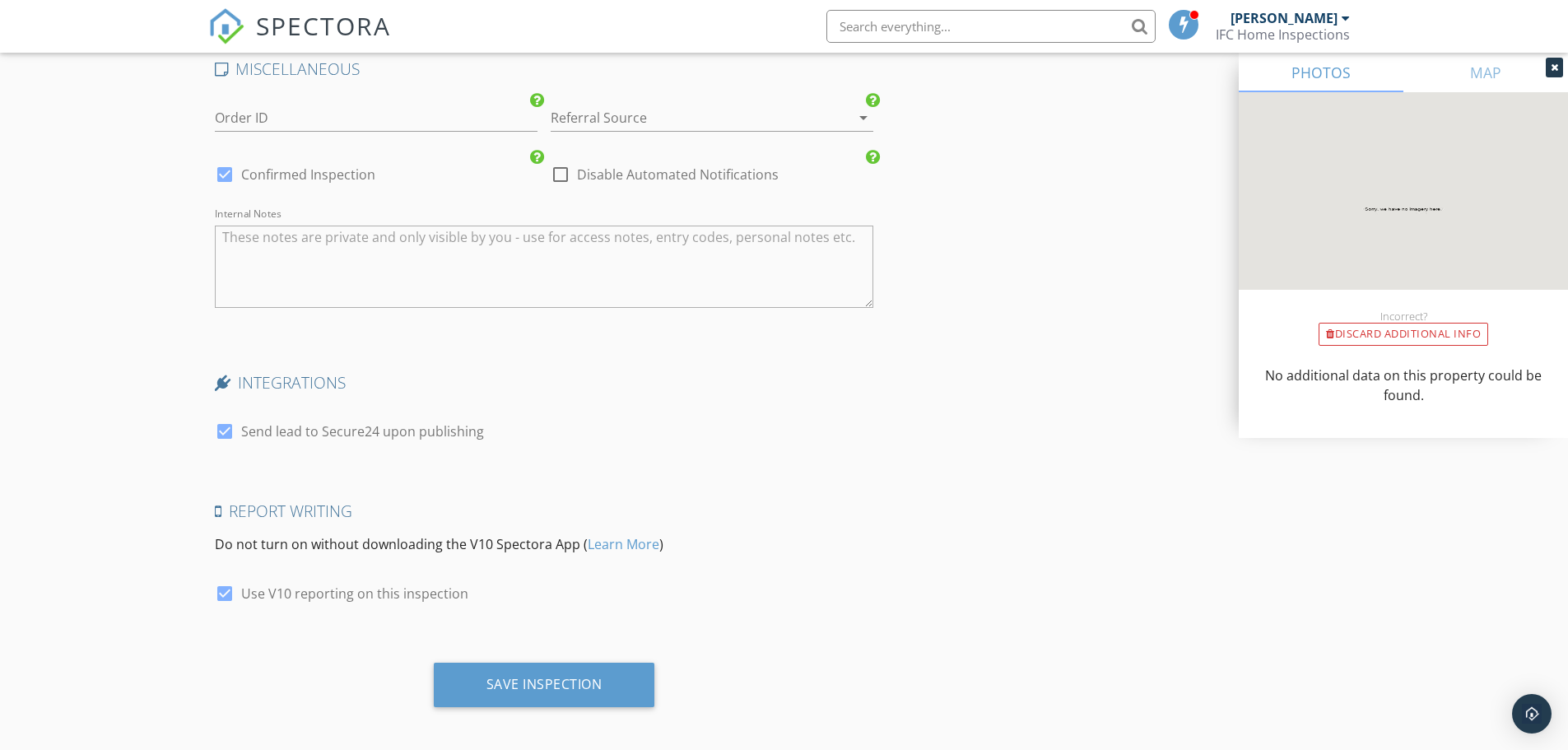
scroll to position [2334, 0]
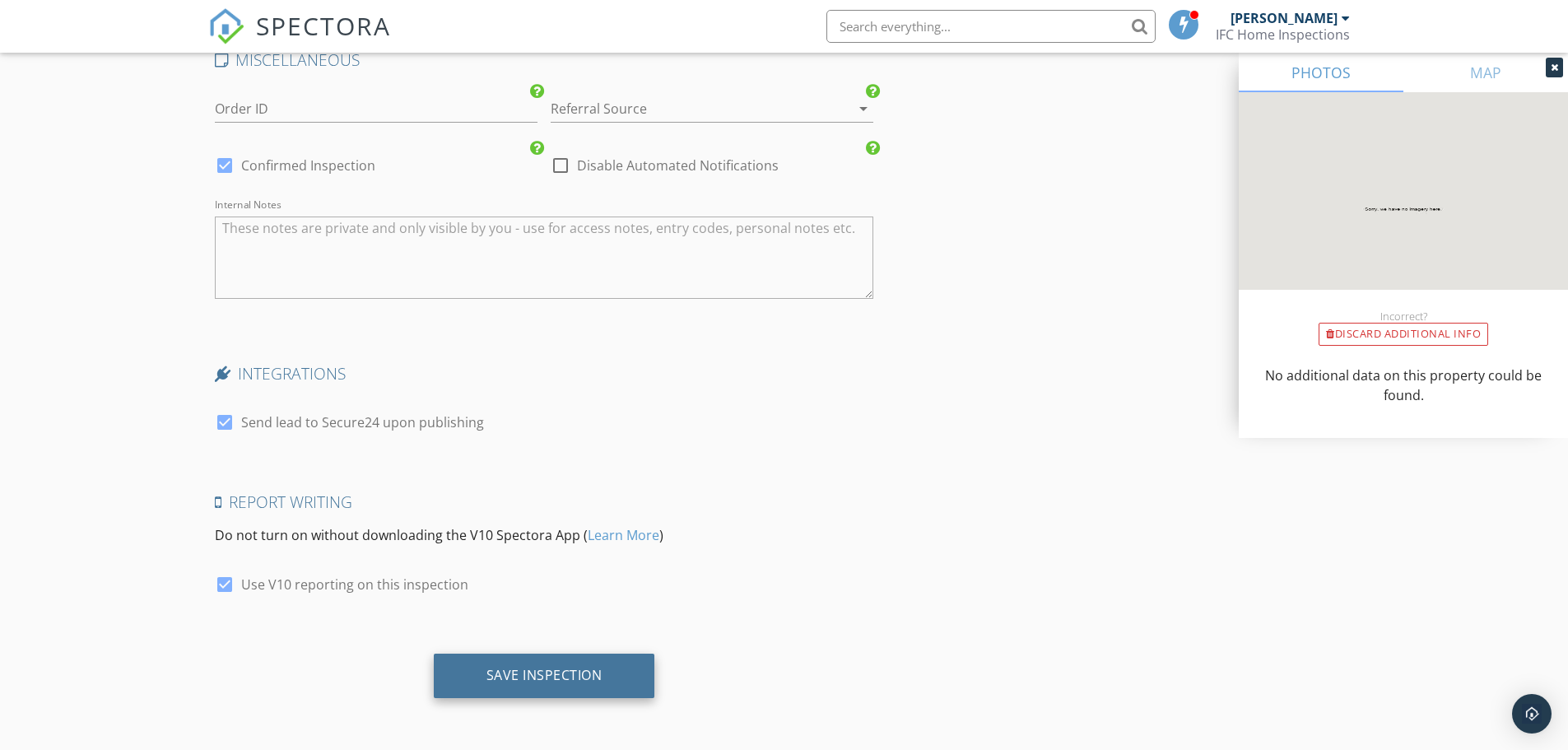
click at [567, 674] on div "Save Inspection" at bounding box center [545, 675] width 116 height 16
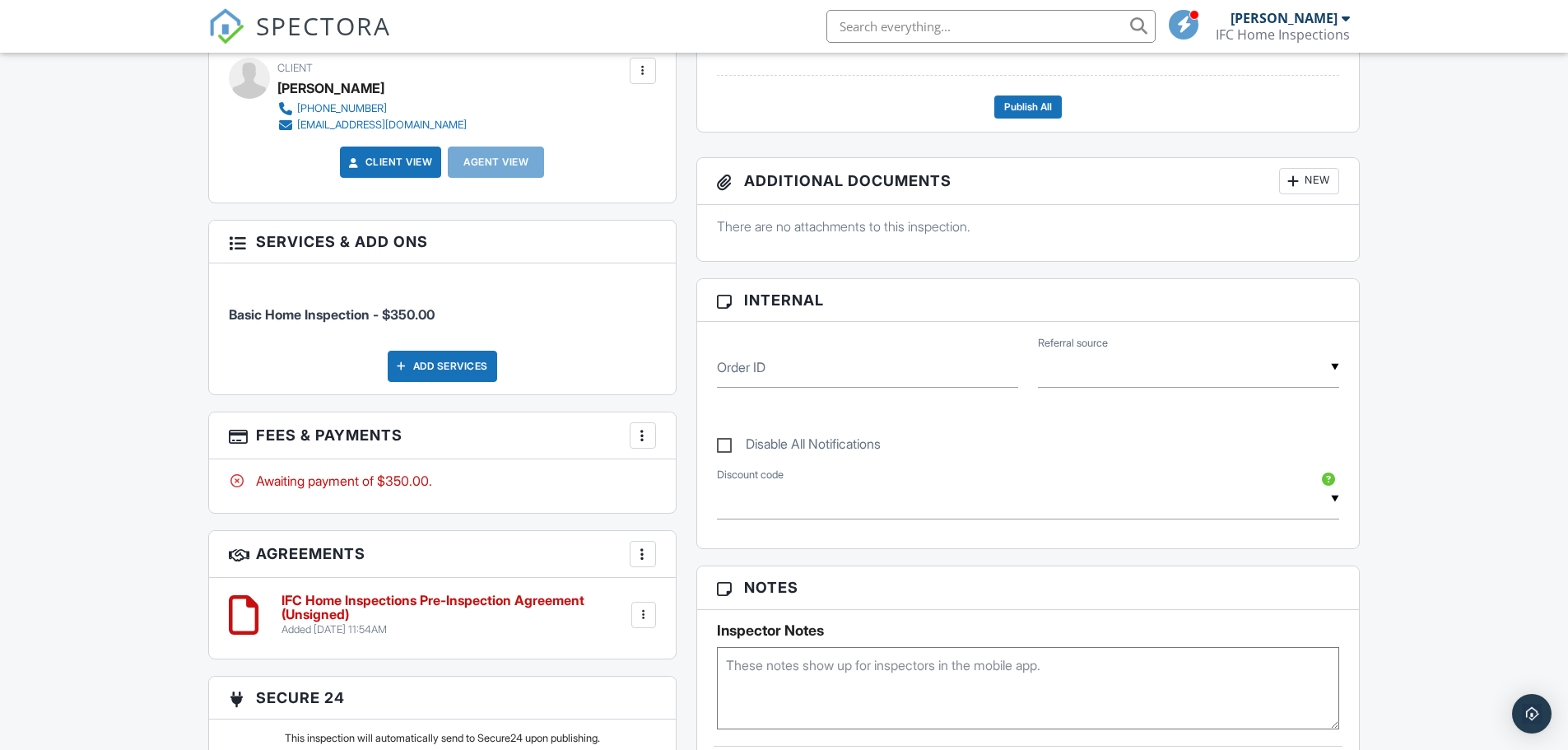
scroll to position [576, 0]
click at [644, 435] on div at bounding box center [642, 433] width 16 height 16
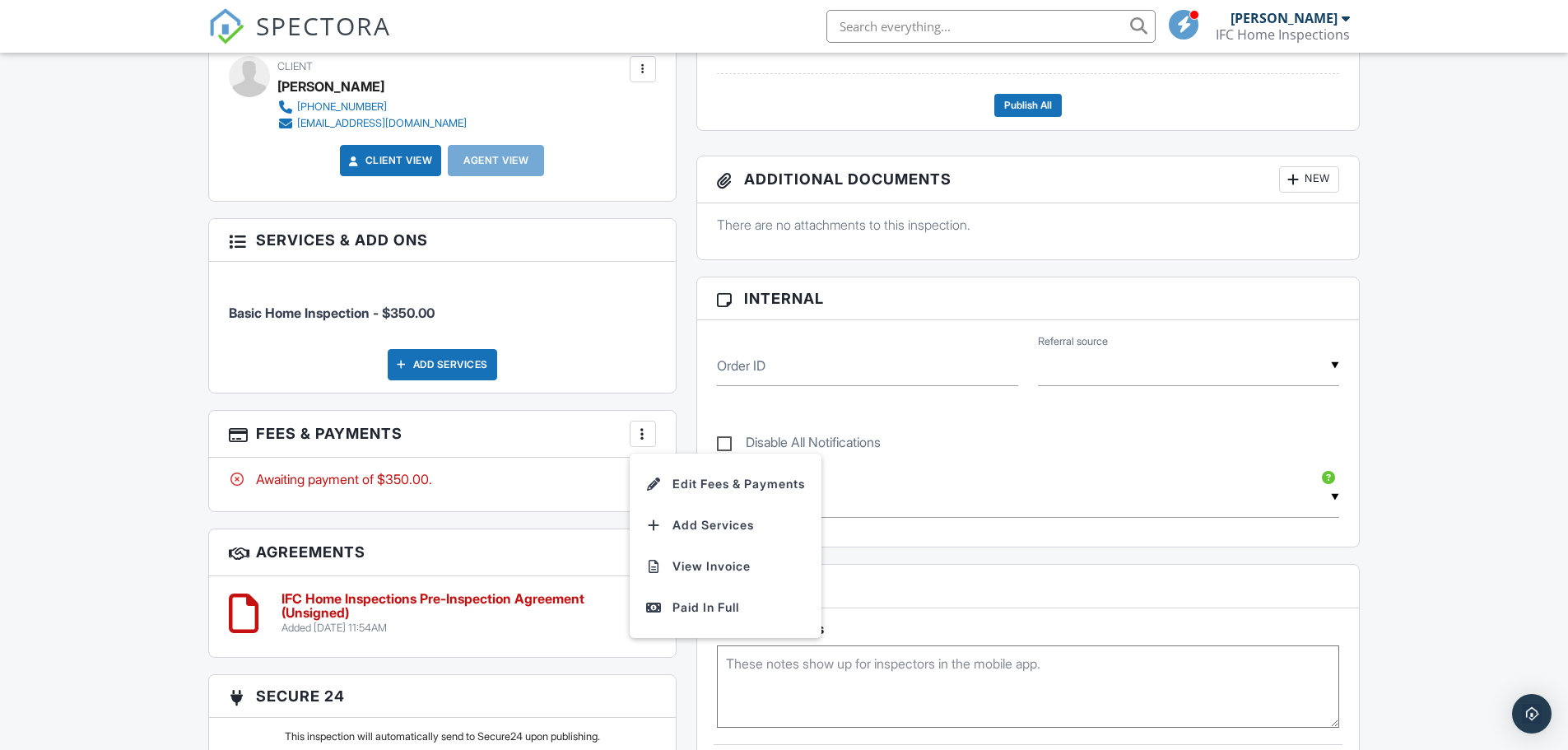
click at [87, 490] on div "Dashboard Templates Contacts Metrics Automations Advanced Settings Support Cent…" at bounding box center [784, 509] width 1568 height 2066
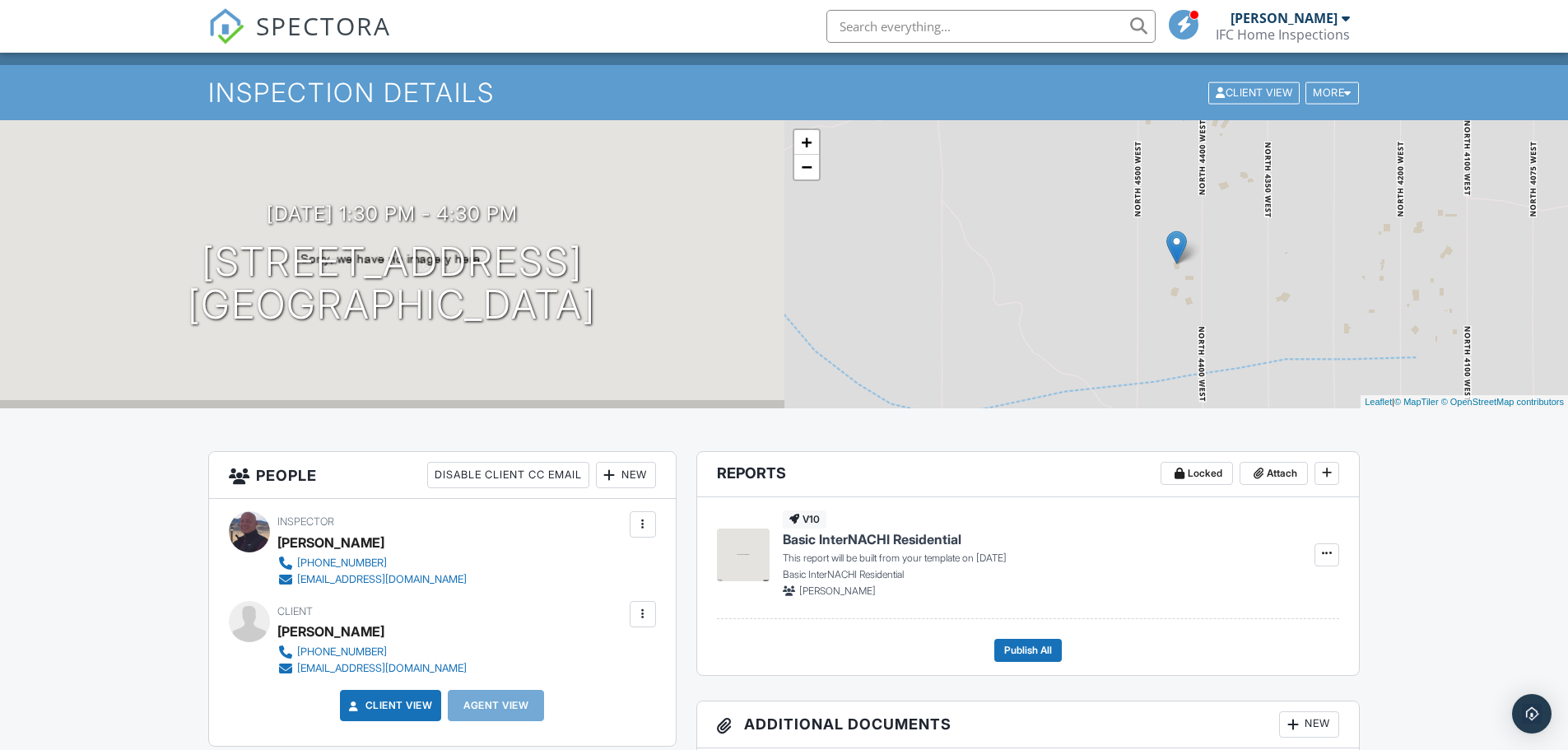
scroll to position [0, 0]
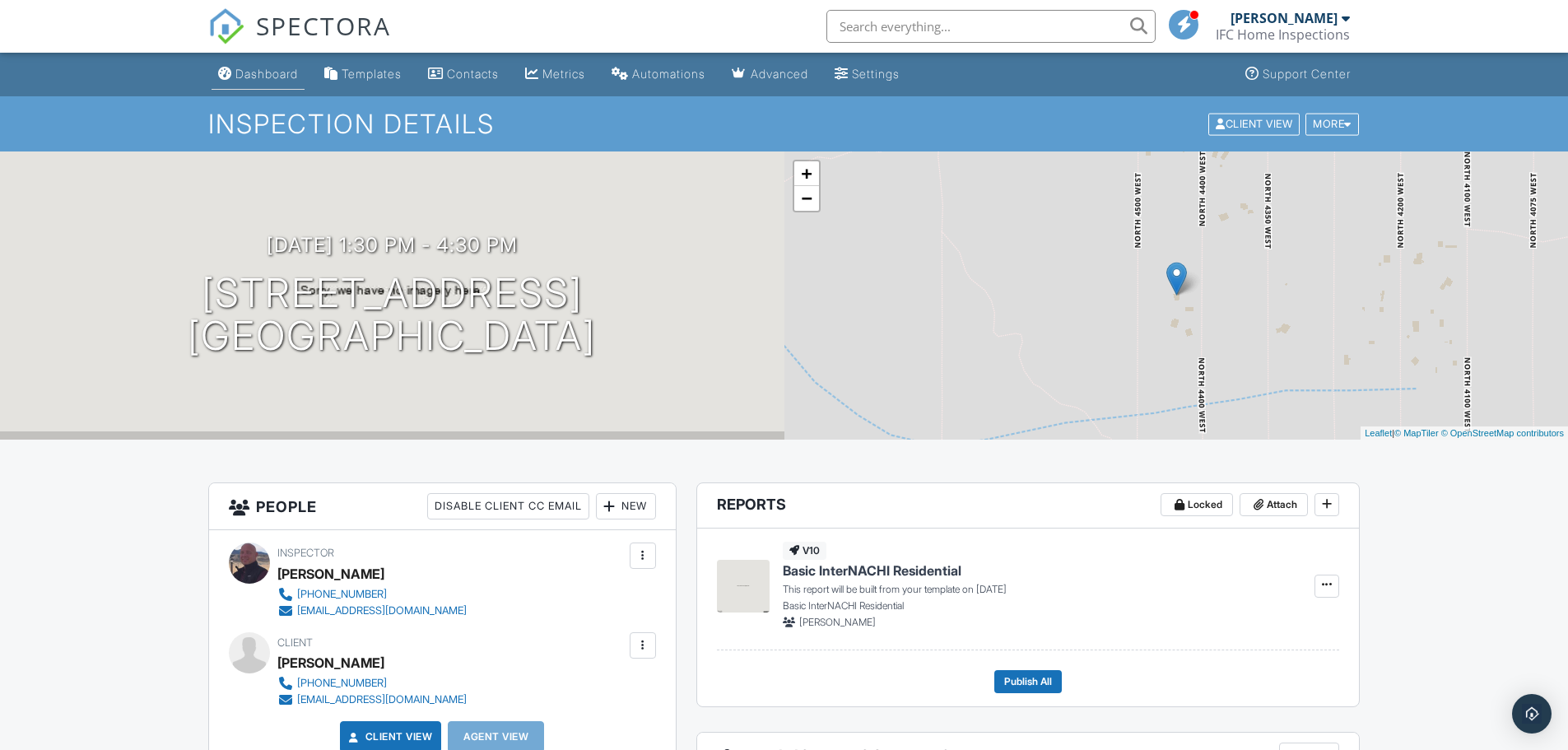
click at [275, 72] on div "Dashboard" at bounding box center [267, 73] width 63 height 14
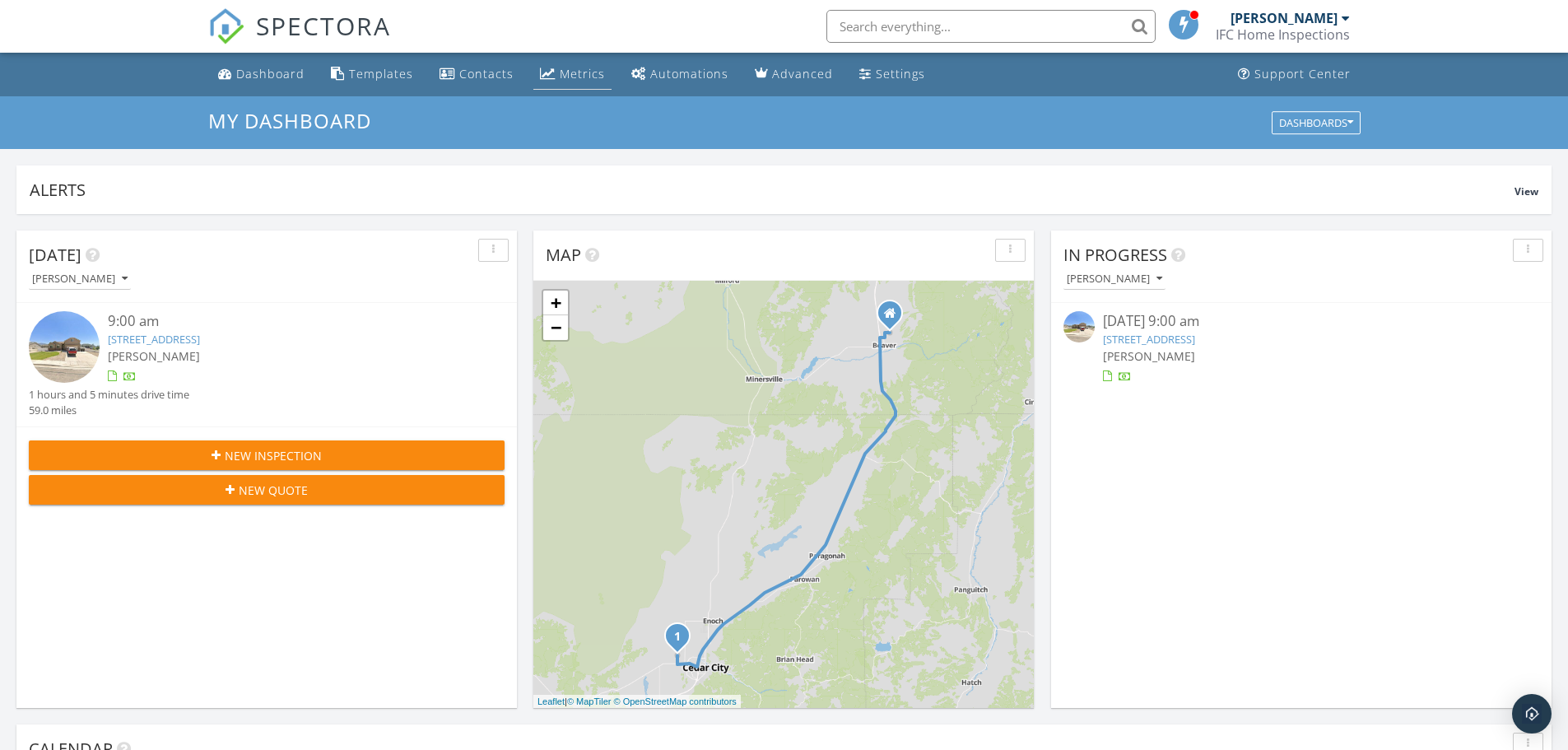
click at [571, 66] on div "Metrics" at bounding box center [582, 73] width 45 height 15
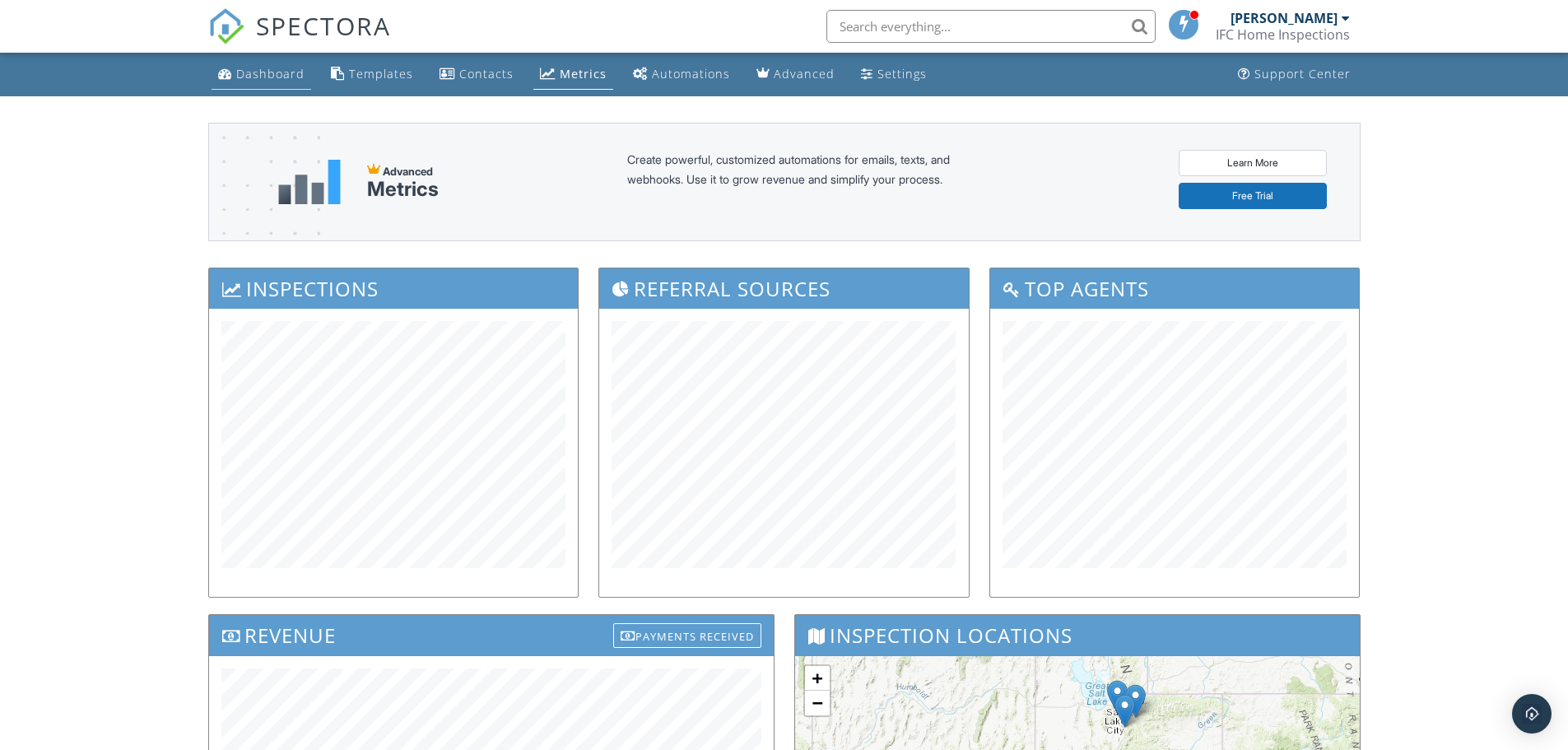
click at [264, 74] on div "Dashboard" at bounding box center [271, 73] width 69 height 15
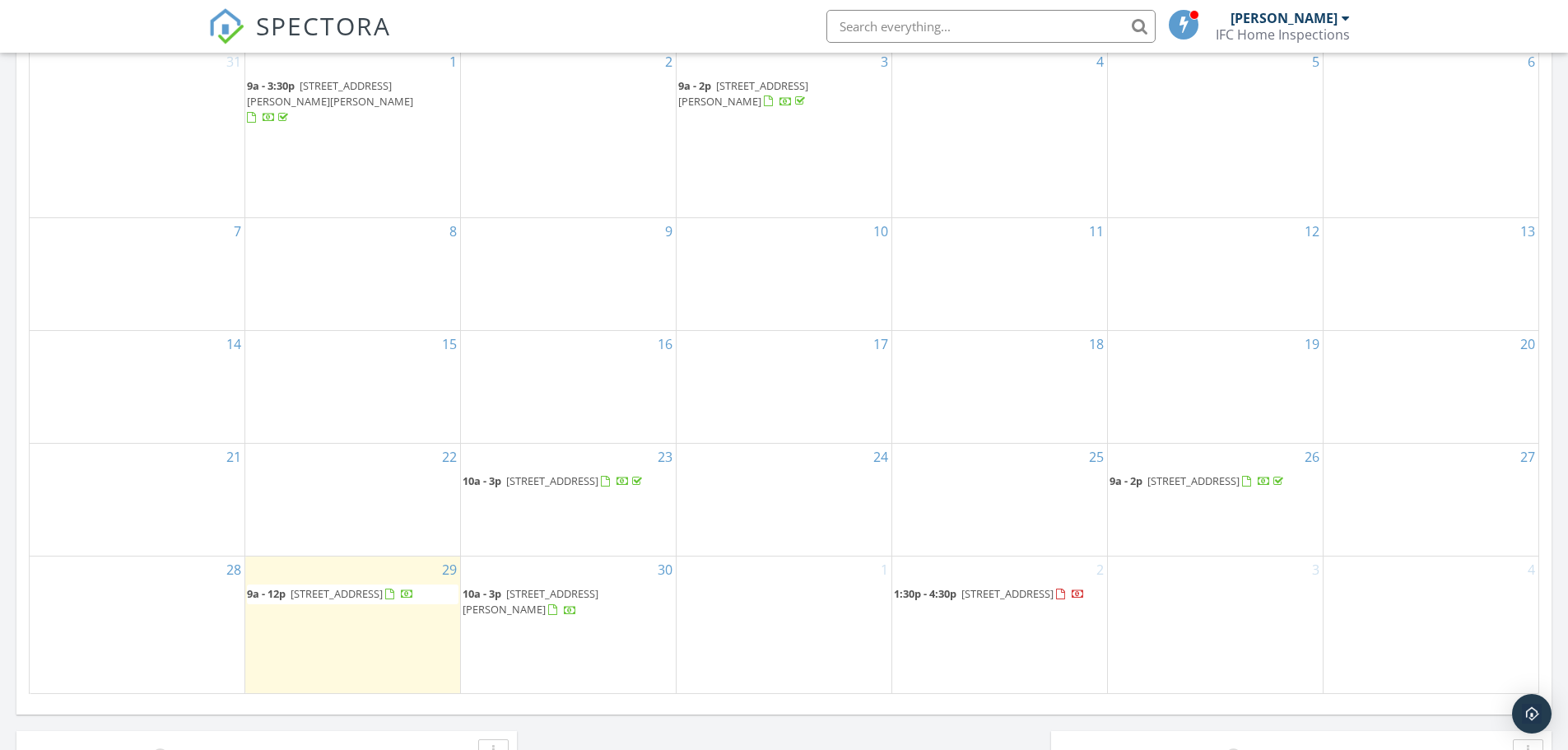
scroll to position [823, 0]
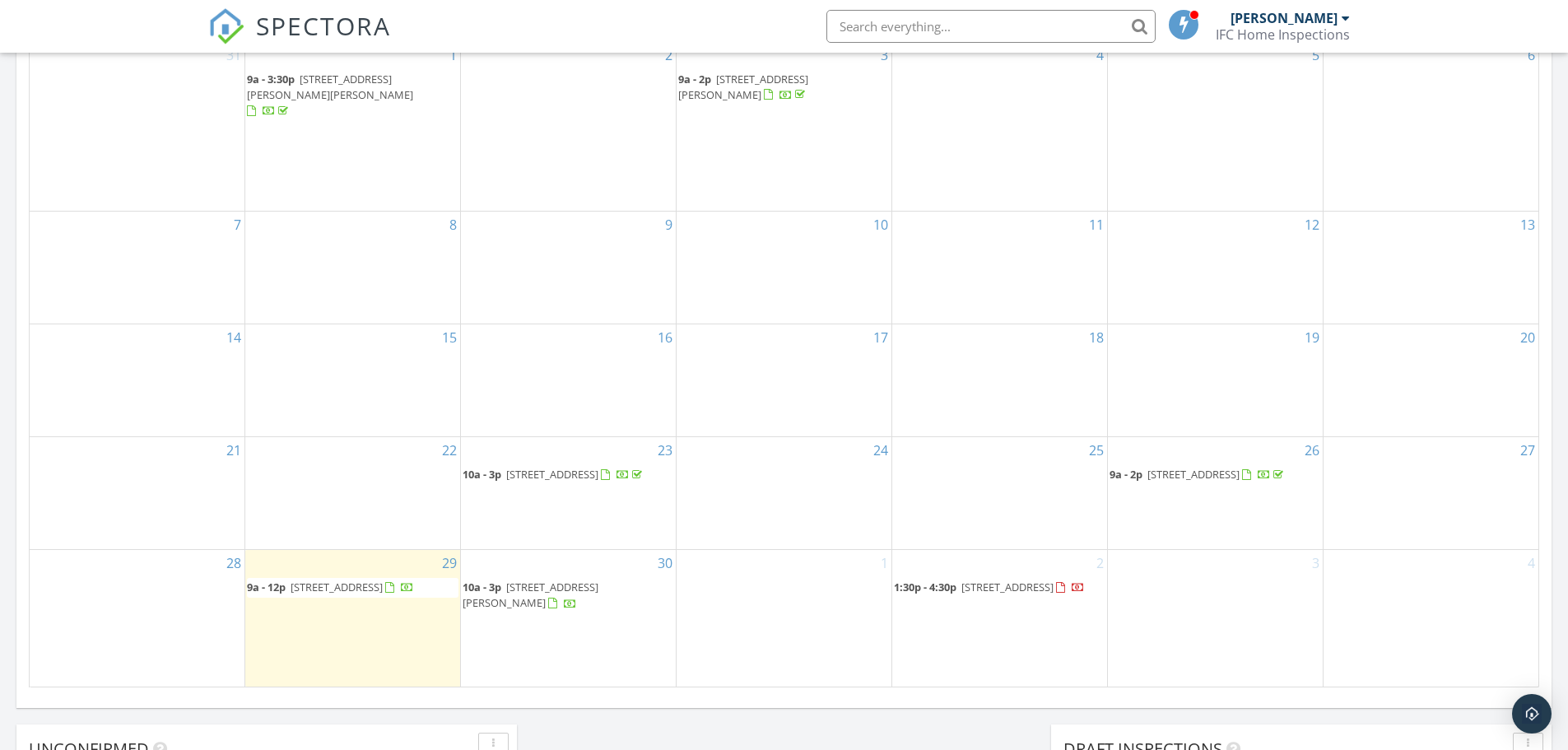
click at [1024, 585] on span "[STREET_ADDRESS]" at bounding box center [1007, 587] width 93 height 15
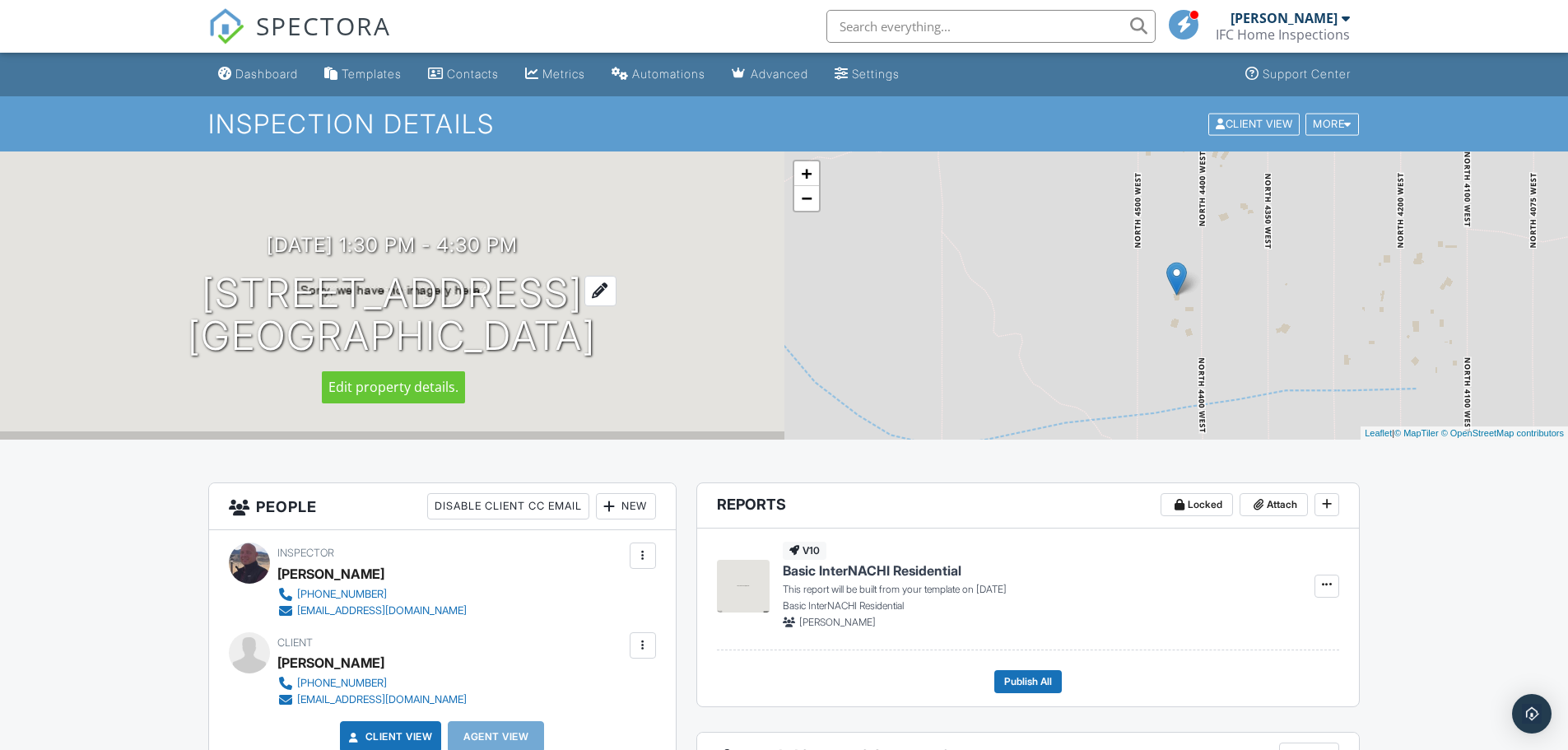
click at [616, 289] on div at bounding box center [601, 291] width 32 height 31
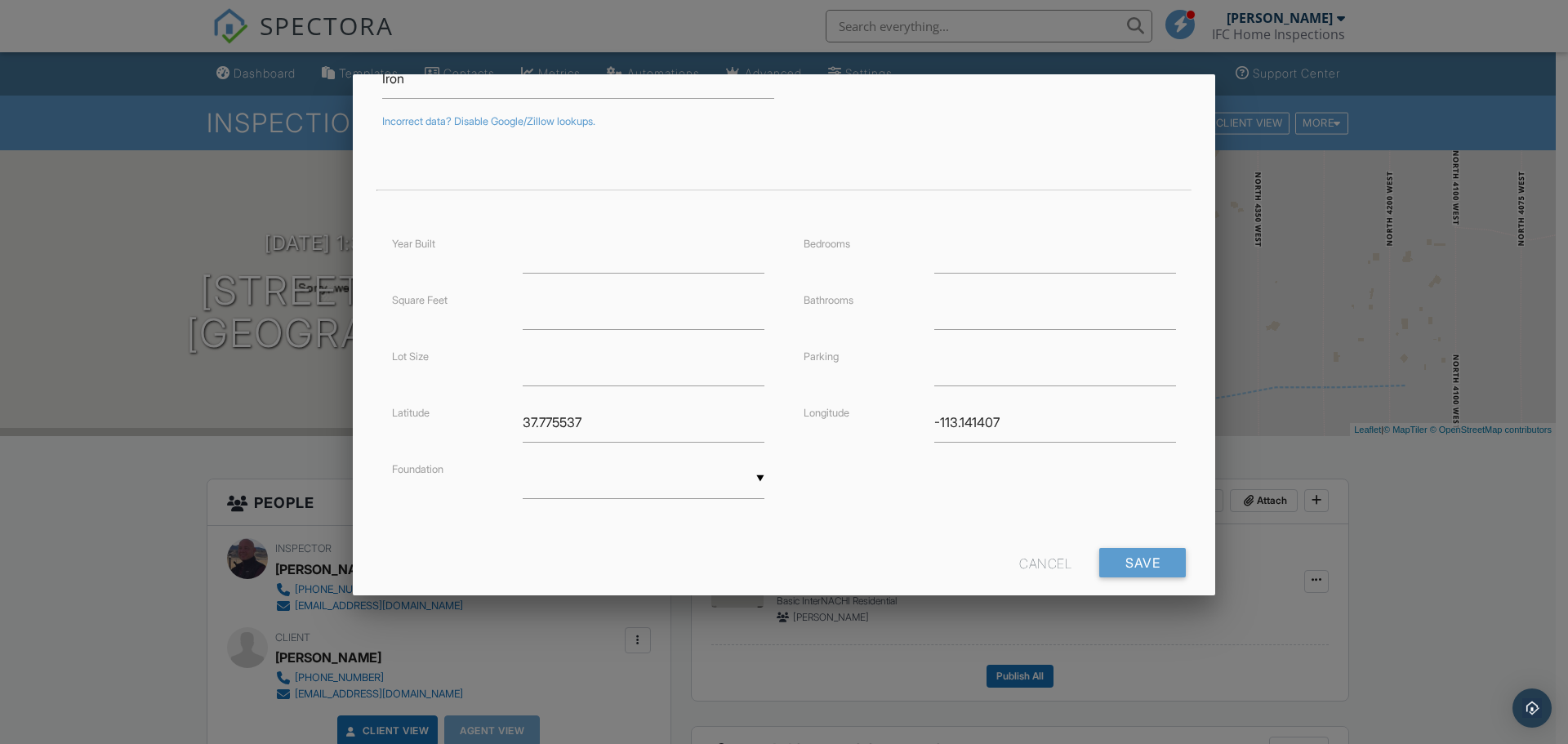
scroll to position [295, 0]
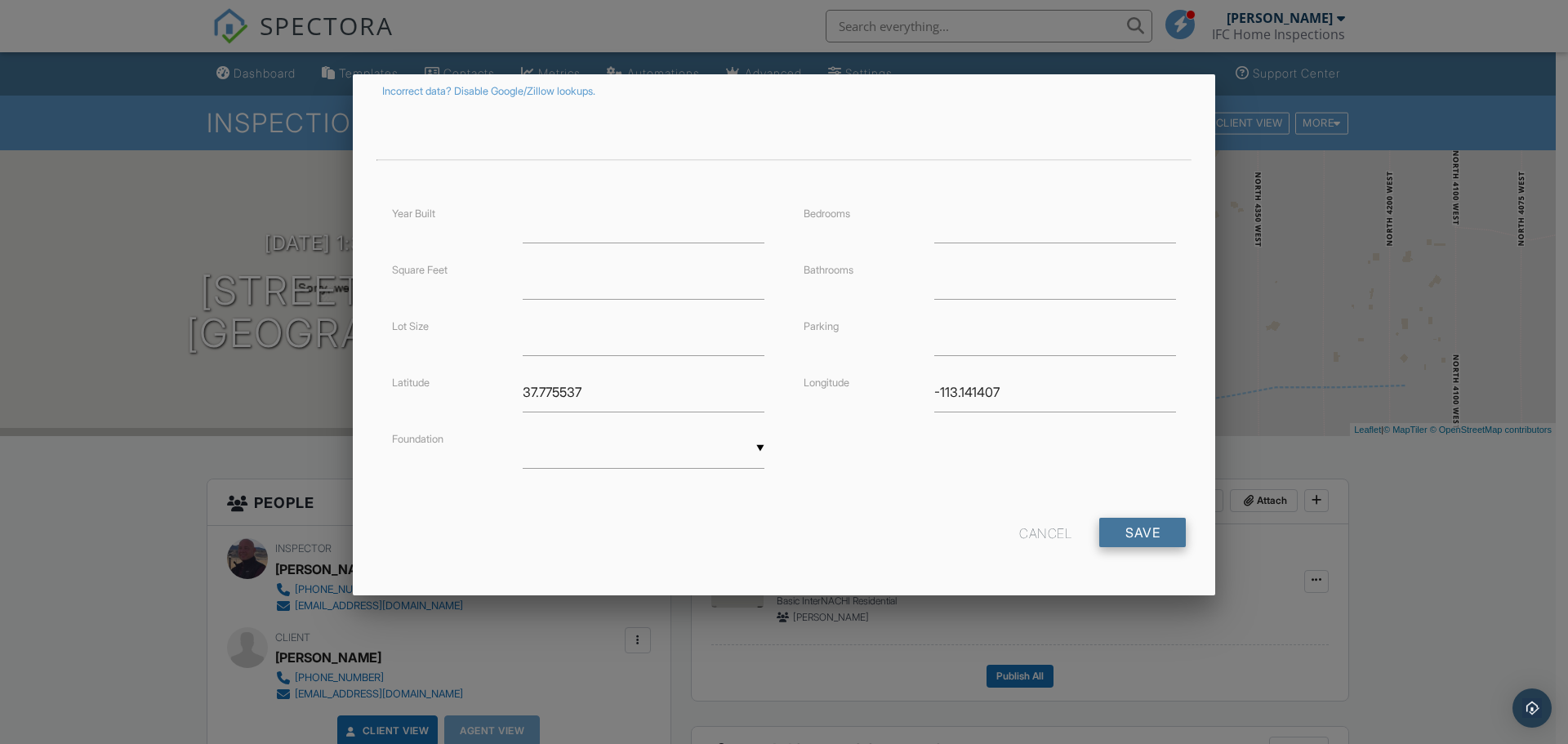
type input "[STREET_ADDRESS]"
click at [1133, 533] on input "Save" at bounding box center [1142, 532] width 86 height 29
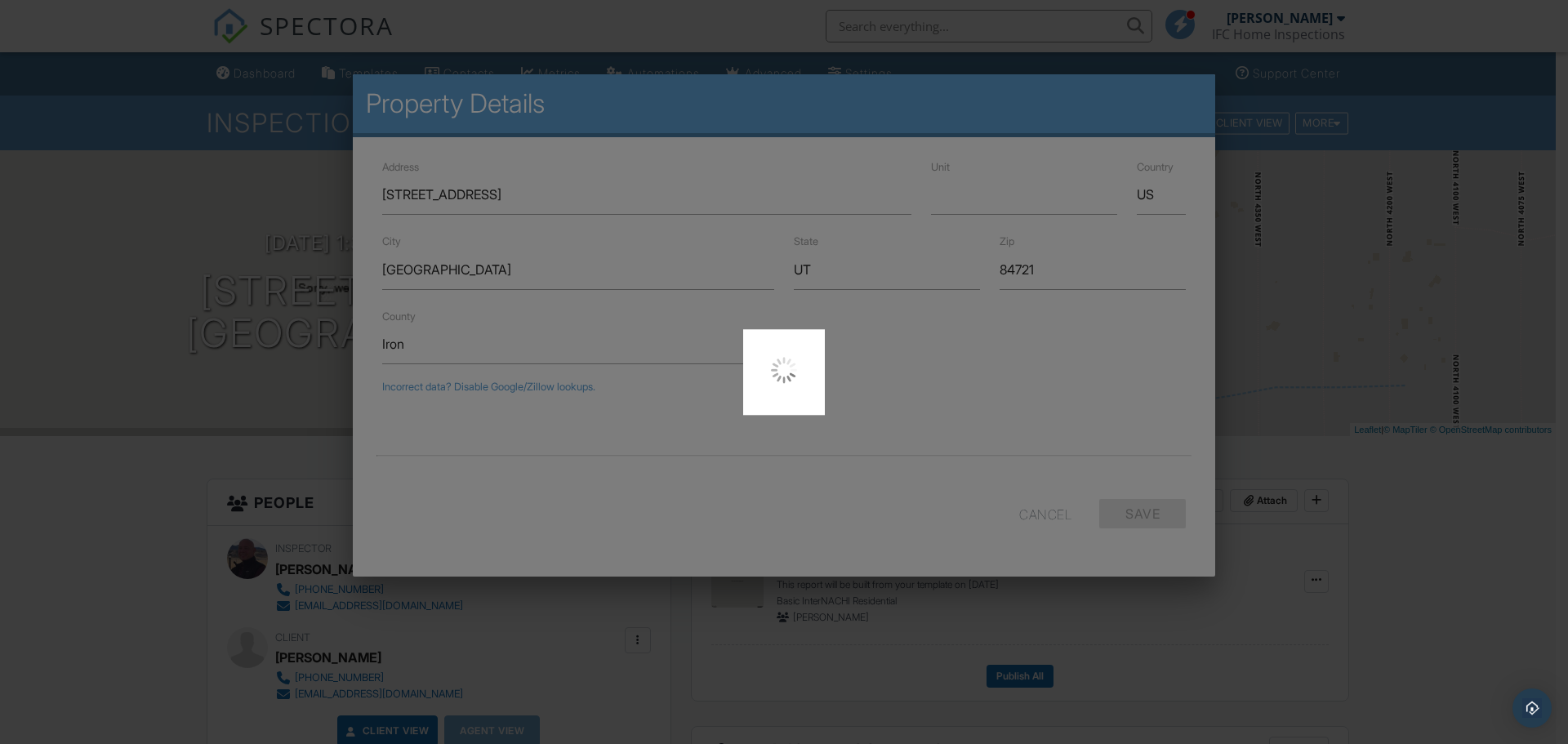
scroll to position [0, 0]
type input "37.7755365"
type input "-113.1414067"
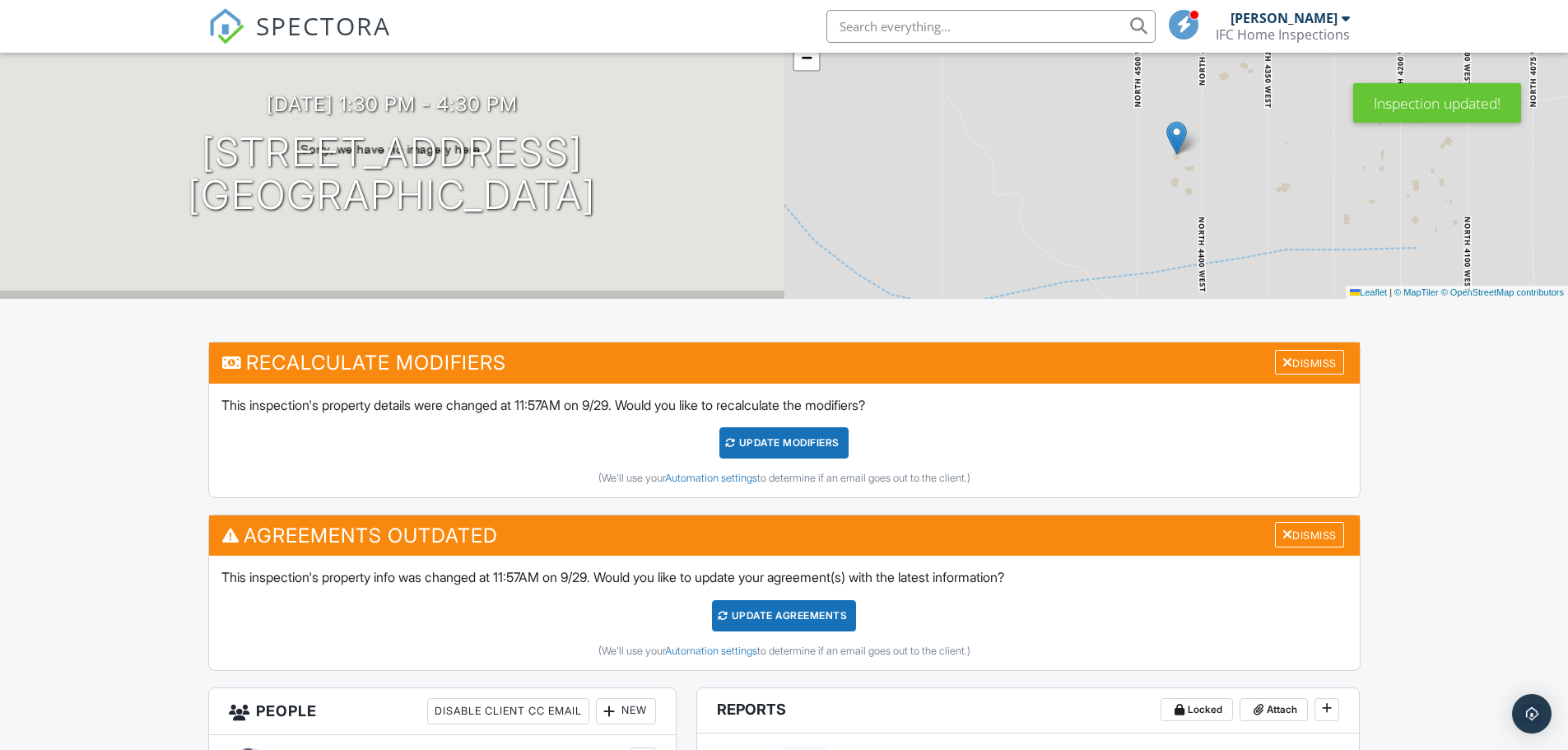
scroll to position [165, 0]
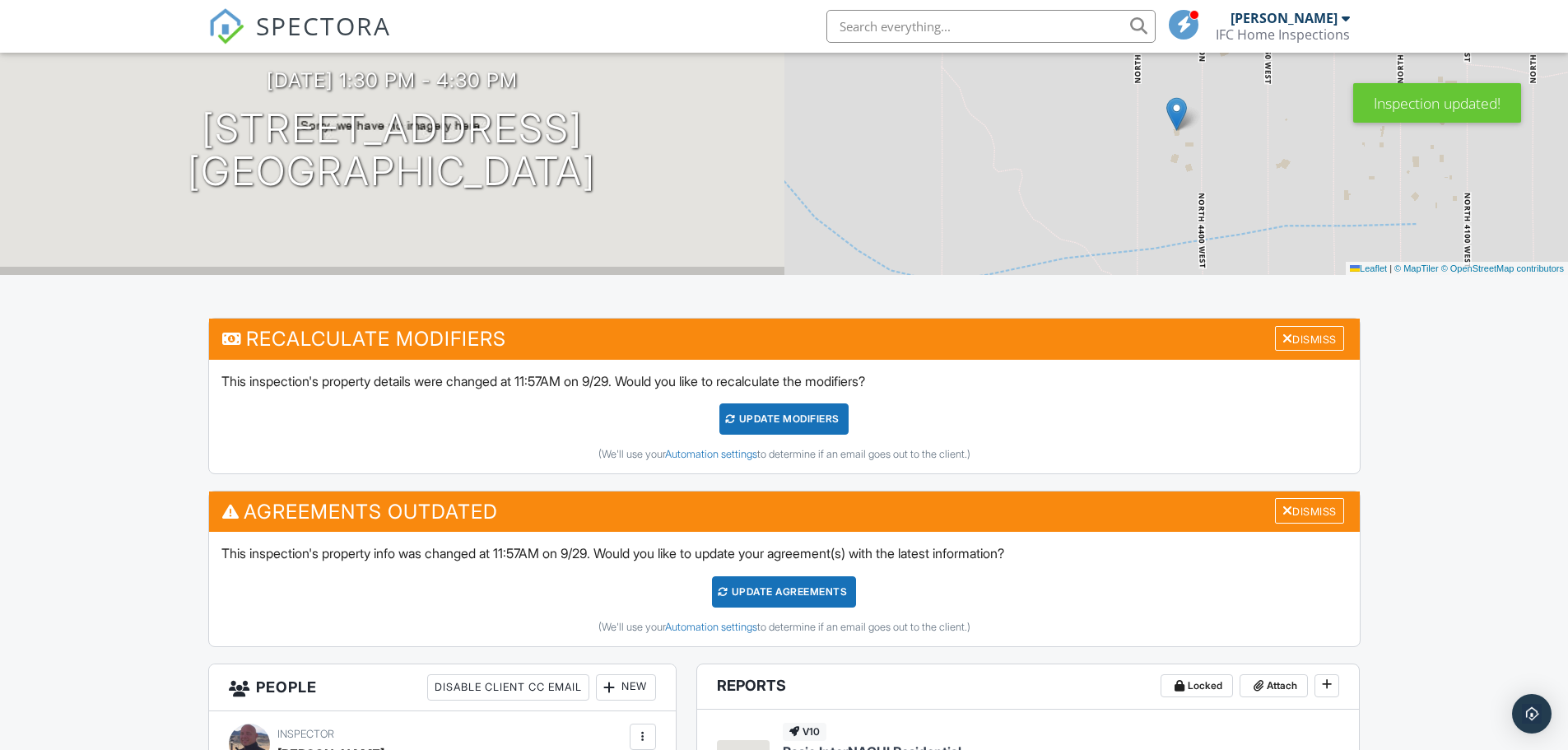
click at [807, 423] on div "UPDATE Modifiers" at bounding box center [783, 419] width 129 height 31
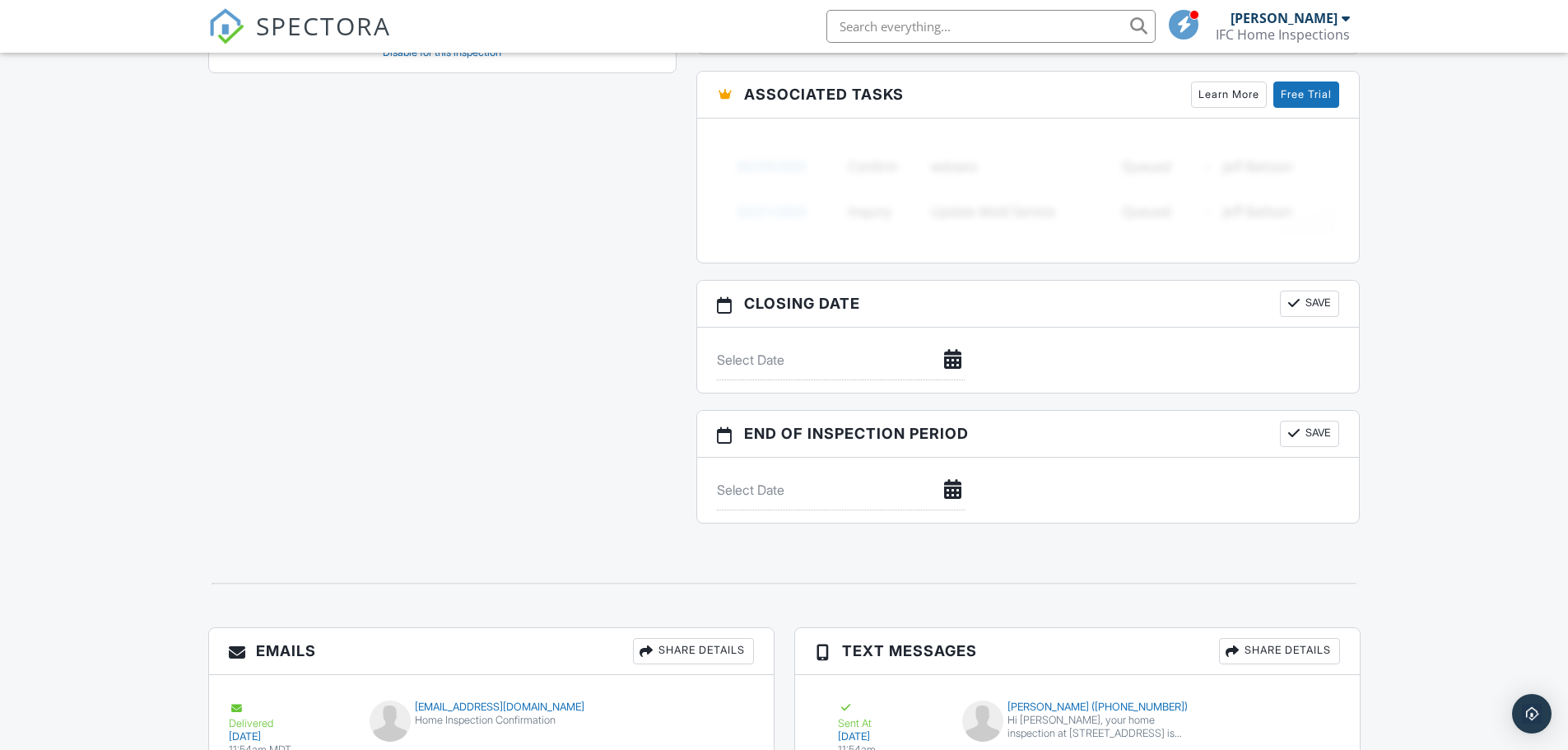
scroll to position [1425, 0]
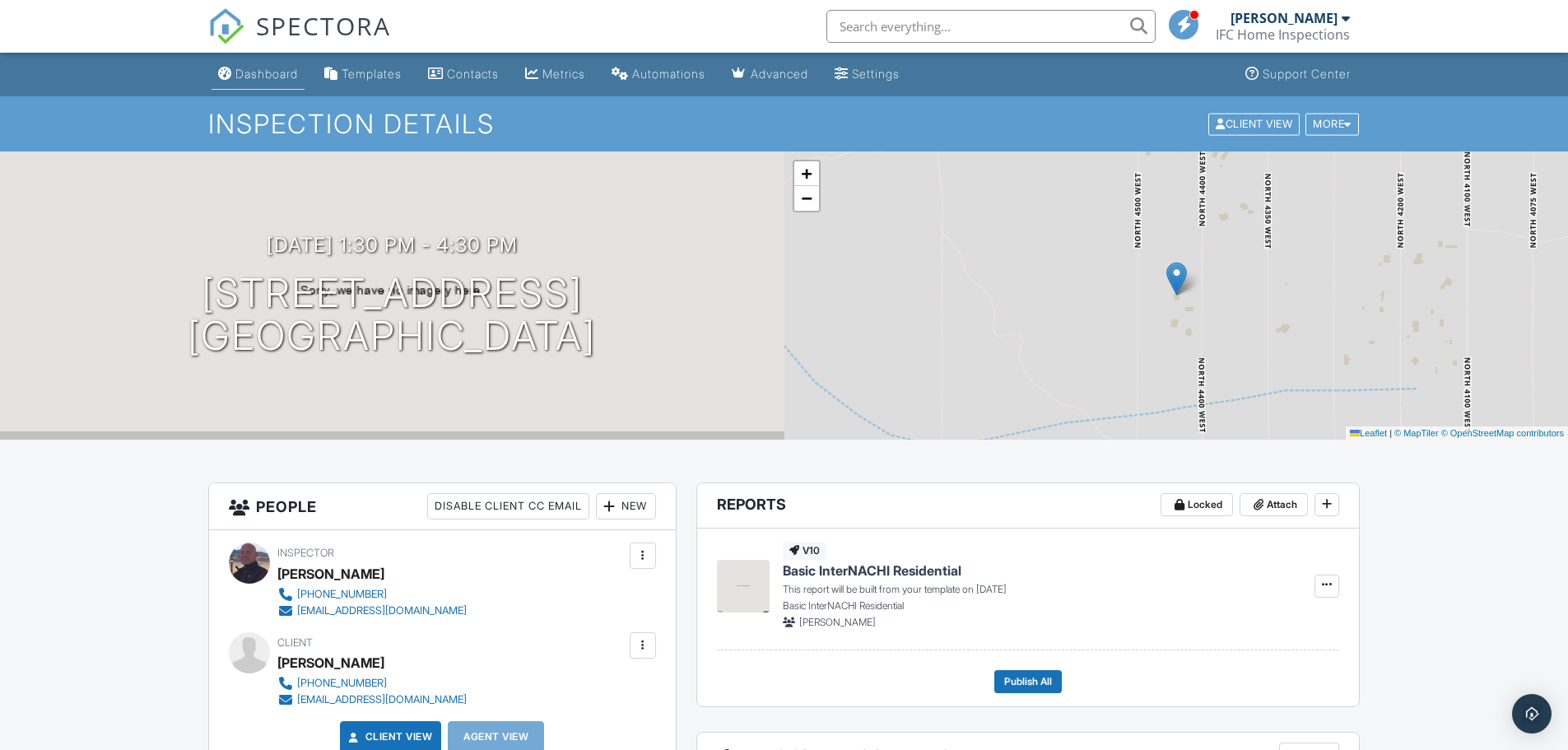
click at [283, 69] on div "Dashboard" at bounding box center [267, 73] width 63 height 14
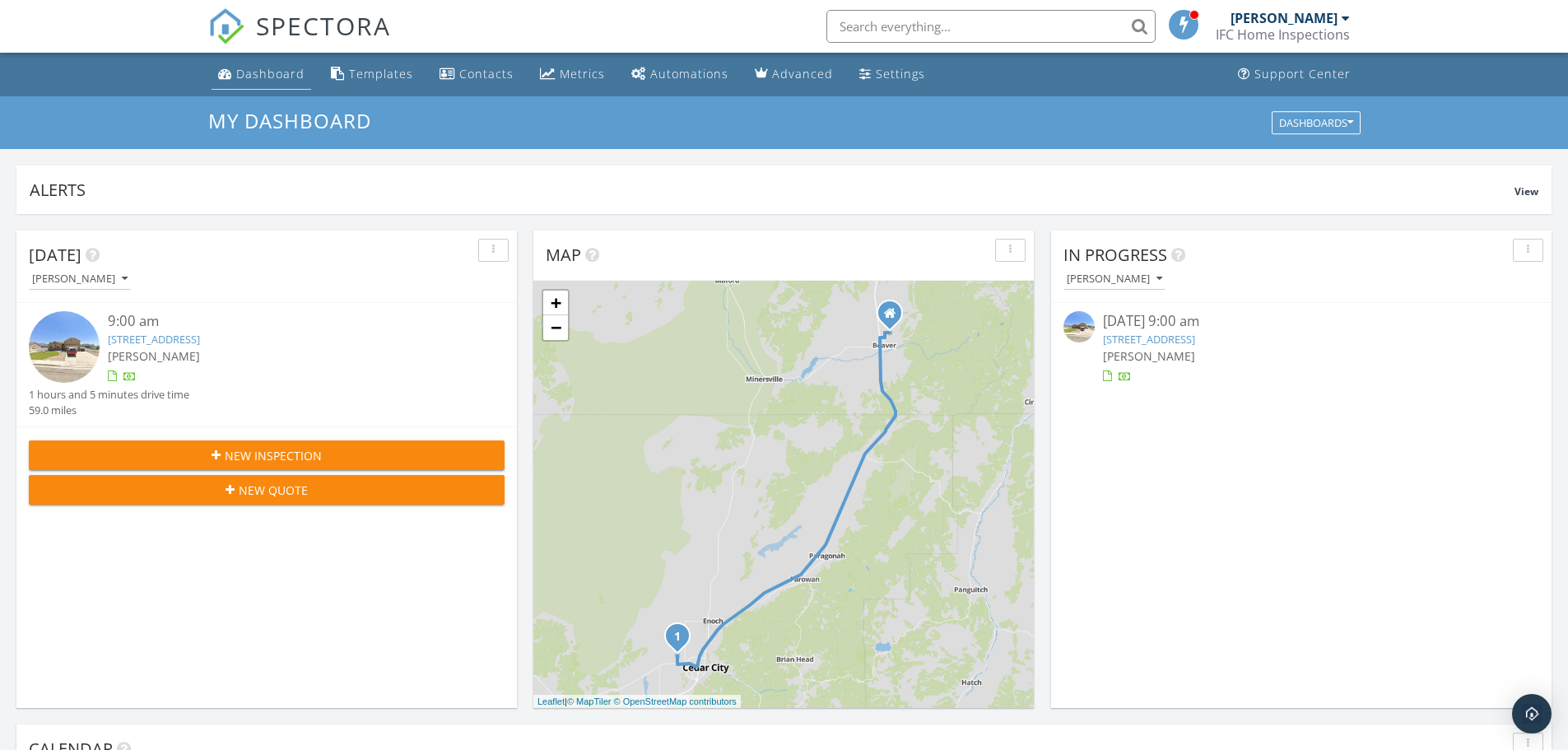
click at [252, 67] on div "Dashboard" at bounding box center [271, 73] width 69 height 15
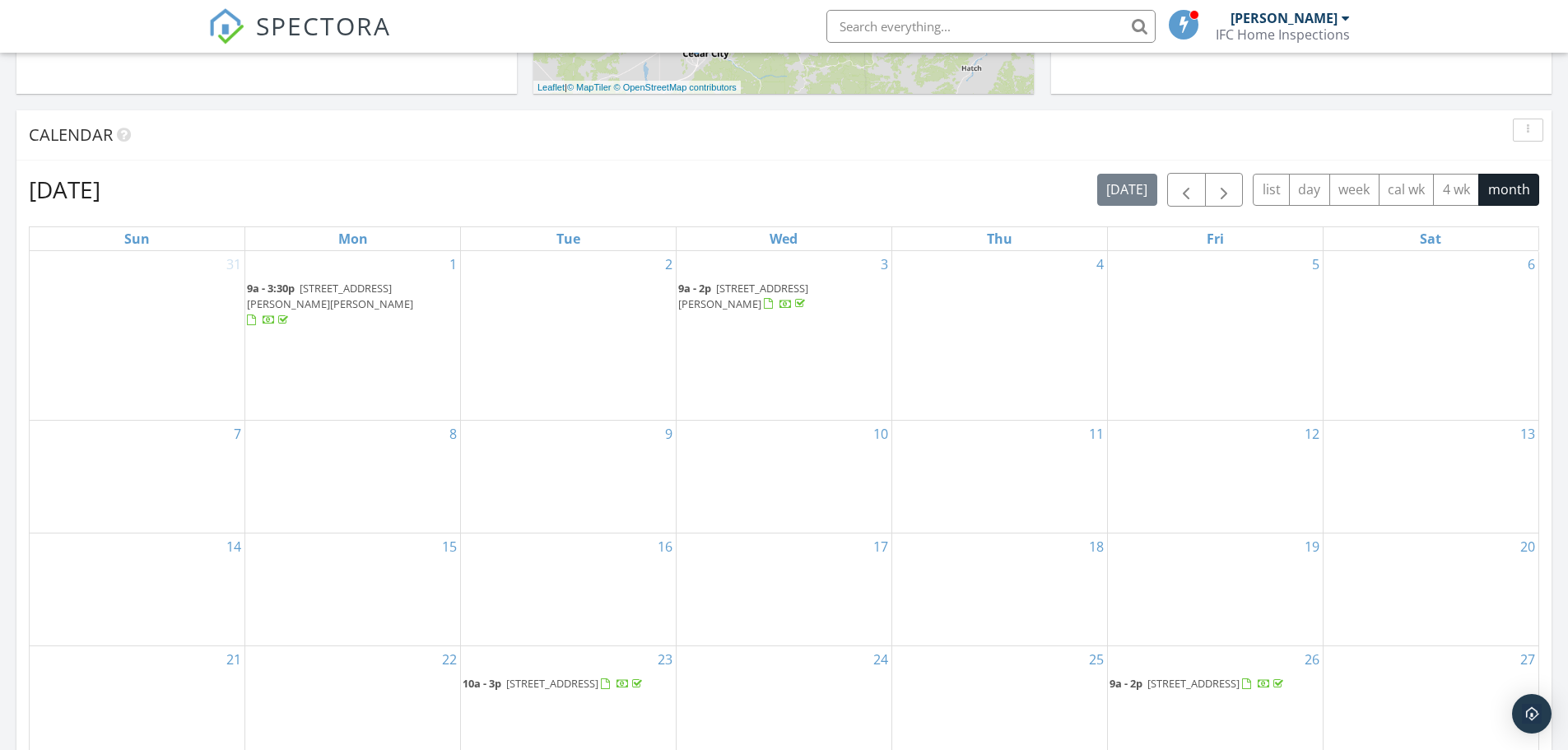
scroll to position [906, 0]
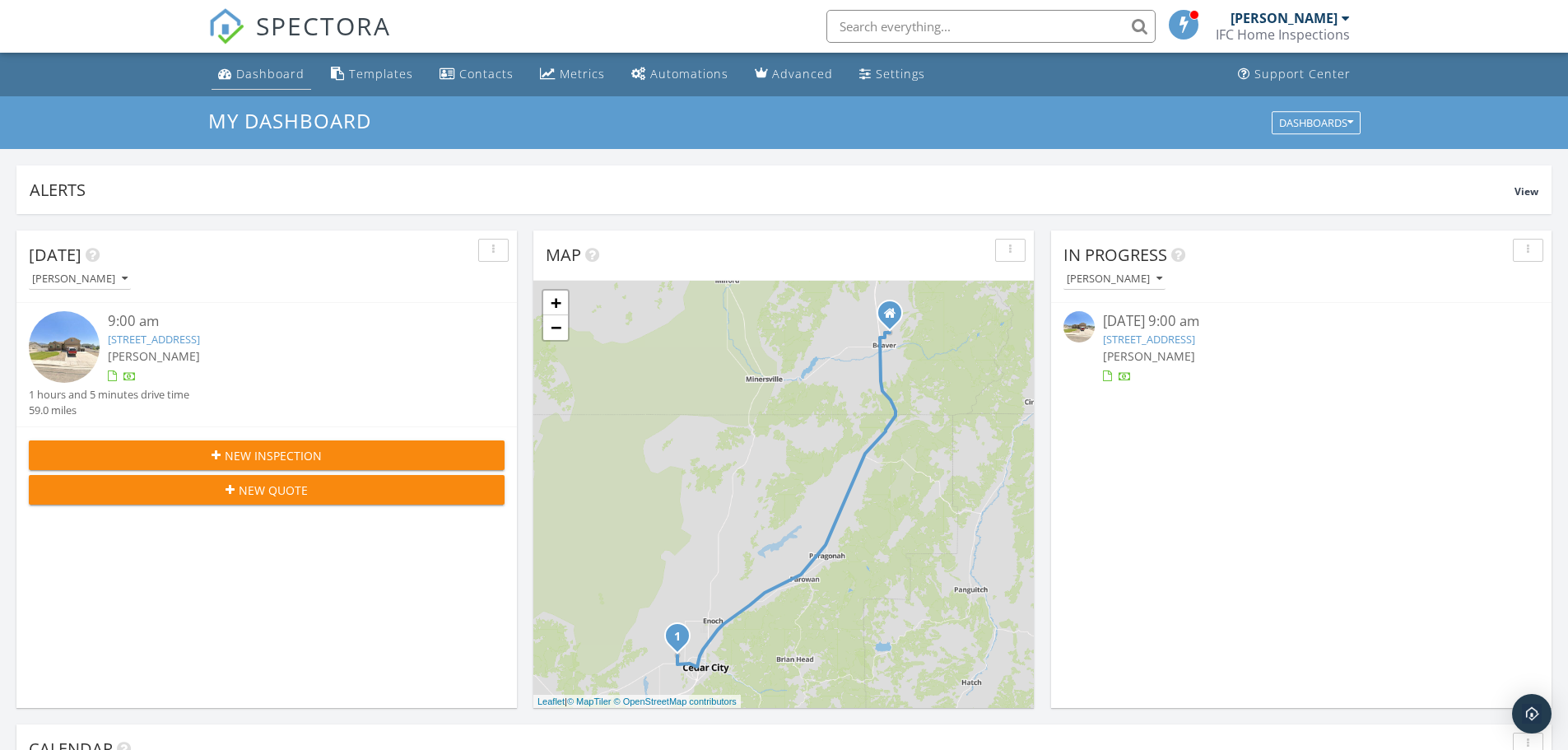
click at [273, 69] on div "Dashboard" at bounding box center [271, 73] width 69 height 15
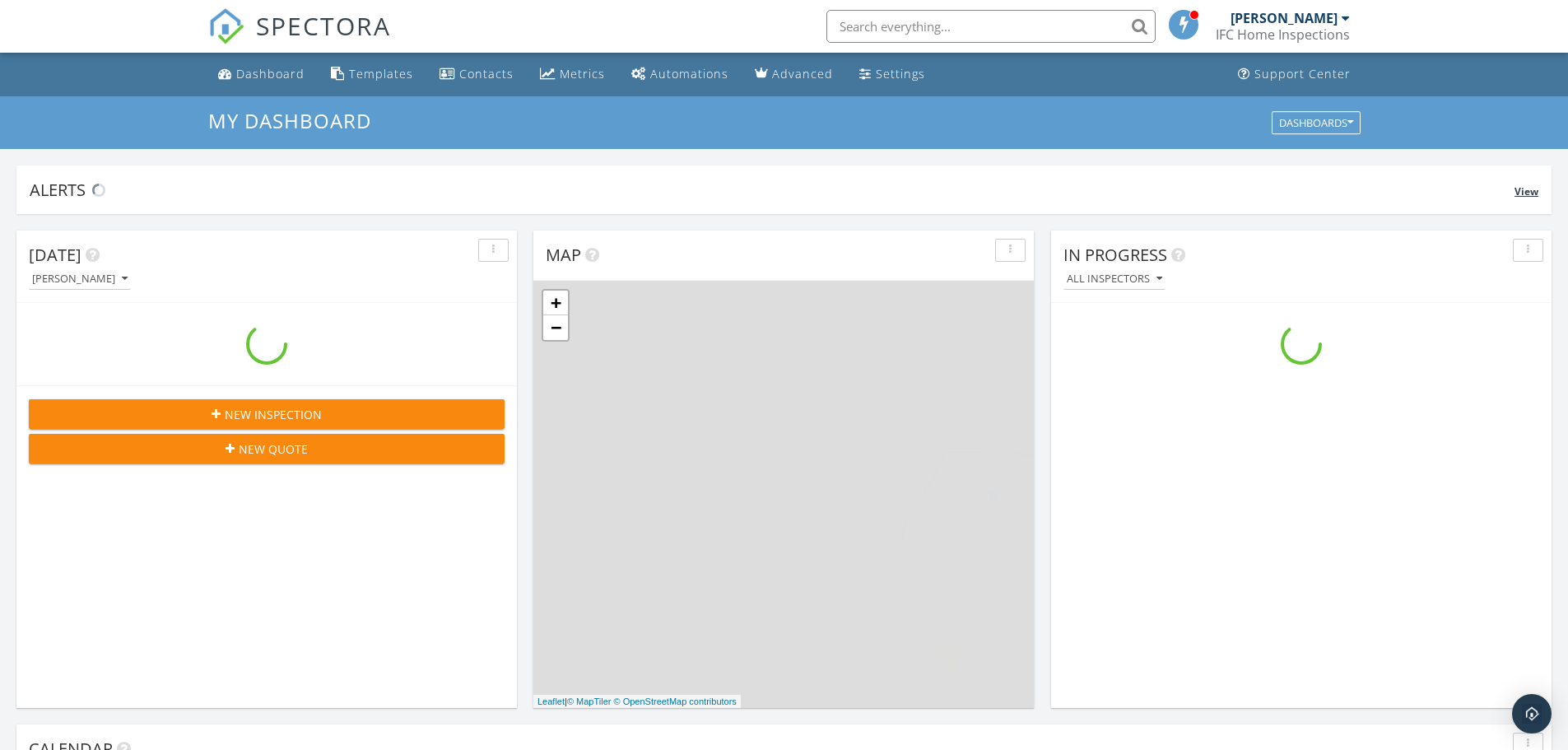
scroll to position [1524, 1593]
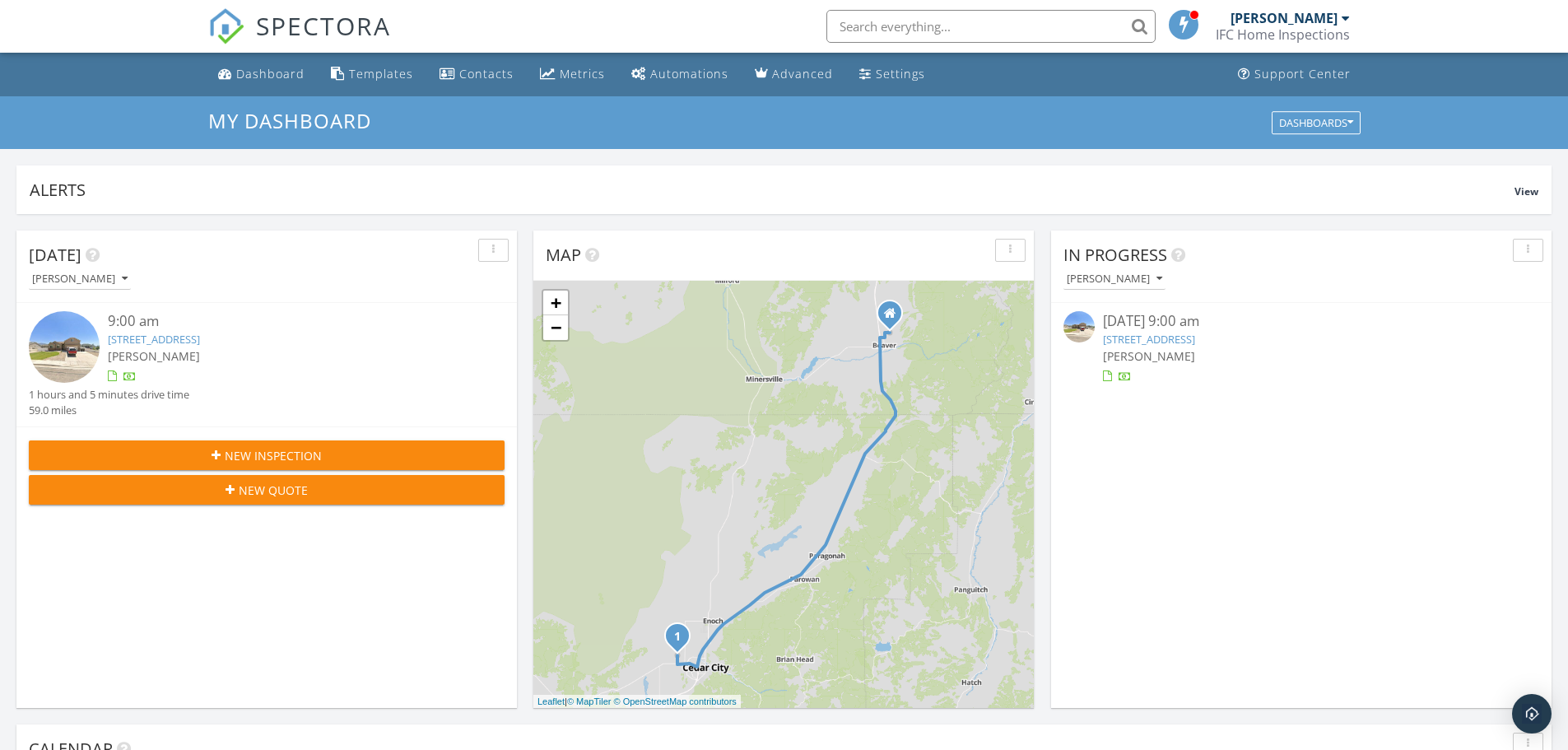
click at [1195, 338] on link "[STREET_ADDRESS]" at bounding box center [1148, 340] width 93 height 15
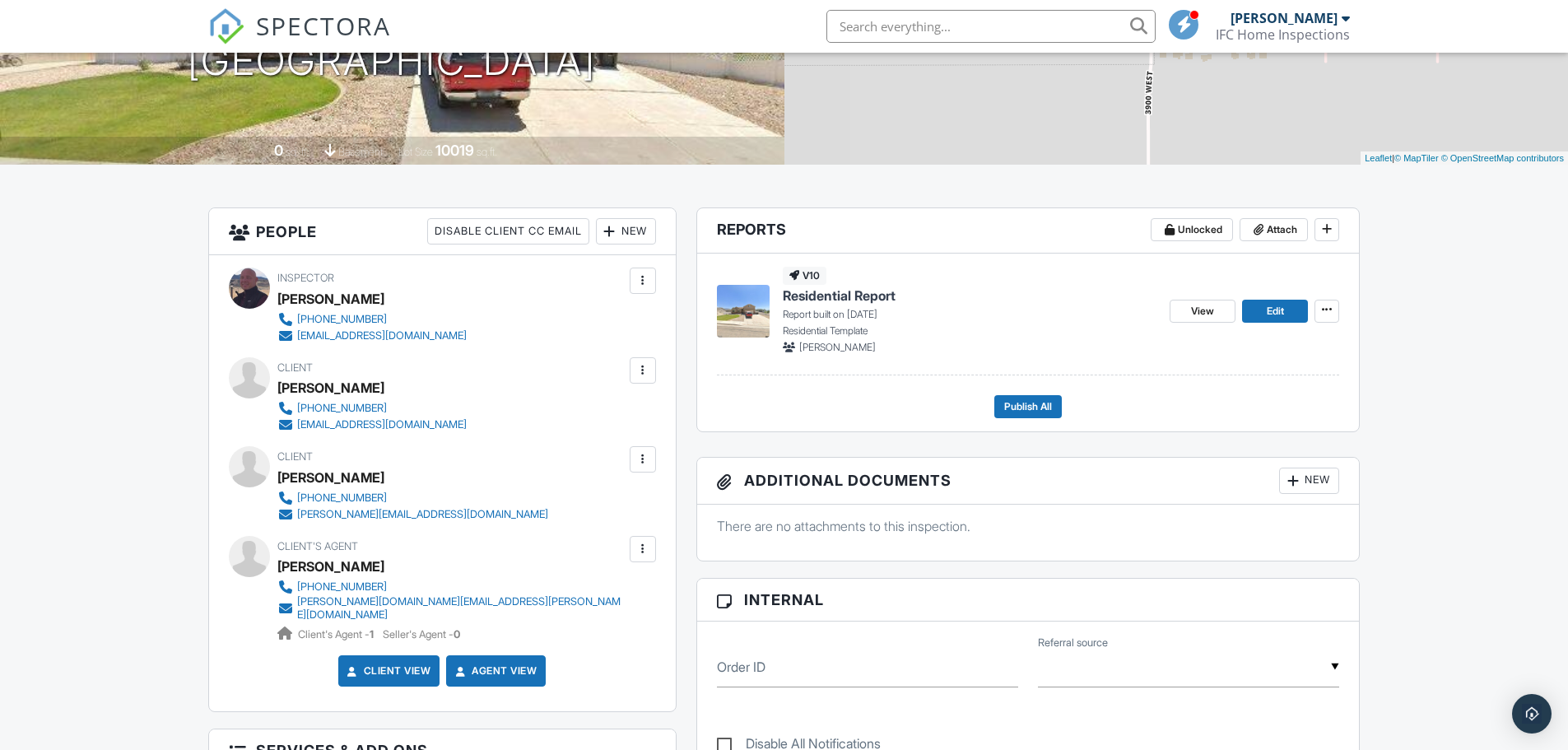
scroll to position [329, 0]
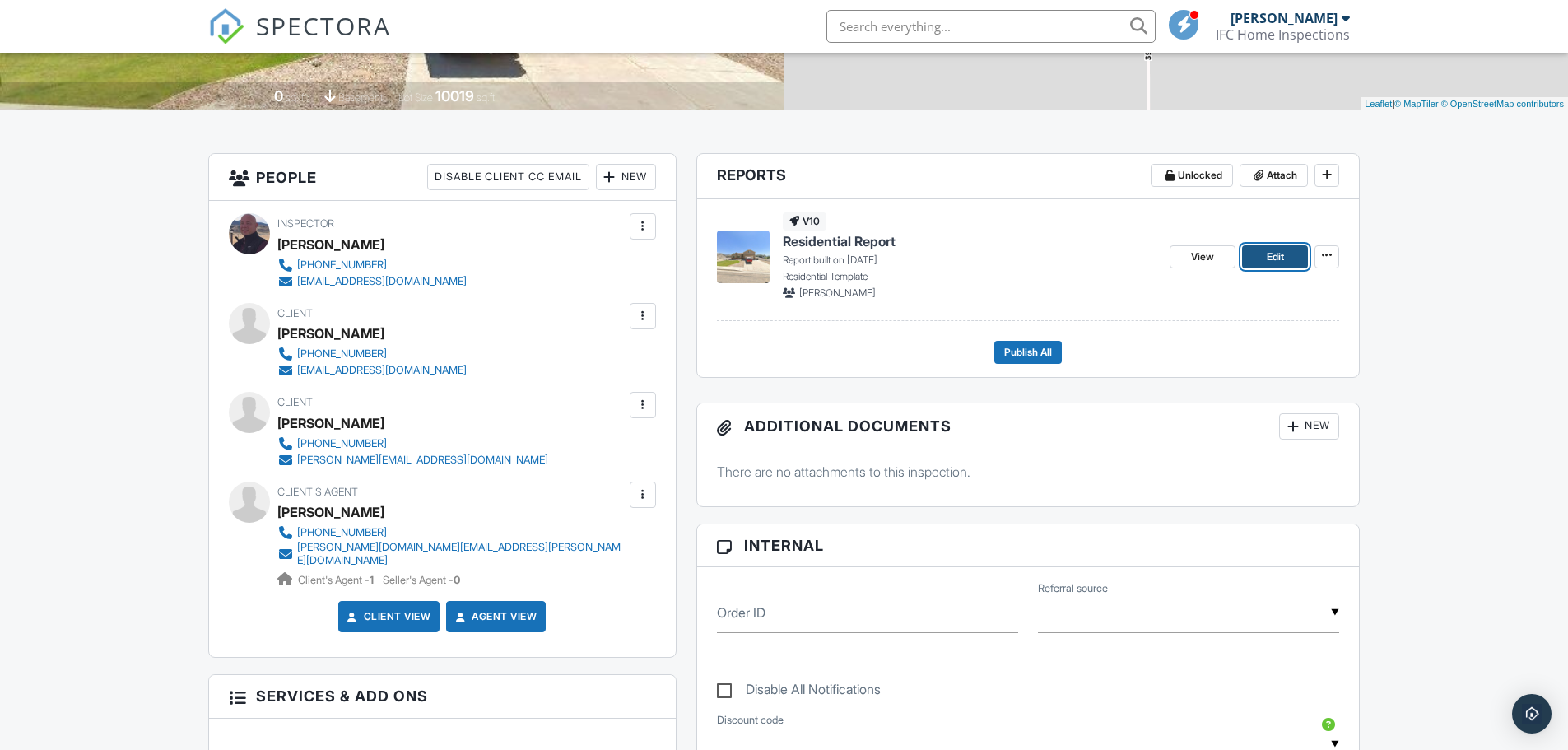
click at [1270, 254] on span "Edit" at bounding box center [1275, 257] width 17 height 16
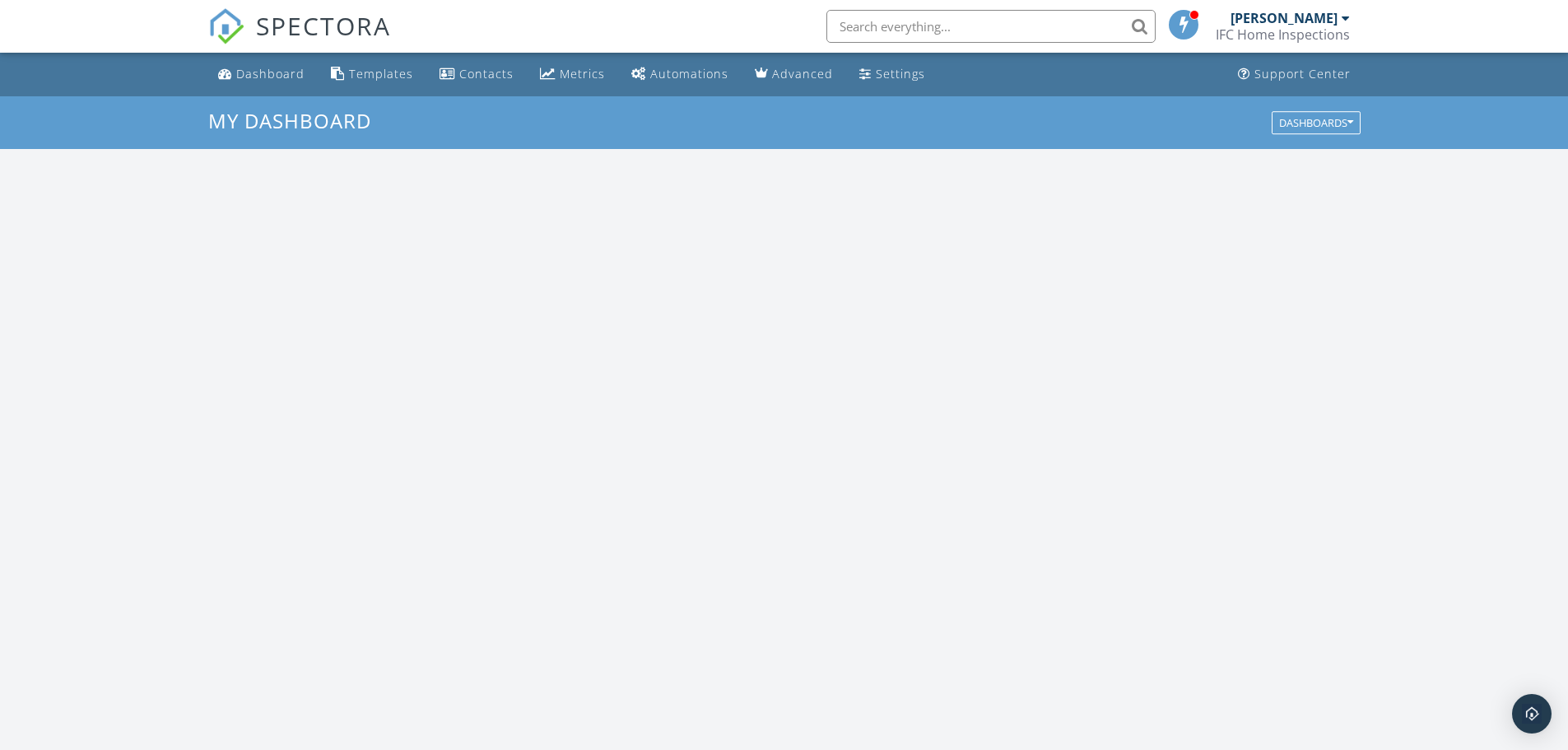
scroll to position [1524, 1593]
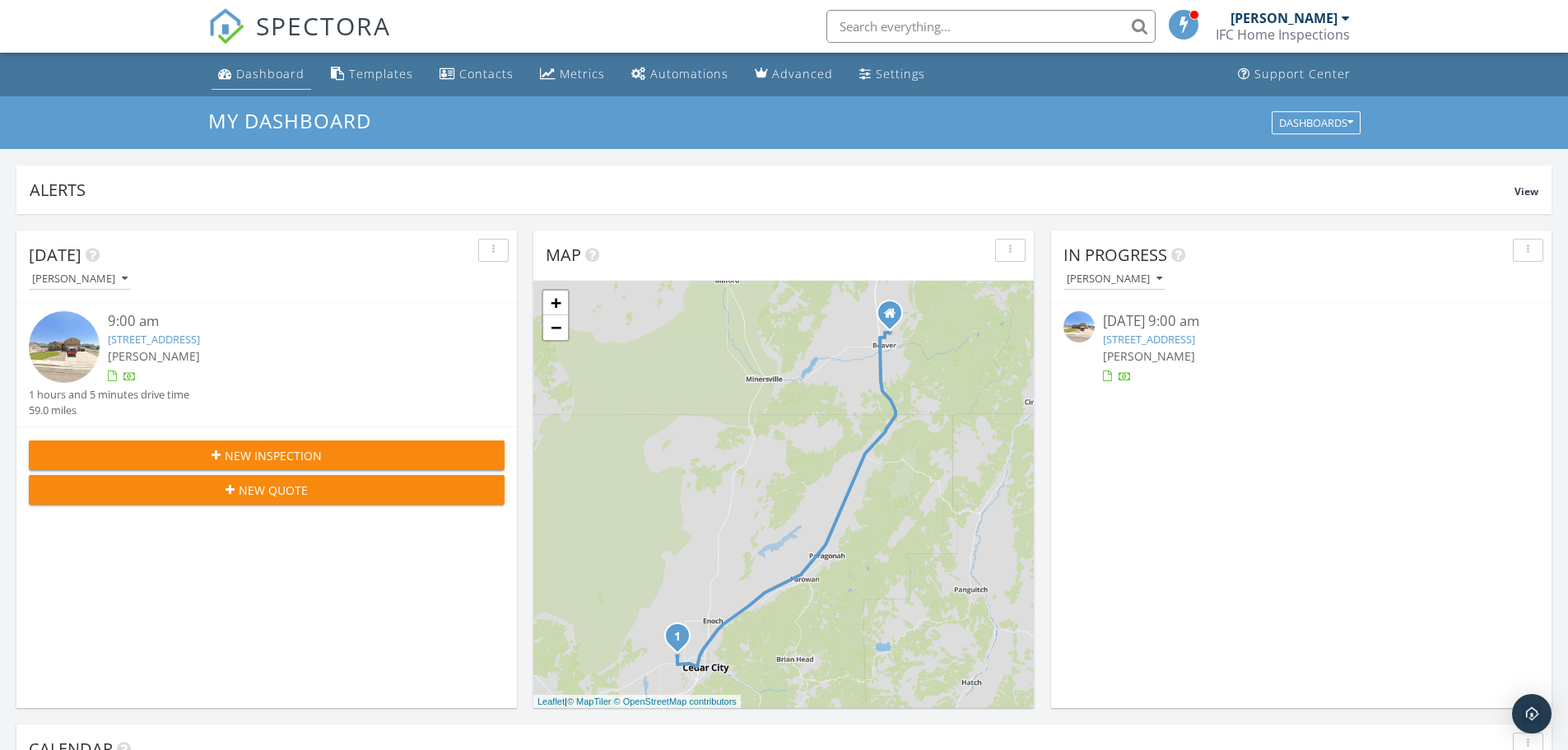
click at [270, 74] on div "Dashboard" at bounding box center [271, 73] width 69 height 15
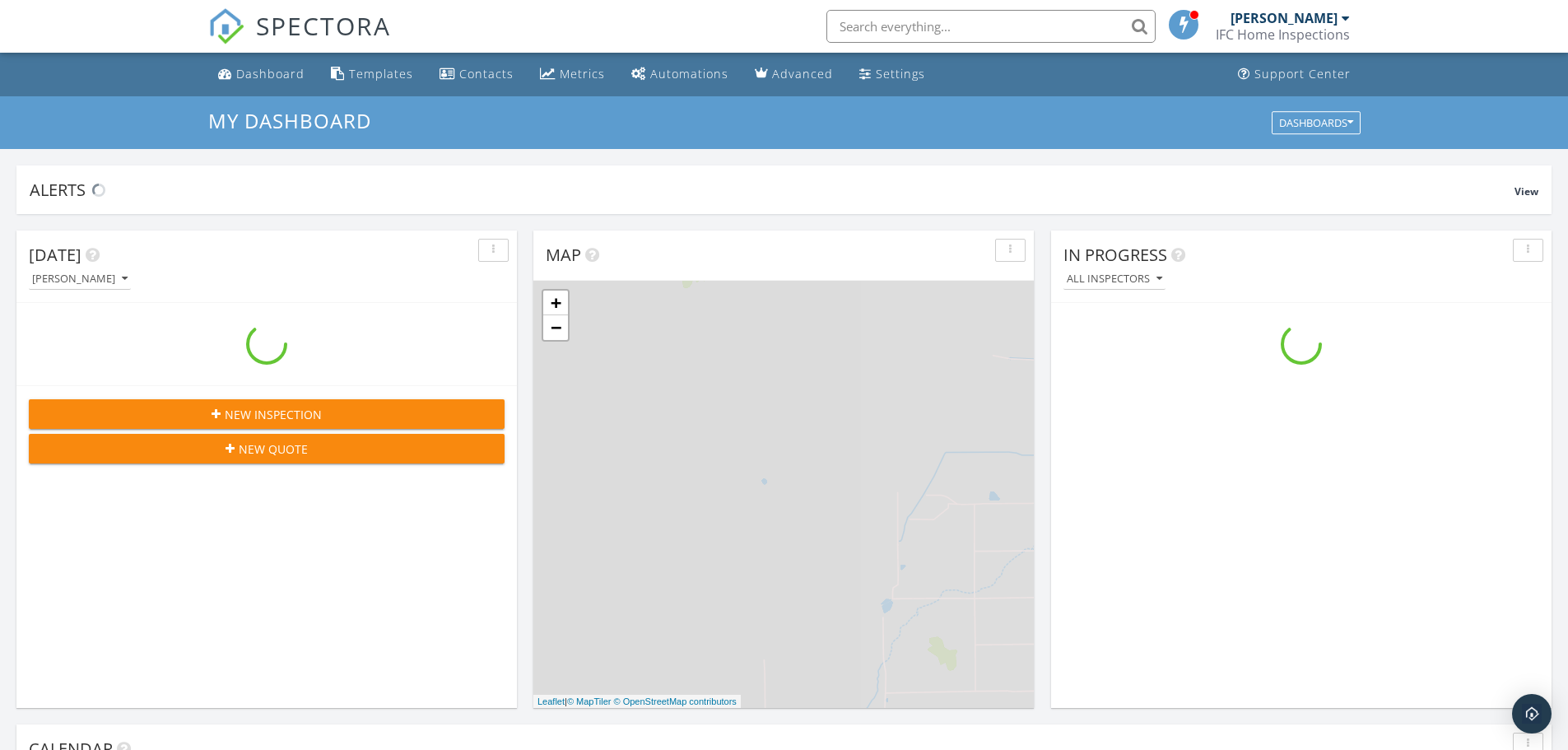
scroll to position [1524, 1593]
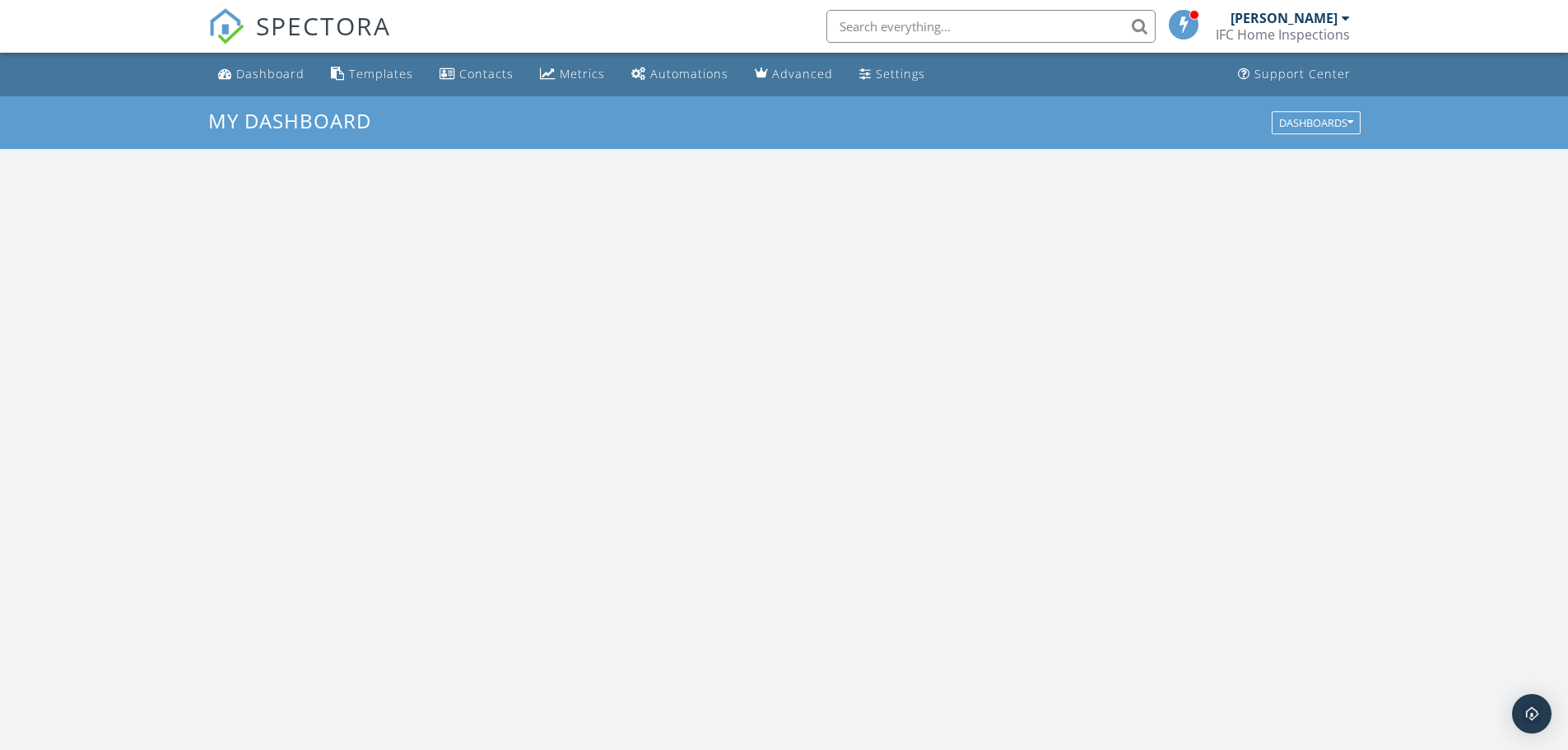
scroll to position [1524, 1593]
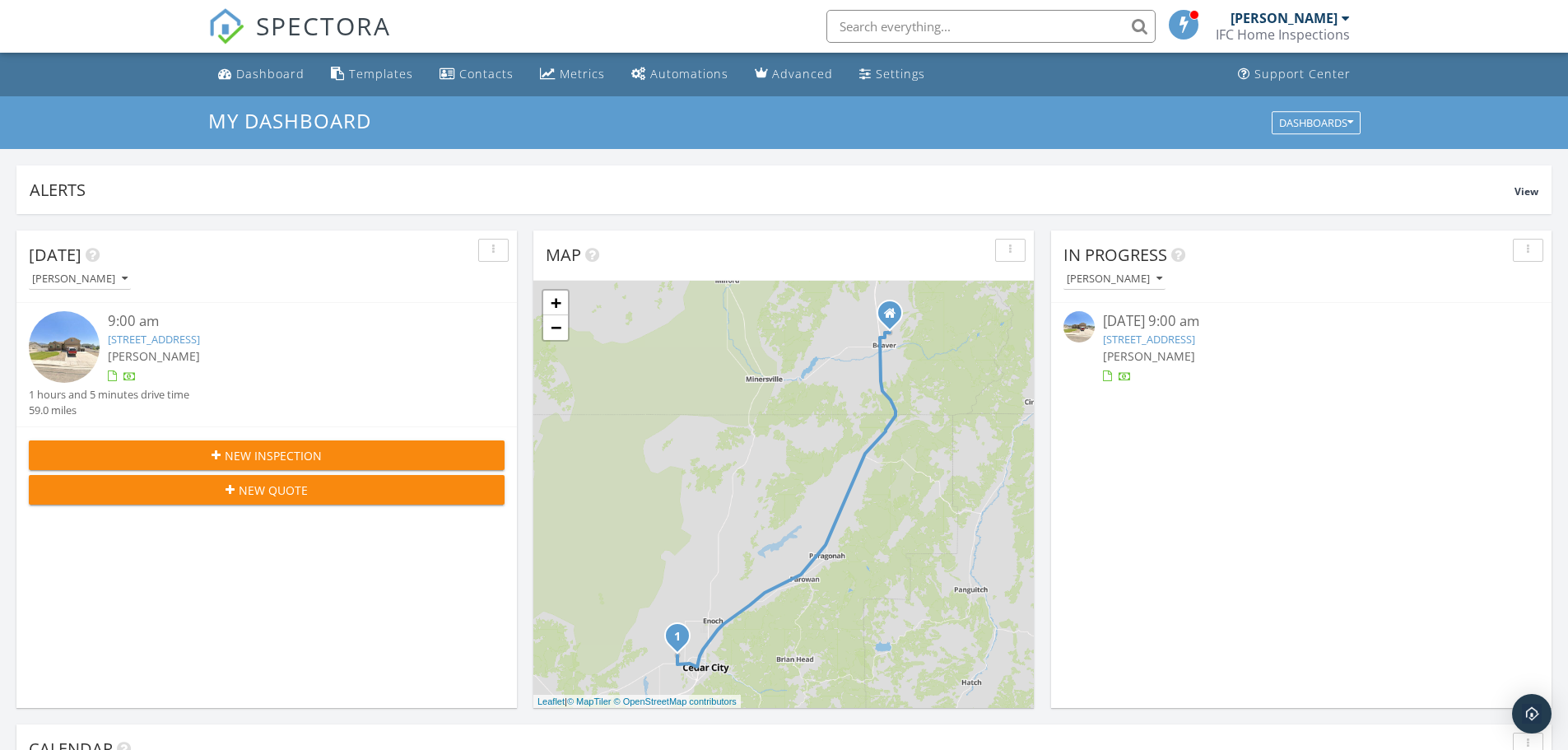
click at [1195, 341] on link "[STREET_ADDRESS]" at bounding box center [1148, 340] width 93 height 15
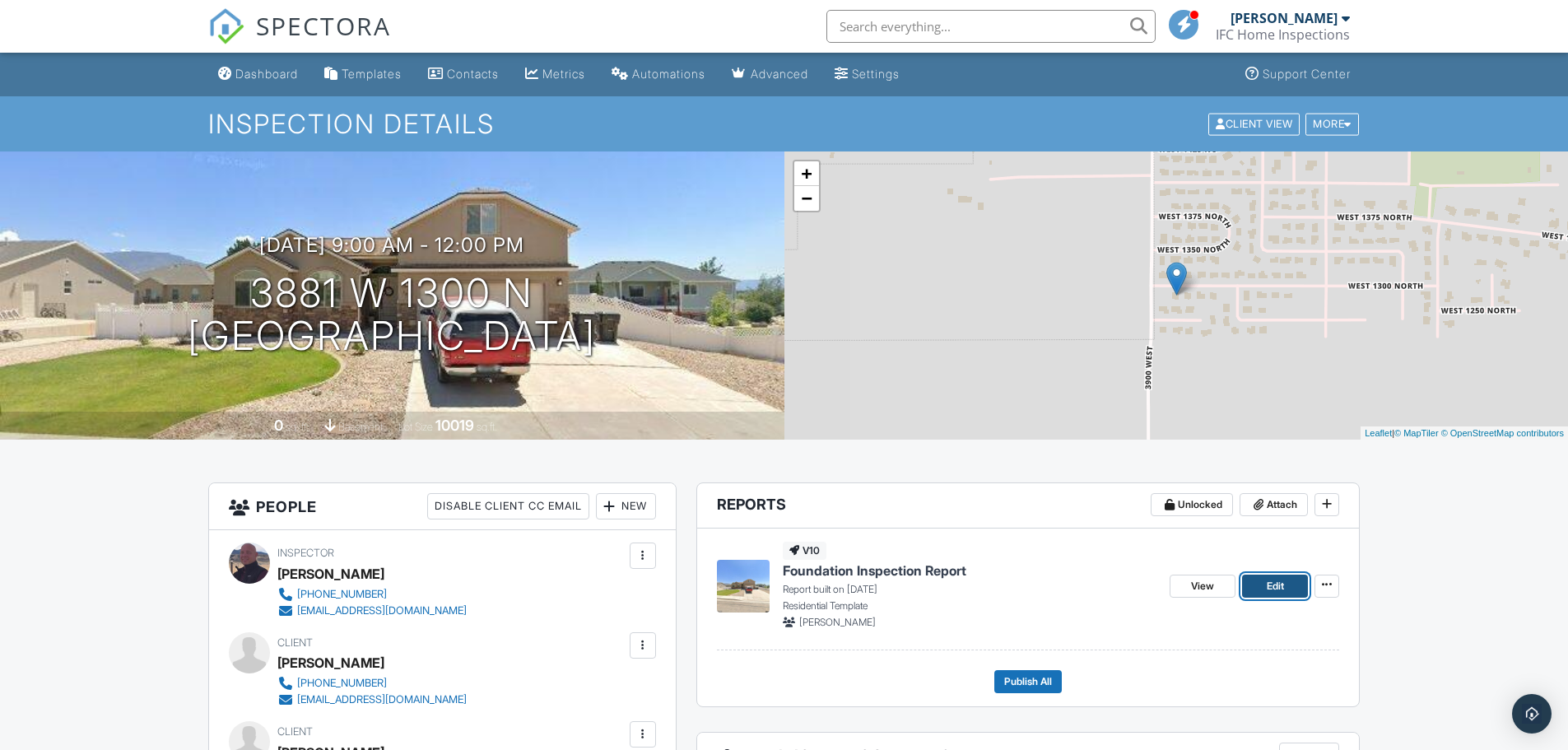
click at [1271, 586] on span "Edit" at bounding box center [1275, 586] width 17 height 16
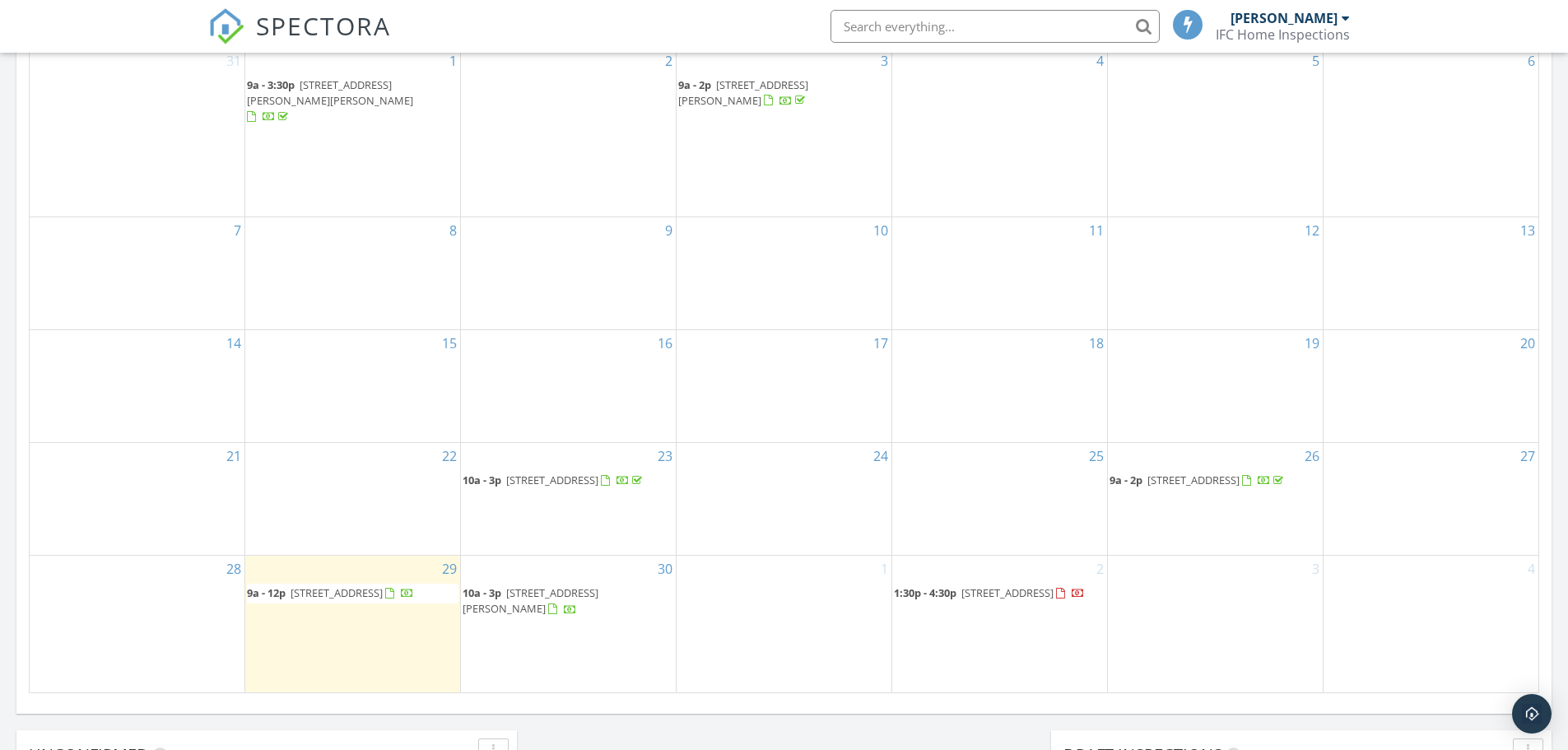
scroll to position [823, 0]
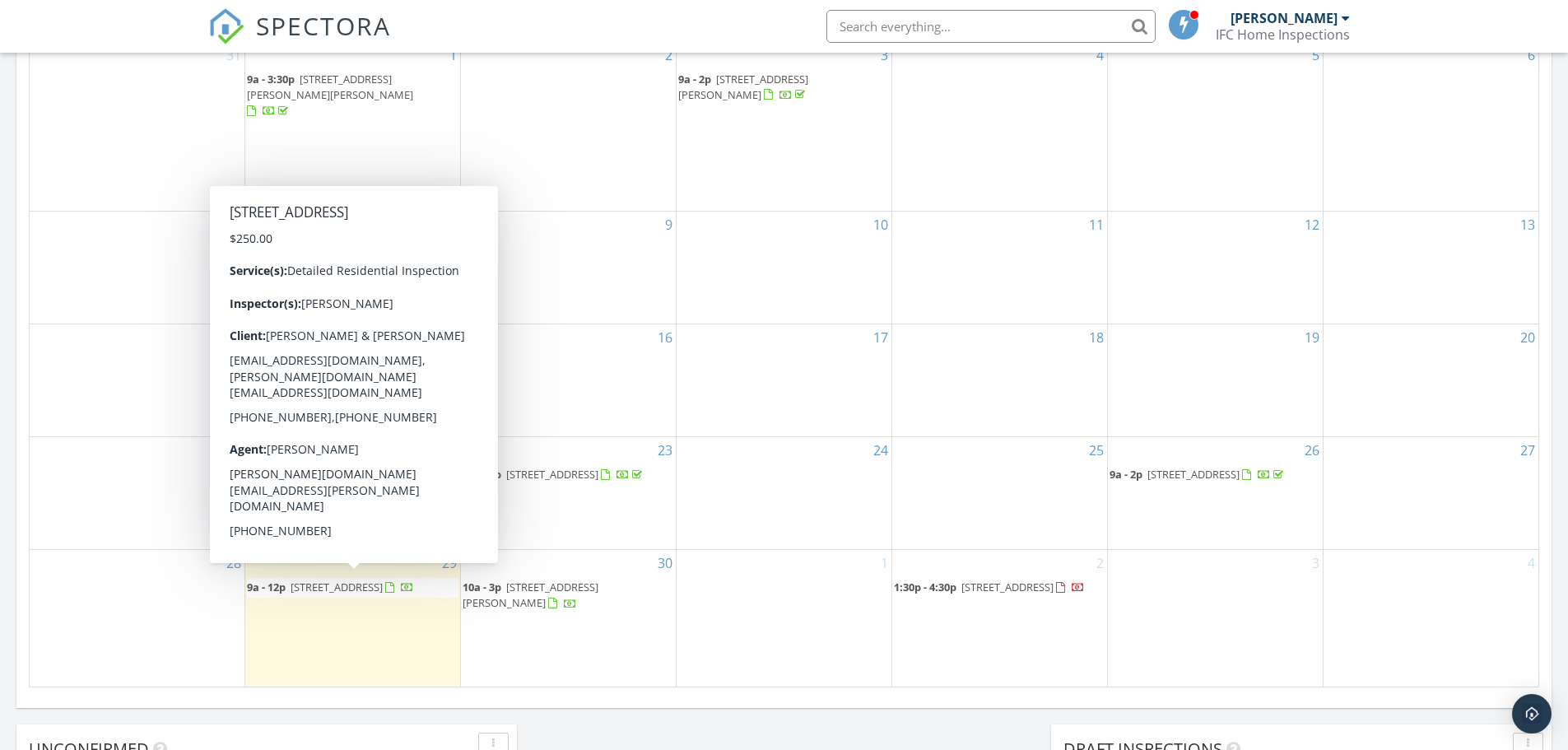
click at [357, 585] on span "3881 W 1300 N, Cedar City 84721" at bounding box center [337, 587] width 93 height 15
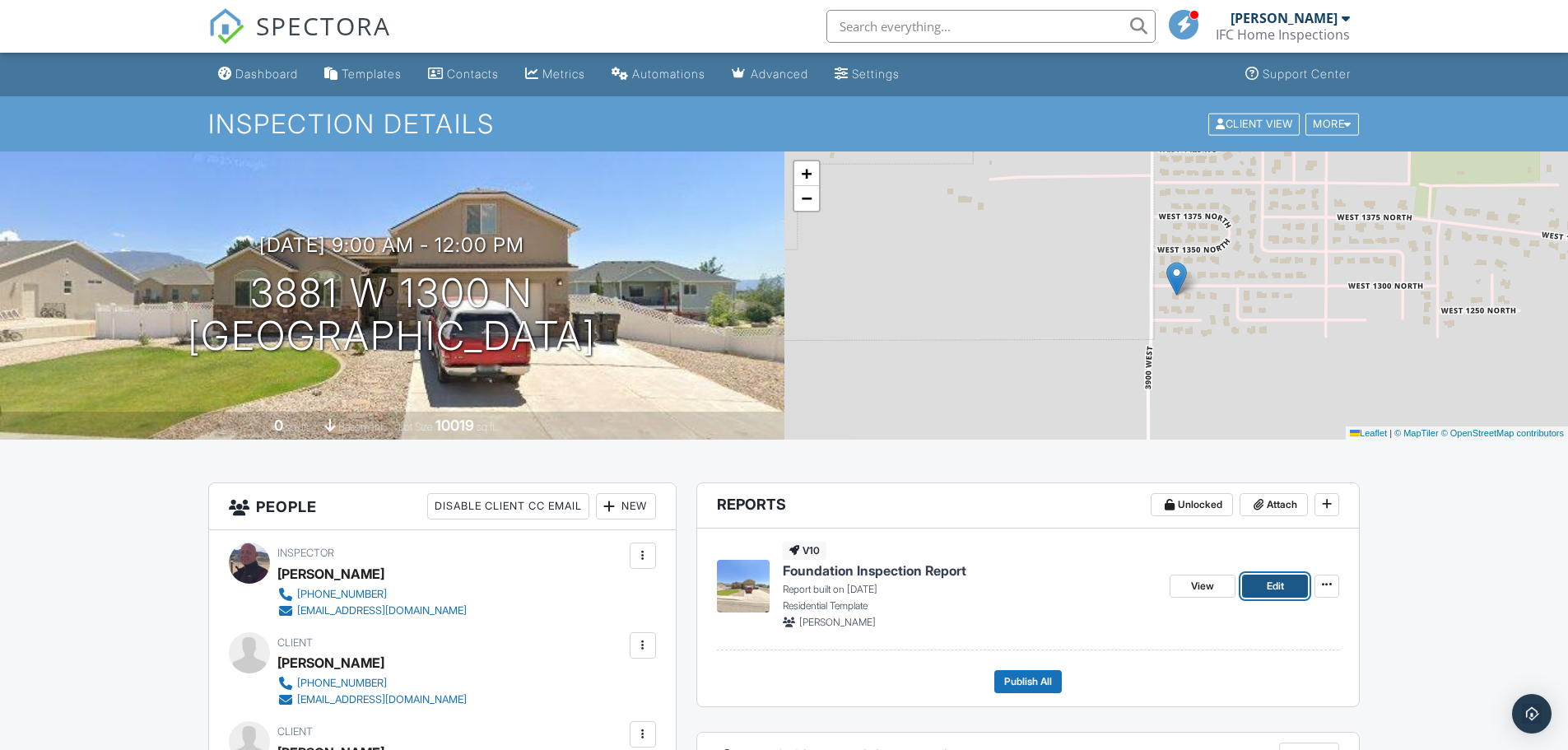
click at [1273, 587] on span "Edit" at bounding box center [1275, 586] width 17 height 16
click at [1202, 585] on span "View" at bounding box center [1202, 586] width 23 height 16
click at [1030, 680] on span "Publish All" at bounding box center [1028, 681] width 48 height 16
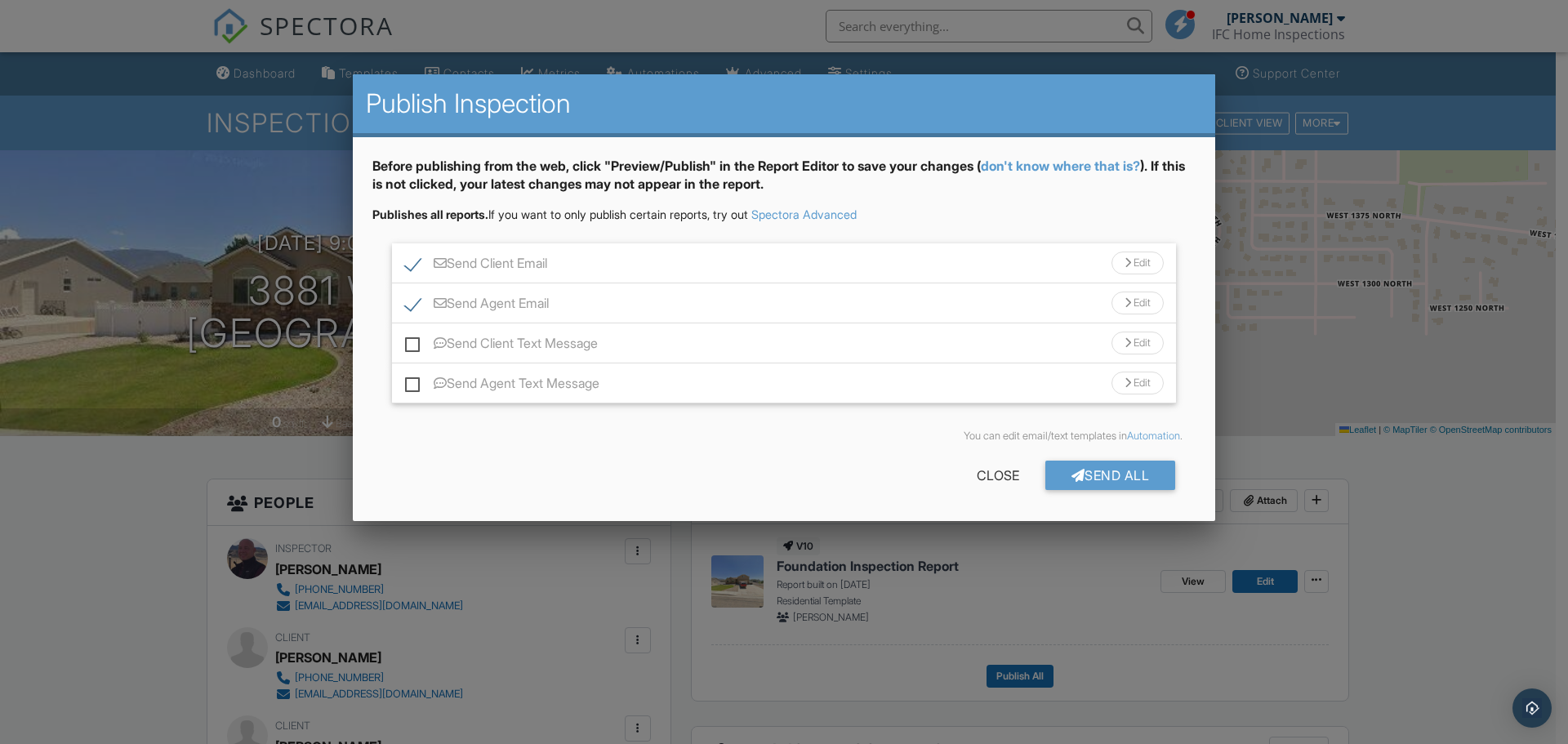
click at [412, 340] on label "Send Client Text Message" at bounding box center [502, 346] width 193 height 21
click at [412, 340] on input "Send Client Text Message" at bounding box center [410, 335] width 10 height 10
checkbox input "true"
click at [412, 387] on label "Send Agent Text Message" at bounding box center [502, 386] width 194 height 21
click at [412, 381] on input "Send Agent Text Message" at bounding box center [410, 375] width 10 height 10
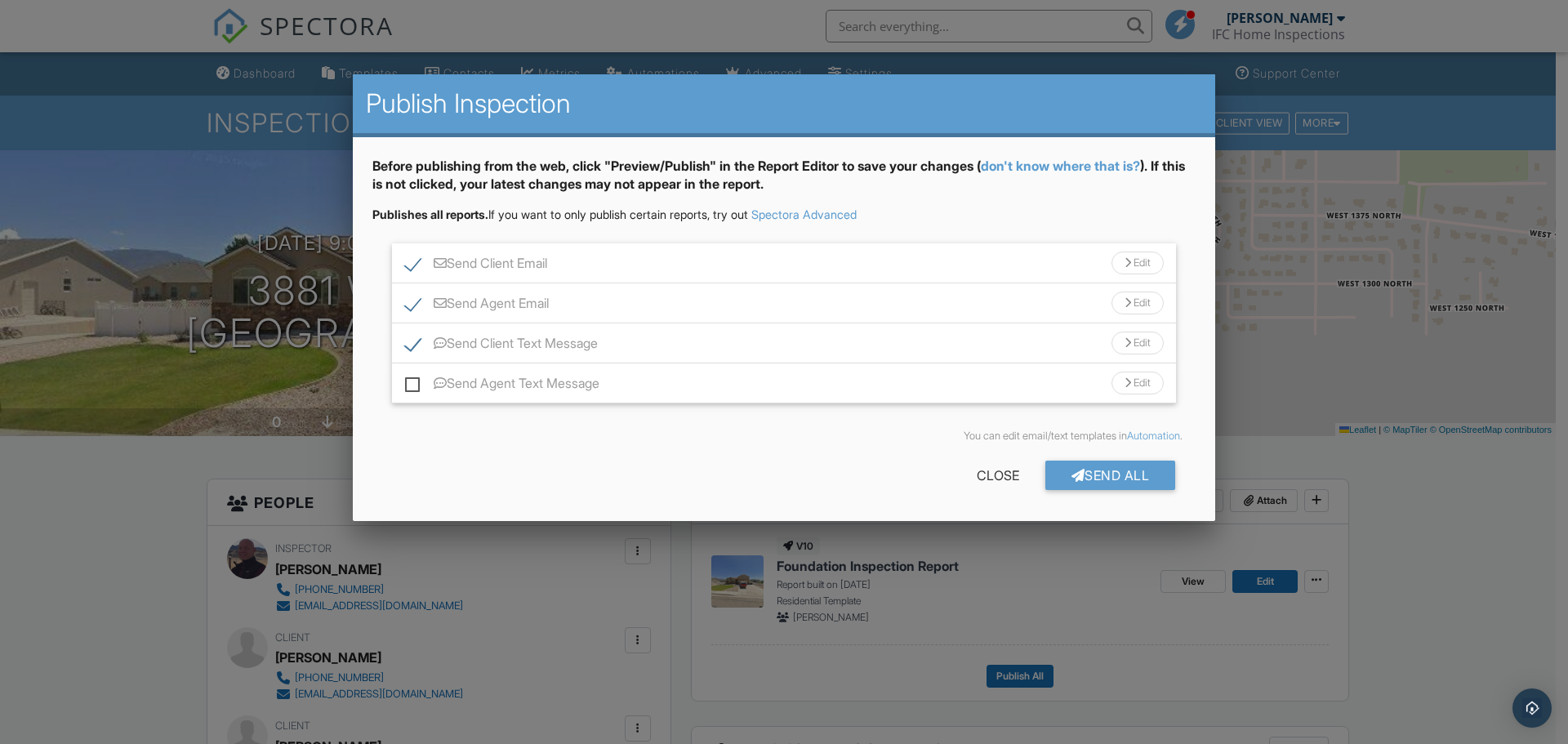
checkbox input "true"
click at [1086, 475] on div "Send All" at bounding box center [1111, 475] width 131 height 29
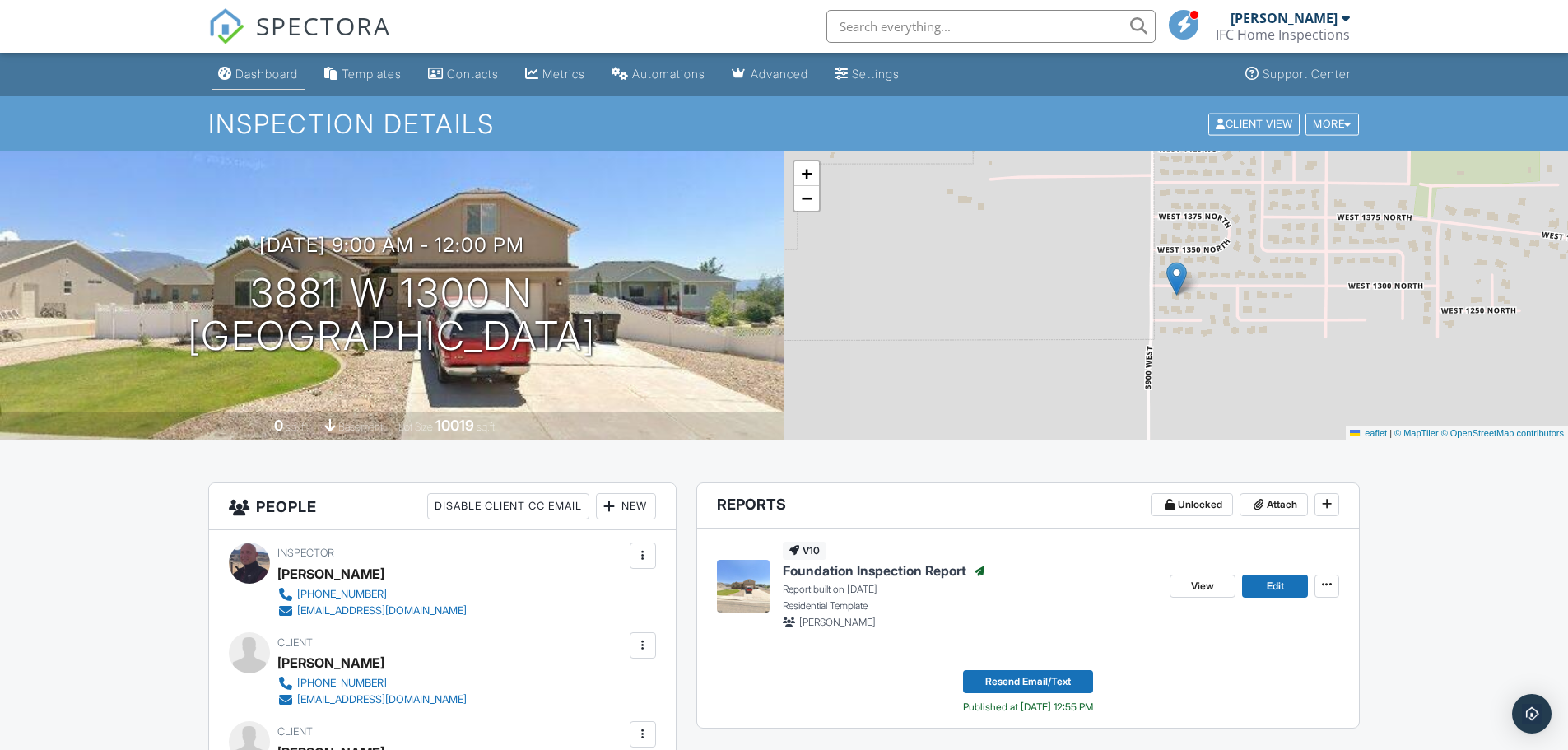
click at [264, 69] on div "Dashboard" at bounding box center [267, 73] width 63 height 14
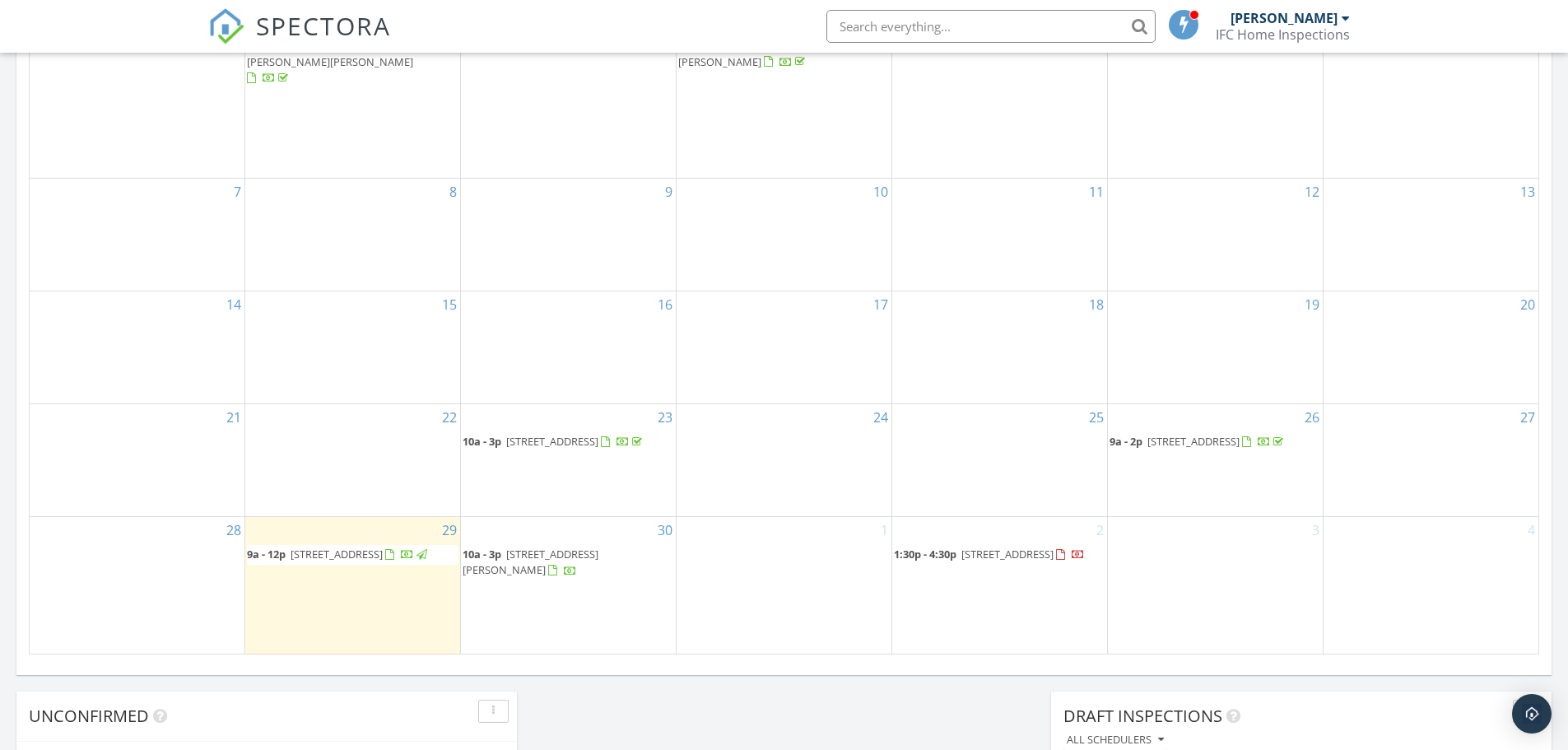
scroll to position [906, 0]
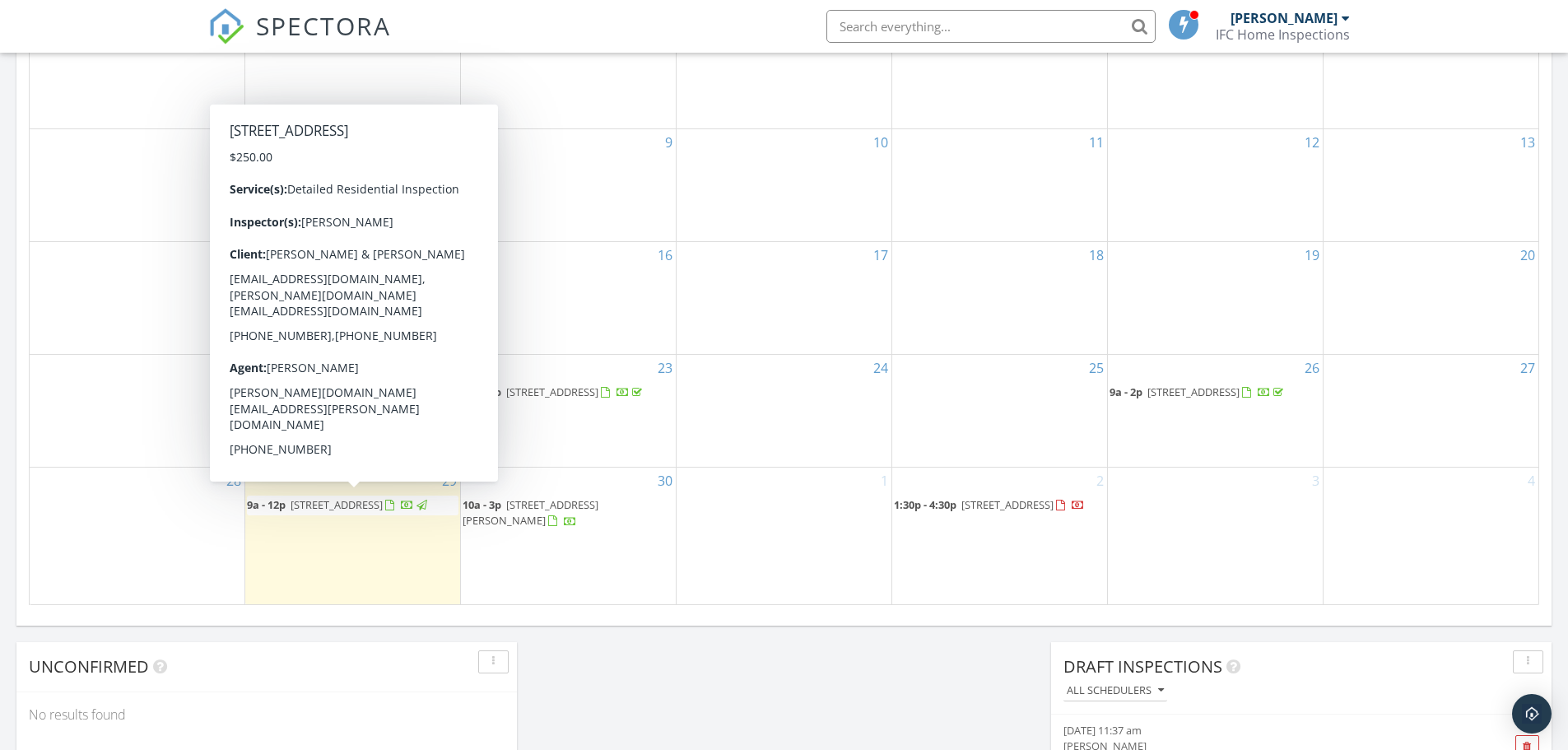
click at [382, 507] on span "3881 W 1300 N, Cedar City 84721" at bounding box center [337, 505] width 93 height 15
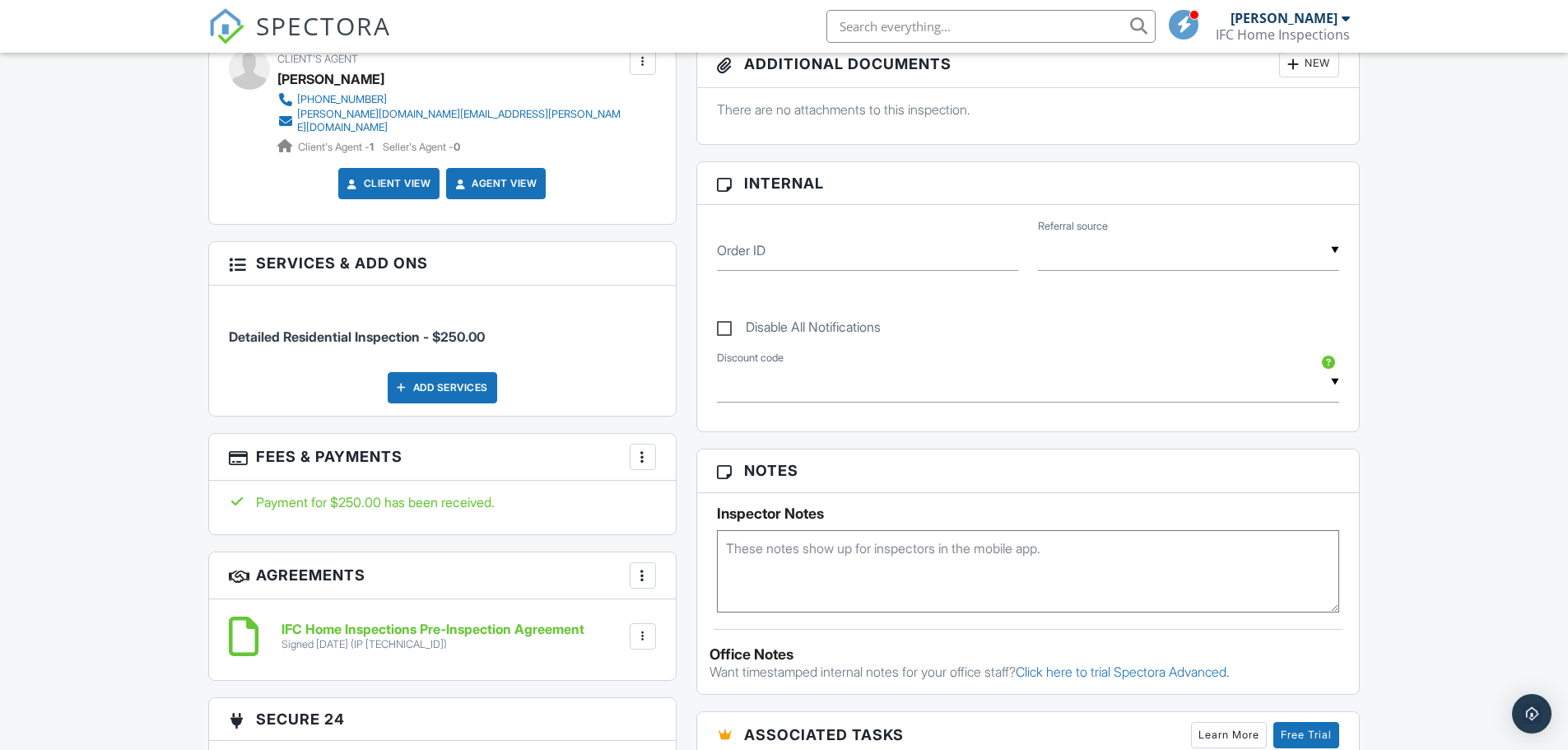
scroll to position [823, 0]
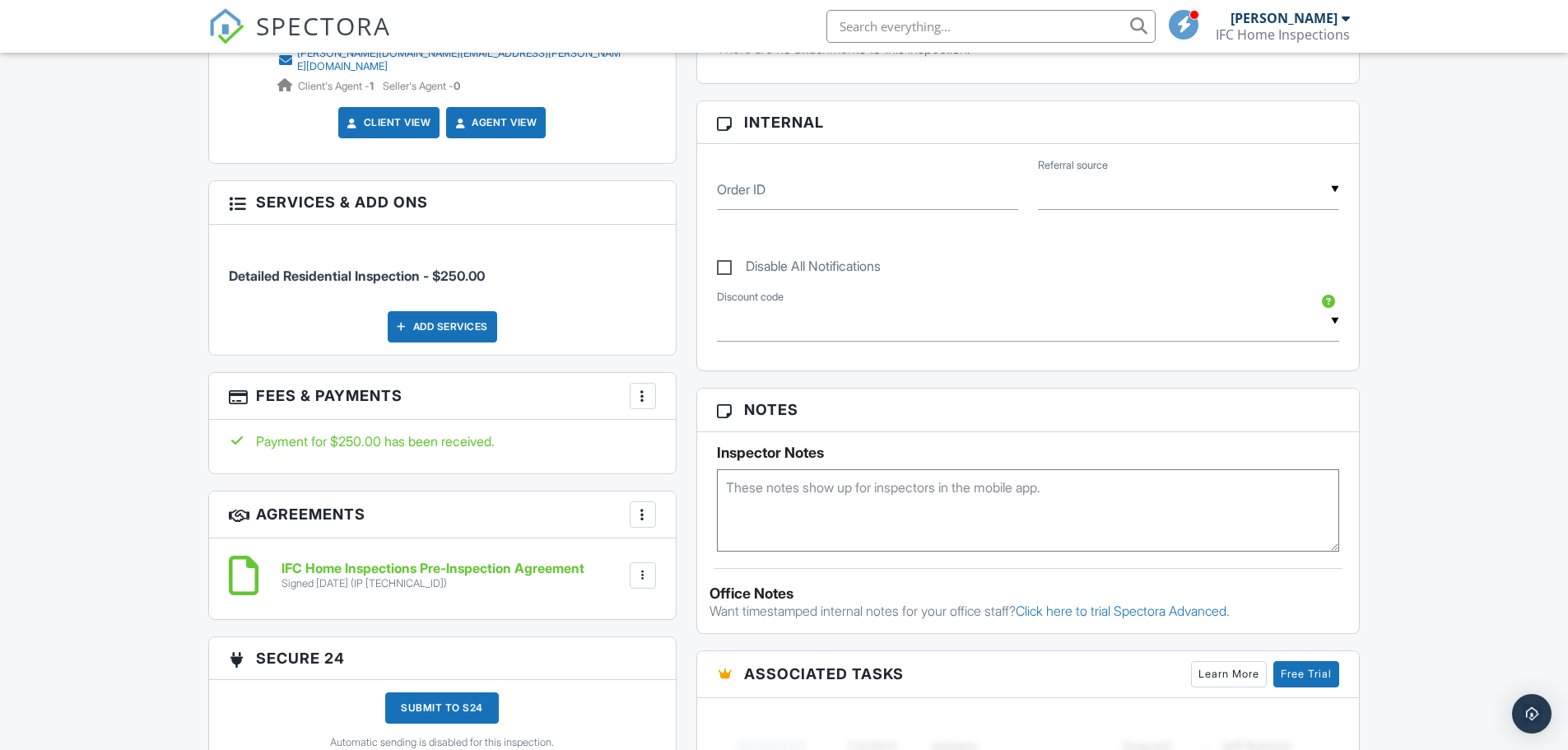
click at [646, 568] on div at bounding box center [642, 574] width 16 height 16
click at [615, 696] on li "Download" at bounding box center [599, 702] width 93 height 41
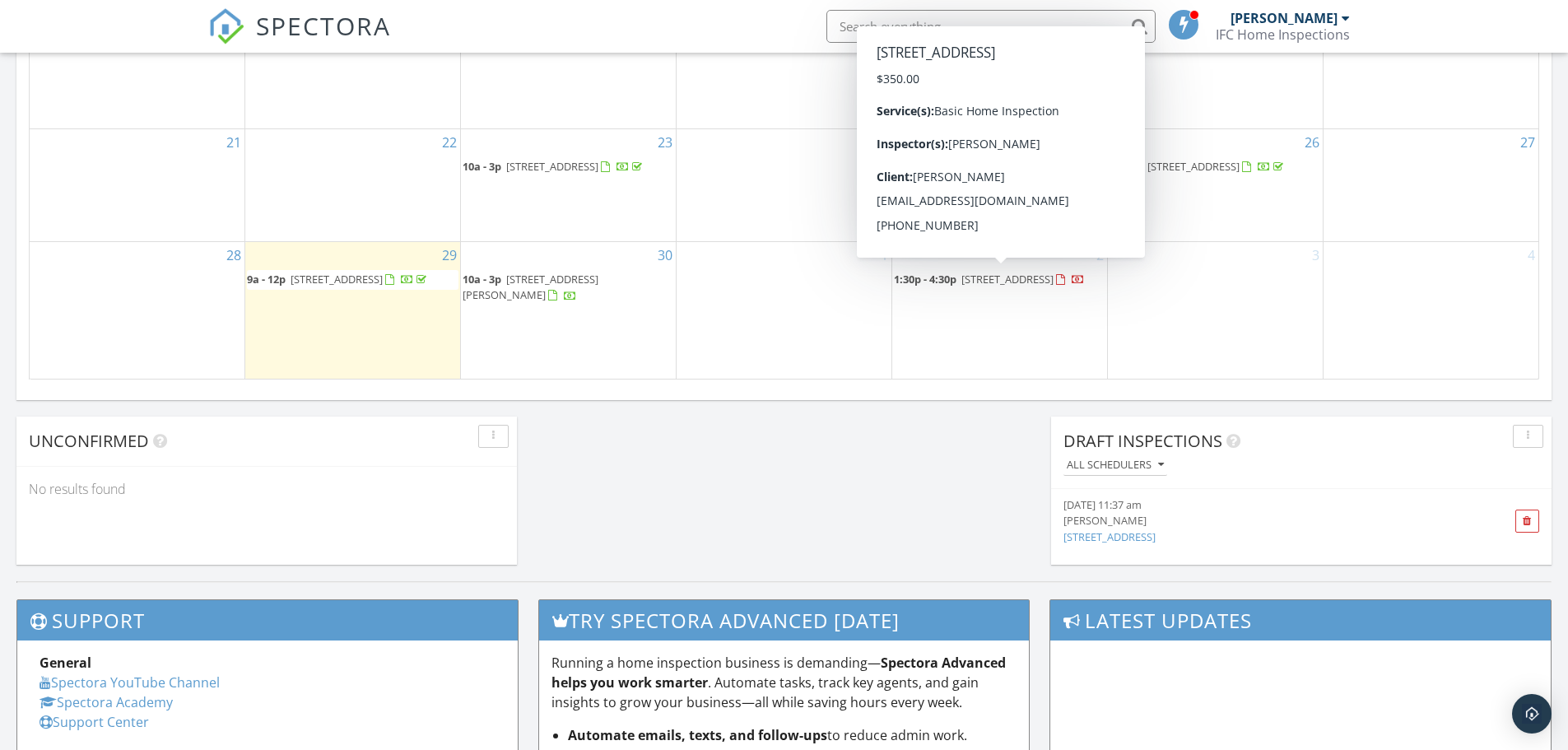
scroll to position [1153, 0]
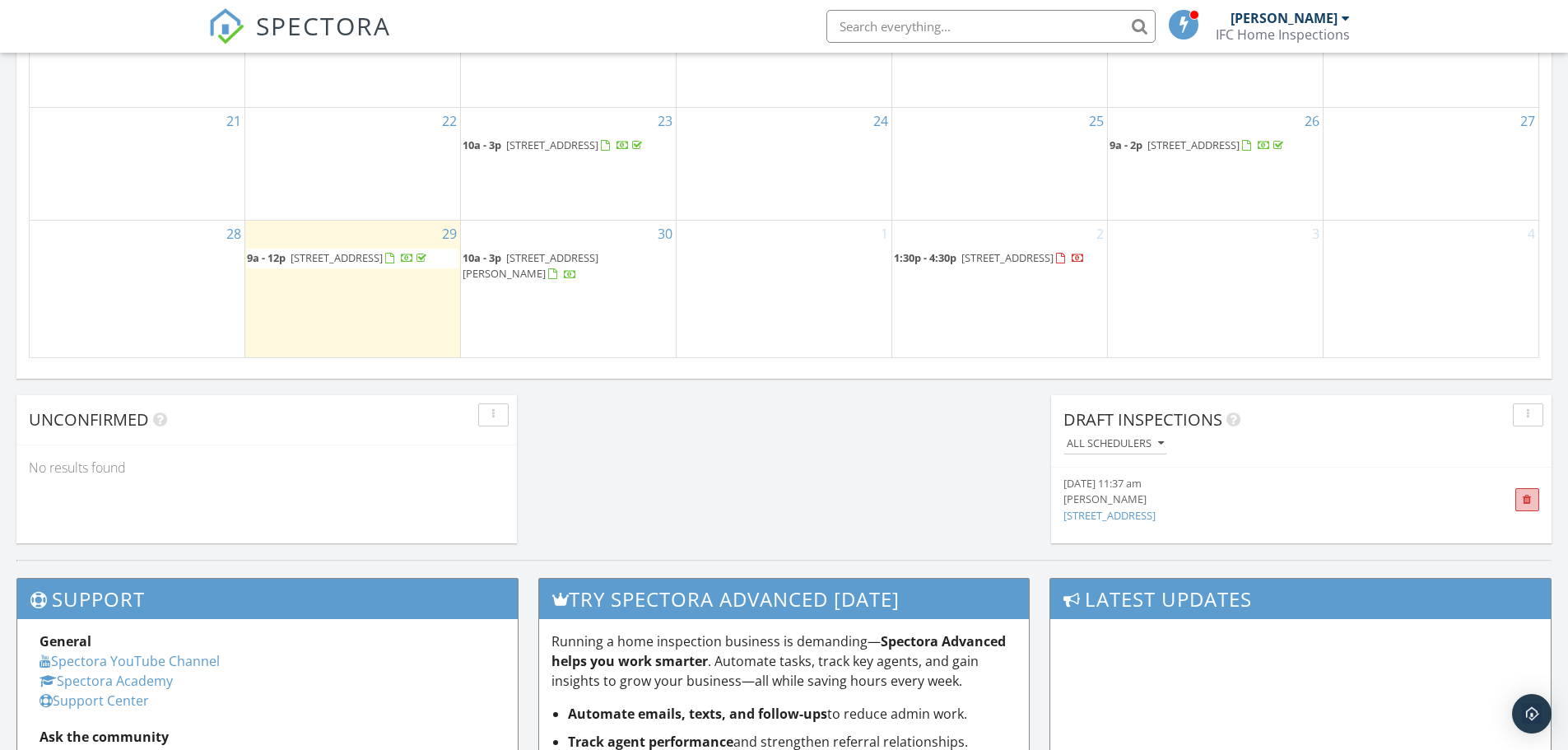
click at [1522, 495] on span at bounding box center [1526, 500] width 9 height 10
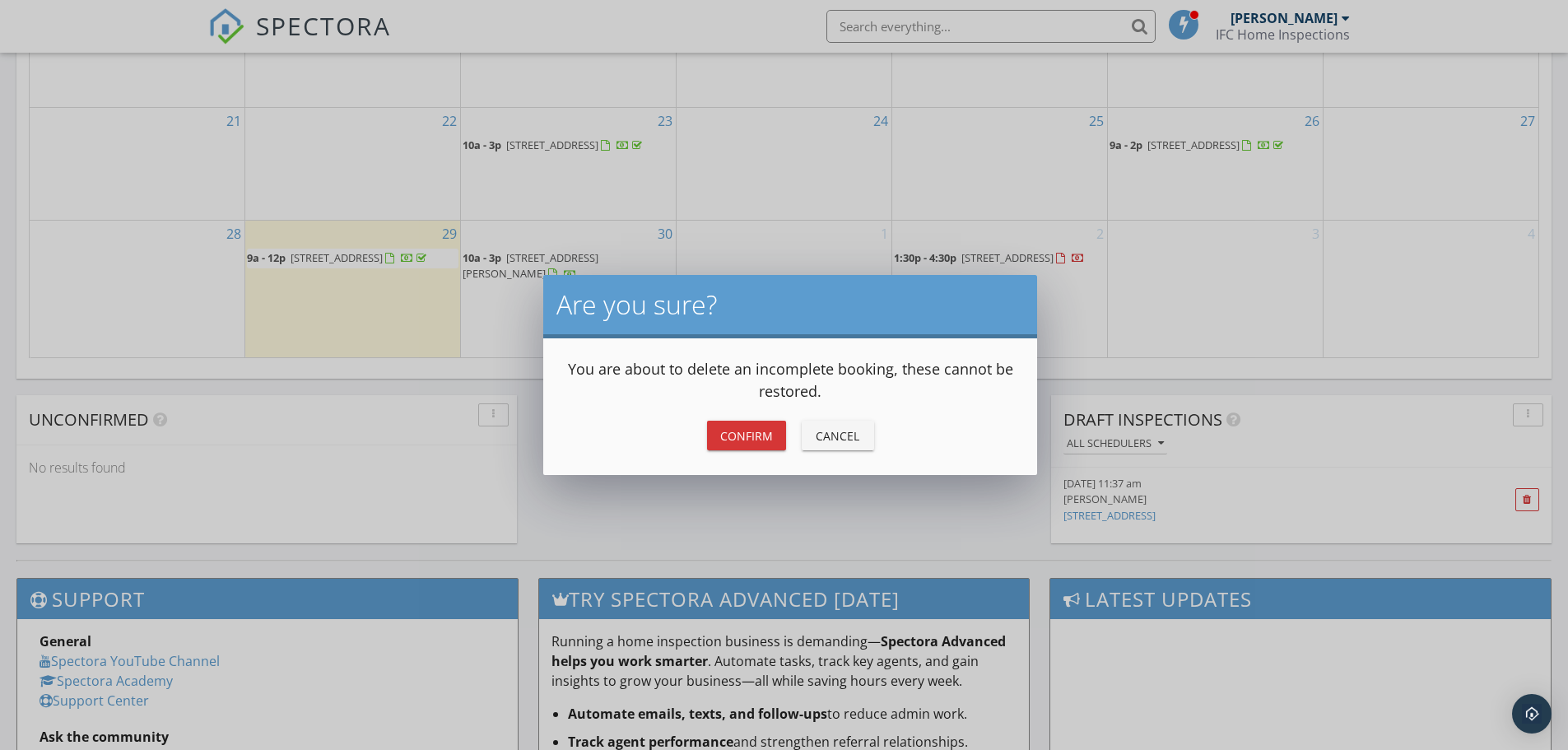
click at [753, 438] on div "Confirm" at bounding box center [746, 436] width 52 height 17
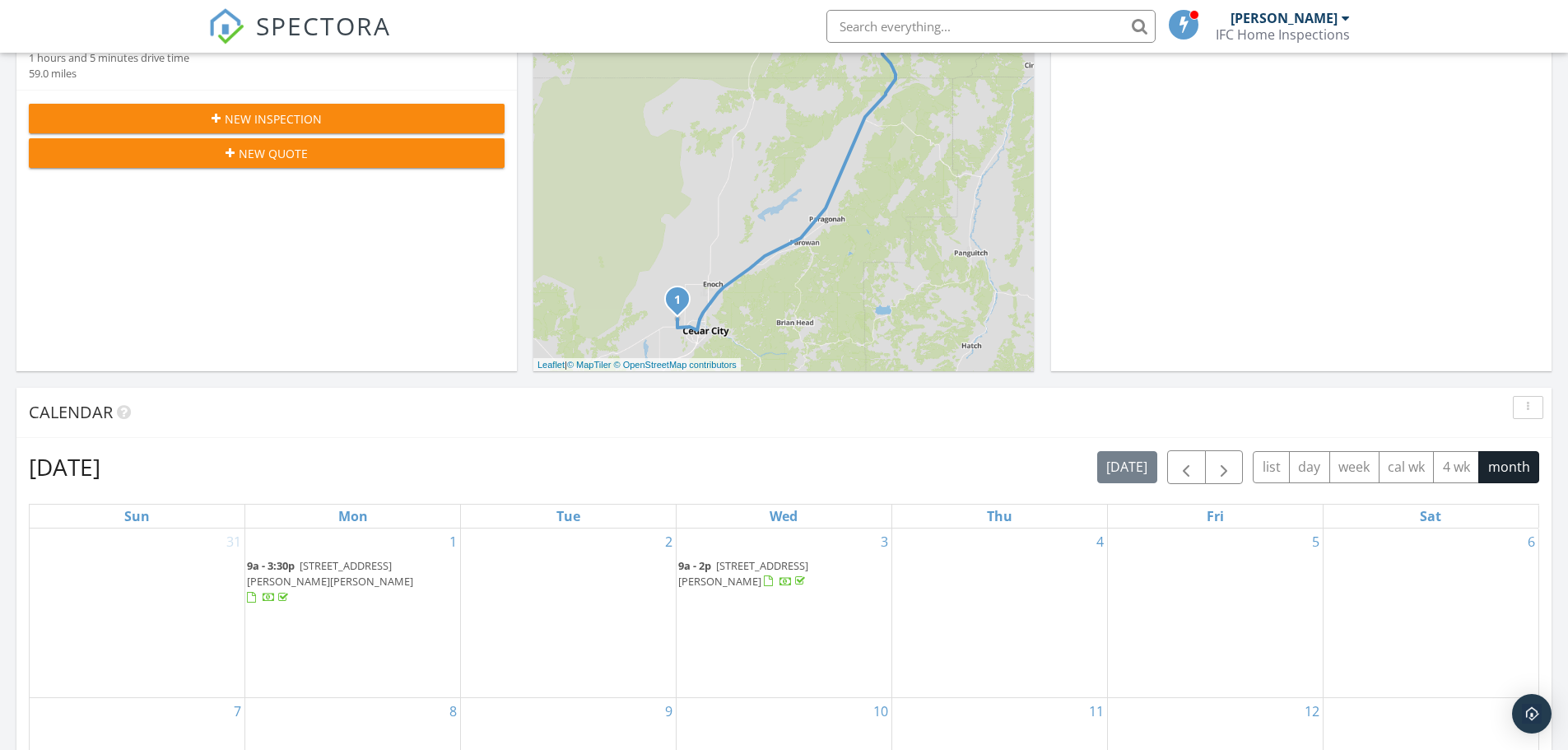
scroll to position [331, 0]
